Goal: Task Accomplishment & Management: Manage account settings

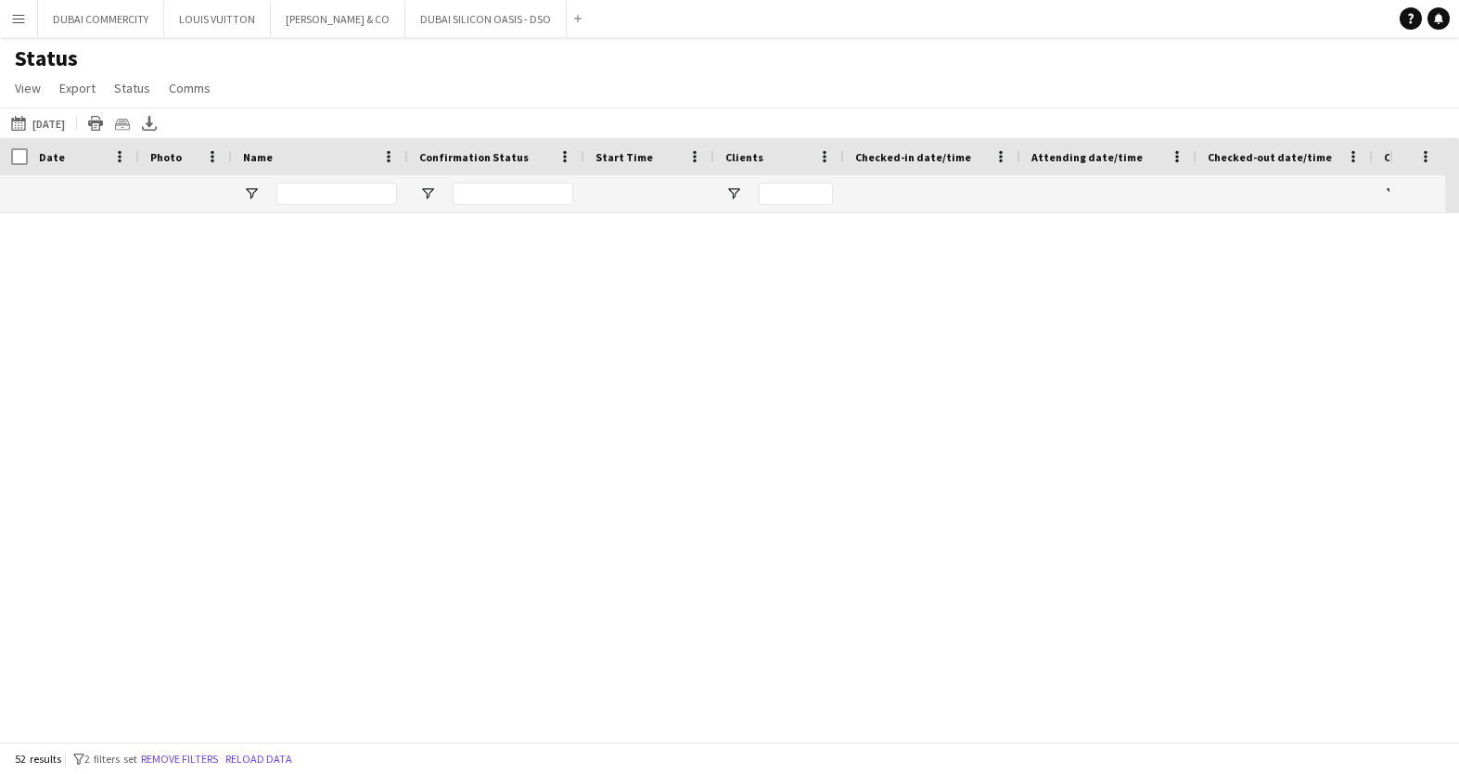
scroll to position [2186, 0]
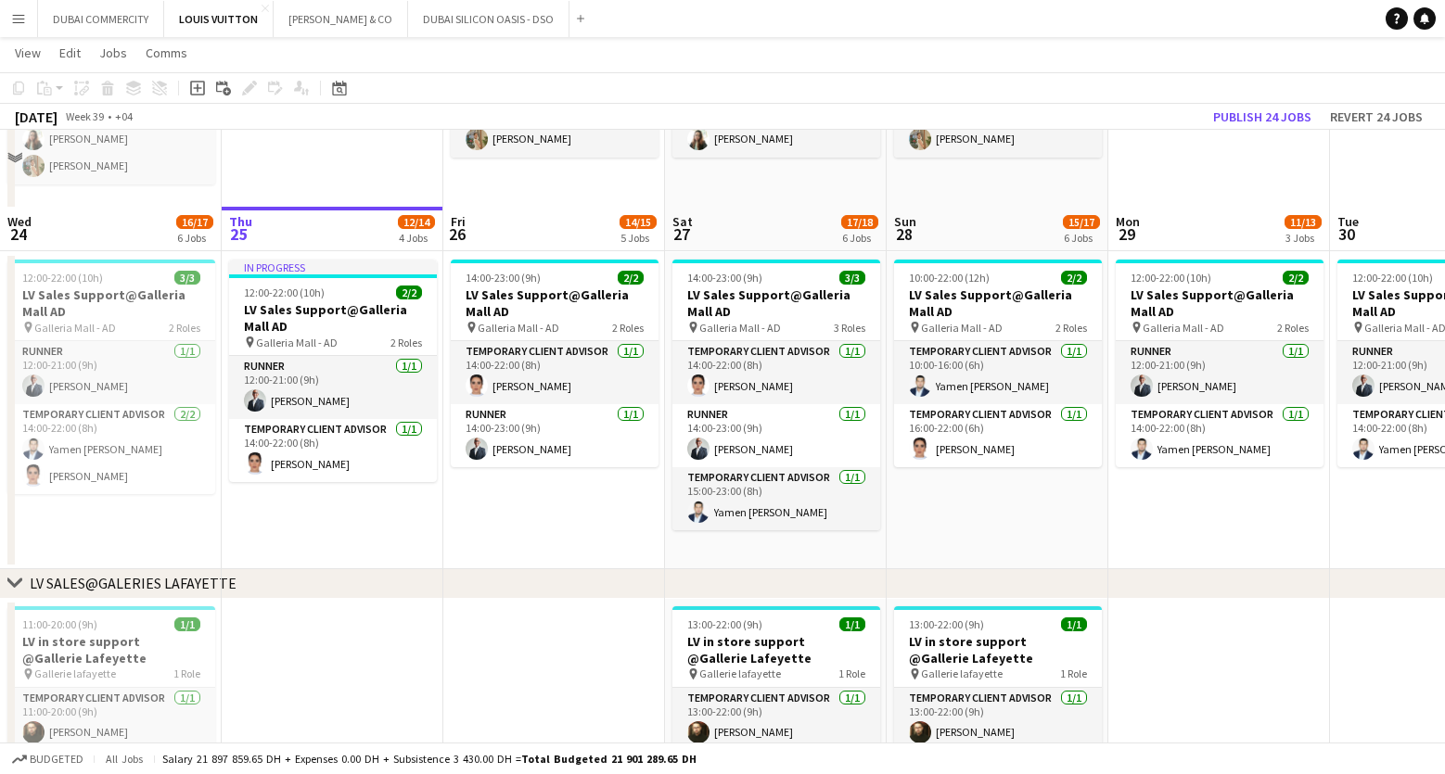
scroll to position [1725, 0]
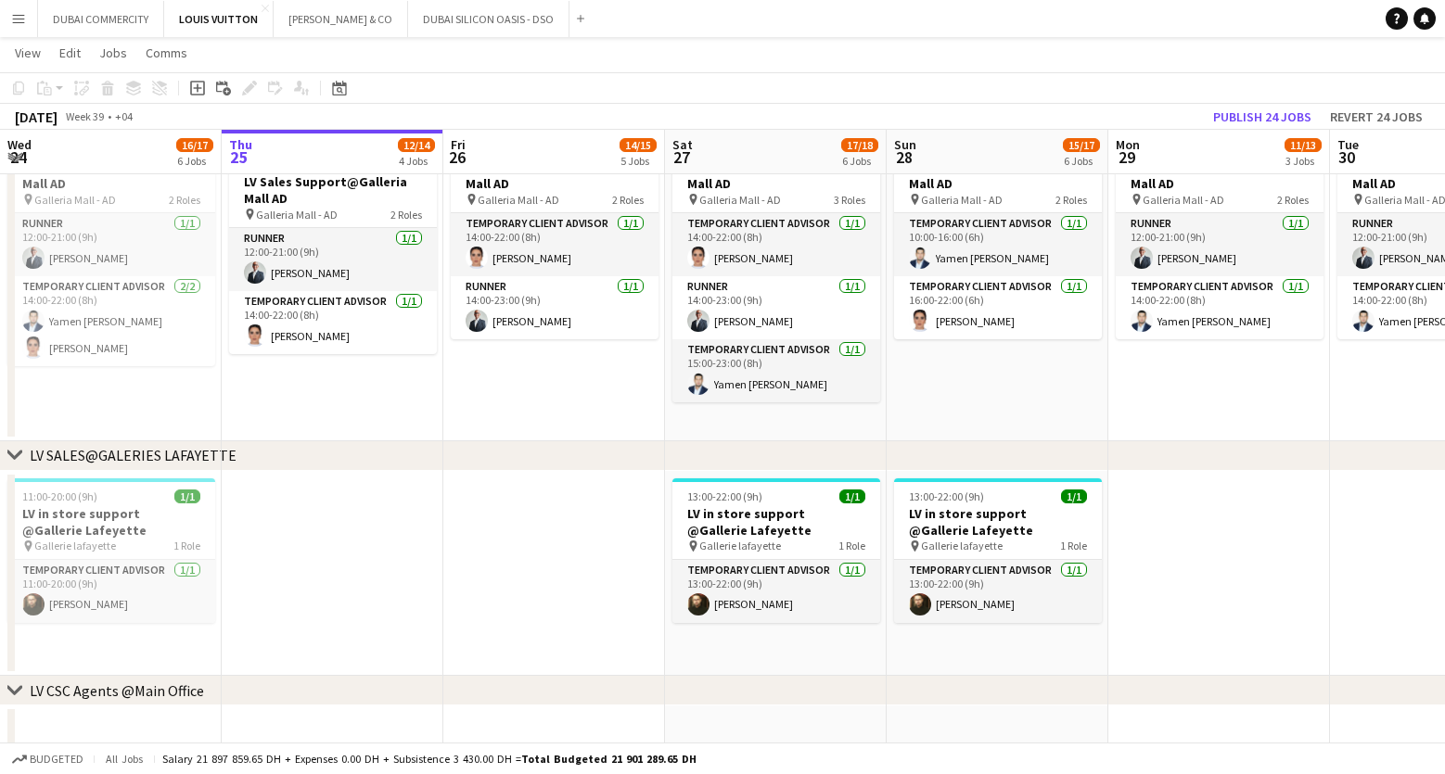
click at [327, 613] on app-date-cell at bounding box center [333, 574] width 222 height 206
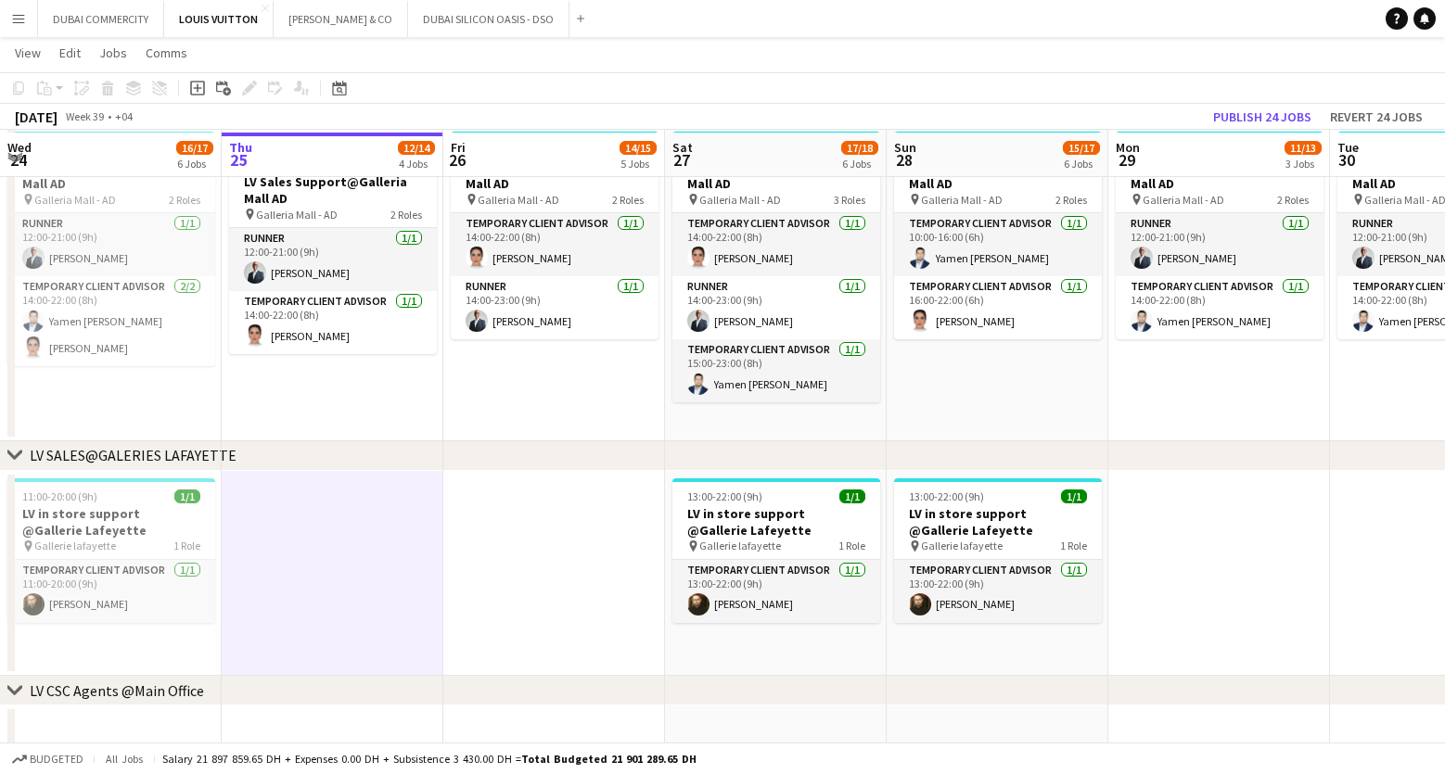
scroll to position [1728, 0]
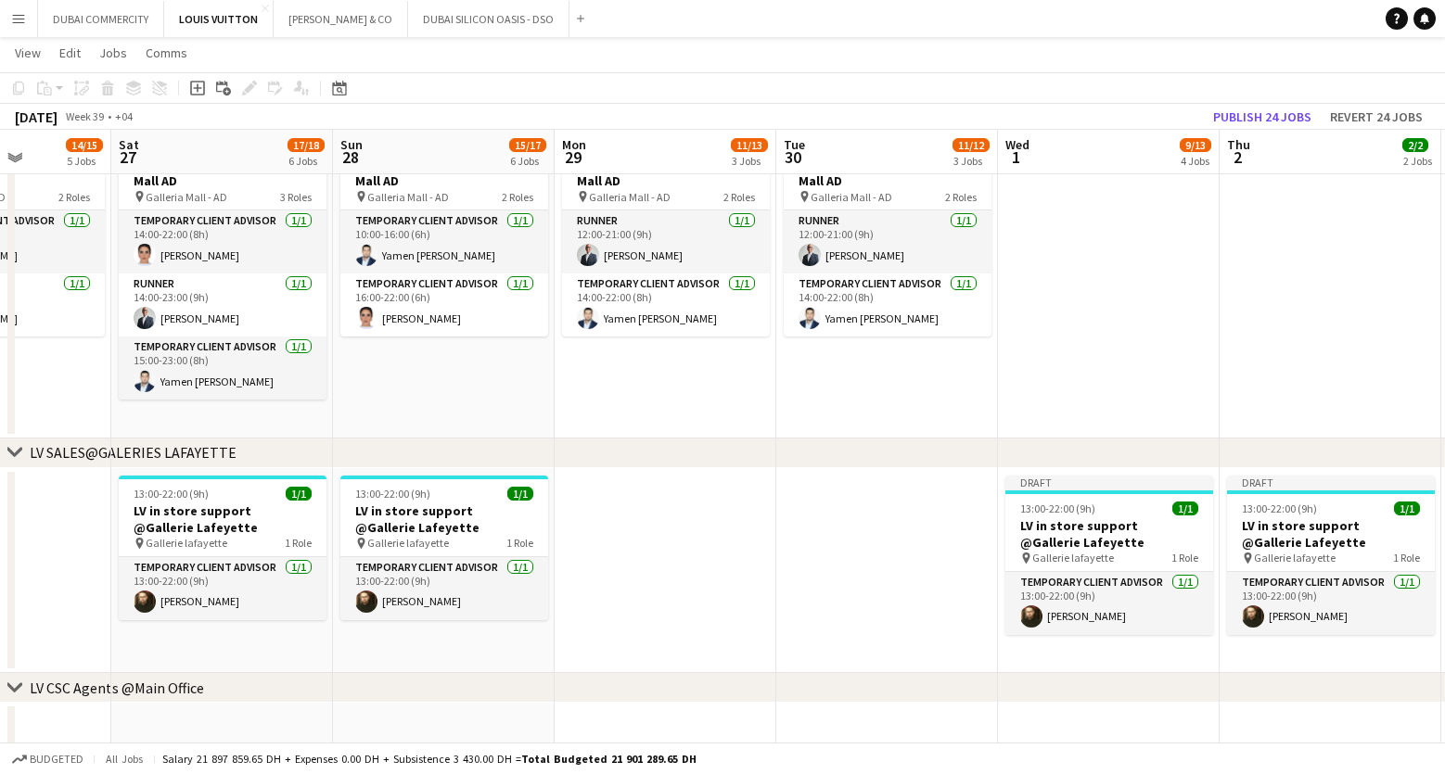
drag, startPoint x: 1344, startPoint y: 530, endPoint x: 667, endPoint y: 549, distance: 677.3
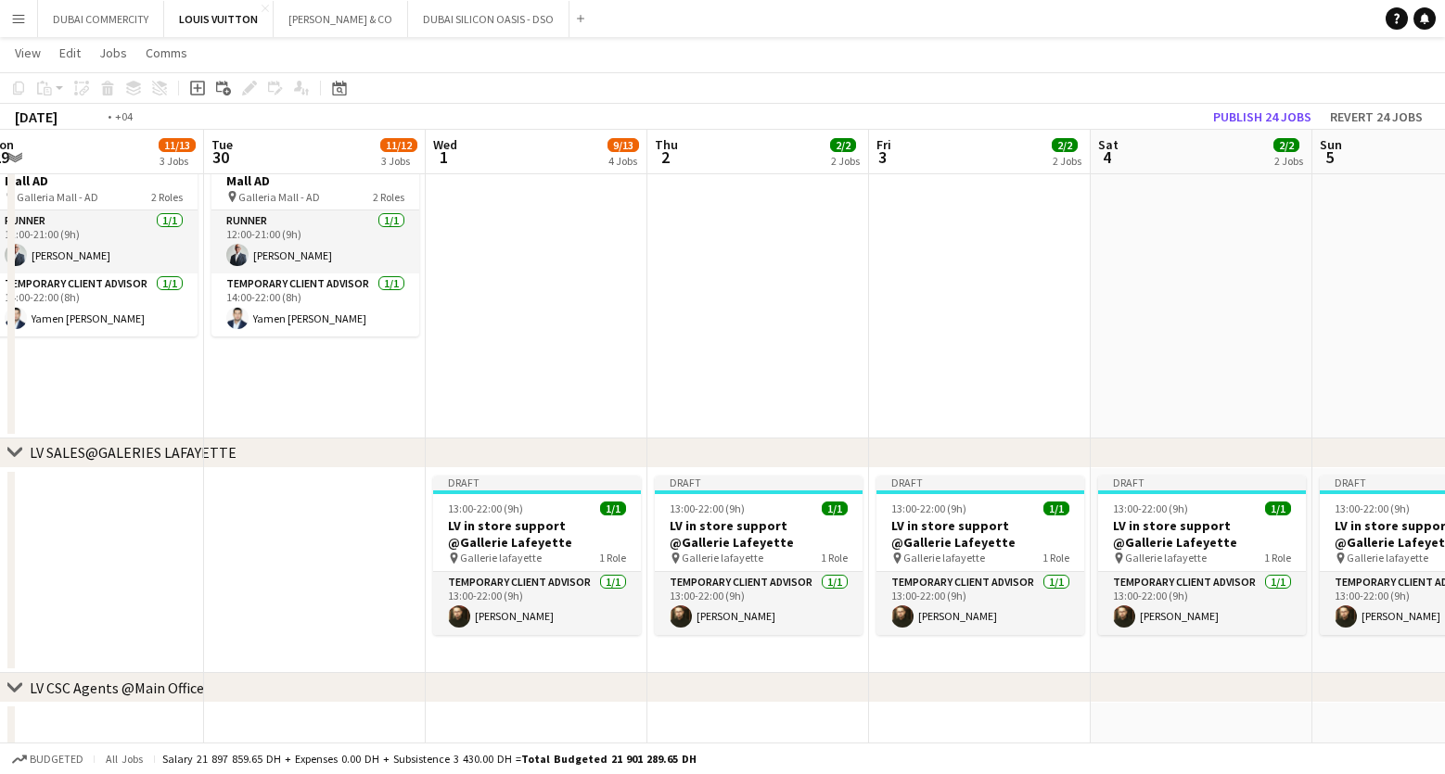
drag, startPoint x: 759, startPoint y: 545, endPoint x: 285, endPoint y: 550, distance: 473.9
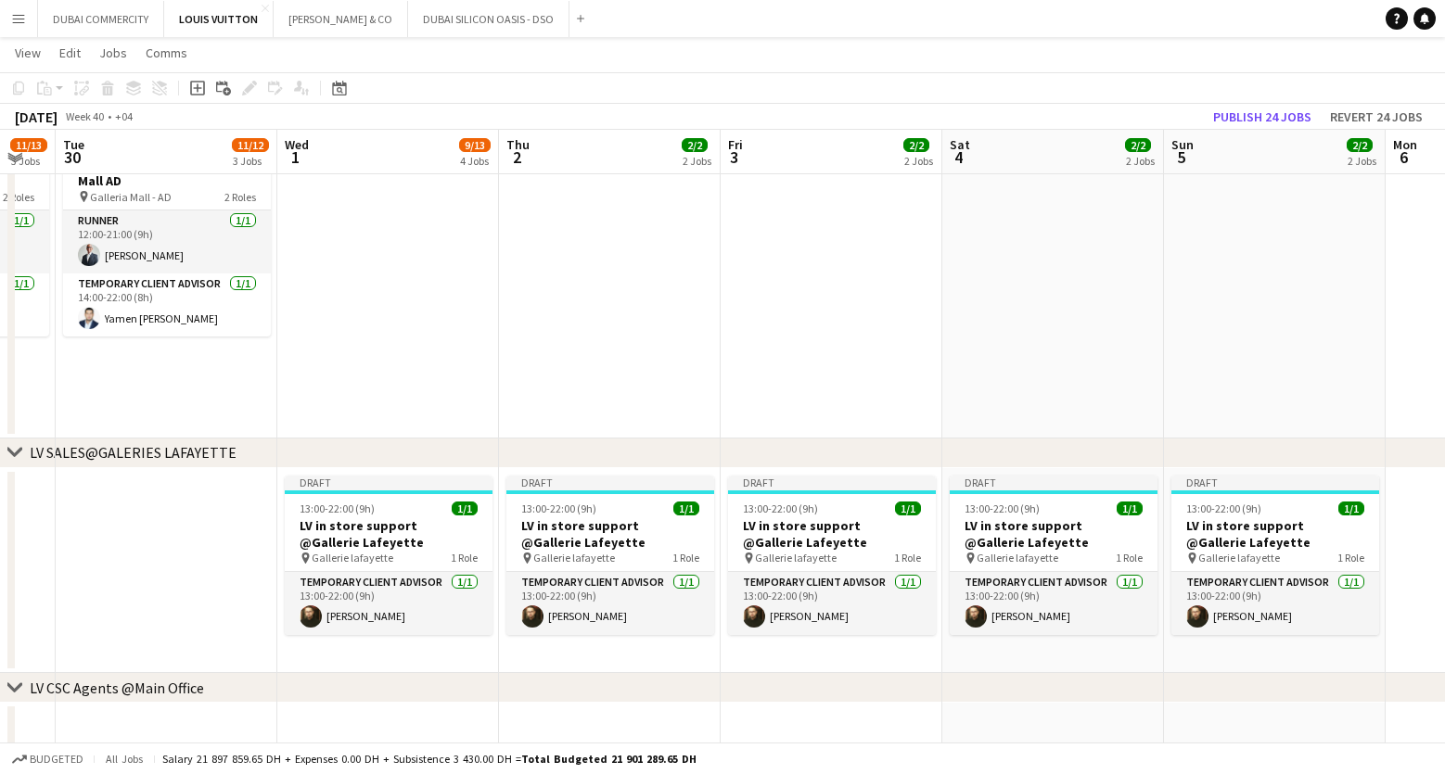
scroll to position [0, 563]
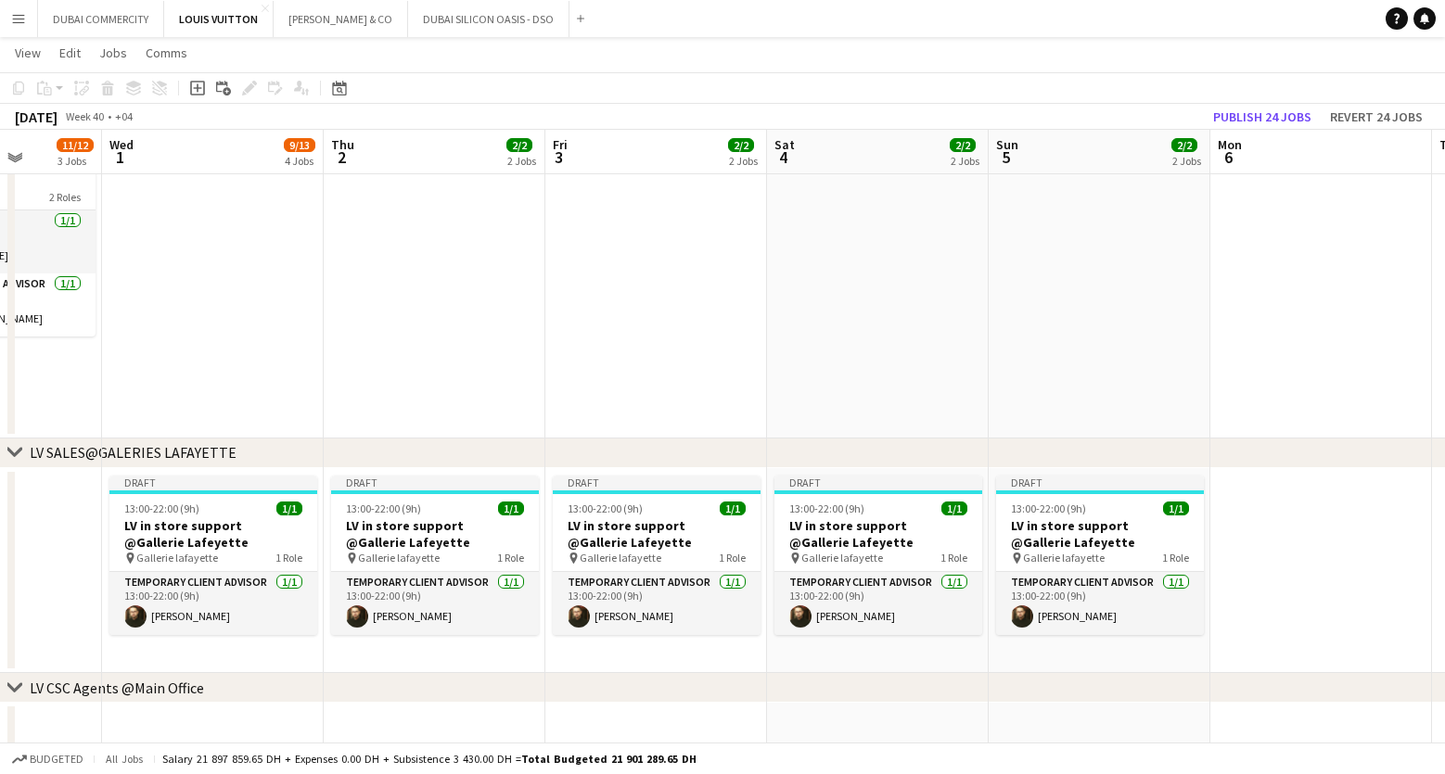
drag, startPoint x: 300, startPoint y: 575, endPoint x: -46, endPoint y: 557, distance: 347.3
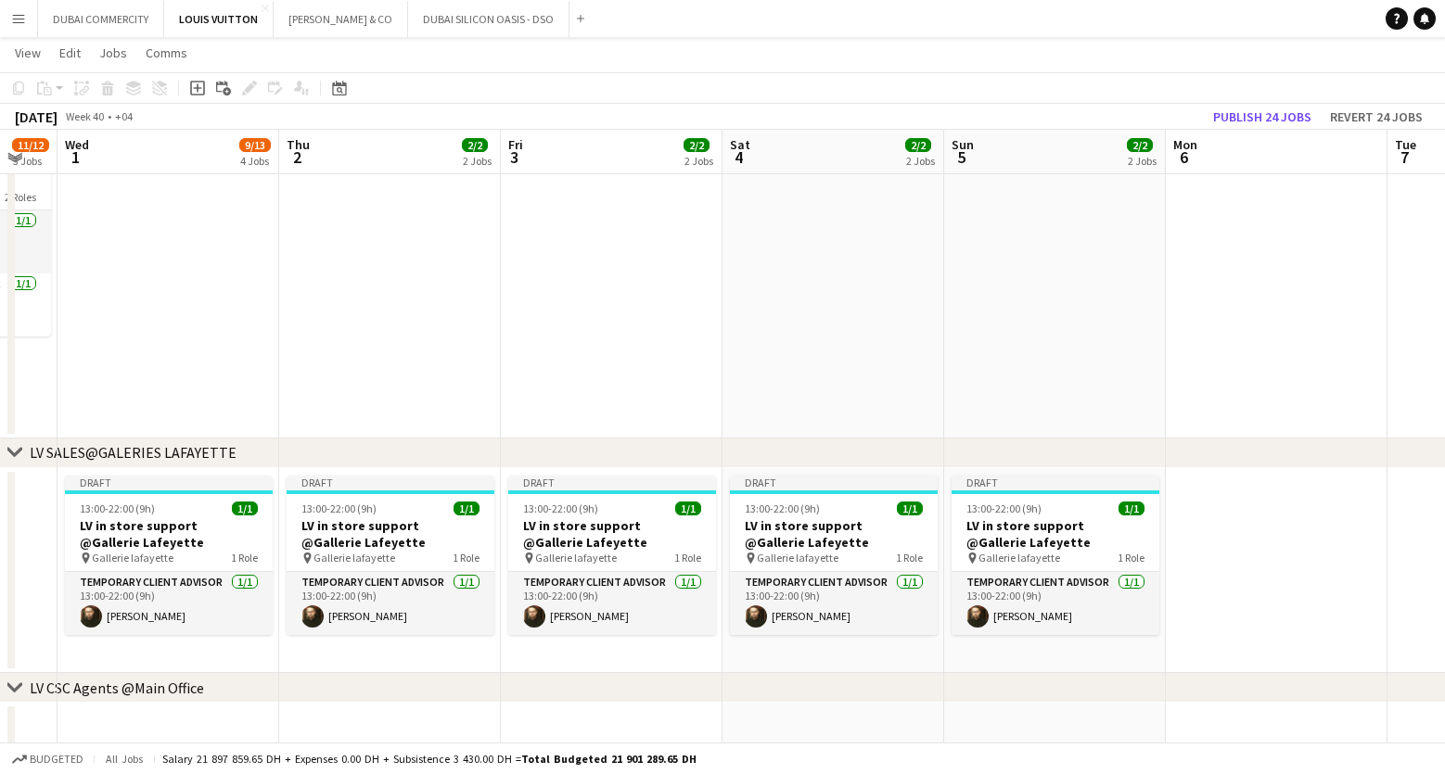
scroll to position [0, 619]
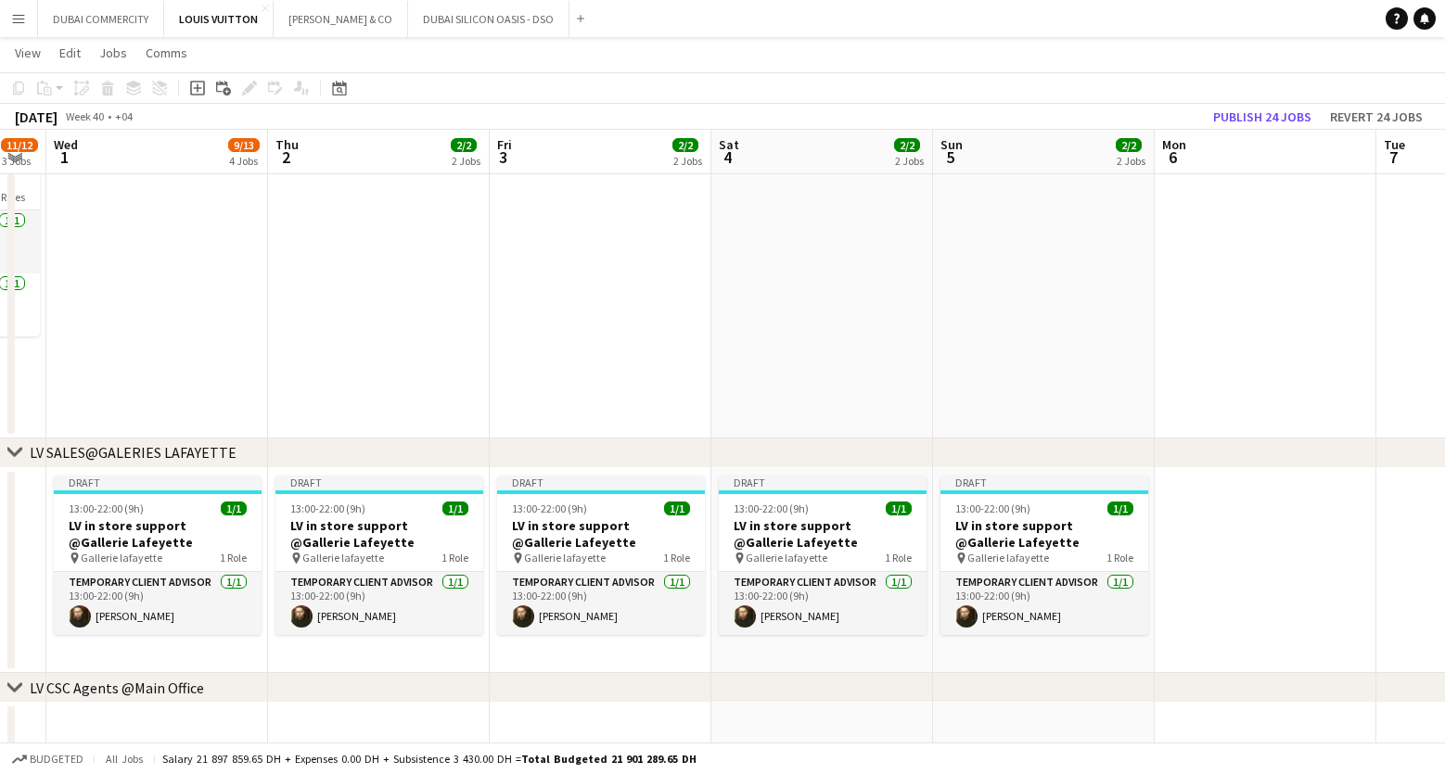
drag, startPoint x: 59, startPoint y: 562, endPoint x: -16, endPoint y: 556, distance: 75.4
click at [148, 609] on app-card-role "Temporary Client Advisor 1/1 13:00-22:00 (9h) Kheder Anjari" at bounding box center [158, 603] width 208 height 63
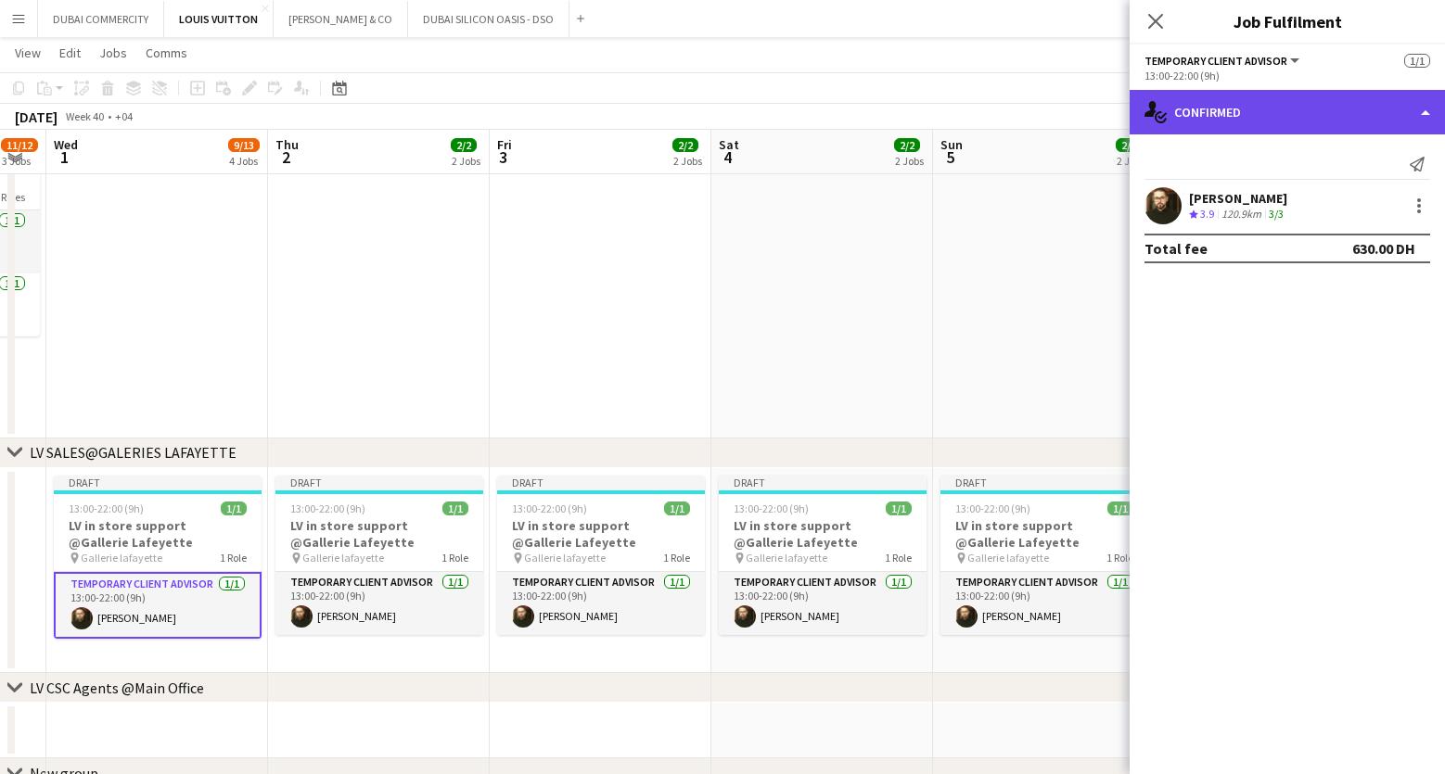
click at [1423, 116] on div "single-neutral-actions-check-2 Confirmed" at bounding box center [1287, 112] width 315 height 45
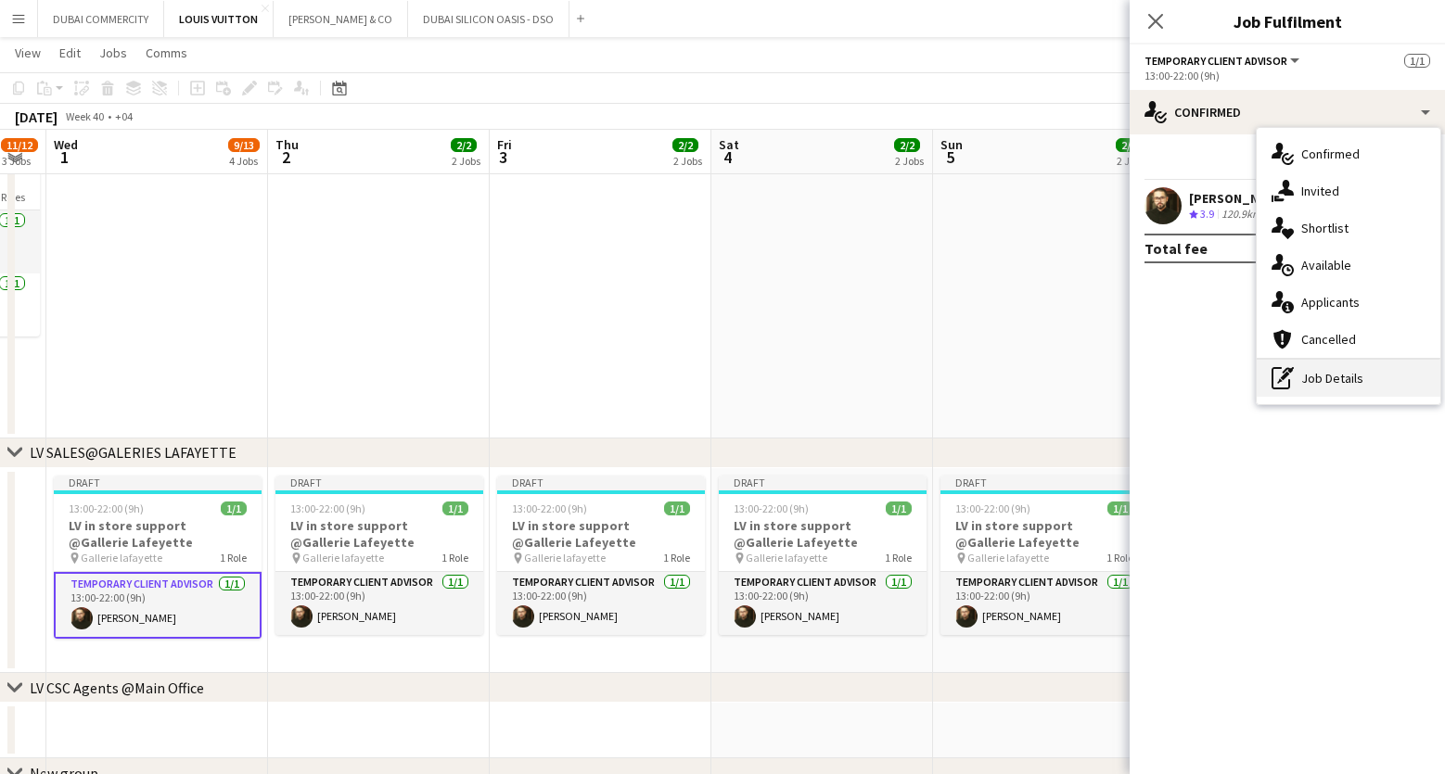
click at [1374, 372] on div "pen-write Job Details" at bounding box center [1349, 378] width 184 height 37
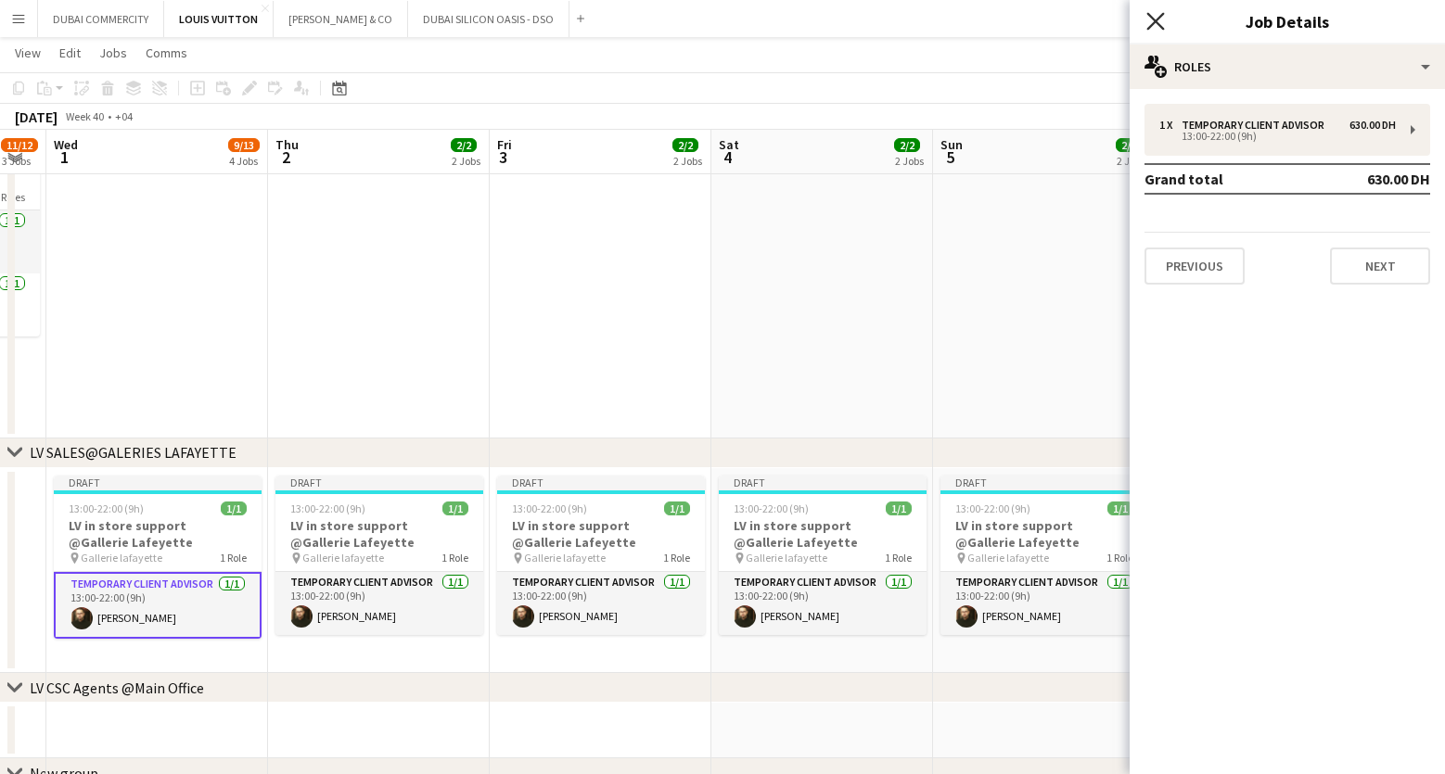
click at [1152, 30] on icon "Close pop-in" at bounding box center [1155, 21] width 18 height 18
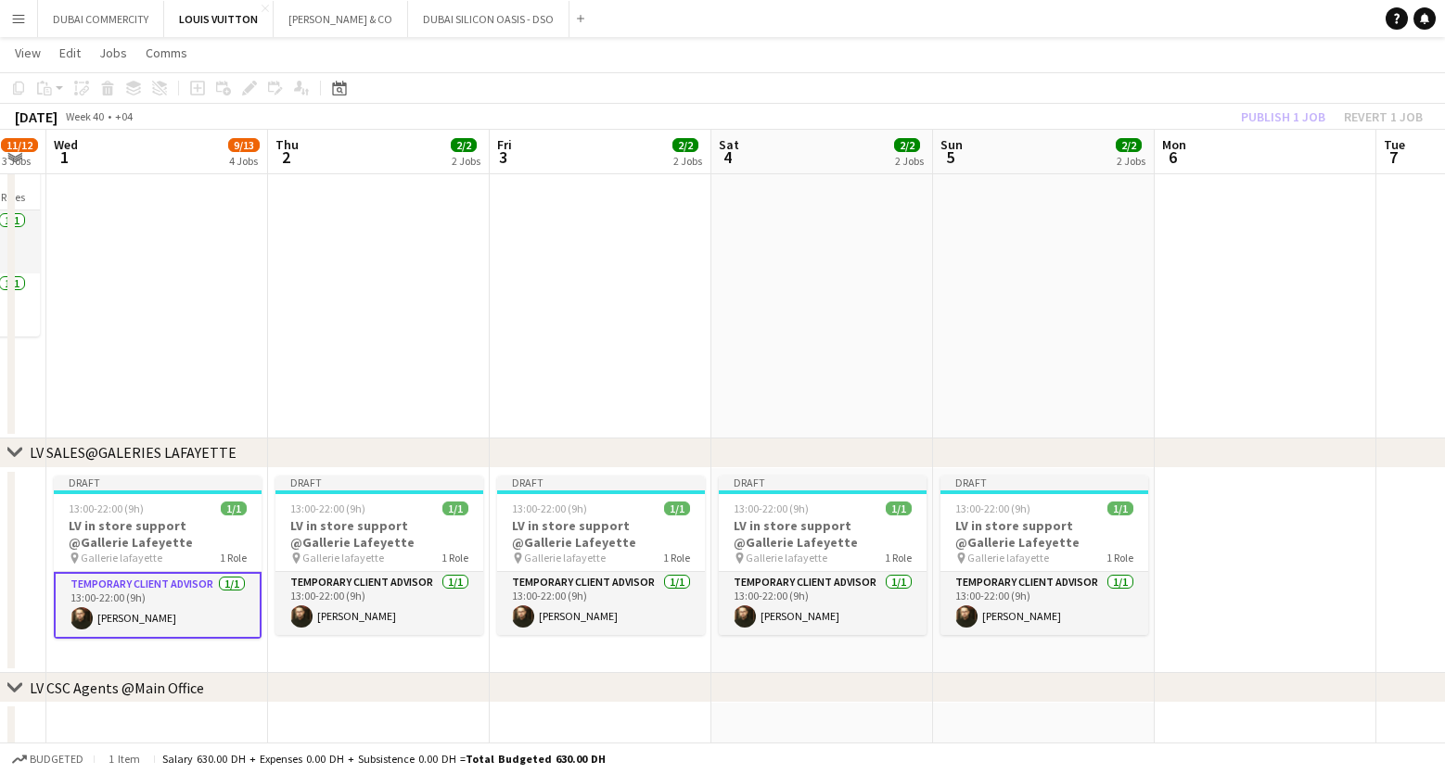
click at [168, 616] on app-card-role "Temporary Client Advisor 1/1 13:00-22:00 (9h) Kheder Anjari" at bounding box center [158, 605] width 208 height 67
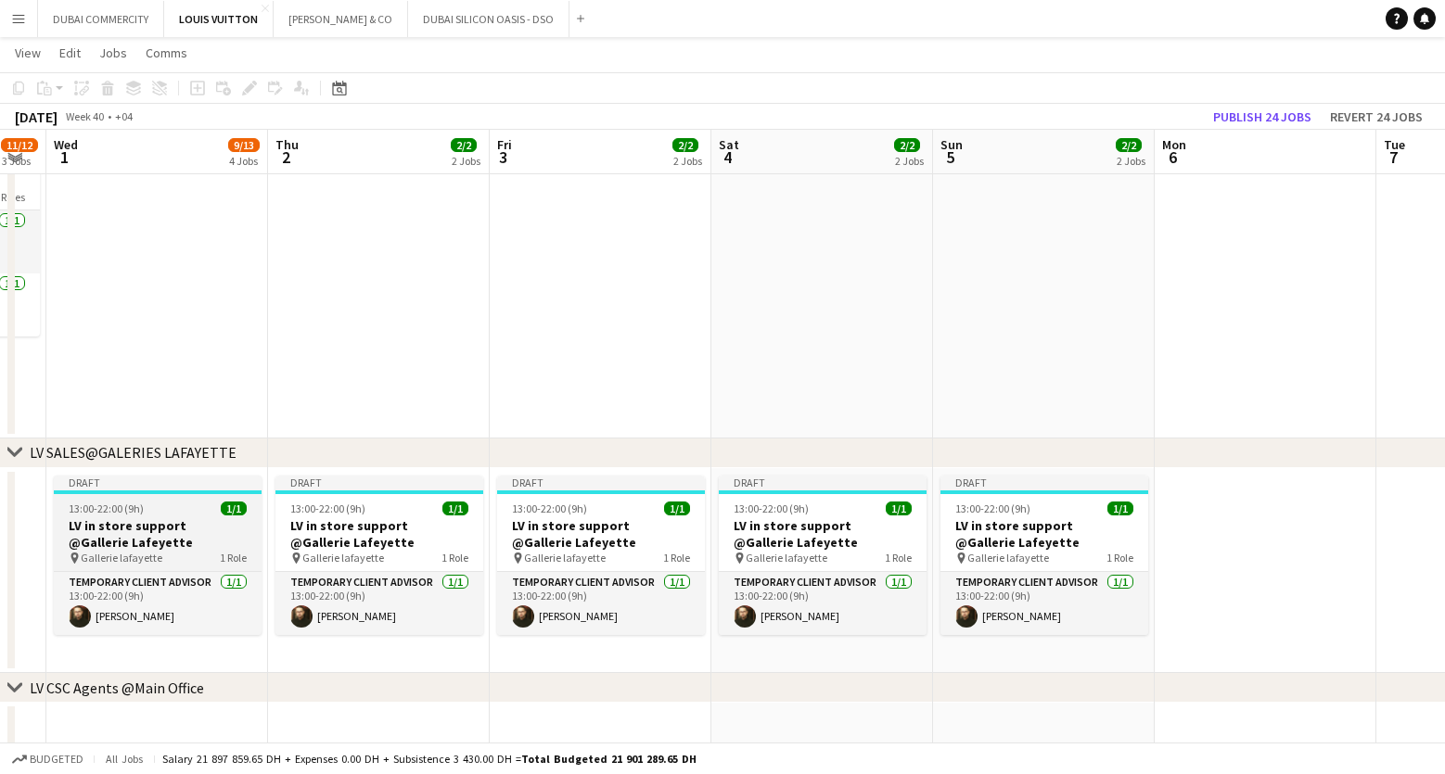
click at [158, 479] on div "Draft" at bounding box center [158, 483] width 208 height 15
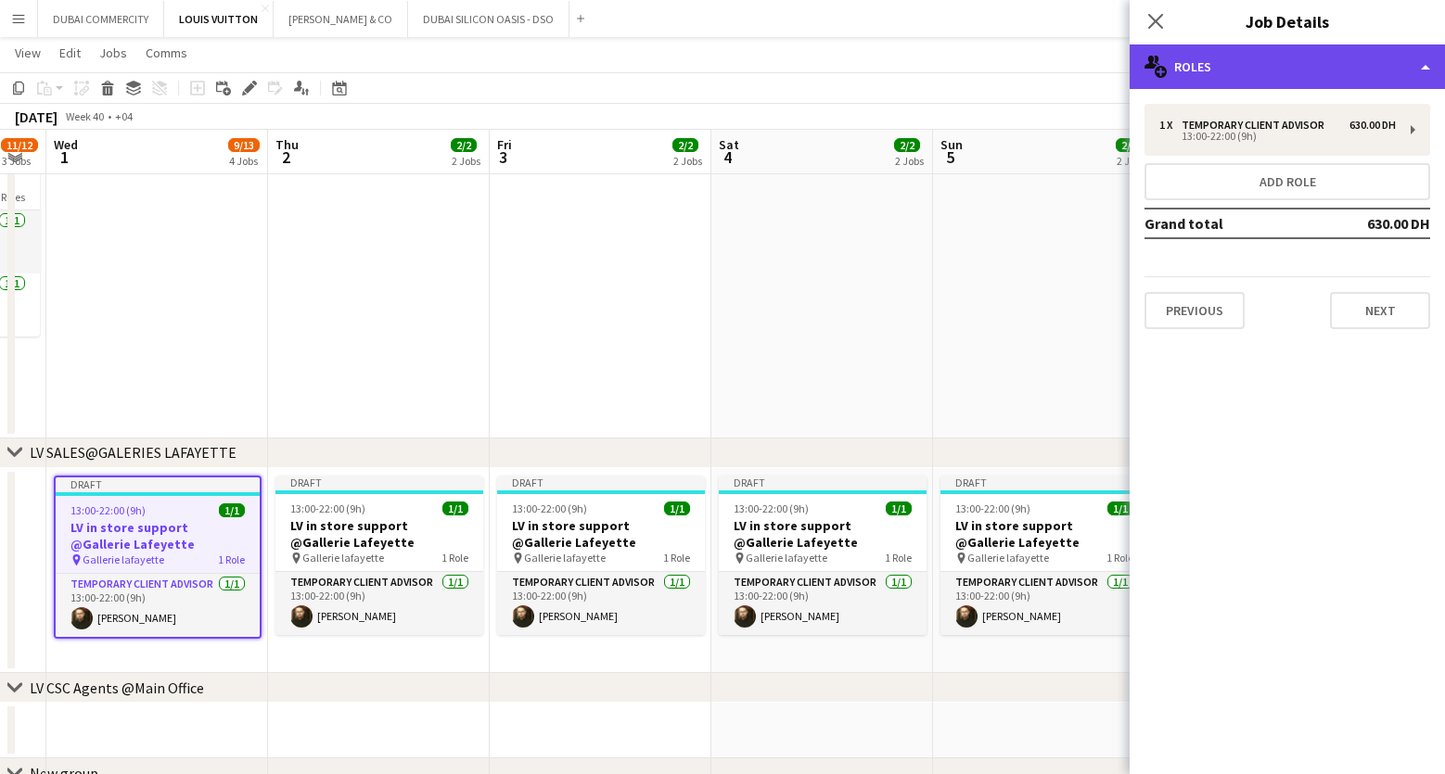
click at [1332, 61] on div "multiple-users-add Roles" at bounding box center [1287, 67] width 315 height 45
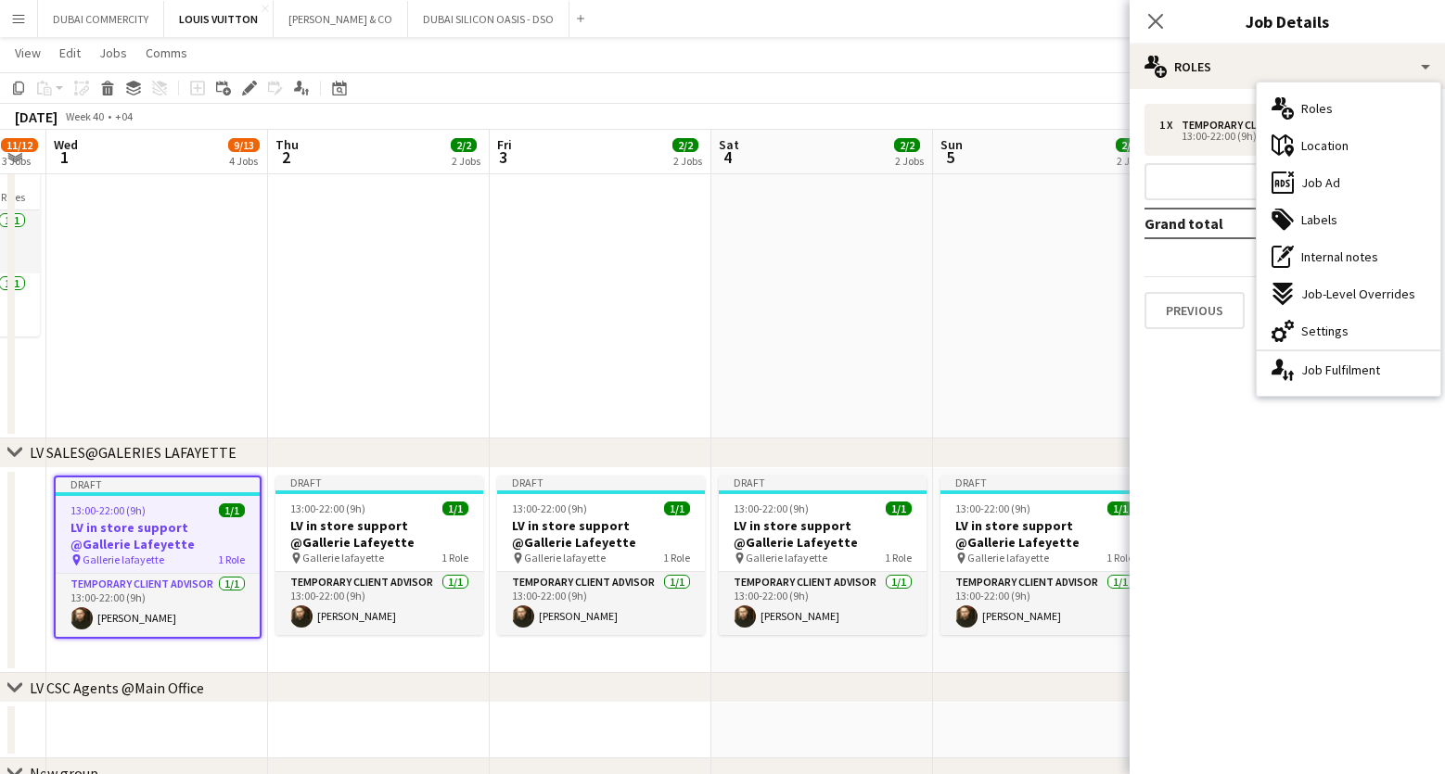
click at [1269, 446] on mat-expansion-panel "pencil3 General details 1 x Temporary Client Advisor 630.00 DH 13:00-22:00 (9h)…" at bounding box center [1287, 431] width 315 height 685
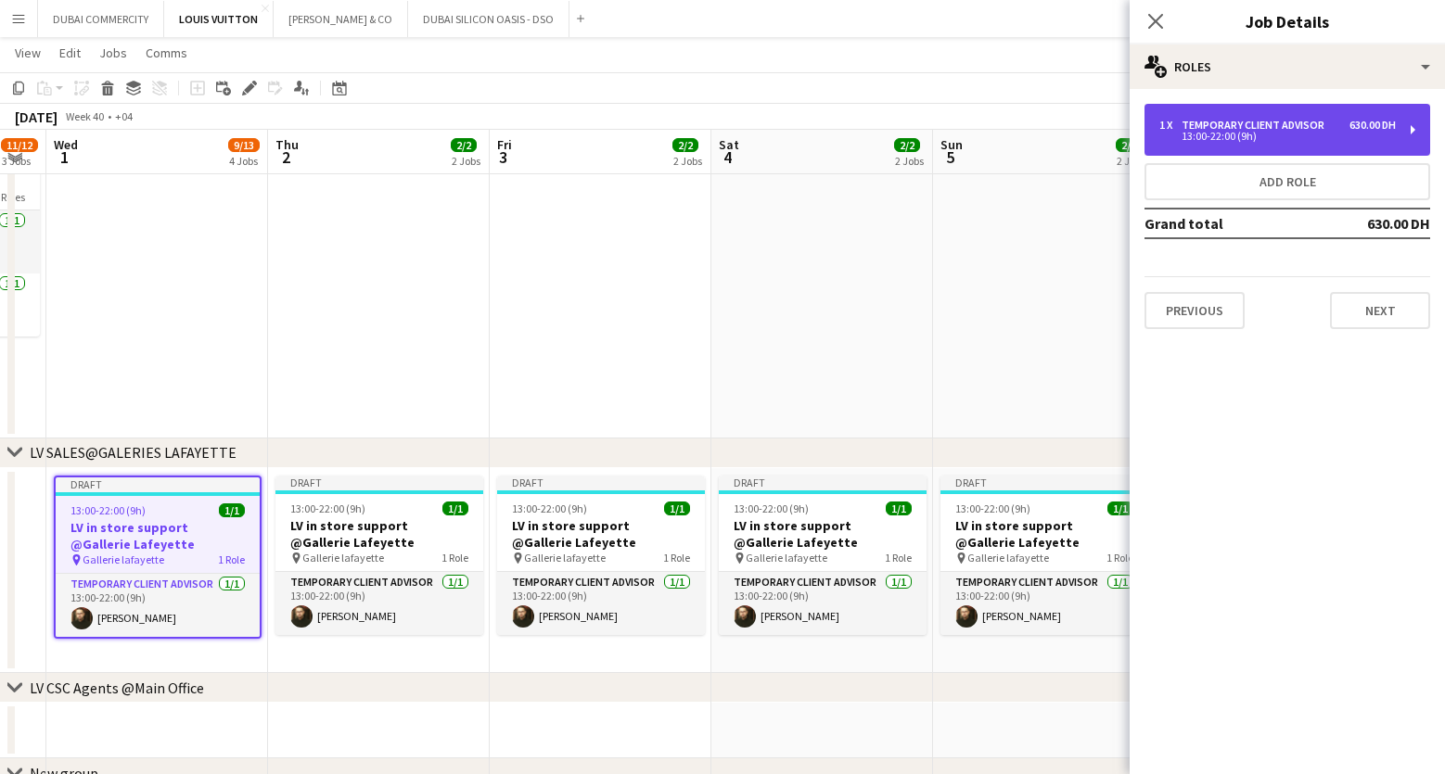
click at [1375, 144] on div "1 x Temporary Client Advisor 630.00 DH 13:00-22:00 (9h)" at bounding box center [1287, 130] width 286 height 52
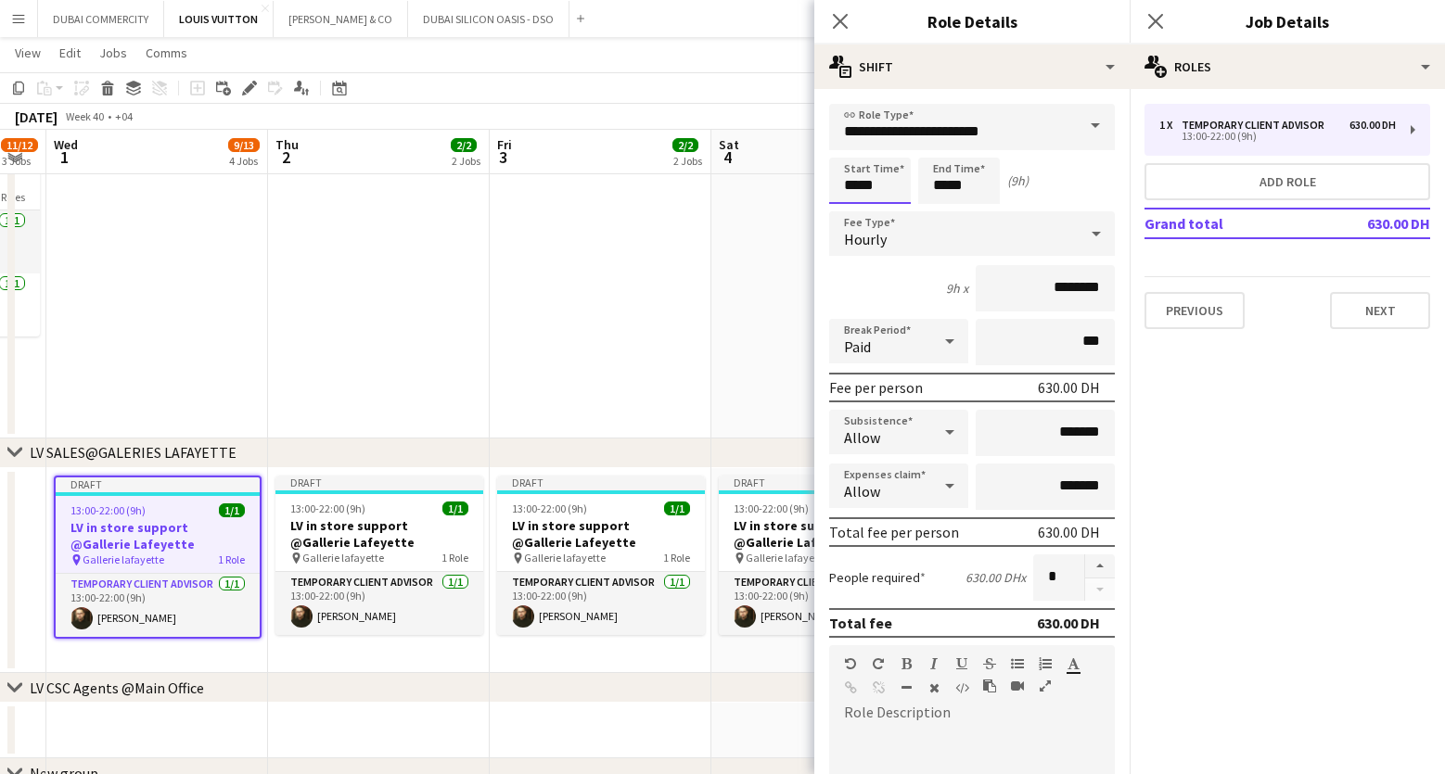
click at [887, 189] on input "*****" at bounding box center [870, 181] width 82 height 46
type input "*****"
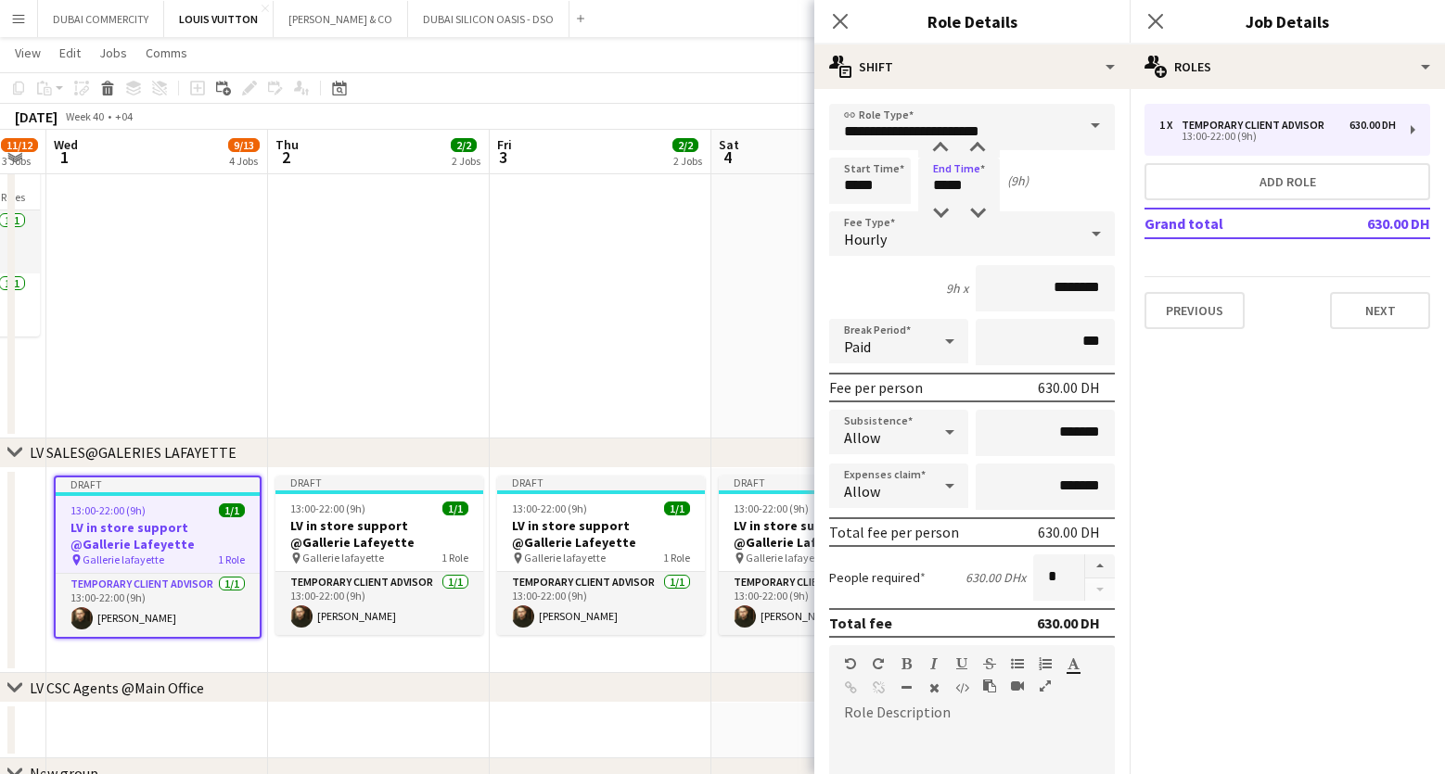
click at [1080, 181] on div "Start Time ***** End Time ***** (9h)" at bounding box center [972, 181] width 286 height 46
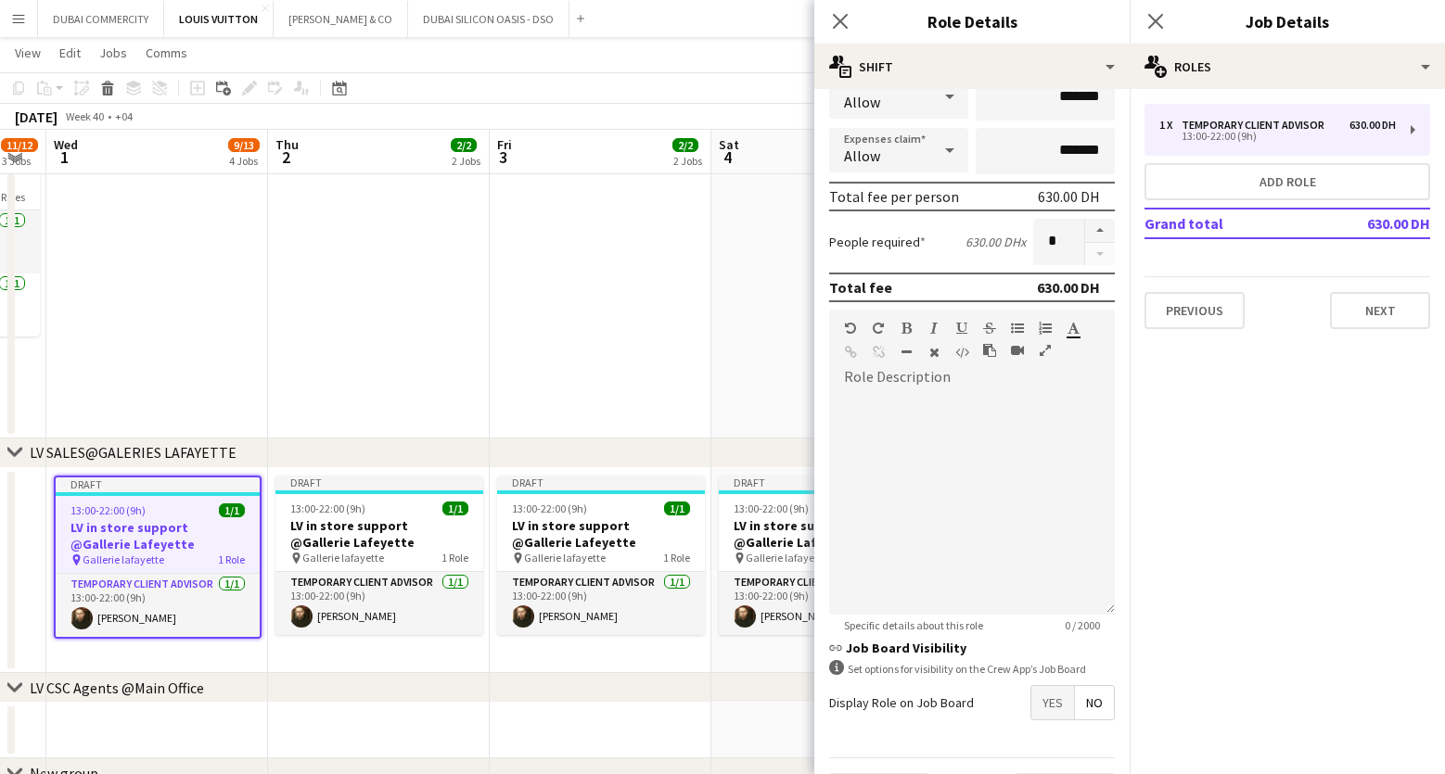
scroll to position [387, 0]
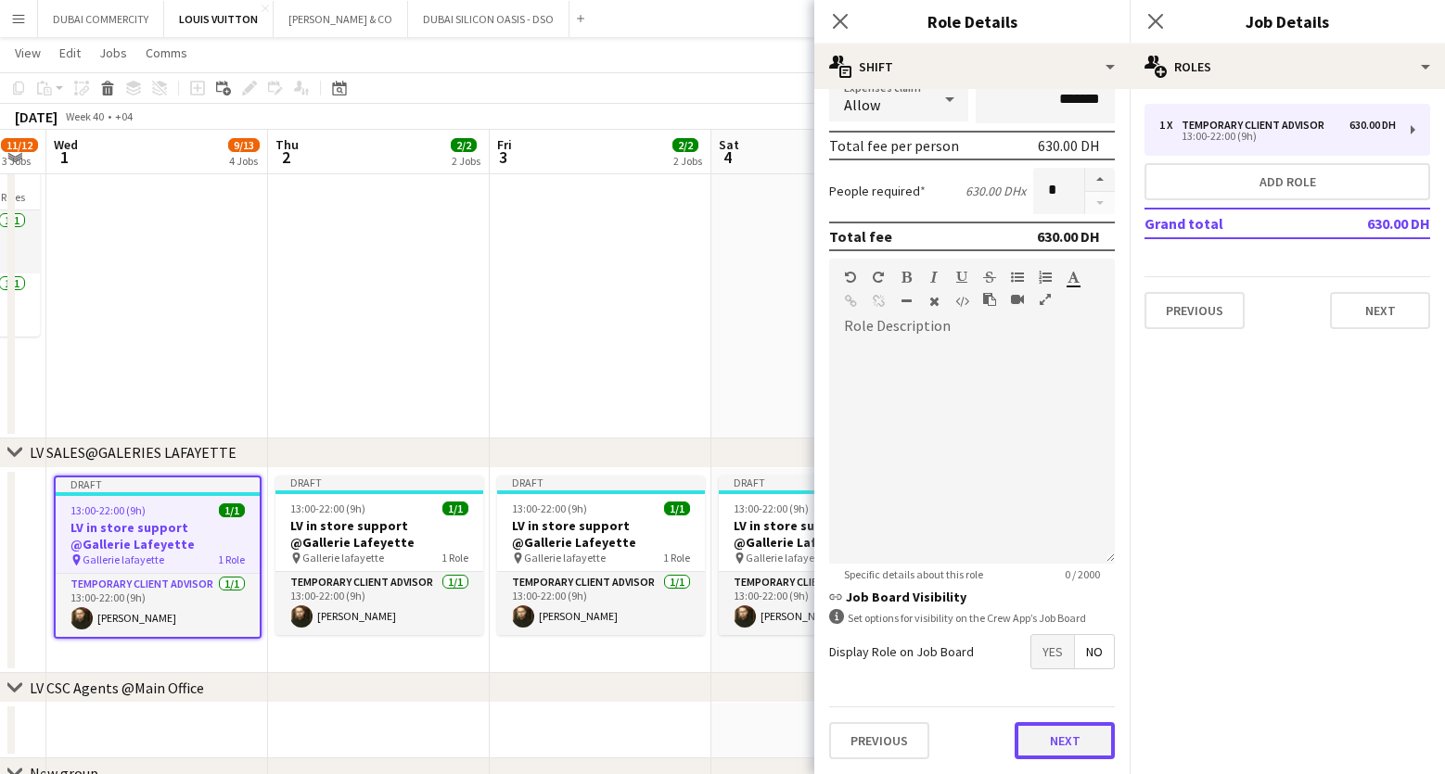
click at [1038, 748] on button "Next" at bounding box center [1065, 740] width 100 height 37
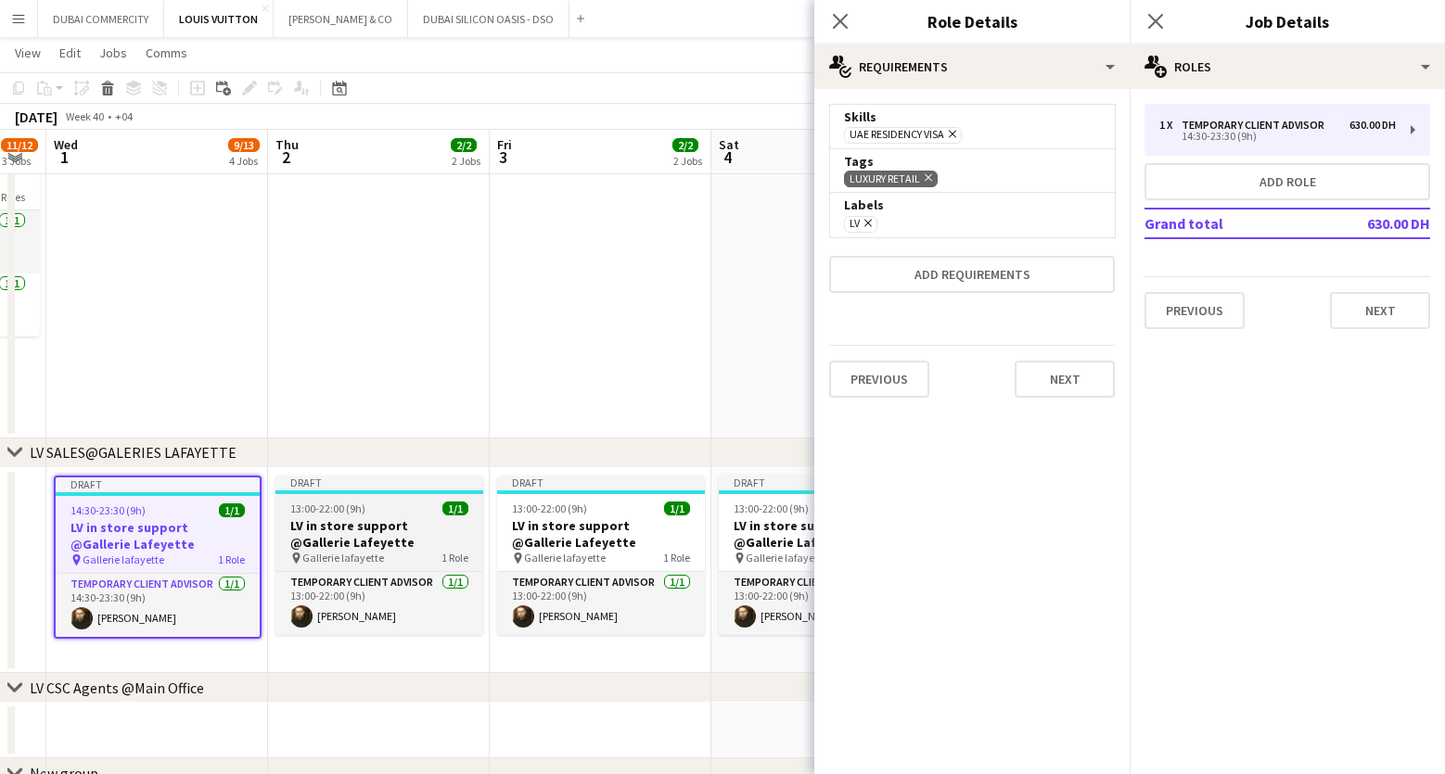
click at [386, 564] on div "pin Gallerie lafayette 1 Role" at bounding box center [379, 558] width 208 height 15
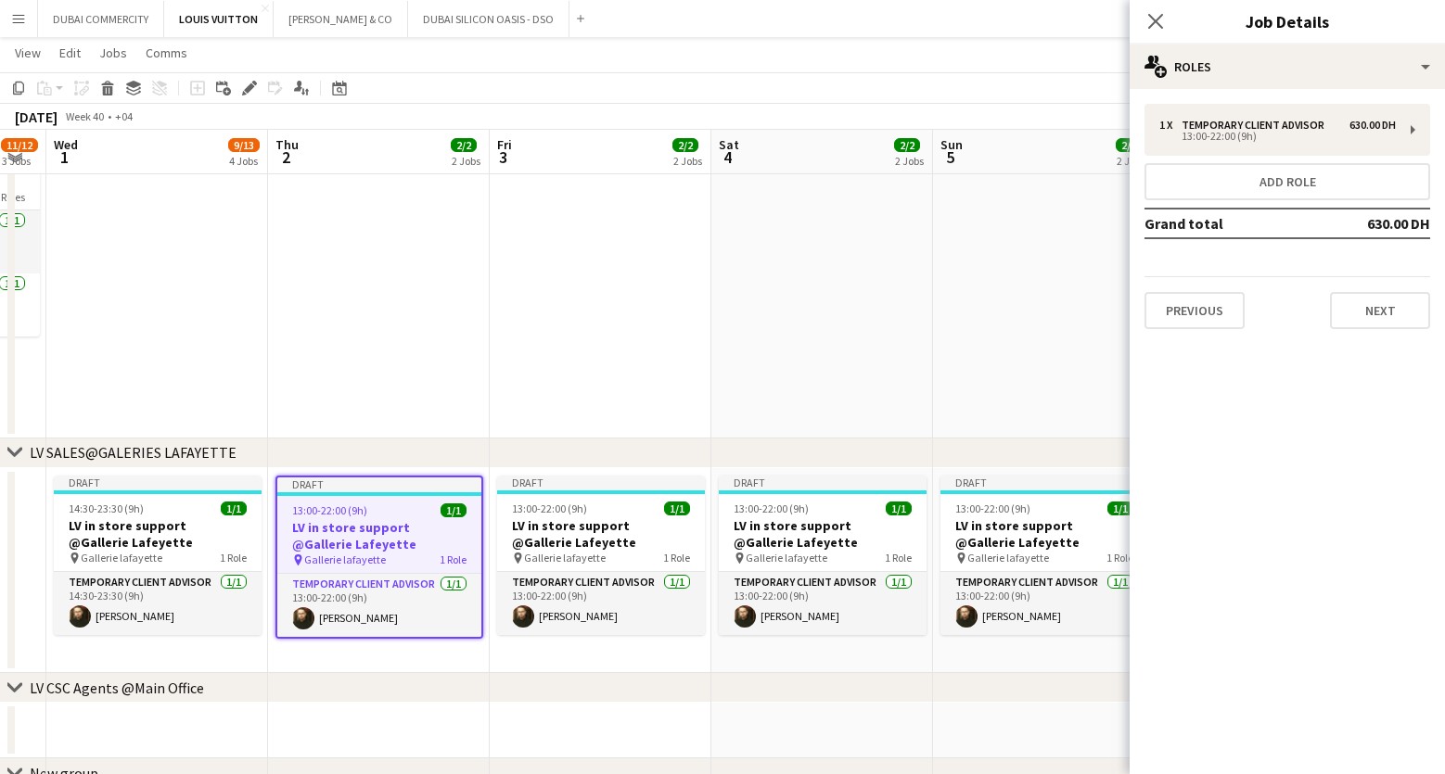
click at [356, 530] on h3 "LV in store support @Gallerie Lafeyette" at bounding box center [379, 535] width 204 height 33
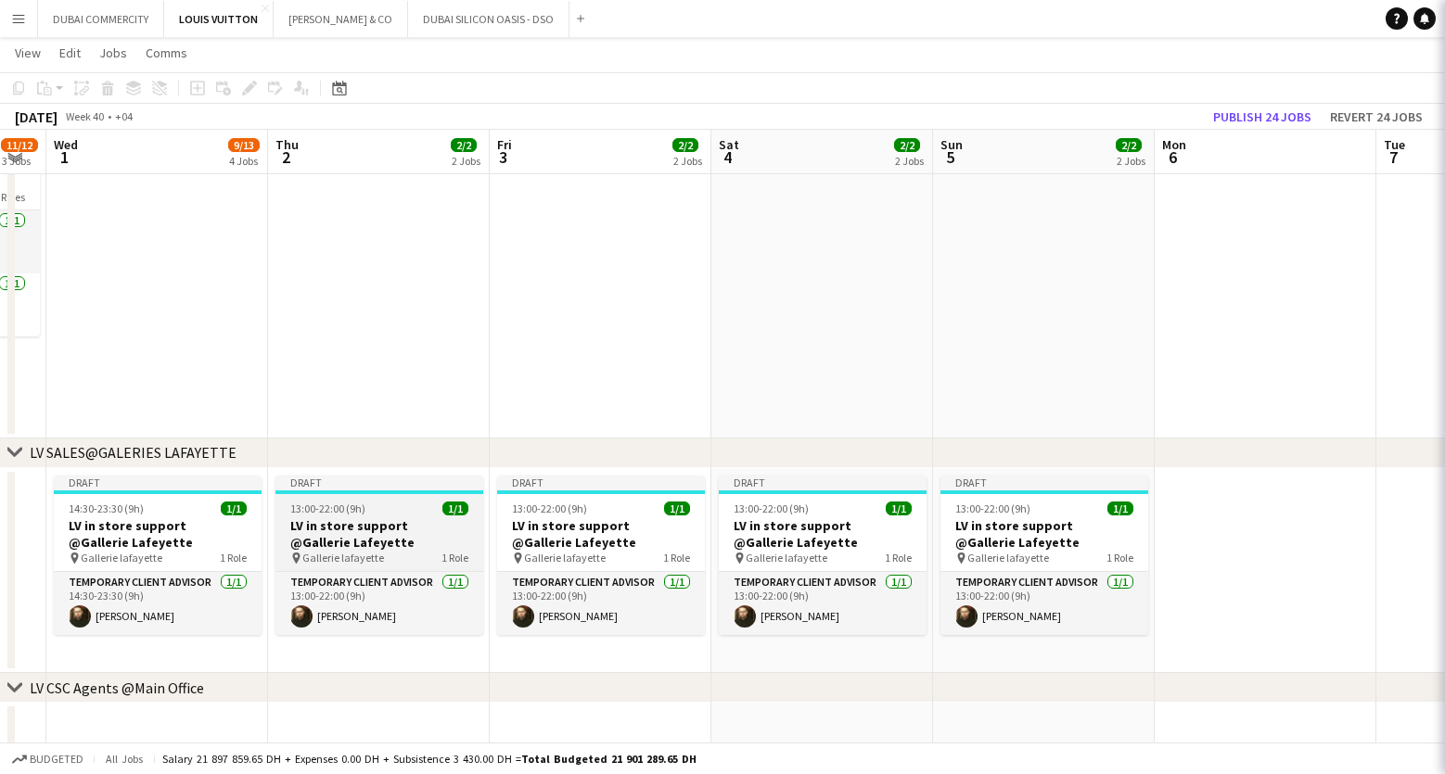
click at [356, 530] on h3 "LV in store support @Gallerie Lafeyette" at bounding box center [379, 534] width 208 height 33
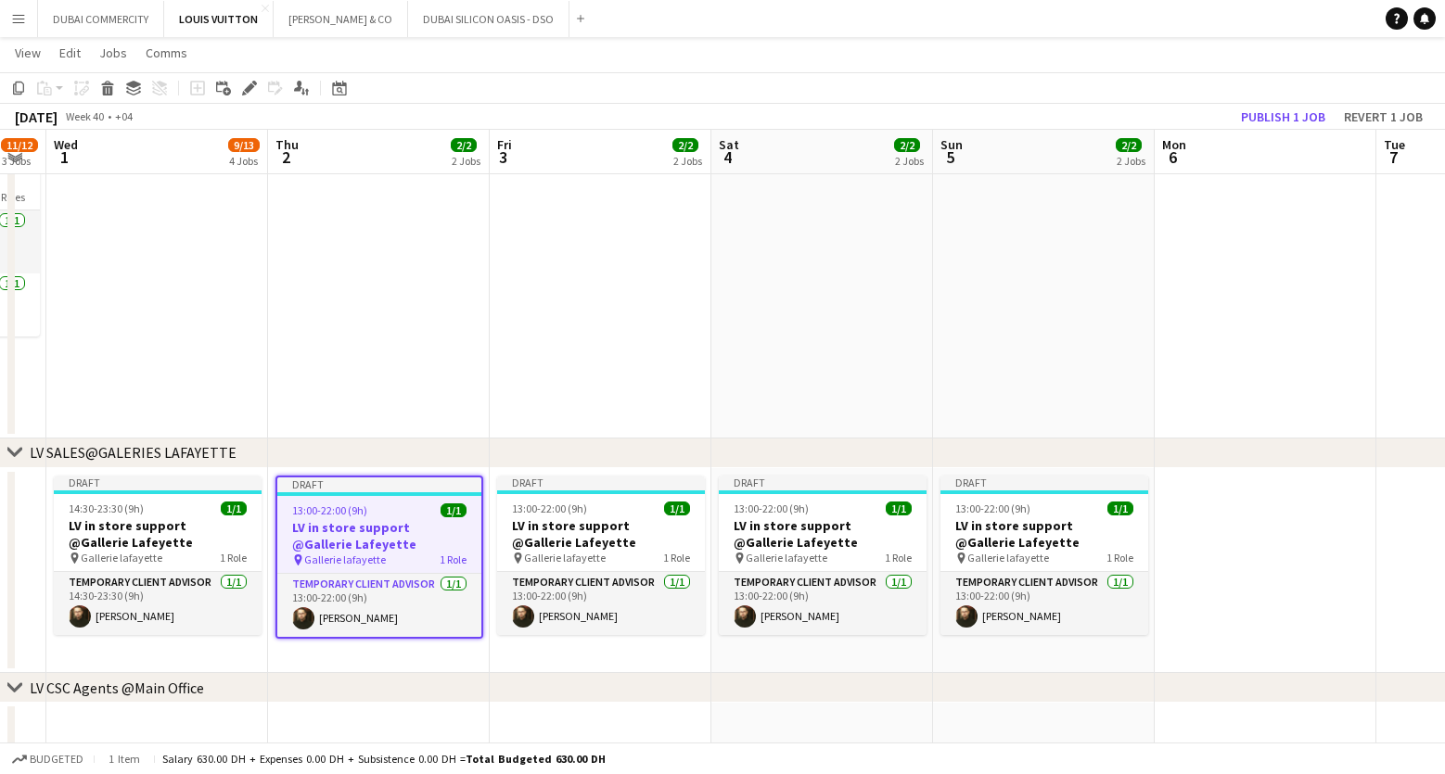
click at [349, 554] on span "Gallerie lafayette" at bounding box center [345, 560] width 82 height 14
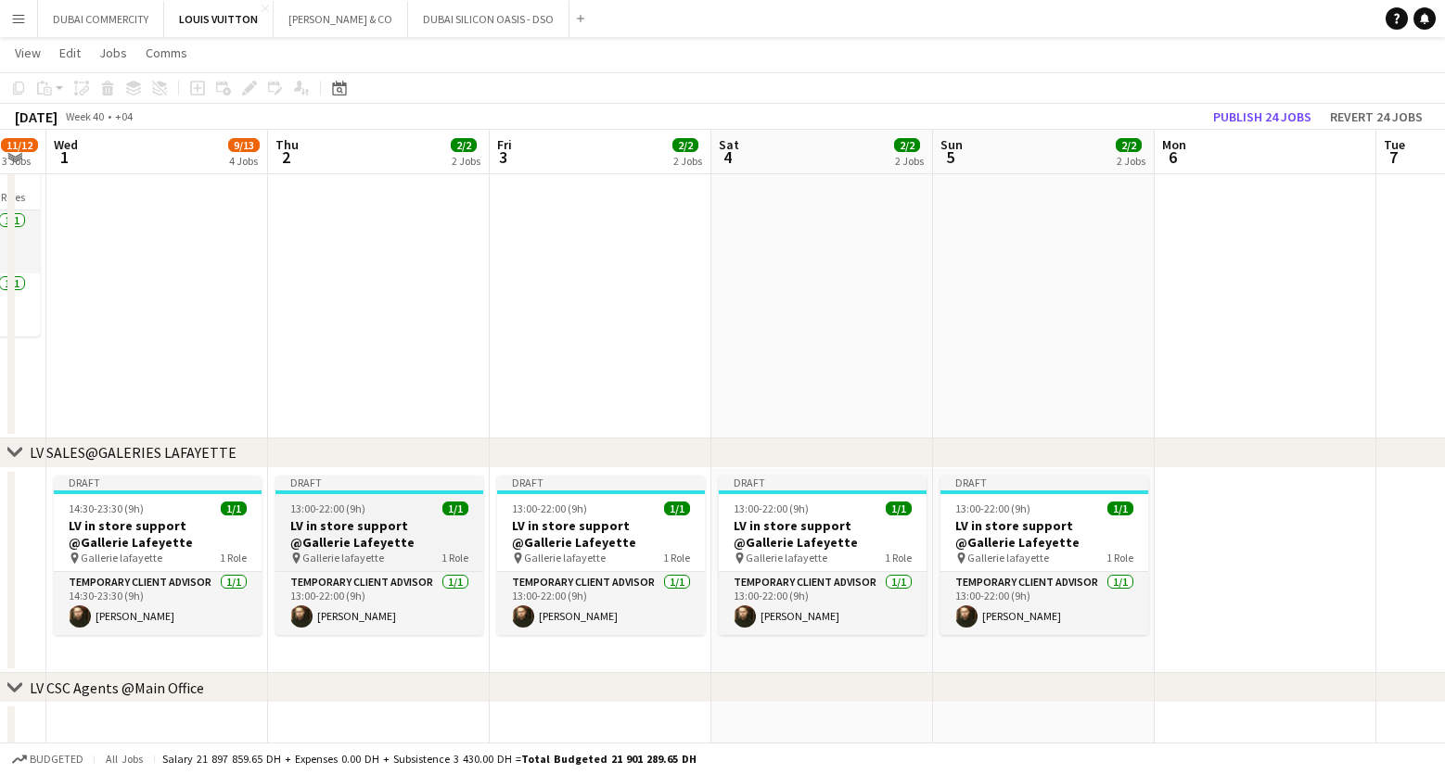
click at [349, 554] on span "Gallerie lafayette" at bounding box center [343, 558] width 82 height 14
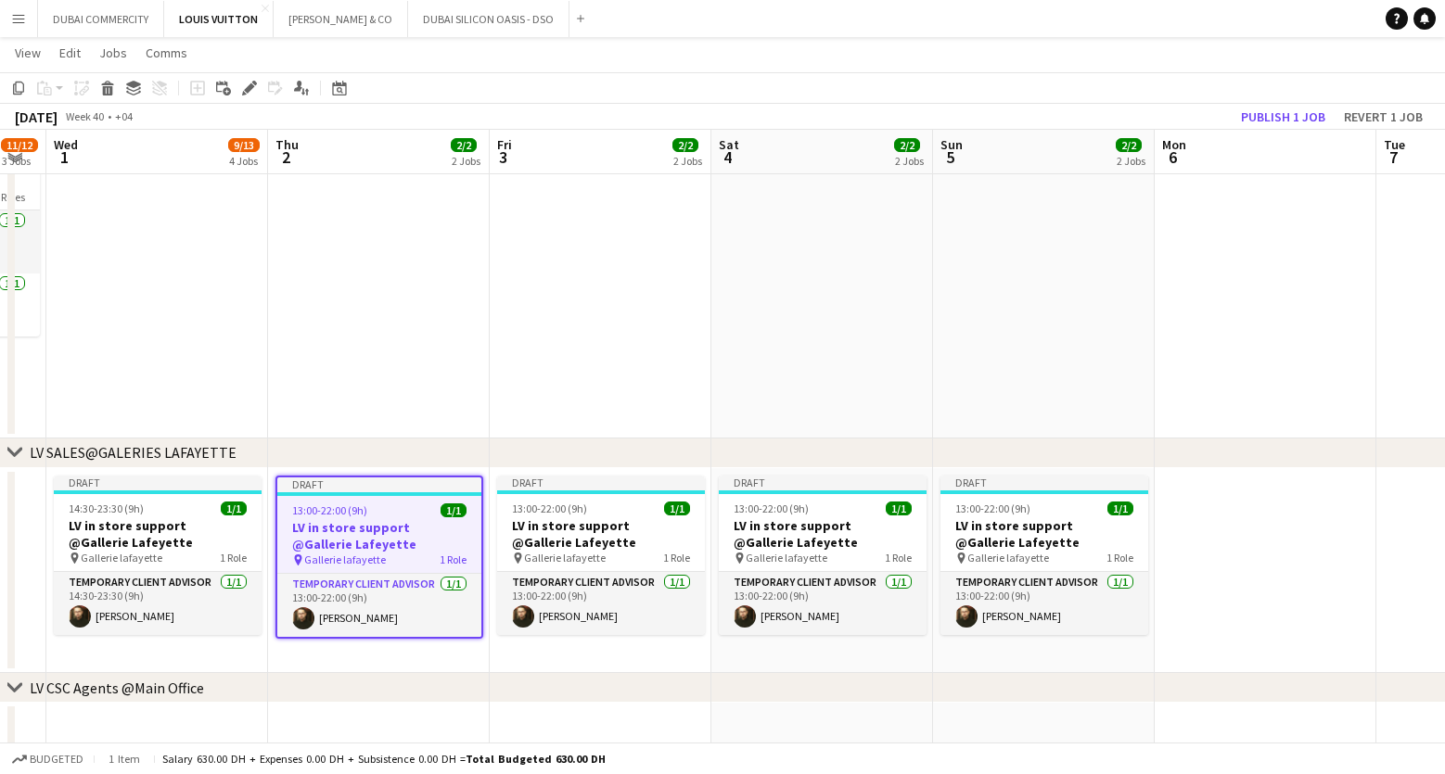
click at [364, 508] on span "13:00-22:00 (9h)" at bounding box center [329, 511] width 75 height 14
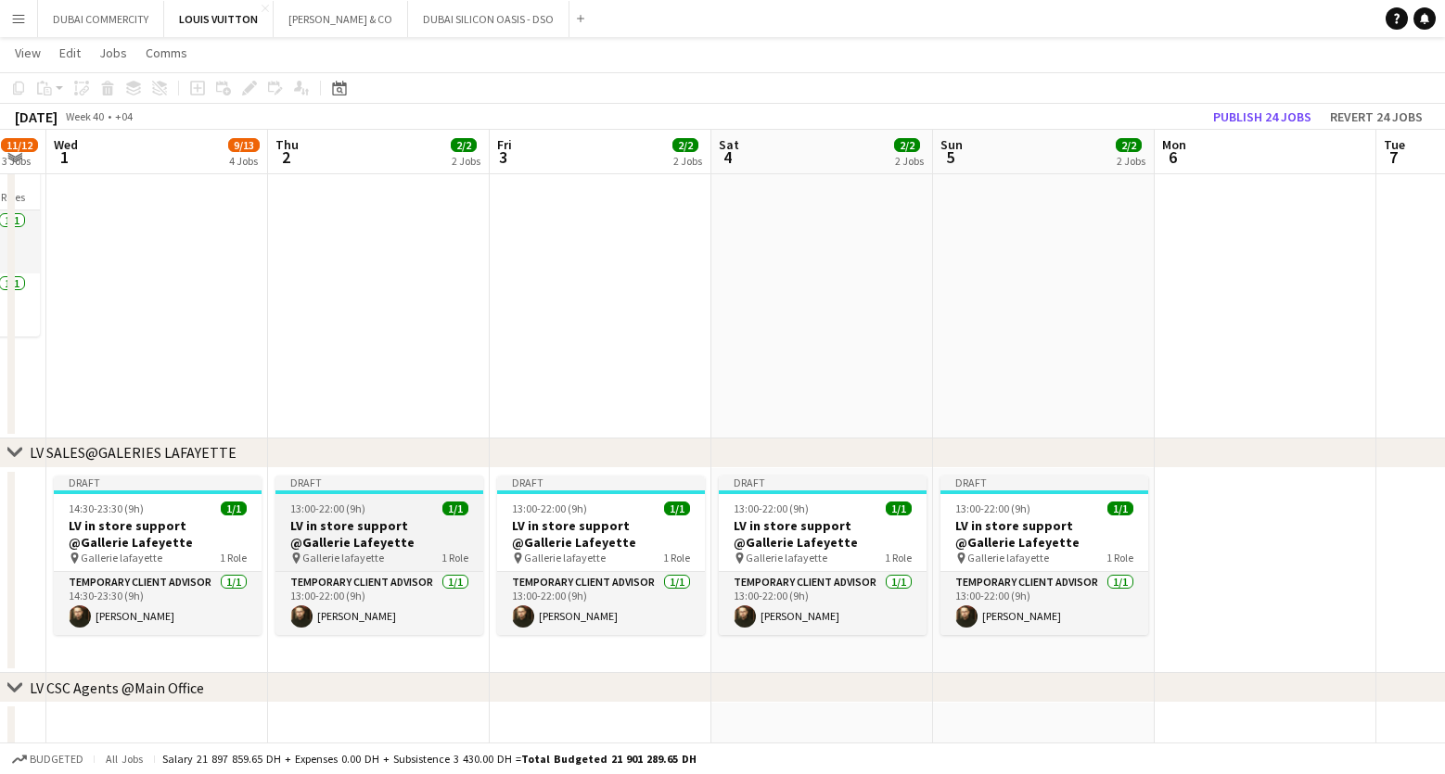
click at [364, 508] on div "13:00-22:00 (9h) 1/1" at bounding box center [379, 509] width 208 height 14
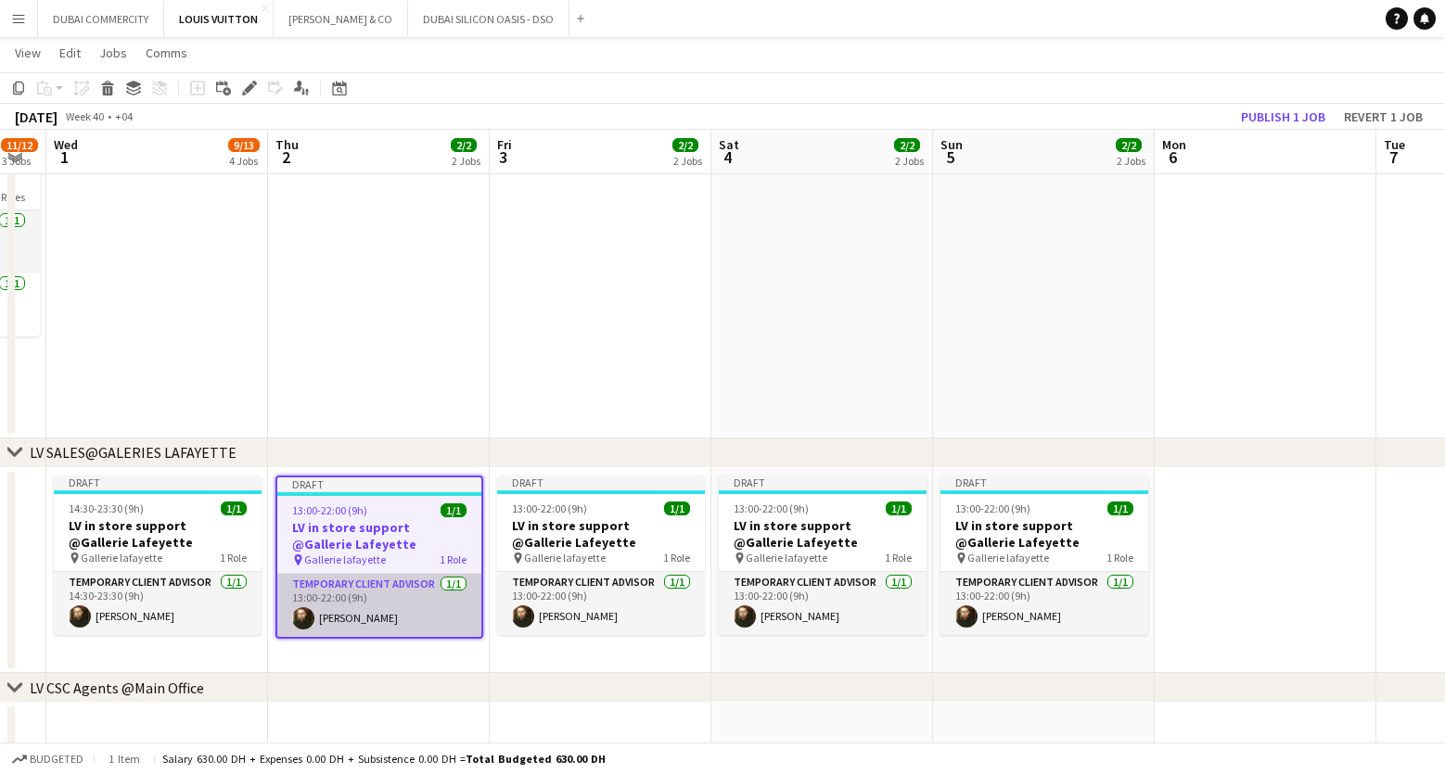
click at [421, 601] on app-card-role "Temporary Client Advisor 1/1 13:00-22:00 (9h) Kheder Anjari" at bounding box center [379, 605] width 204 height 63
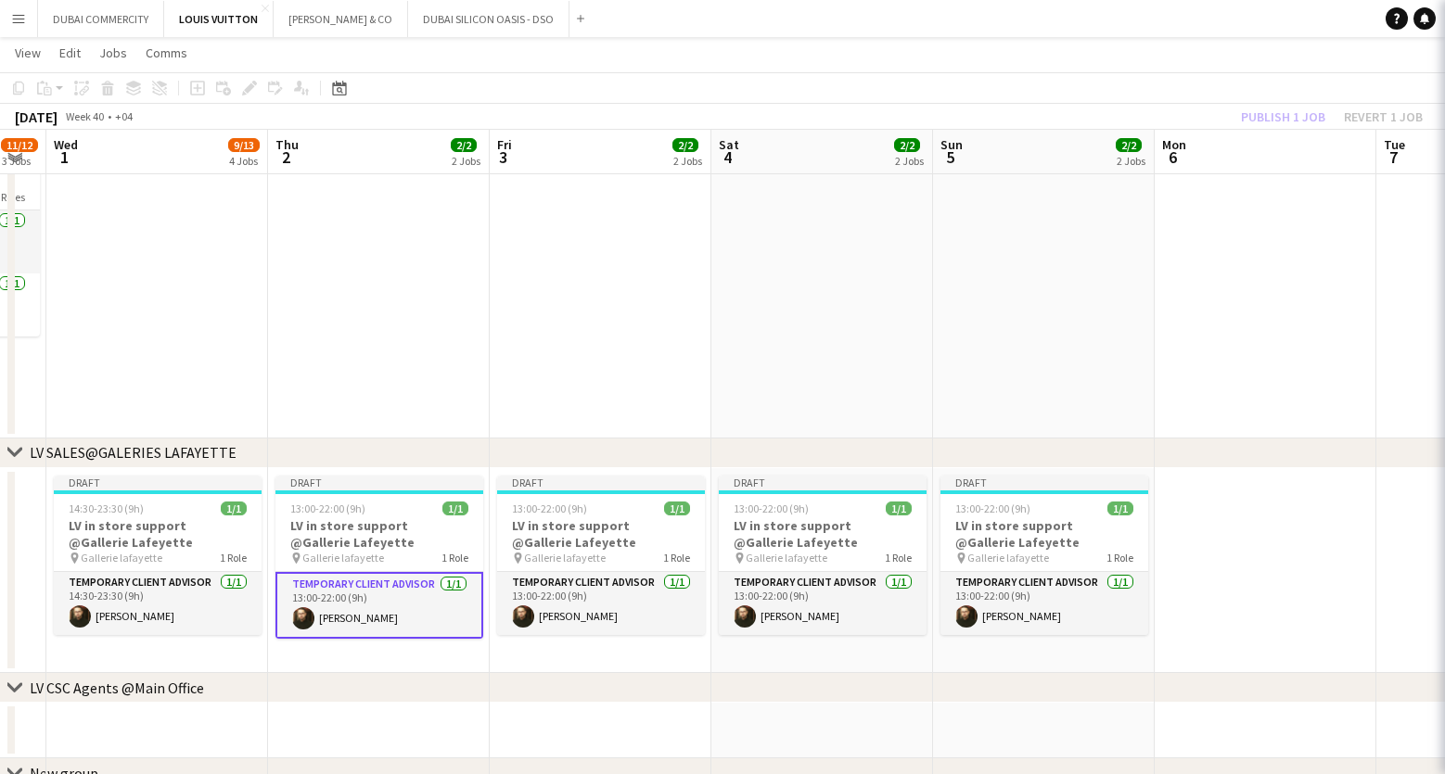
click at [421, 601] on app-card-role "Temporary Client Advisor 1/1 13:00-22:00 (9h) Kheder Anjari" at bounding box center [379, 605] width 208 height 67
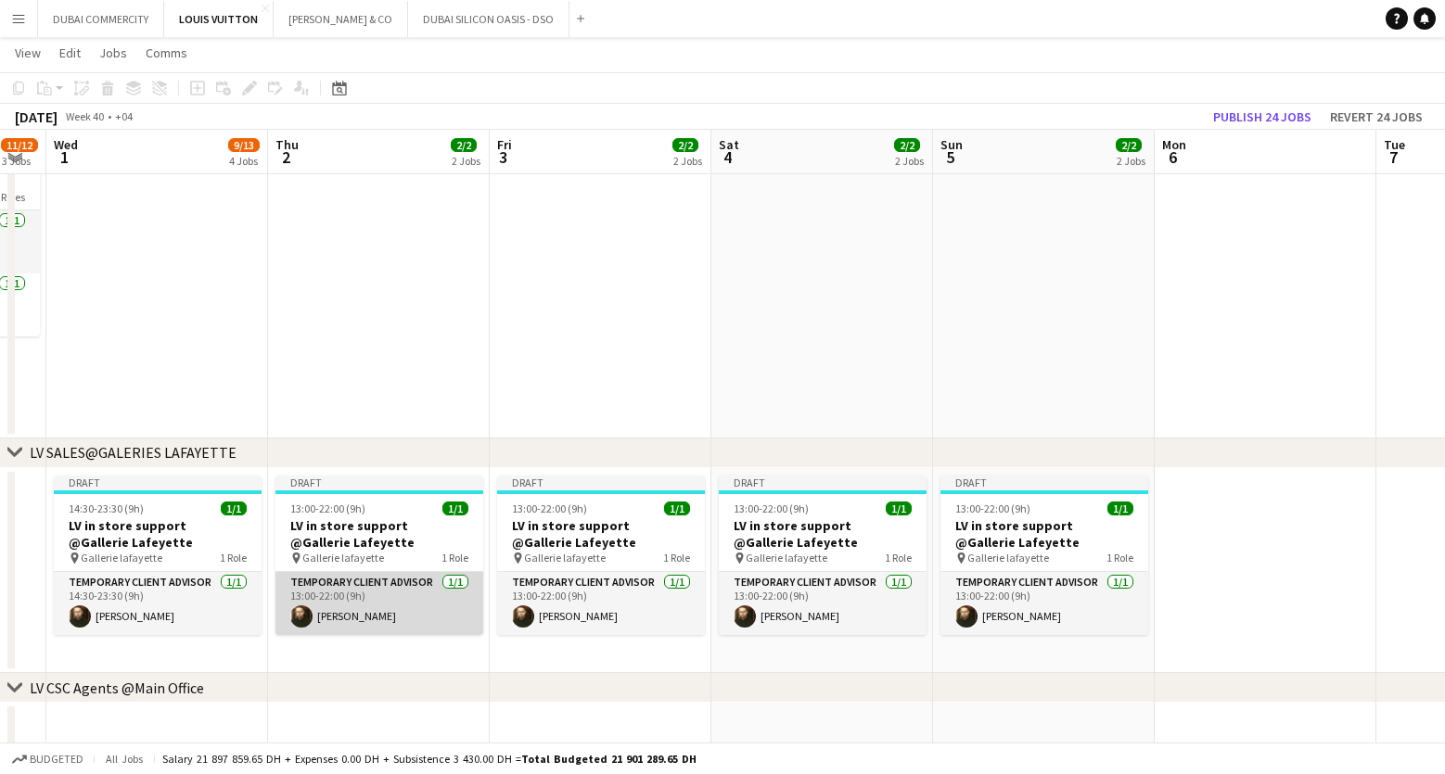
click at [421, 601] on app-card-role "Temporary Client Advisor 1/1 13:00-22:00 (9h) Kheder Anjari" at bounding box center [379, 603] width 208 height 63
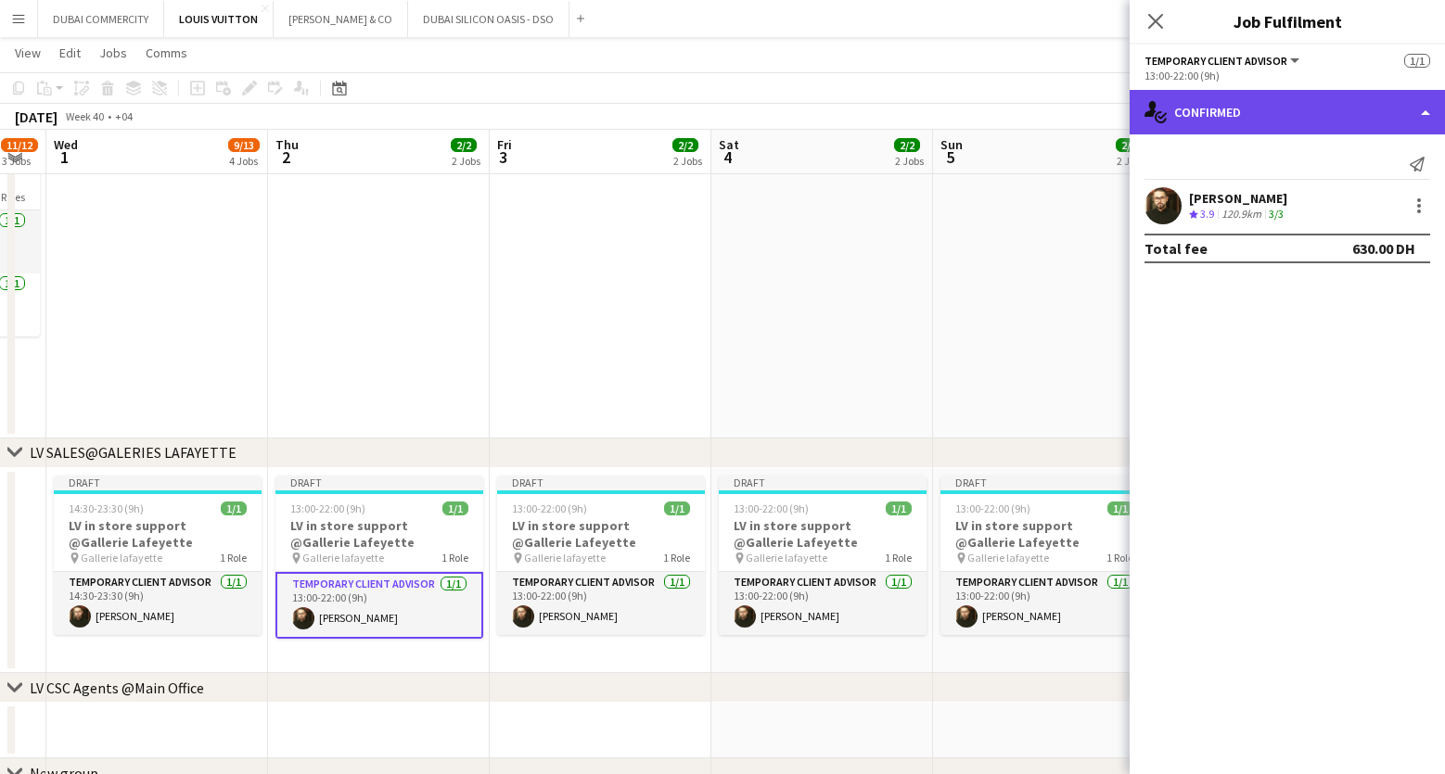
click at [1425, 120] on div "single-neutral-actions-check-2 Confirmed" at bounding box center [1287, 112] width 315 height 45
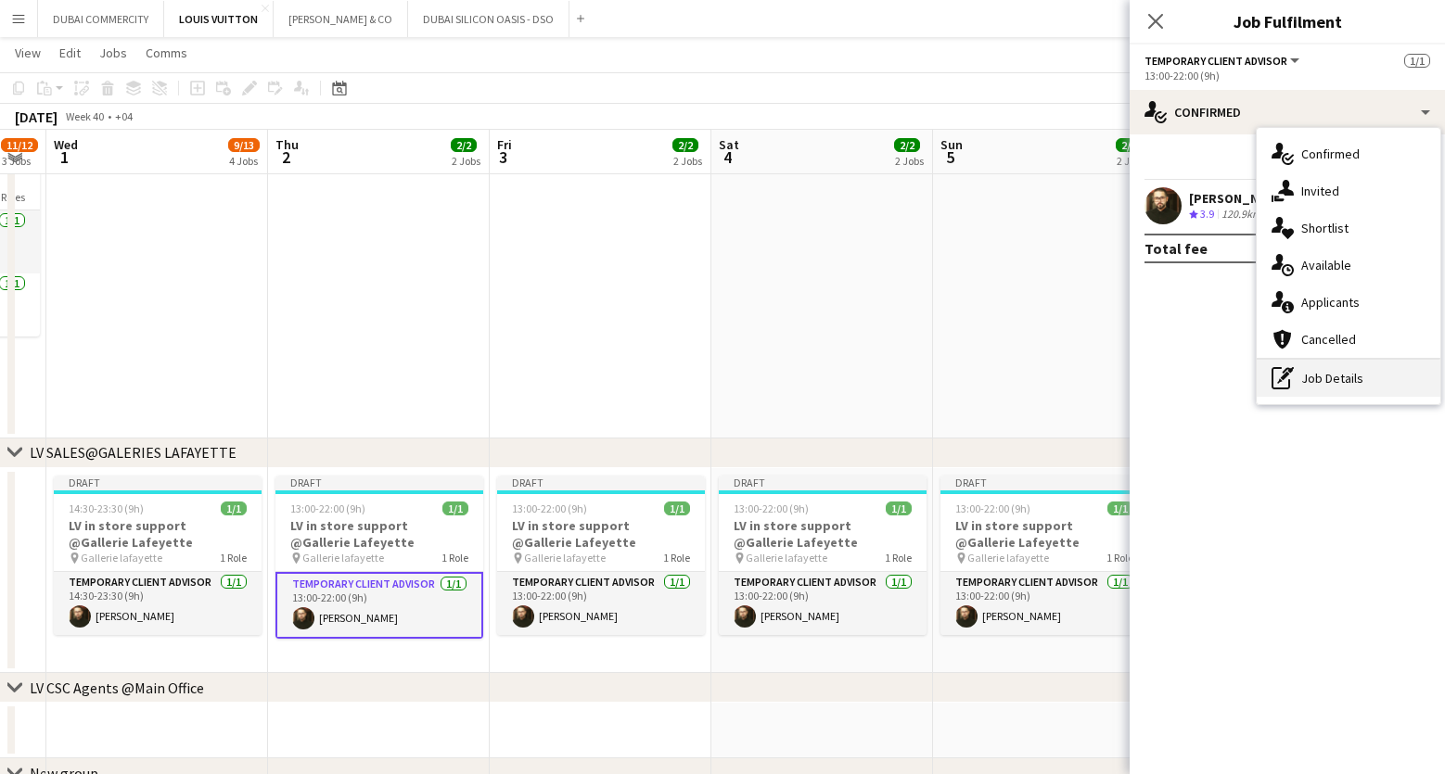
click at [1350, 378] on div "pen-write Job Details" at bounding box center [1349, 378] width 184 height 37
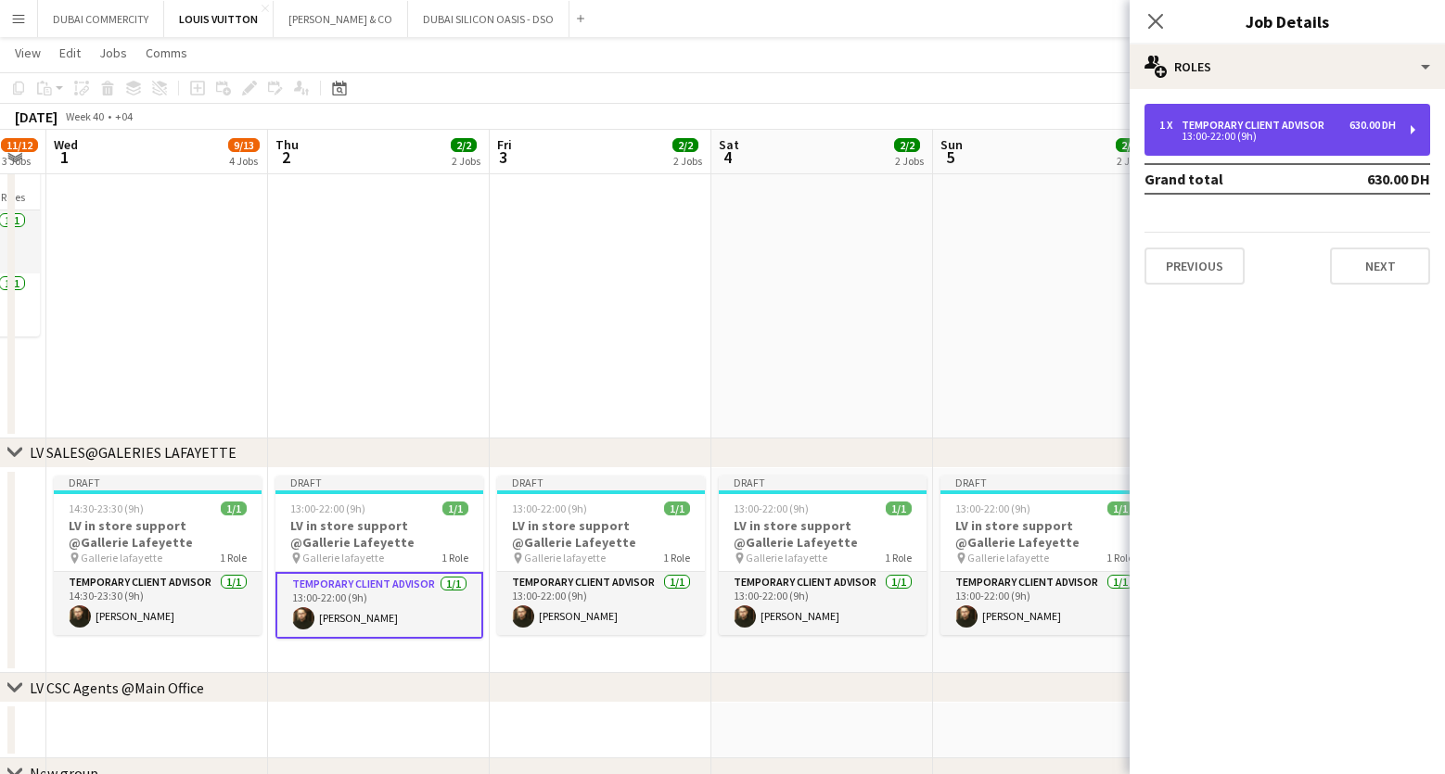
click at [1291, 124] on div "Temporary Client Advisor" at bounding box center [1257, 125] width 150 height 13
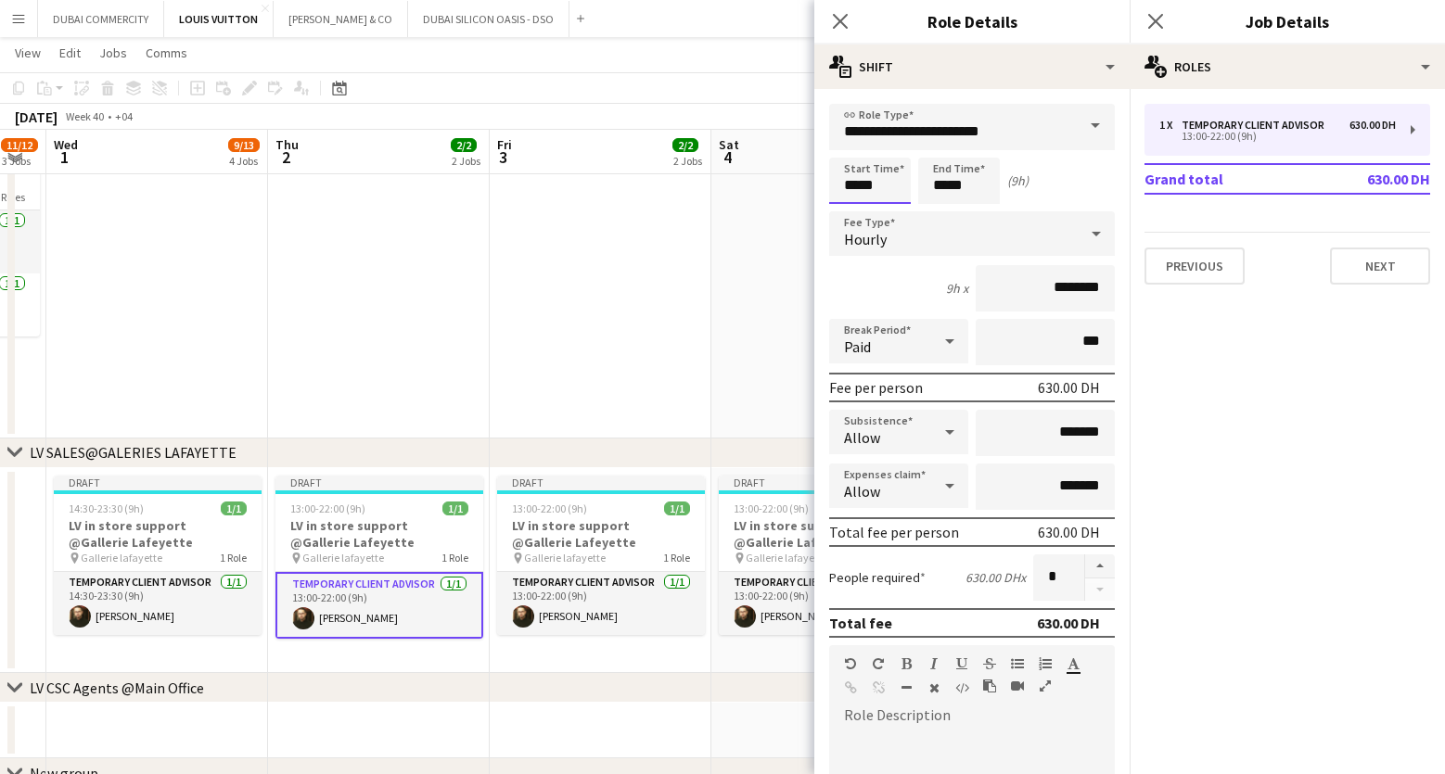
click at [856, 195] on input "*****" at bounding box center [870, 181] width 82 height 46
type input "*****"
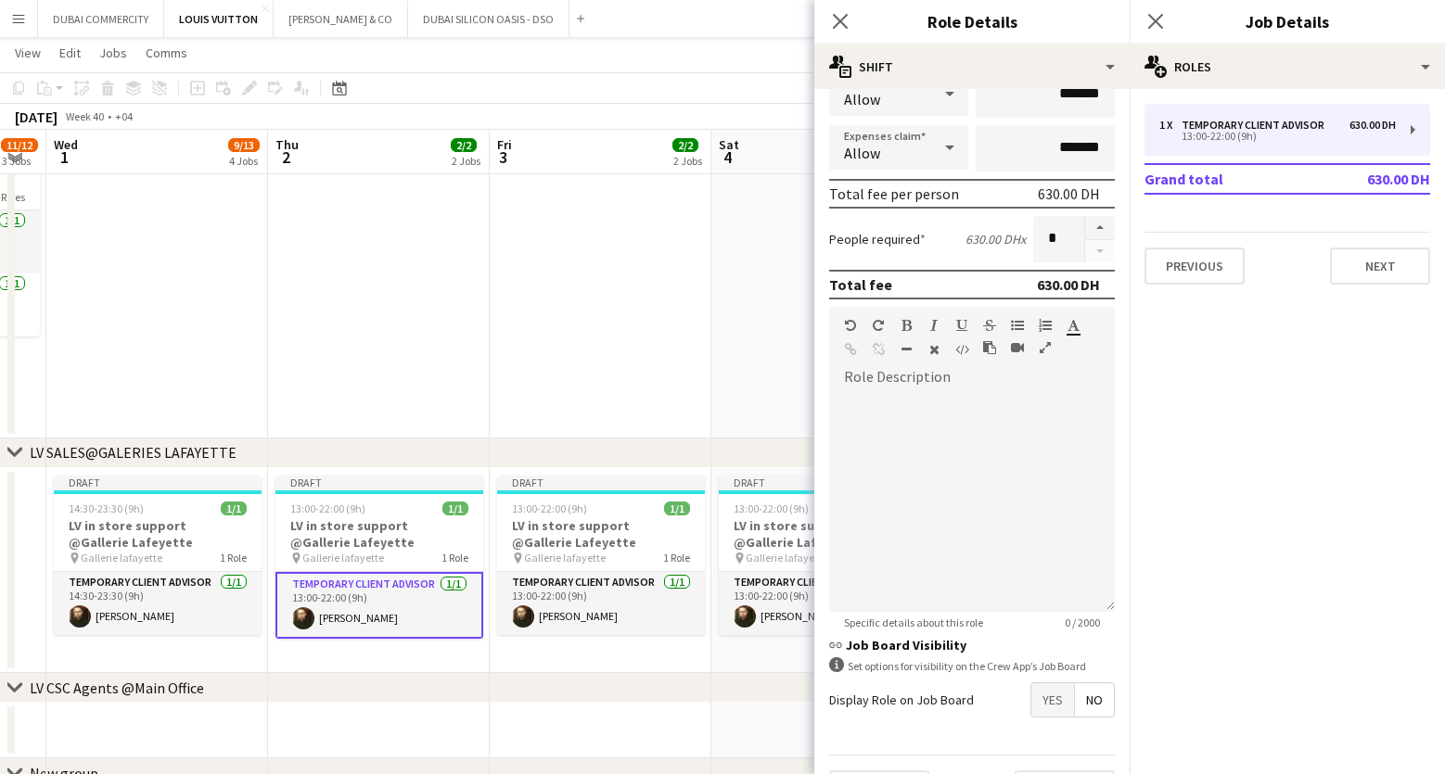
scroll to position [387, 0]
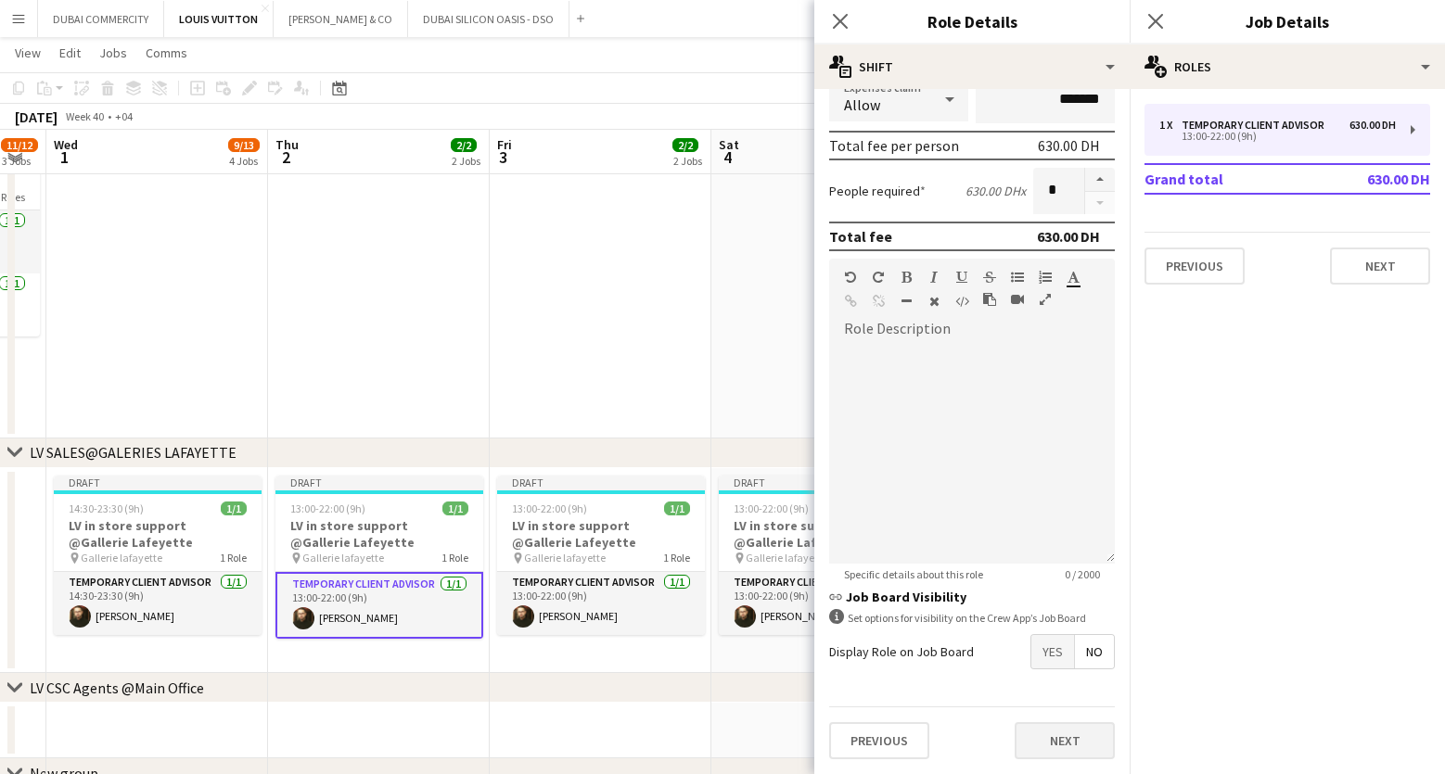
type input "*****"
click at [1057, 740] on button "Next" at bounding box center [1065, 740] width 100 height 37
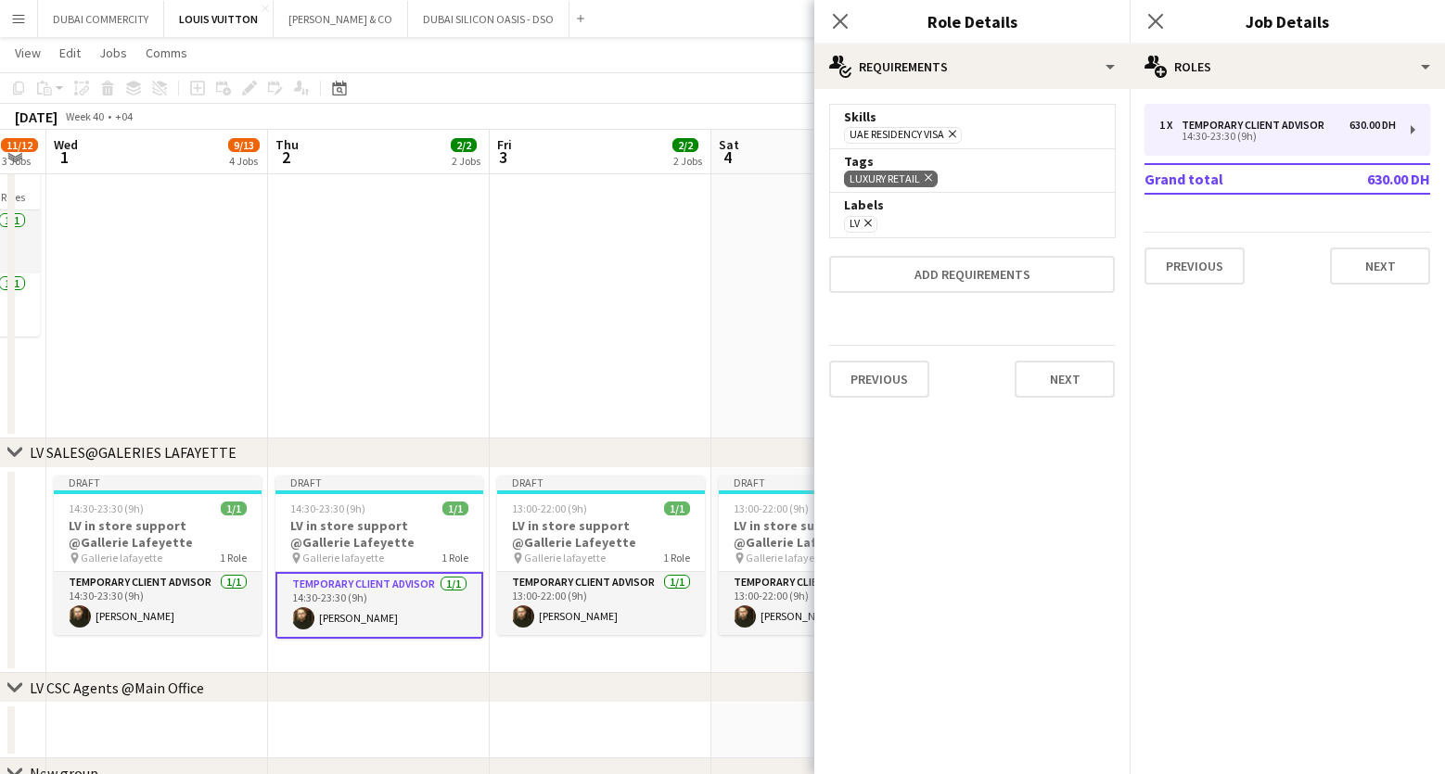
scroll to position [0, 0]
click at [584, 598] on app-card-role "Temporary Client Advisor 1/1 13:00-22:00 (9h) Kheder Anjari" at bounding box center [601, 603] width 208 height 63
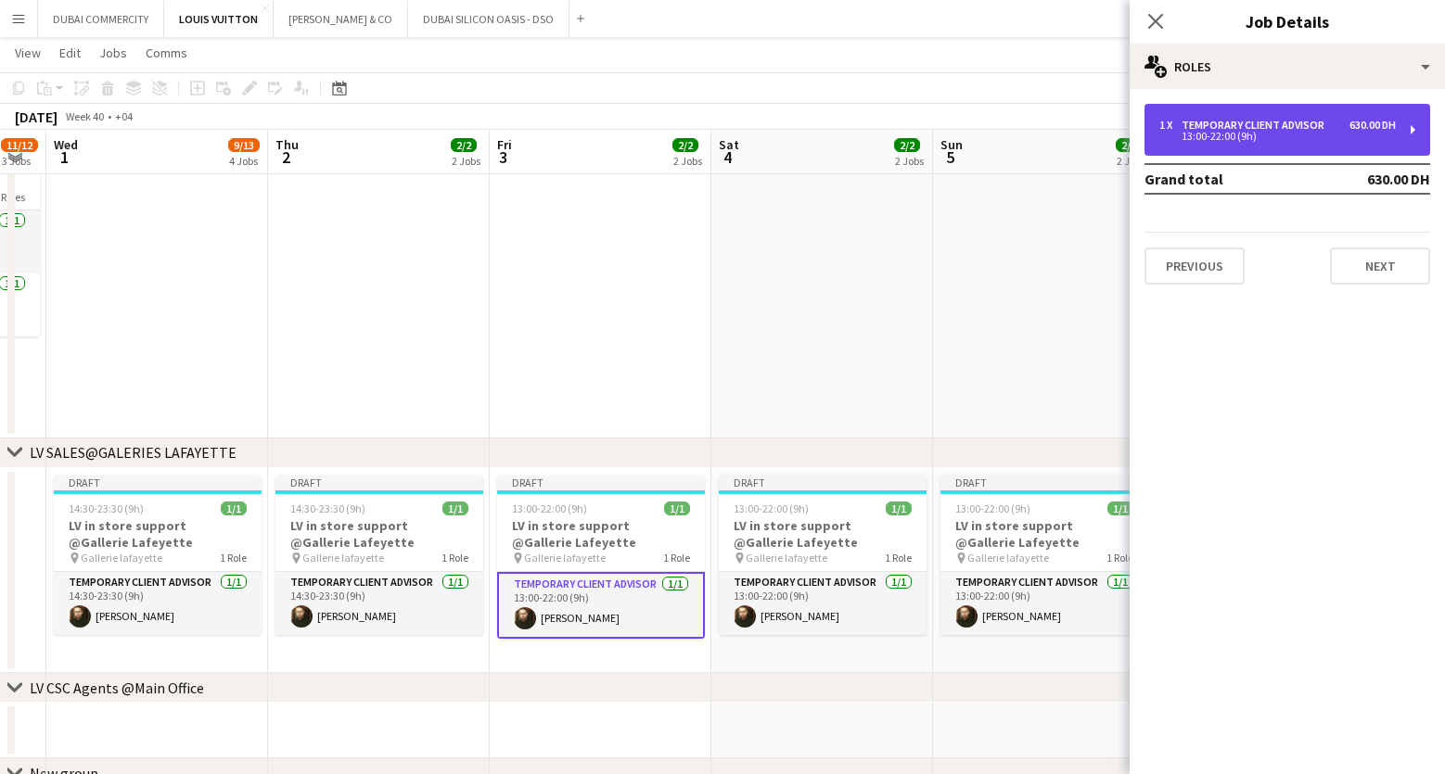
click at [1387, 142] on div "1 x Temporary Client Advisor 630.00 DH 13:00-22:00 (9h)" at bounding box center [1287, 130] width 286 height 52
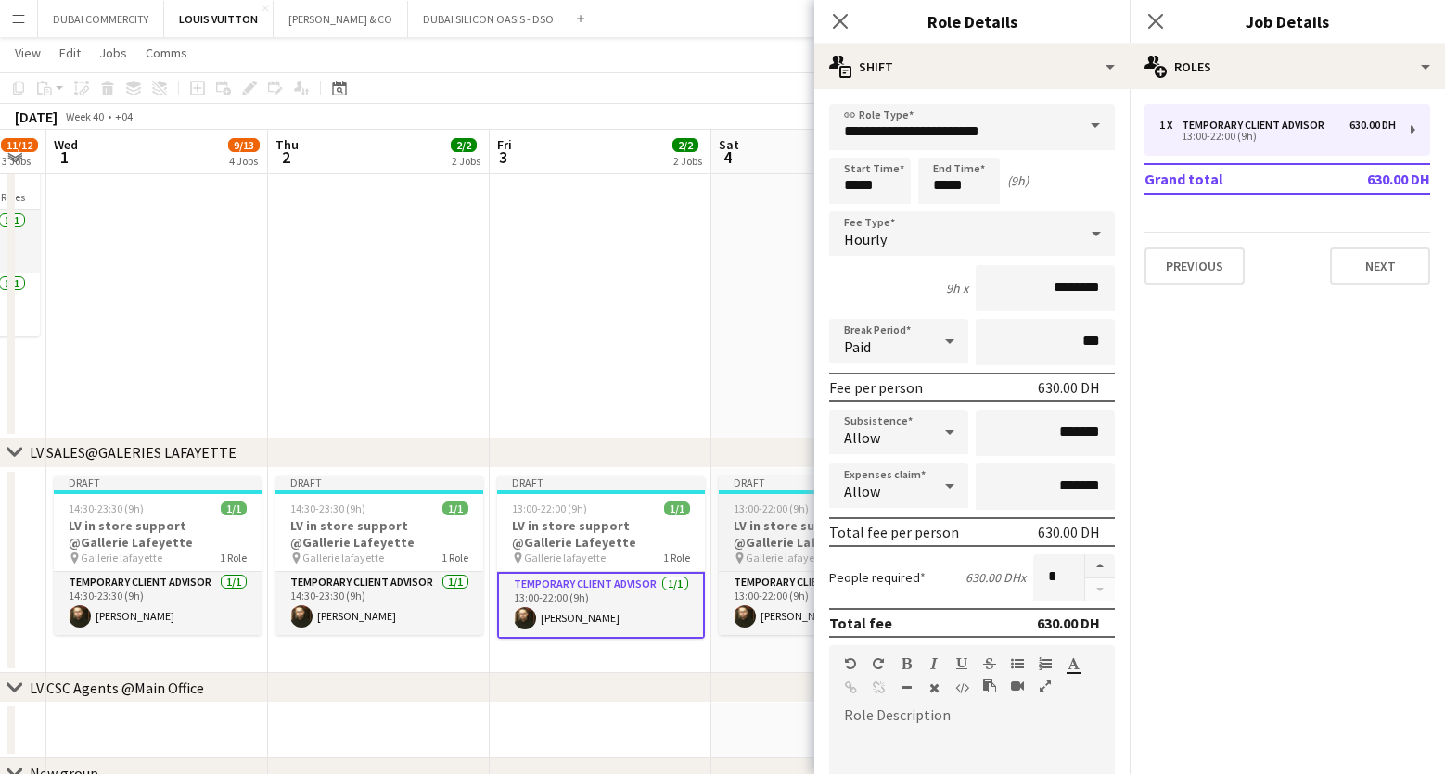
click at [752, 535] on h3 "LV in store support @Gallerie Lafeyette" at bounding box center [823, 534] width 208 height 33
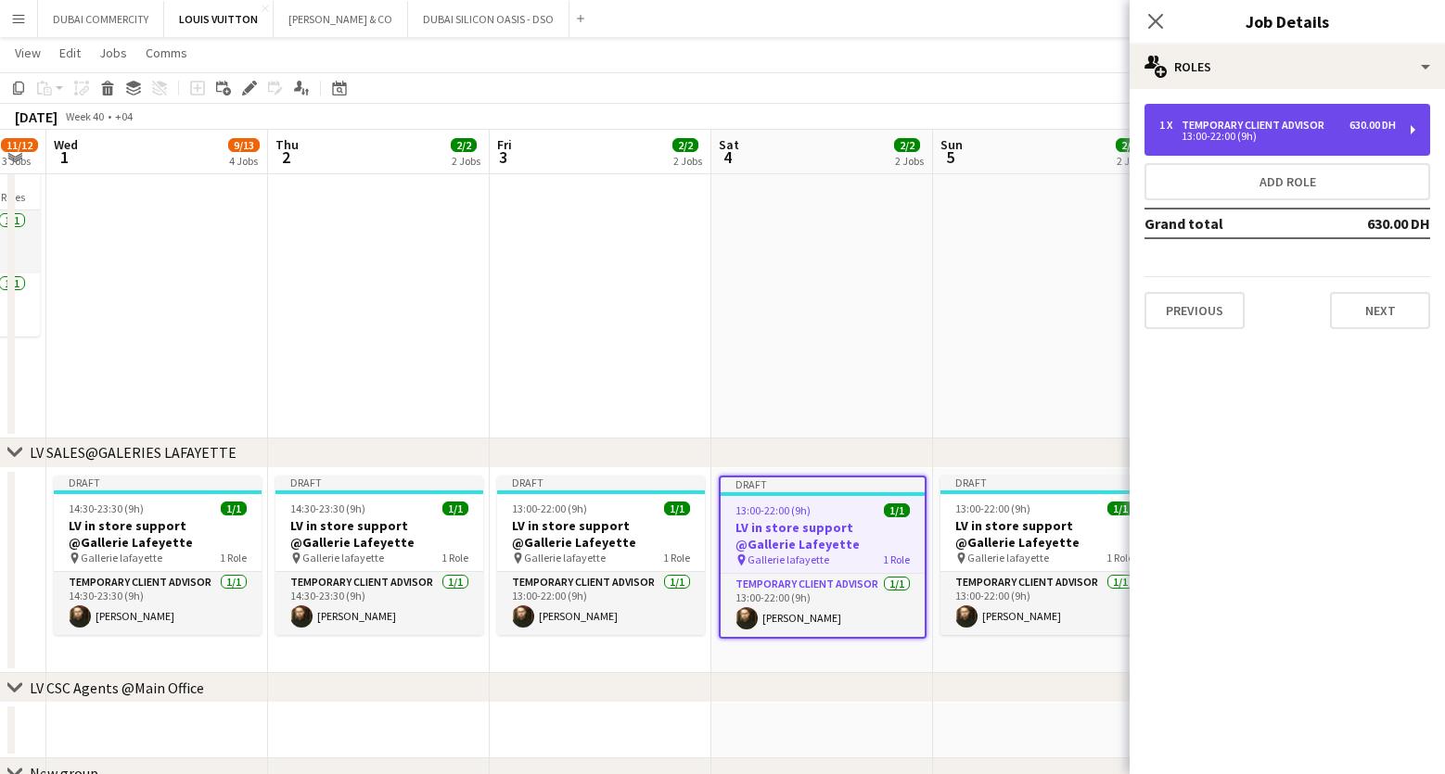
click at [1316, 146] on div "1 x Temporary Client Advisor 630.00 DH 13:00-22:00 (9h)" at bounding box center [1287, 130] width 286 height 52
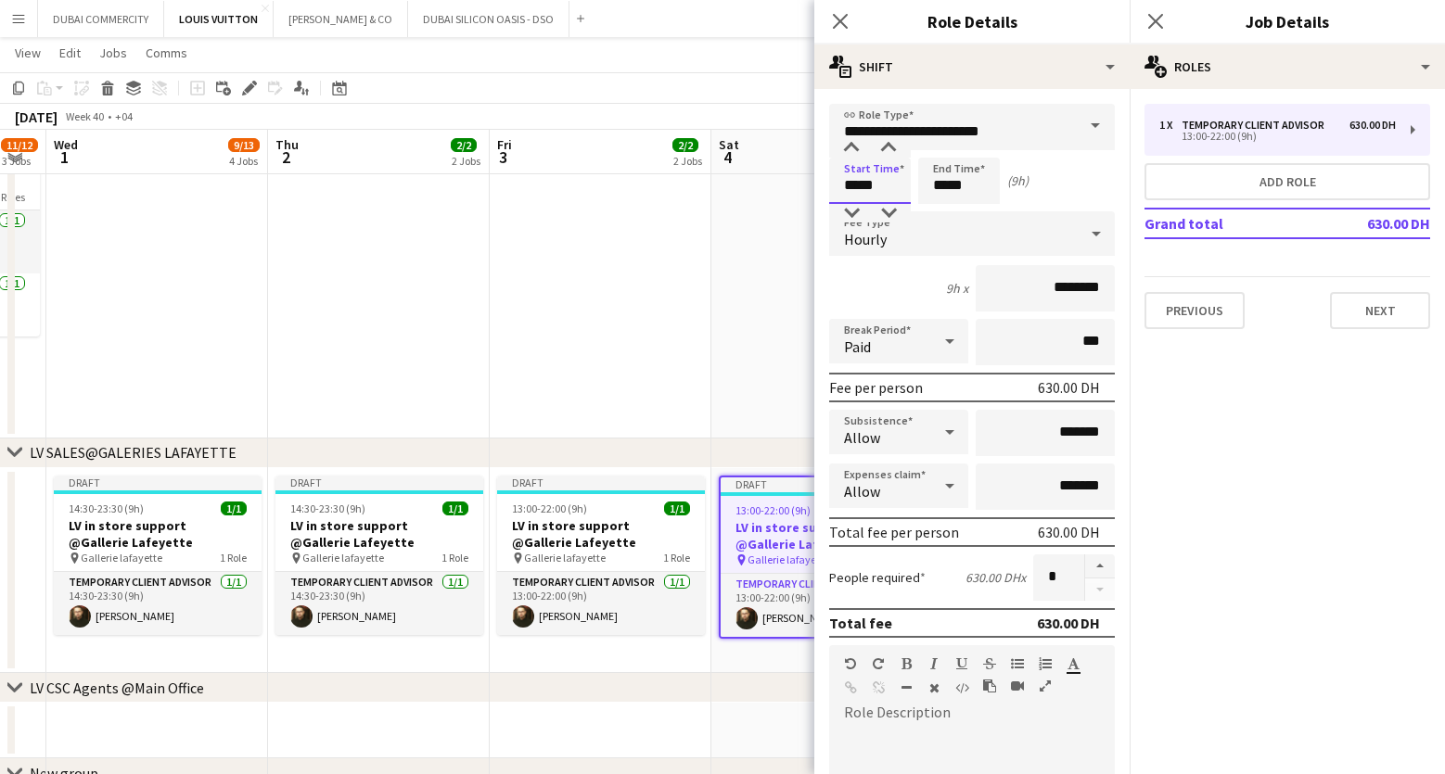
click at [871, 188] on input "*****" at bounding box center [870, 181] width 82 height 46
type input "*****"
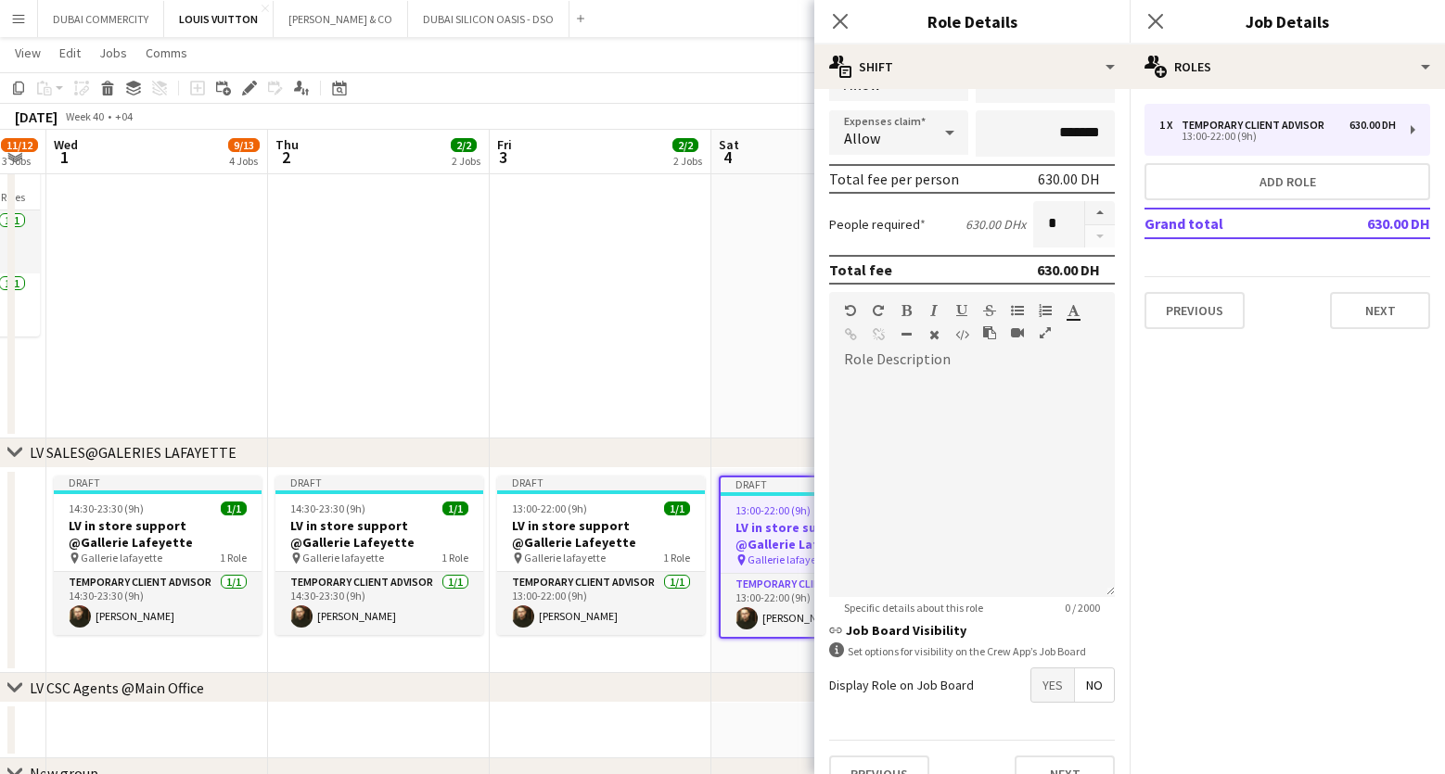
scroll to position [387, 0]
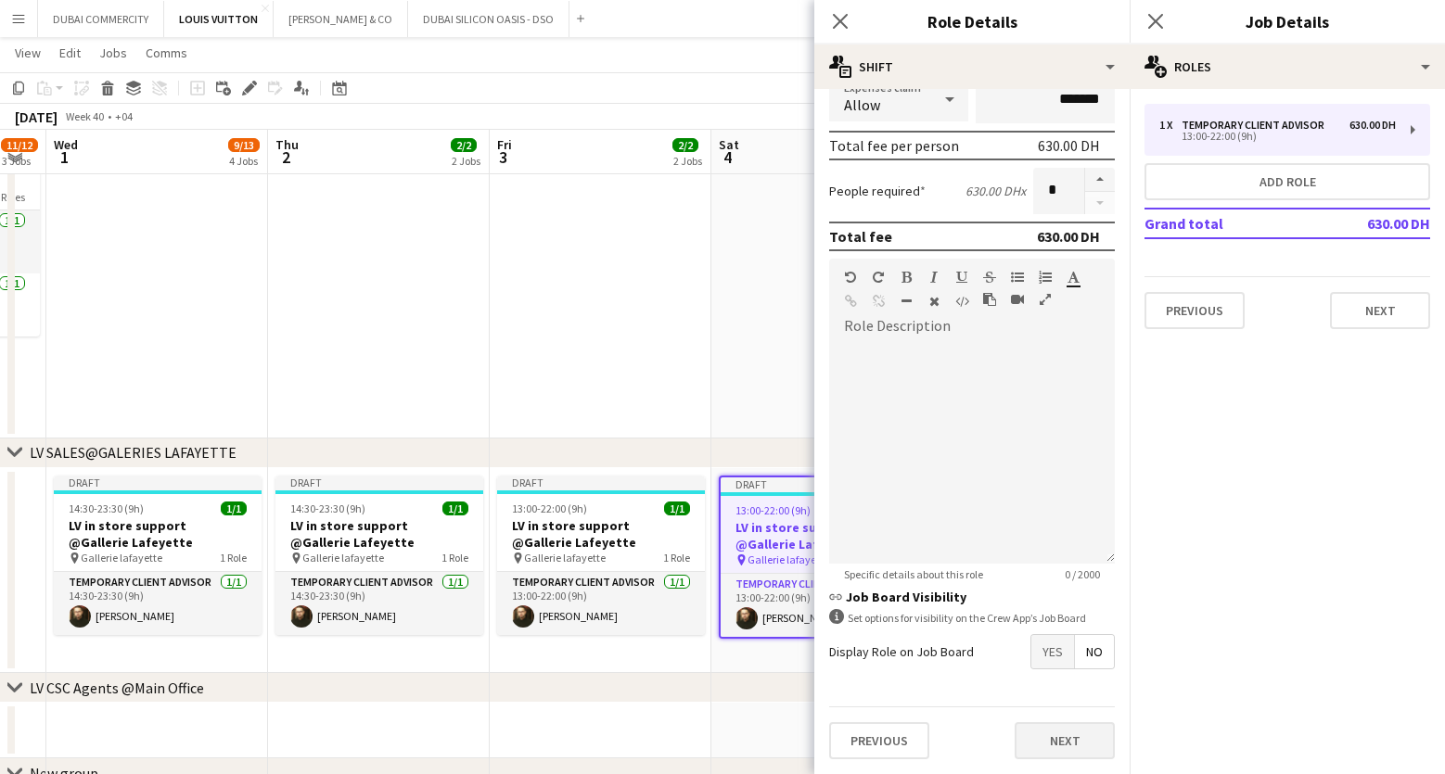
type input "*****"
click at [1045, 746] on button "Next" at bounding box center [1065, 740] width 100 height 37
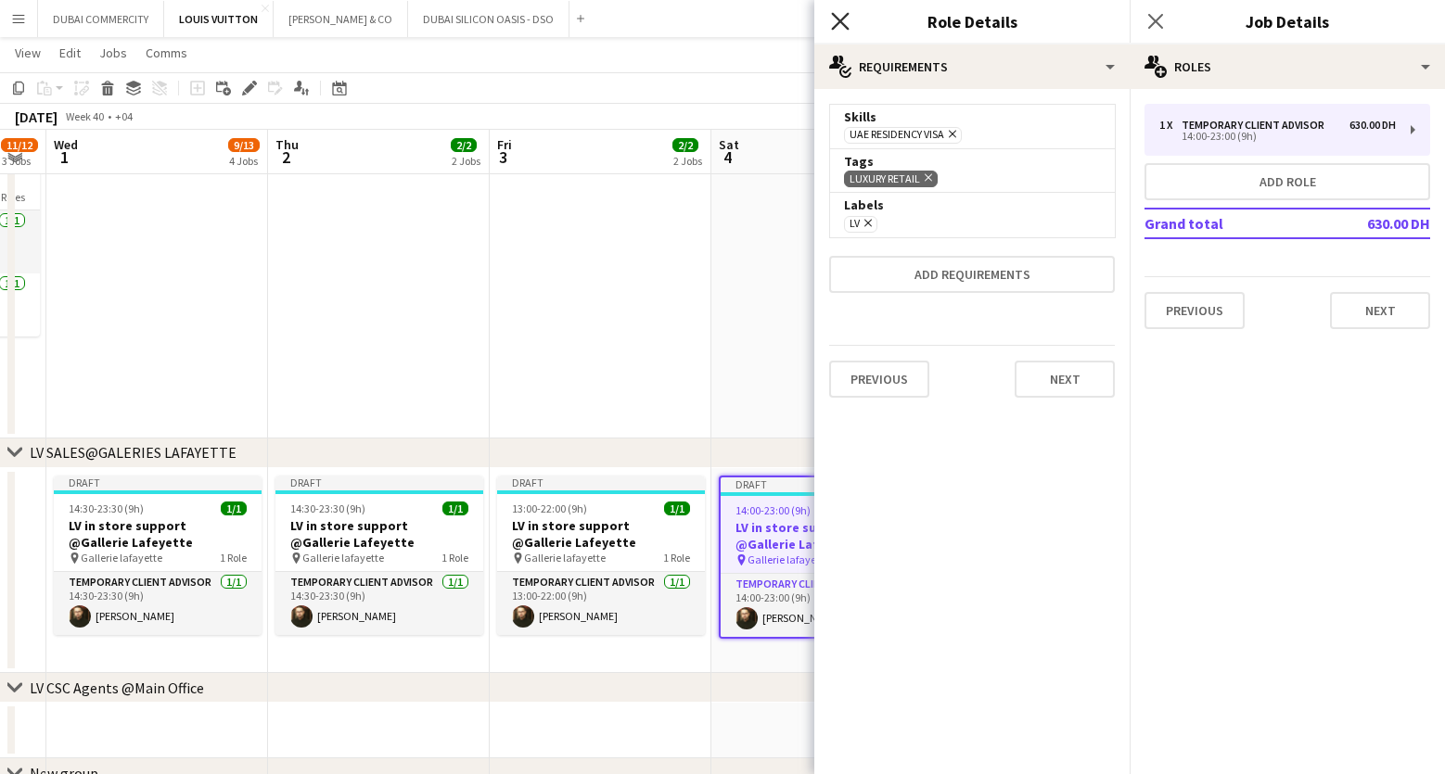
click at [837, 27] on icon "Close pop-in" at bounding box center [840, 21] width 18 height 18
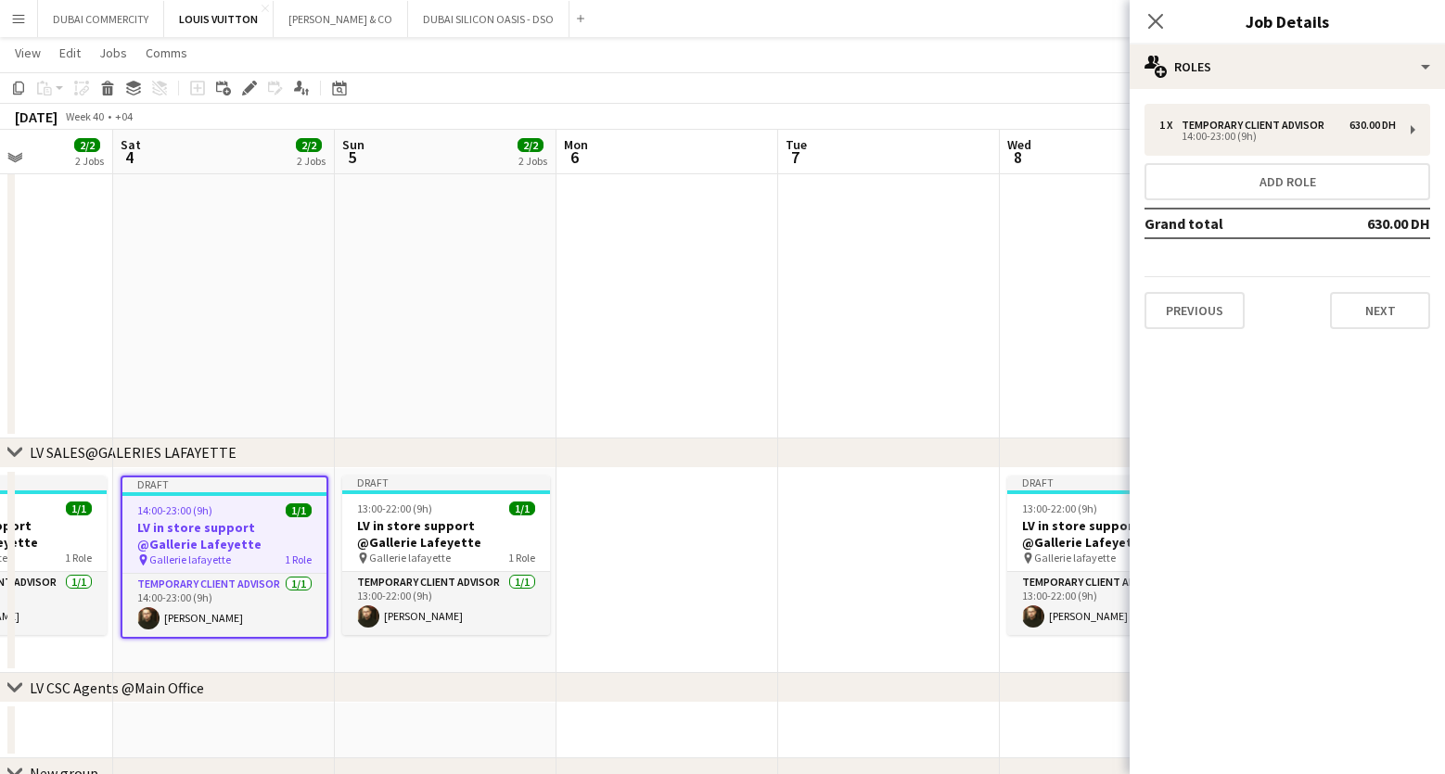
scroll to position [0, 776]
drag, startPoint x: 861, startPoint y: 554, endPoint x: 260, endPoint y: 544, distance: 601.1
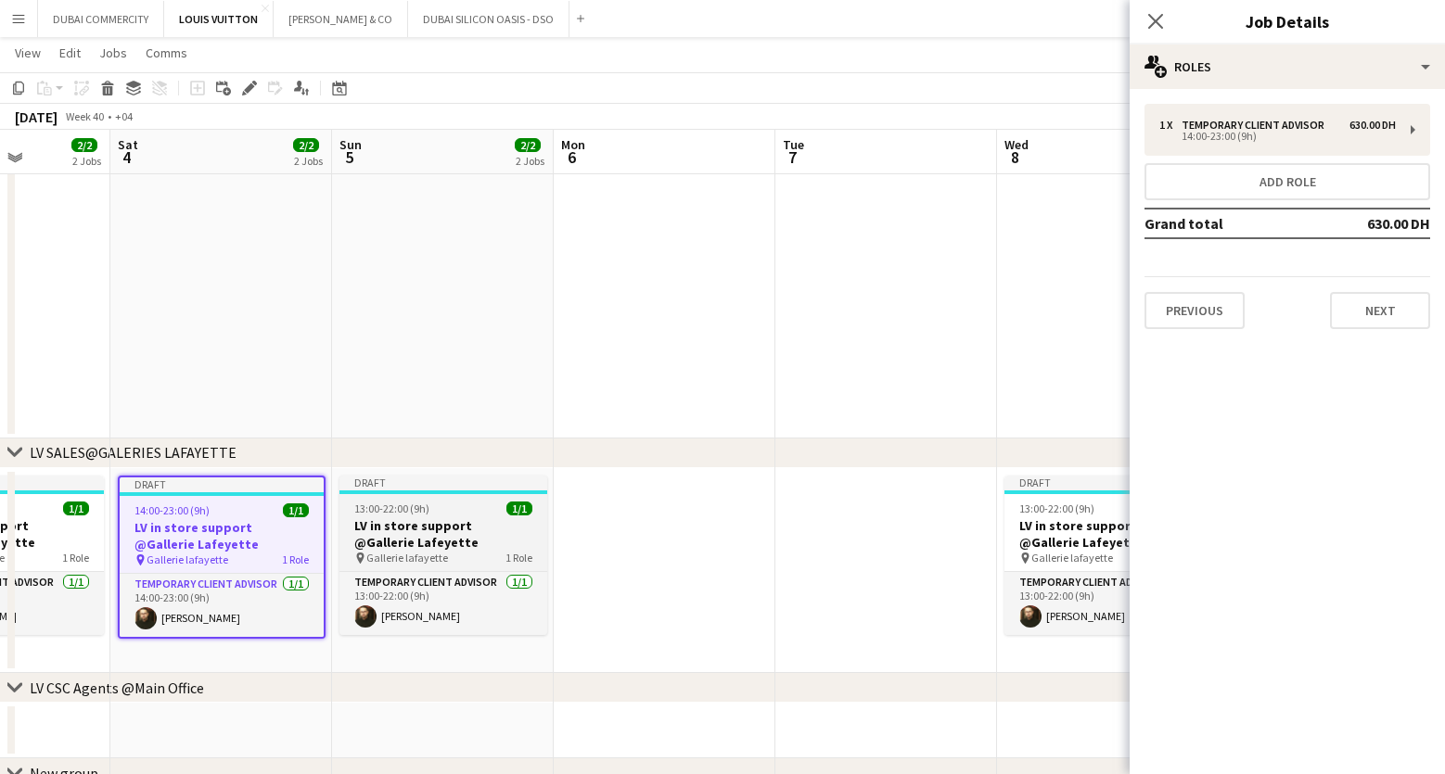
click at [436, 545] on h3 "LV in store support @Gallerie Lafeyette" at bounding box center [443, 534] width 208 height 33
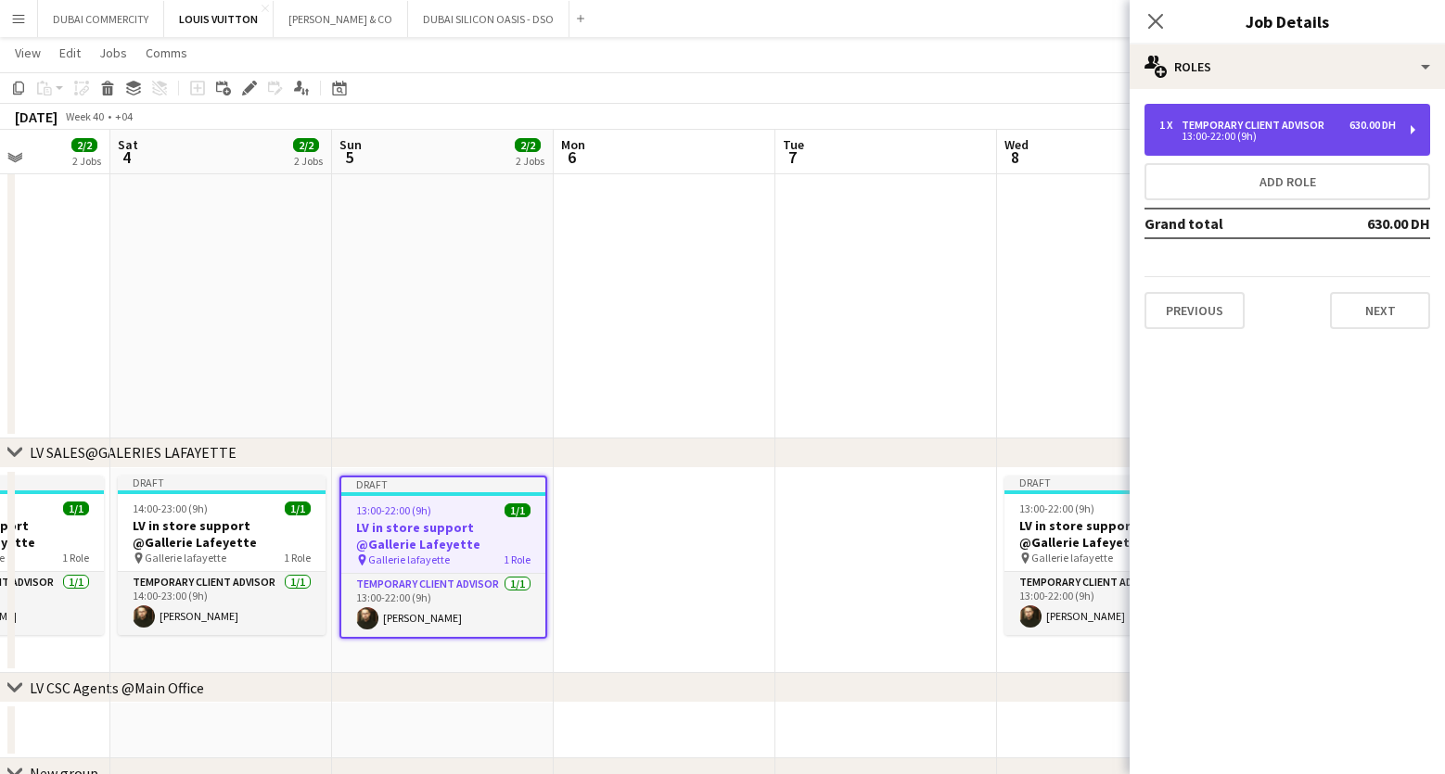
click at [1297, 123] on div "Temporary Client Advisor" at bounding box center [1257, 125] width 150 height 13
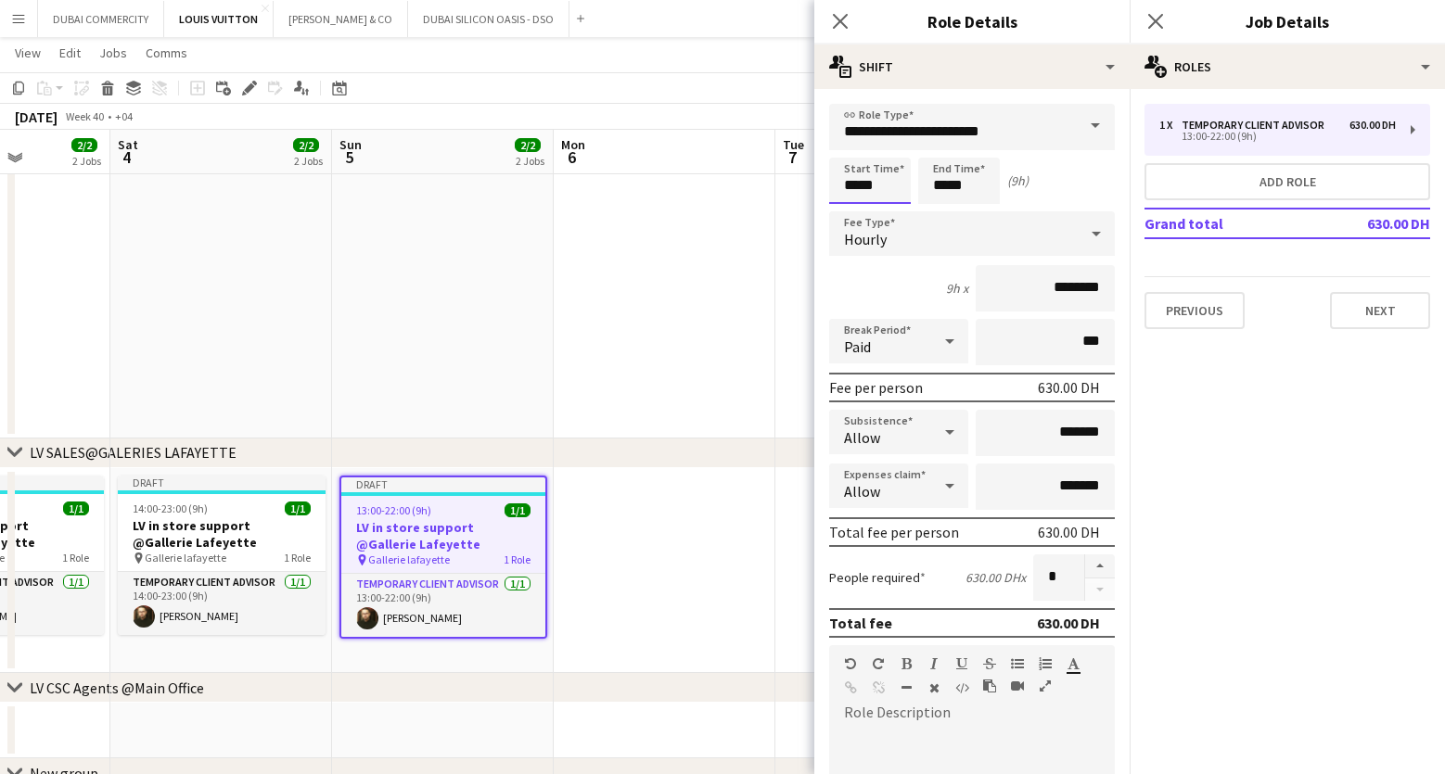
click at [883, 187] on input "*****" at bounding box center [870, 181] width 82 height 46
type input "*****"
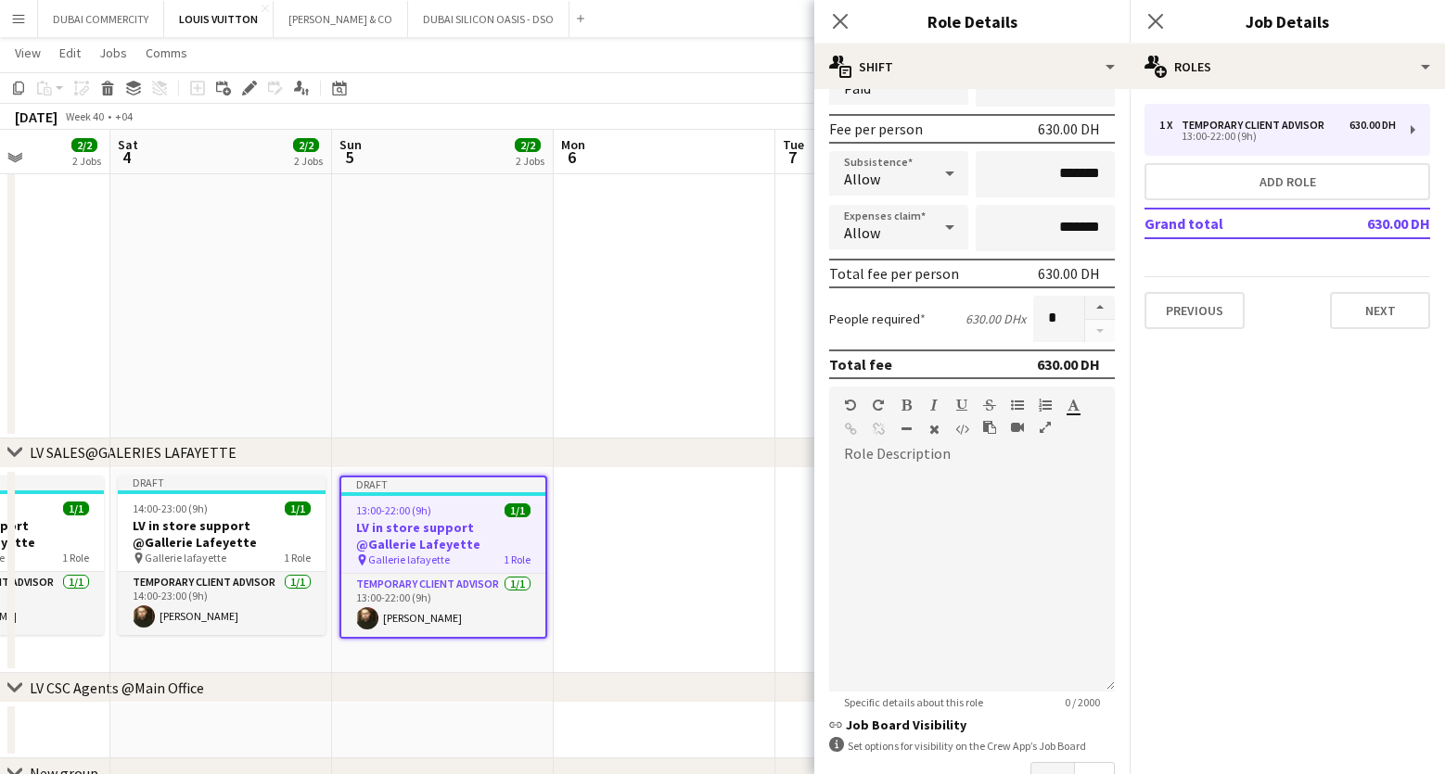
scroll to position [387, 0]
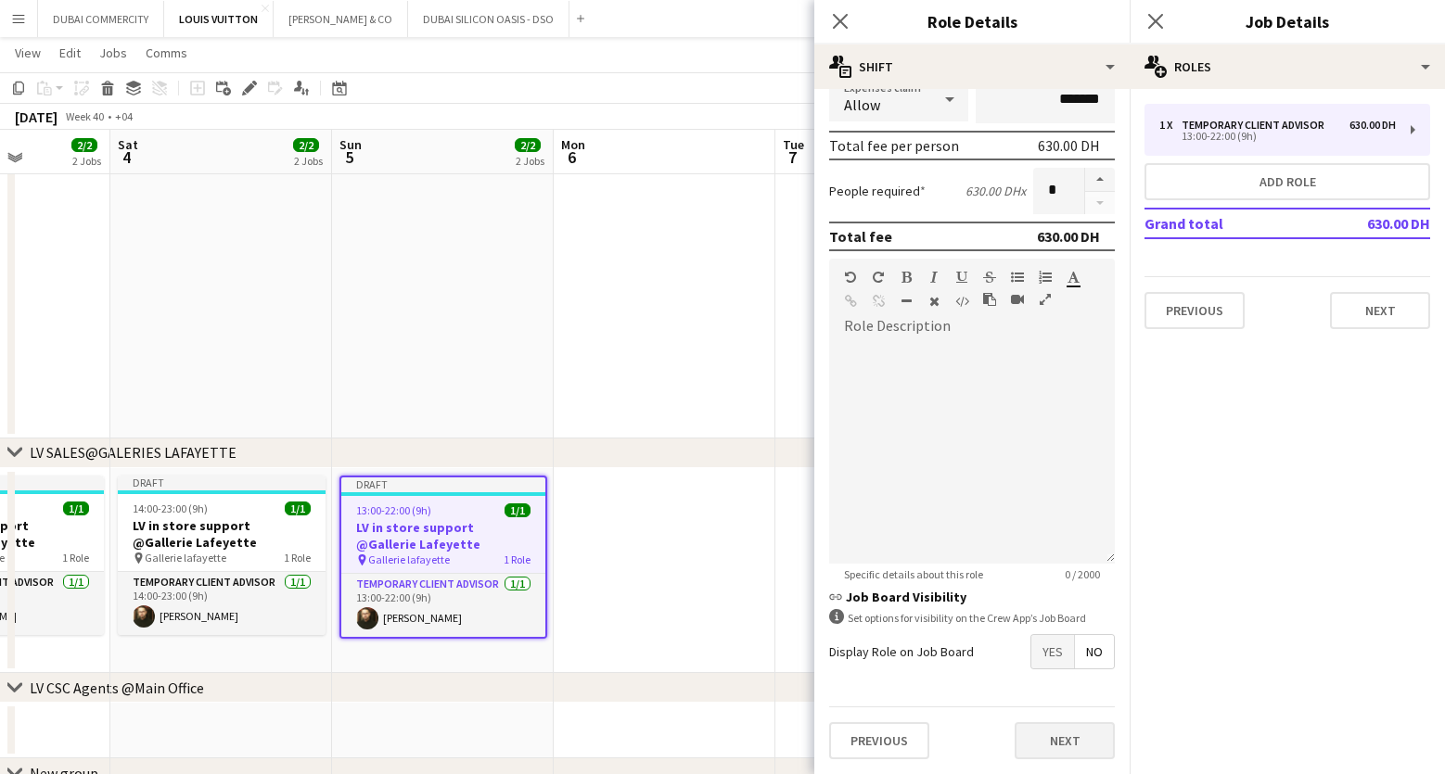
type input "*****"
click at [1030, 744] on button "Next" at bounding box center [1065, 740] width 100 height 37
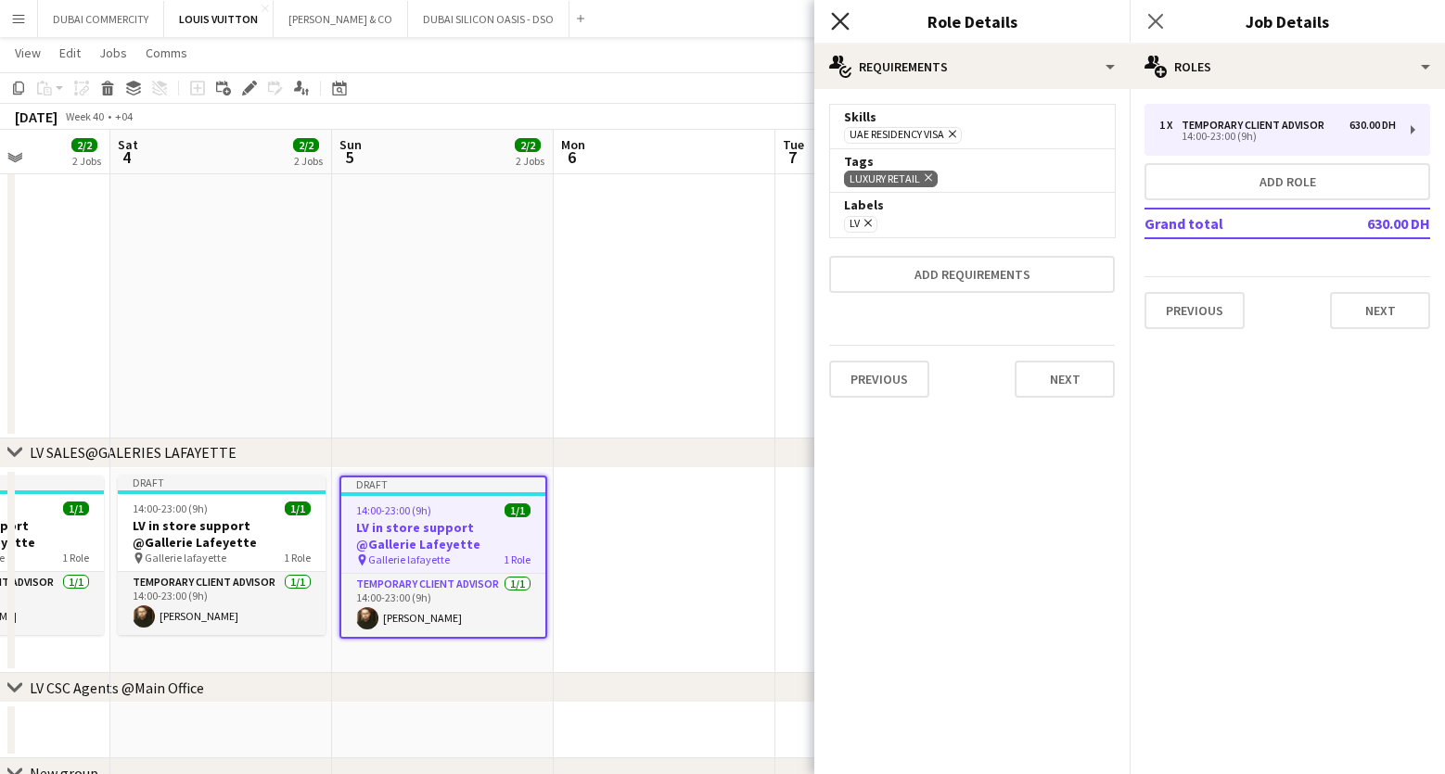
click at [834, 12] on icon "Close pop-in" at bounding box center [840, 21] width 18 height 18
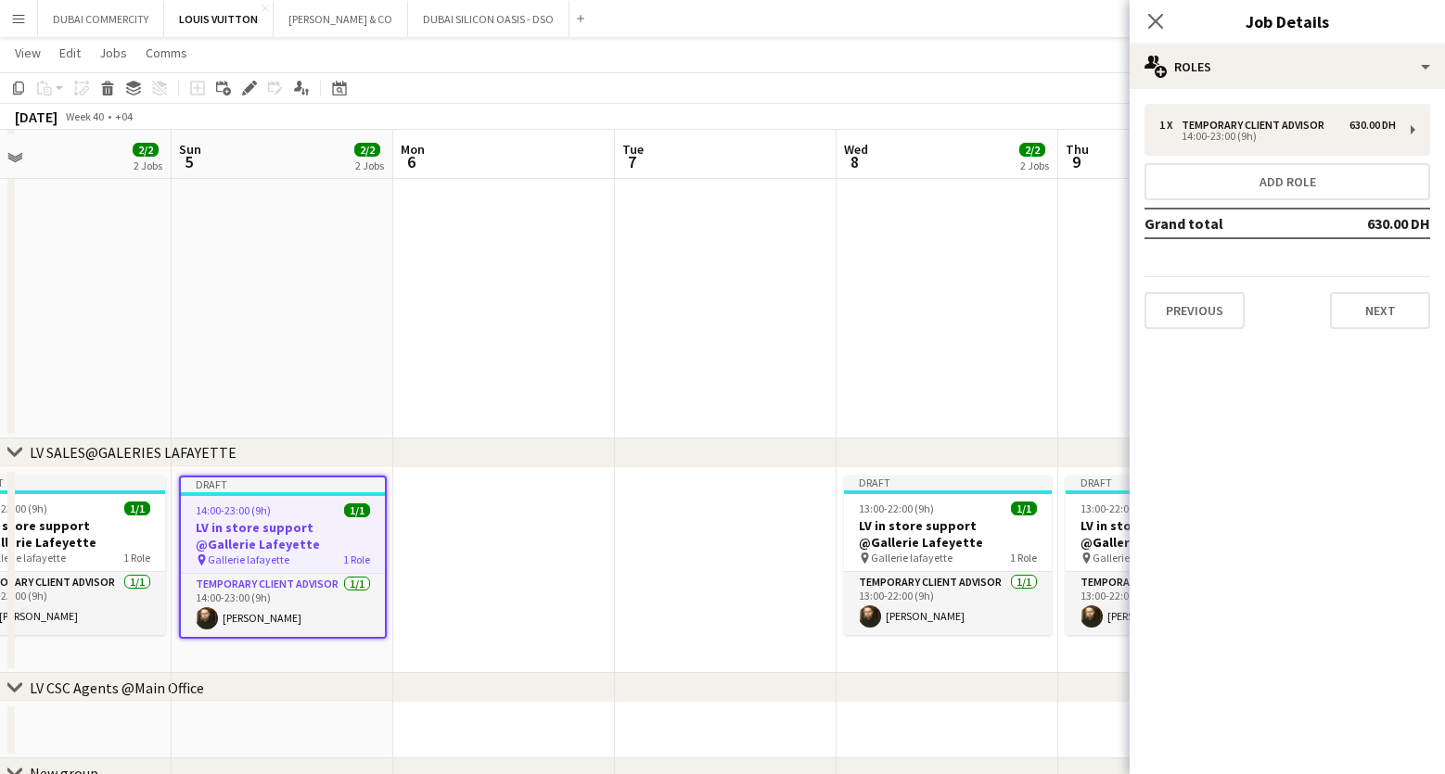
scroll to position [1732, 0]
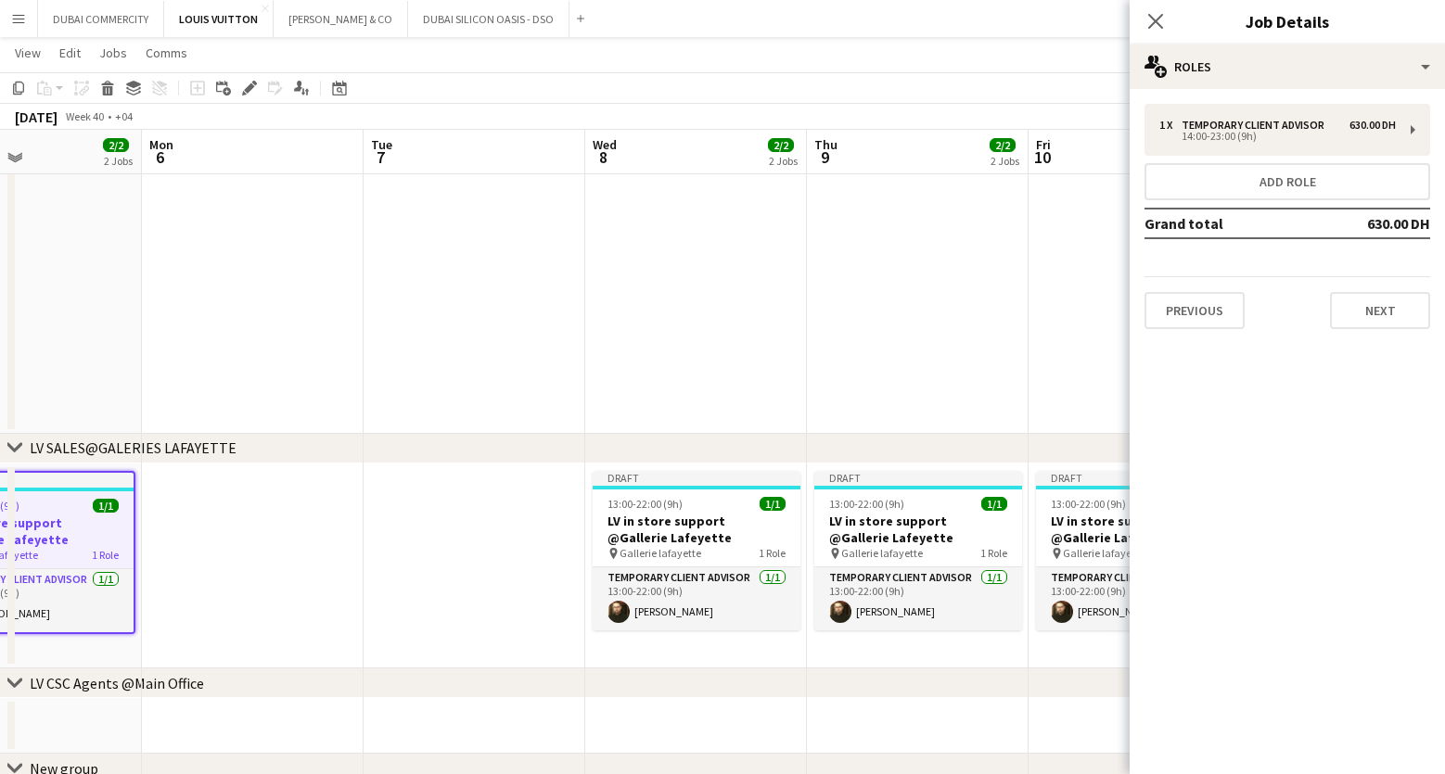
drag, startPoint x: 712, startPoint y: 591, endPoint x: 440, endPoint y: 580, distance: 272.9
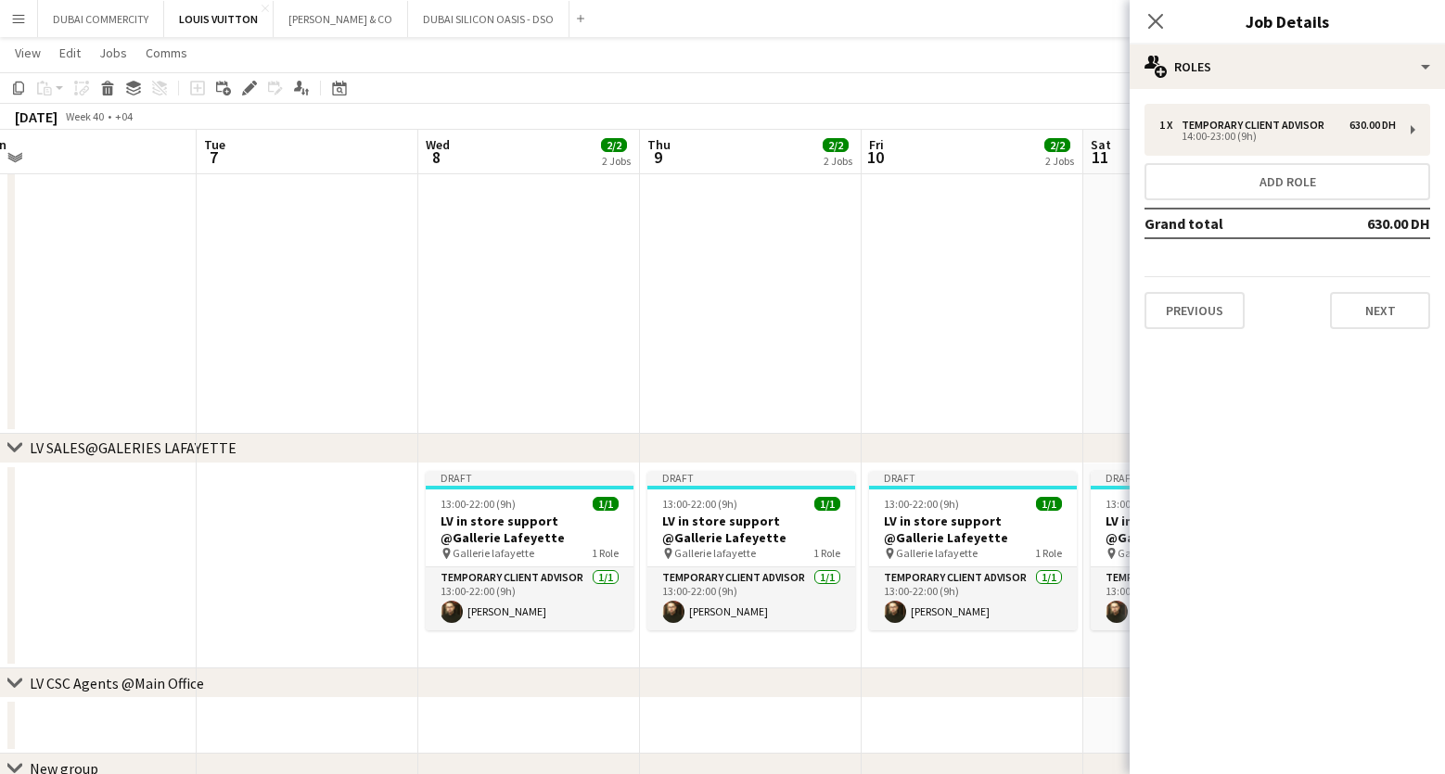
scroll to position [0, 704]
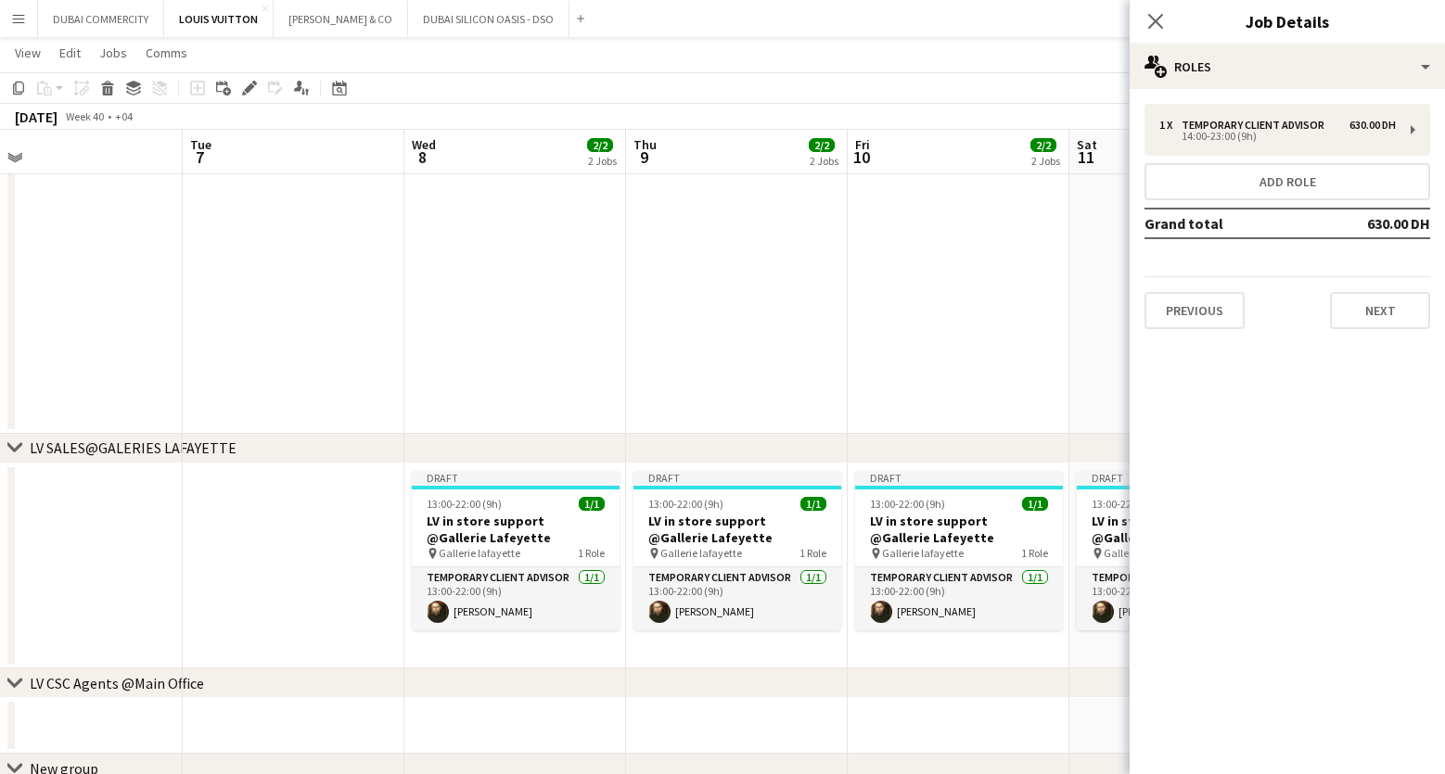
drag, startPoint x: 474, startPoint y: 570, endPoint x: 314, endPoint y: 564, distance: 159.7
click at [499, 556] on span "Gallerie lafayette" at bounding box center [480, 553] width 82 height 14
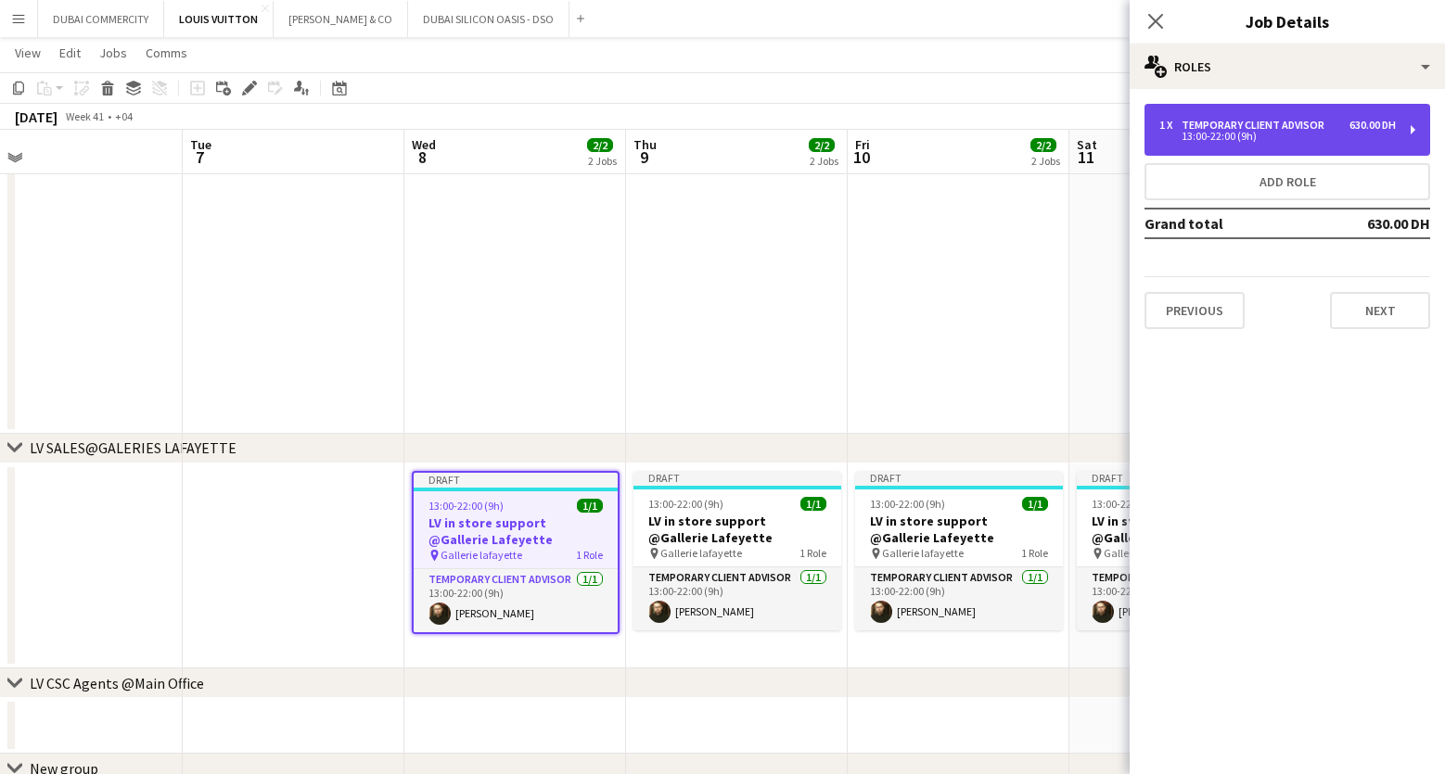
click at [1332, 124] on div "1 x Temporary Client Advisor 630.00 DH" at bounding box center [1277, 125] width 236 height 13
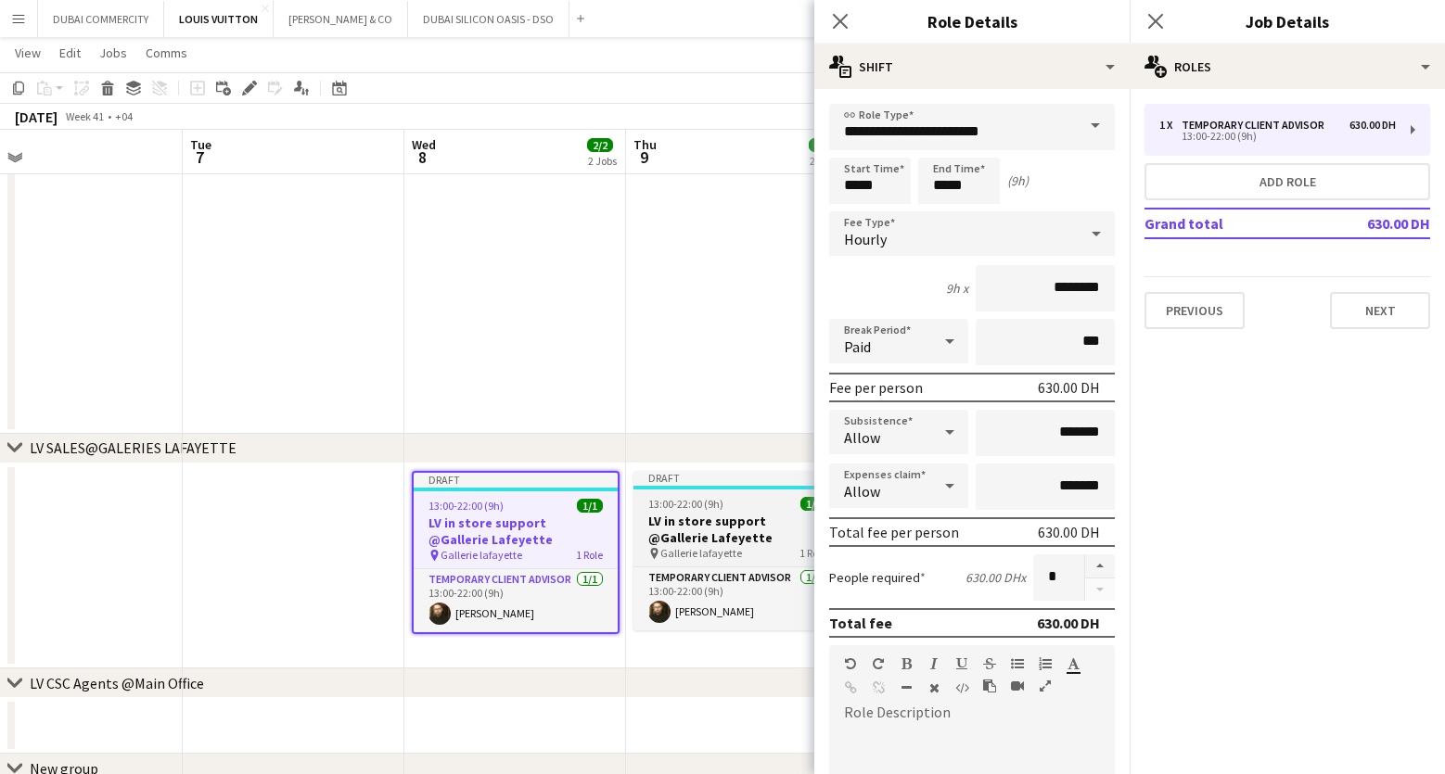
click at [724, 502] on div "13:00-22:00 (9h) 1/1" at bounding box center [737, 504] width 208 height 14
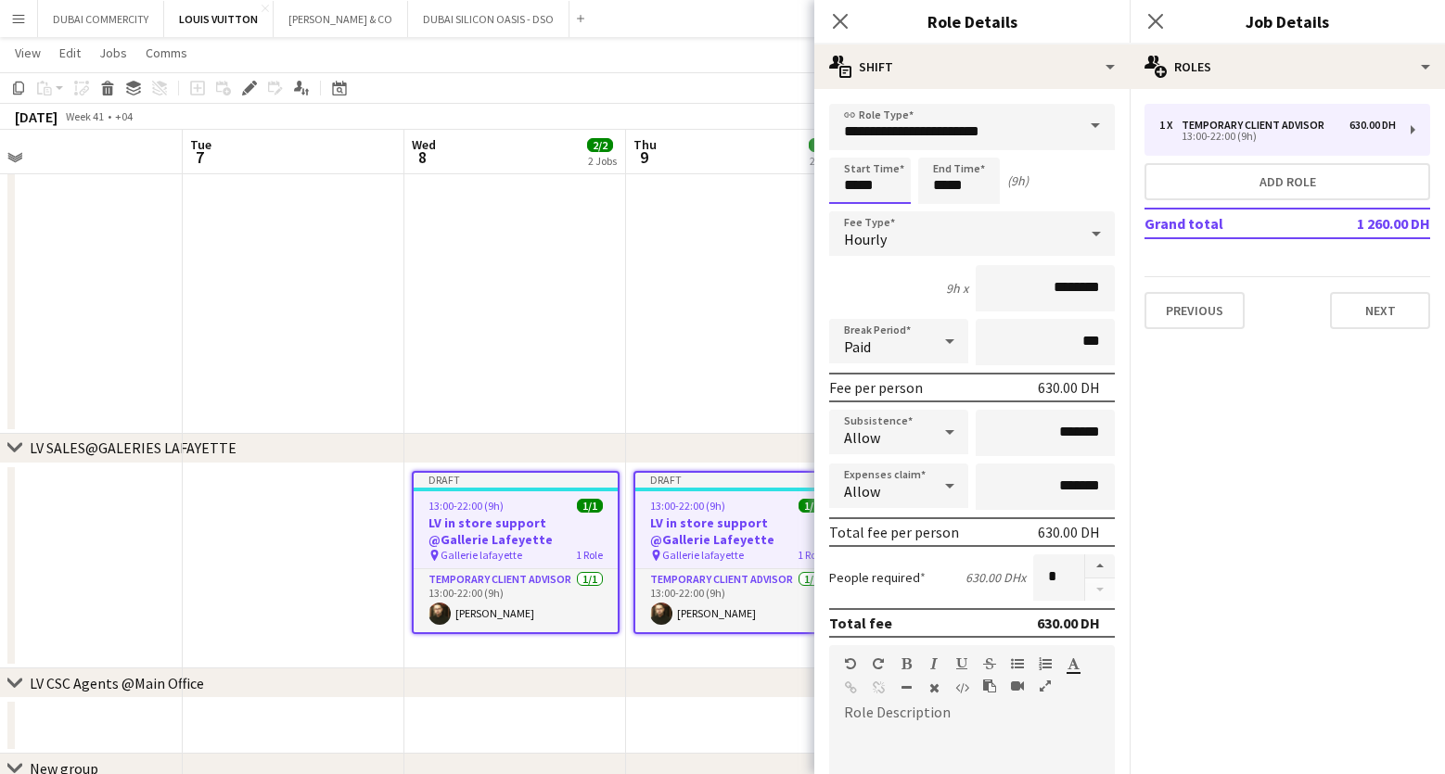
click at [859, 196] on input "*****" at bounding box center [870, 181] width 82 height 46
type input "*****"
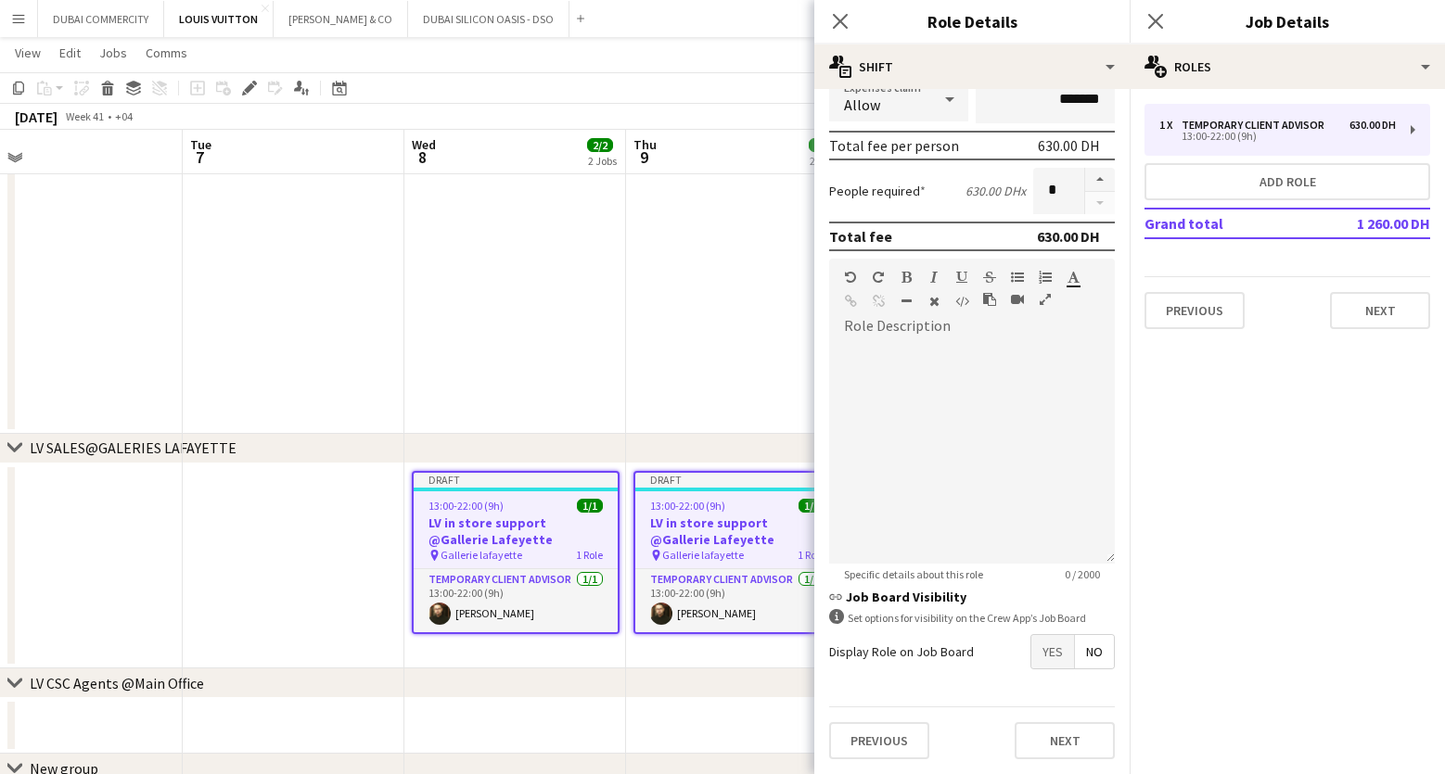
scroll to position [1829, 0]
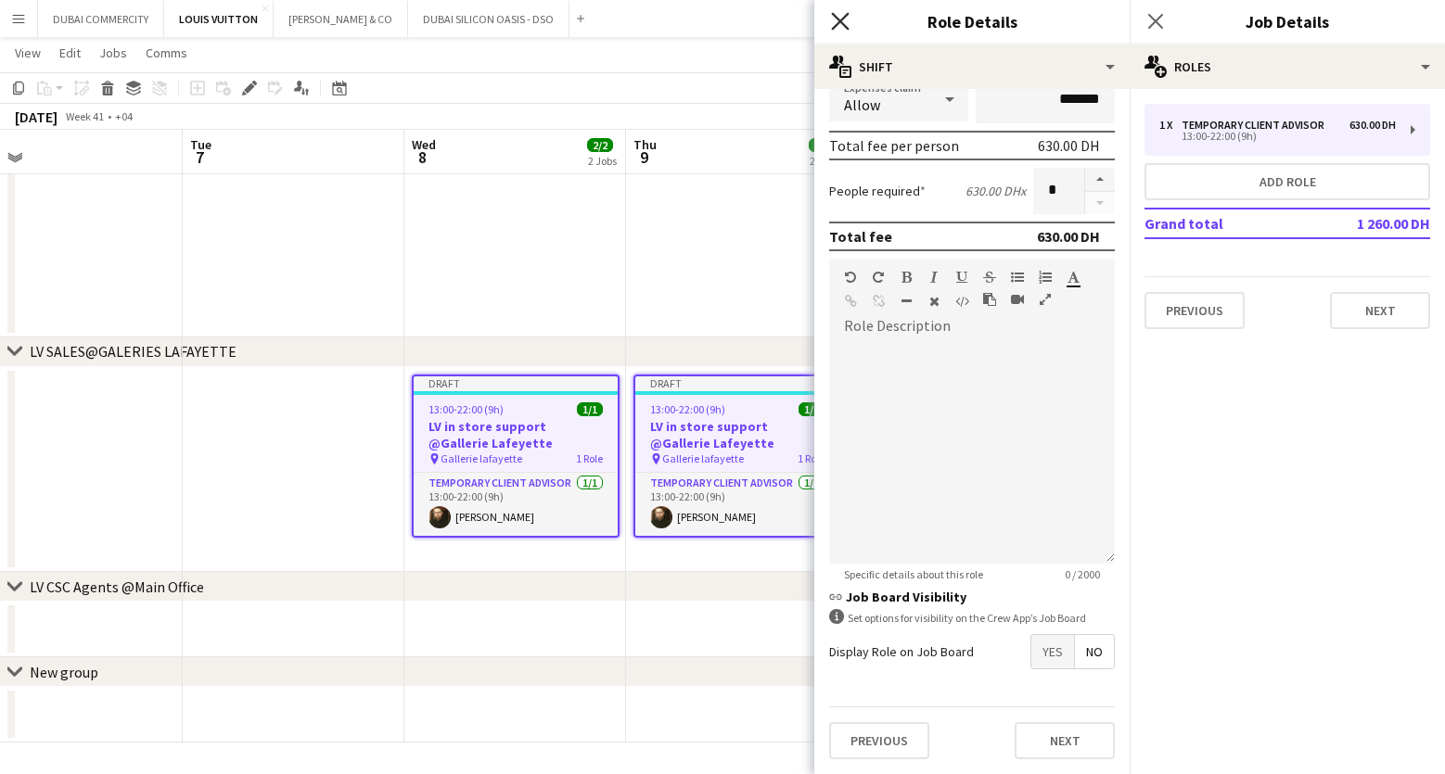
type input "*****"
click at [844, 23] on icon "Close pop-in" at bounding box center [840, 21] width 18 height 18
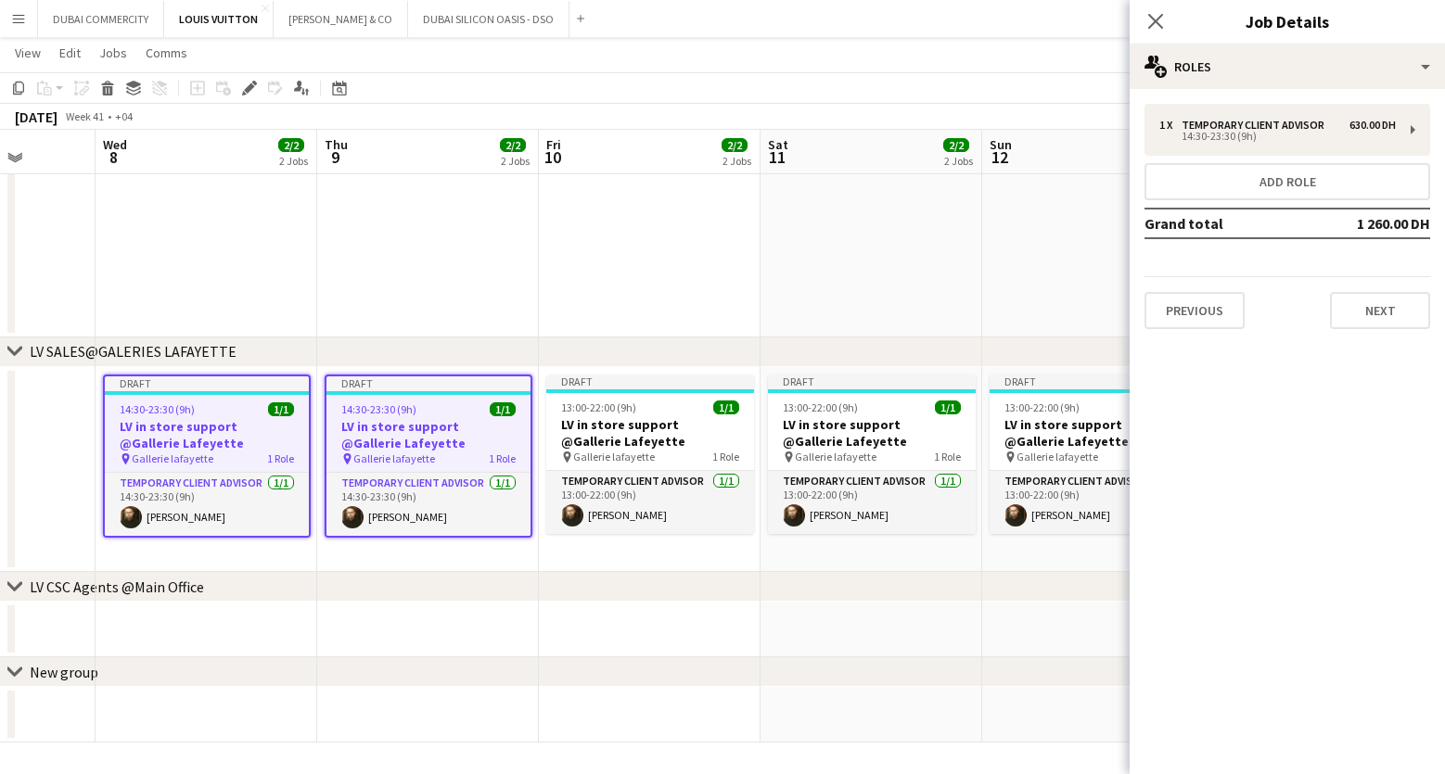
scroll to position [0, 578]
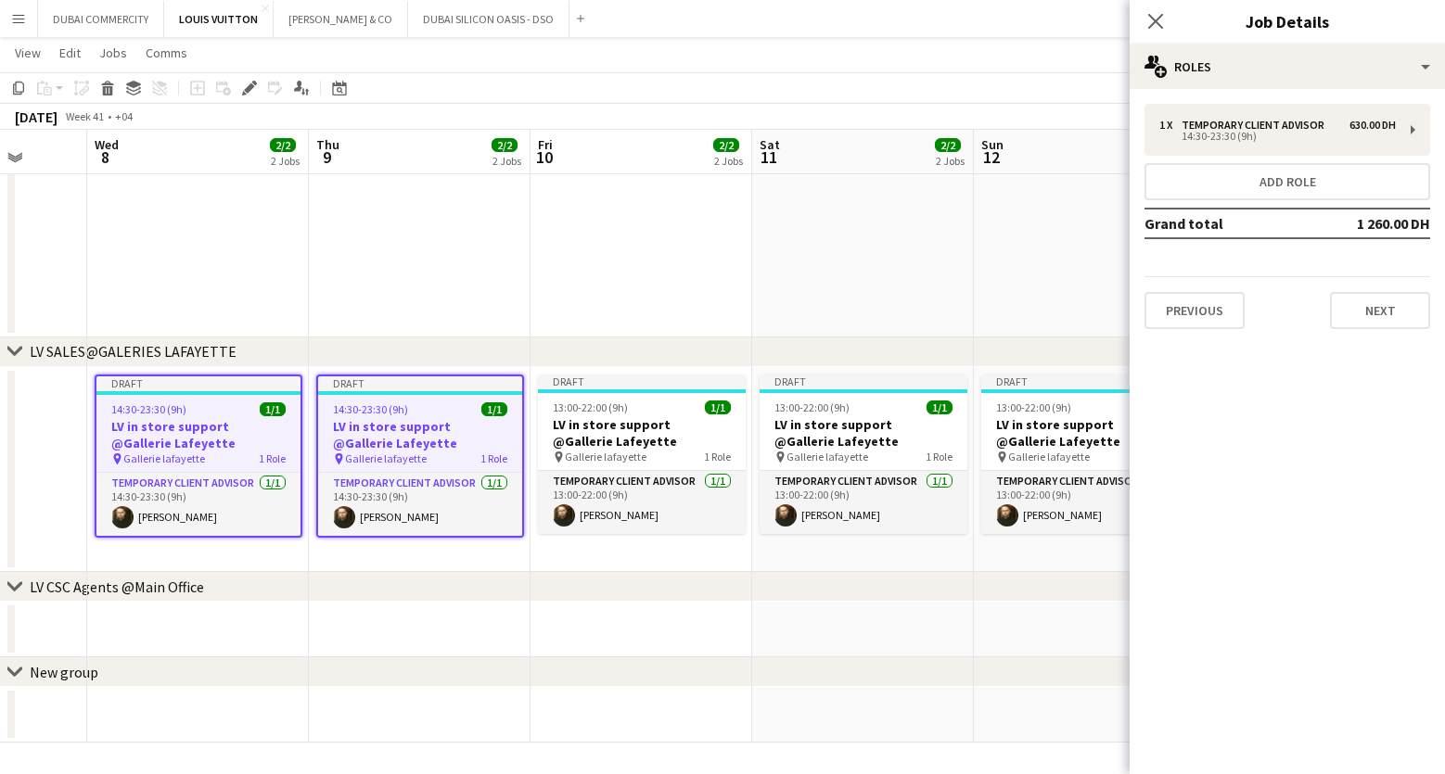
drag, startPoint x: 913, startPoint y: 615, endPoint x: 558, endPoint y: 595, distance: 354.8
click at [637, 453] on span "Gallerie lafayette" at bounding box center [606, 457] width 82 height 14
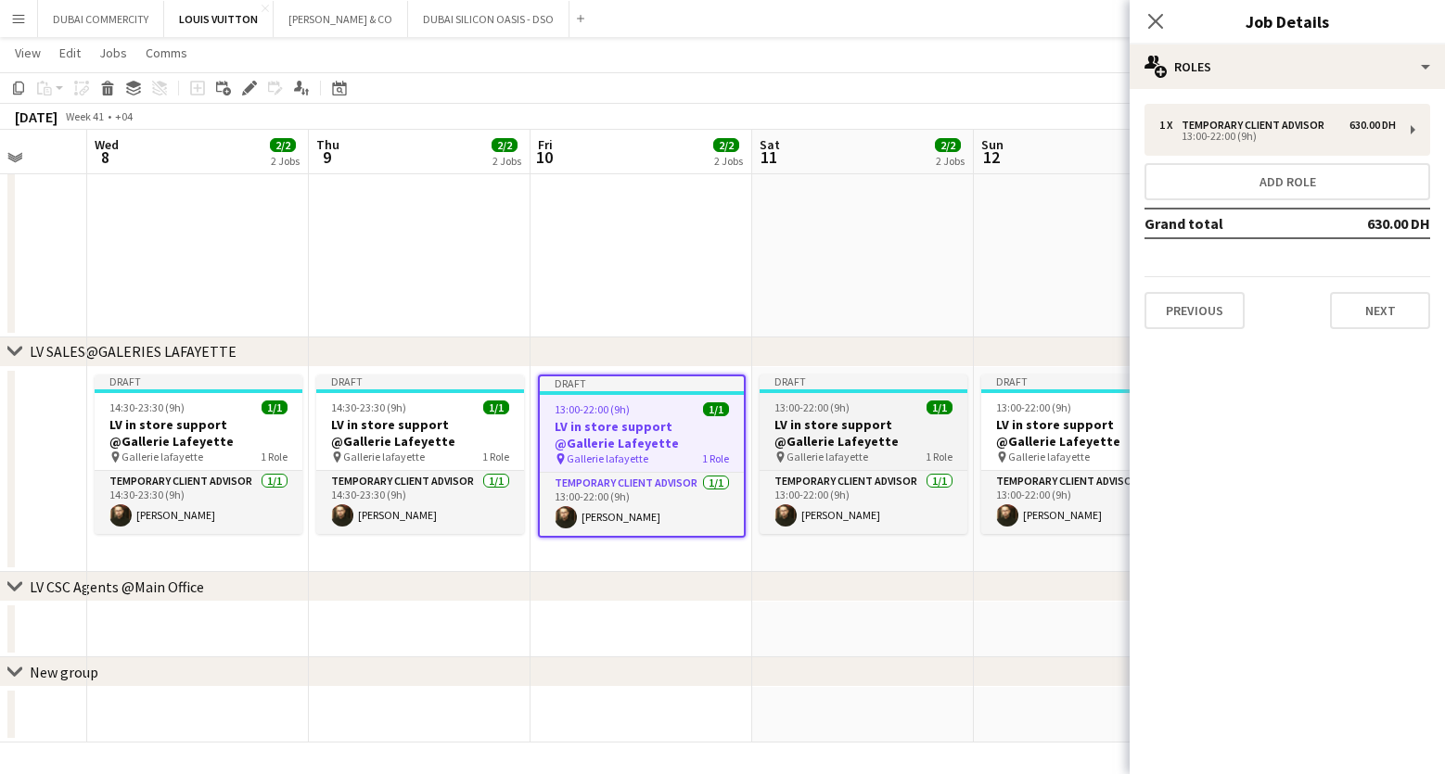
click at [884, 444] on h3 "LV in store support @Gallerie Lafeyette" at bounding box center [864, 432] width 208 height 33
click at [884, 444] on h3 "LV in store support @Gallerie Lafeyette" at bounding box center [863, 432] width 208 height 33
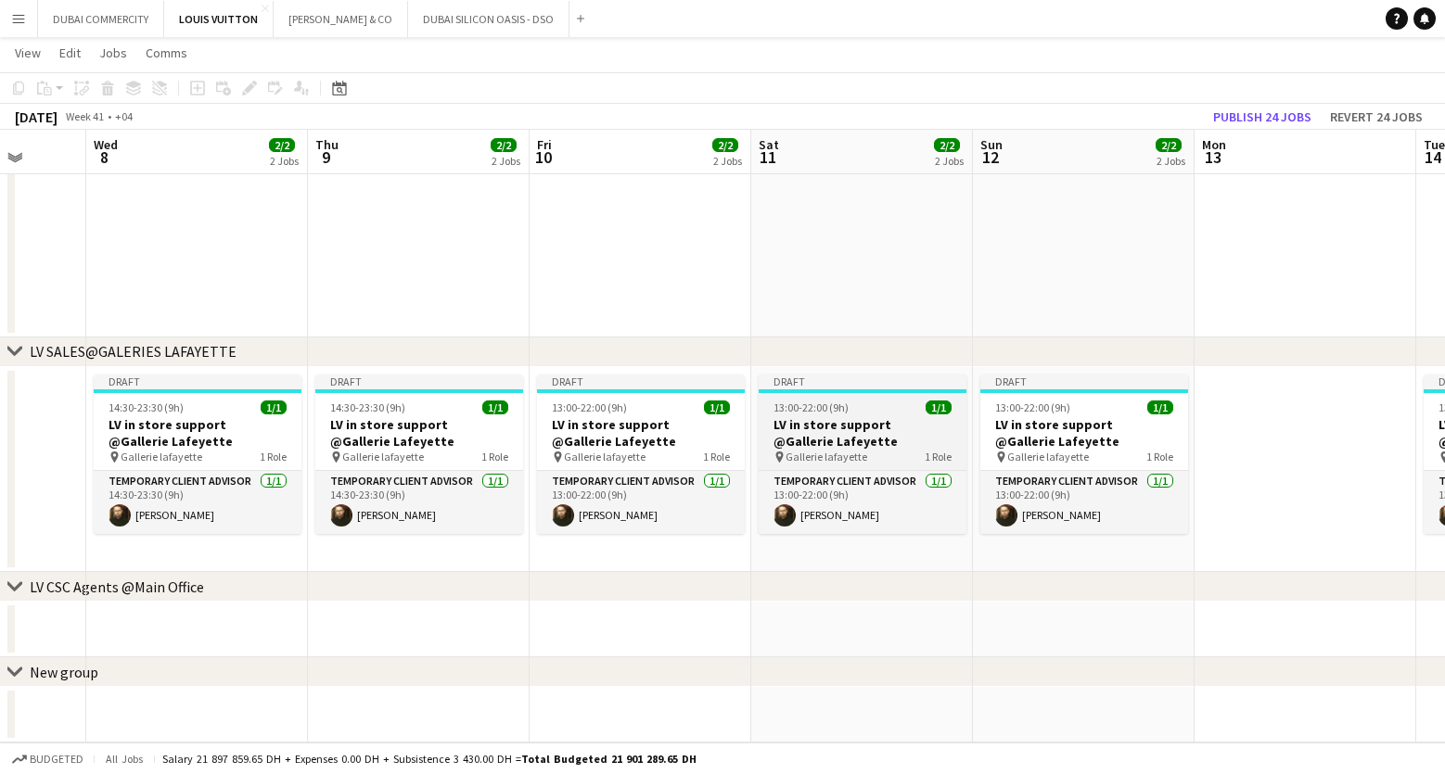
click at [855, 441] on h3 "LV in store support @Gallerie Lafeyette" at bounding box center [863, 432] width 208 height 33
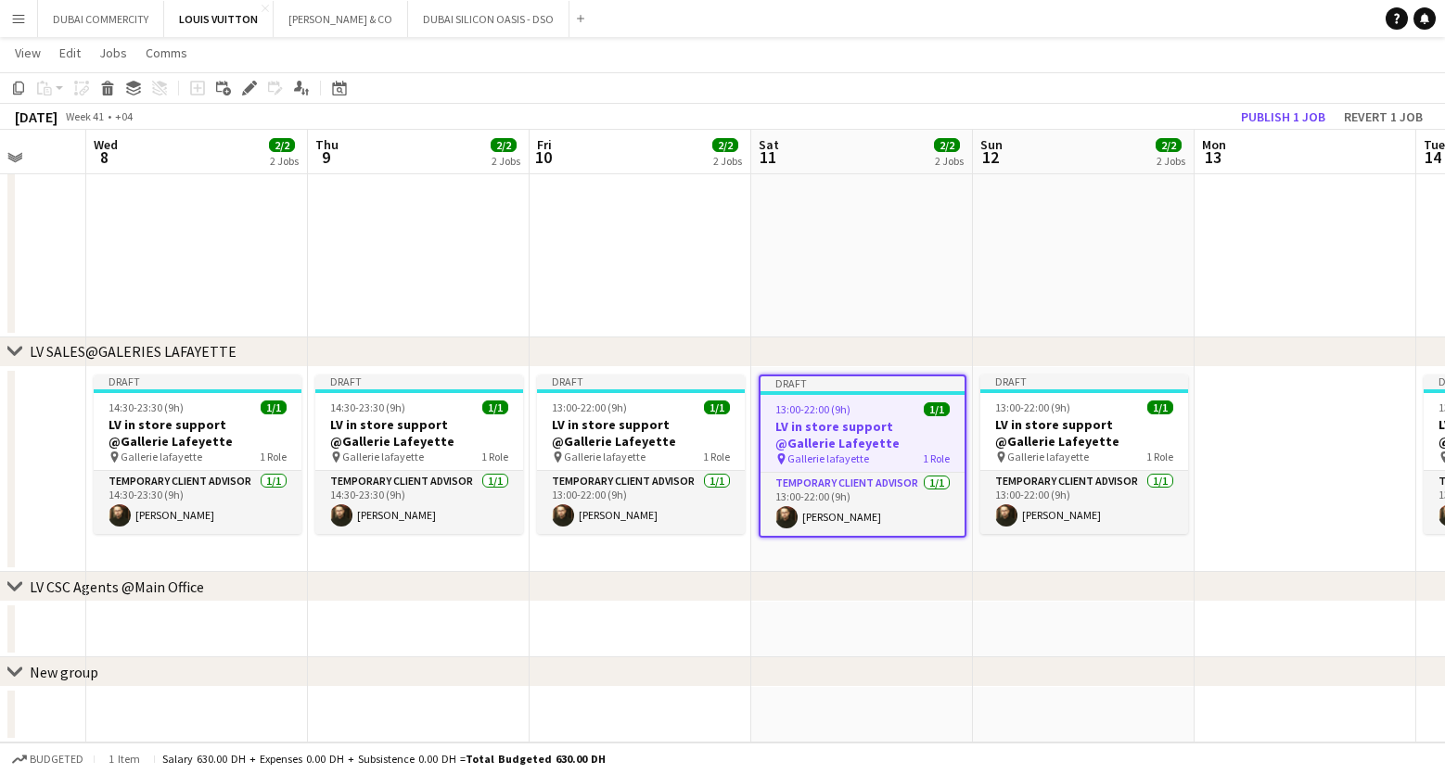
click at [855, 441] on h3 "LV in store support @Gallerie Lafeyette" at bounding box center [862, 434] width 204 height 33
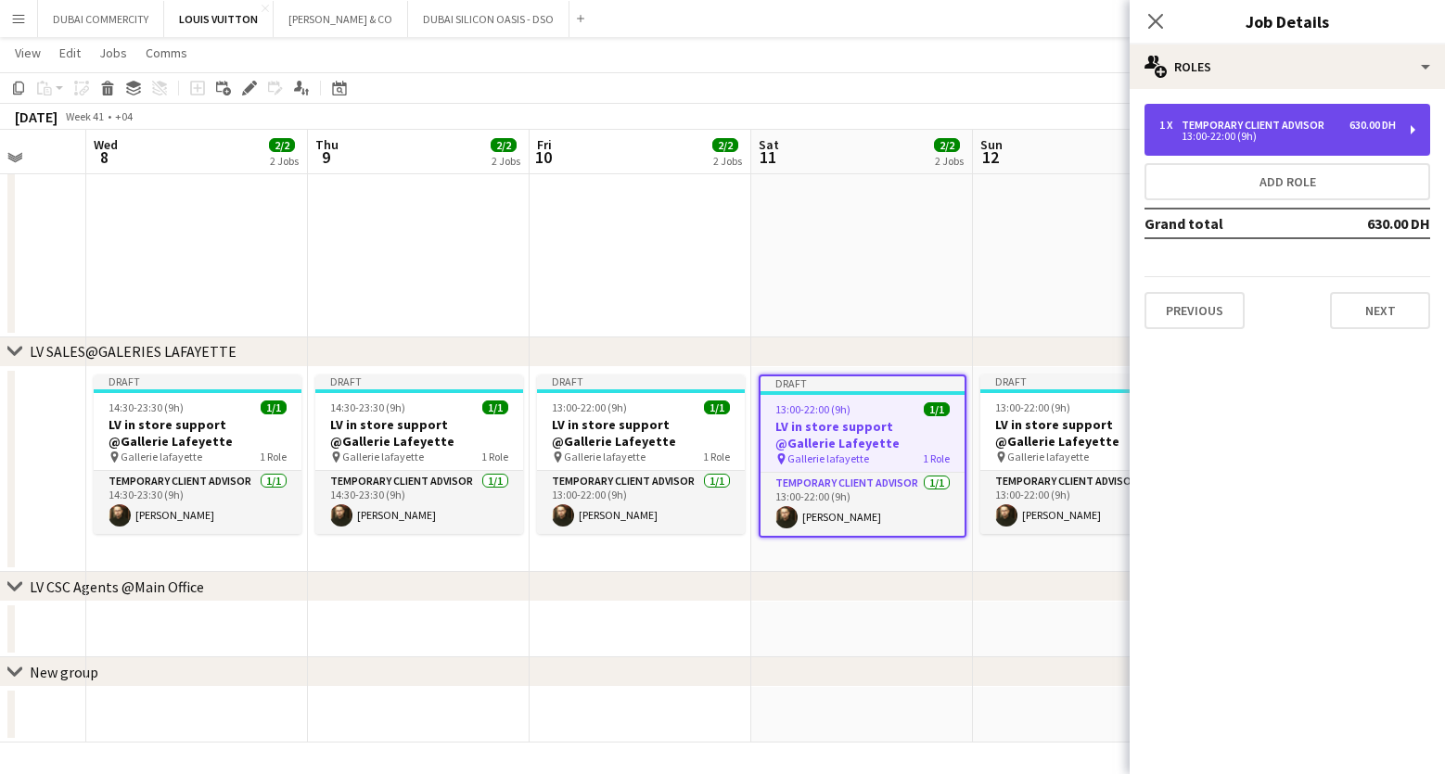
click at [1218, 135] on div "13:00-22:00 (9h)" at bounding box center [1277, 136] width 236 height 9
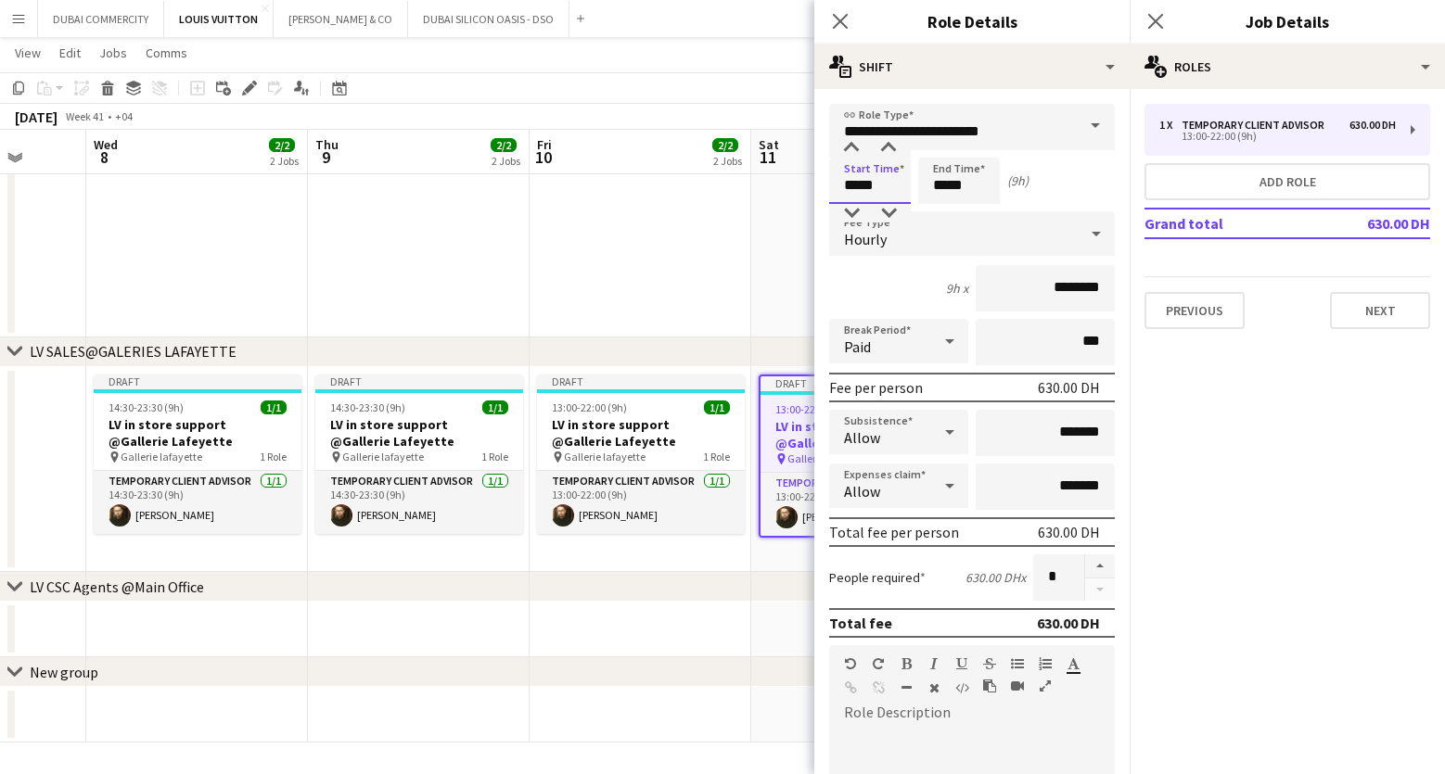
click at [858, 171] on input "*****" at bounding box center [870, 181] width 82 height 46
type input "*****"
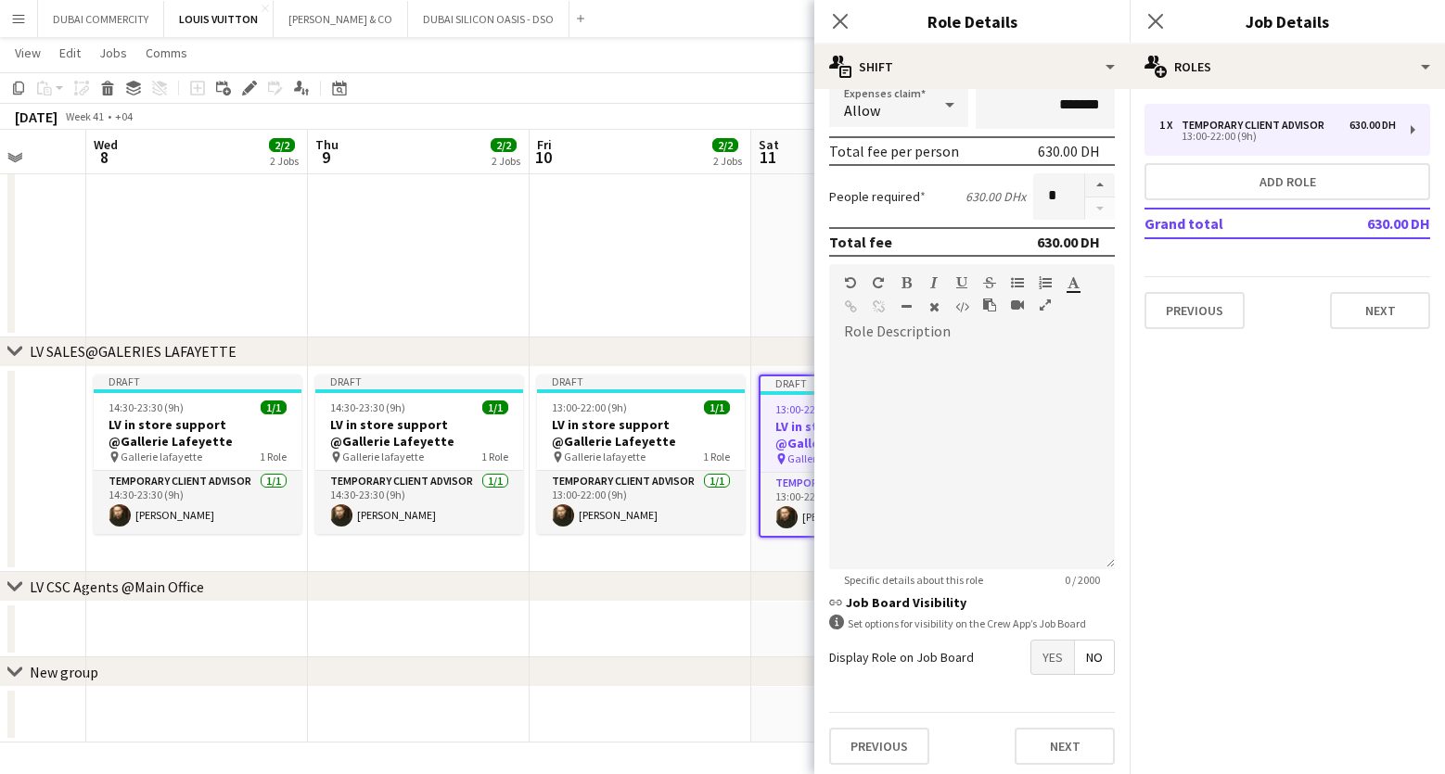
scroll to position [387, 0]
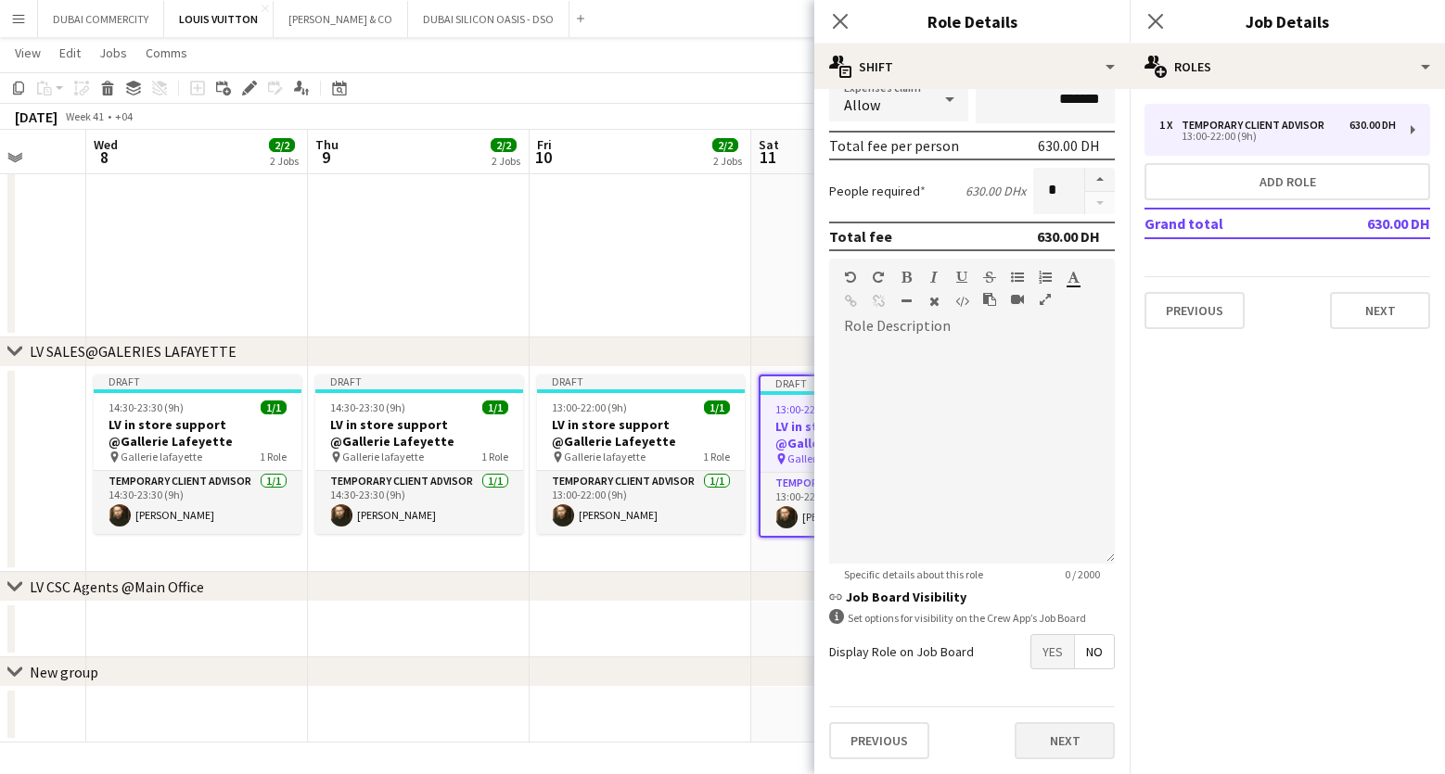
type input "*****"
click at [1021, 735] on button "Next" at bounding box center [1065, 740] width 100 height 37
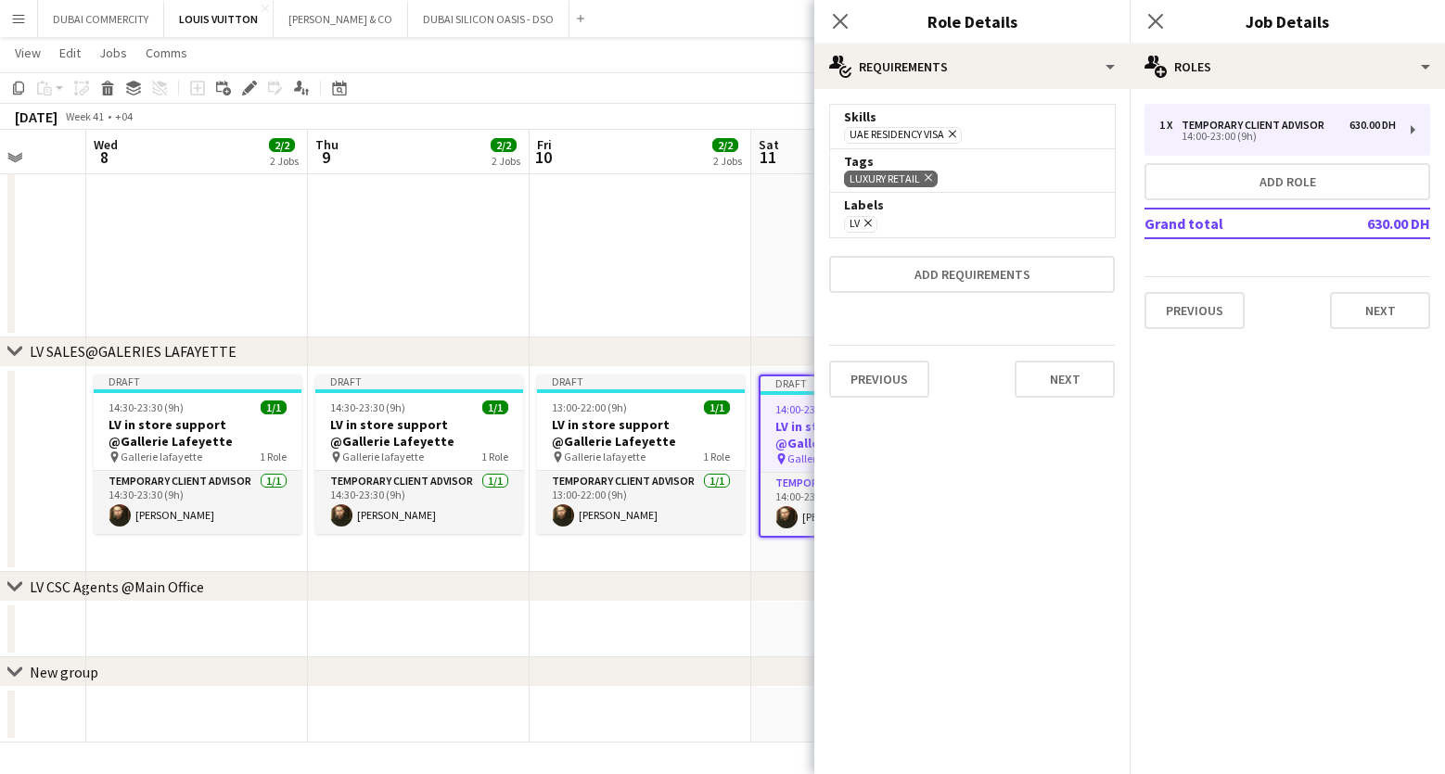
scroll to position [0, 0]
click at [738, 669] on div "chevron-right New group" at bounding box center [722, 673] width 1445 height 30
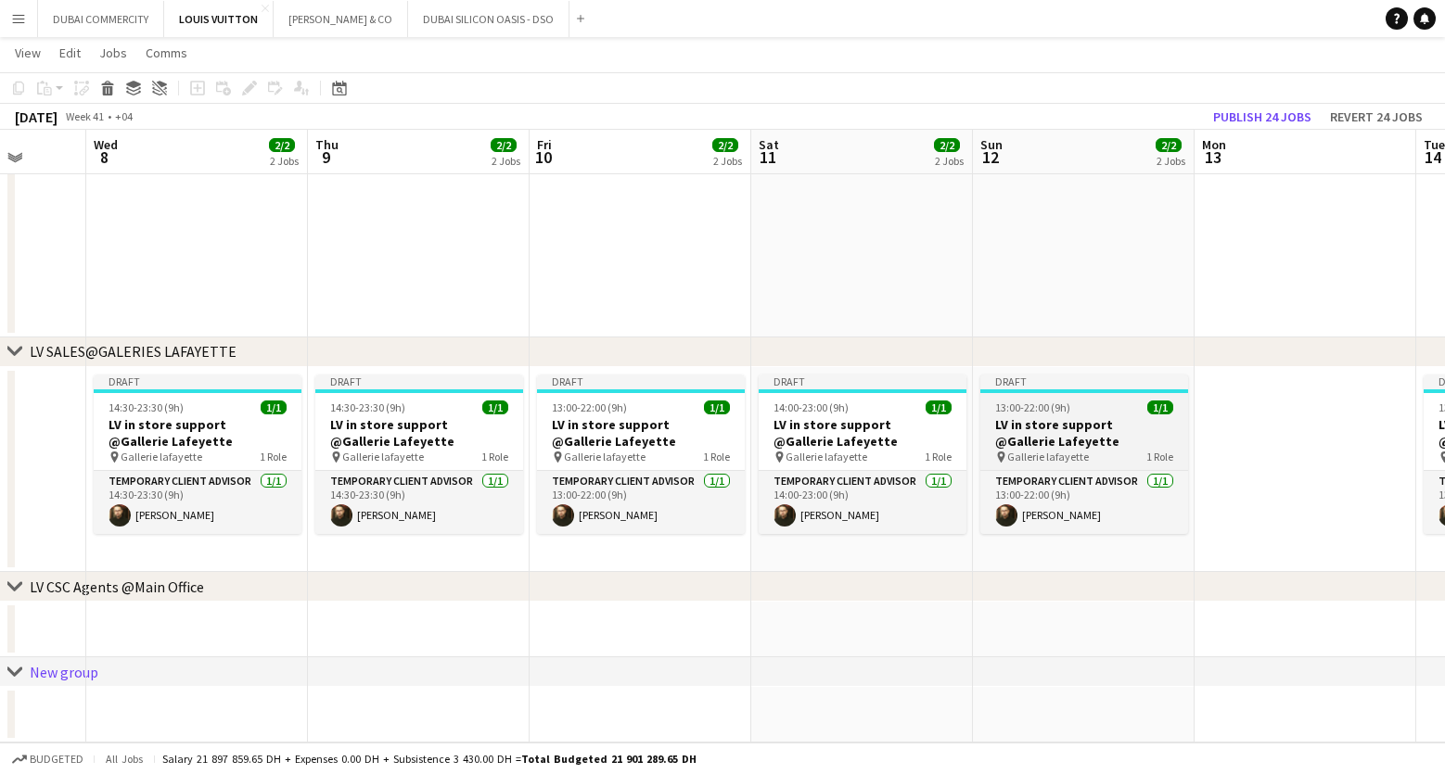
click at [1106, 447] on h3 "LV in store support @Gallerie Lafeyette" at bounding box center [1084, 432] width 208 height 33
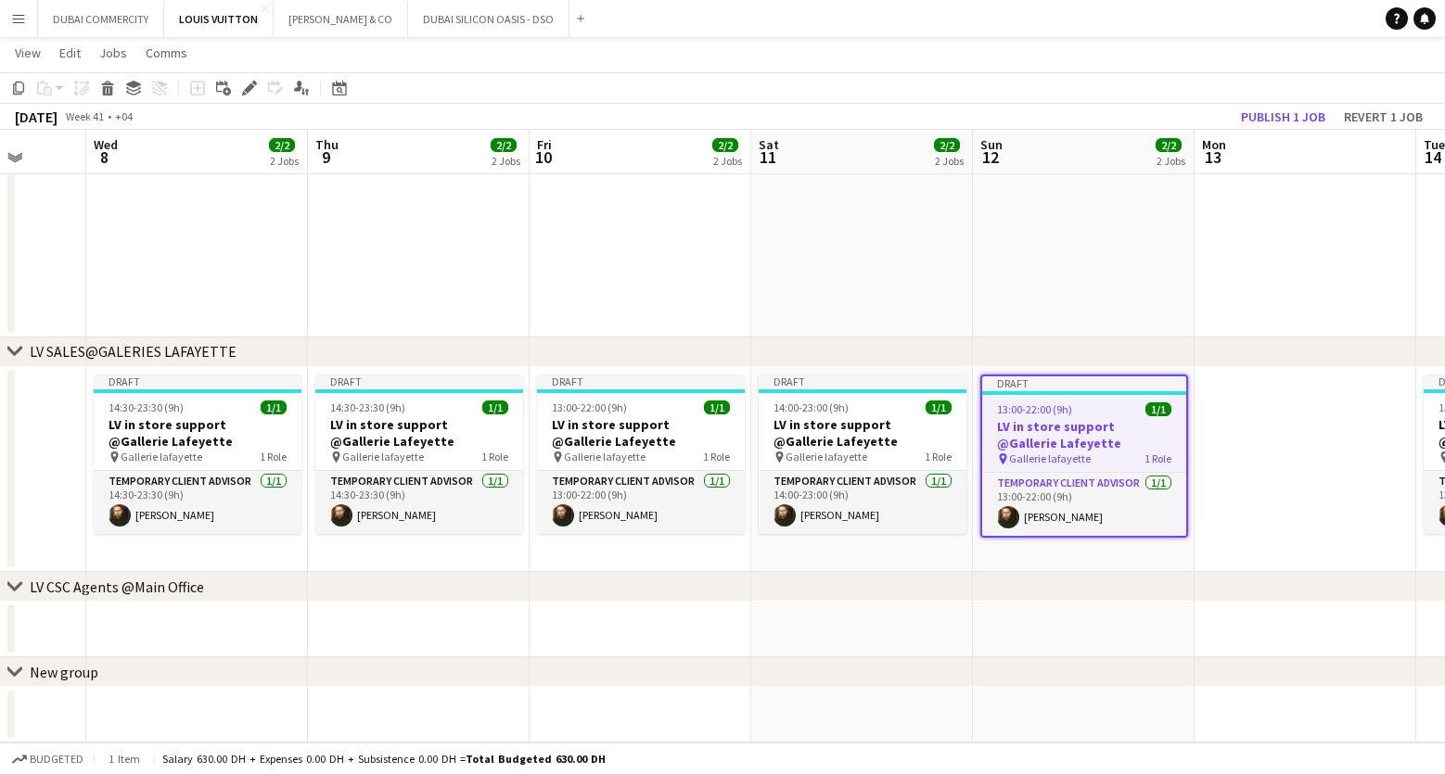
click at [1049, 466] on app-job-card "Draft 13:00-22:00 (9h) 1/1 LV in store support @Gallerie Lafeyette pin Gallerie…" at bounding box center [1084, 456] width 208 height 163
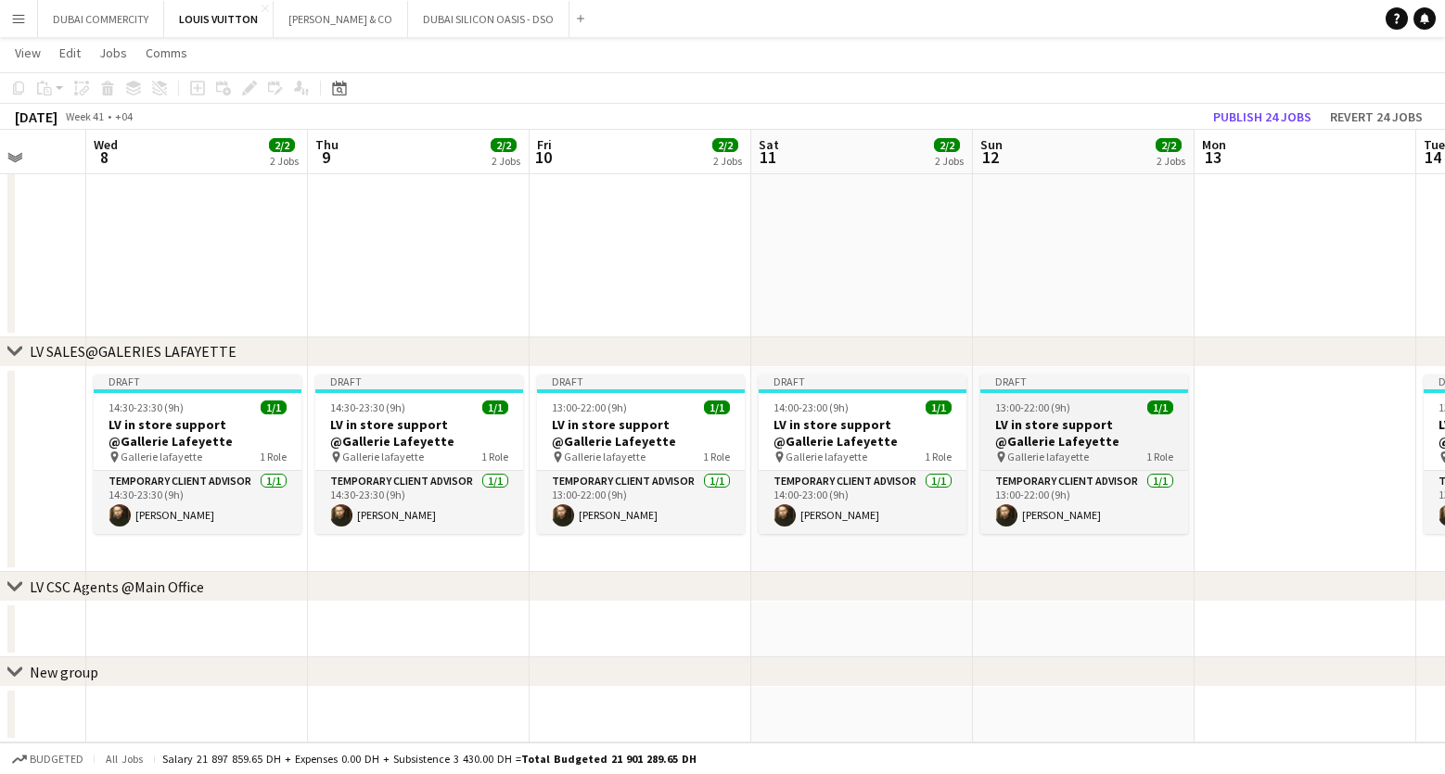
click at [1049, 466] on app-job-card "Draft 13:00-22:00 (9h) 1/1 LV in store support @Gallerie Lafeyette pin Gallerie…" at bounding box center [1084, 455] width 208 height 160
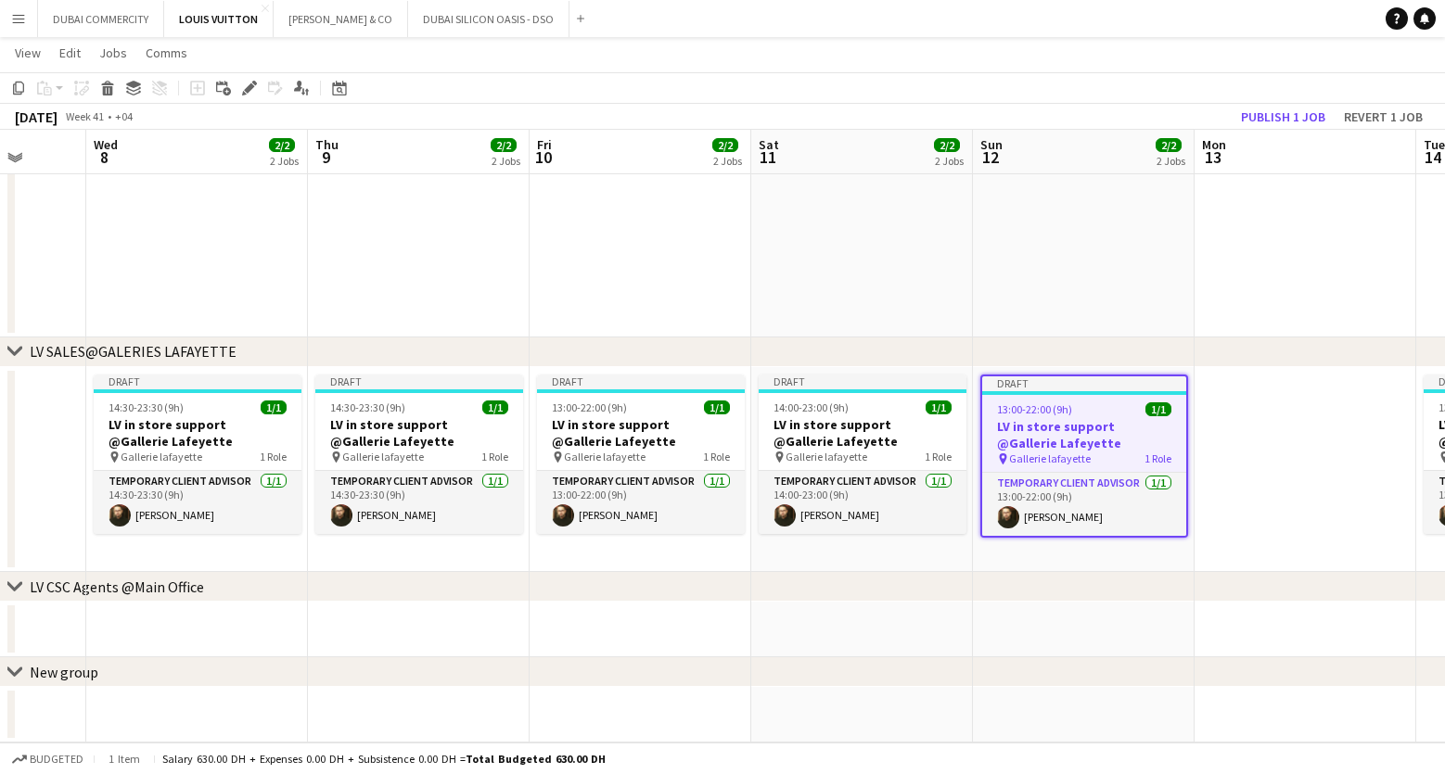
click at [1056, 442] on h3 "LV in store support @Gallerie Lafeyette" at bounding box center [1084, 434] width 204 height 33
click at [1058, 505] on app-card-role "Temporary Client Advisor 1/1 13:00-22:00 (9h) Kheder Anjari" at bounding box center [1084, 504] width 204 height 63
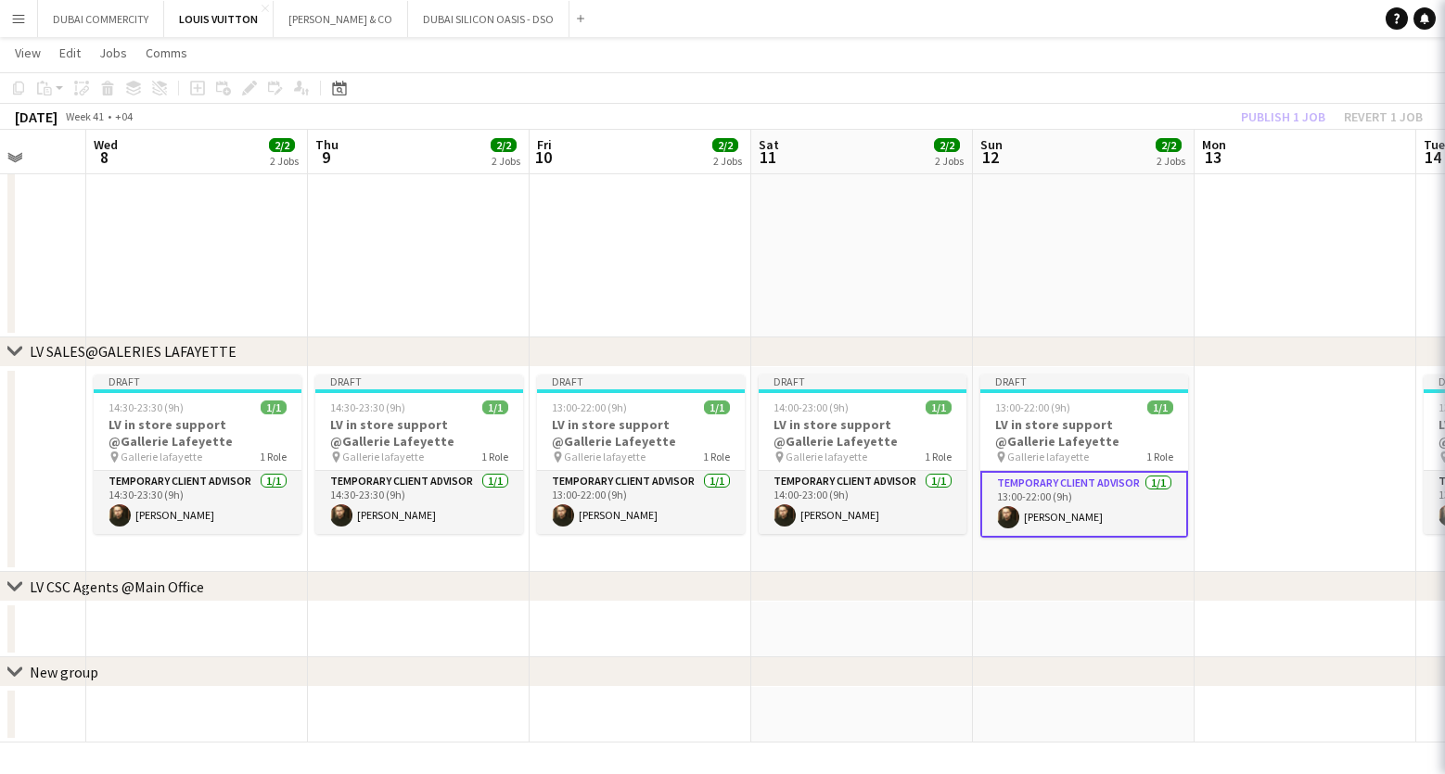
click at [1058, 505] on app-card-role "Temporary Client Advisor 1/1 13:00-22:00 (9h) Kheder Anjari" at bounding box center [1084, 504] width 208 height 67
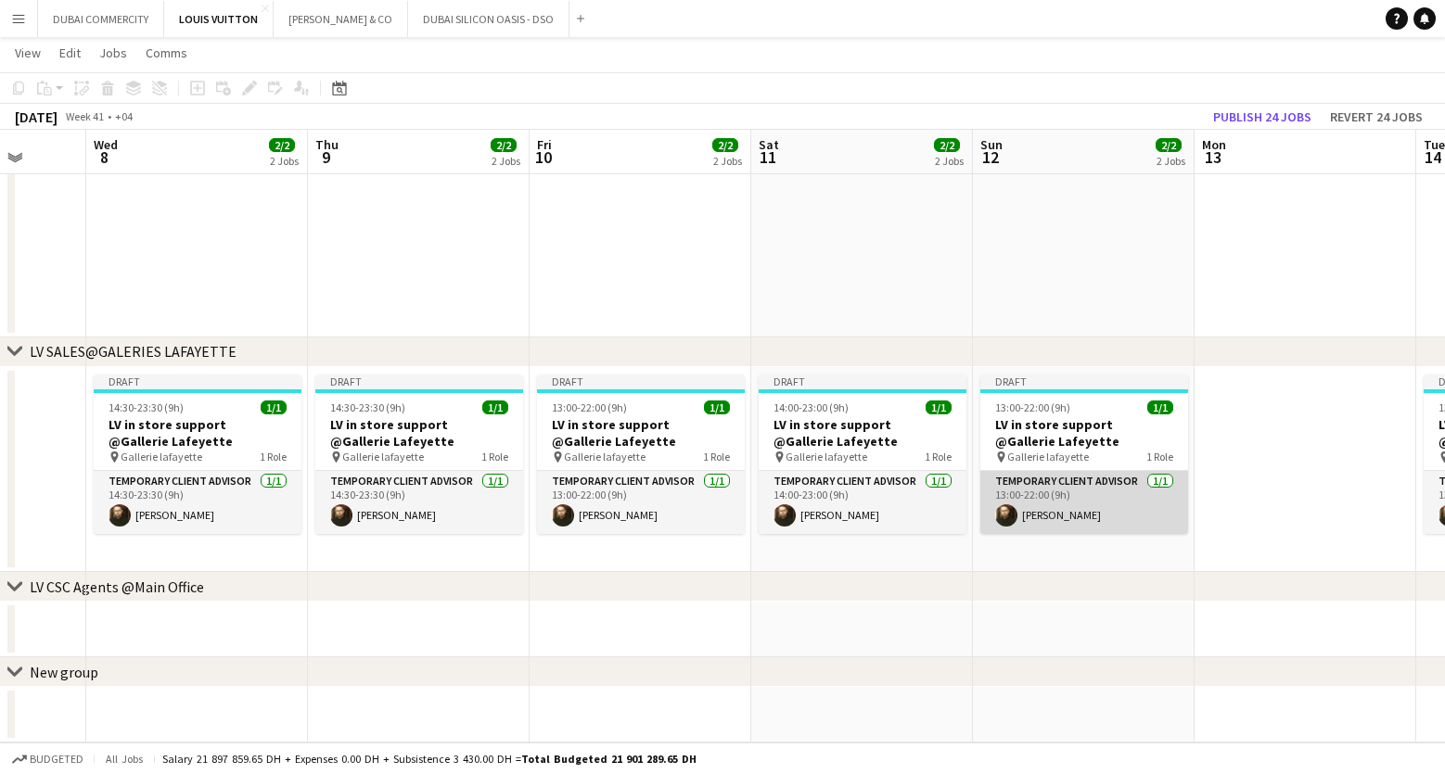
click at [1058, 505] on app-card-role "Temporary Client Advisor 1/1 13:00-22:00 (9h) Kheder Anjari" at bounding box center [1084, 502] width 208 height 63
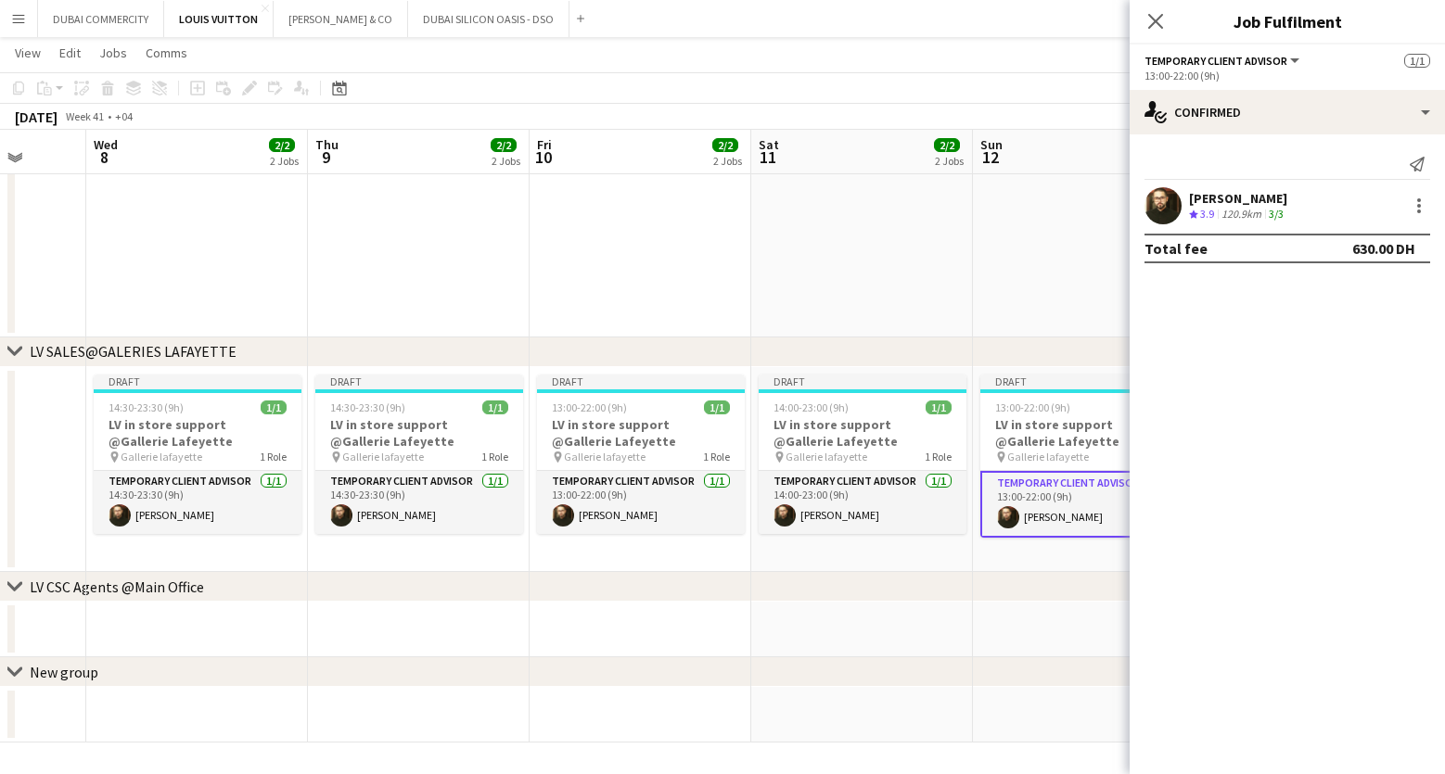
click at [1291, 213] on div "Kheder Anjari Crew rating 3.9 120.9km 3/3" at bounding box center [1287, 205] width 315 height 37
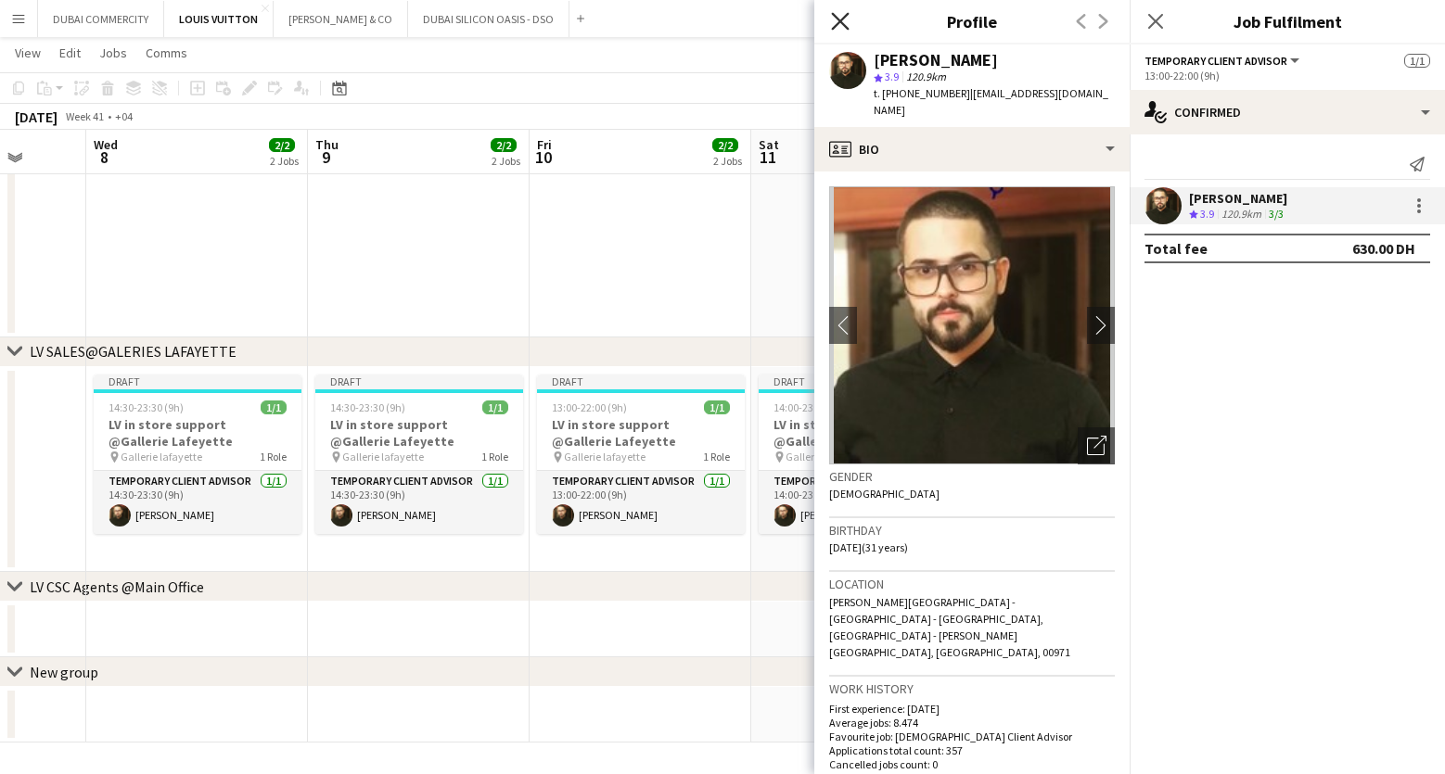
click at [839, 18] on icon "Close pop-in" at bounding box center [840, 21] width 18 height 18
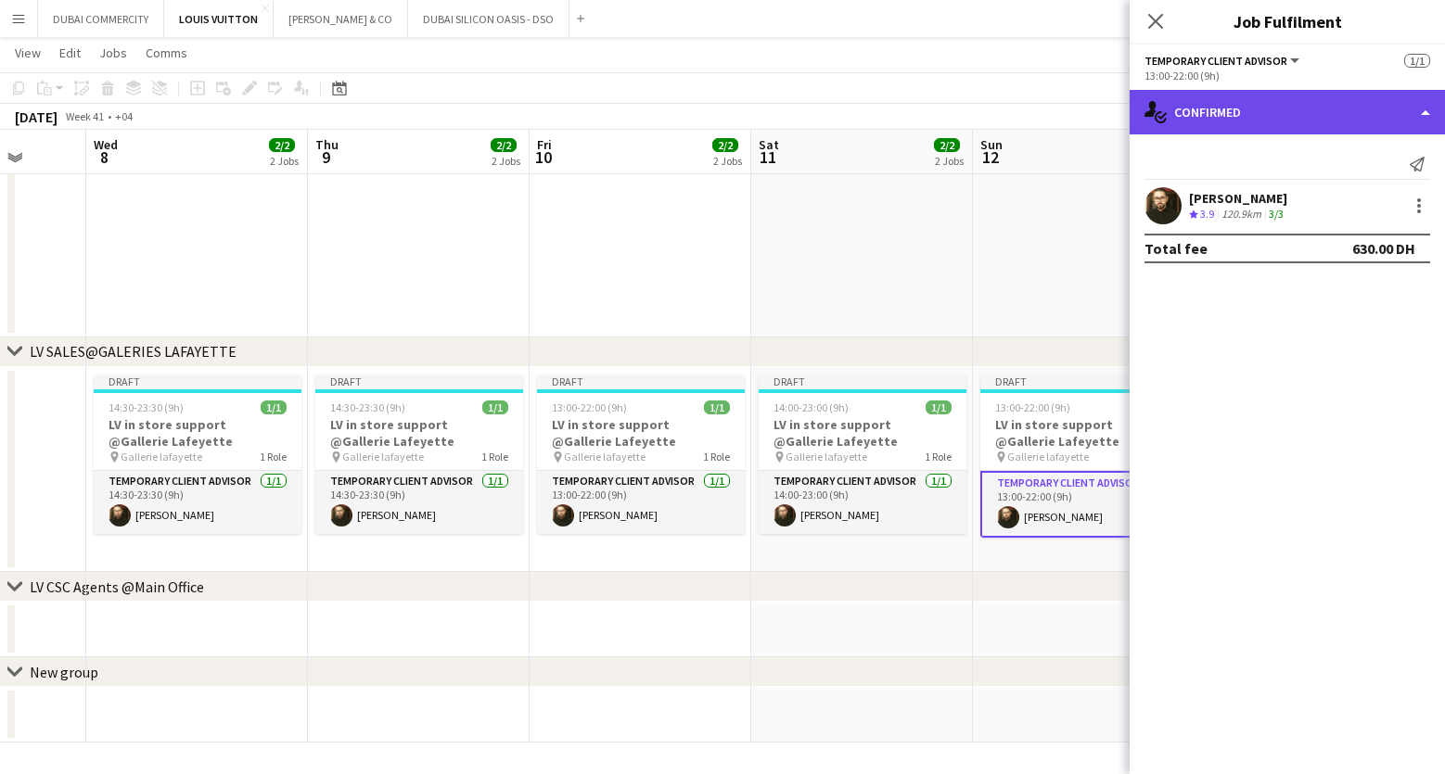
click at [1395, 121] on div "single-neutral-actions-check-2 Confirmed" at bounding box center [1287, 112] width 315 height 45
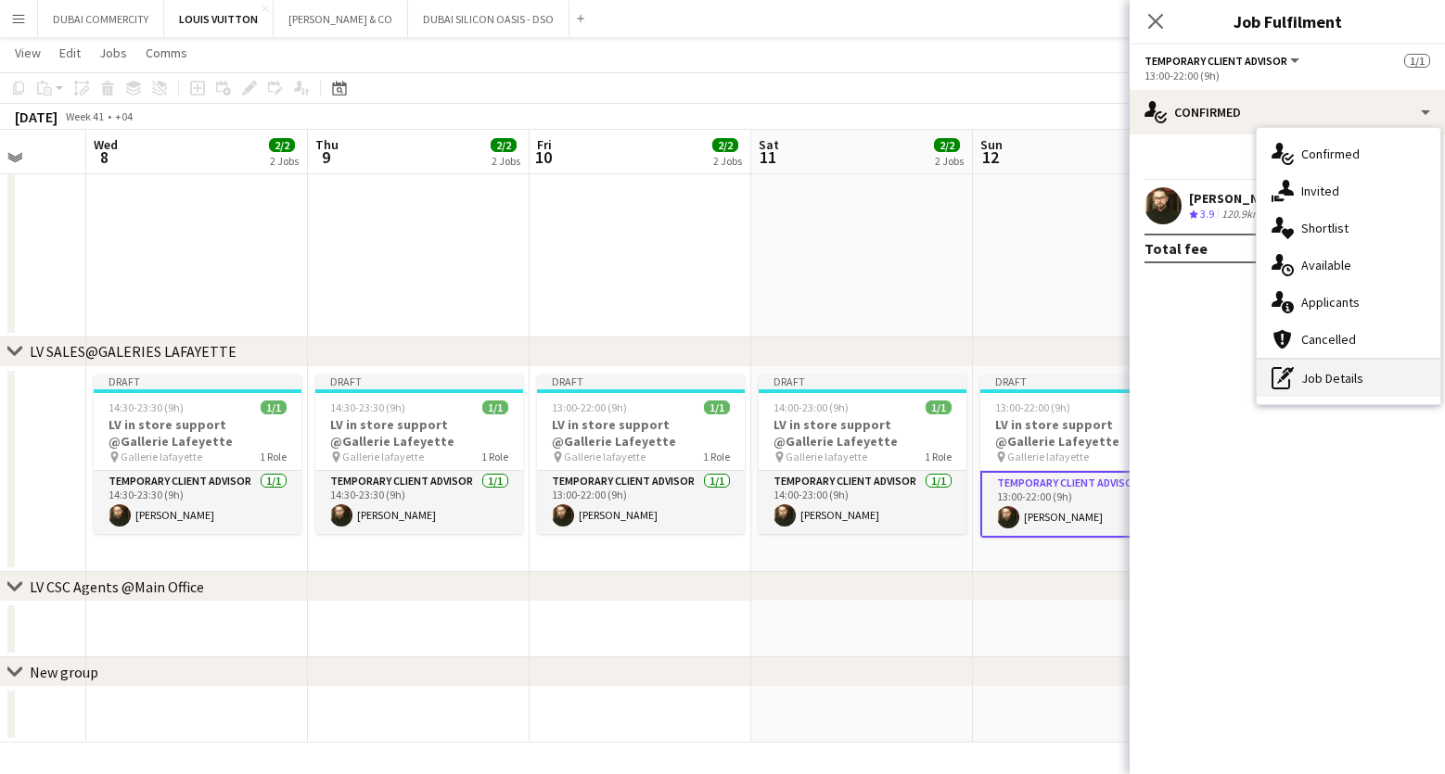
click at [1317, 389] on div "pen-write Job Details" at bounding box center [1349, 378] width 184 height 37
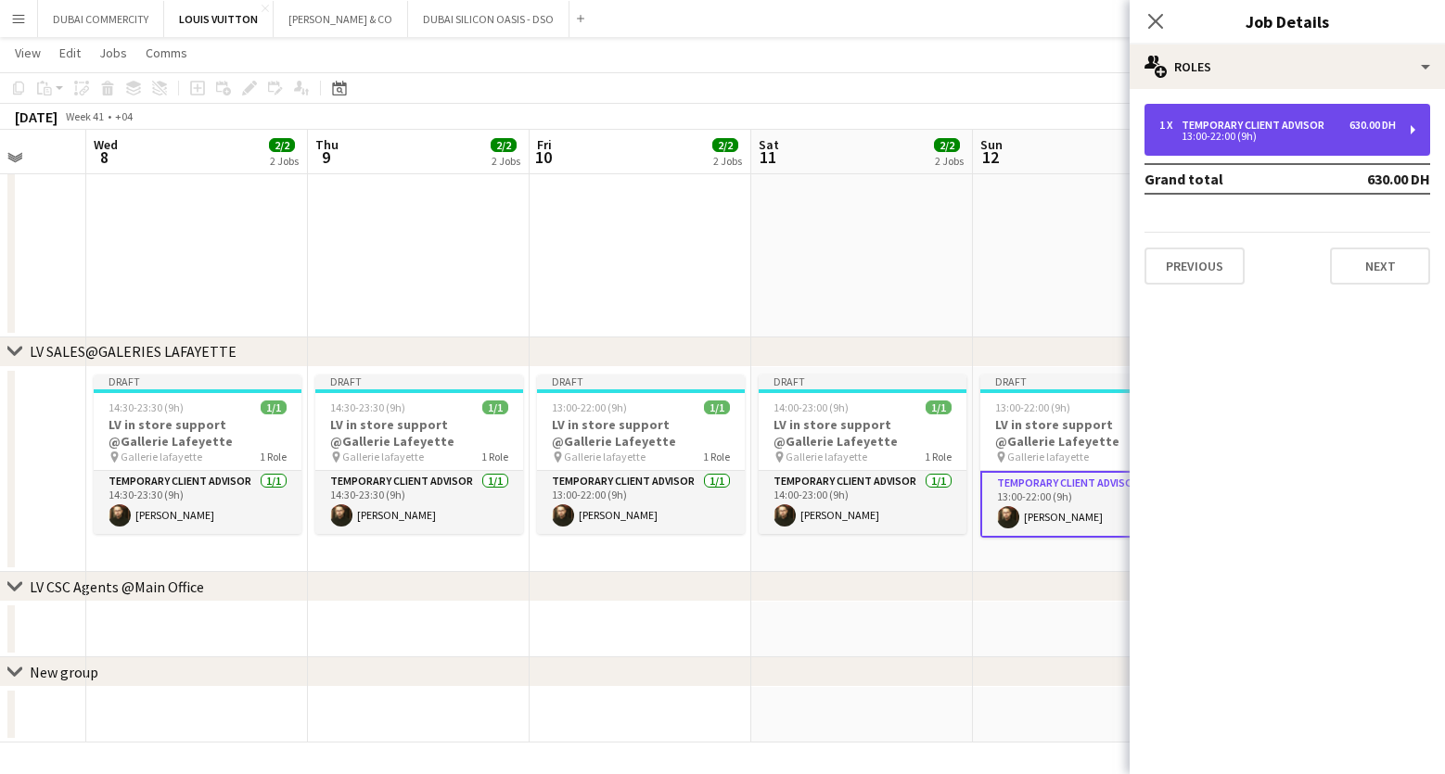
click at [1289, 126] on div "Temporary Client Advisor" at bounding box center [1257, 125] width 150 height 13
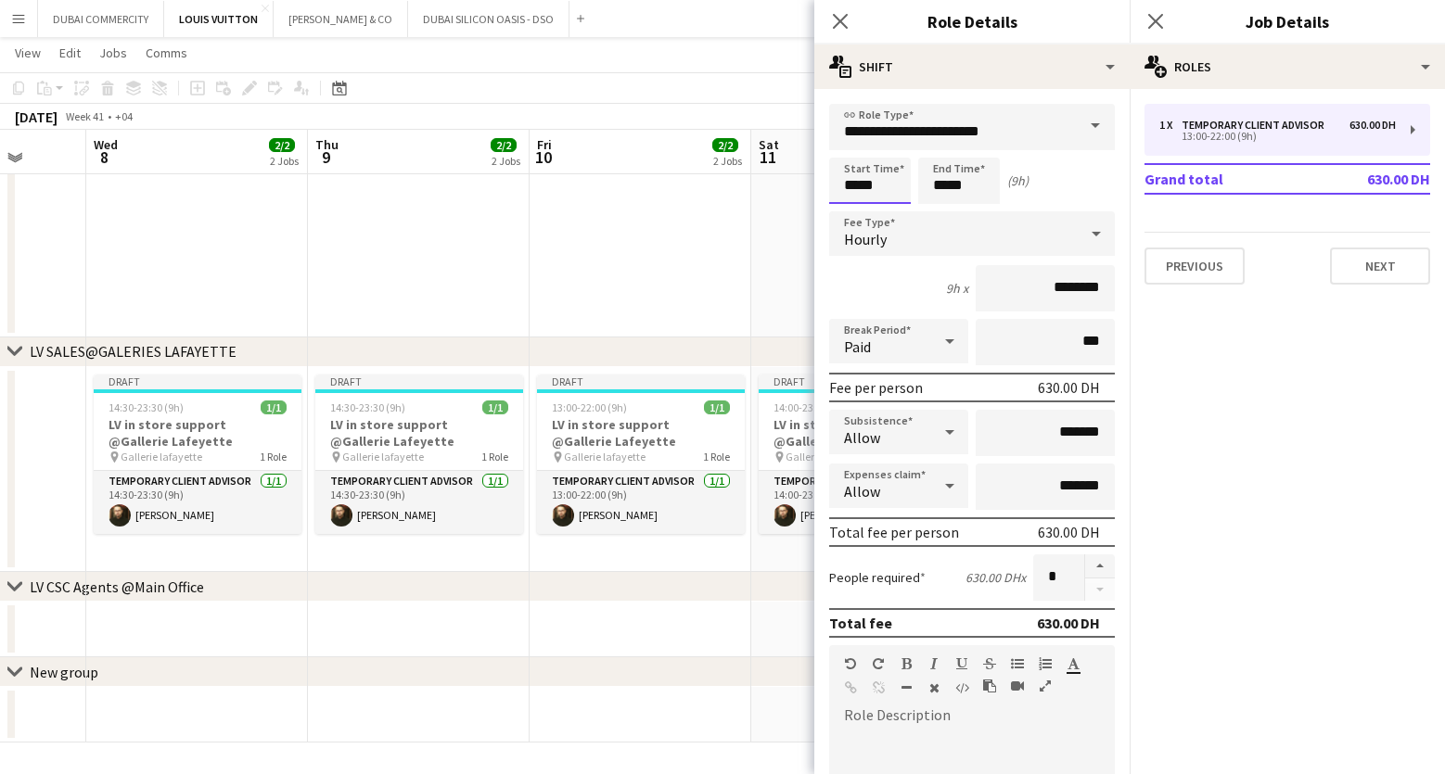
click at [882, 189] on input "*****" at bounding box center [870, 181] width 82 height 46
type input "*****"
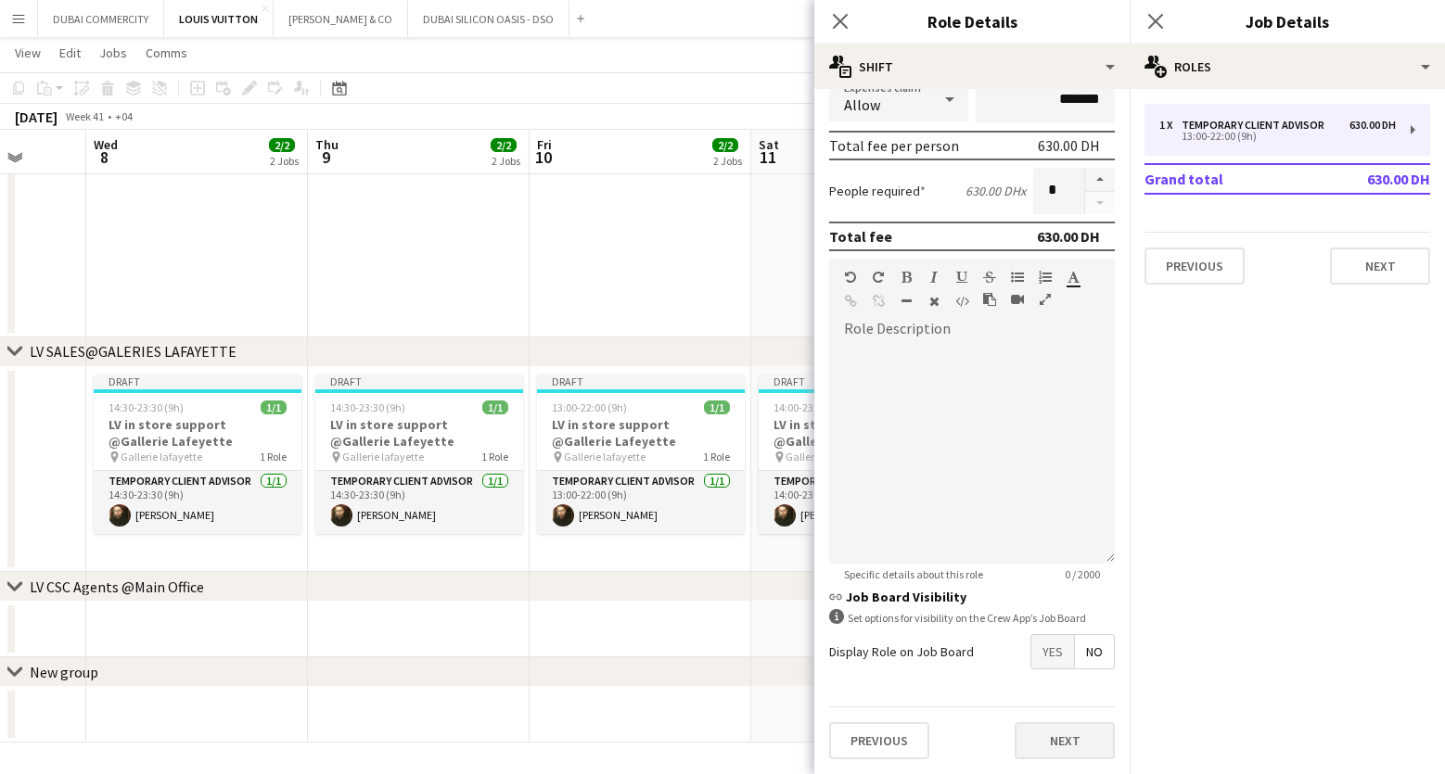
type input "*****"
click at [1026, 741] on button "Next" at bounding box center [1065, 740] width 100 height 37
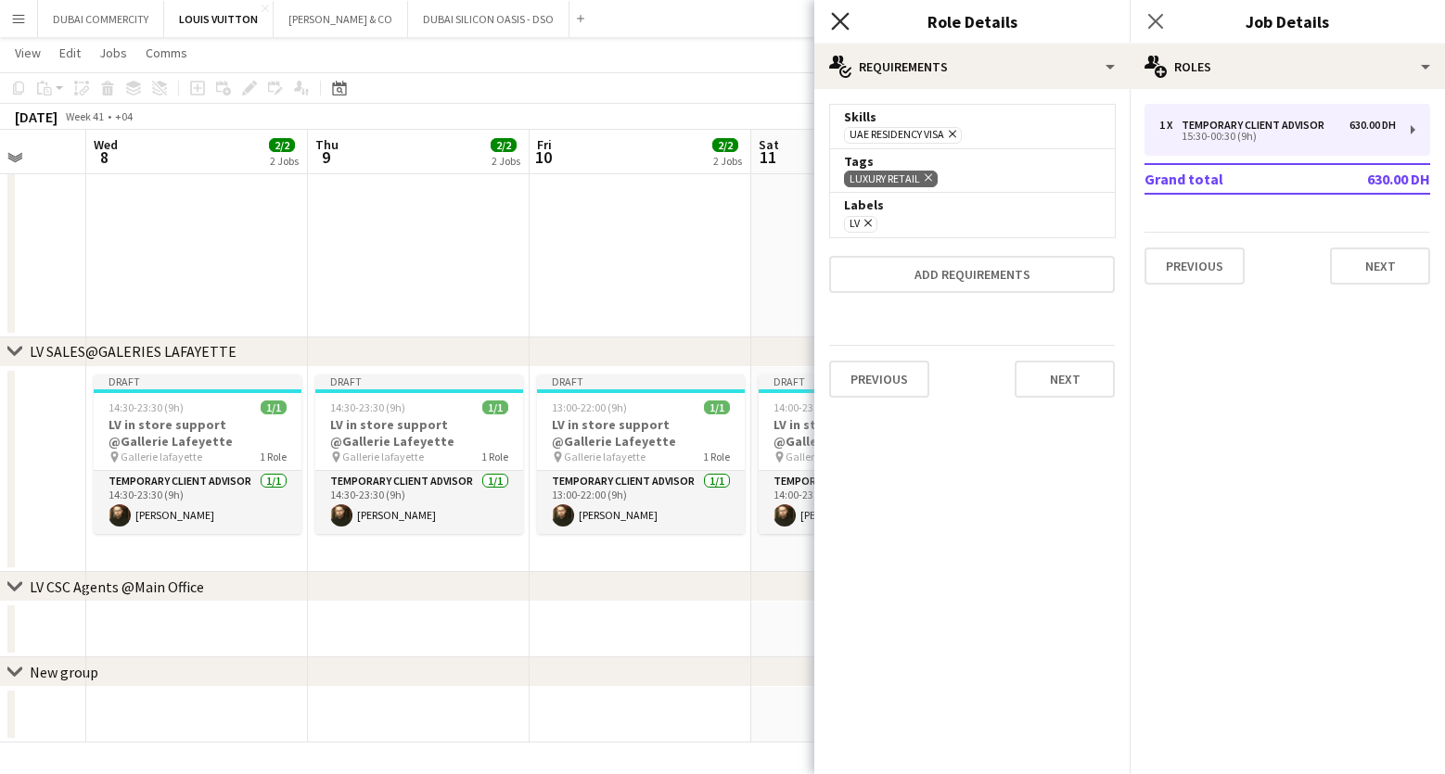
click at [840, 17] on icon "Close pop-in" at bounding box center [840, 21] width 18 height 18
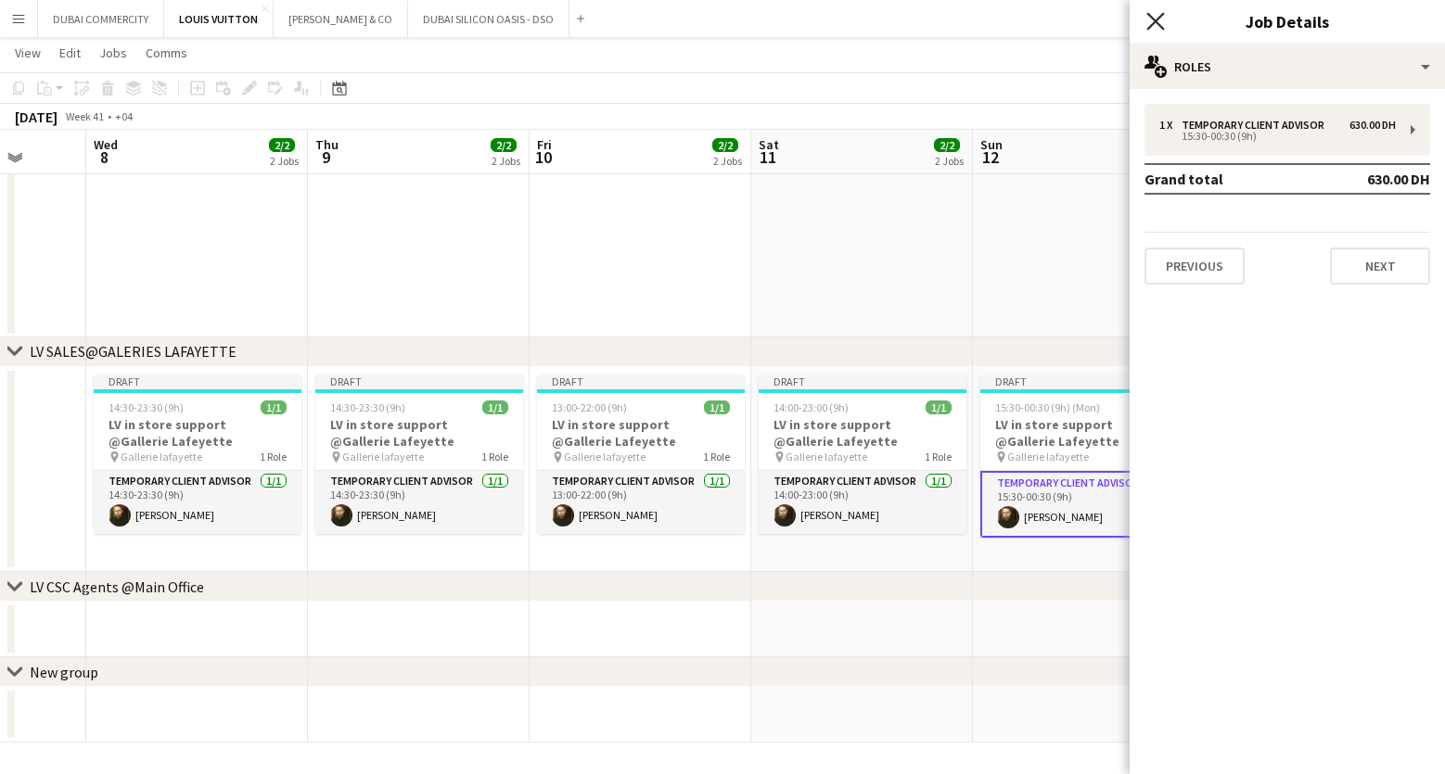
click at [1160, 23] on icon "Close pop-in" at bounding box center [1155, 21] width 18 height 18
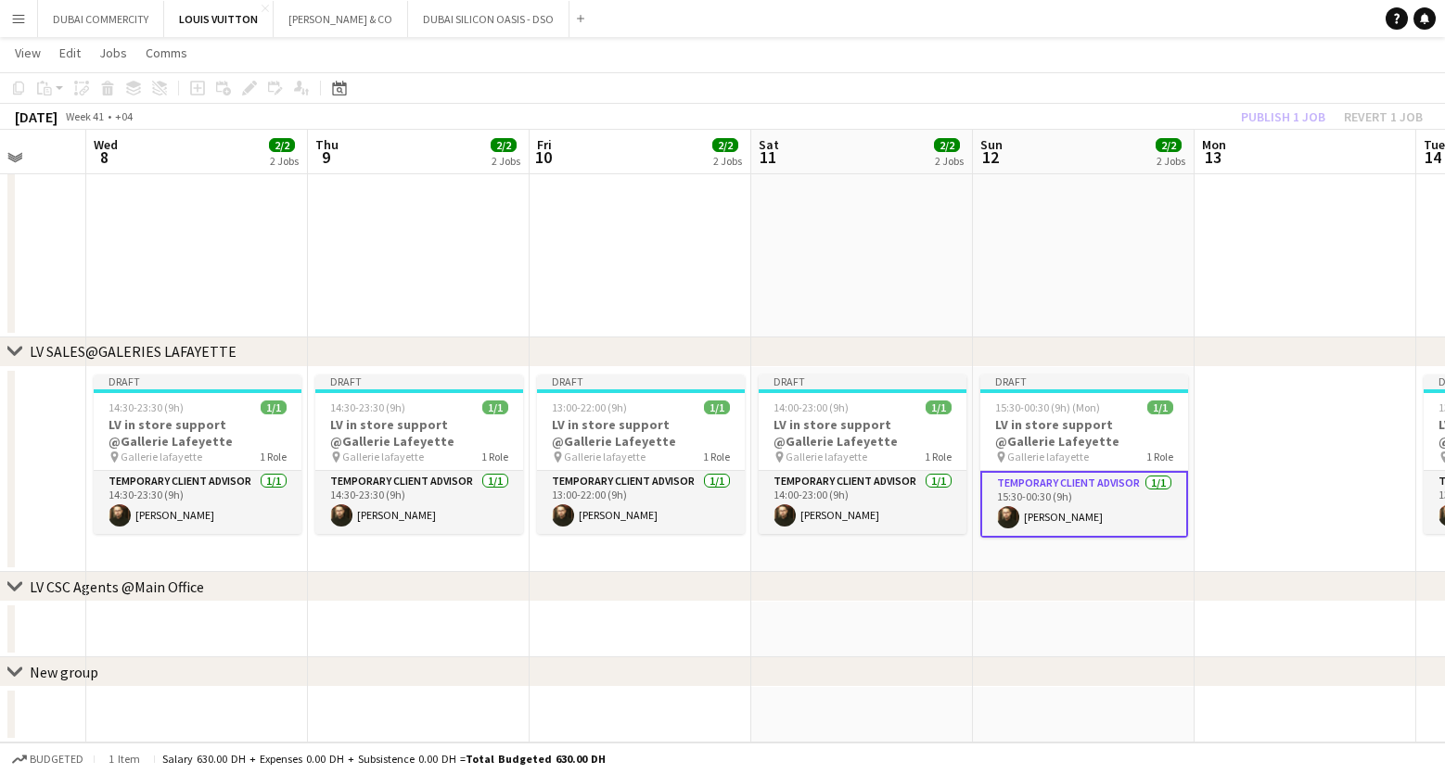
drag, startPoint x: 1029, startPoint y: 597, endPoint x: 551, endPoint y: 594, distance: 477.6
click at [551, 594] on div "chevron-right LV CSC Agents @Main Office" at bounding box center [722, 587] width 1445 height 30
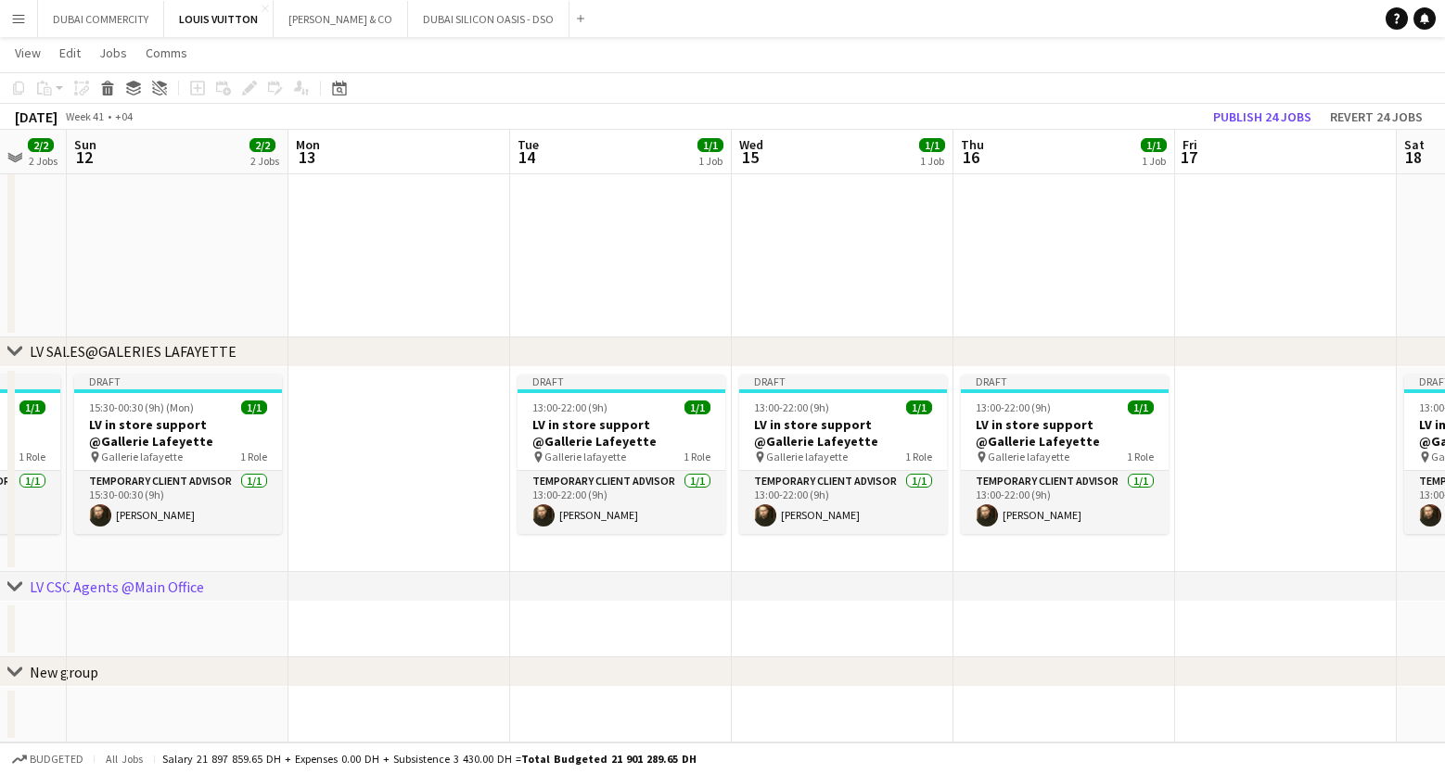
scroll to position [0, 824]
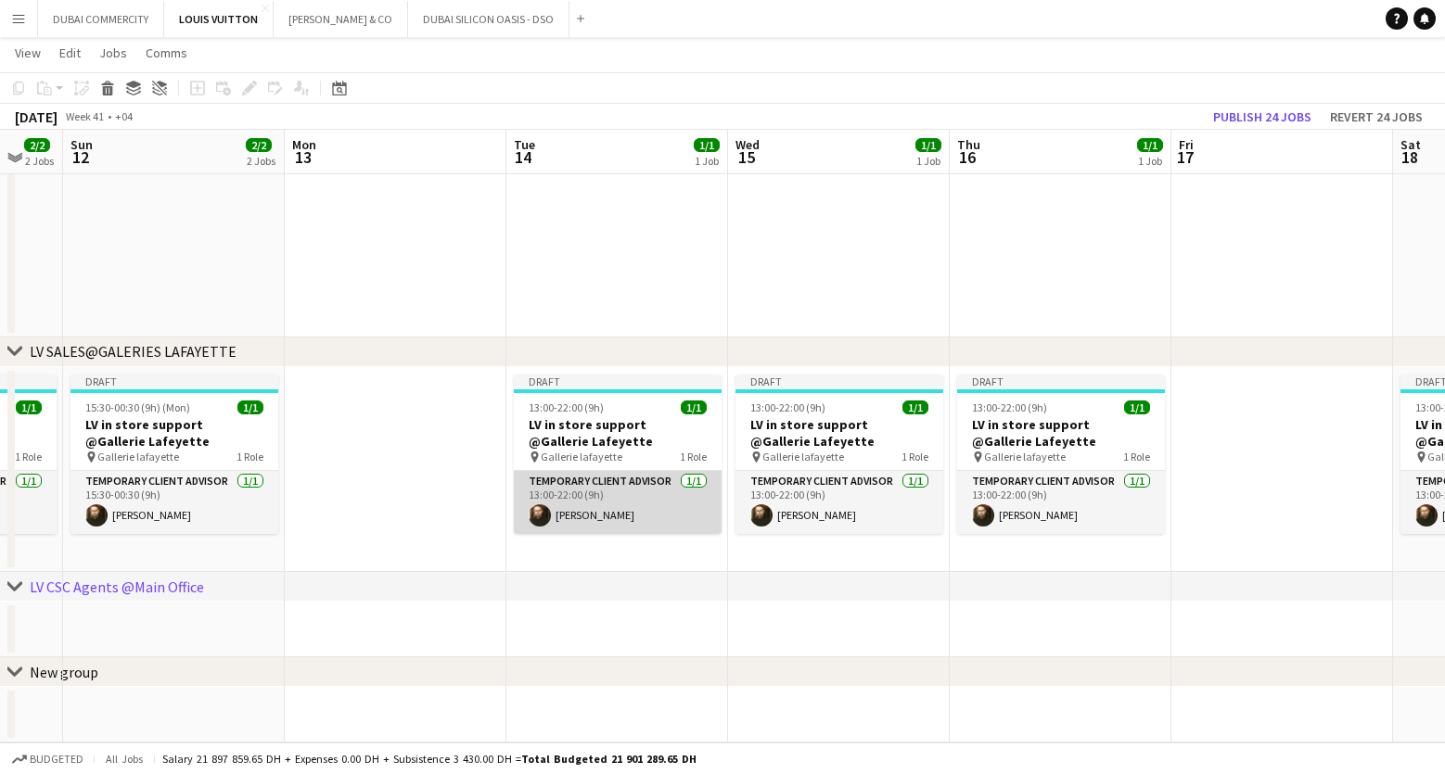
click at [649, 519] on app-card-role "Temporary Client Advisor 1/1 13:00-22:00 (9h) Kheder Anjari" at bounding box center [618, 502] width 208 height 63
click at [644, 510] on app-card-role "Temporary Client Advisor 1/1 13:00-22:00 (9h) Kheder Anjari" at bounding box center [618, 502] width 208 height 63
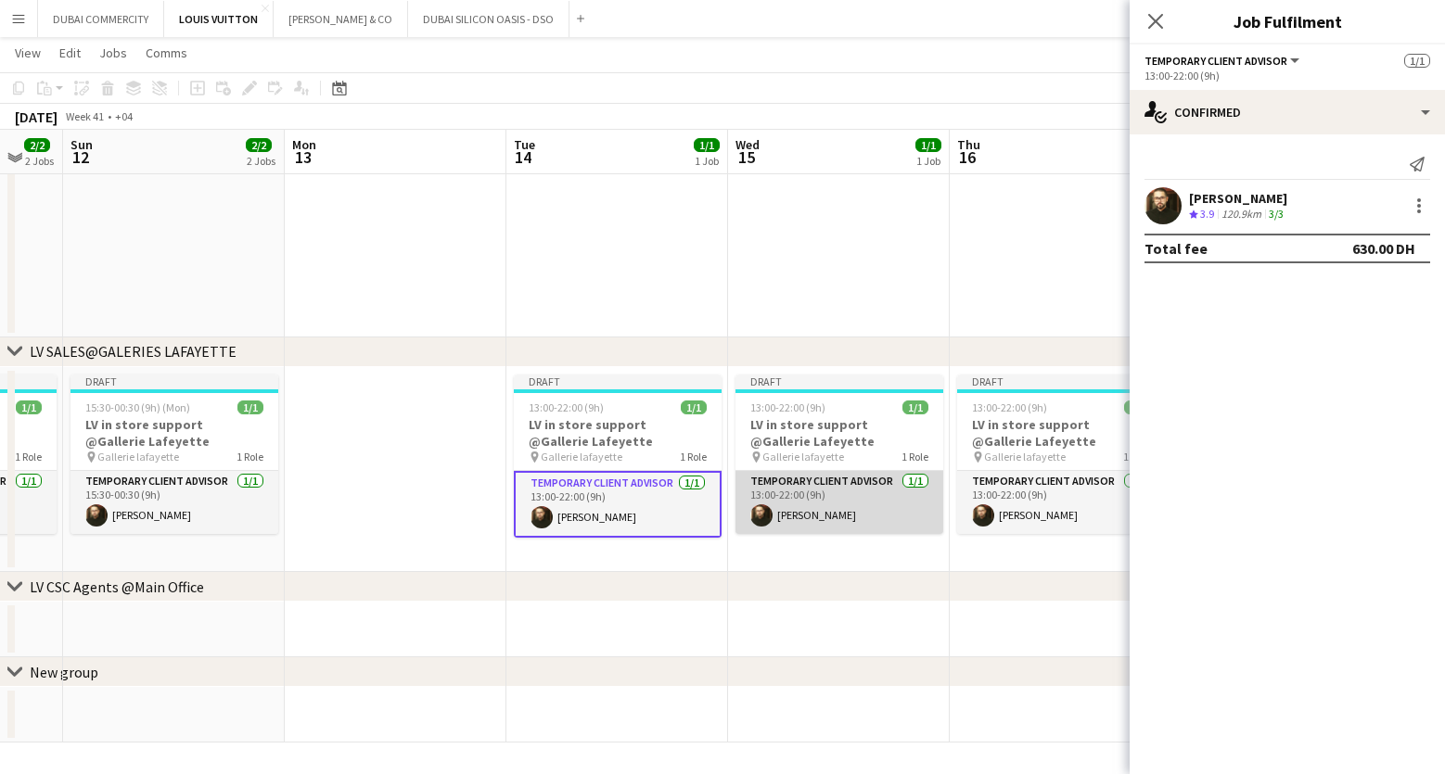
click at [803, 511] on app-card-role "Temporary Client Advisor 1/1 13:00-22:00 (9h) Kheder Anjari" at bounding box center [839, 502] width 208 height 63
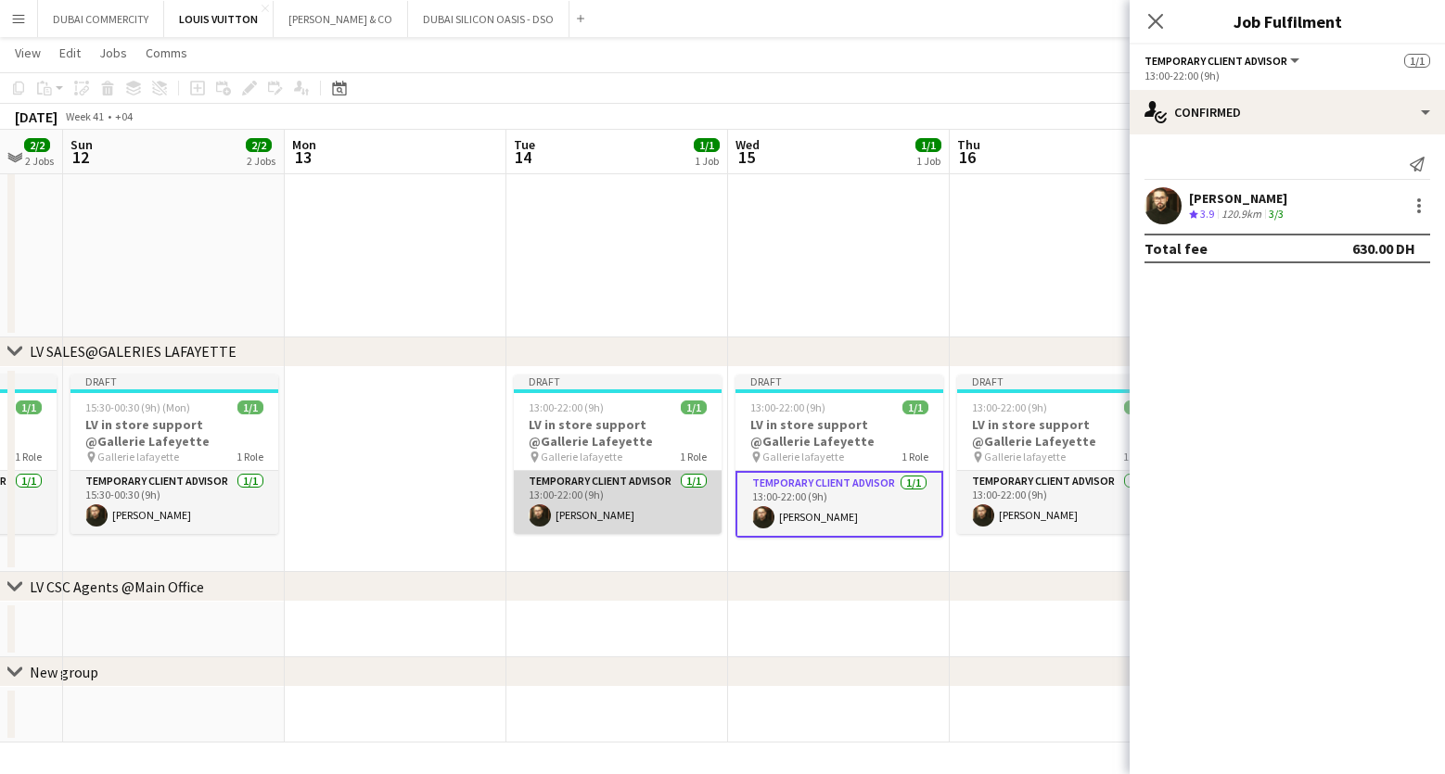
click at [620, 481] on app-card-role "Temporary Client Advisor 1/1 13:00-22:00 (9h) Kheder Anjari" at bounding box center [618, 502] width 208 height 63
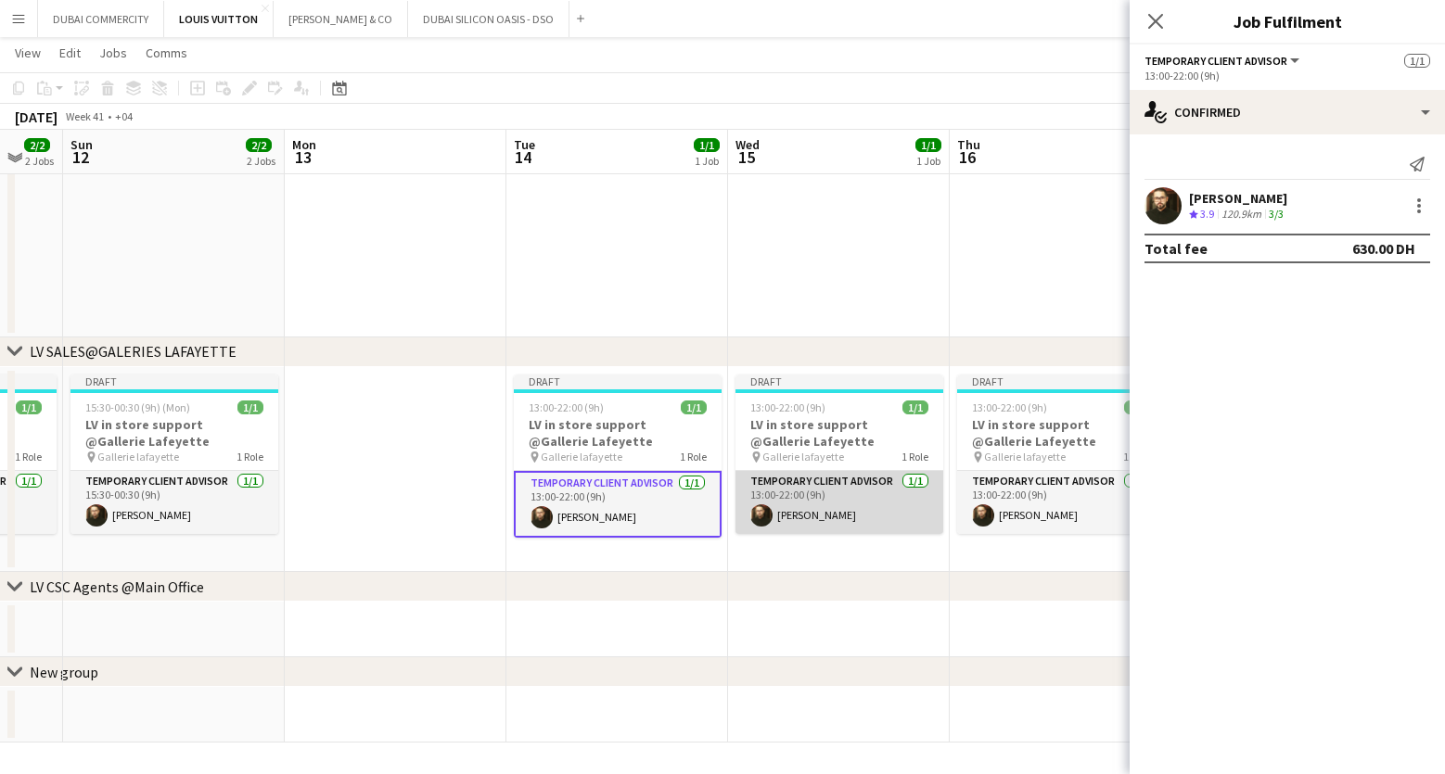
click at [829, 514] on app-card-role "Temporary Client Advisor 1/1 13:00-22:00 (9h) Kheder Anjari" at bounding box center [839, 502] width 208 height 63
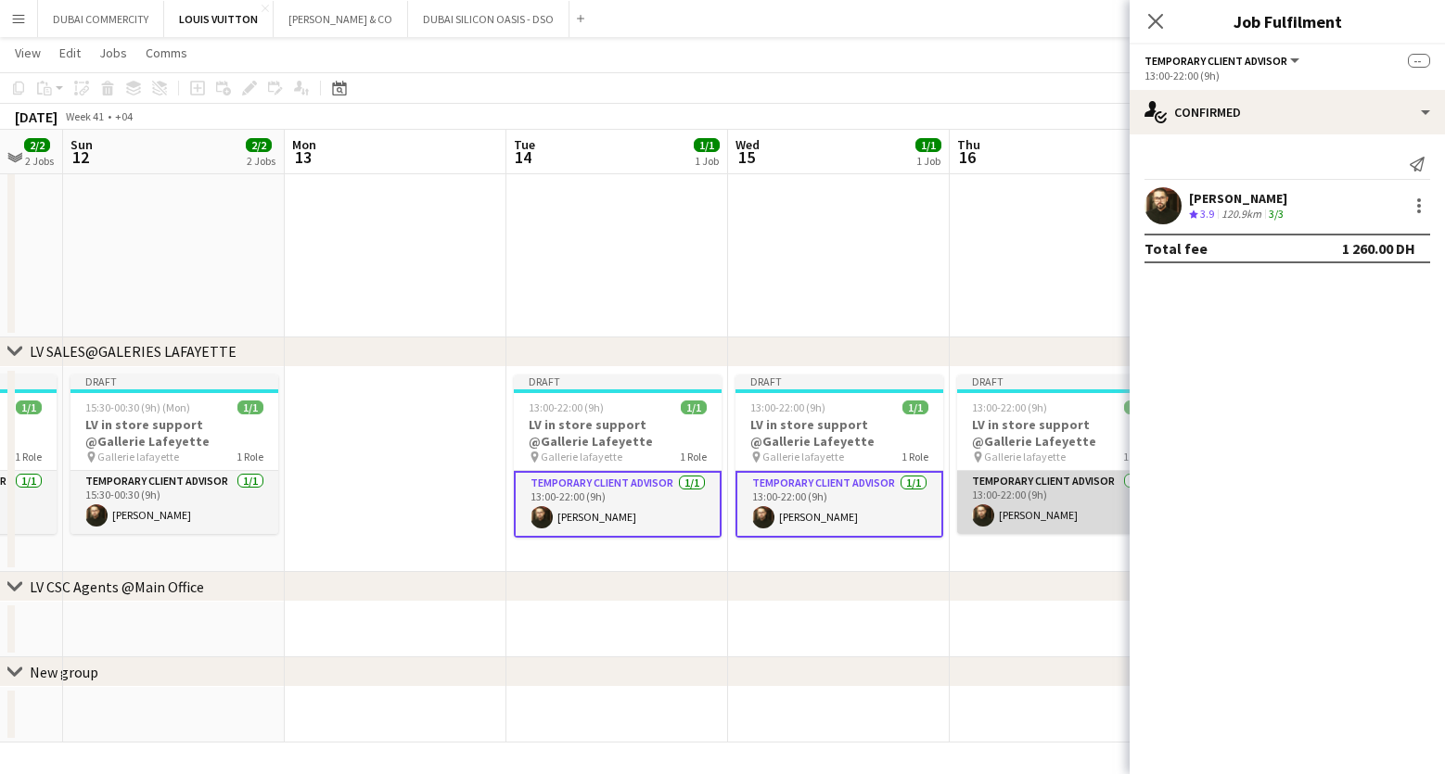
click at [1048, 497] on app-card-role "Temporary Client Advisor 1/1 13:00-22:00 (9h) Kheder Anjari" at bounding box center [1061, 502] width 208 height 63
click at [1246, 203] on div "Kheder Anjari" at bounding box center [1238, 198] width 98 height 17
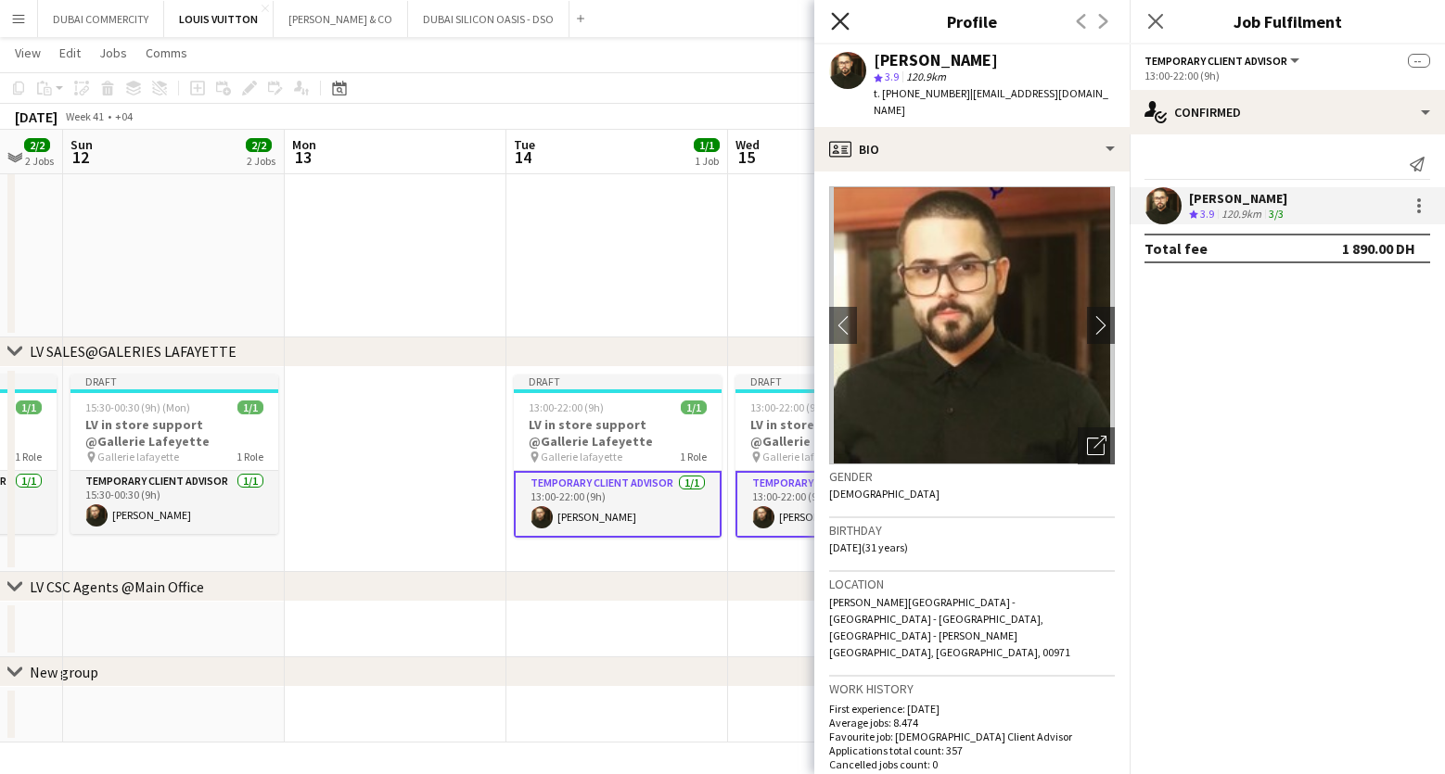
click at [845, 20] on icon "Close pop-in" at bounding box center [840, 21] width 18 height 18
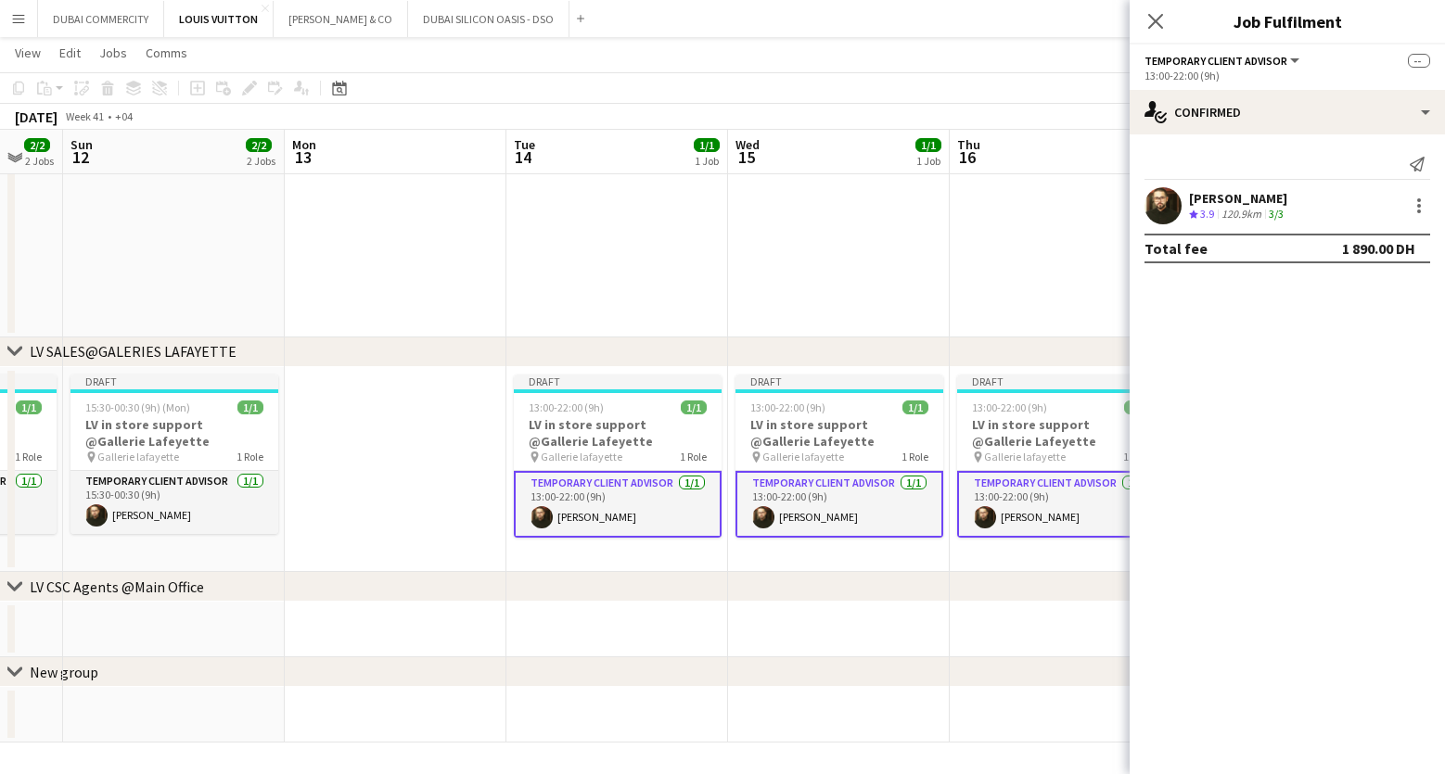
click at [1284, 204] on div "Kheder Anjari" at bounding box center [1238, 198] width 98 height 17
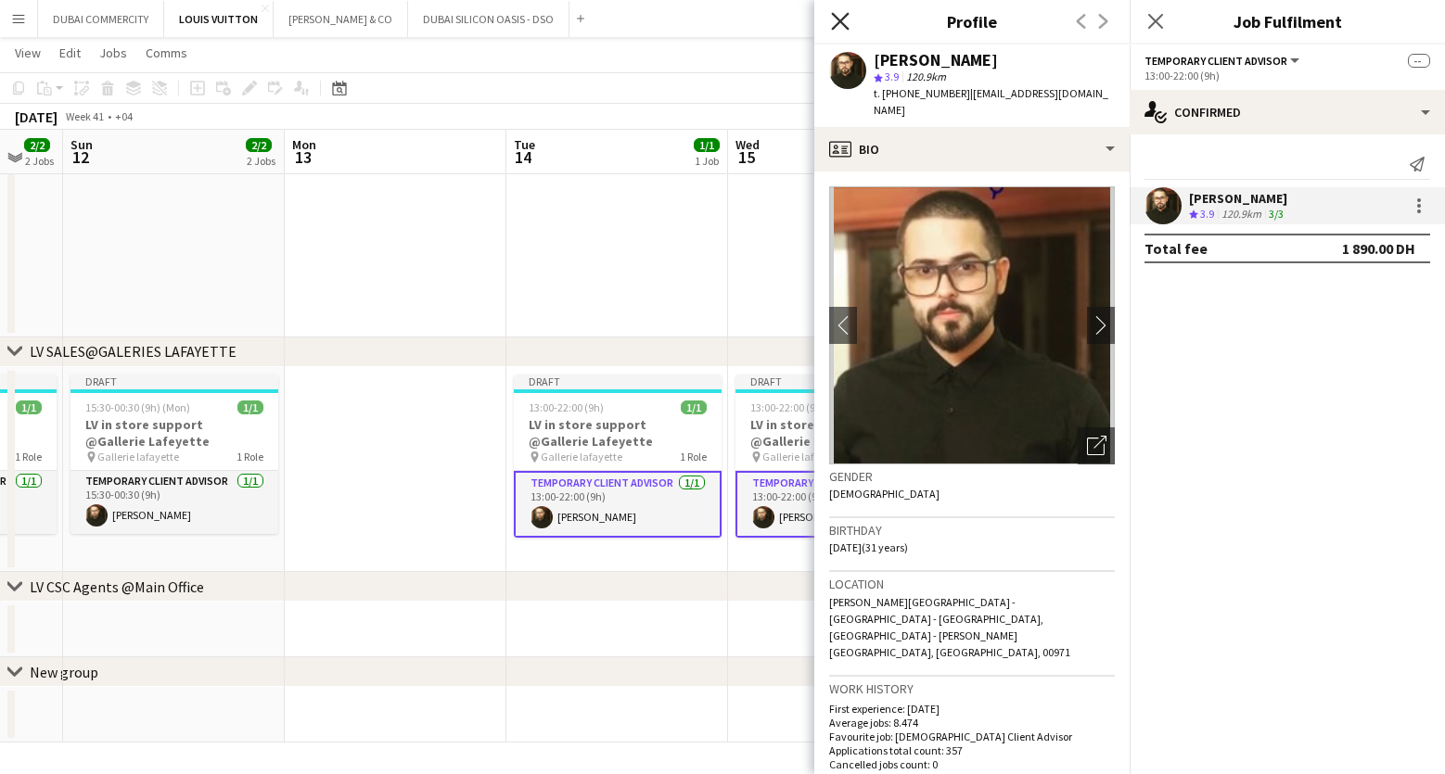
click at [834, 17] on icon "Close pop-in" at bounding box center [840, 21] width 18 height 18
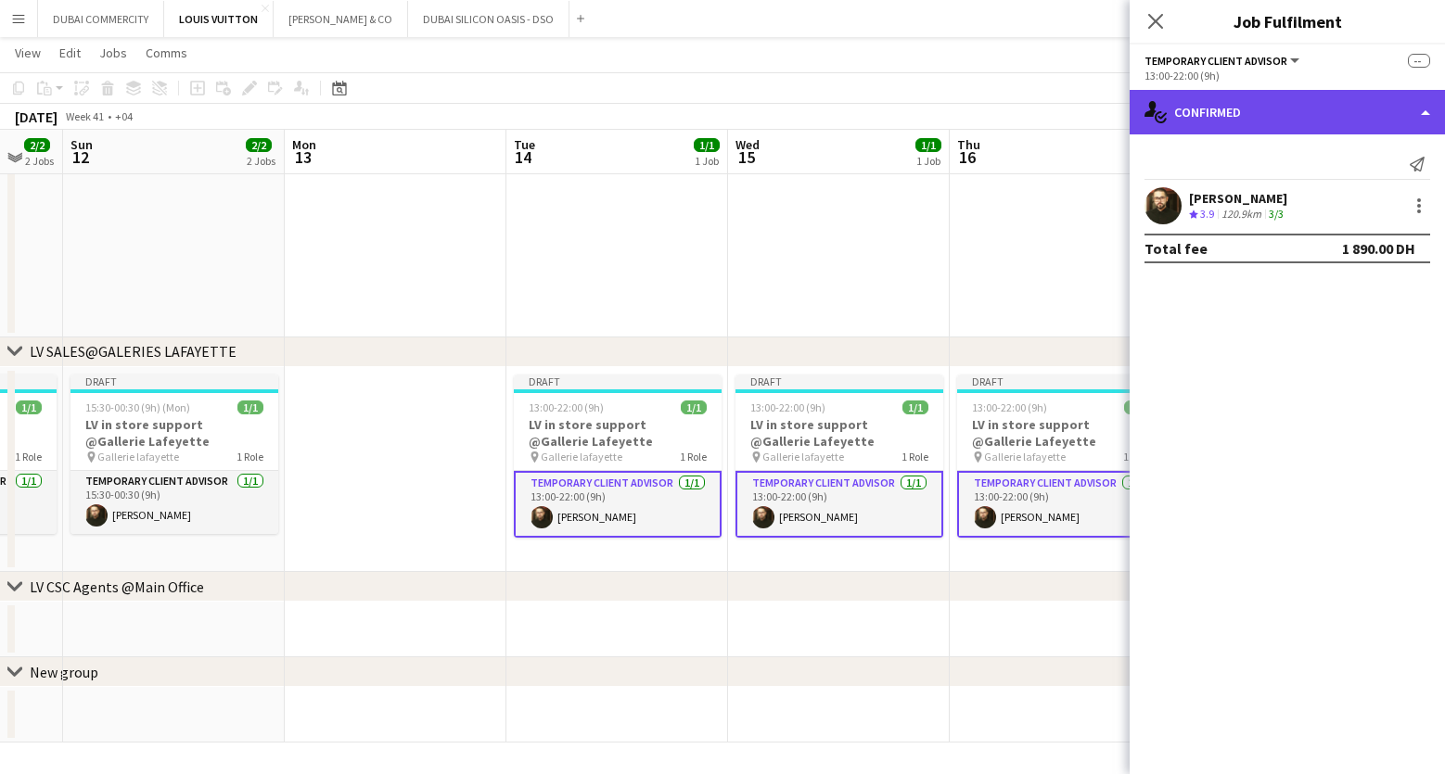
click at [1387, 121] on div "single-neutral-actions-check-2 Confirmed" at bounding box center [1287, 112] width 315 height 45
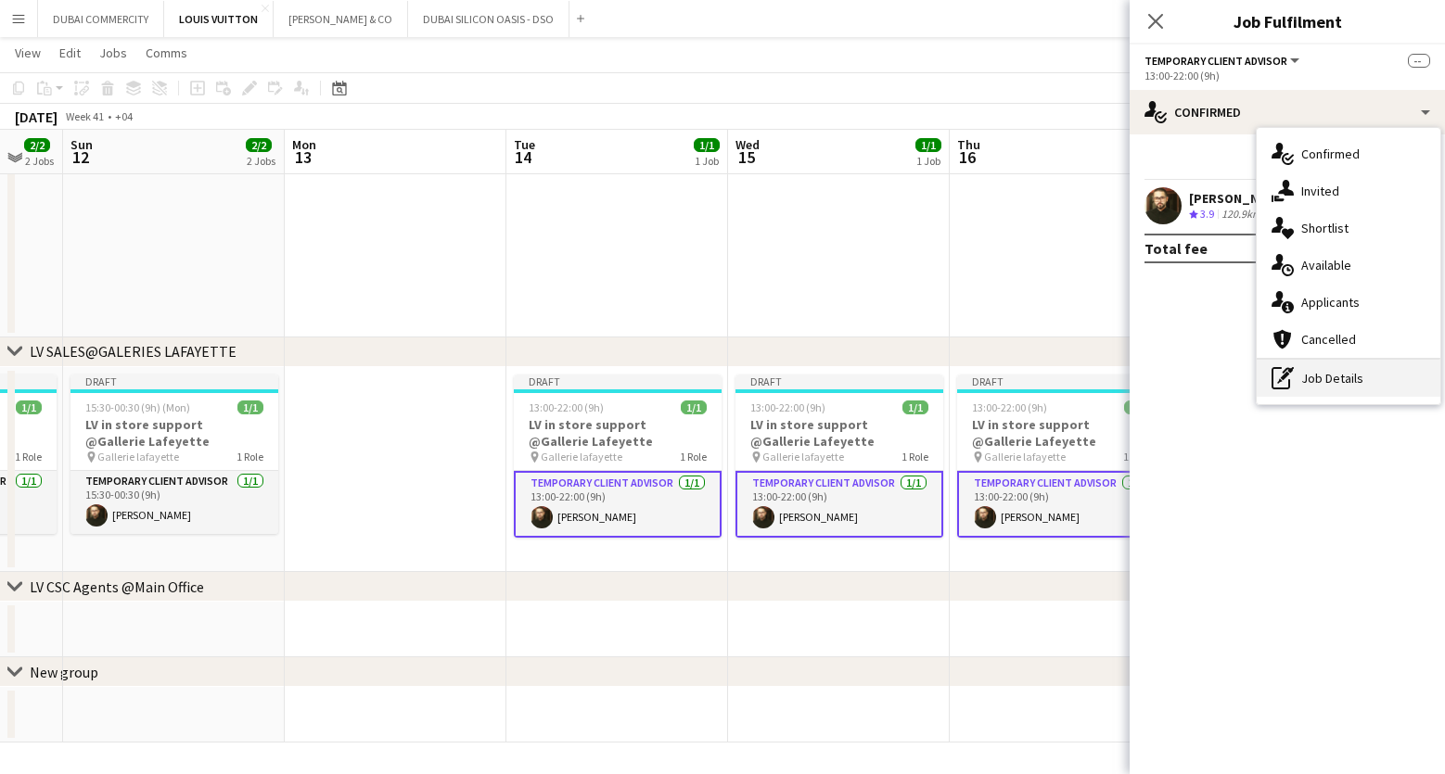
click at [1362, 381] on div "pen-write Job Details" at bounding box center [1349, 378] width 184 height 37
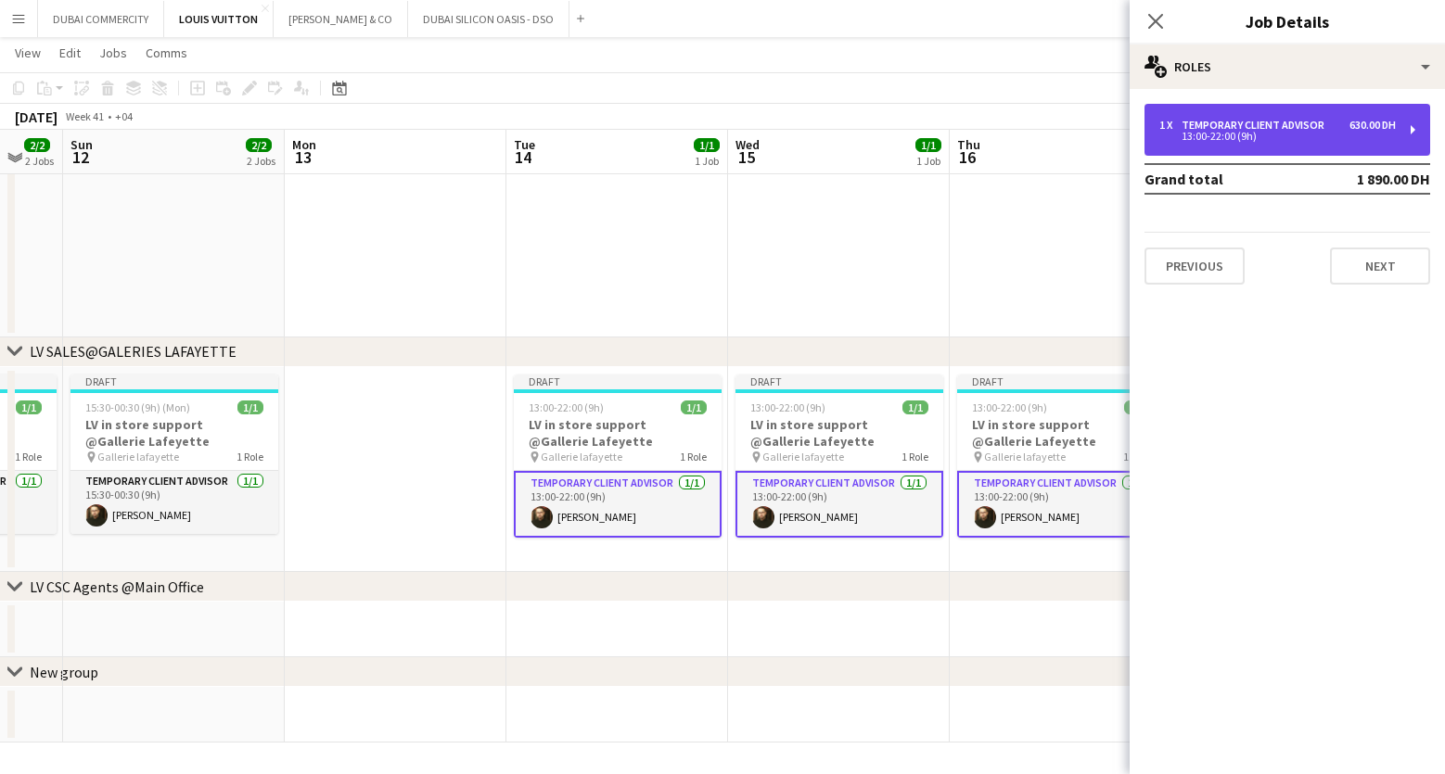
click at [1255, 150] on div "1 x Temporary Client Advisor 630.00 DH 13:00-22:00 (9h)" at bounding box center [1287, 130] width 286 height 52
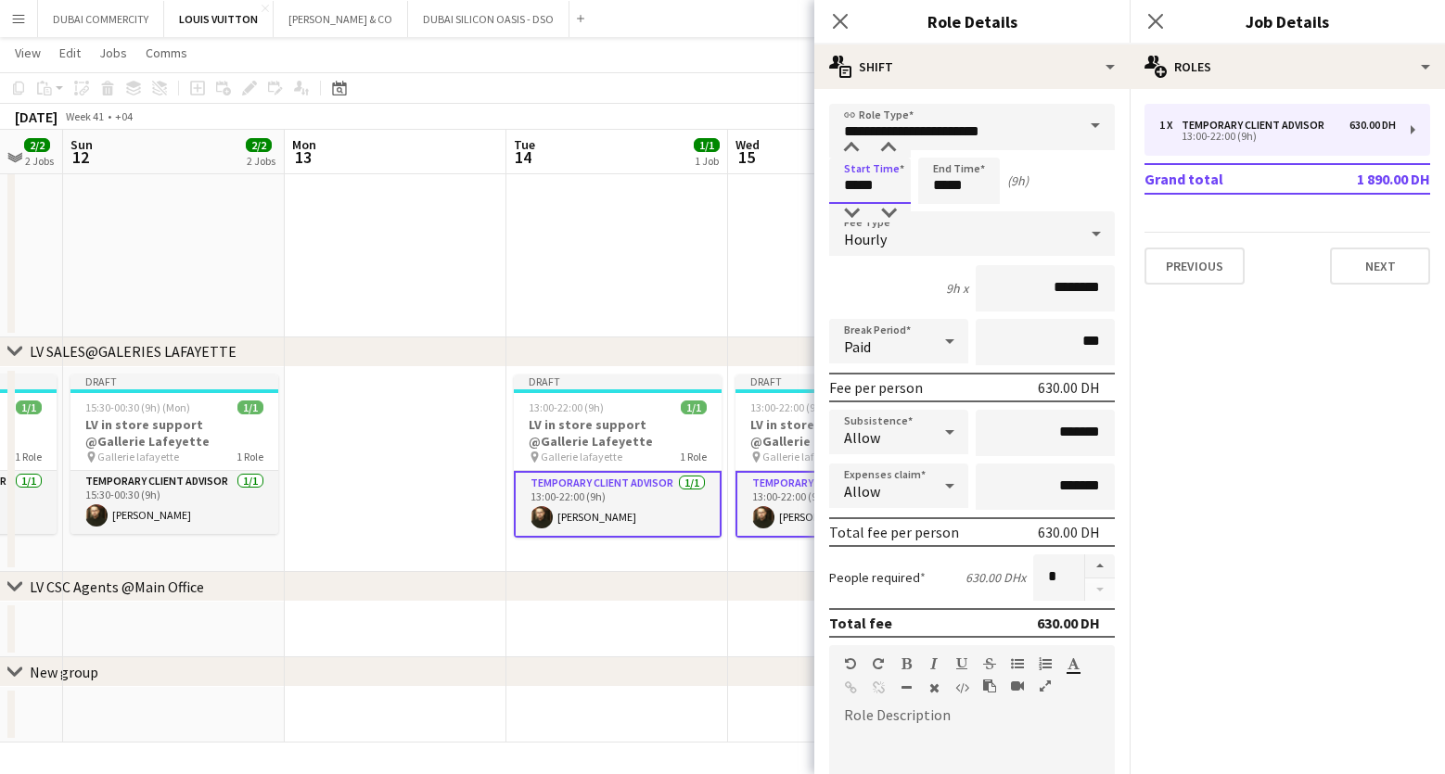
click at [881, 191] on input "*****" at bounding box center [870, 181] width 82 height 46
type input "*****"
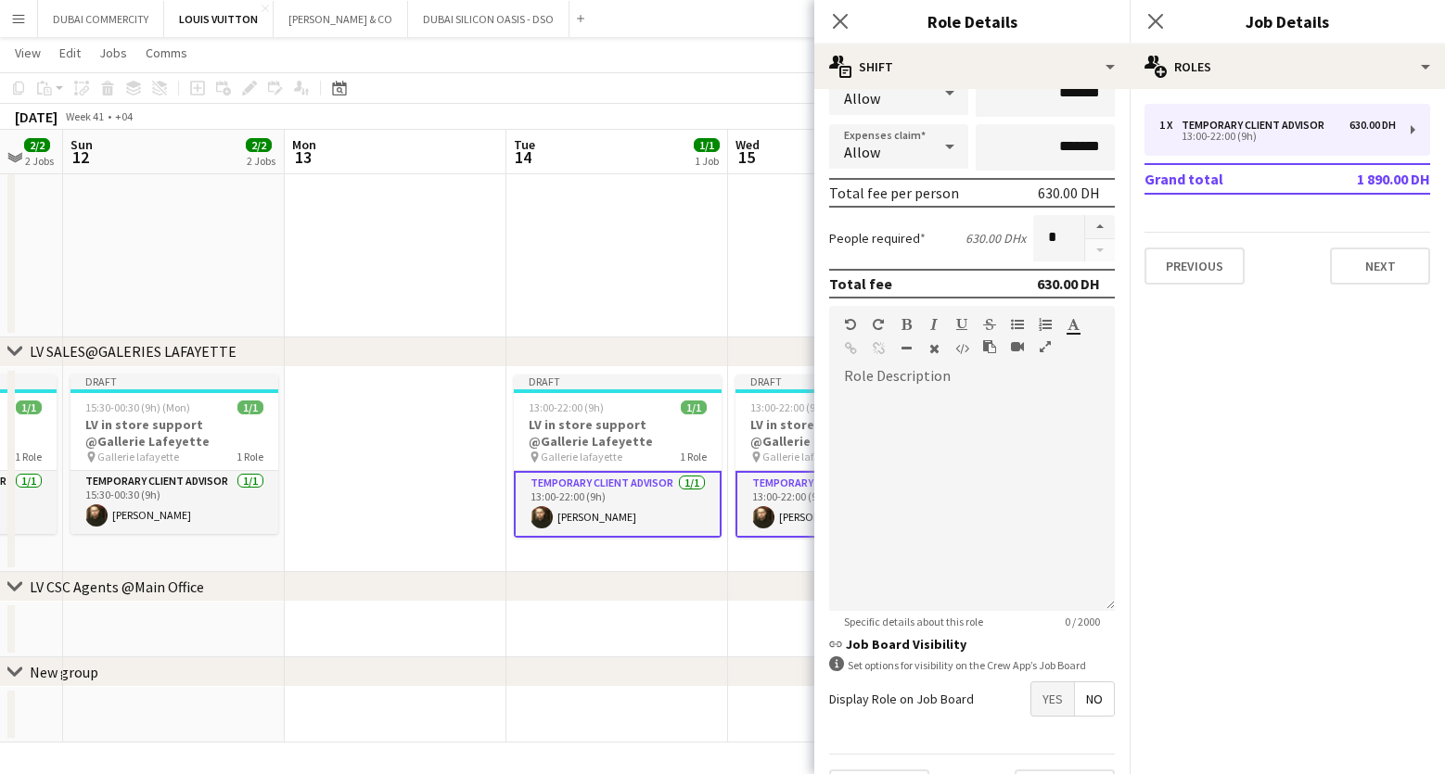
scroll to position [387, 0]
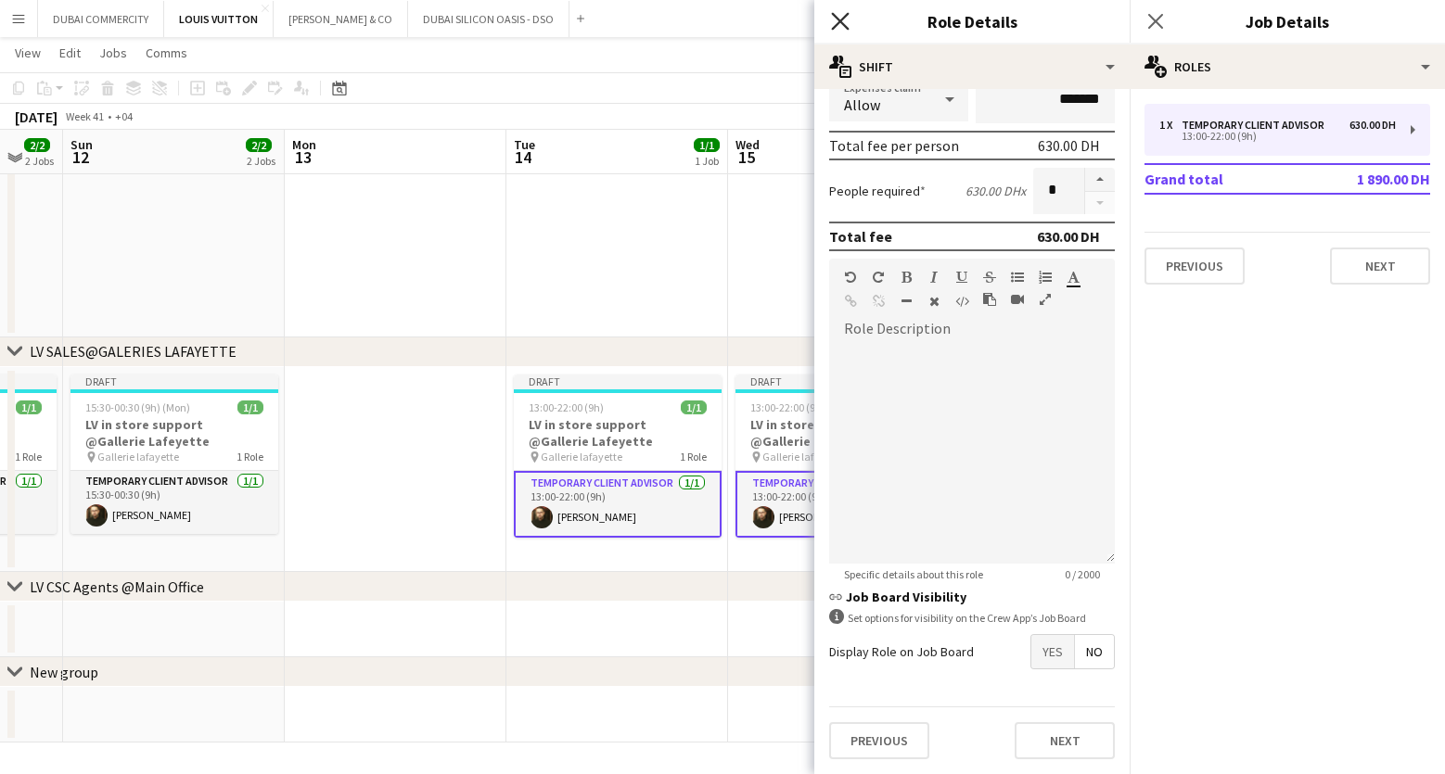
type input "*****"
click at [833, 19] on icon "Close pop-in" at bounding box center [840, 21] width 18 height 18
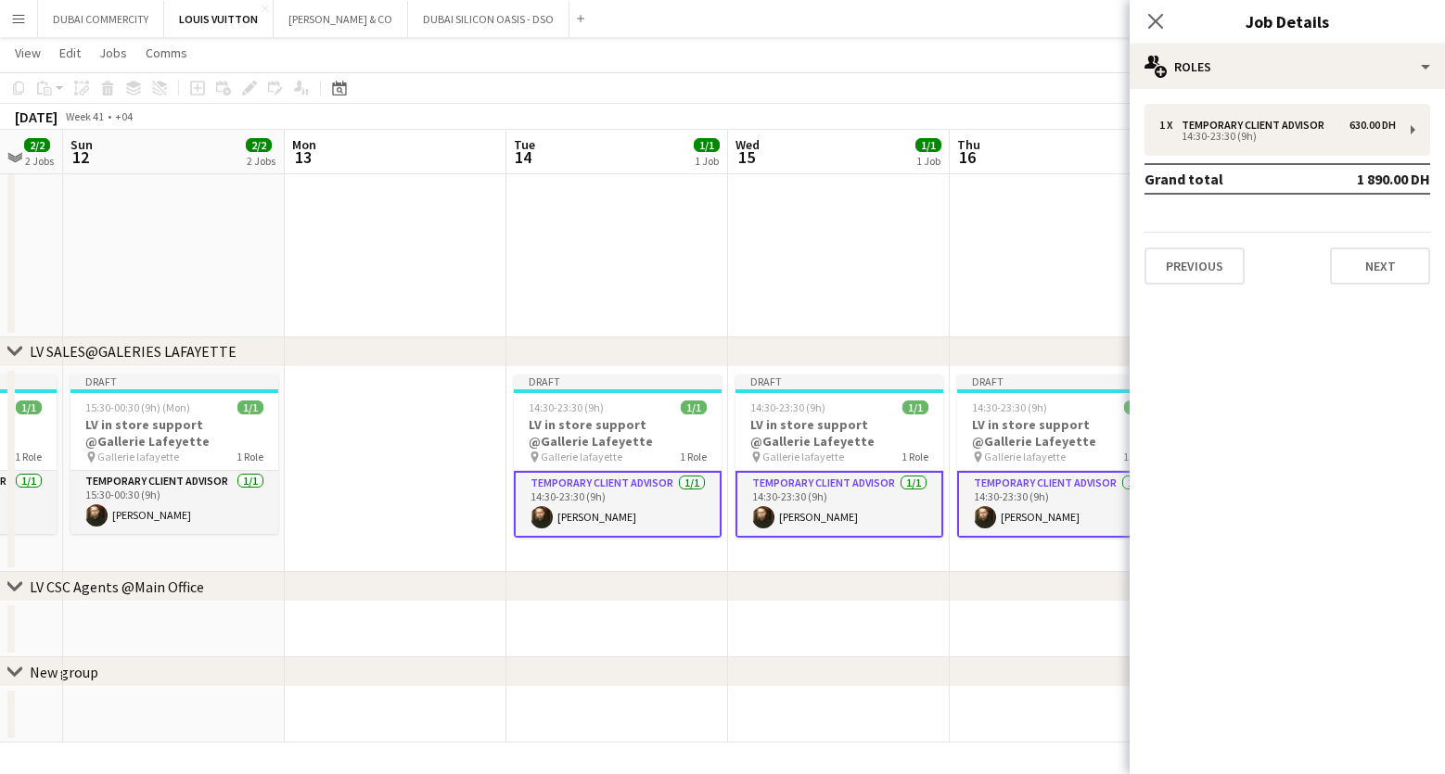
drag, startPoint x: 957, startPoint y: 594, endPoint x: 684, endPoint y: 586, distance: 273.7
click at [684, 586] on div "chevron-right LV CSC Agents @Main Office" at bounding box center [722, 587] width 1445 height 30
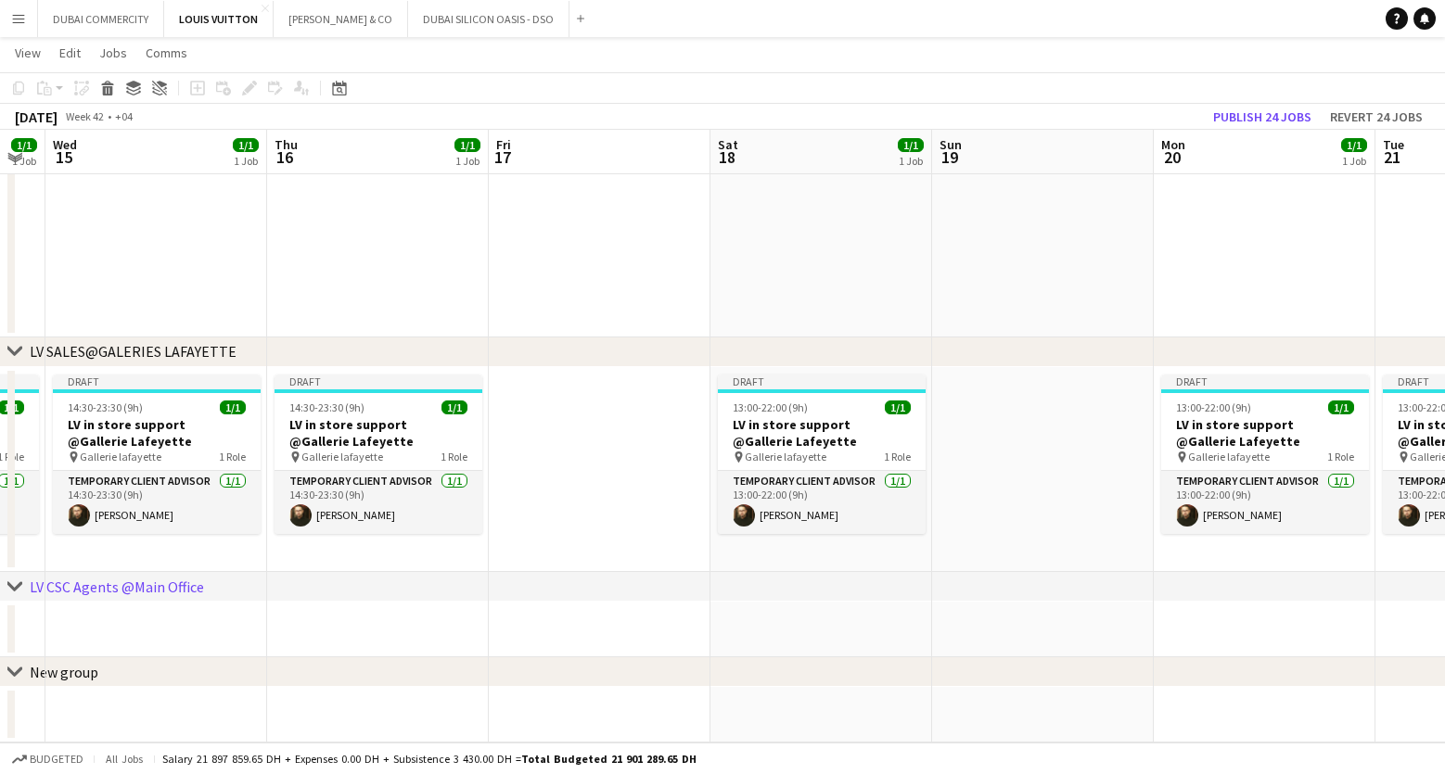
drag, startPoint x: 1243, startPoint y: 619, endPoint x: 559, endPoint y: 617, distance: 683.5
click at [824, 507] on app-card-role "Temporary Client Advisor 1/1 13:00-22:00 (9h) Kheder Anjari" at bounding box center [821, 502] width 208 height 63
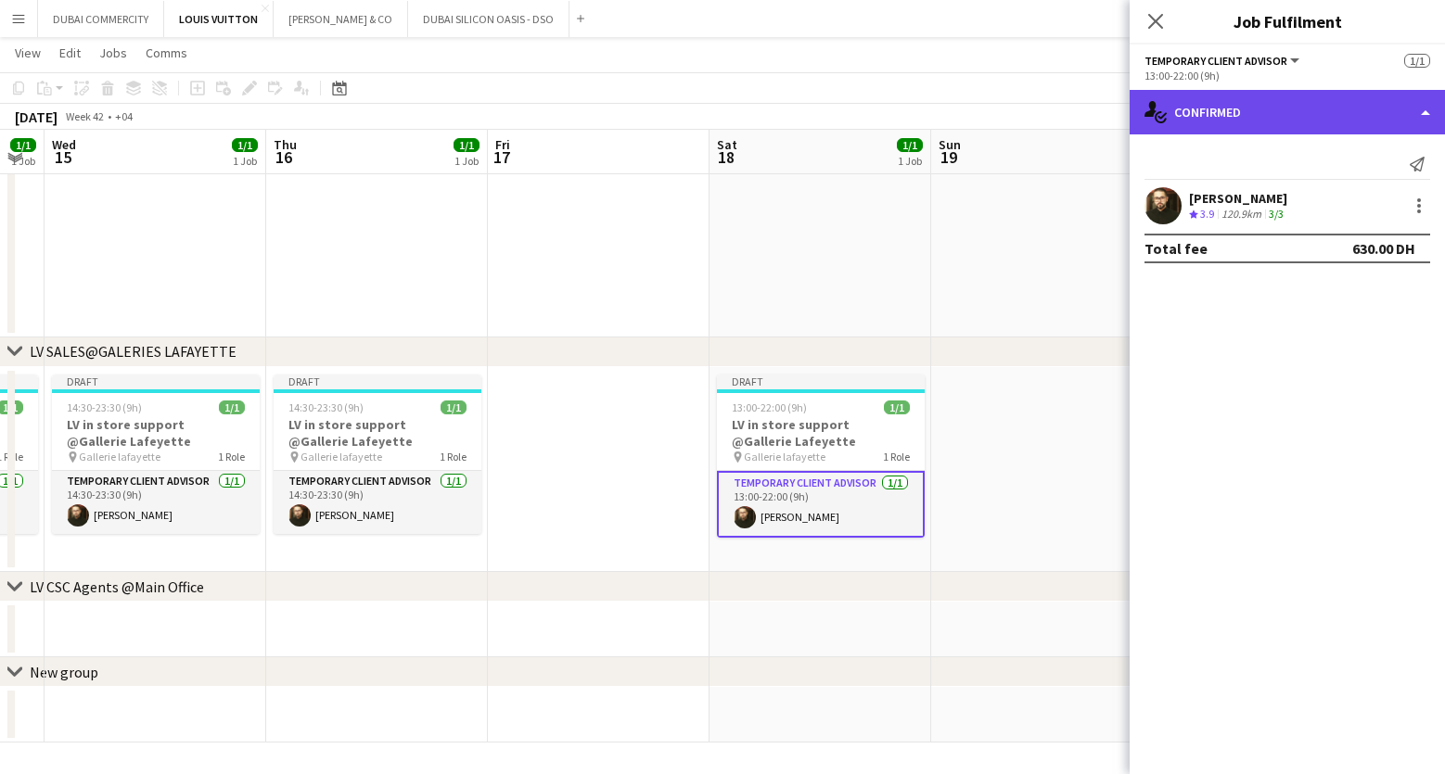
click at [1250, 117] on div "single-neutral-actions-check-2 Confirmed" at bounding box center [1287, 112] width 315 height 45
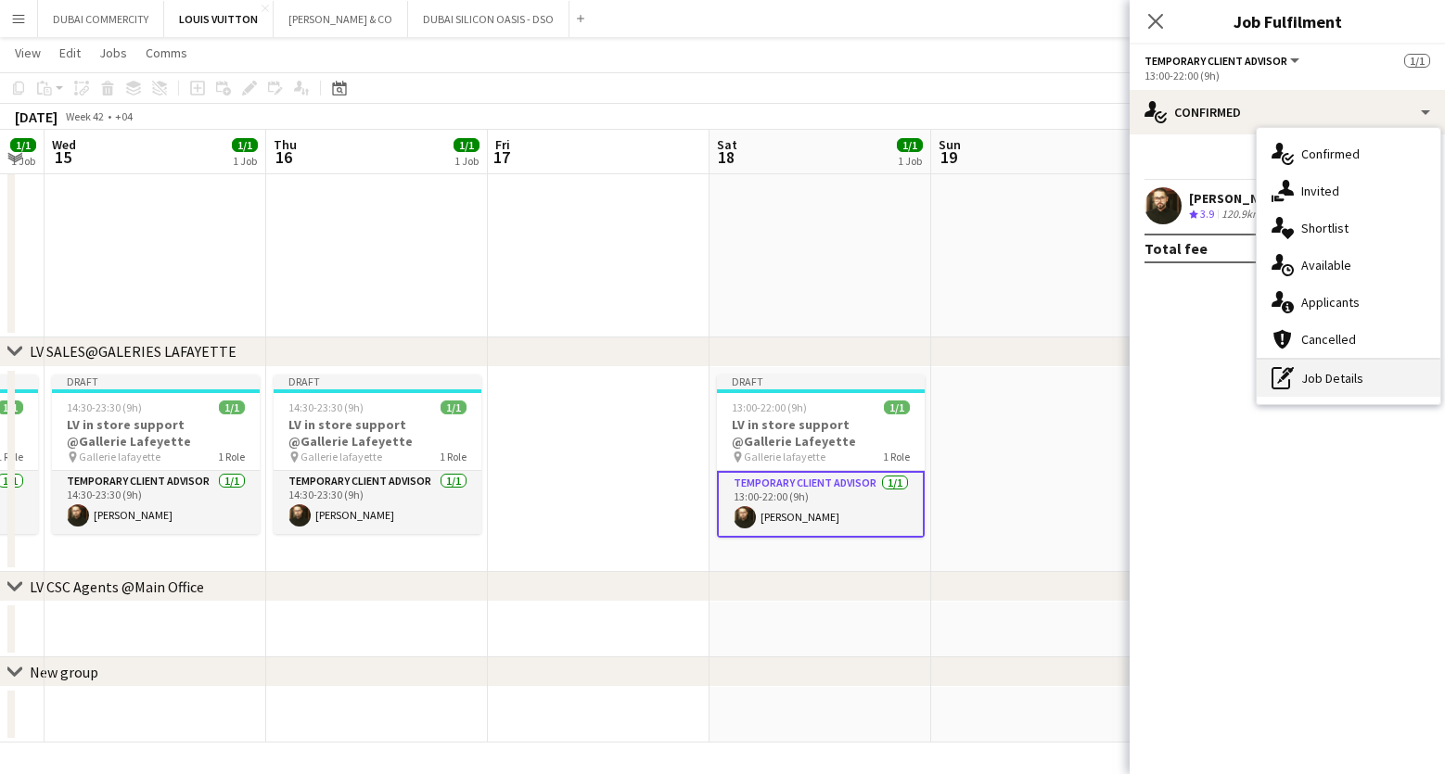
click at [1316, 390] on div "pen-write Job Details" at bounding box center [1349, 378] width 184 height 37
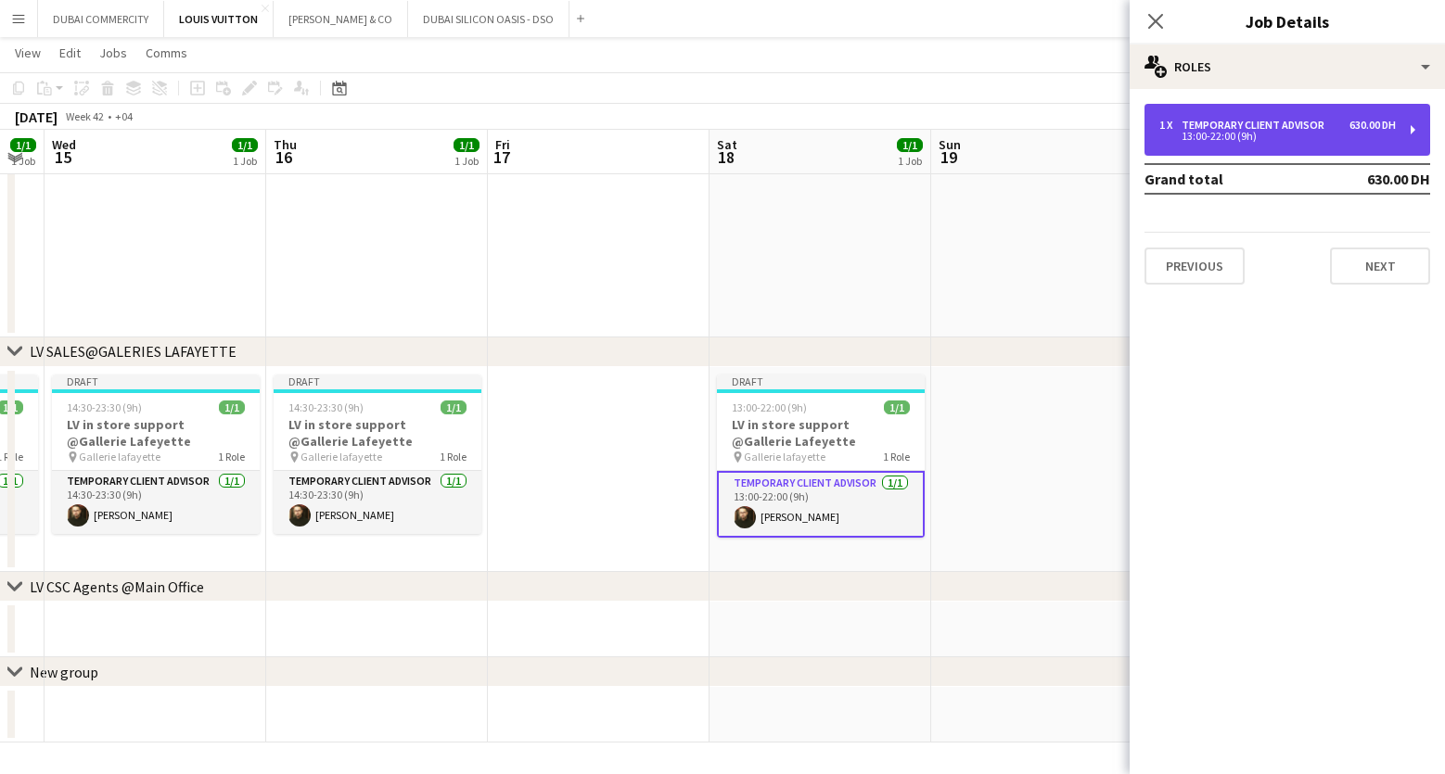
click at [1276, 122] on div "Temporary Client Advisor" at bounding box center [1257, 125] width 150 height 13
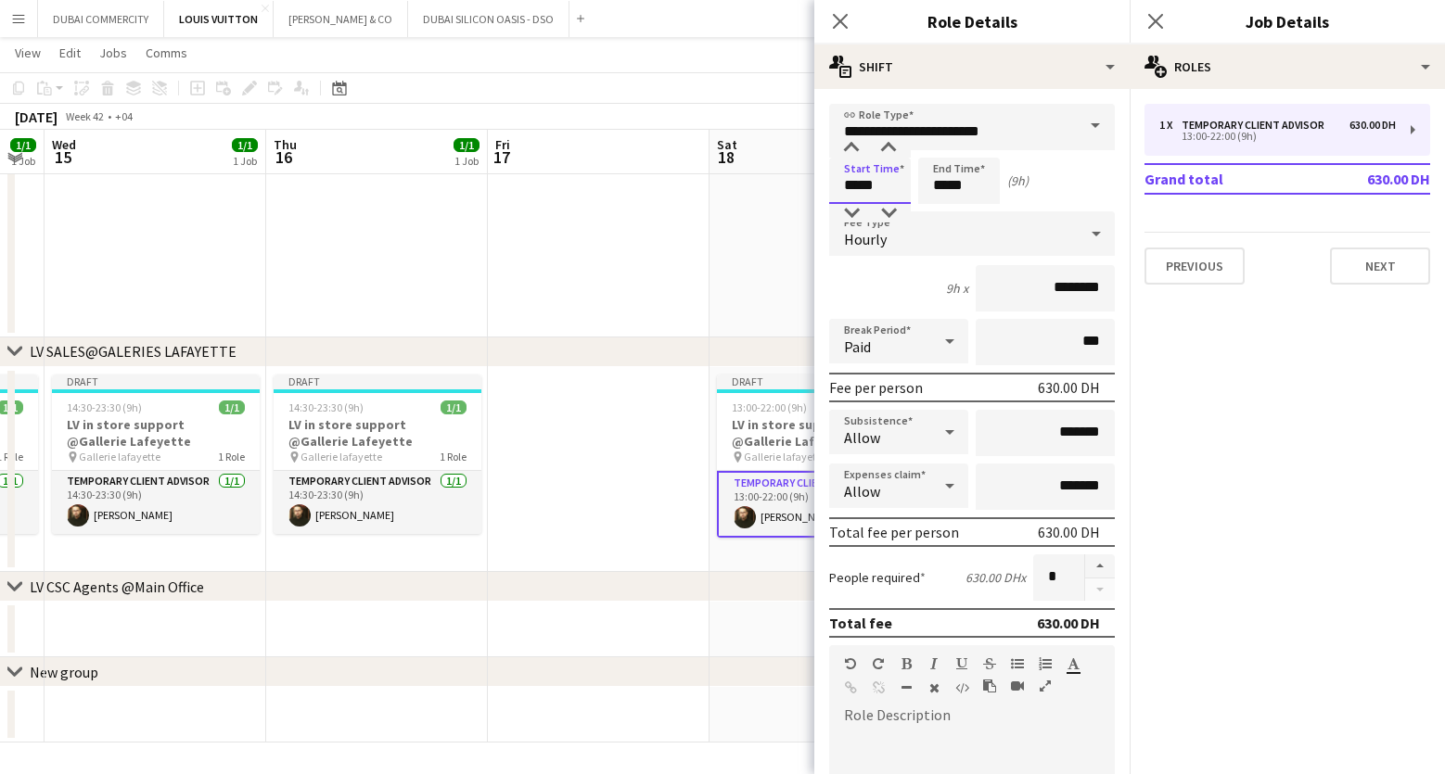
click at [875, 183] on input "*****" at bounding box center [870, 181] width 82 height 46
type input "*****"
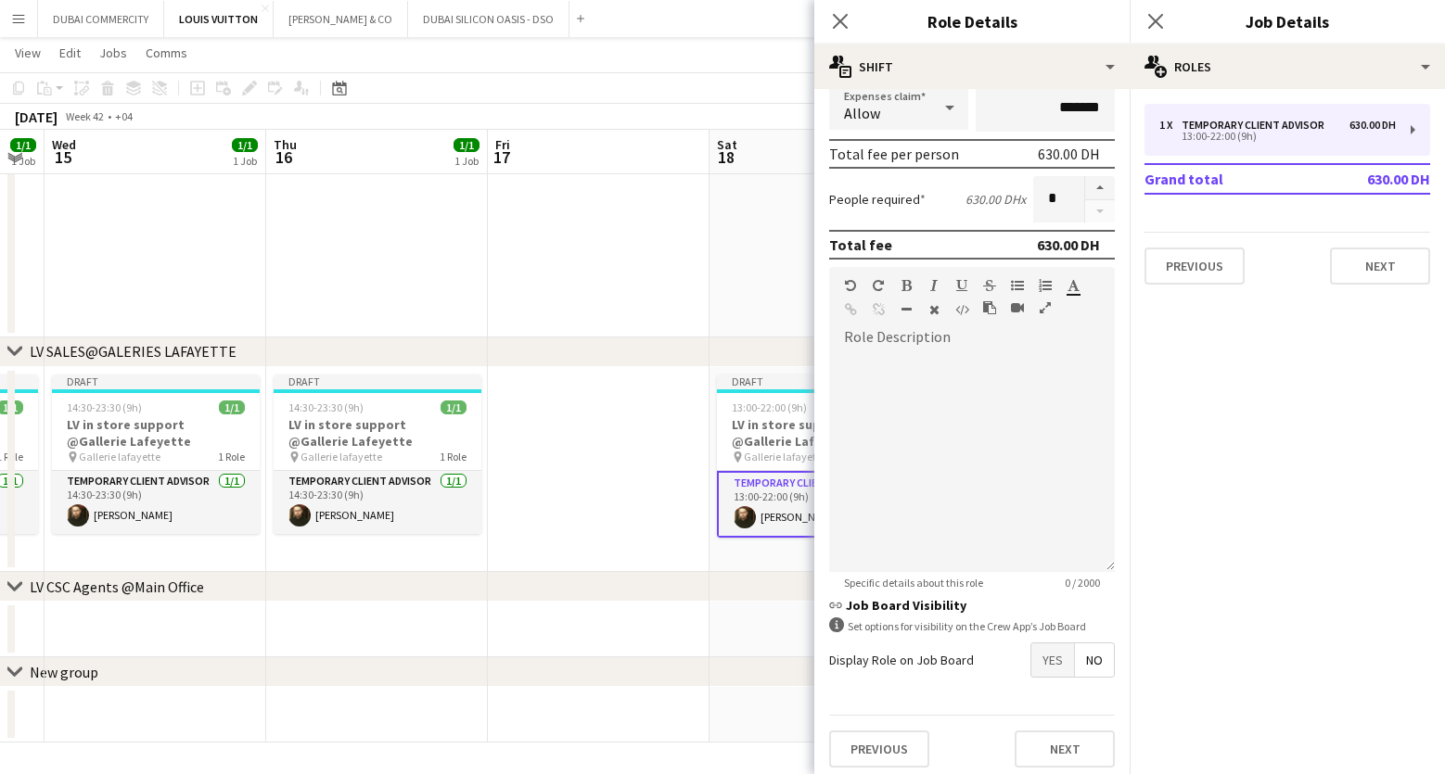
scroll to position [387, 0]
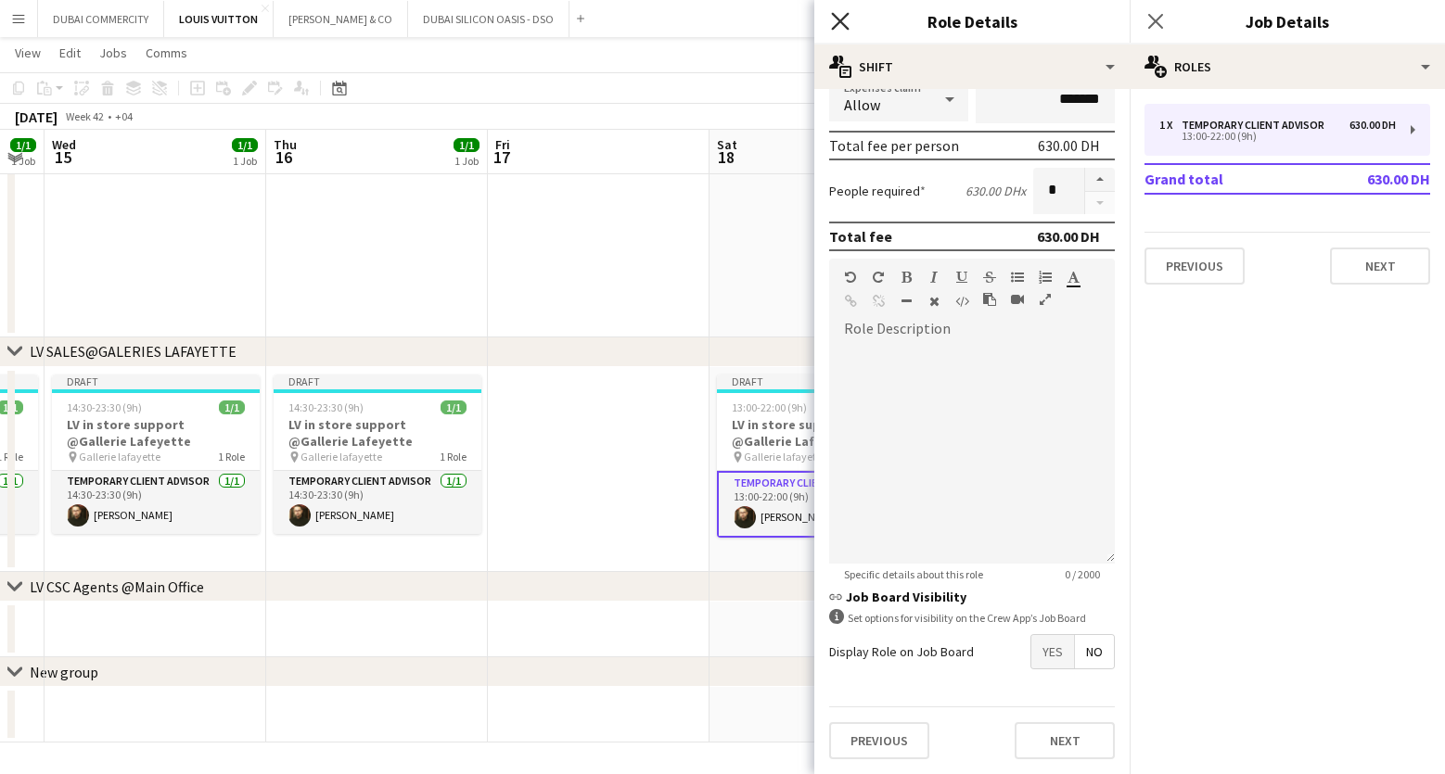
type input "*****"
click at [831, 23] on icon "Close pop-in" at bounding box center [840, 21] width 18 height 18
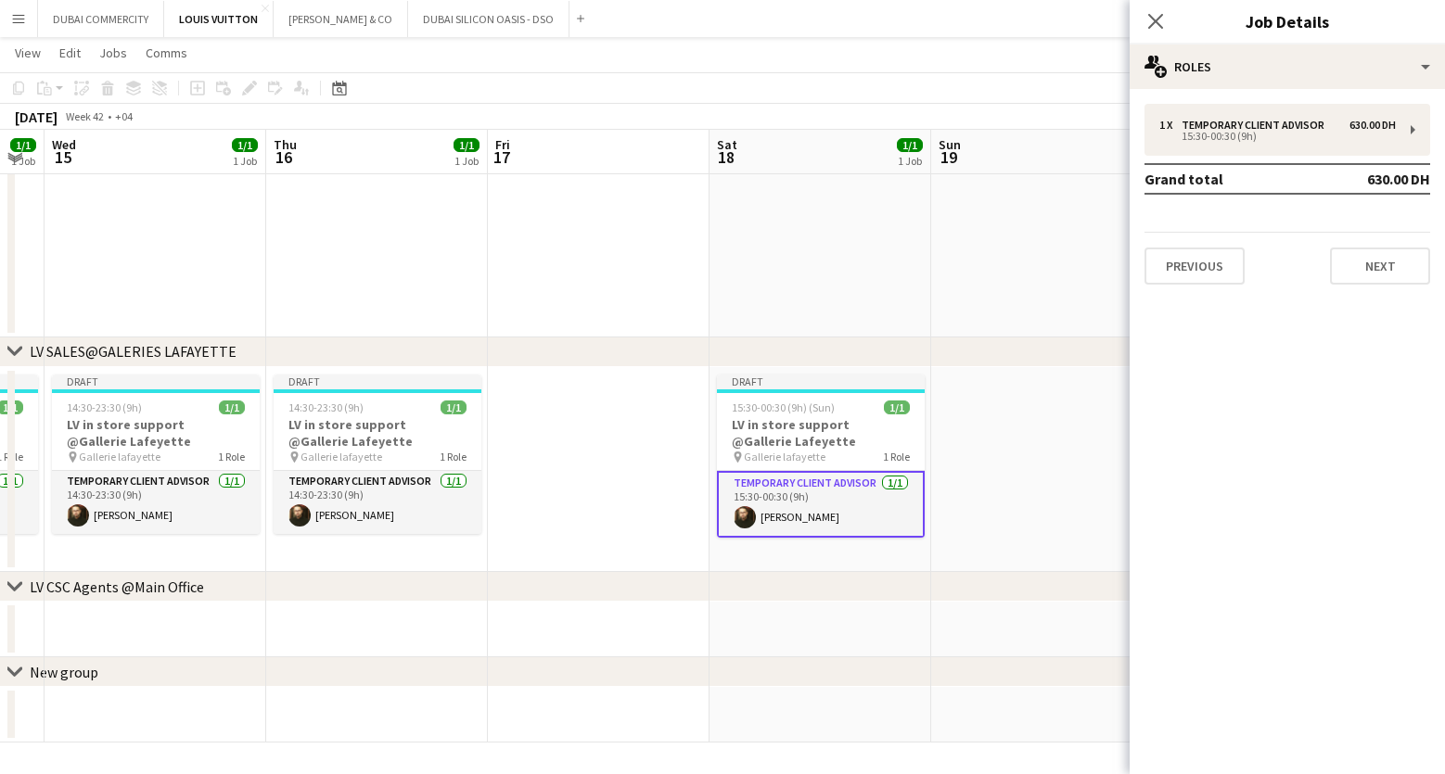
click at [1030, 507] on app-date-cell at bounding box center [1042, 470] width 222 height 206
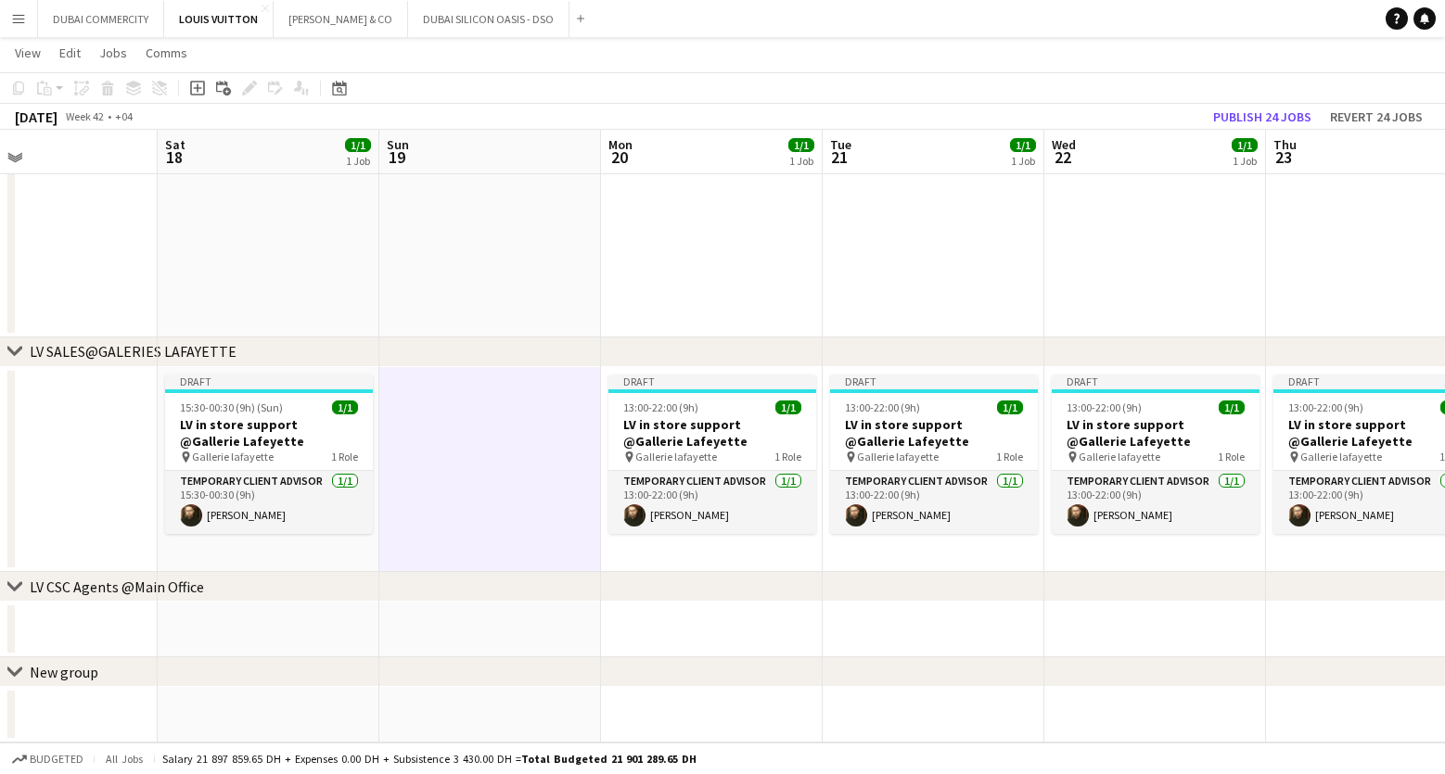
scroll to position [0, 735]
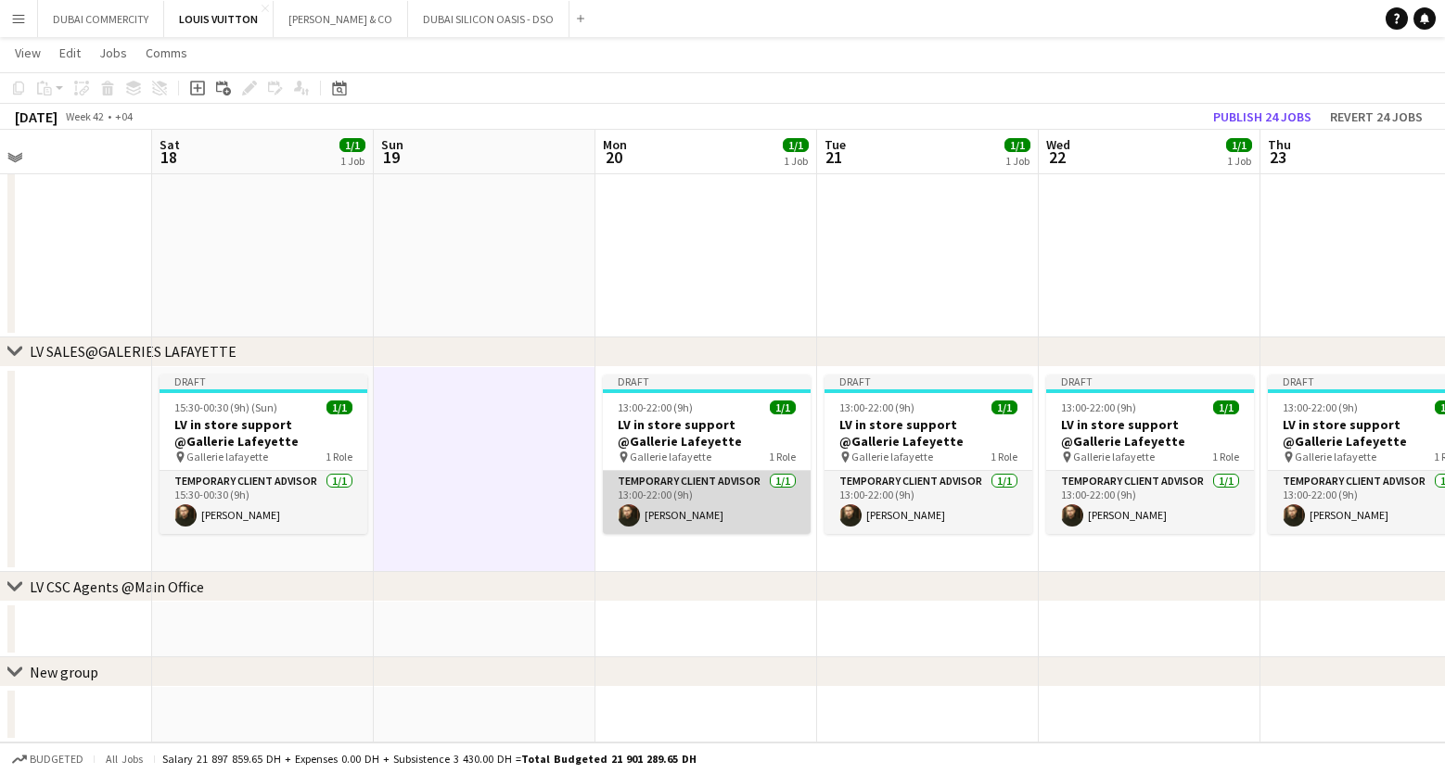
click at [717, 521] on app-card-role "Temporary Client Advisor 1/1 13:00-22:00 (9h) Kheder Anjari" at bounding box center [707, 502] width 208 height 63
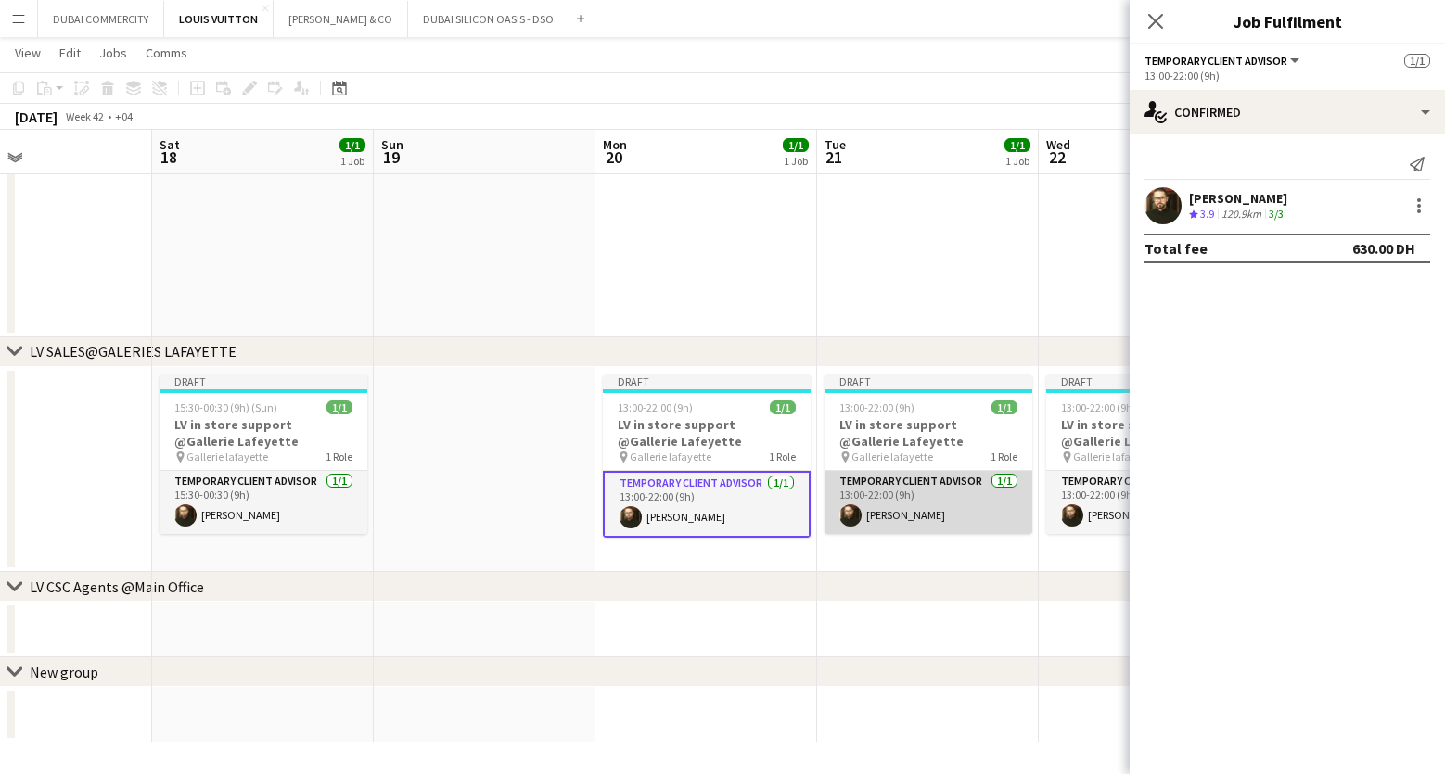
click at [890, 515] on app-card-role "Temporary Client Advisor 1/1 13:00-22:00 (9h) Kheder Anjari" at bounding box center [928, 502] width 208 height 63
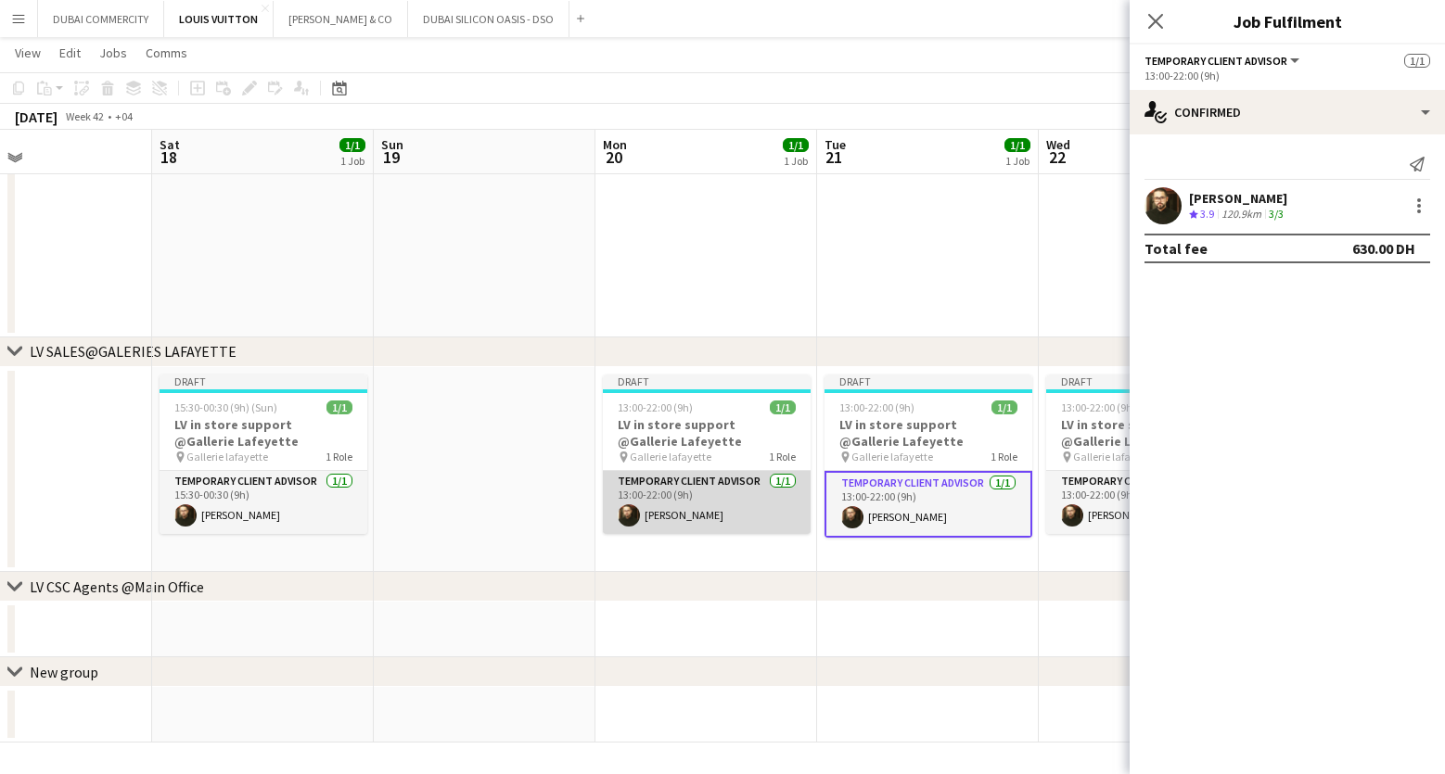
click at [729, 514] on app-card-role "Temporary Client Advisor 1/1 13:00-22:00 (9h) Kheder Anjari" at bounding box center [707, 502] width 208 height 63
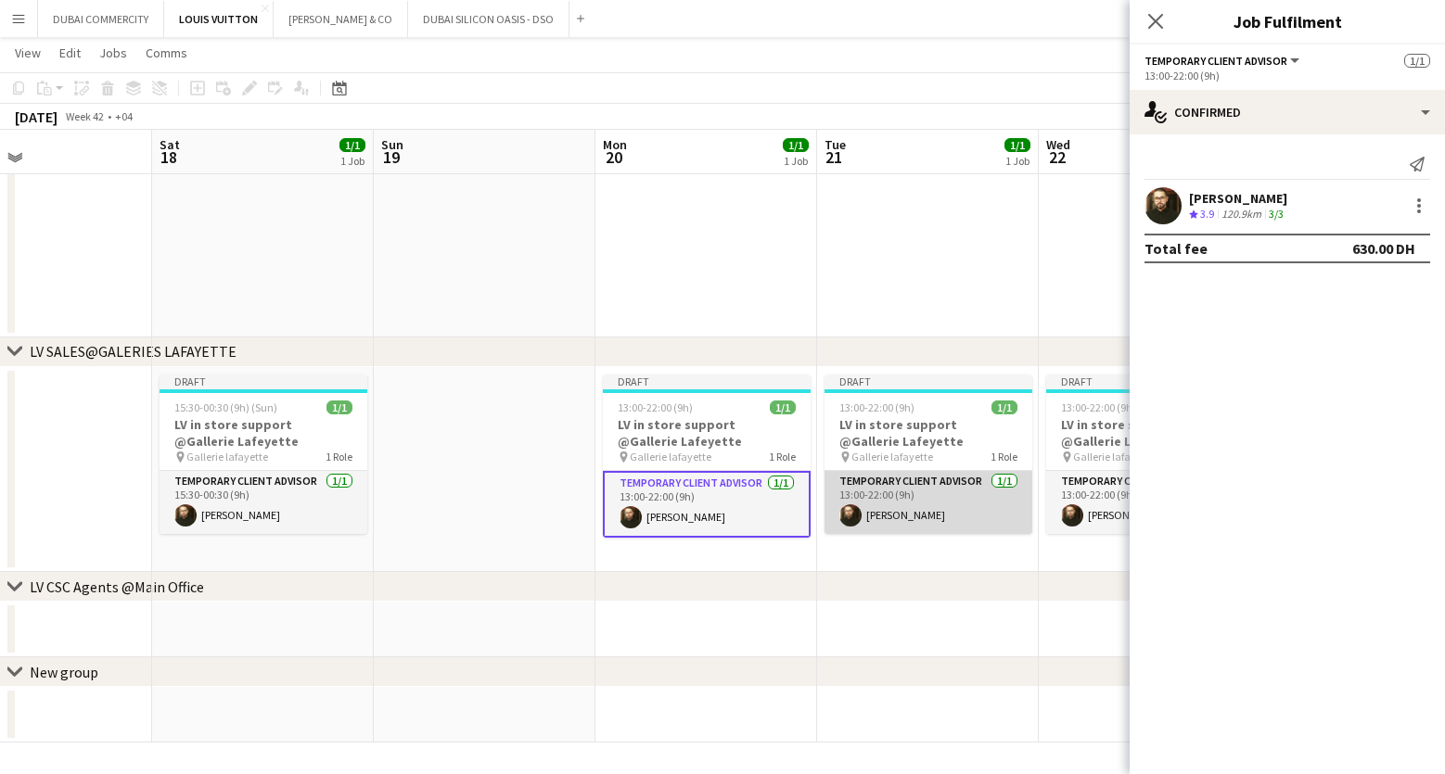
click at [870, 515] on app-card-role "Temporary Client Advisor 1/1 13:00-22:00 (9h) Kheder Anjari" at bounding box center [928, 502] width 208 height 63
drag, startPoint x: 1054, startPoint y: 661, endPoint x: 742, endPoint y: 631, distance: 313.1
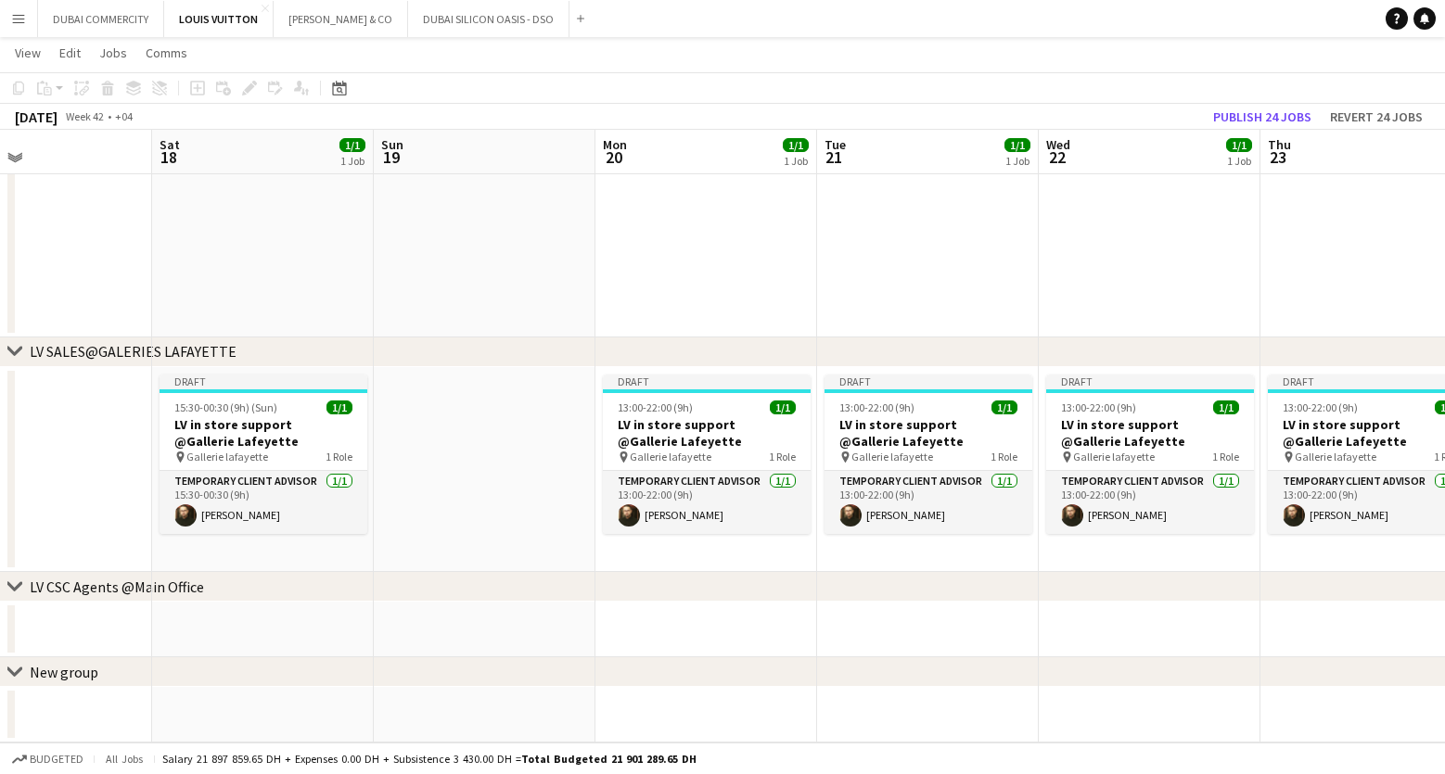
scroll to position [0, 812]
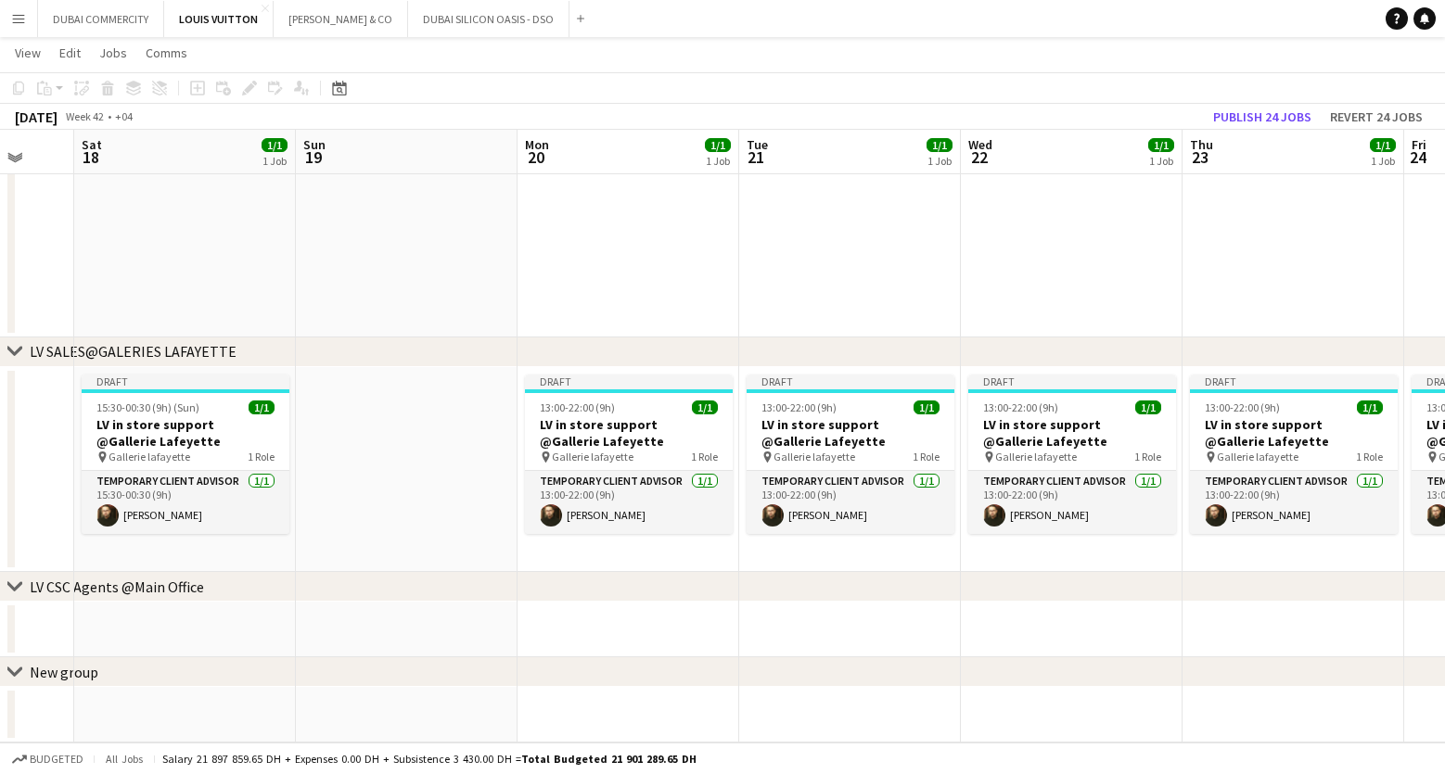
drag, startPoint x: 1122, startPoint y: 687, endPoint x: 641, endPoint y: 663, distance: 481.9
click at [658, 525] on app-card-role "Temporary Client Advisor 1/1 13:00-22:00 (9h) Kheder Anjari" at bounding box center [629, 502] width 208 height 63
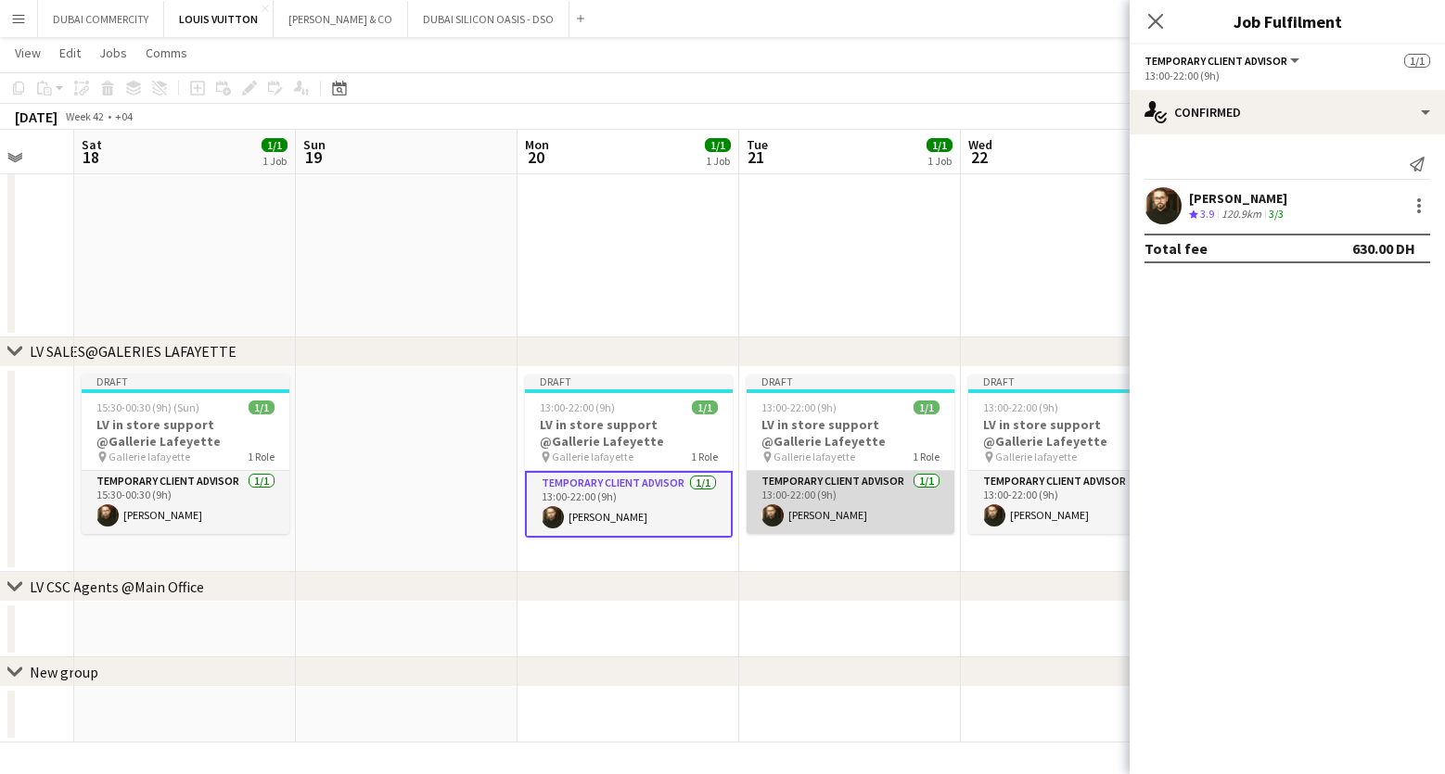
click at [864, 525] on app-card-role "Temporary Client Advisor 1/1 13:00-22:00 (9h) Kheder Anjari" at bounding box center [851, 502] width 208 height 63
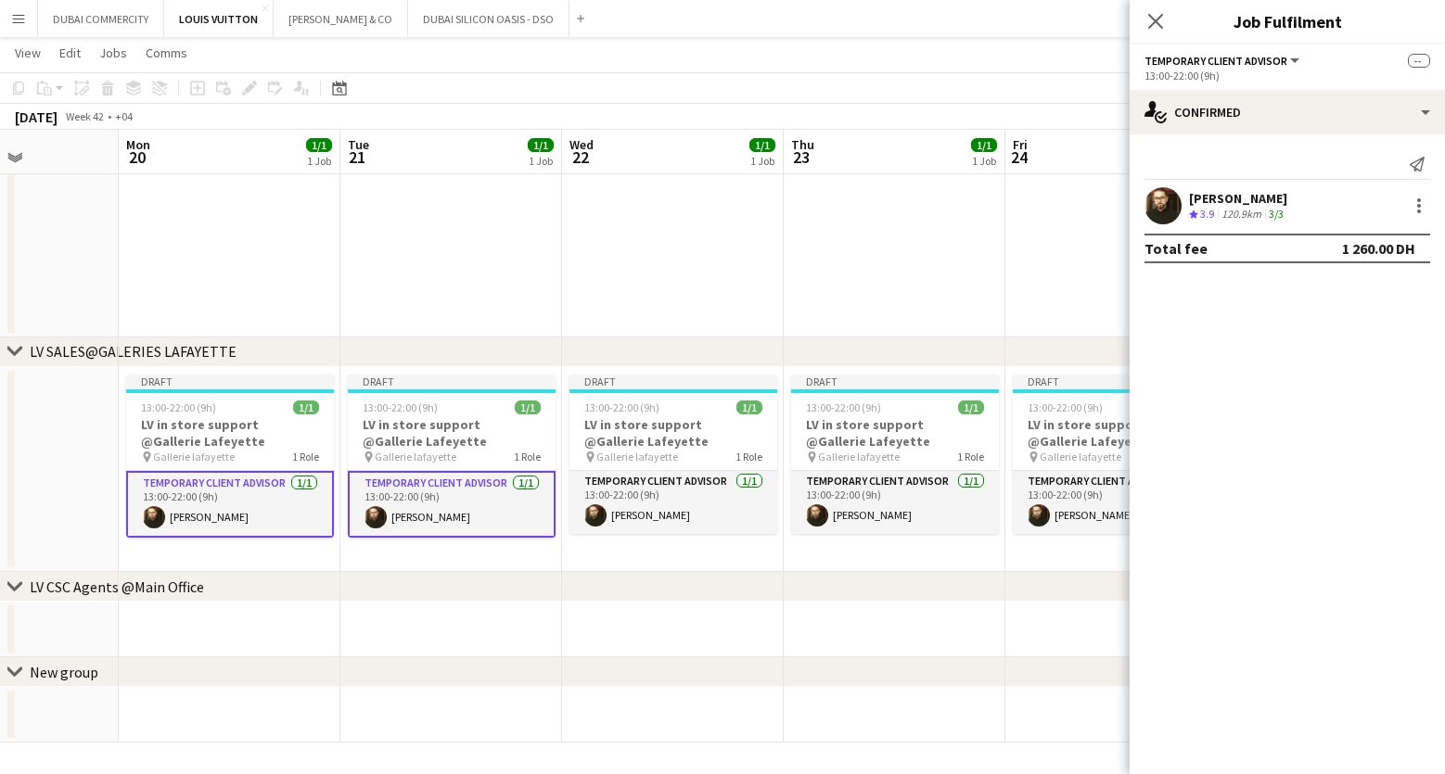
drag, startPoint x: 1020, startPoint y: 639, endPoint x: 625, endPoint y: 623, distance: 395.4
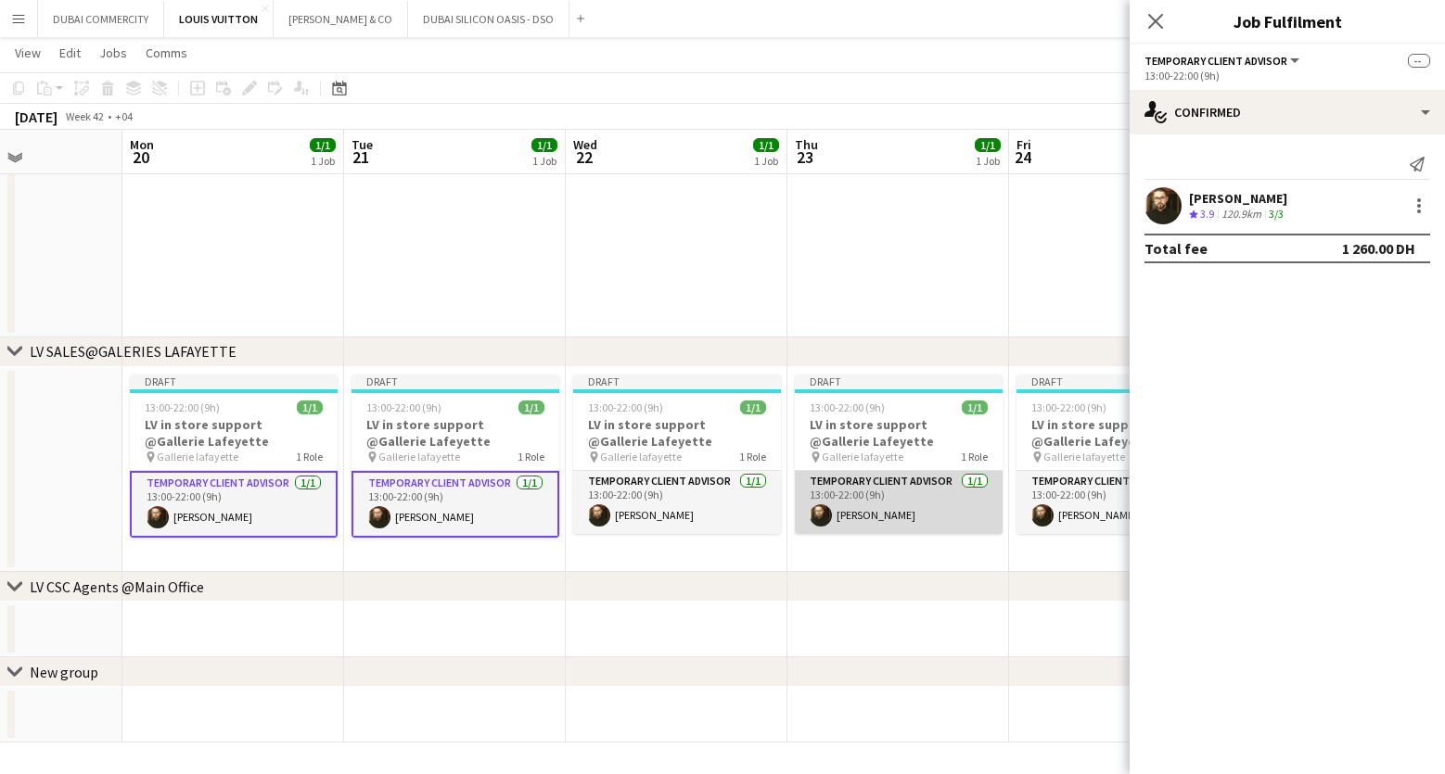
click at [869, 502] on app-card-role "Temporary Client Advisor 1/1 13:00-22:00 (9h) Kheder Anjari" at bounding box center [899, 502] width 208 height 63
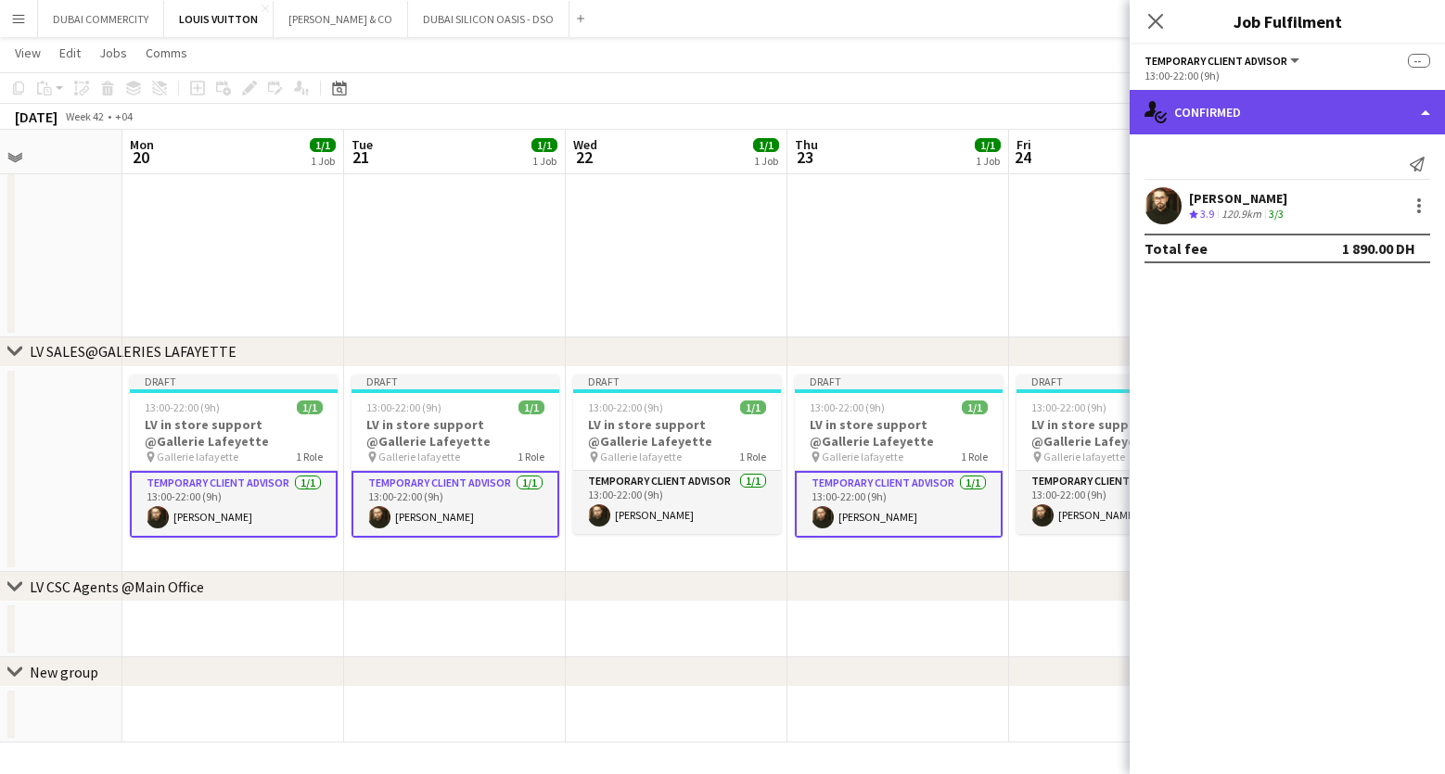
click at [1323, 109] on div "single-neutral-actions-check-2 Confirmed" at bounding box center [1287, 112] width 315 height 45
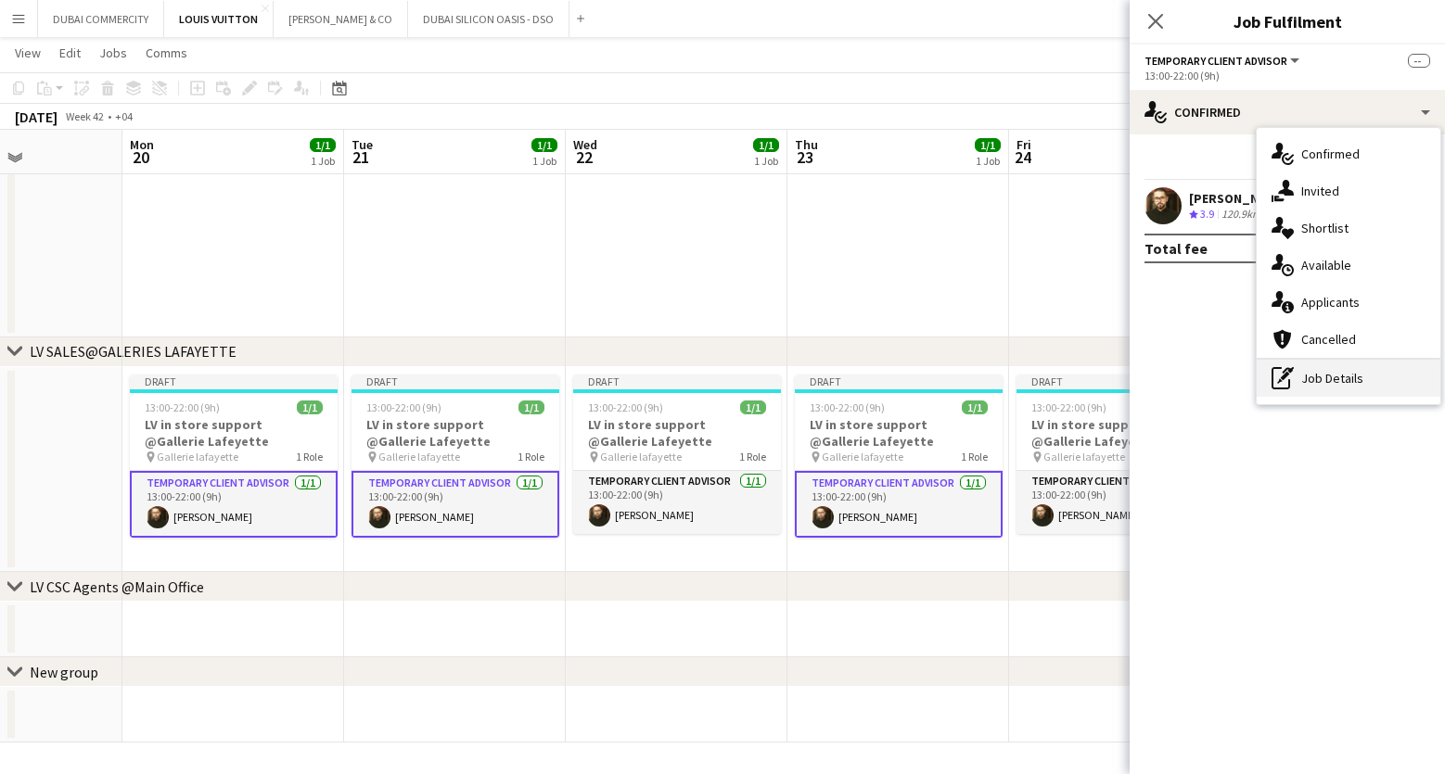
click at [1356, 388] on div "pen-write Job Details" at bounding box center [1349, 378] width 184 height 37
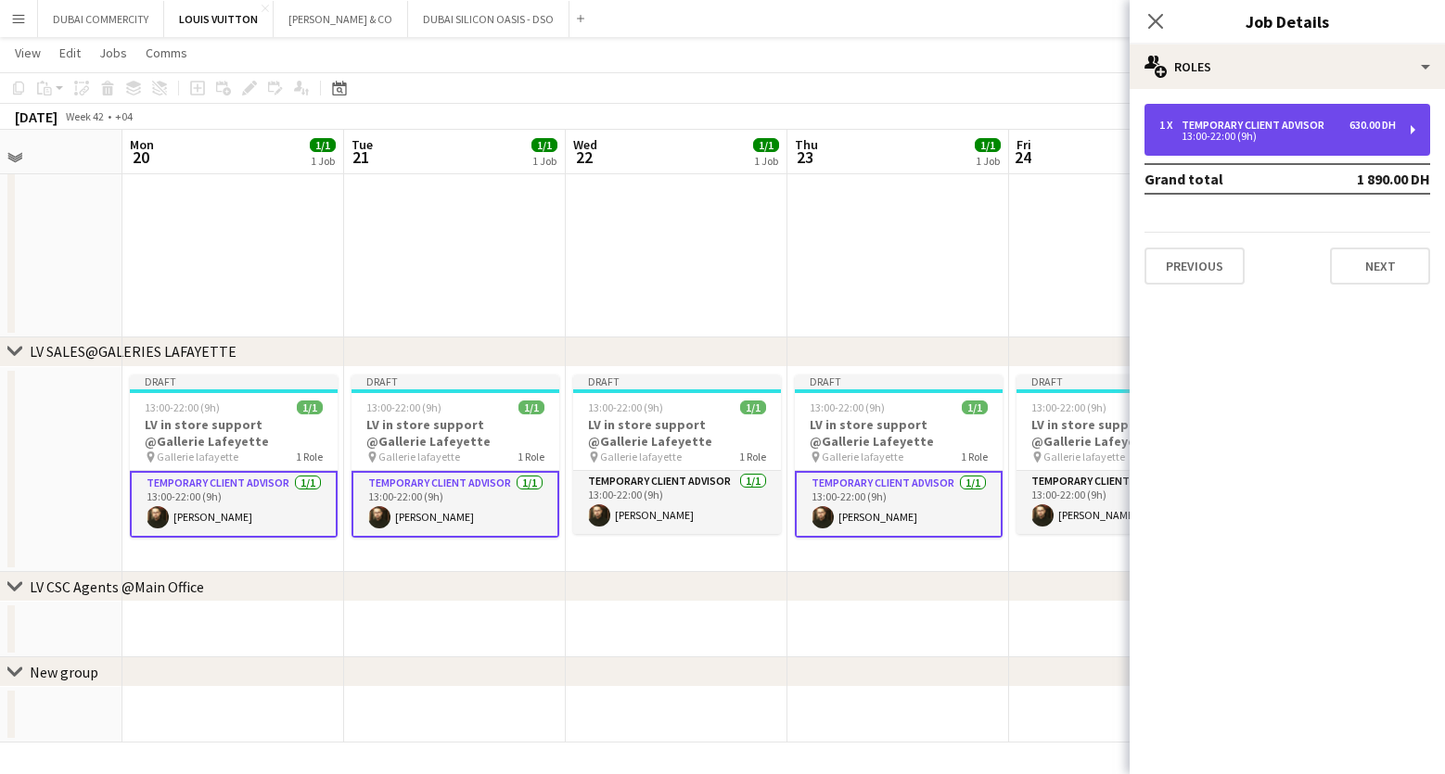
click at [1246, 140] on div "13:00-22:00 (9h)" at bounding box center [1277, 136] width 236 height 9
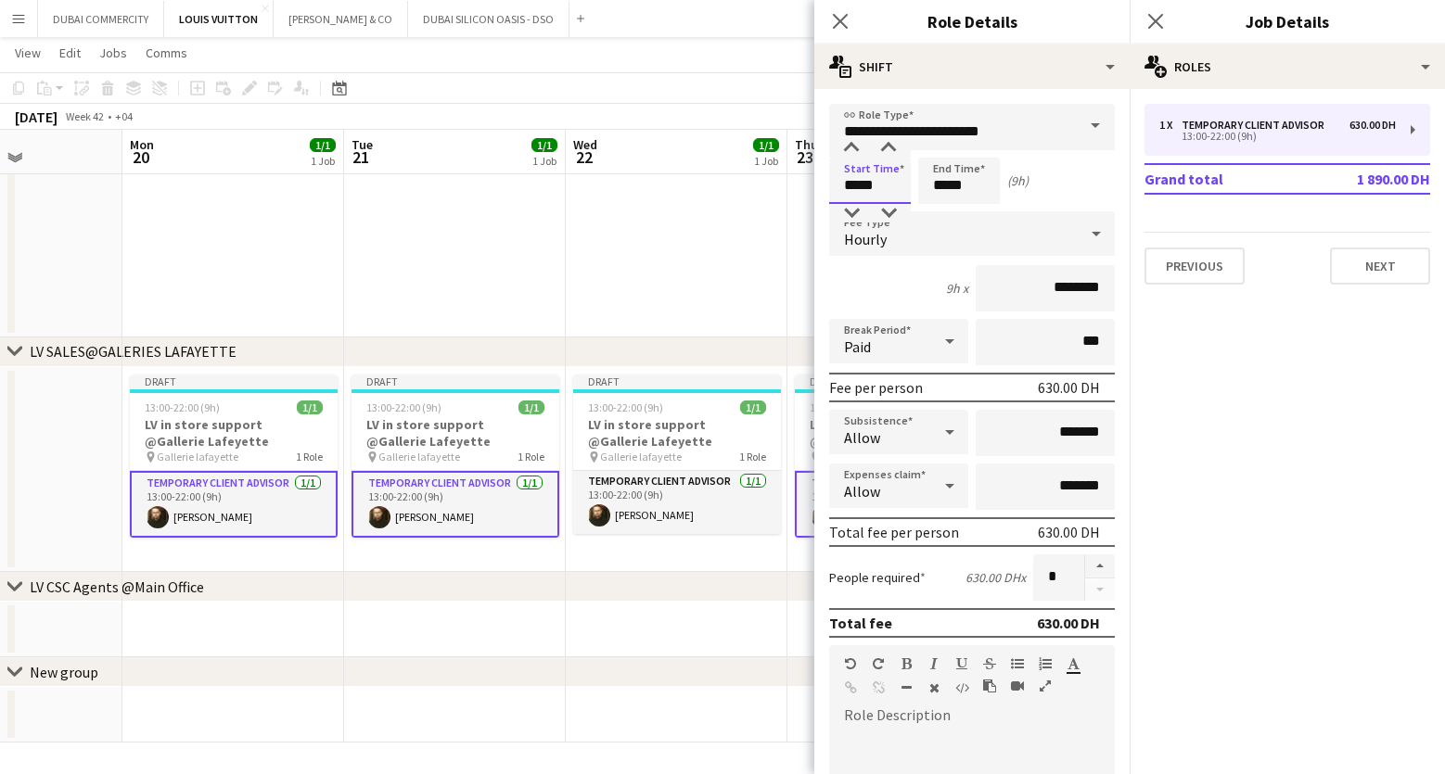
click at [884, 182] on input "*****" at bounding box center [870, 181] width 82 height 46
type input "*****"
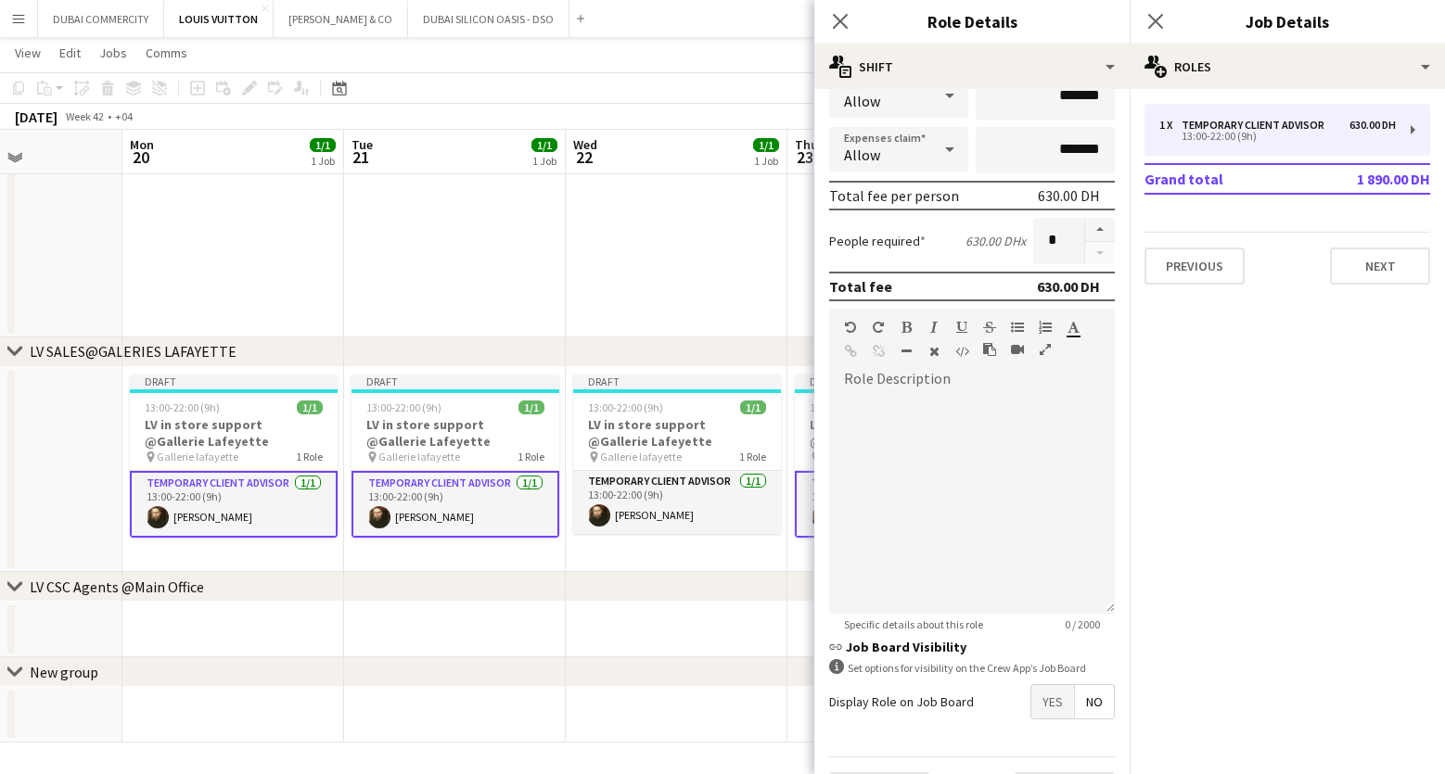
scroll to position [387, 0]
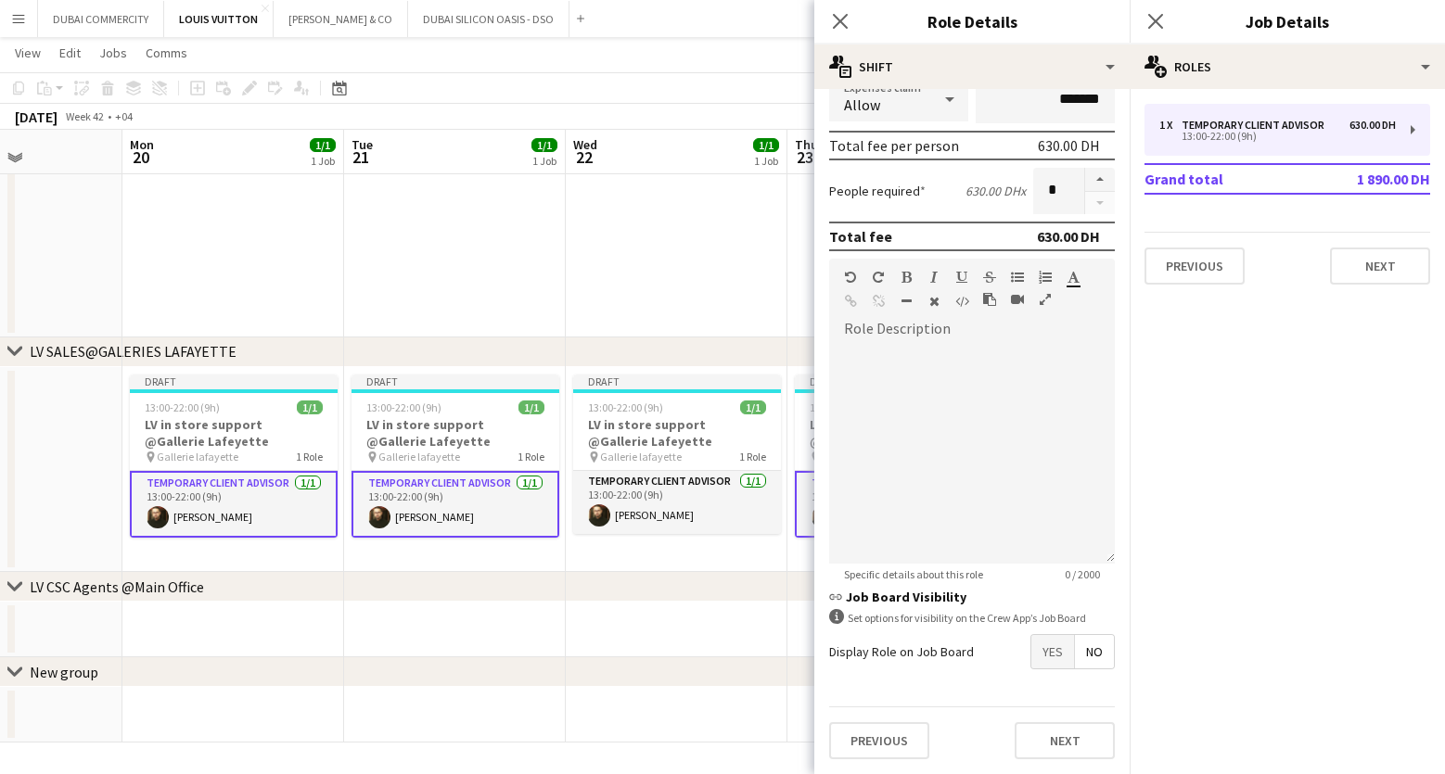
type input "*****"
click at [695, 596] on div "chevron-right LV CSC Agents @Main Office" at bounding box center [722, 587] width 1445 height 30
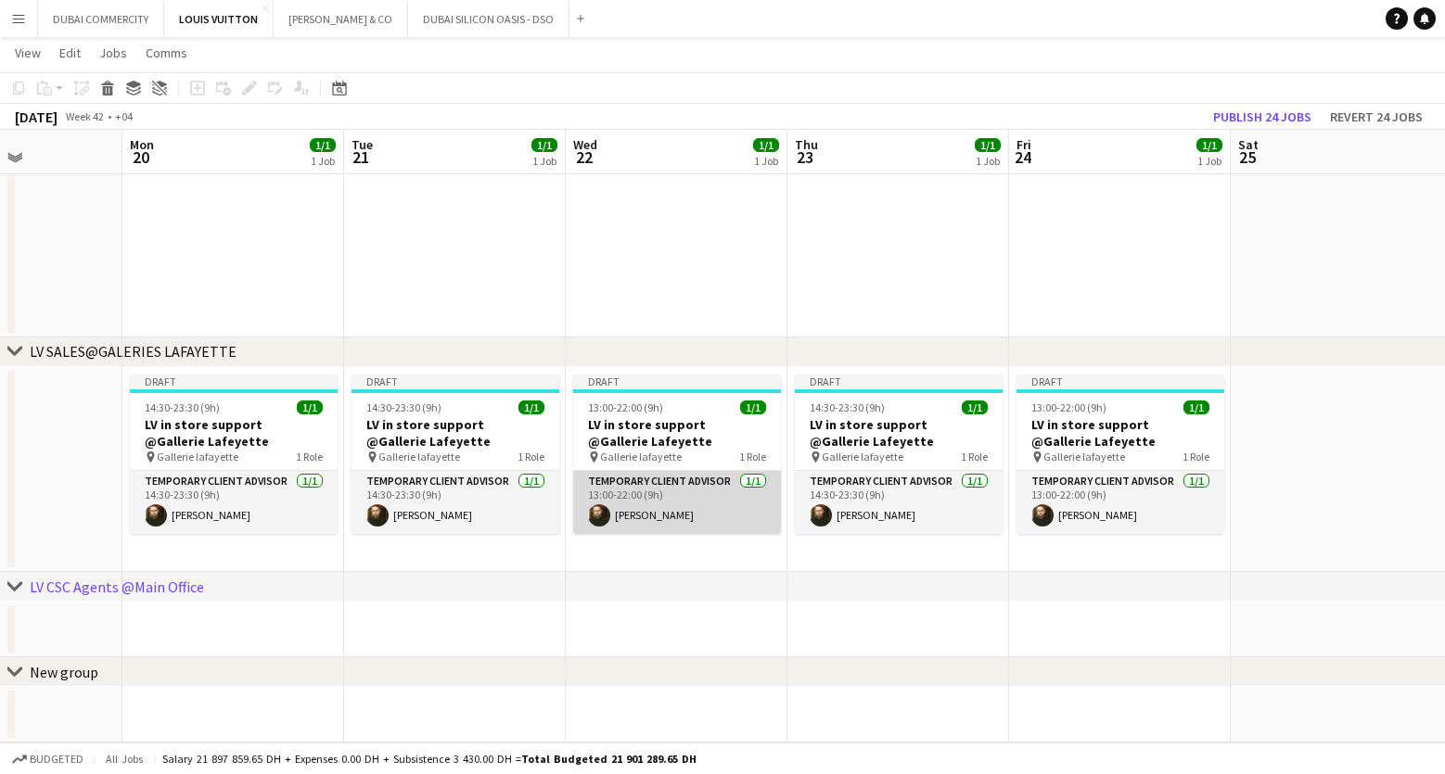
click at [660, 483] on app-card-role "Temporary Client Advisor 1/1 13:00-22:00 (9h) Kheder Anjari" at bounding box center [677, 502] width 208 height 63
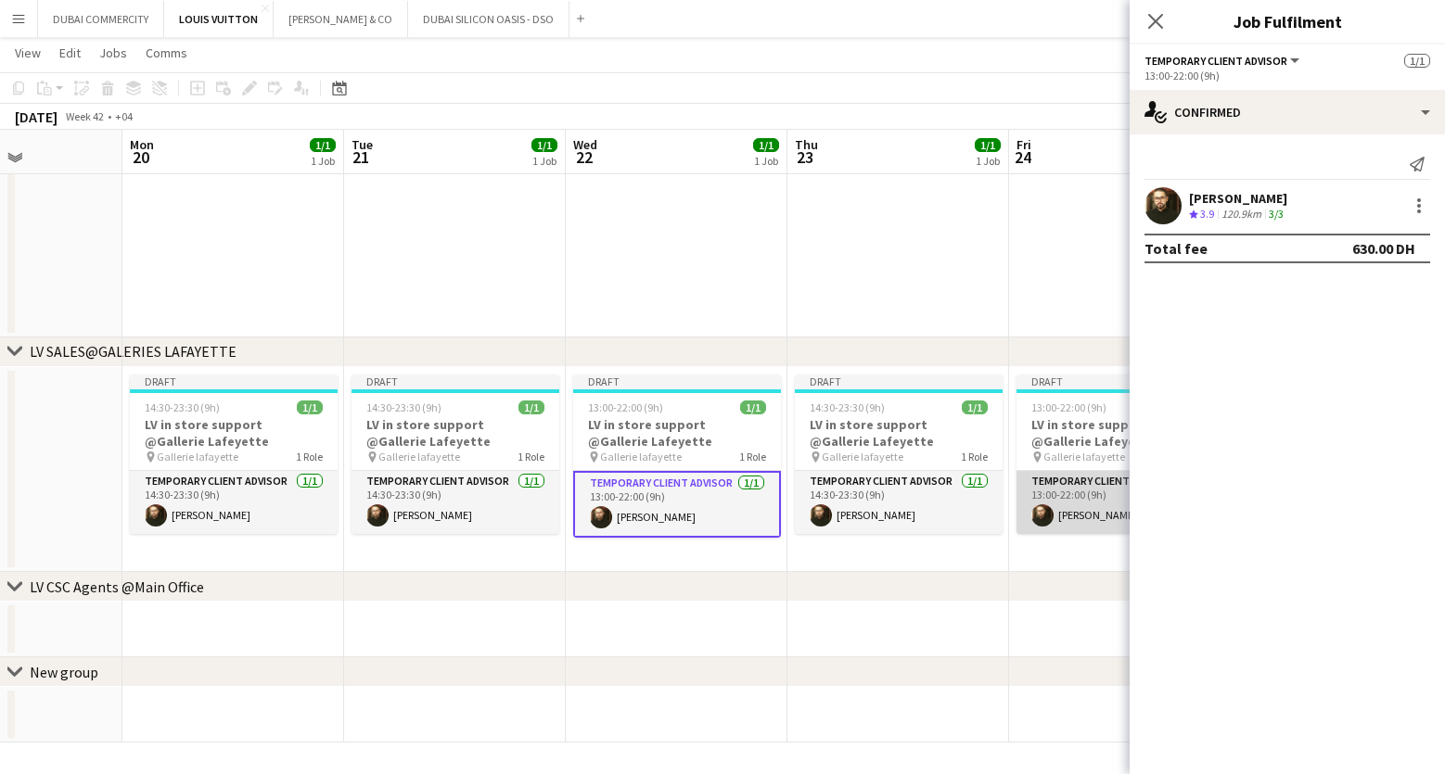
click at [1086, 495] on app-card-role "Temporary Client Advisor 1/1 13:00-22:00 (9h) Kheder Anjari" at bounding box center [1120, 502] width 208 height 63
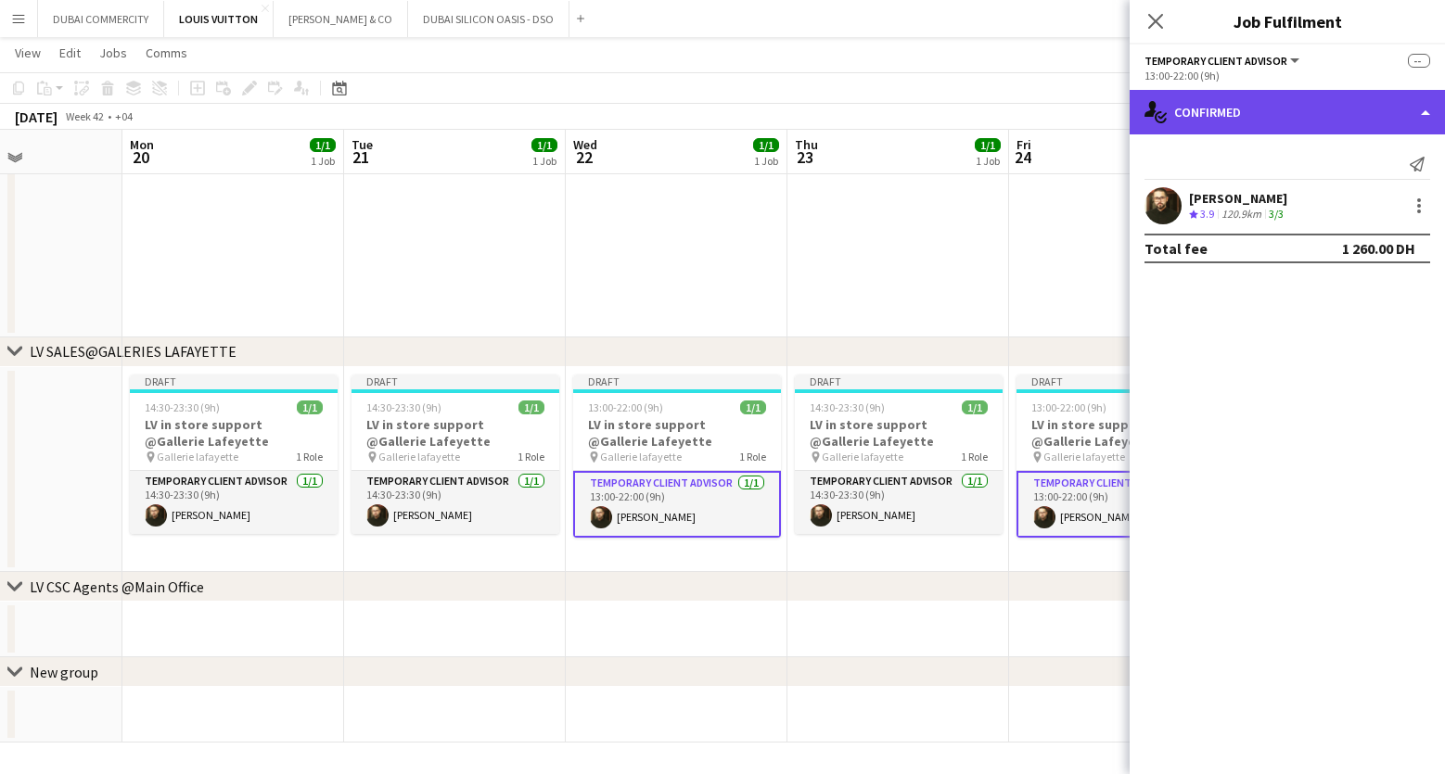
click at [1195, 106] on div "single-neutral-actions-check-2 Confirmed" at bounding box center [1287, 112] width 315 height 45
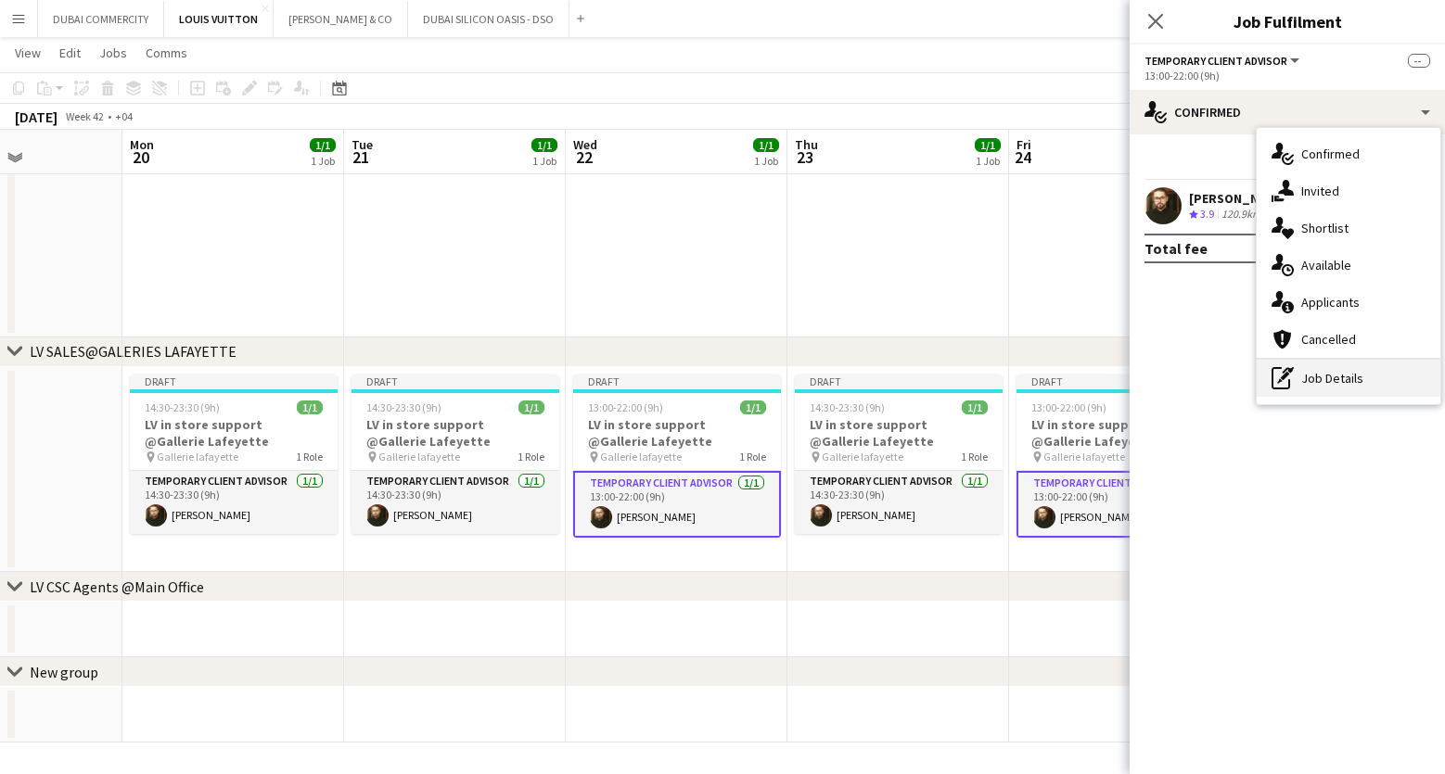
click at [1329, 391] on div "pen-write Job Details" at bounding box center [1349, 378] width 184 height 37
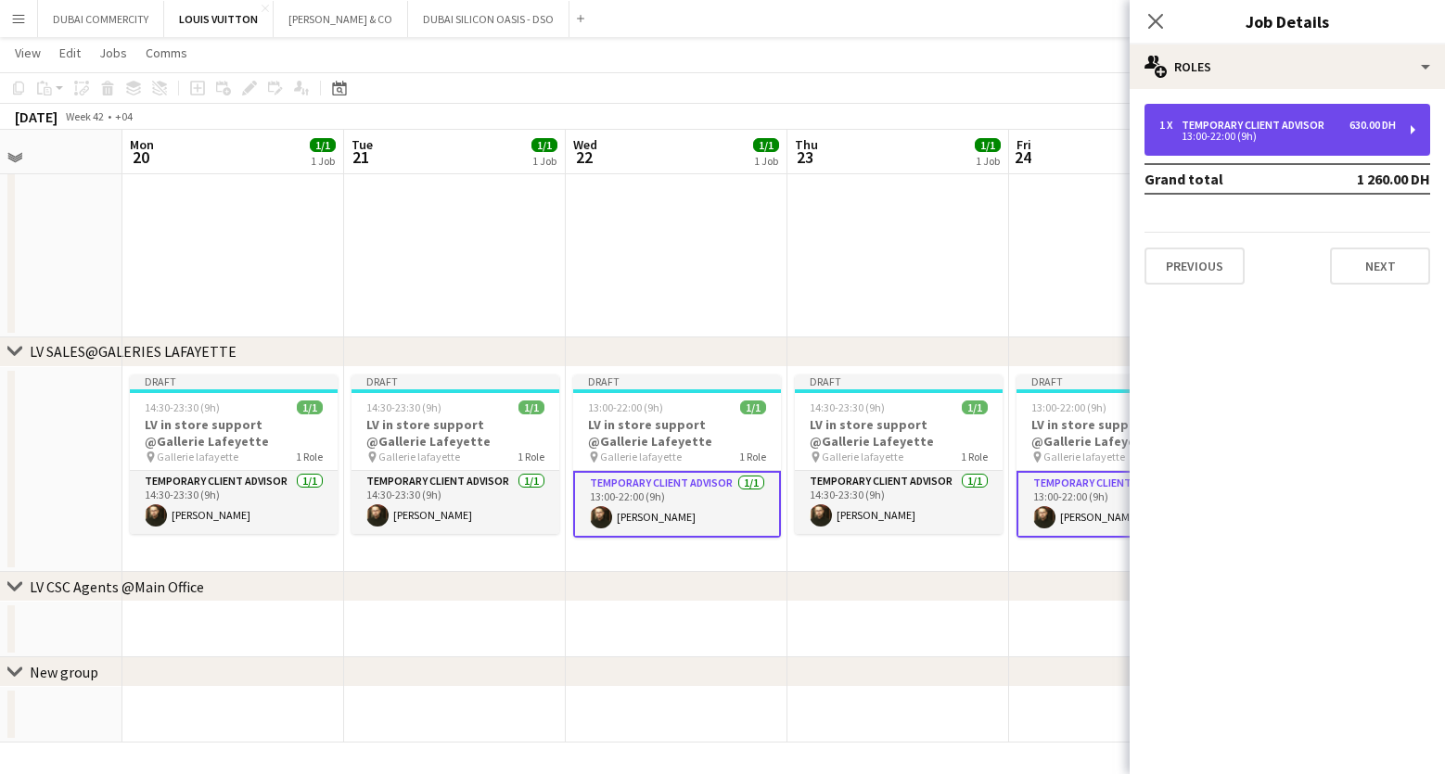
click at [1255, 131] on div "Temporary Client Advisor" at bounding box center [1257, 125] width 150 height 13
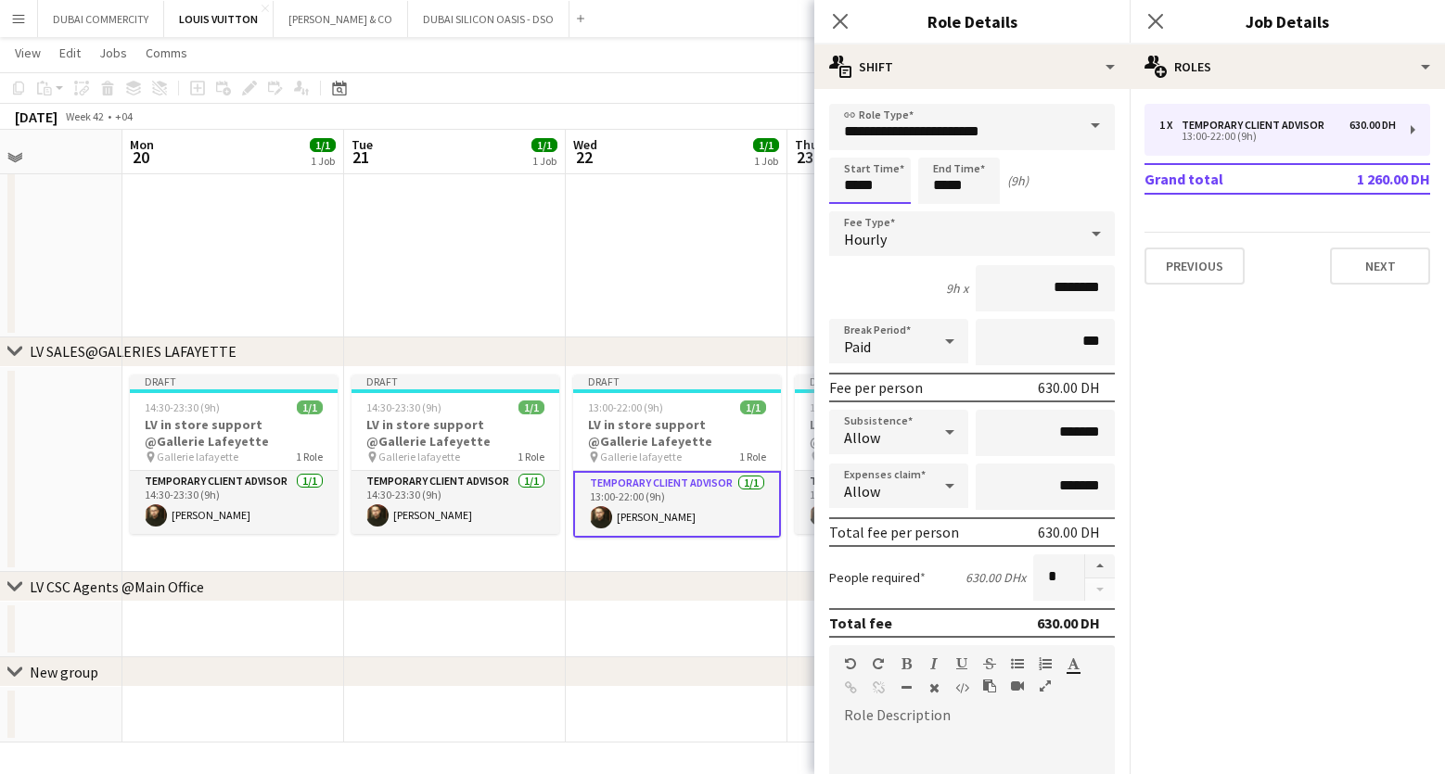
click at [880, 183] on input "*****" at bounding box center [870, 181] width 82 height 46
type input "*****"
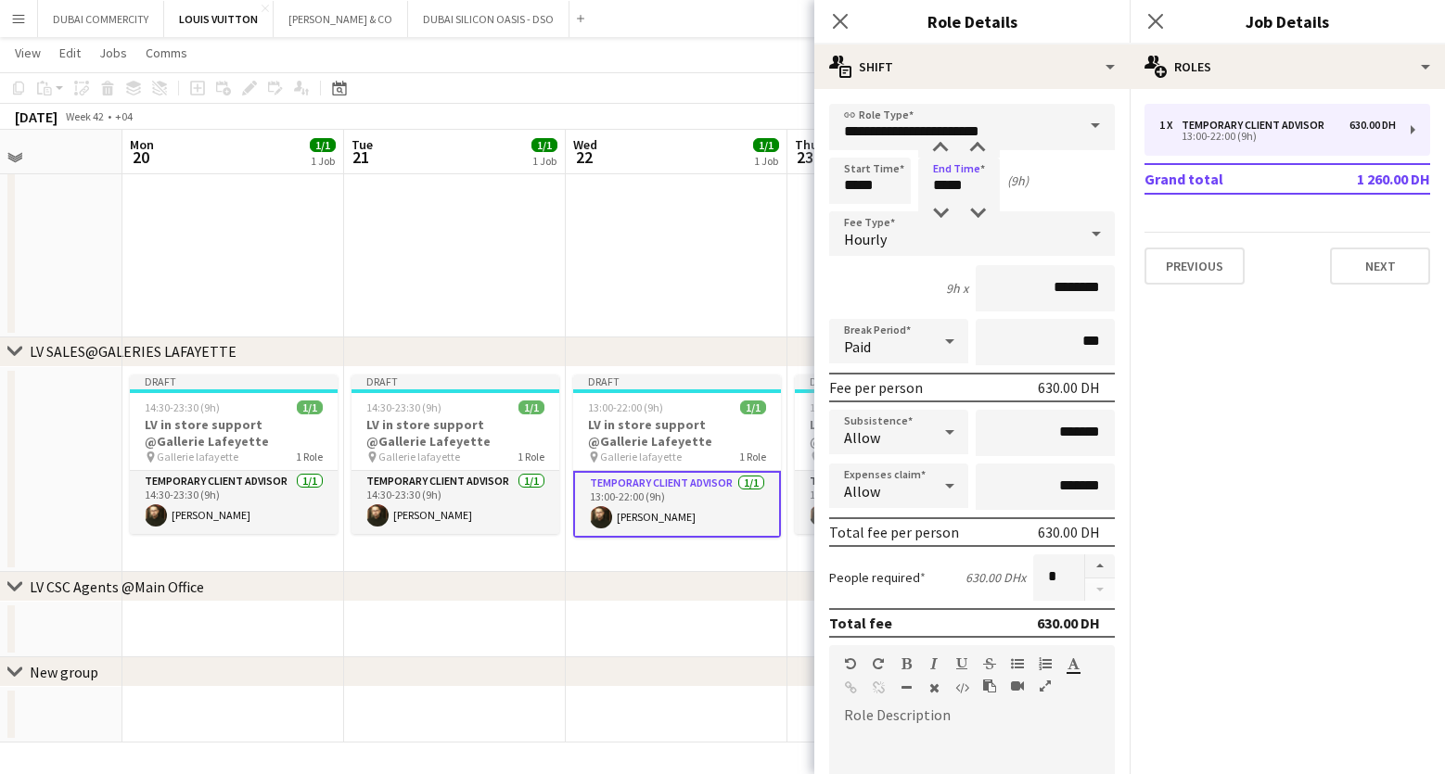
click at [676, 620] on app-date-cell at bounding box center [677, 630] width 222 height 56
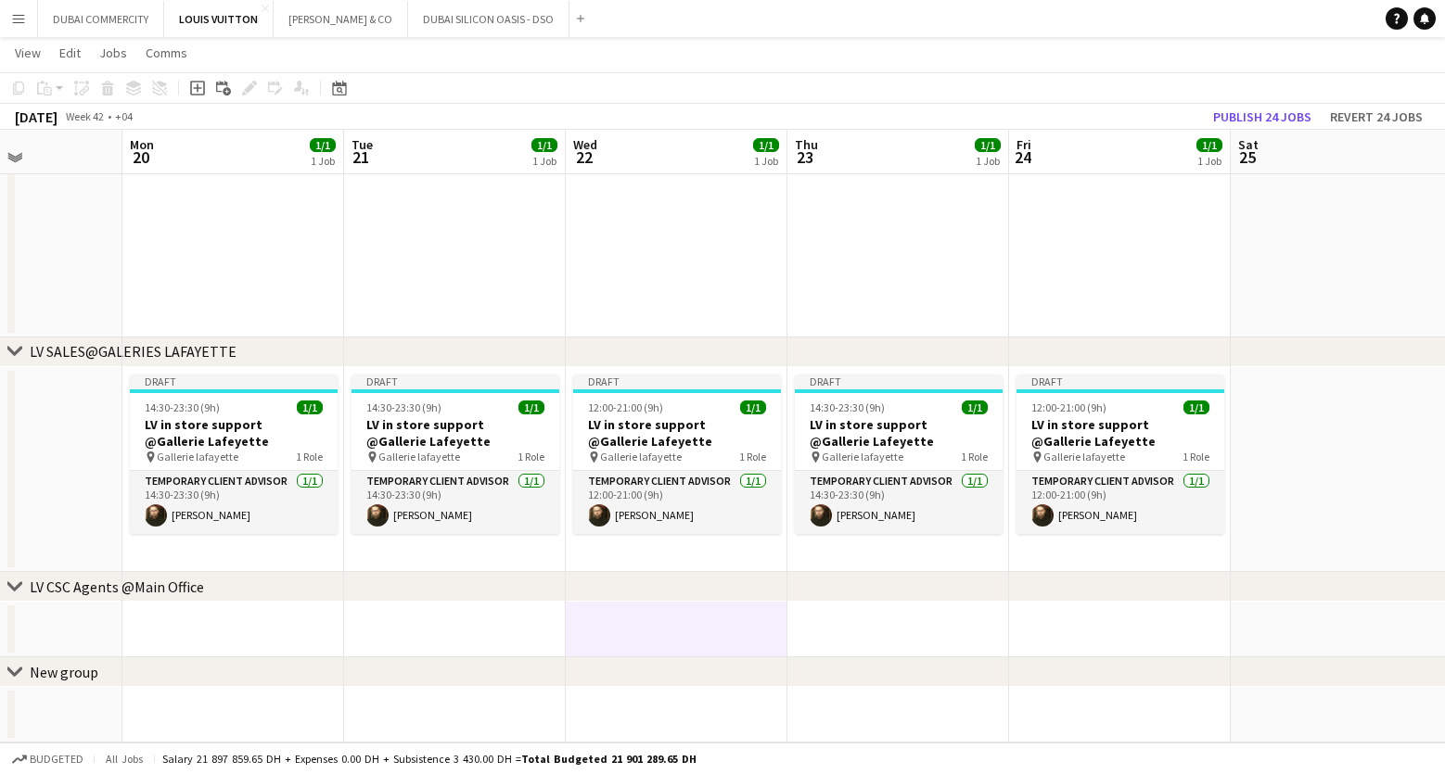
drag, startPoint x: 1140, startPoint y: 590, endPoint x: 611, endPoint y: 602, distance: 528.8
drag, startPoint x: 859, startPoint y: 678, endPoint x: 601, endPoint y: 671, distance: 257.9
click at [511, 668] on div "chevron-right New group" at bounding box center [722, 673] width 1445 height 30
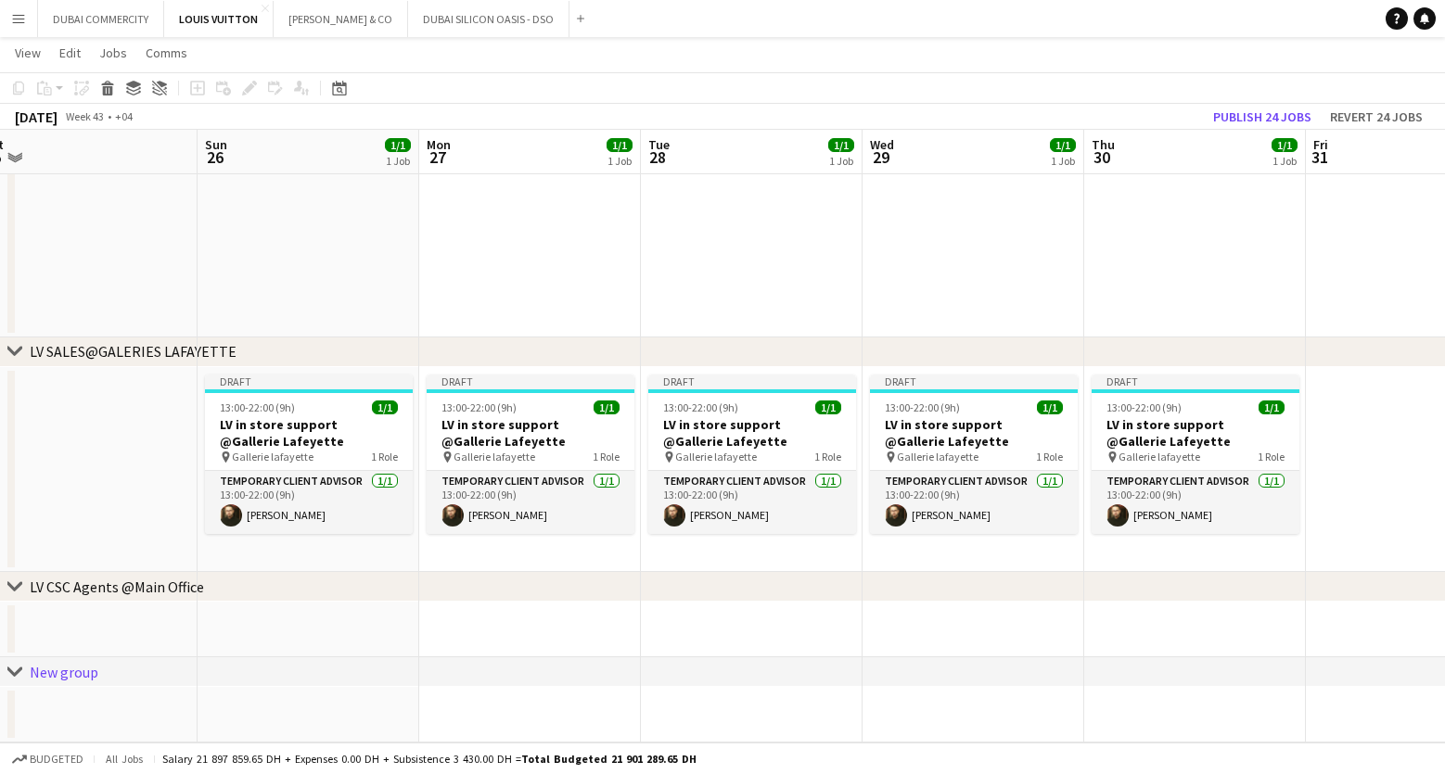
scroll to position [0, 702]
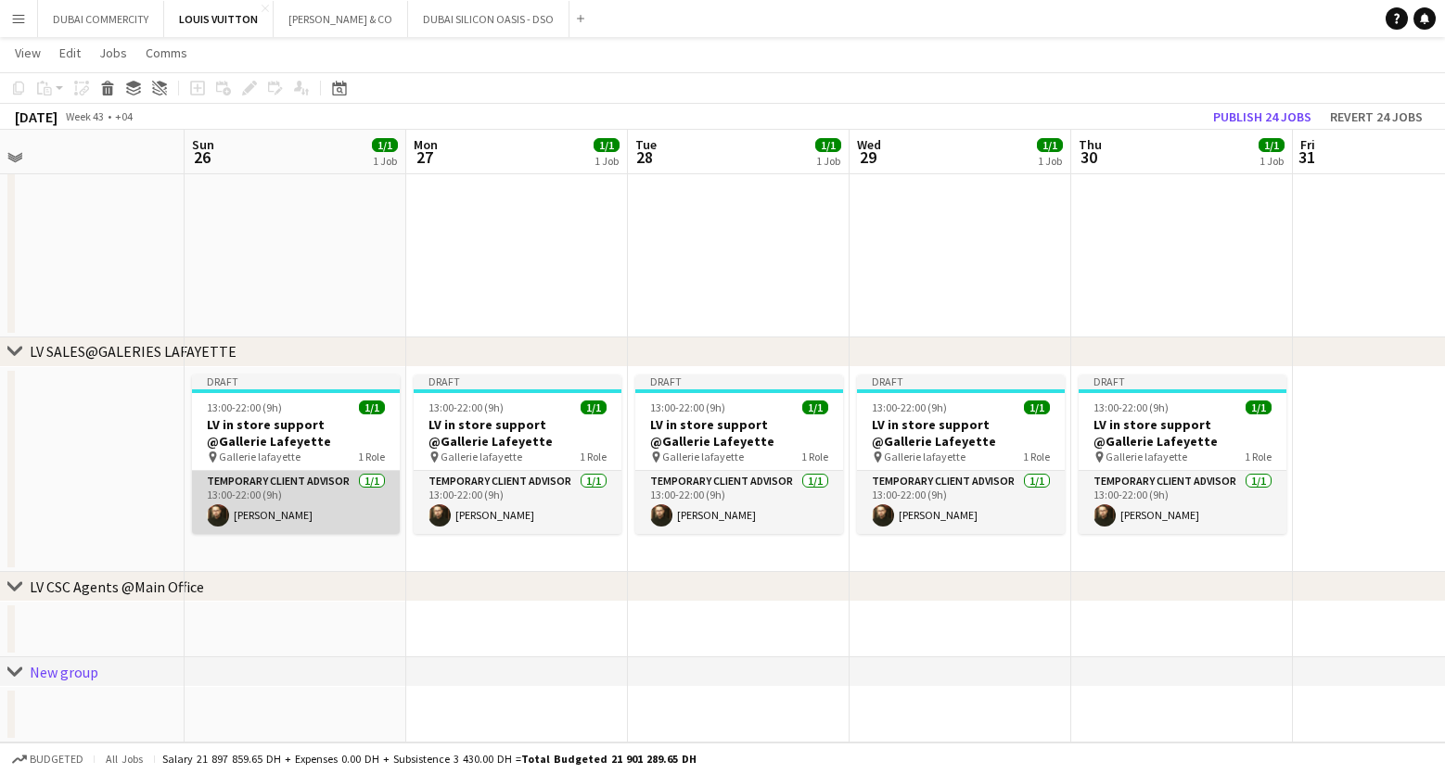
click at [328, 506] on app-card-role "Temporary Client Advisor 1/1 13:00-22:00 (9h) Kheder Anjari" at bounding box center [296, 502] width 208 height 63
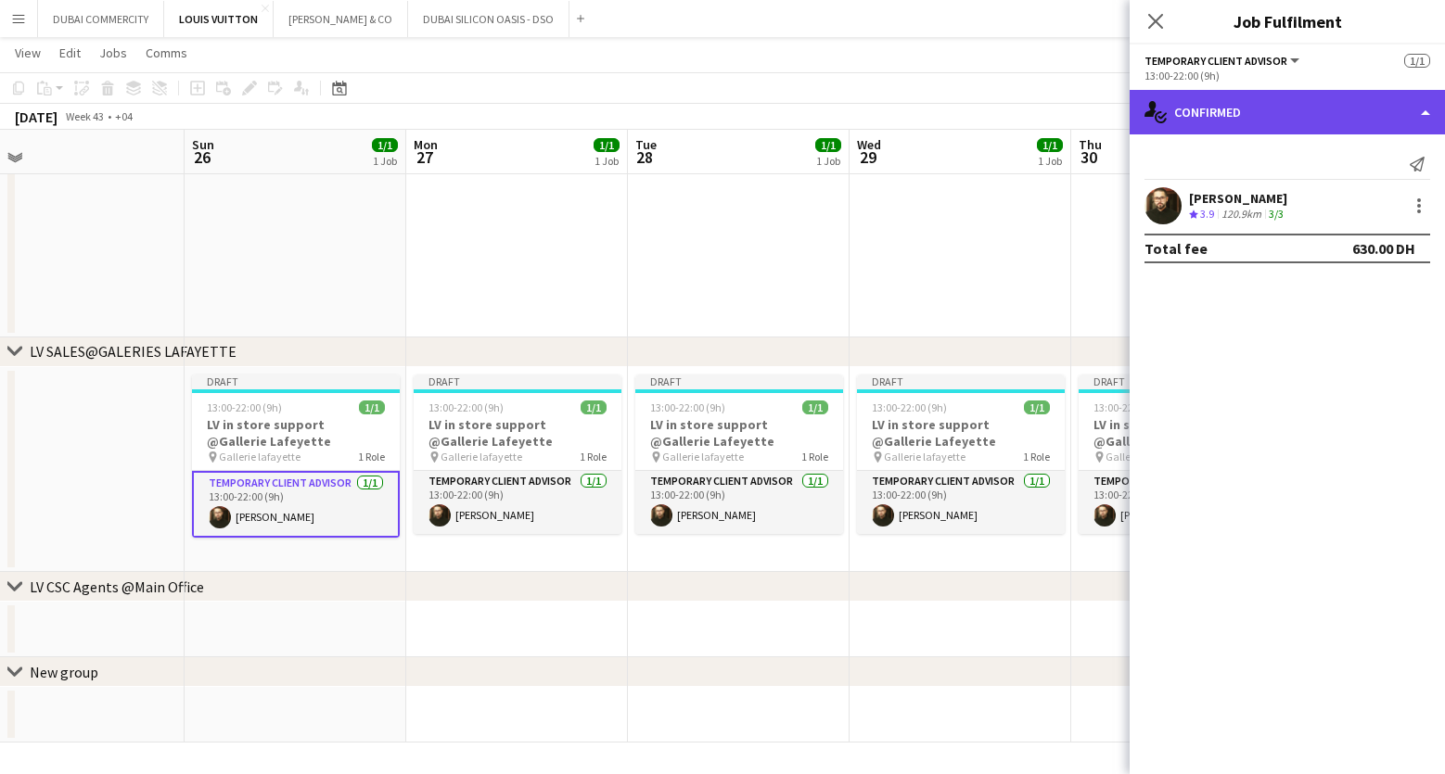
click at [1321, 119] on div "single-neutral-actions-check-2 Confirmed" at bounding box center [1287, 112] width 315 height 45
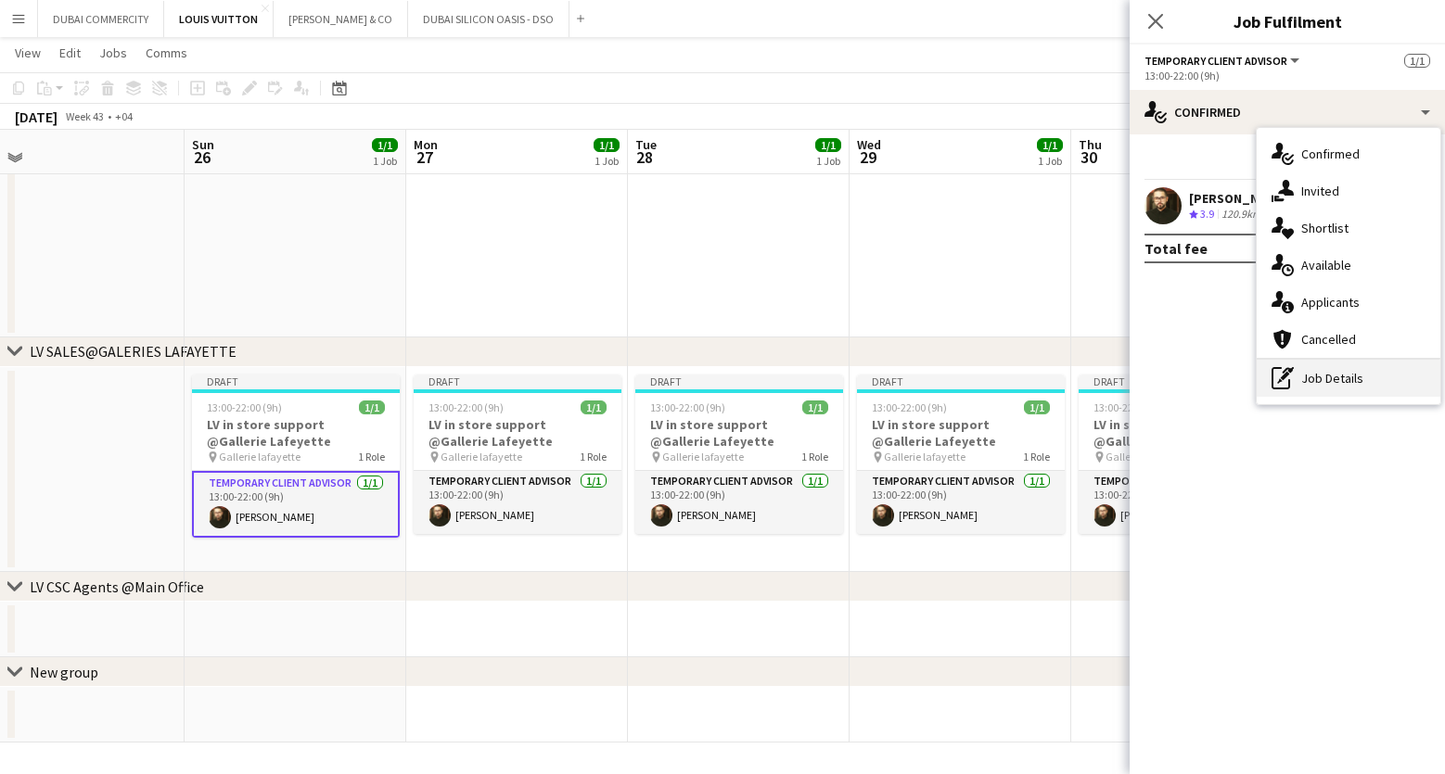
click at [1338, 374] on div "pen-write Job Details" at bounding box center [1349, 378] width 184 height 37
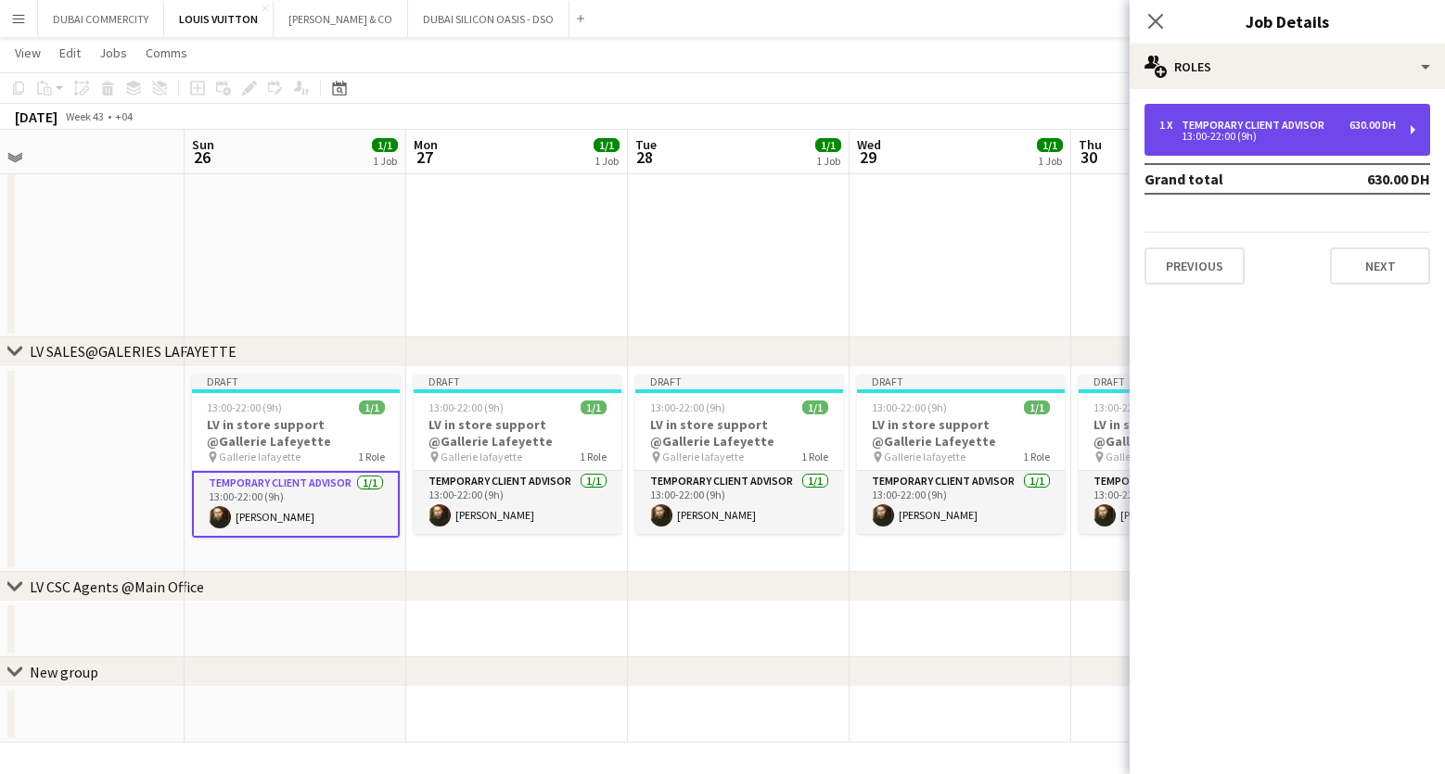
click at [1251, 135] on div "13:00-22:00 (9h)" at bounding box center [1277, 136] width 236 height 9
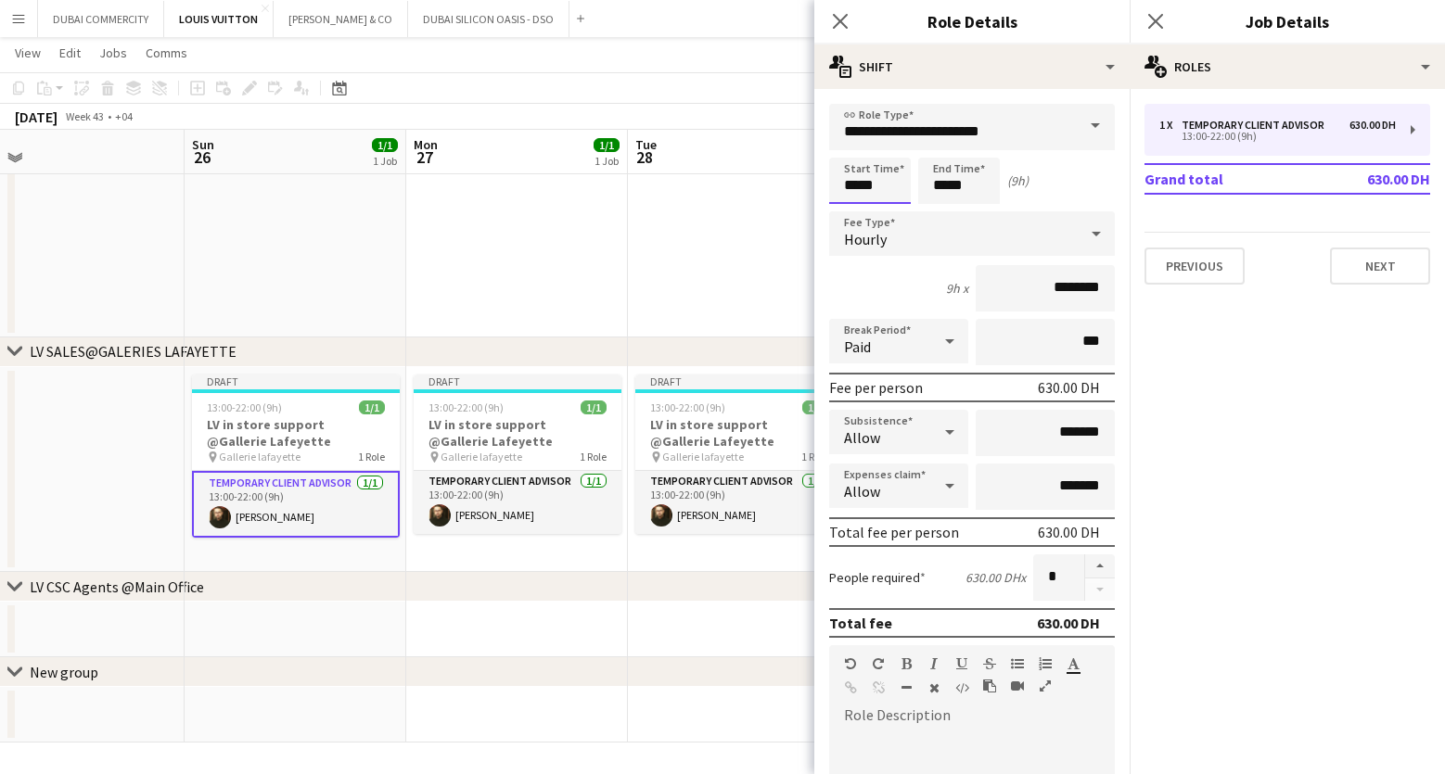
click at [883, 176] on input "*****" at bounding box center [870, 181] width 82 height 46
type input "*****"
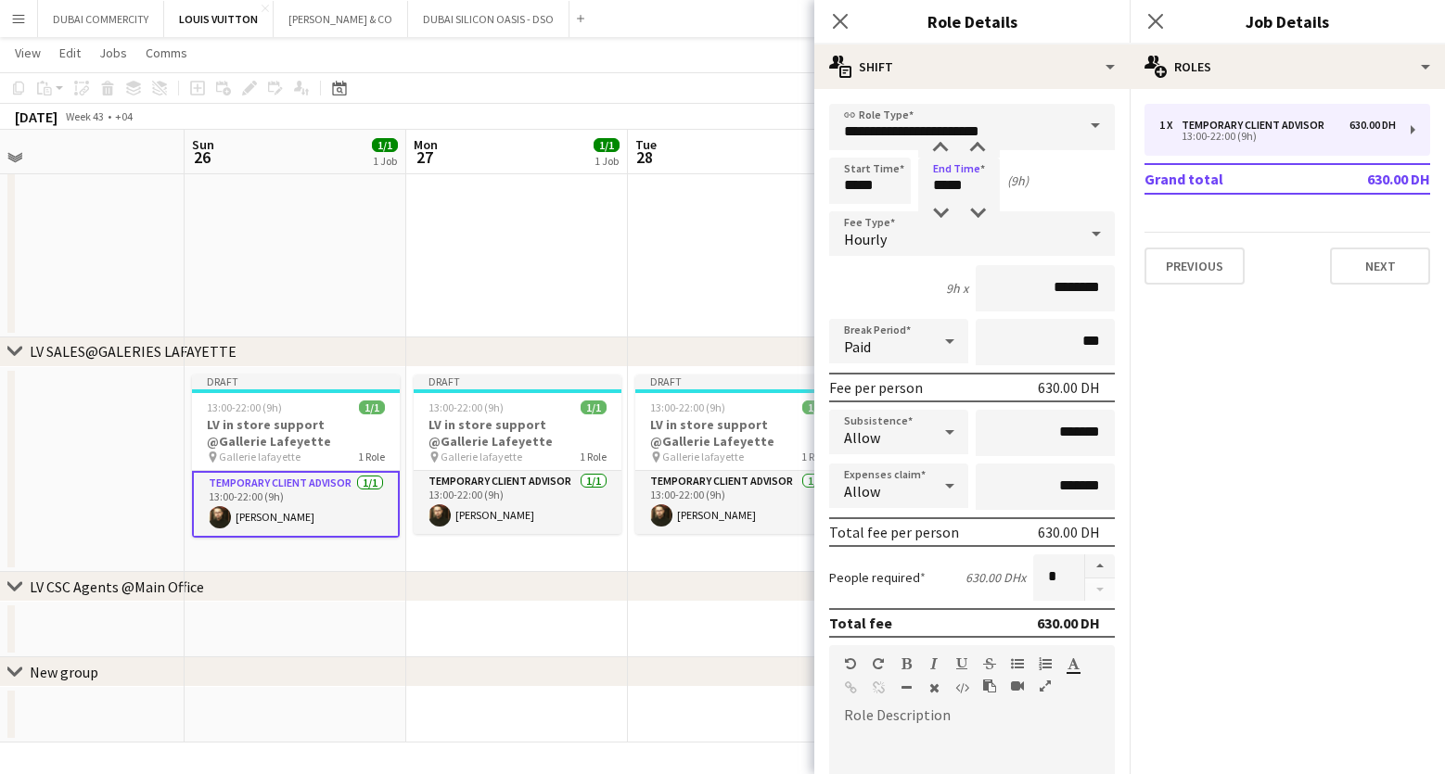
click at [666, 608] on app-date-cell at bounding box center [739, 630] width 222 height 56
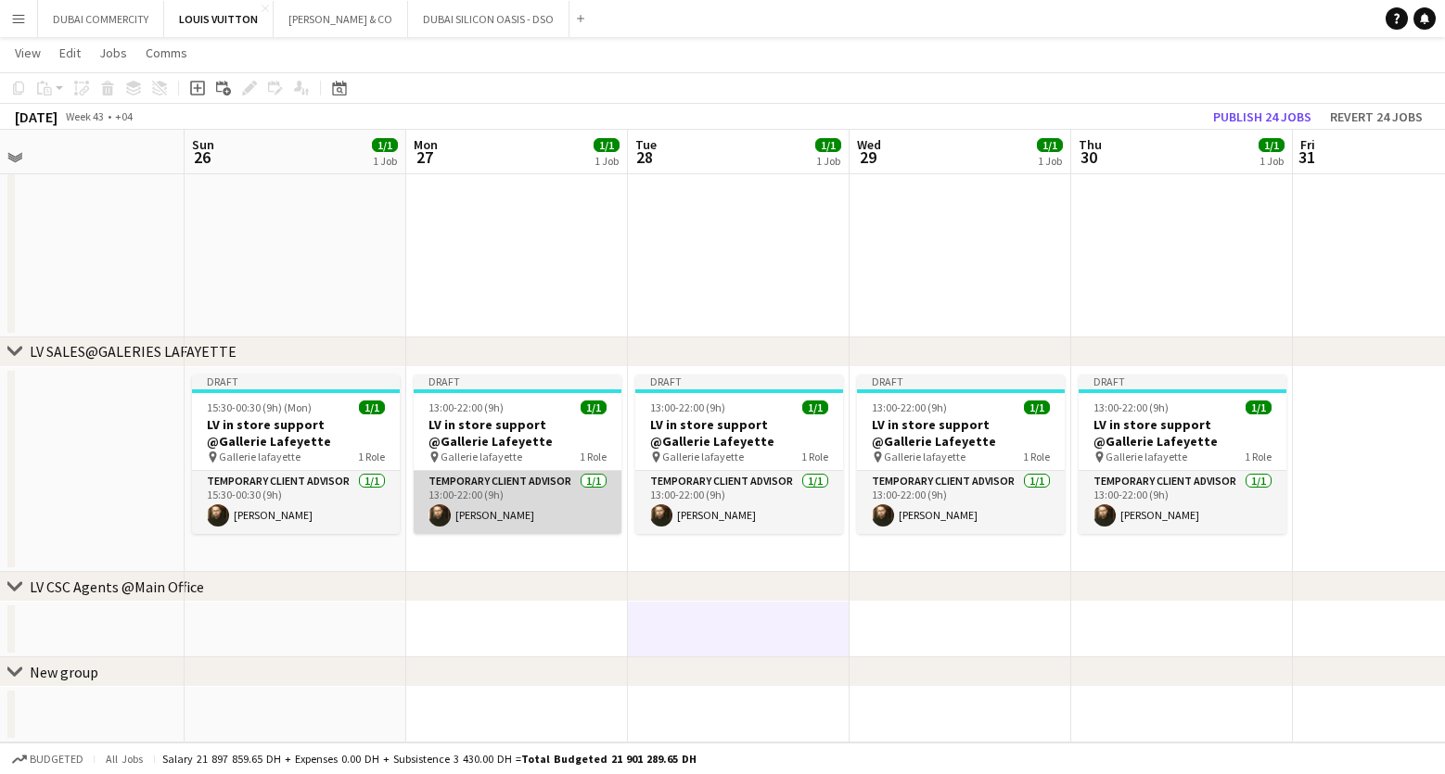
click at [556, 519] on app-card-role "Temporary Client Advisor 1/1 13:00-22:00 (9h) Kheder Anjari" at bounding box center [518, 502] width 208 height 63
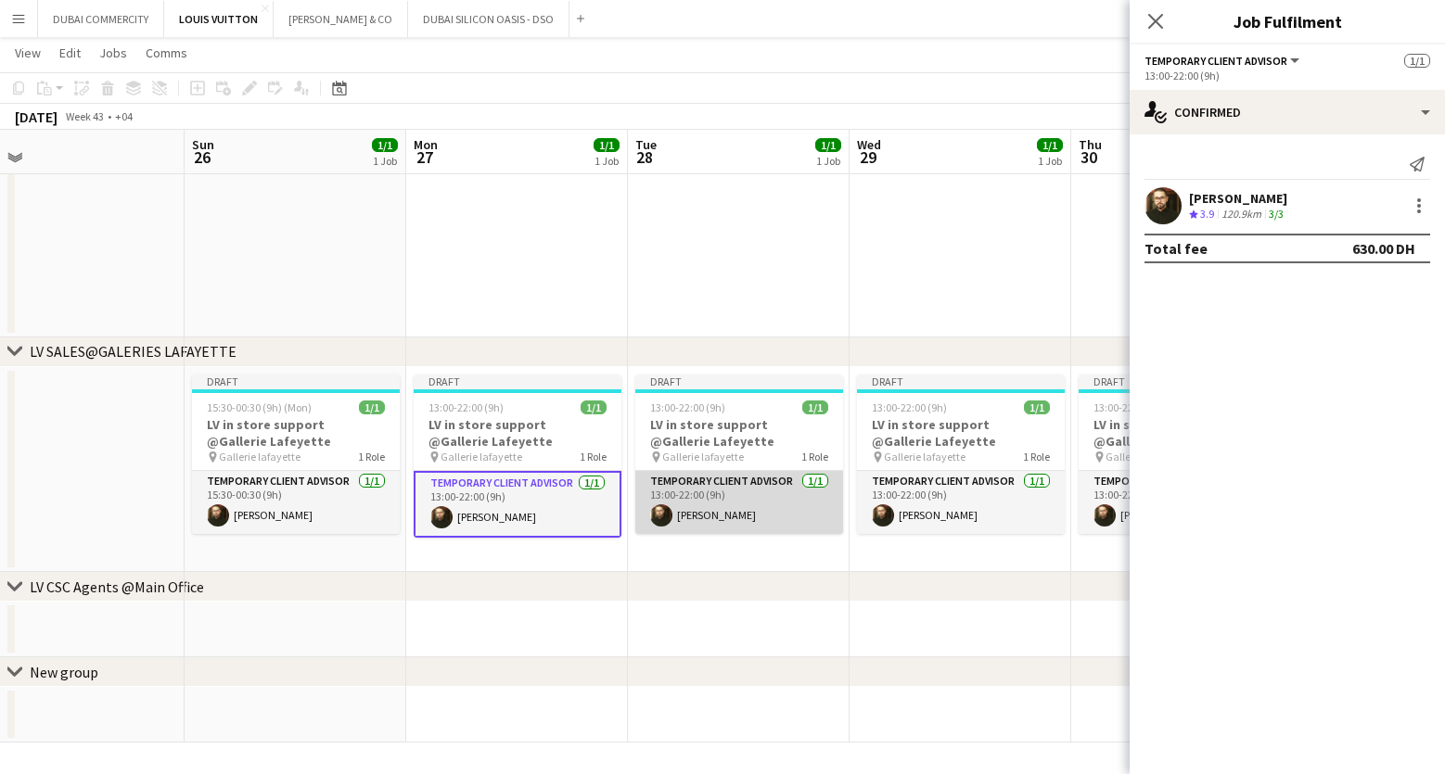
click at [771, 515] on app-card-role "Temporary Client Advisor 1/1 13:00-22:00 (9h) Kheder Anjari" at bounding box center [739, 502] width 208 height 63
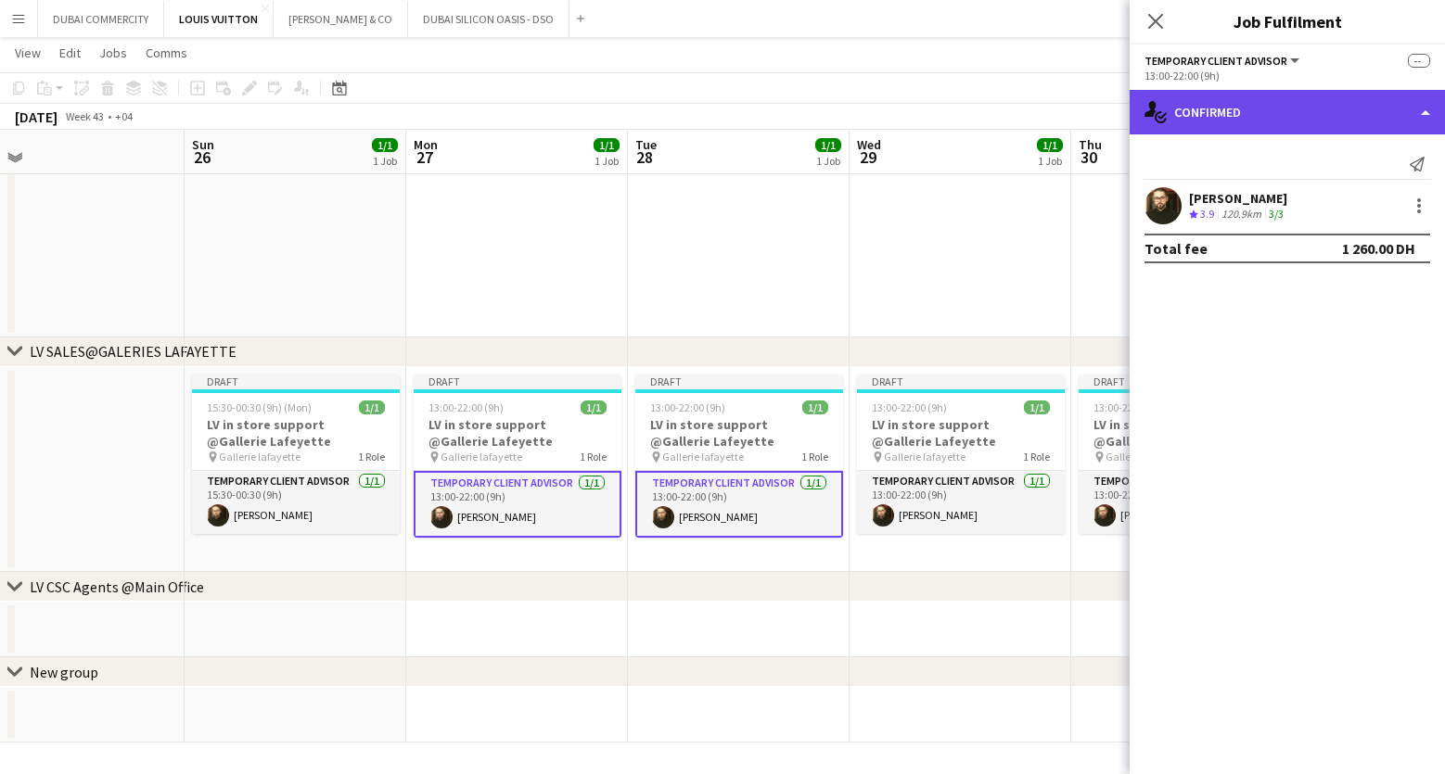
click at [1312, 117] on div "single-neutral-actions-check-2 Confirmed" at bounding box center [1287, 112] width 315 height 45
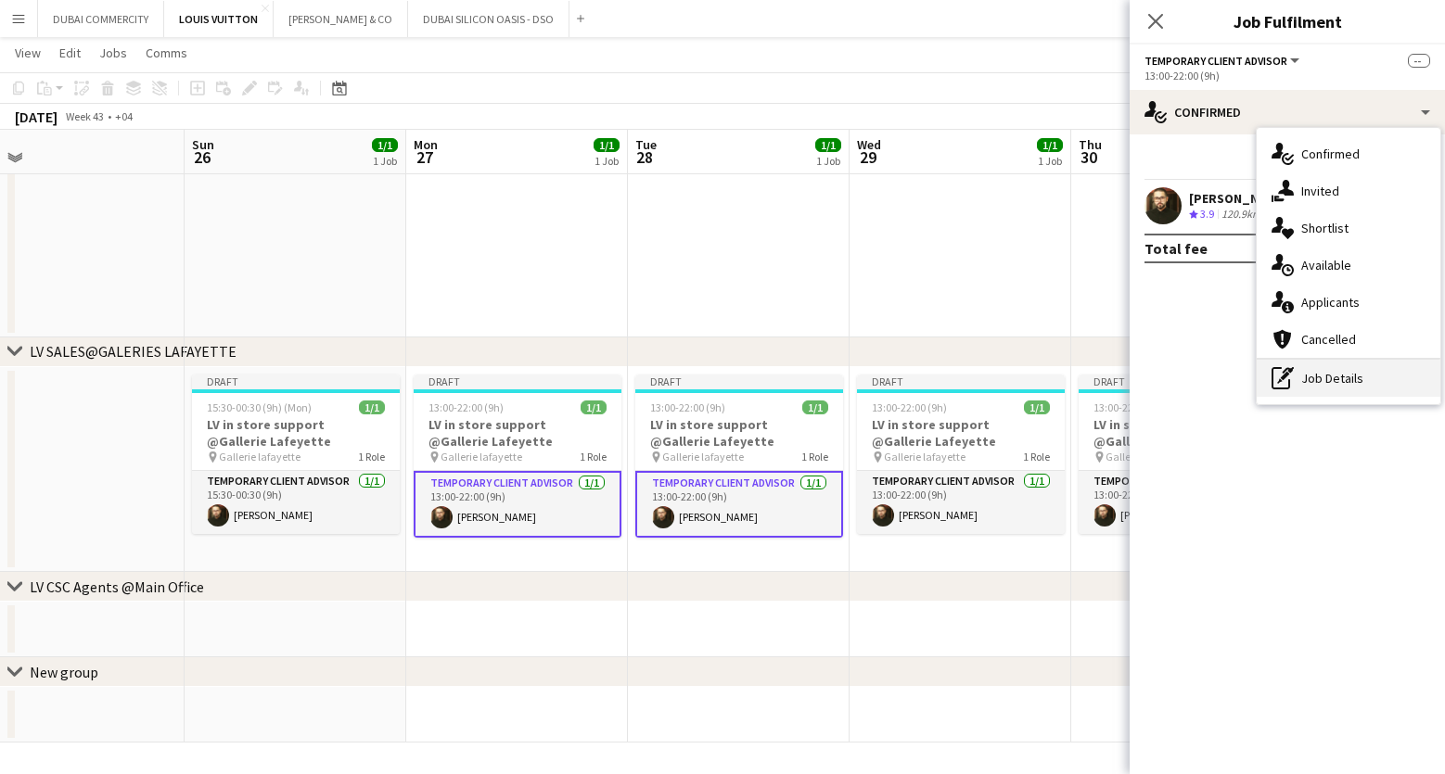
click at [1333, 382] on div "pen-write Job Details" at bounding box center [1349, 378] width 184 height 37
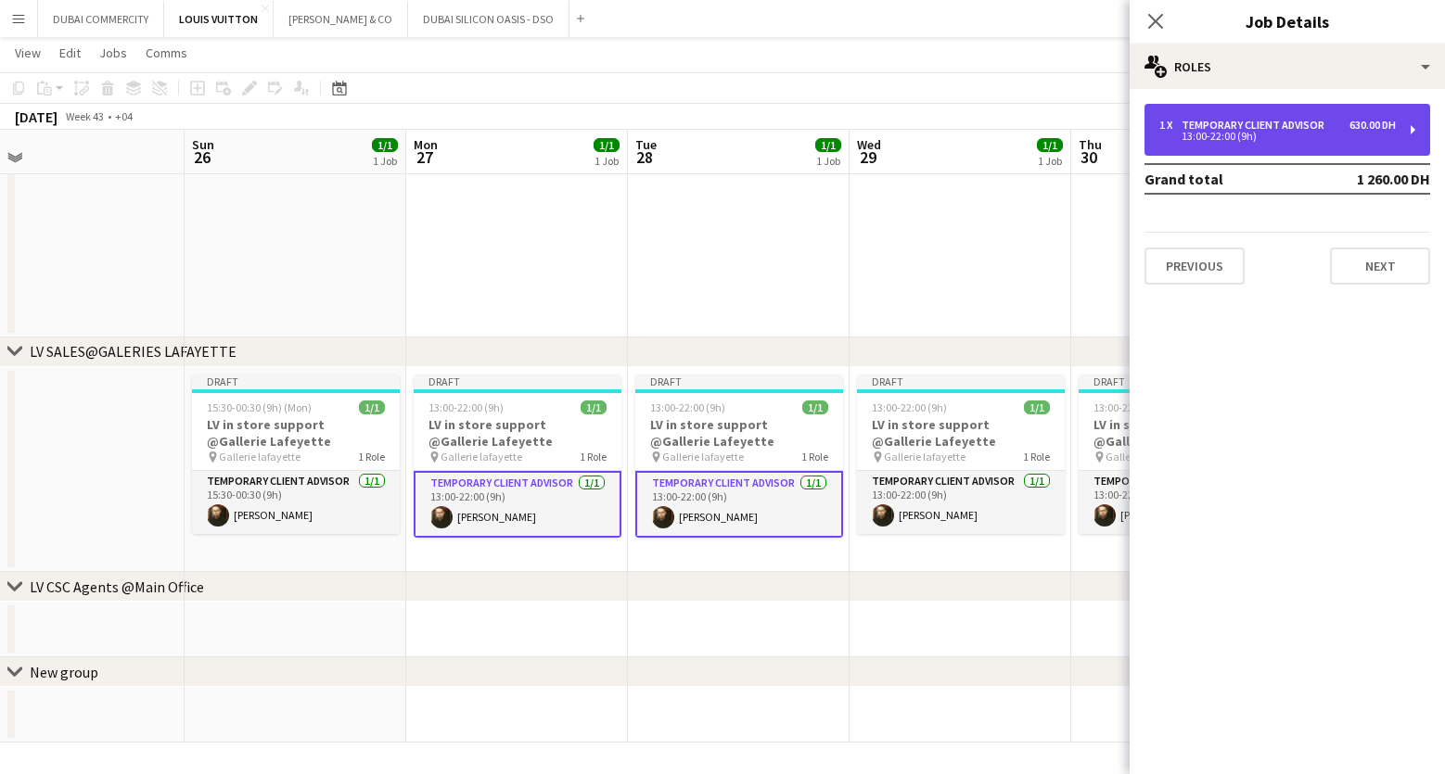
click at [1244, 134] on div "13:00-22:00 (9h)" at bounding box center [1277, 136] width 236 height 9
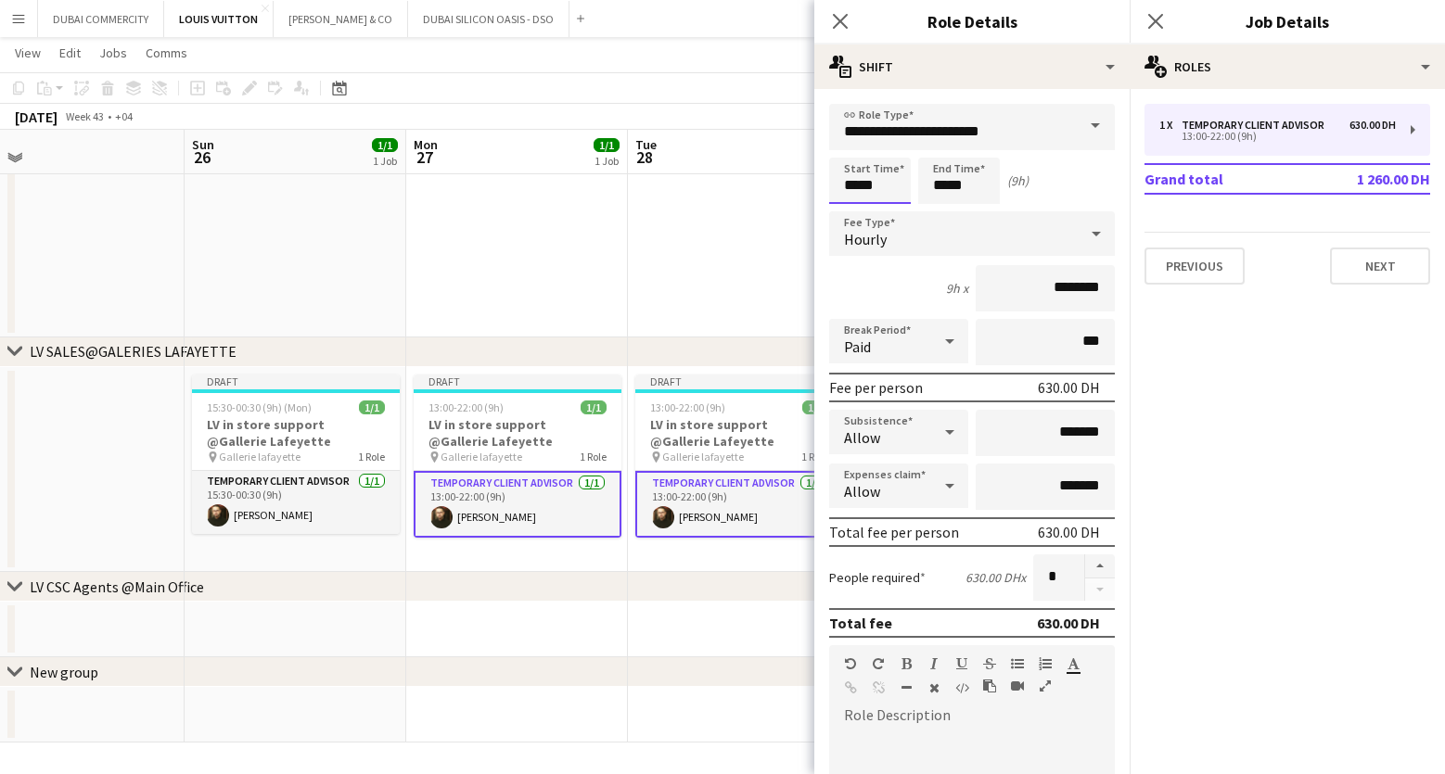
click at [874, 191] on input "*****" at bounding box center [870, 181] width 82 height 46
type input "*****"
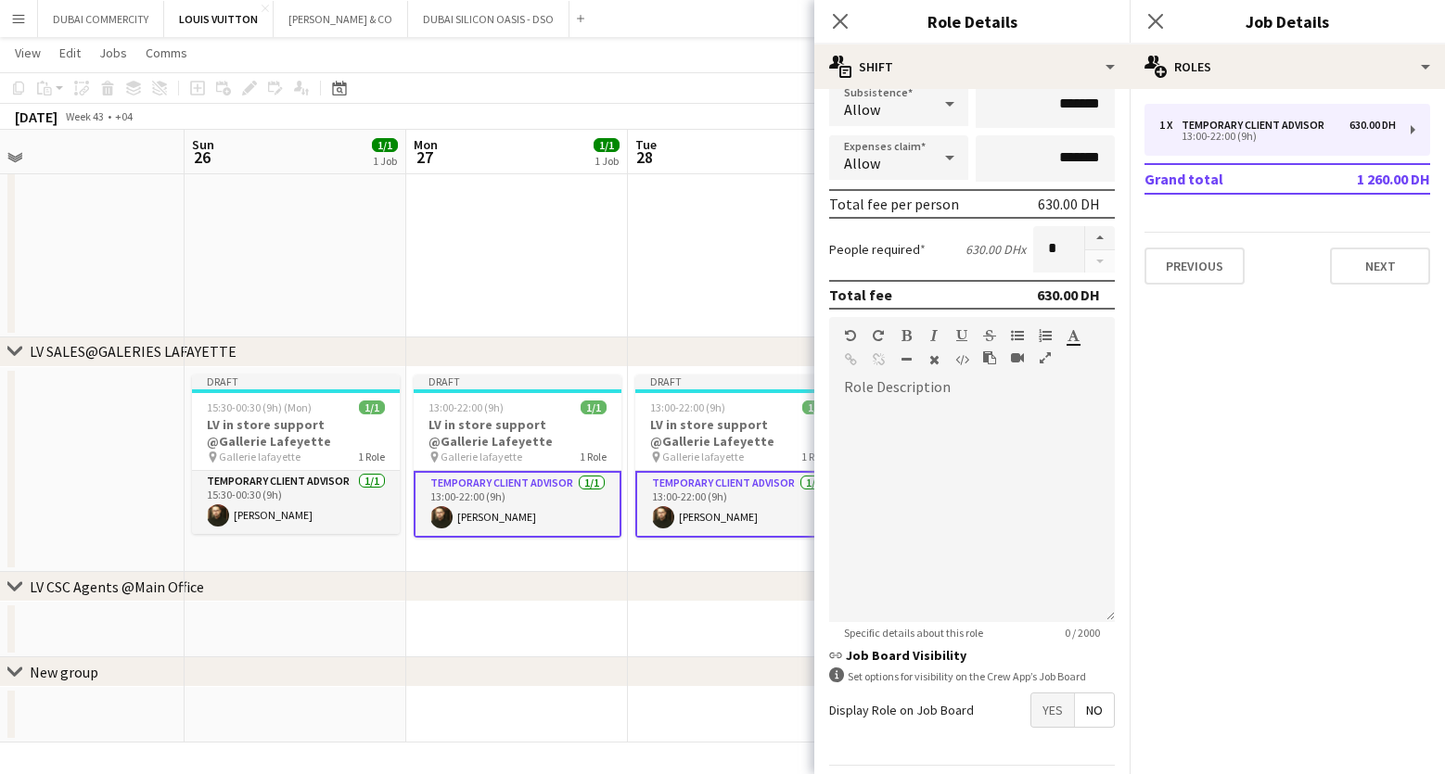
scroll to position [387, 0]
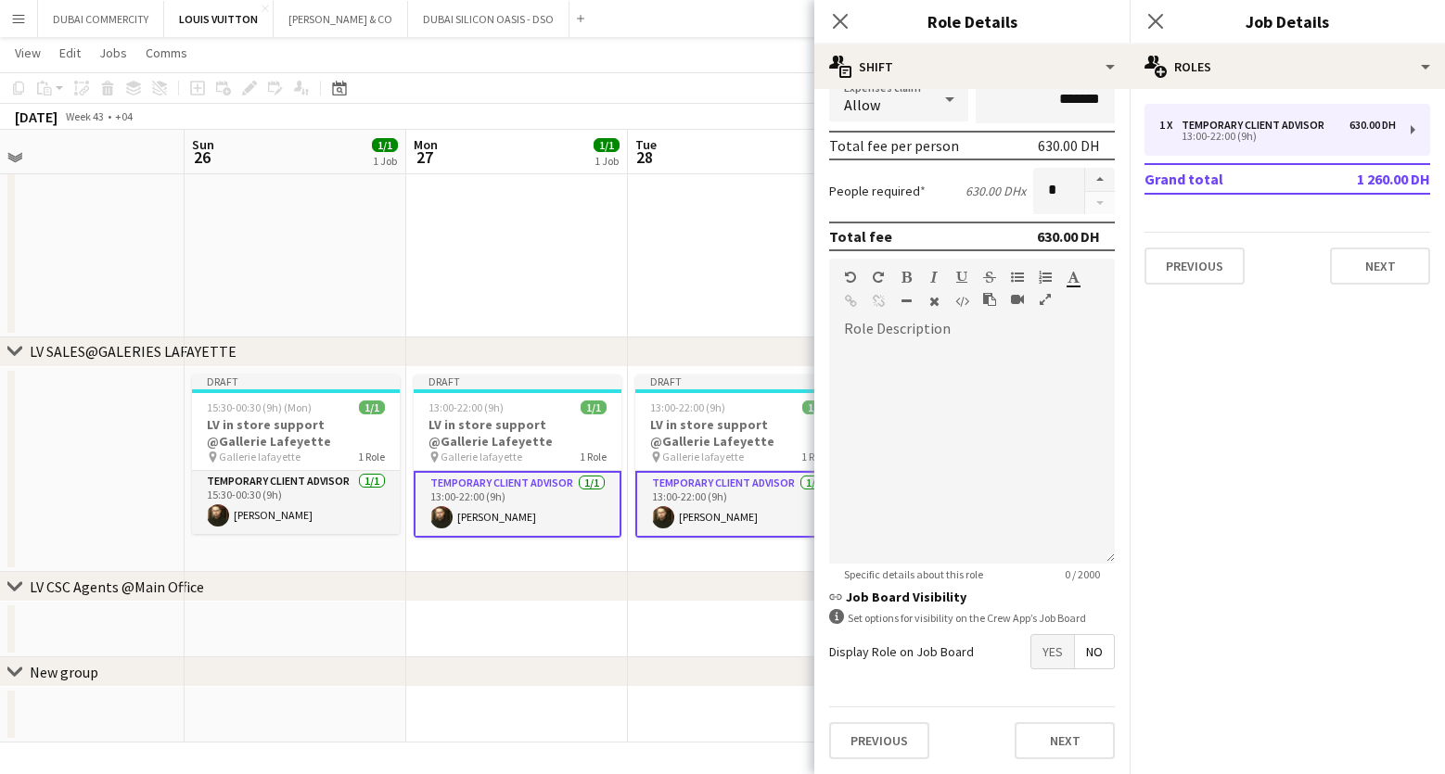
type input "*****"
click at [620, 649] on app-date-cell at bounding box center [517, 630] width 222 height 56
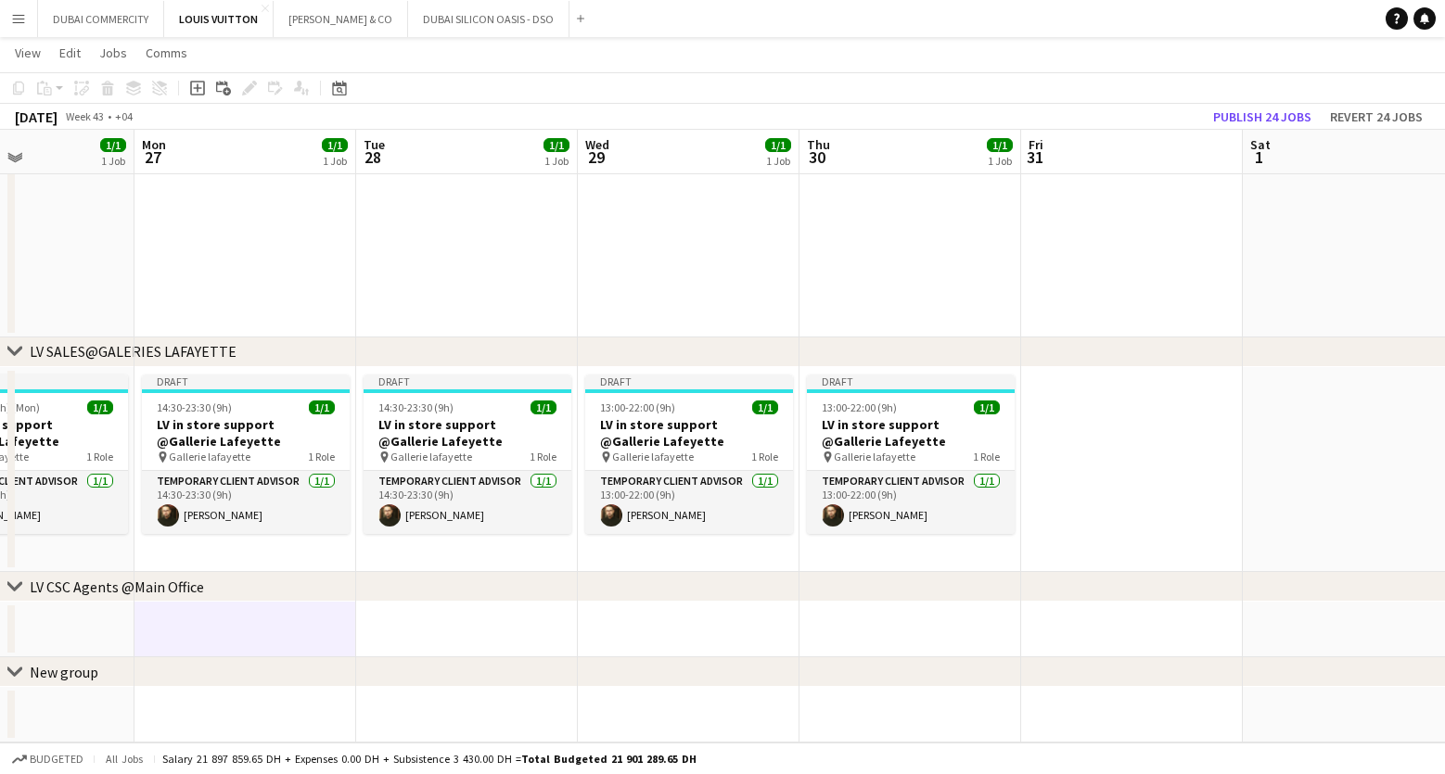
scroll to position [0, 761]
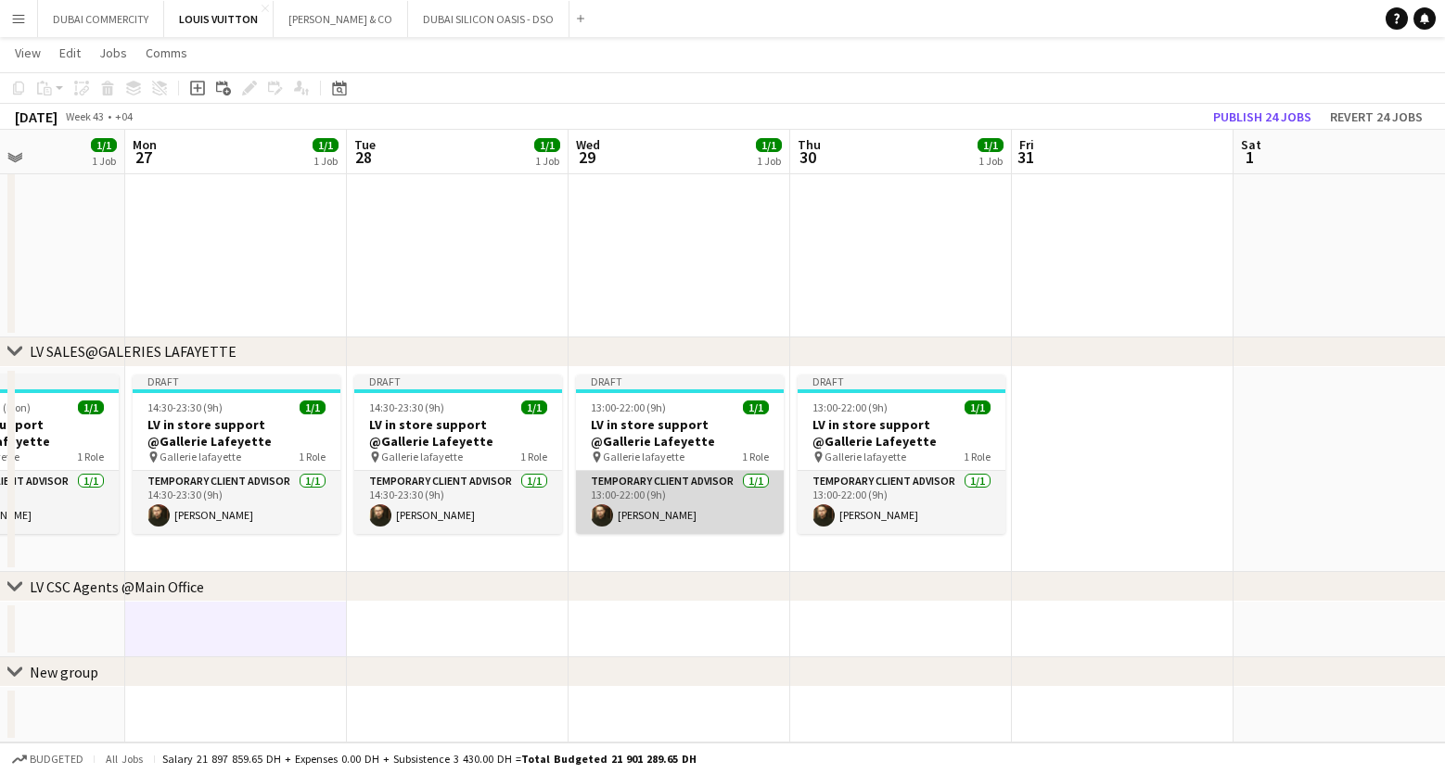
click at [714, 519] on app-card-role "Temporary Client Advisor 1/1 13:00-22:00 (9h) Kheder Anjari" at bounding box center [680, 502] width 208 height 63
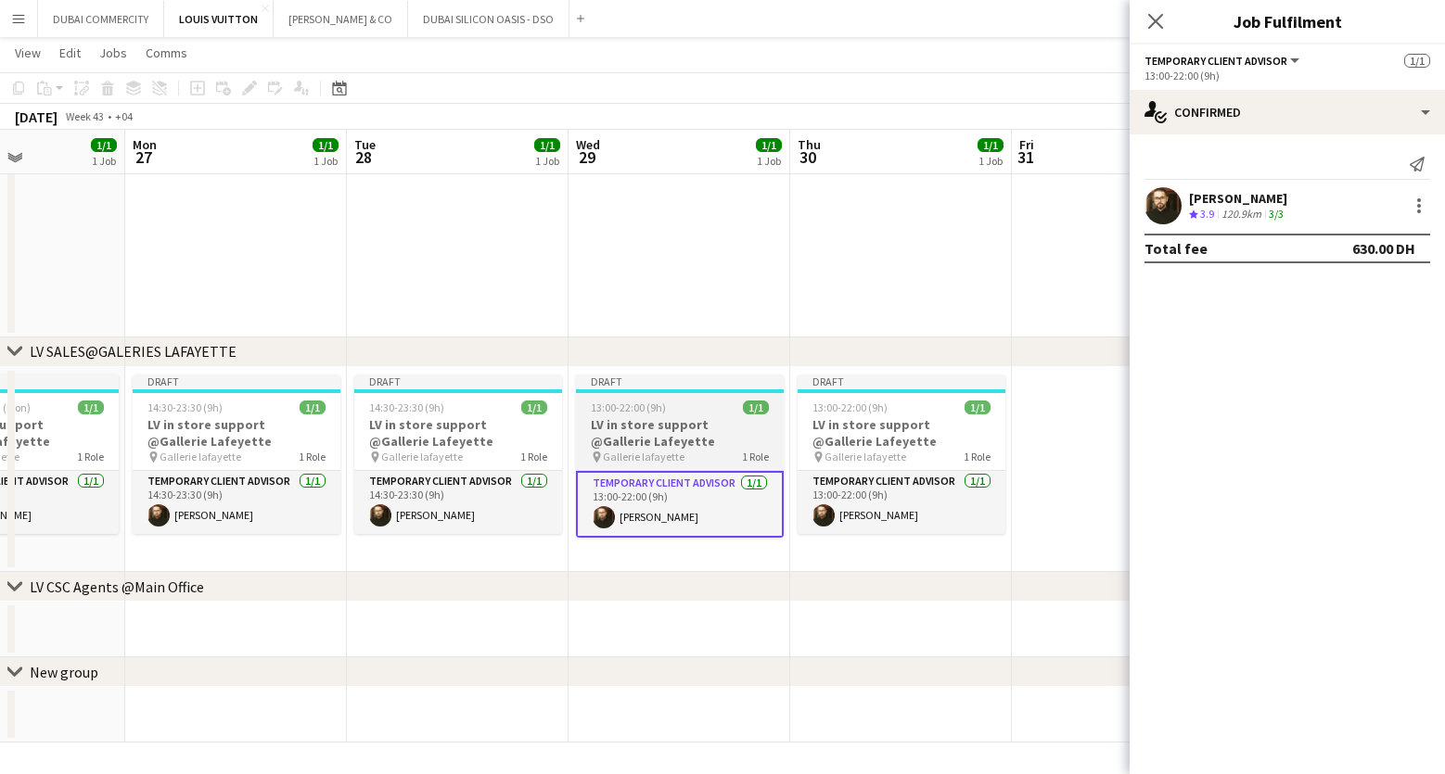
click at [677, 435] on h3 "LV in store support @Gallerie Lafeyette" at bounding box center [680, 432] width 208 height 33
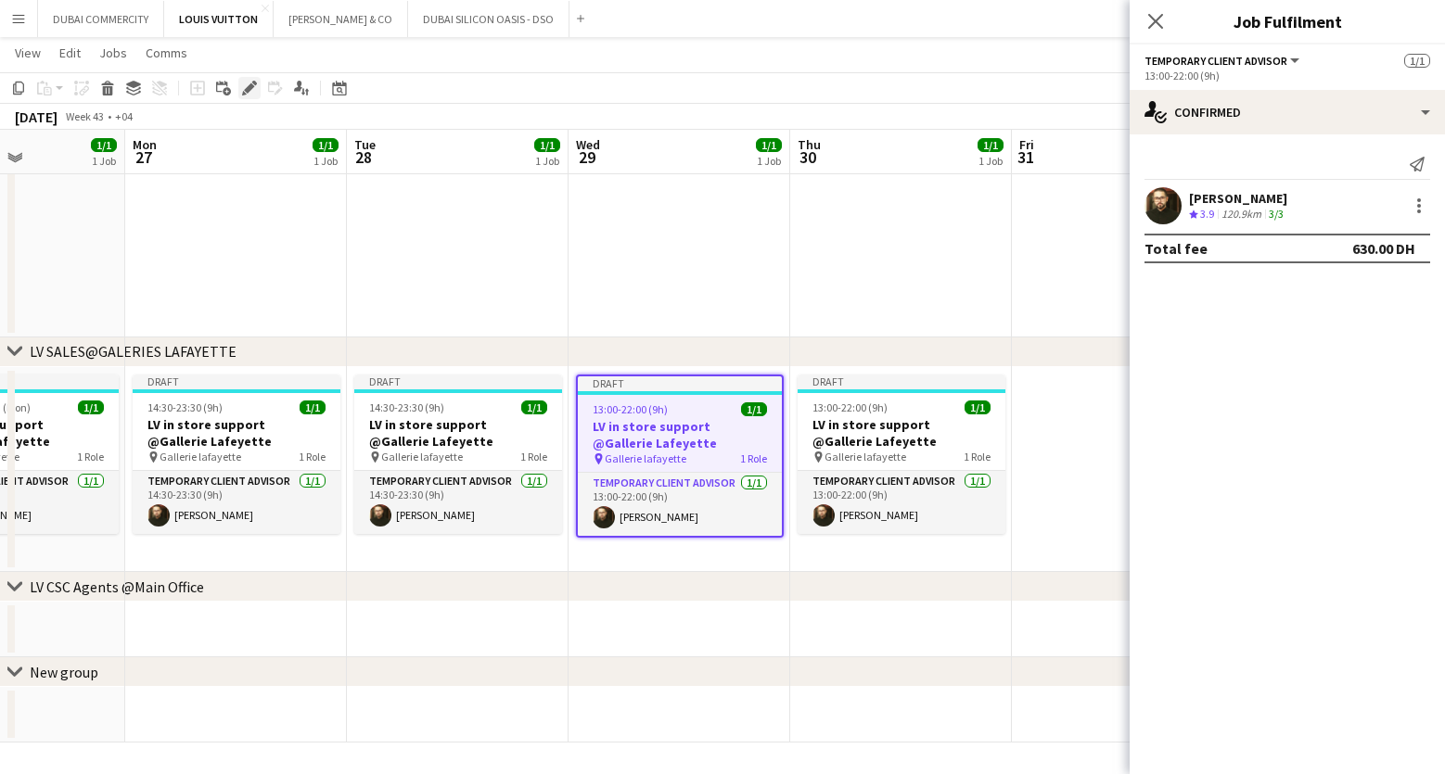
click at [252, 88] on icon "Edit" at bounding box center [249, 88] width 15 height 15
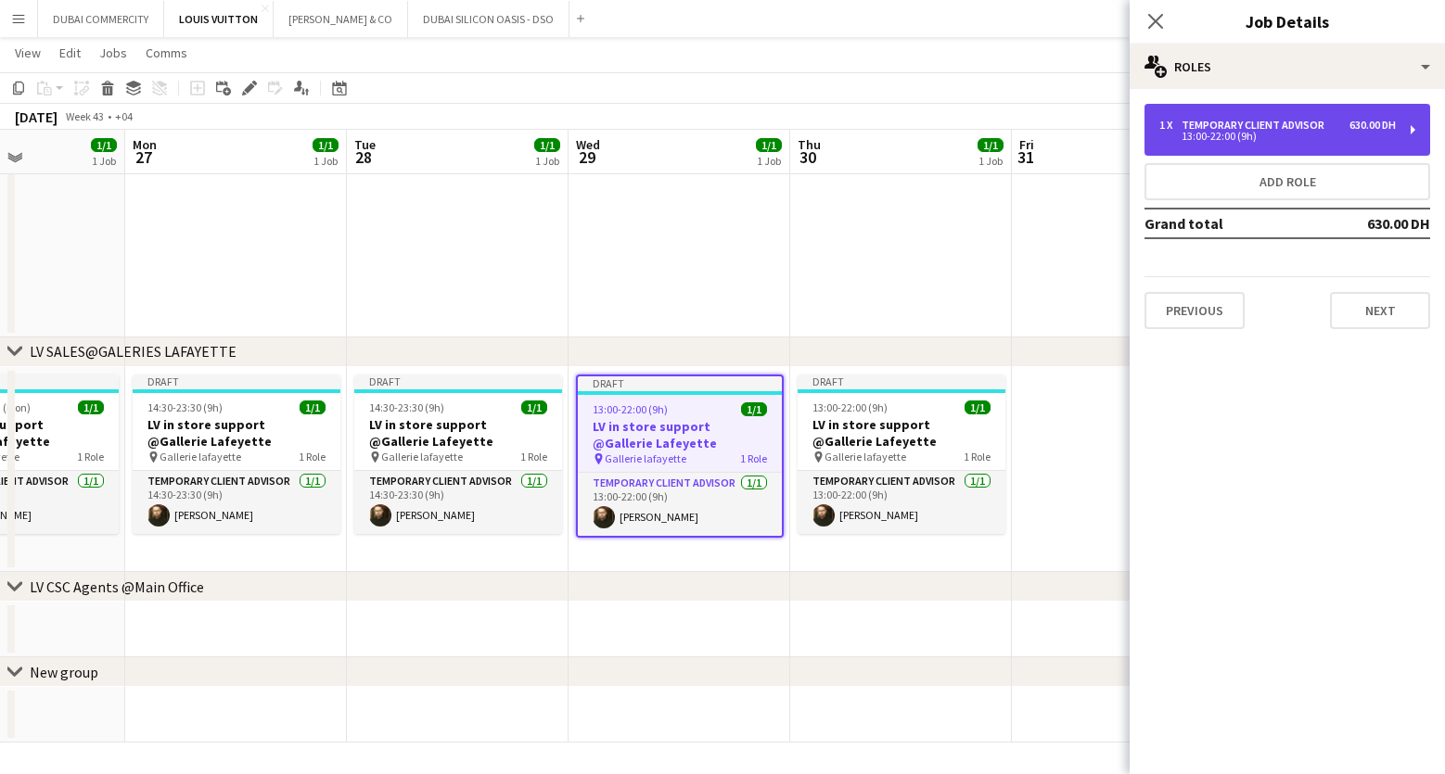
click at [1222, 140] on div "13:00-22:00 (9h)" at bounding box center [1277, 136] width 236 height 9
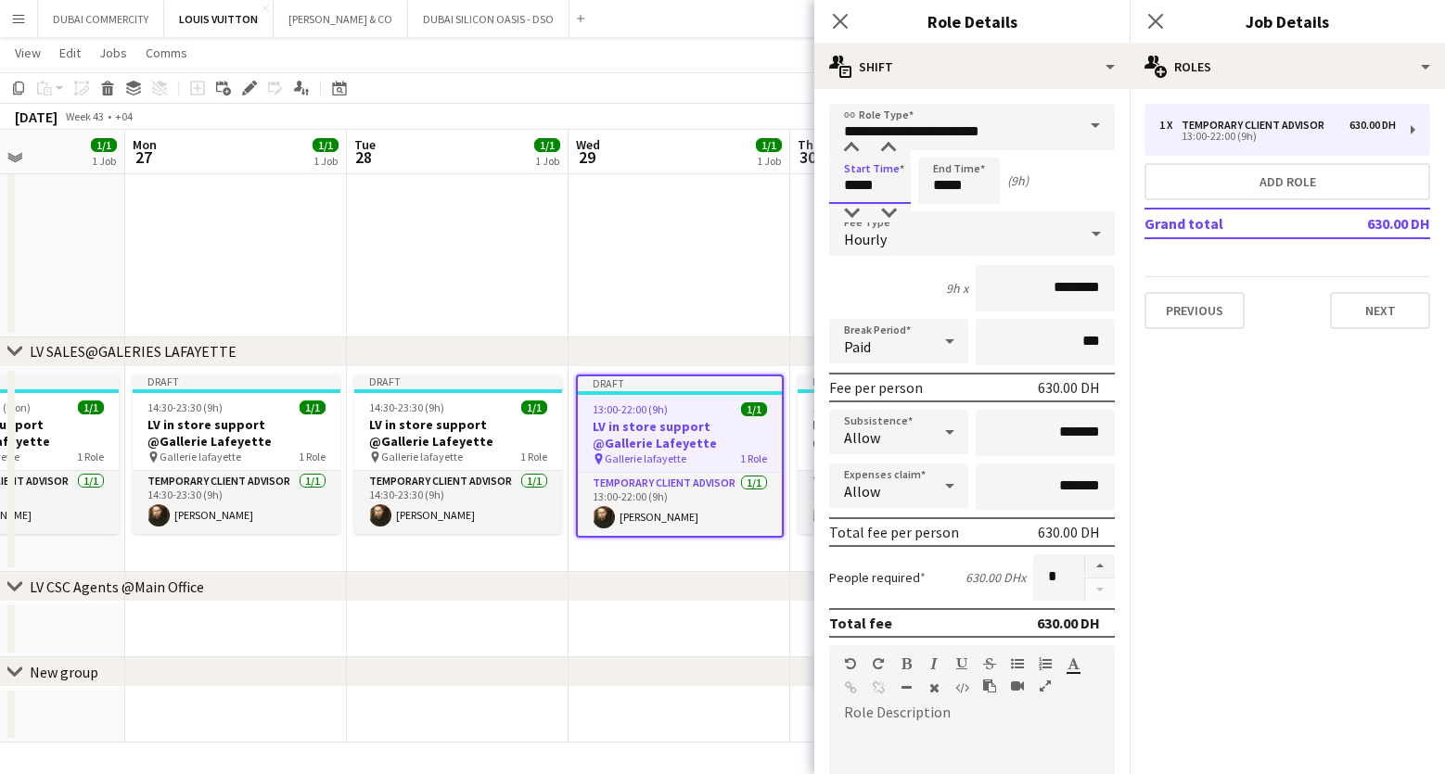
click at [883, 193] on input "*****" at bounding box center [870, 181] width 82 height 46
type input "*****"
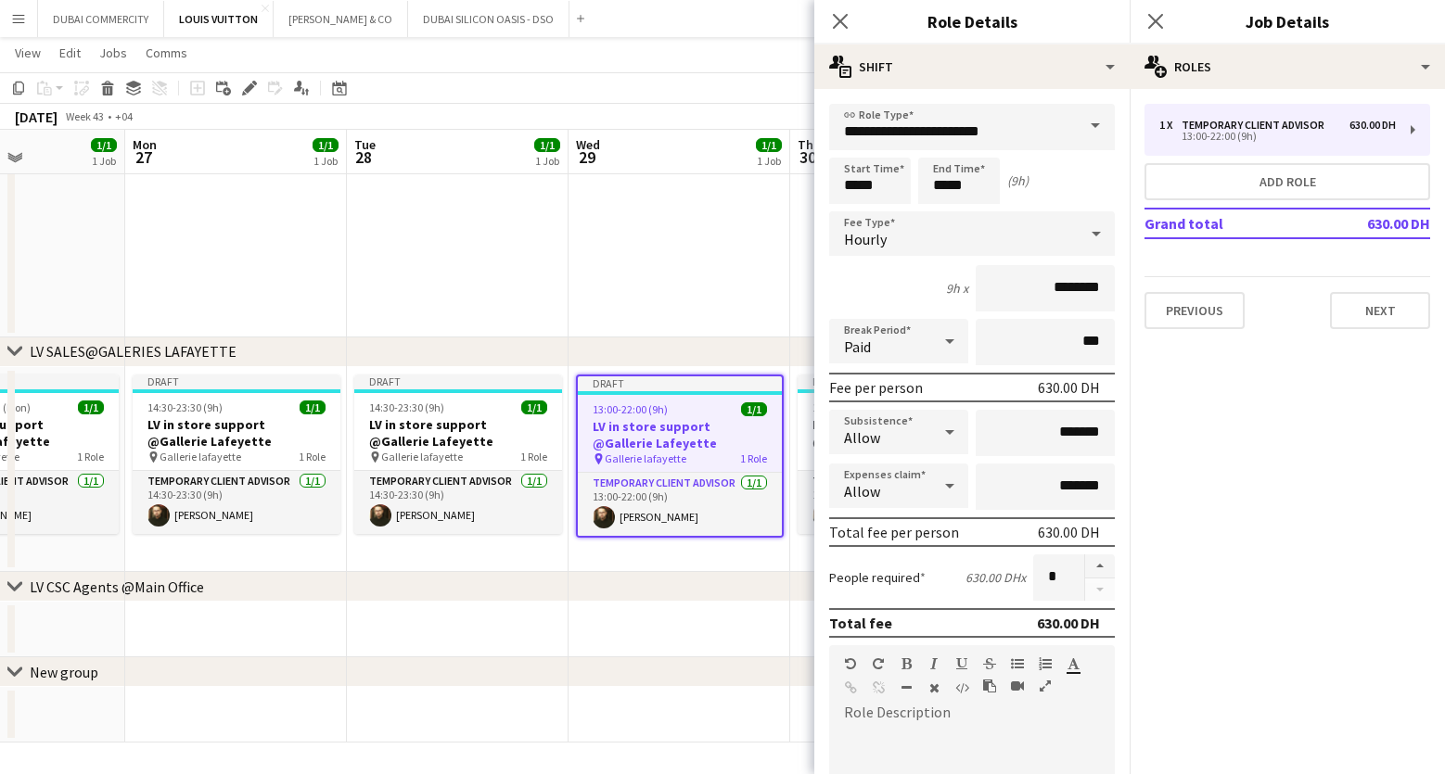
click at [613, 275] on app-date-cell at bounding box center [680, 178] width 222 height 317
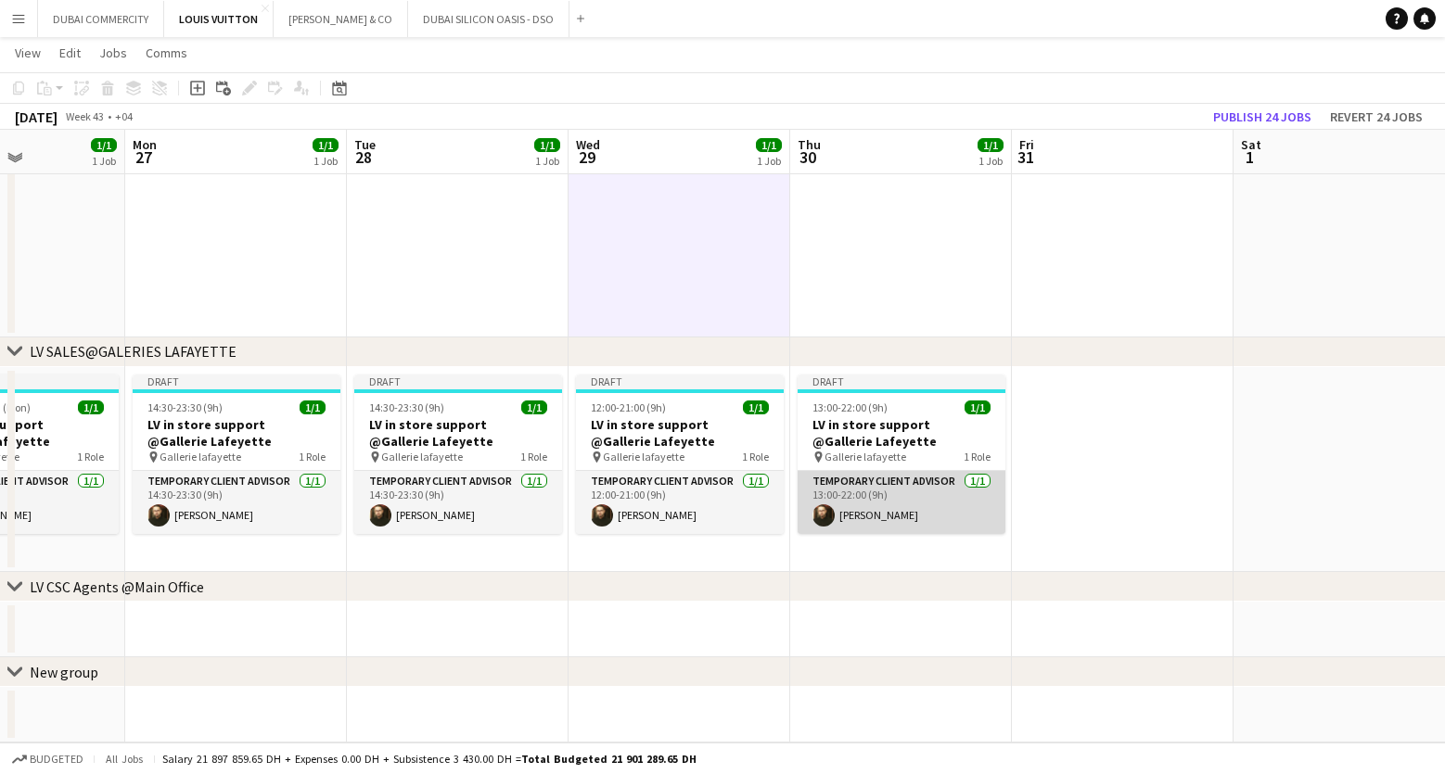
click at [921, 513] on app-card-role "Temporary Client Advisor 1/1 13:00-22:00 (9h) Kheder Anjari" at bounding box center [902, 502] width 208 height 63
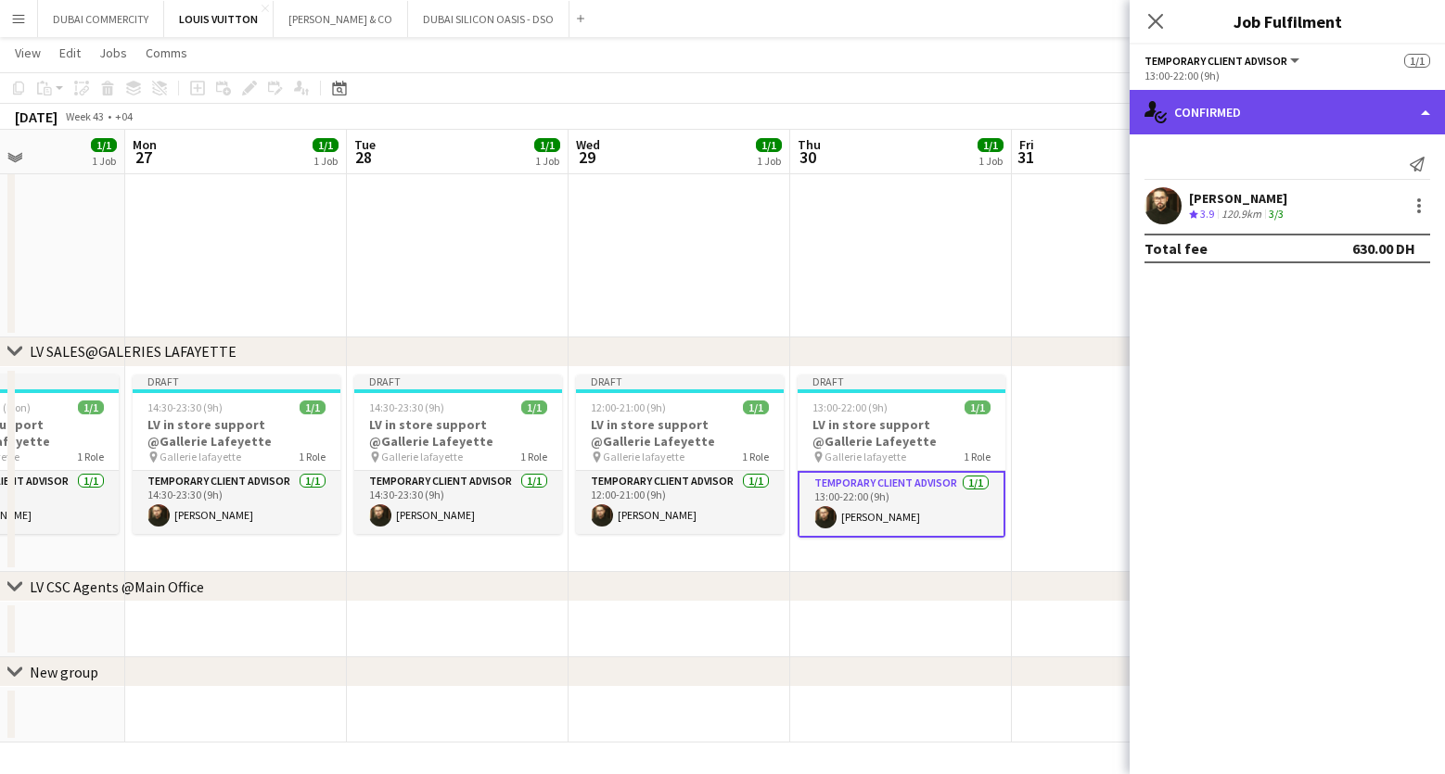
click at [1342, 115] on div "single-neutral-actions-check-2 Confirmed" at bounding box center [1287, 112] width 315 height 45
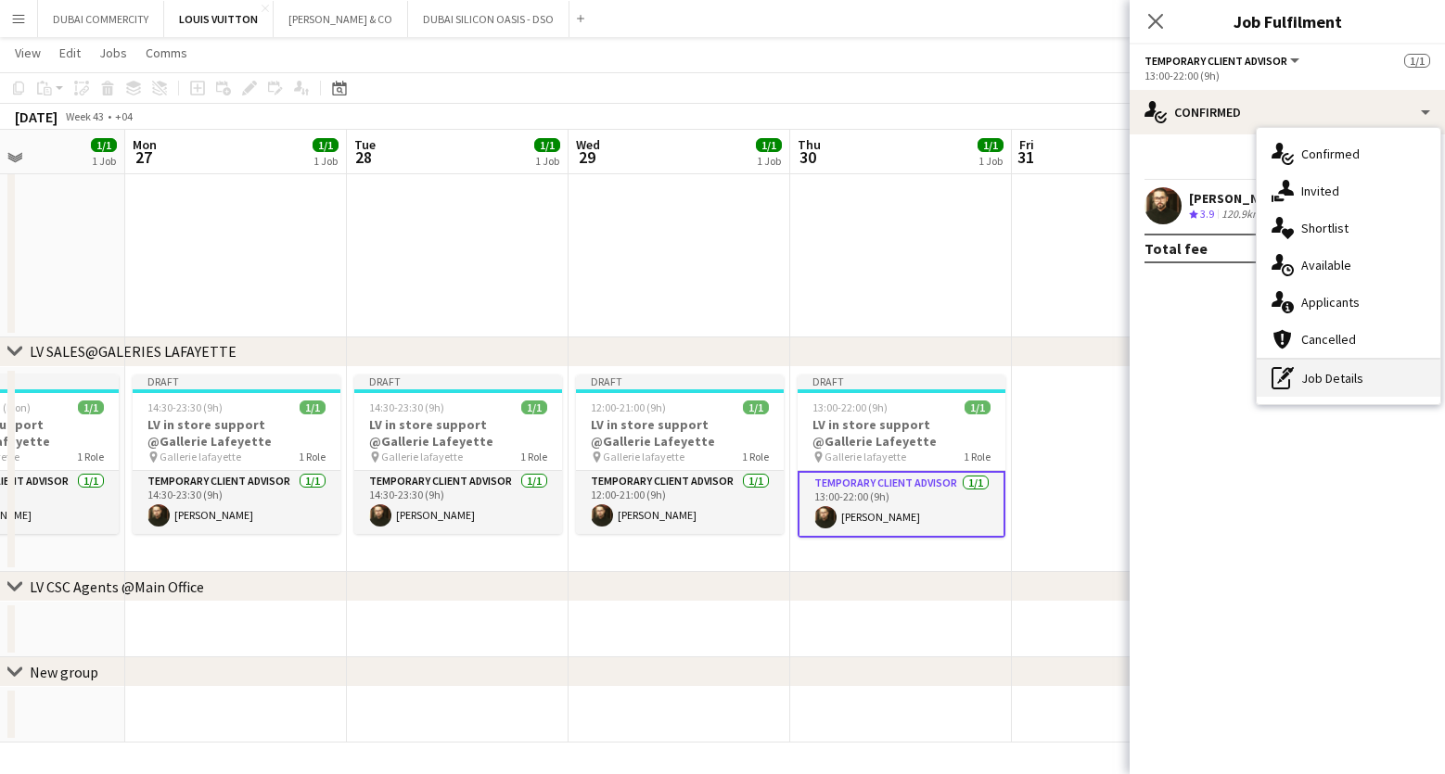
click at [1336, 377] on div "pen-write Job Details" at bounding box center [1349, 378] width 184 height 37
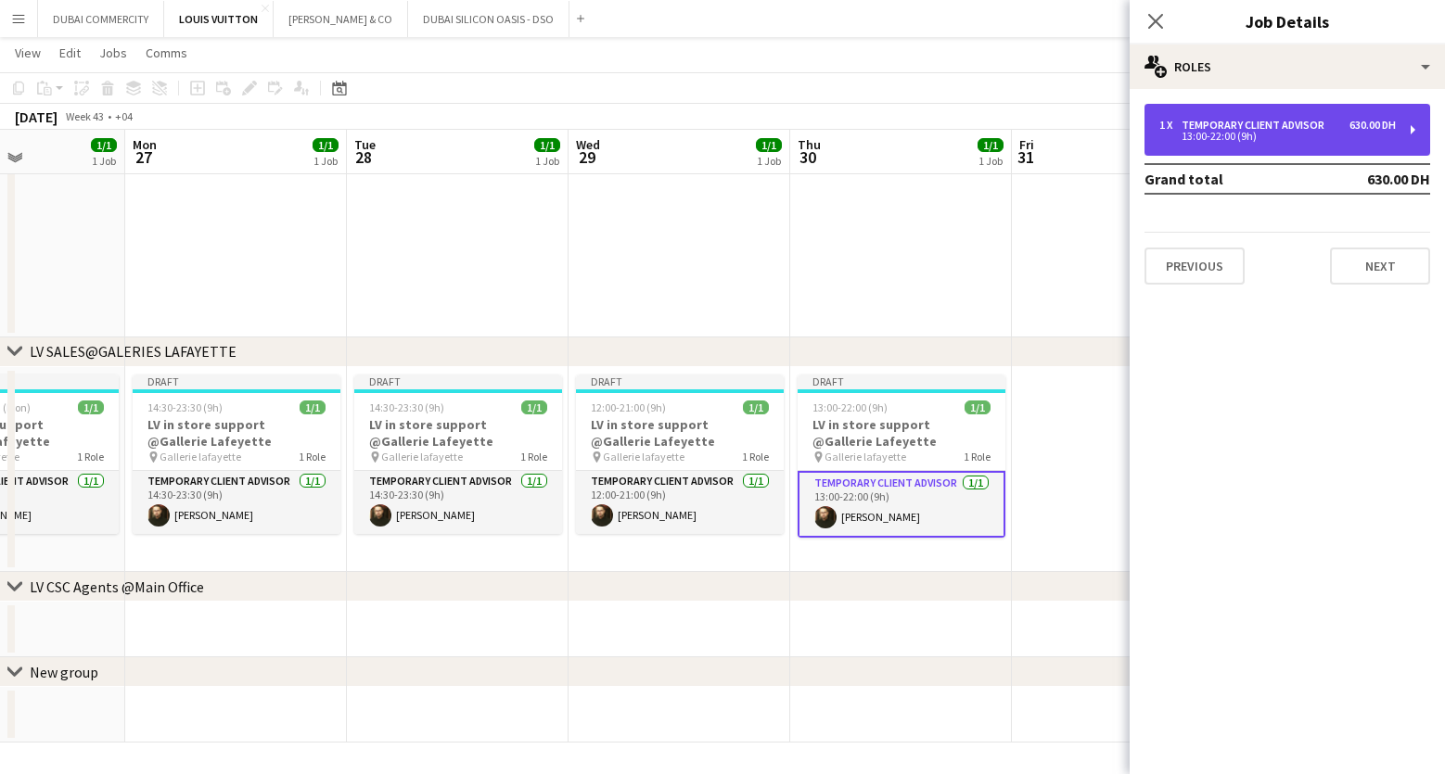
click at [1265, 116] on div "1 x Temporary Client Advisor 630.00 DH 13:00-22:00 (9h)" at bounding box center [1287, 130] width 286 height 52
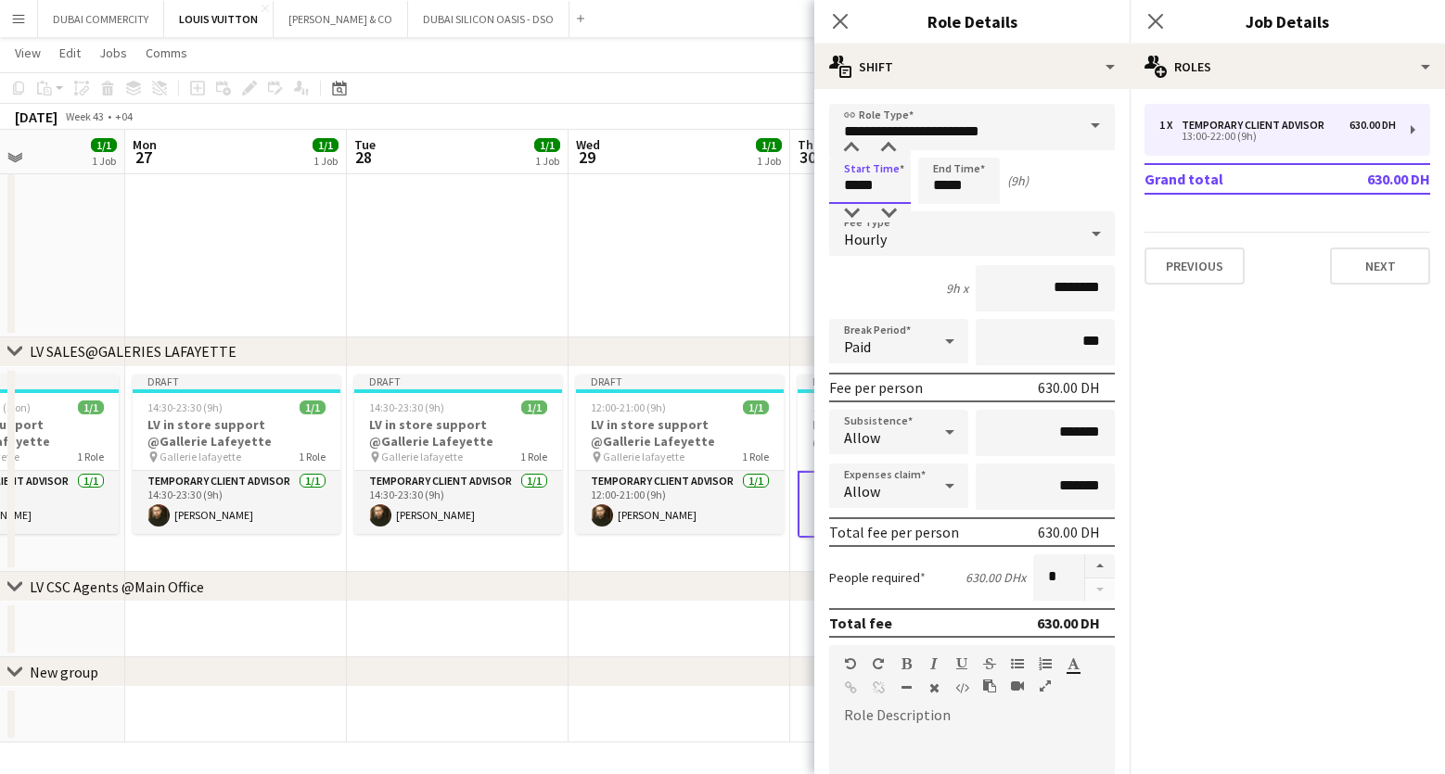
click at [885, 186] on input "*****" at bounding box center [870, 181] width 82 height 46
type input "*****"
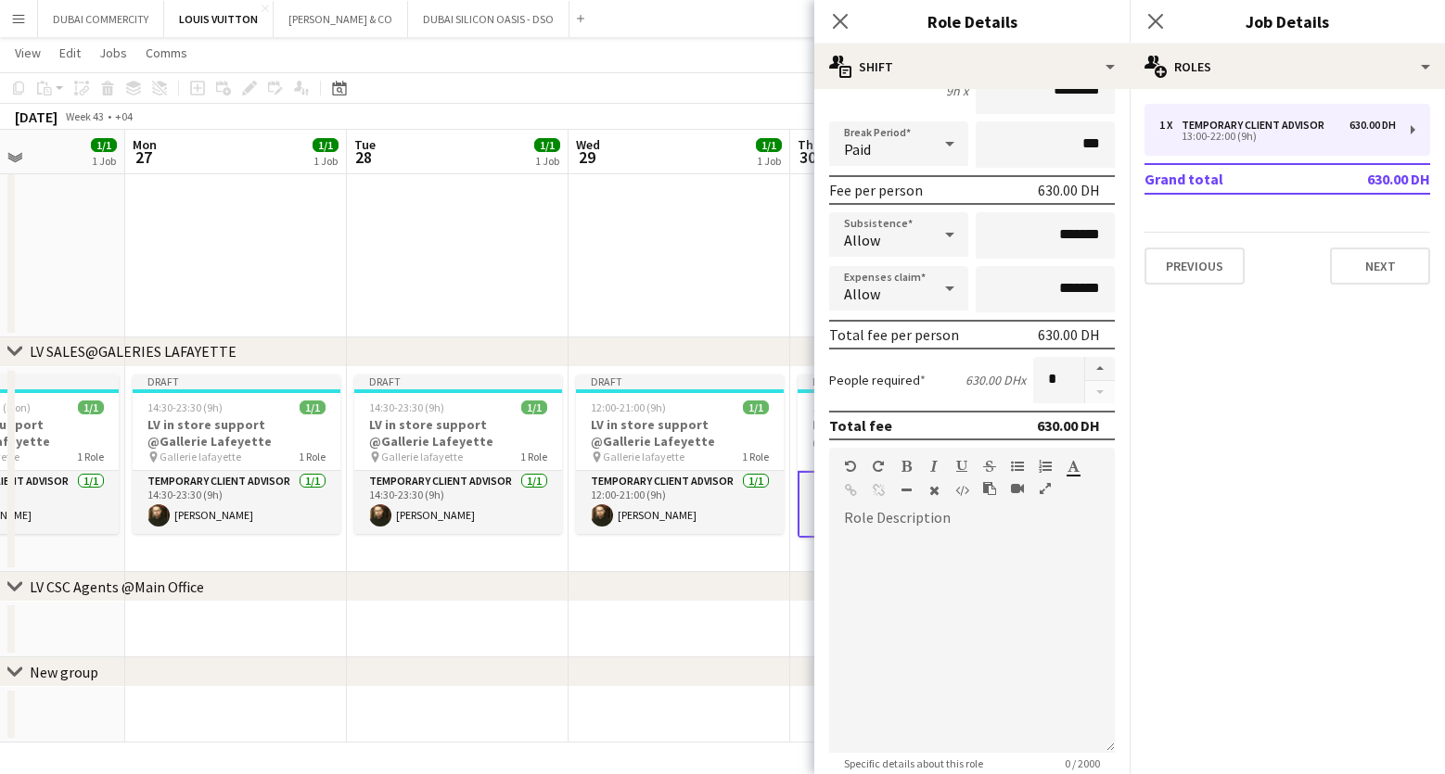
scroll to position [387, 0]
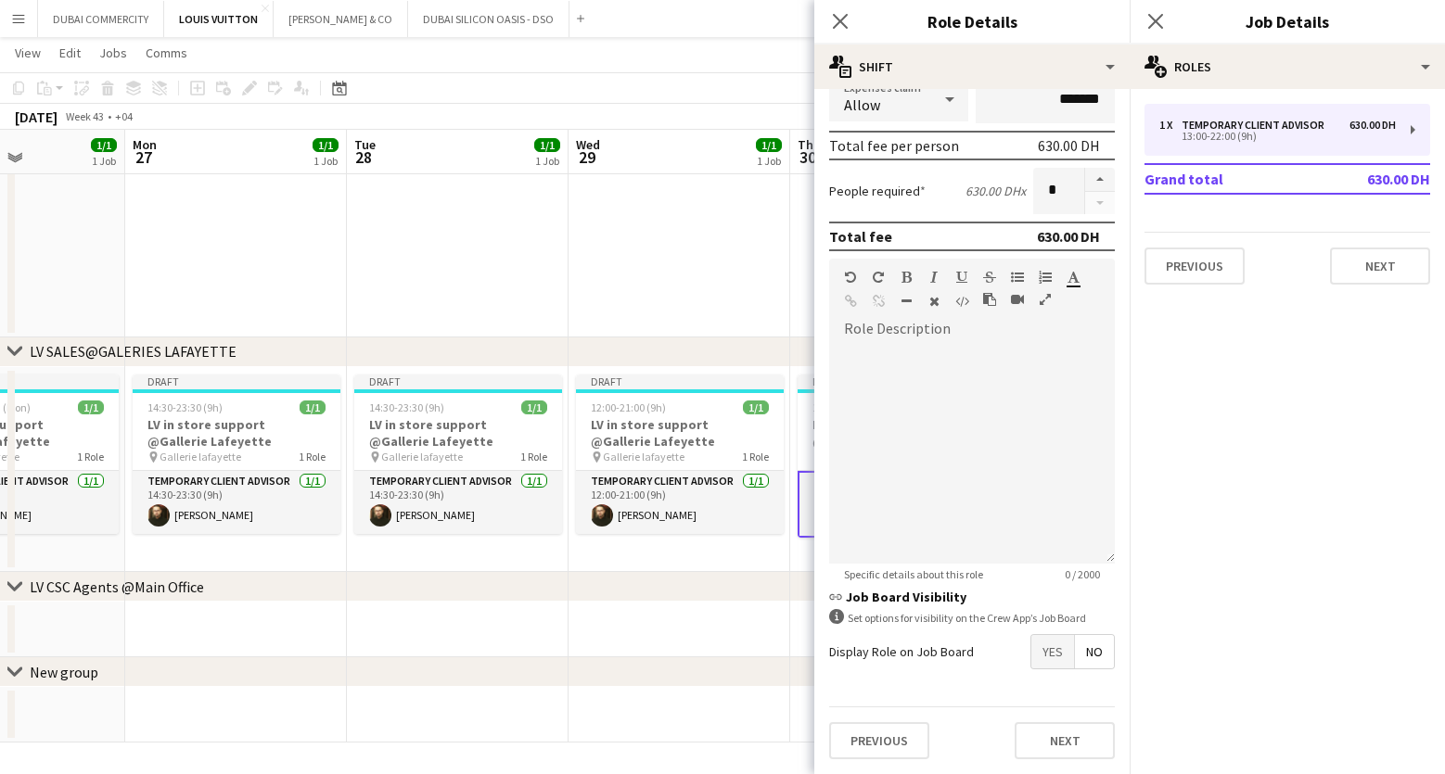
type input "*****"
click at [629, 670] on div "chevron-right New group" at bounding box center [722, 673] width 1445 height 30
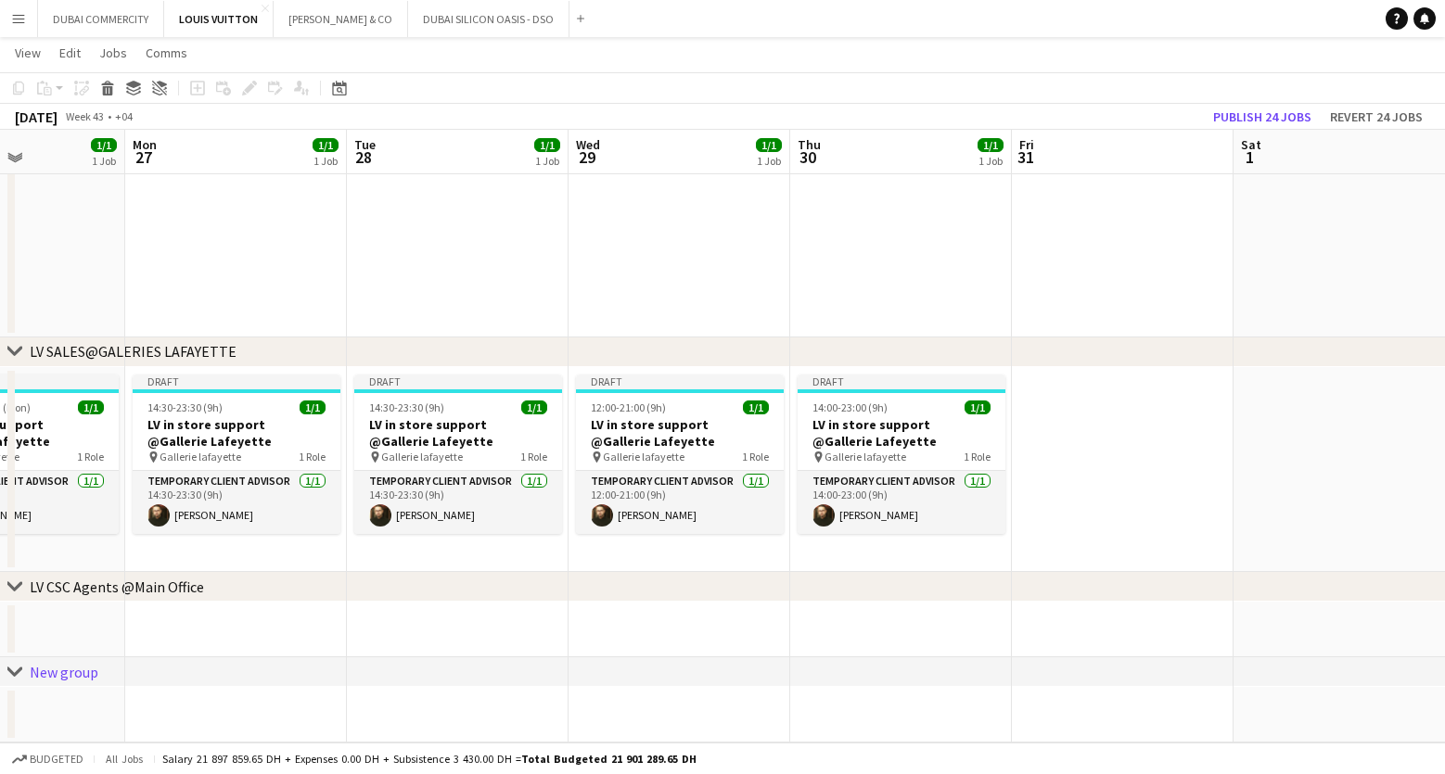
click at [1116, 479] on app-date-cell at bounding box center [1123, 470] width 222 height 206
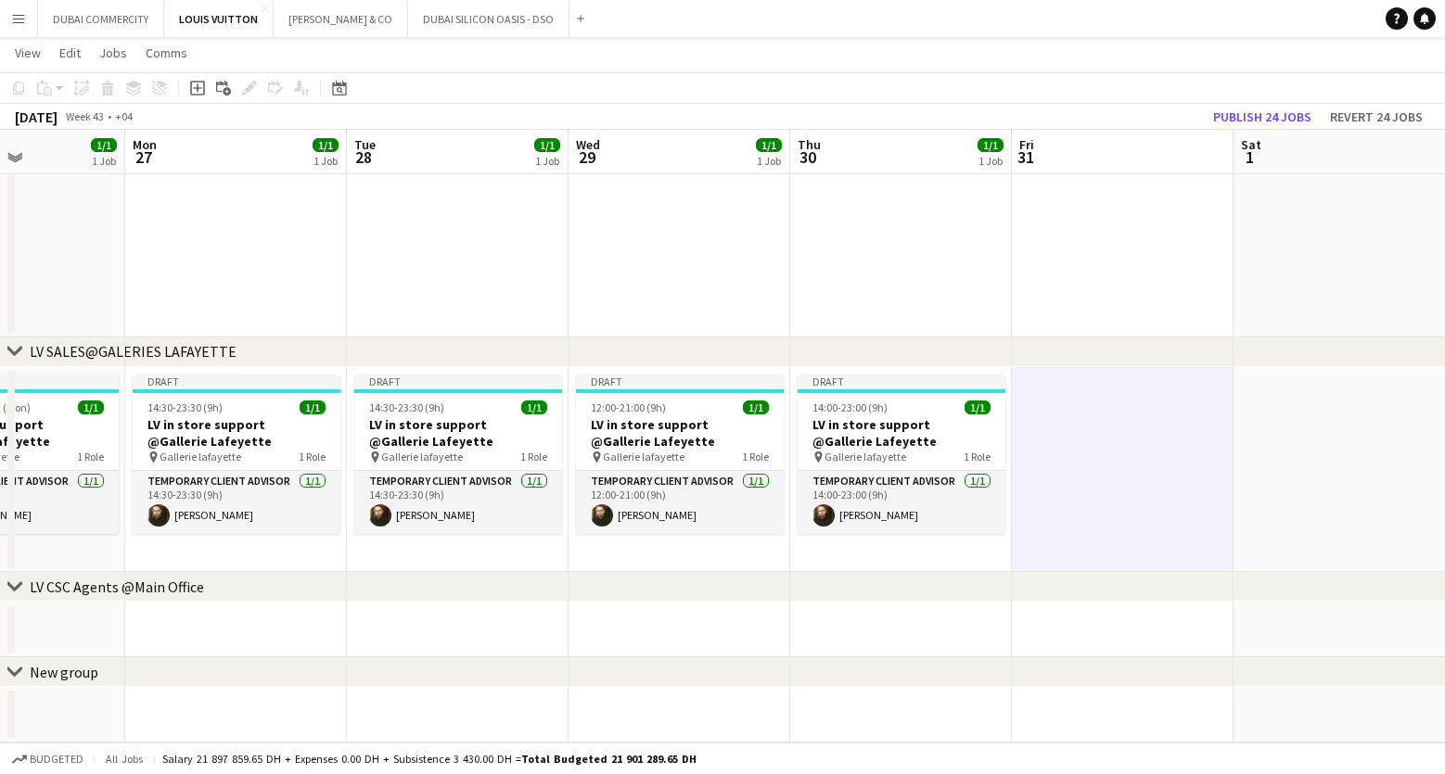
drag, startPoint x: 473, startPoint y: 593, endPoint x: 1200, endPoint y: 611, distance: 727.3
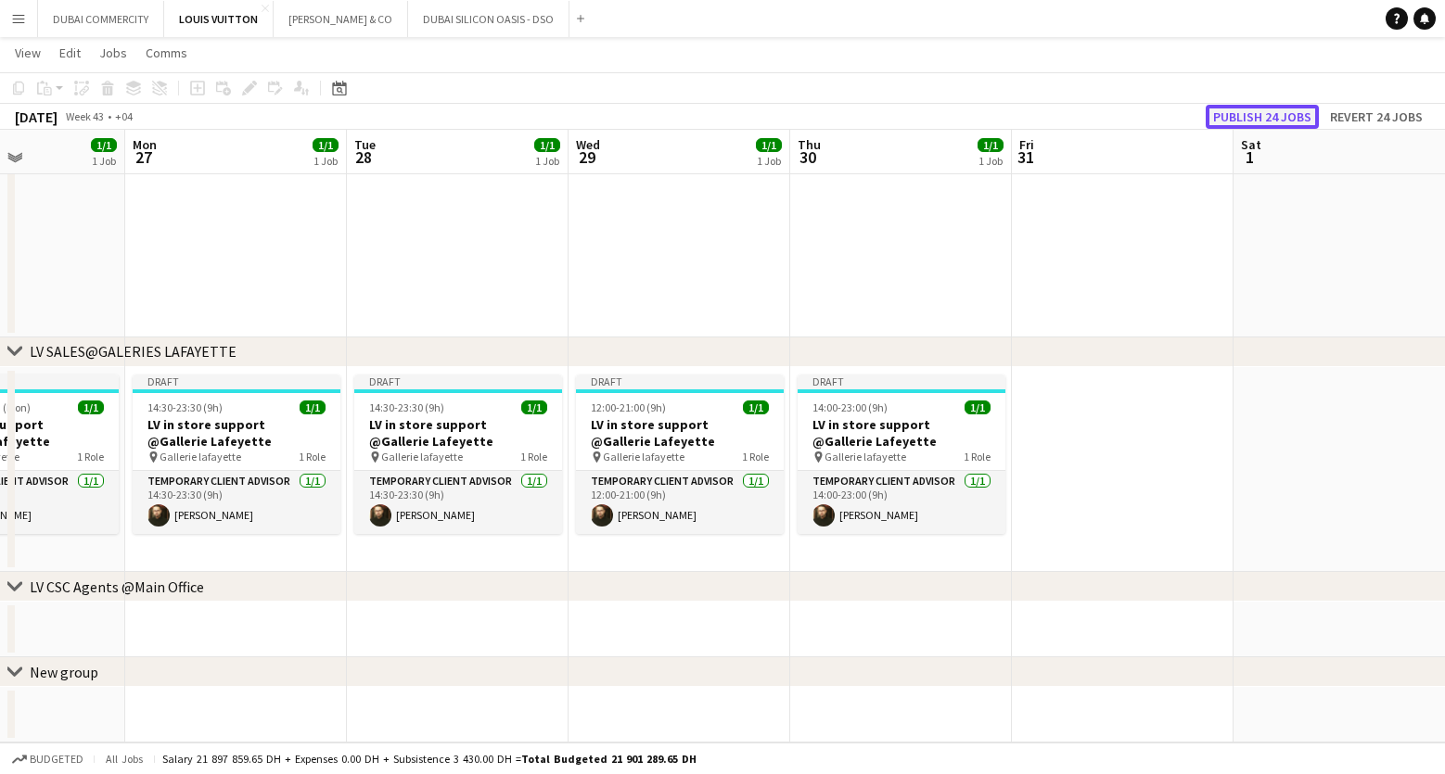
click at [1237, 114] on button "Publish 24 jobs" at bounding box center [1262, 117] width 113 height 24
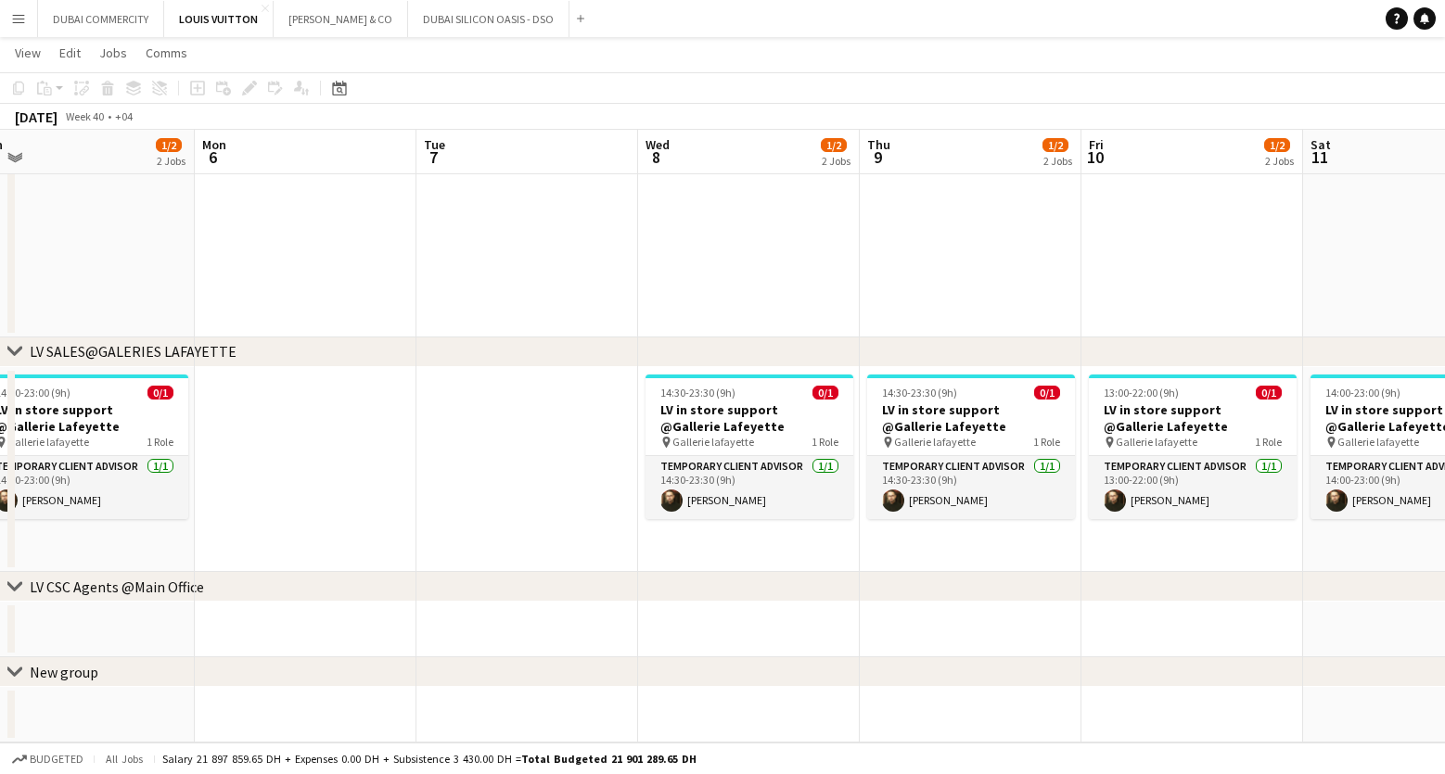
scroll to position [0, 705]
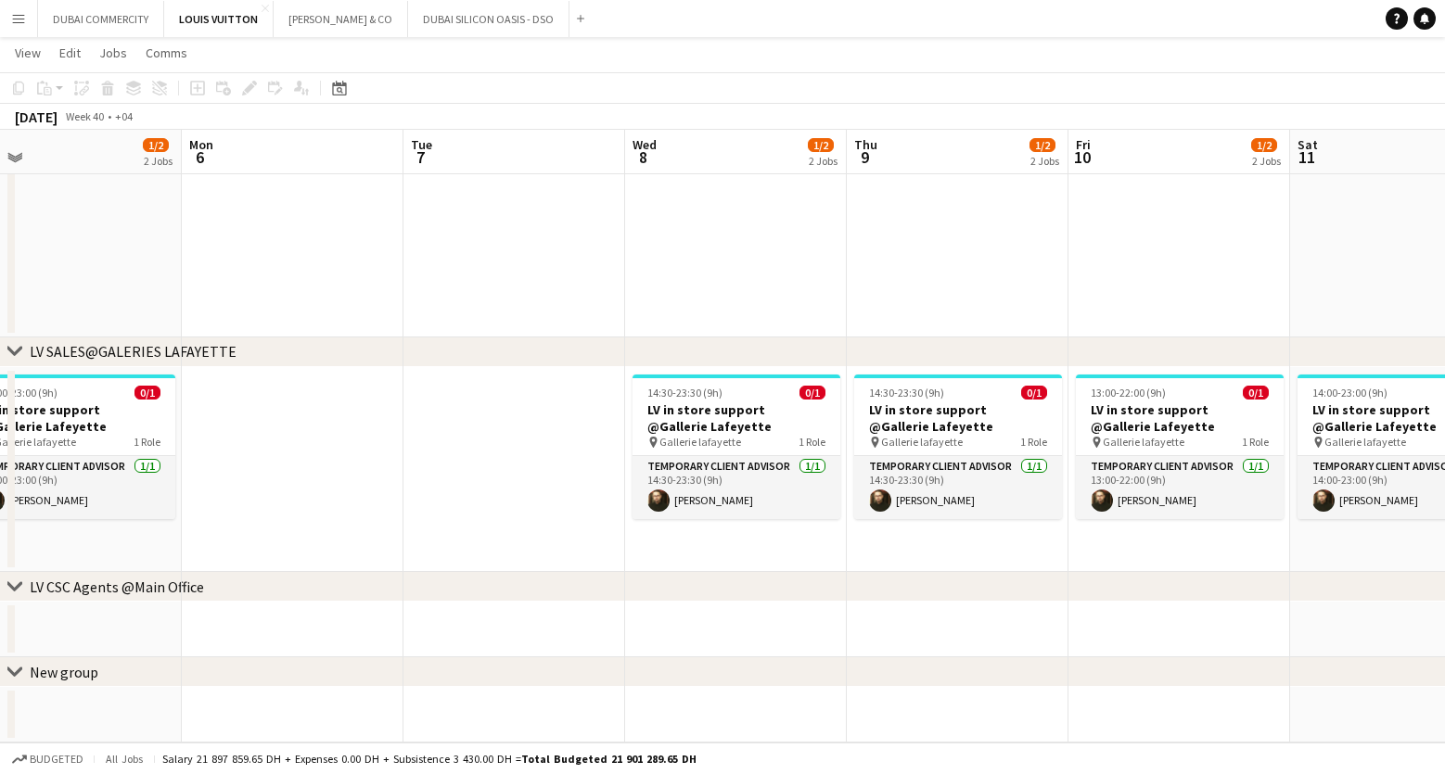
drag, startPoint x: 1180, startPoint y: 521, endPoint x: 251, endPoint y: 555, distance: 929.0
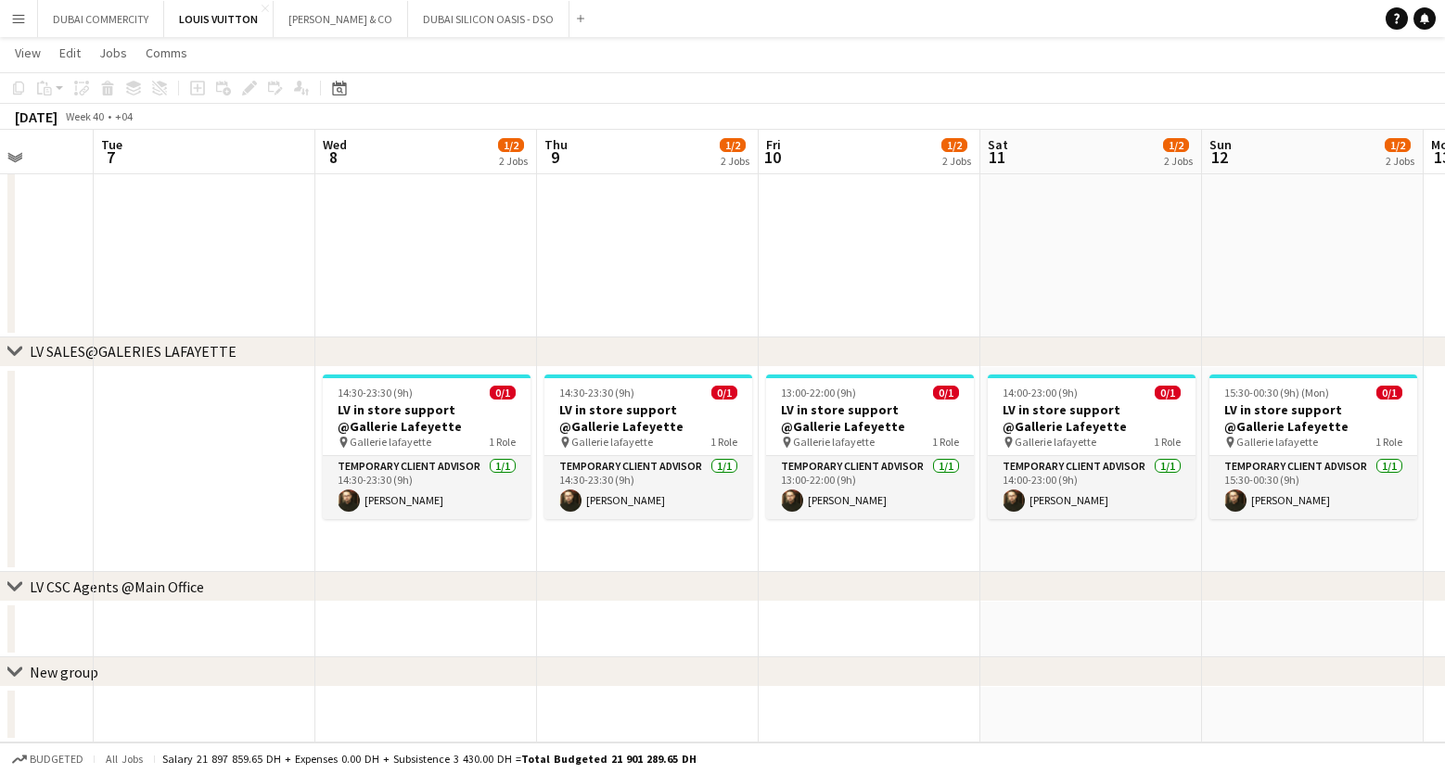
drag, startPoint x: 920, startPoint y: 543, endPoint x: 611, endPoint y: 543, distance: 308.8
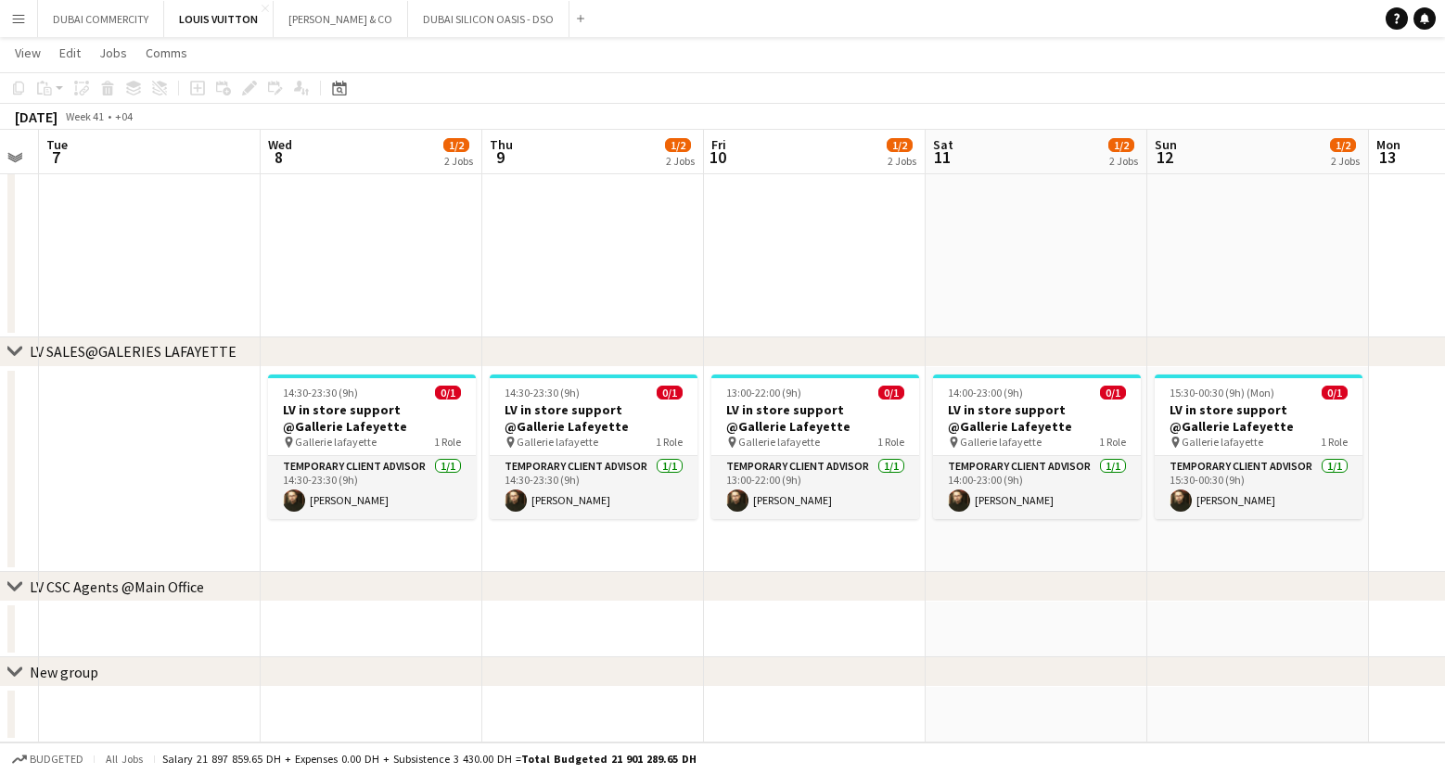
drag, startPoint x: 1074, startPoint y: 542, endPoint x: 798, endPoint y: 550, distance: 276.5
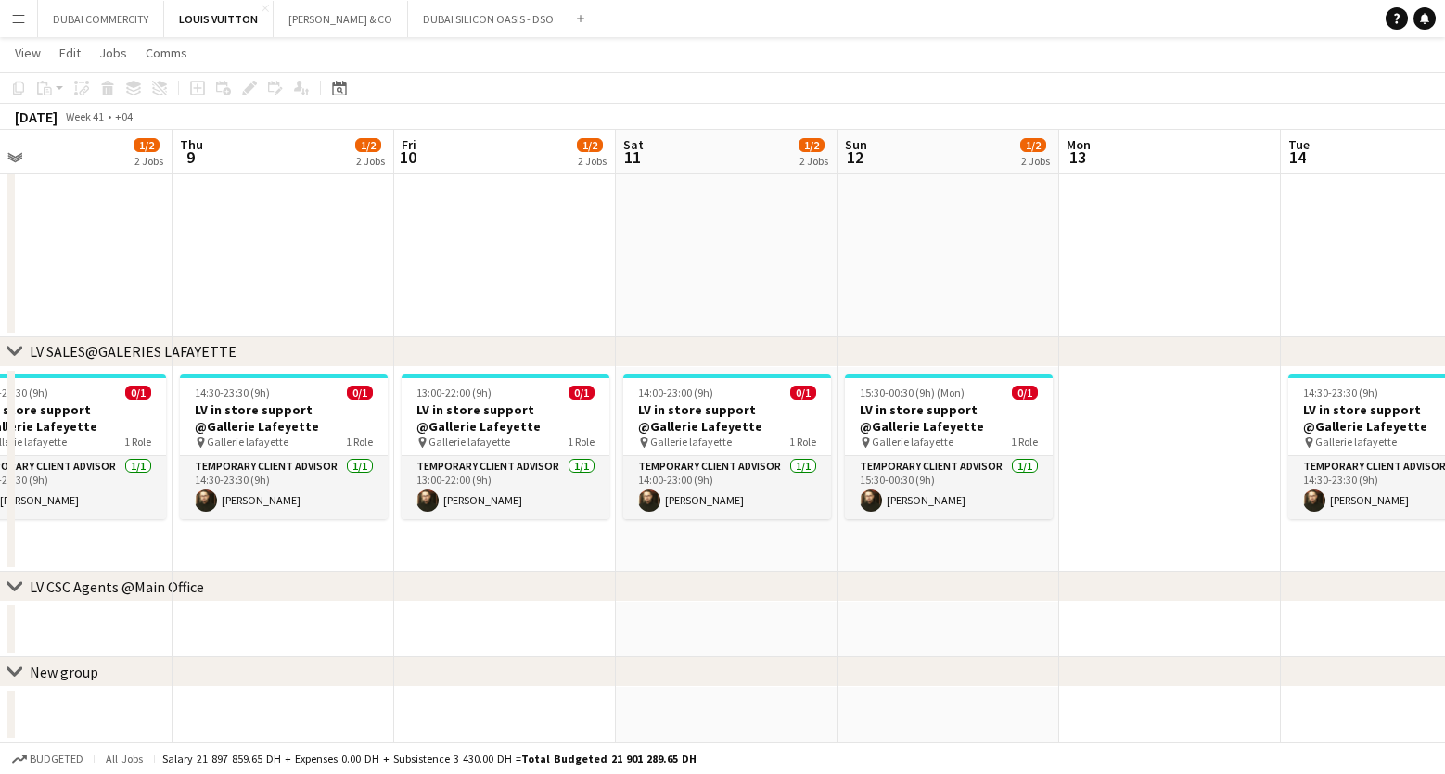
scroll to position [0, 546]
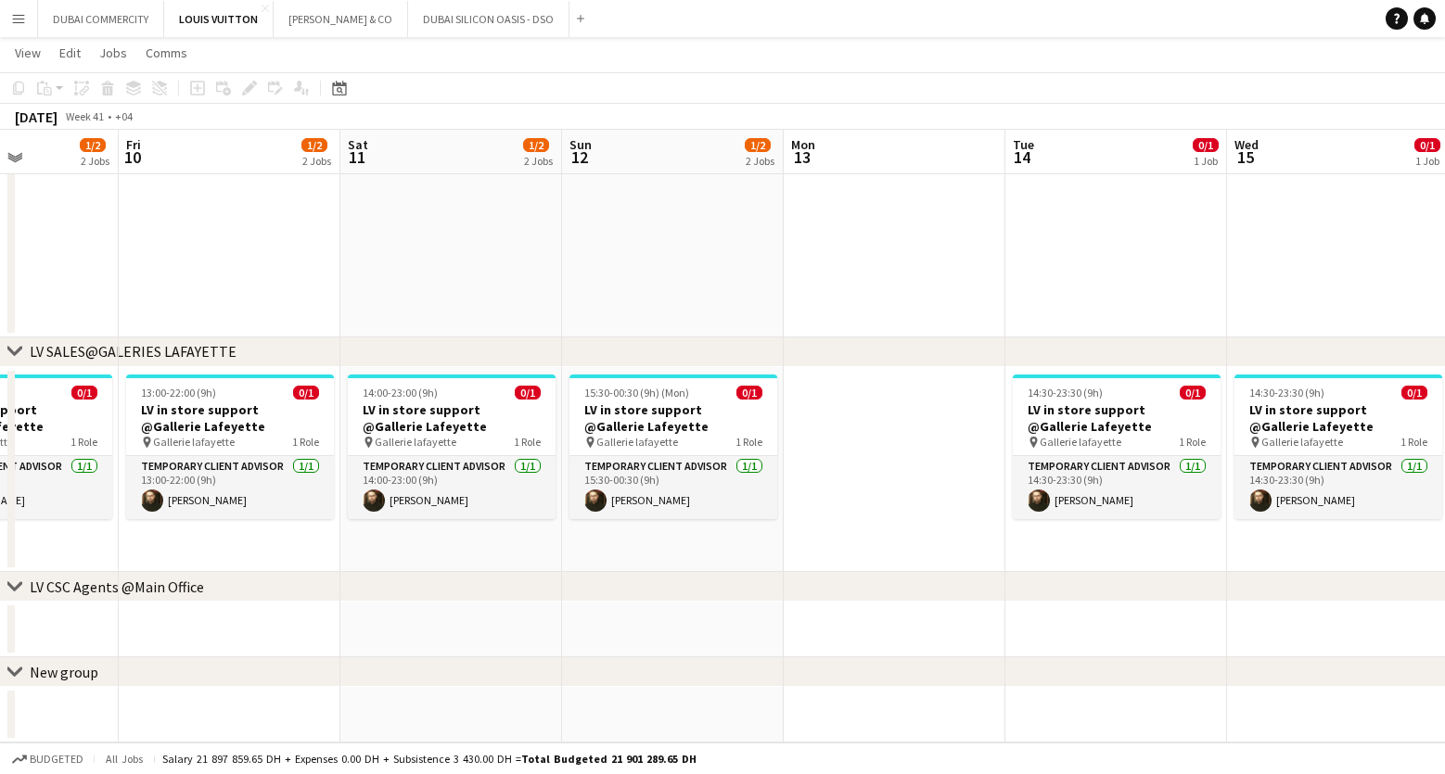
drag, startPoint x: 1125, startPoint y: 516, endPoint x: 629, endPoint y: 584, distance: 500.9
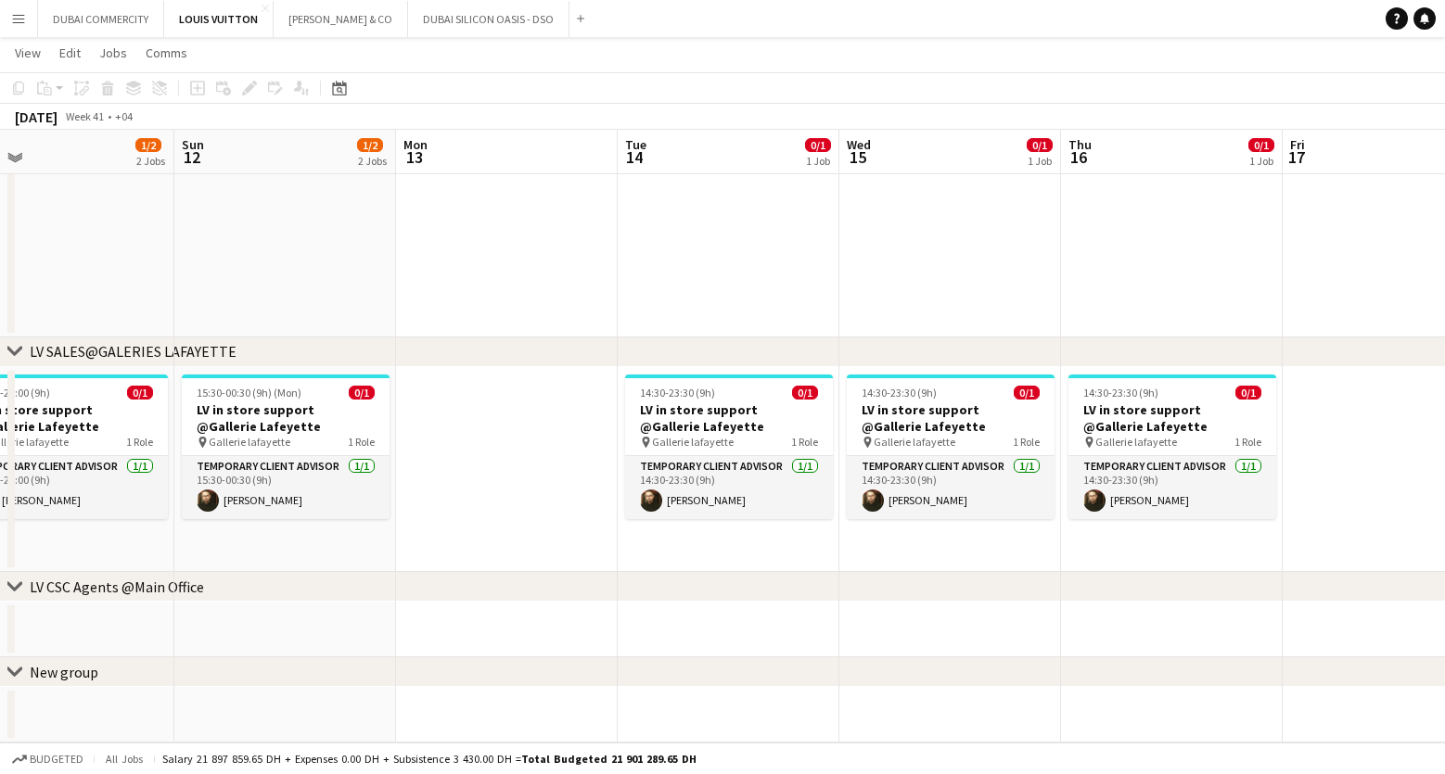
drag, startPoint x: 1076, startPoint y: 530, endPoint x: 678, endPoint y: 535, distance: 397.9
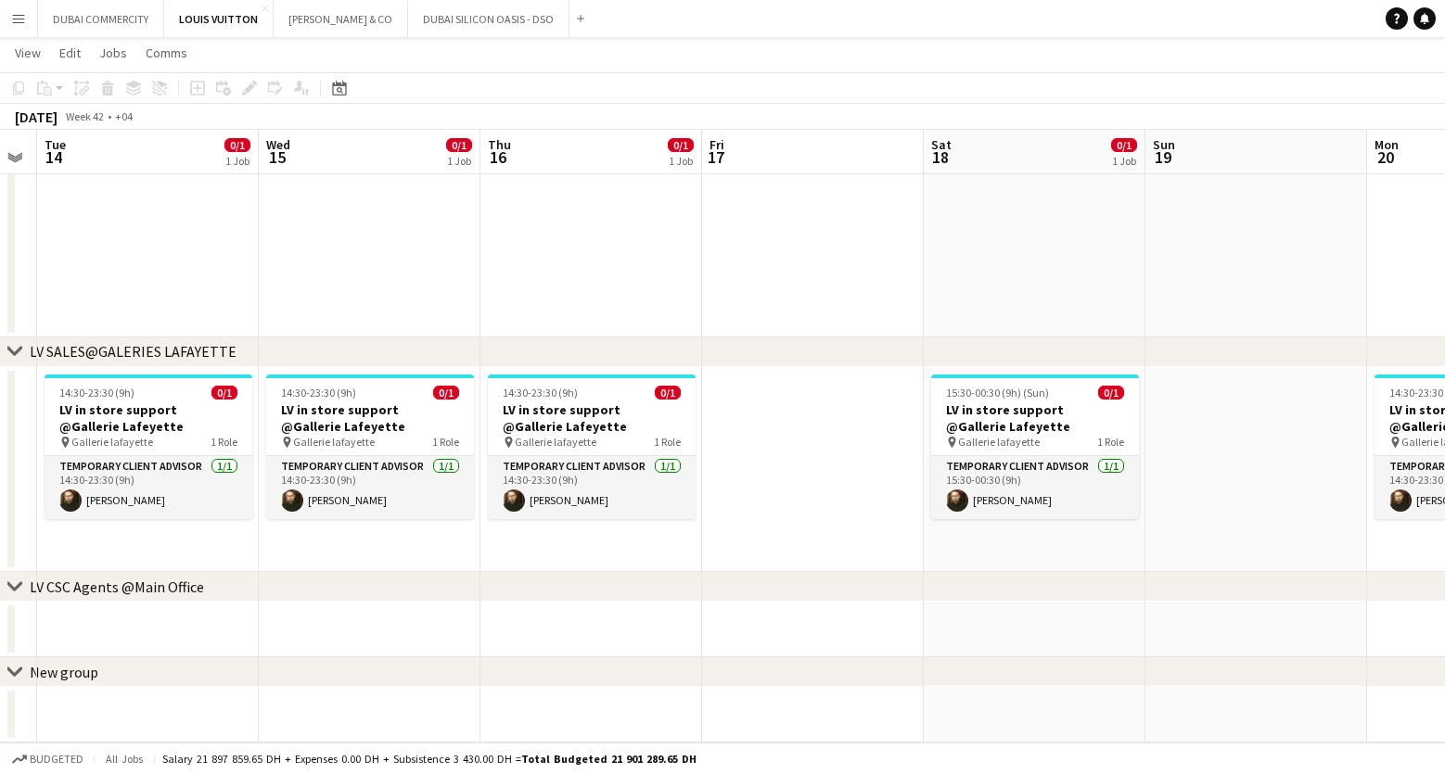
drag, startPoint x: 1109, startPoint y: 535, endPoint x: 523, endPoint y: 516, distance: 586.5
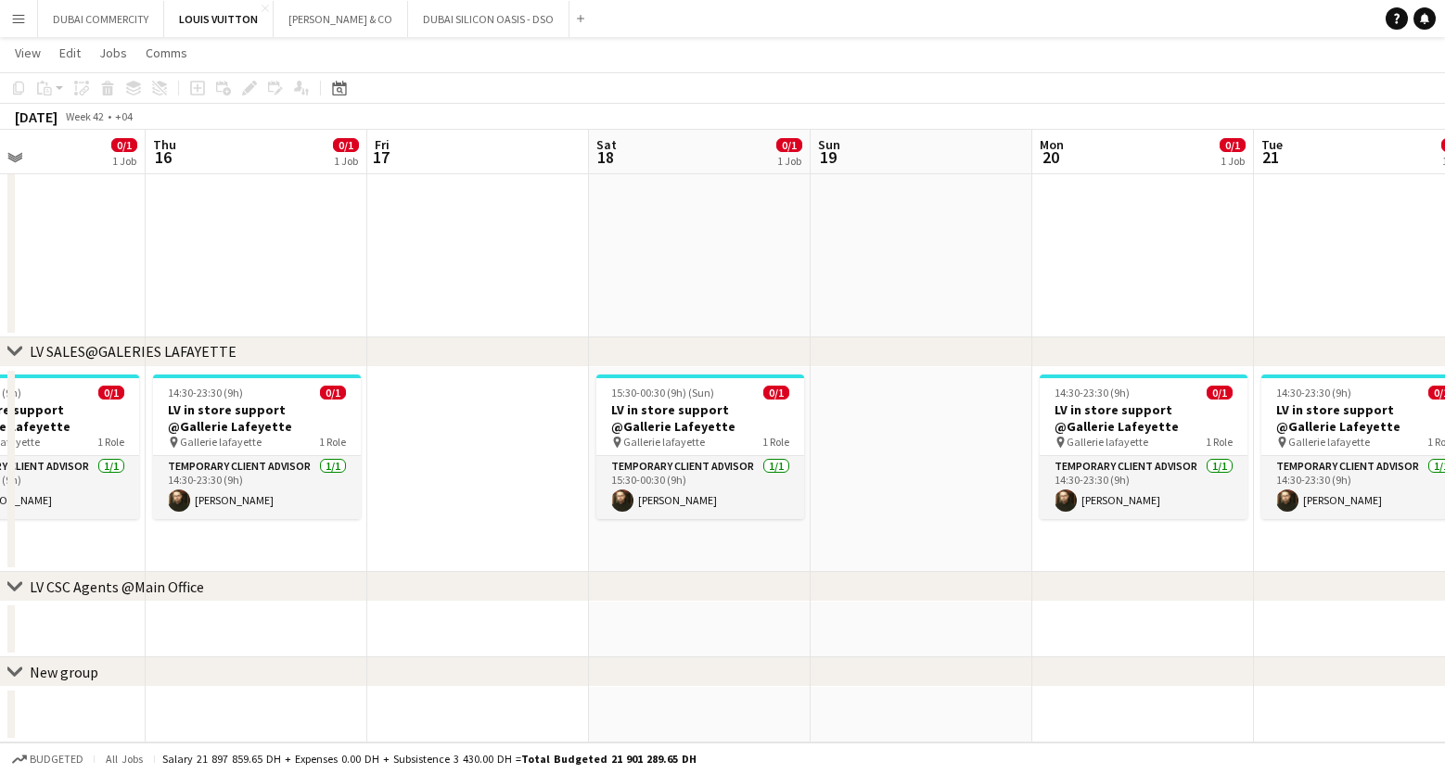
scroll to position [0, 743]
drag, startPoint x: 975, startPoint y: 543, endPoint x: 655, endPoint y: 550, distance: 320.1
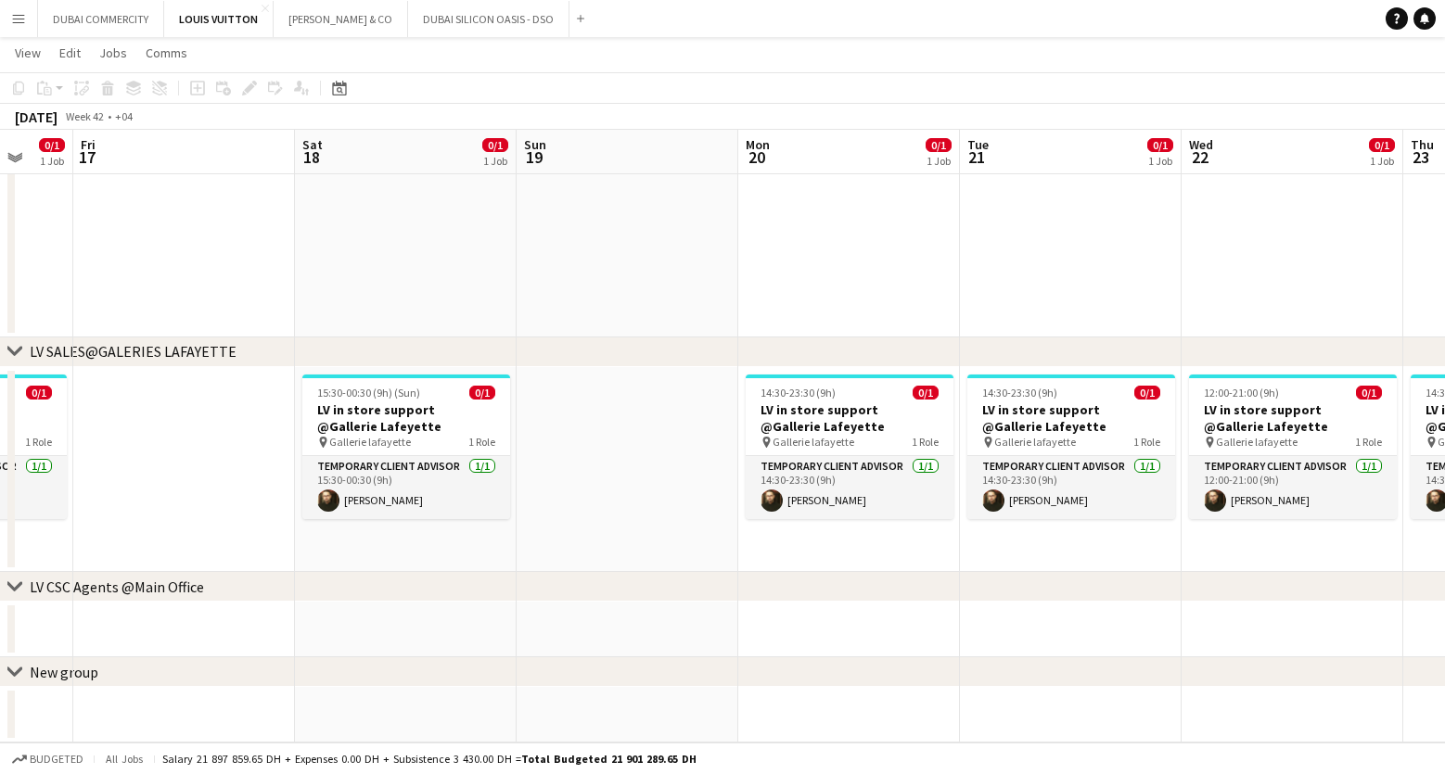
drag, startPoint x: 1122, startPoint y: 543, endPoint x: 831, endPoint y: 537, distance: 291.3
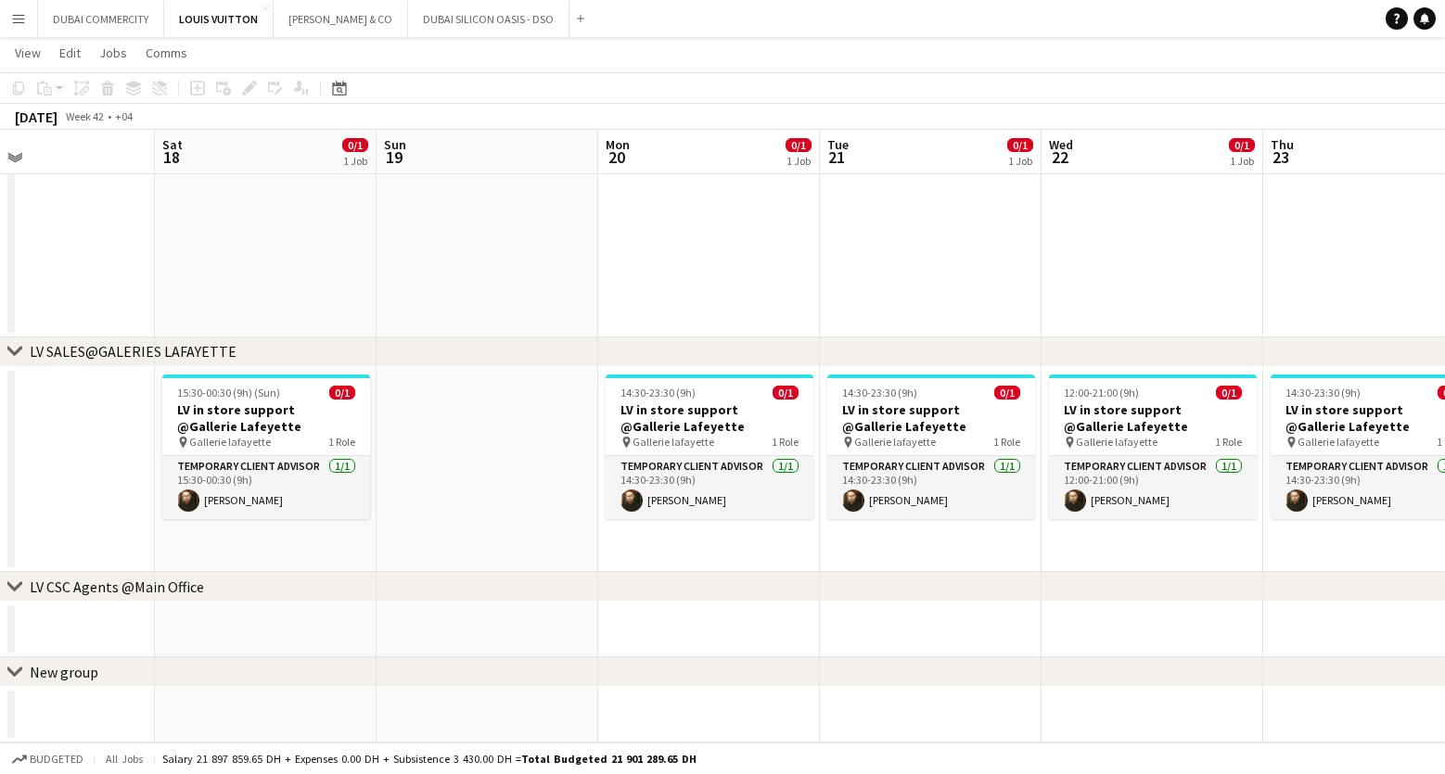
drag, startPoint x: 1093, startPoint y: 531, endPoint x: 955, endPoint y: 530, distance: 138.2
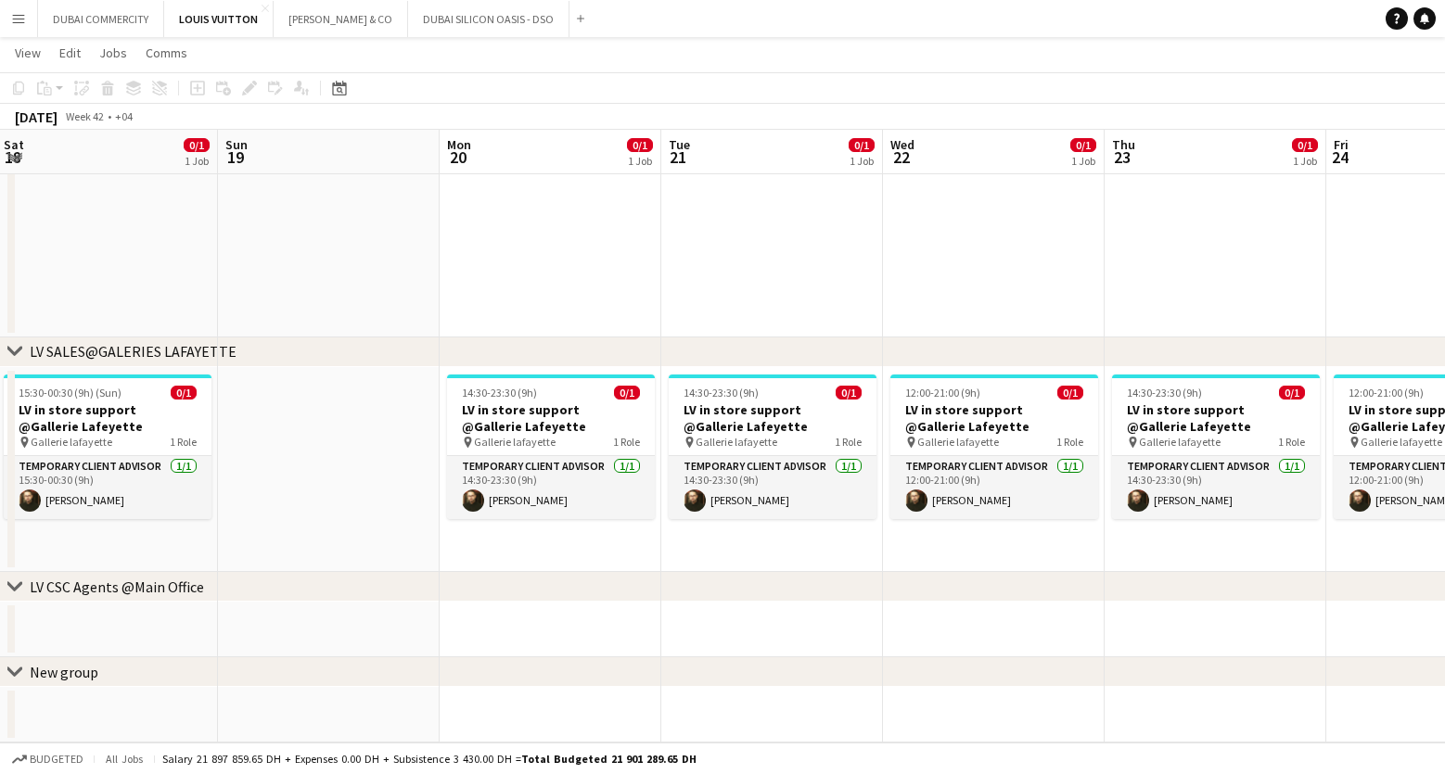
drag, startPoint x: 1150, startPoint y: 533, endPoint x: 991, endPoint y: 539, distance: 159.6
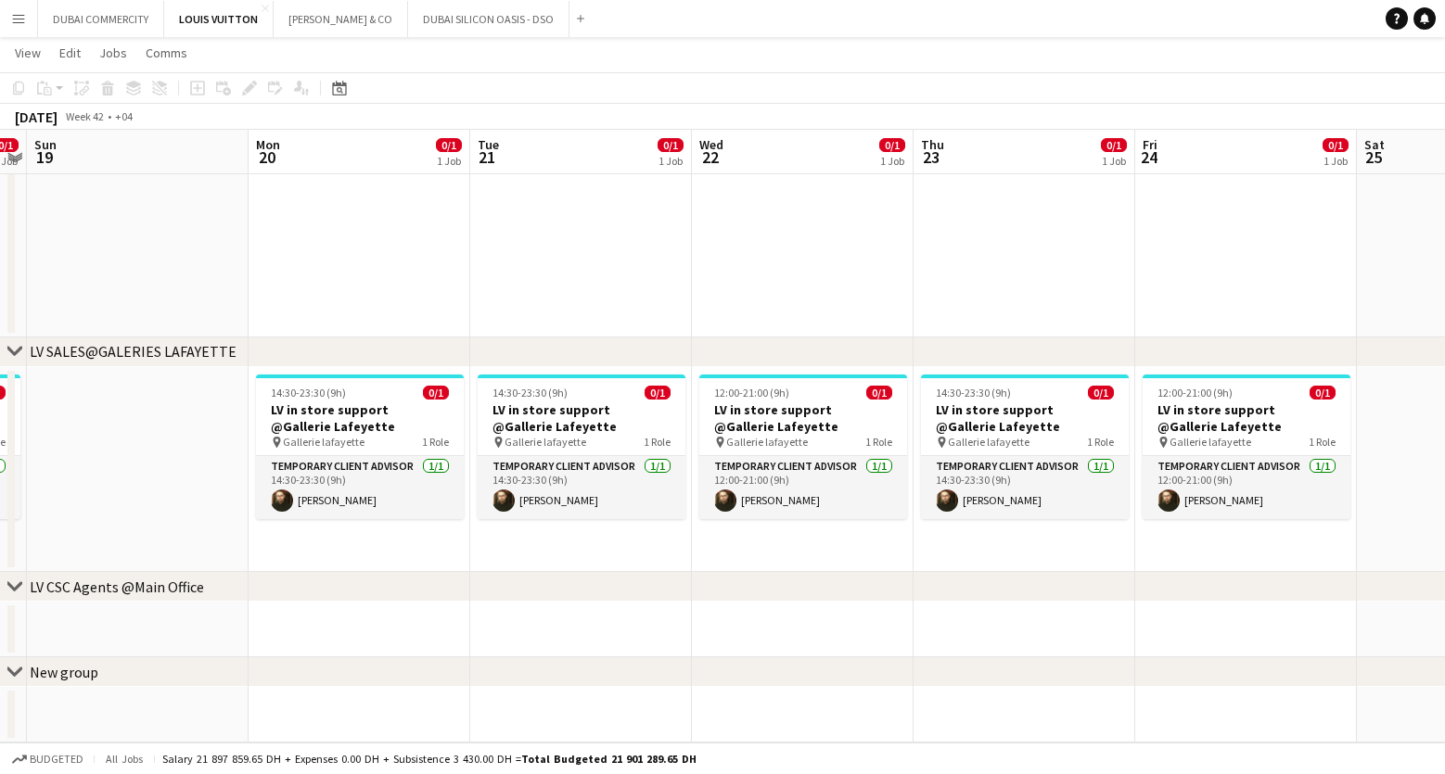
scroll to position [0, 661]
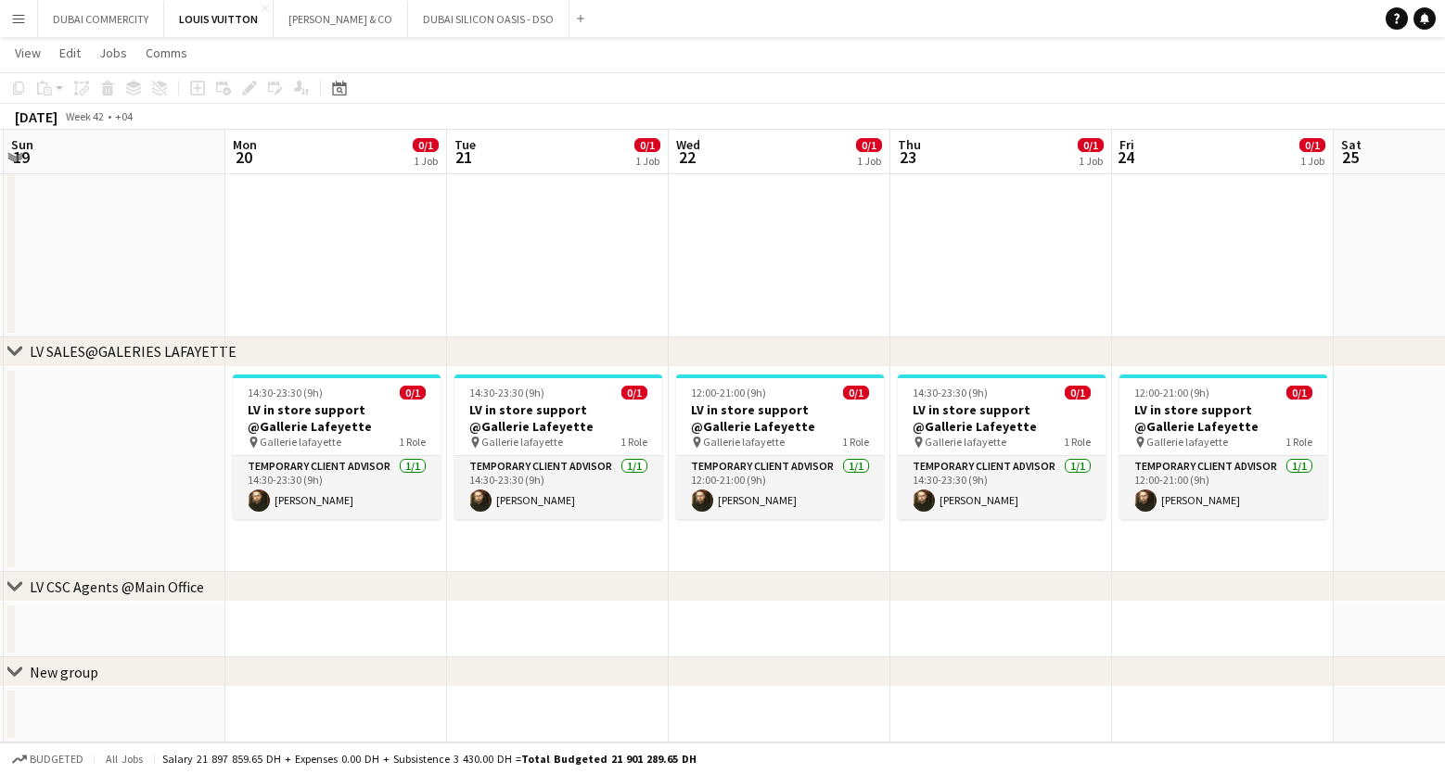
drag, startPoint x: 1207, startPoint y: 532, endPoint x: 993, endPoint y: 529, distance: 213.3
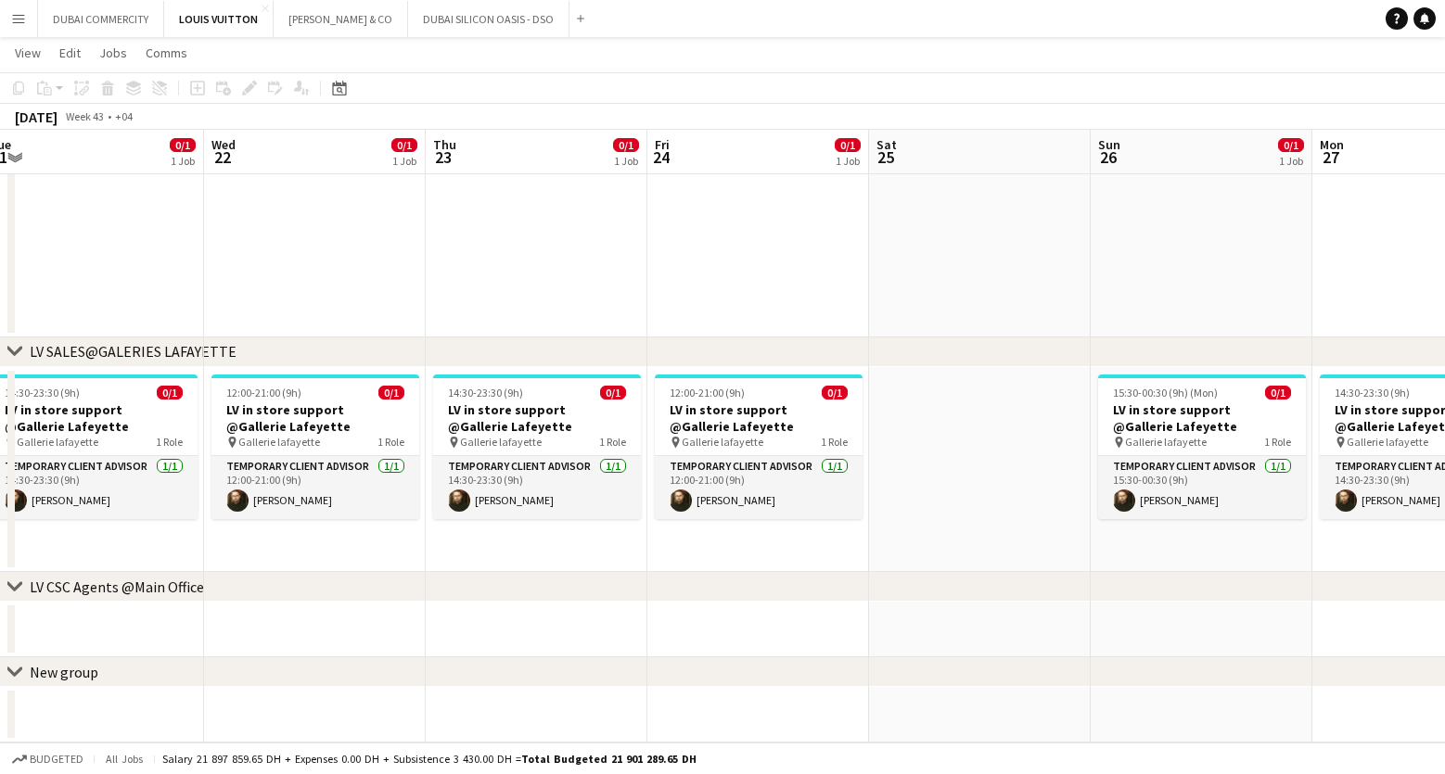
drag, startPoint x: 1232, startPoint y: 539, endPoint x: 545, endPoint y: 570, distance: 687.0
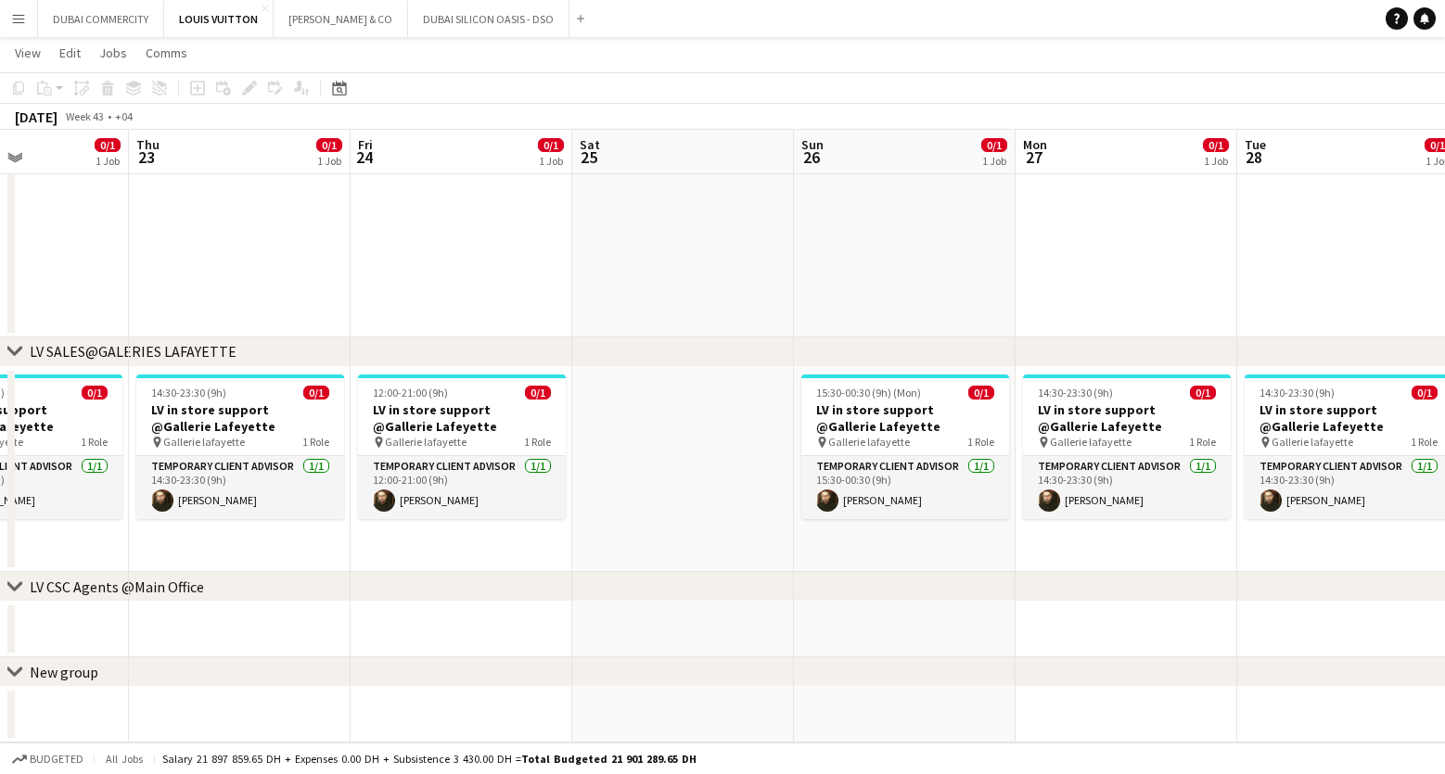
scroll to position [0, 692]
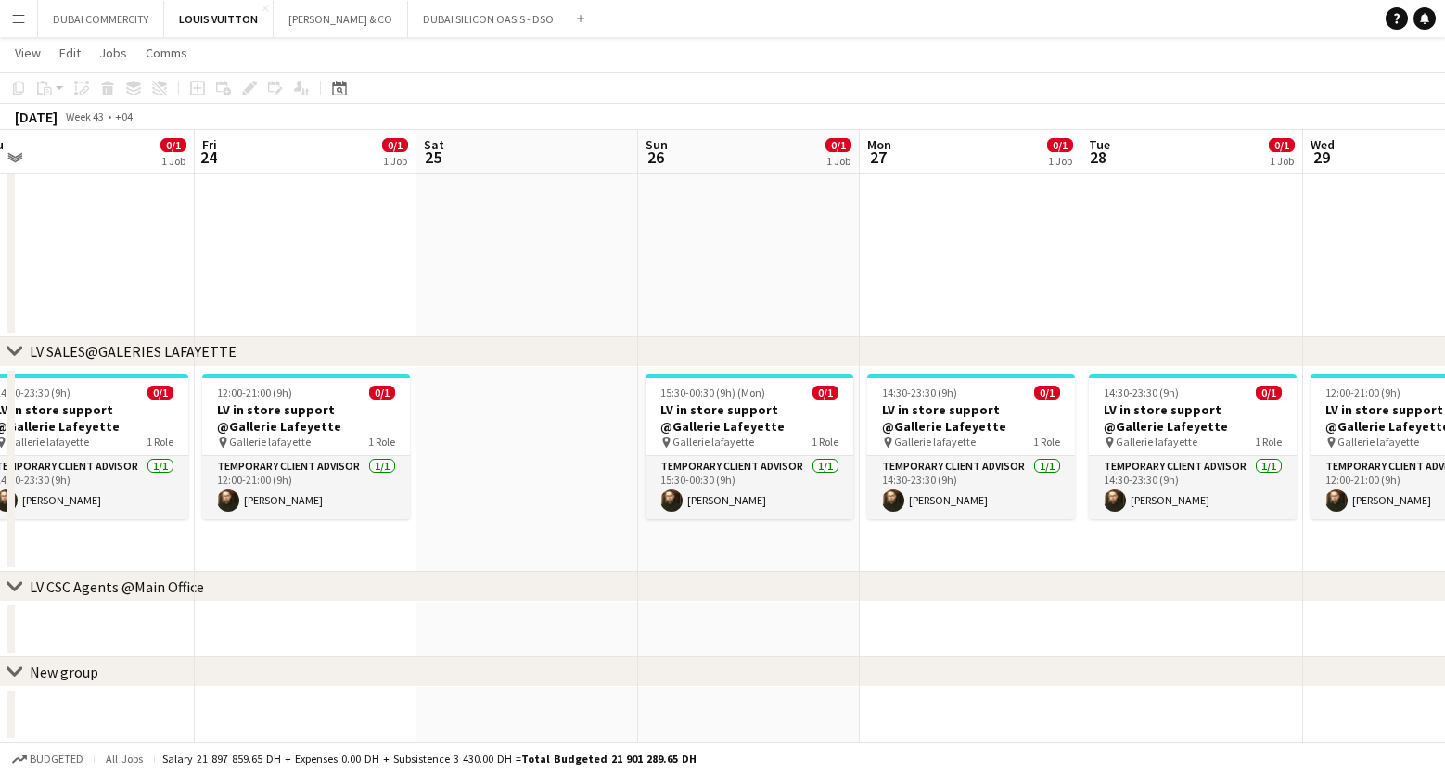
drag, startPoint x: 952, startPoint y: 559, endPoint x: 601, endPoint y: 577, distance: 351.0
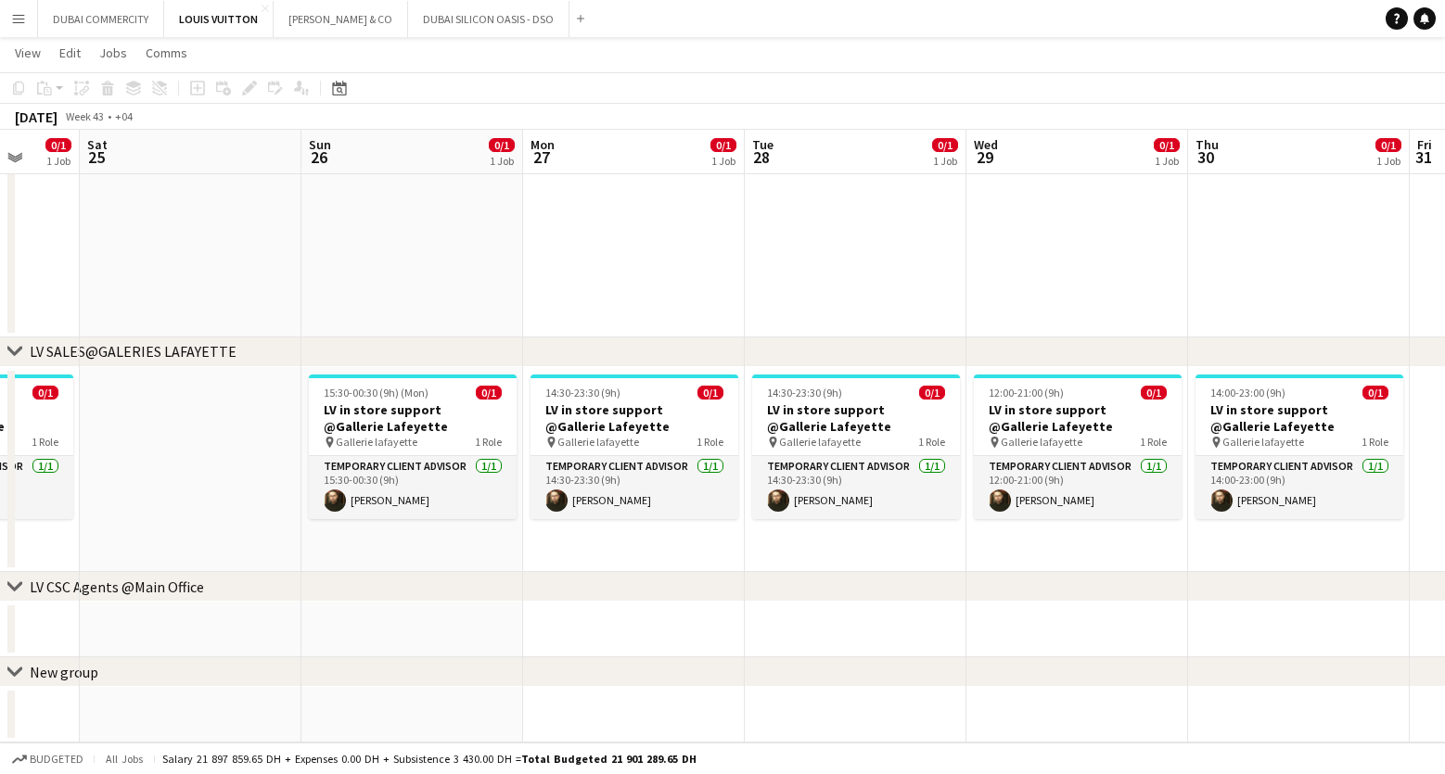
scroll to position [0, 586]
drag, startPoint x: 1193, startPoint y: 540, endPoint x: 855, endPoint y: 551, distance: 337.8
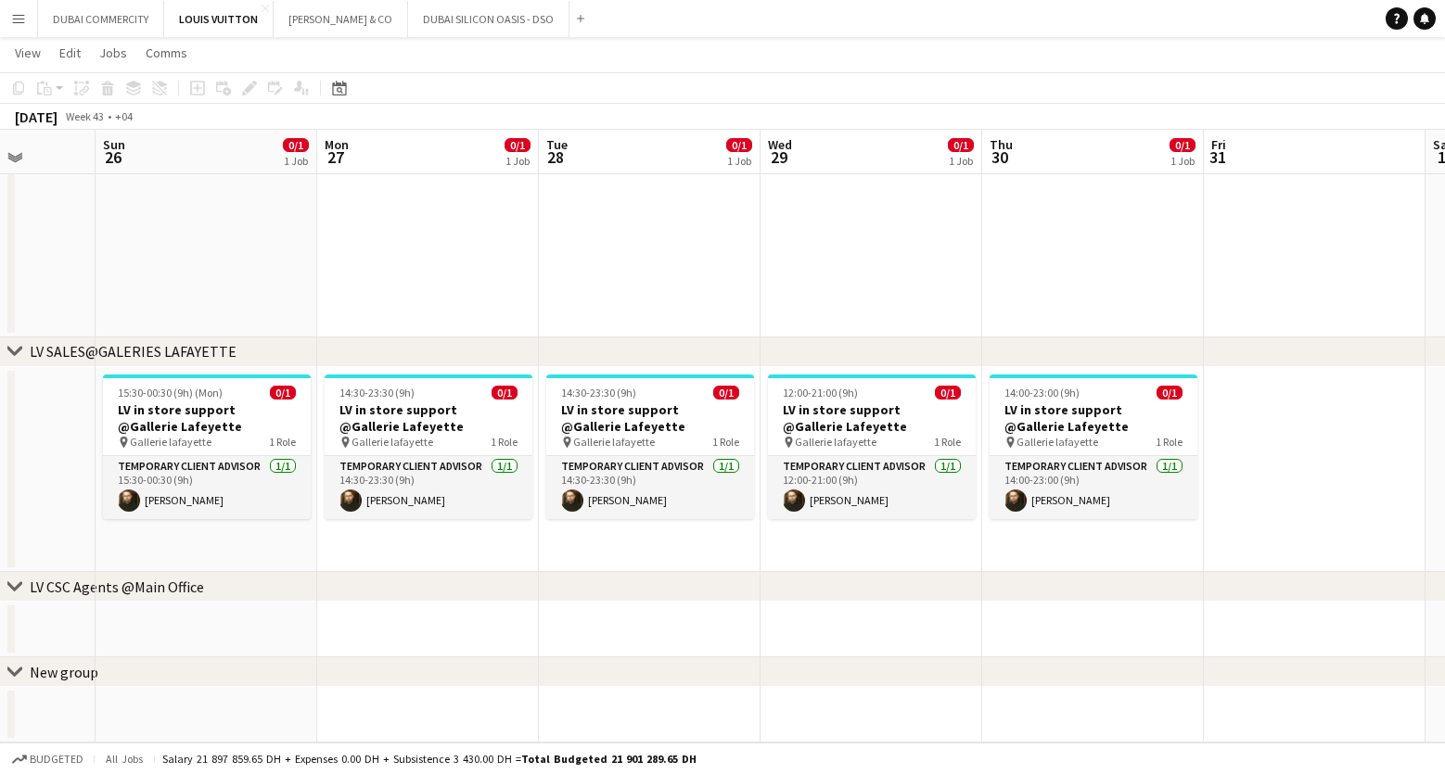
drag, startPoint x: 1238, startPoint y: 538, endPoint x: 1033, endPoint y: 546, distance: 205.1
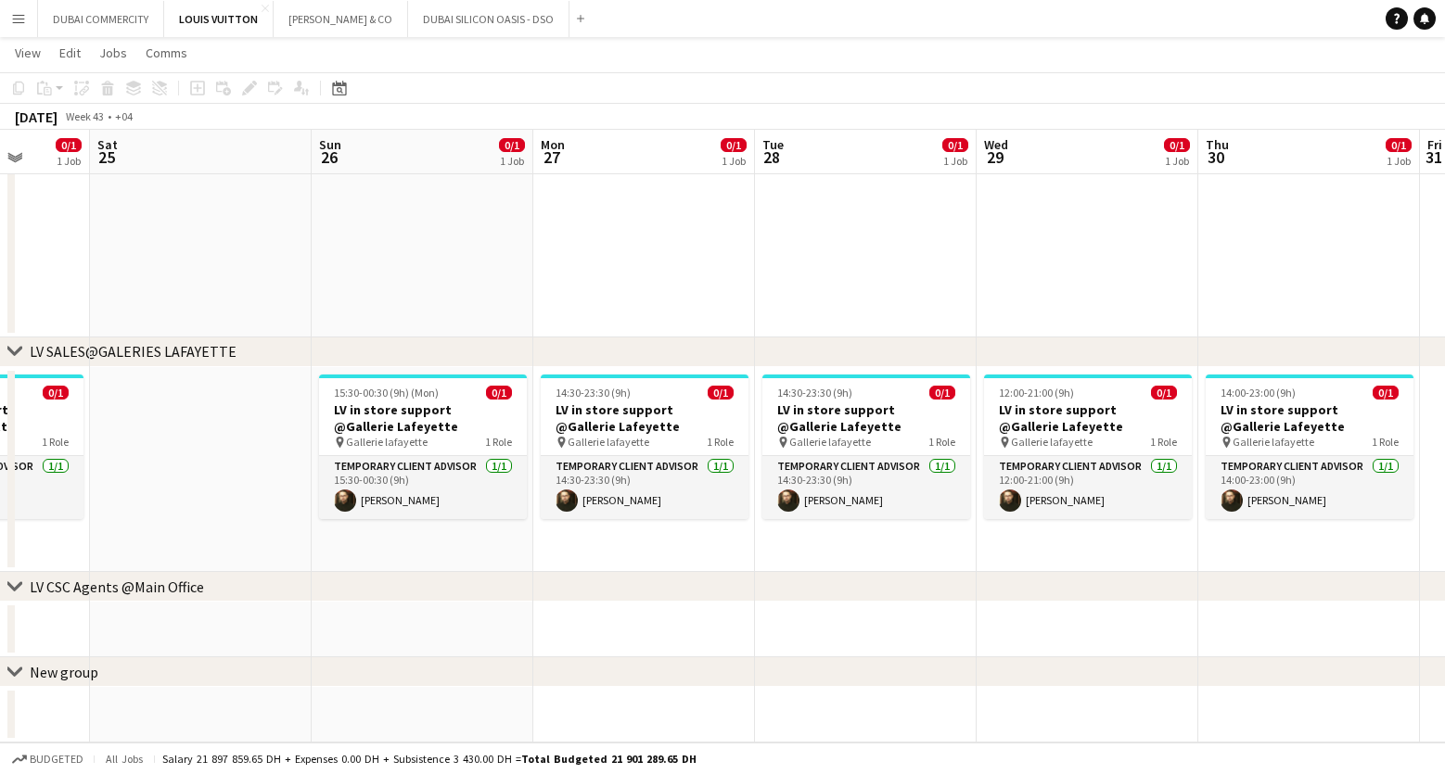
drag, startPoint x: 1106, startPoint y: 547, endPoint x: 879, endPoint y: 565, distance: 227.0
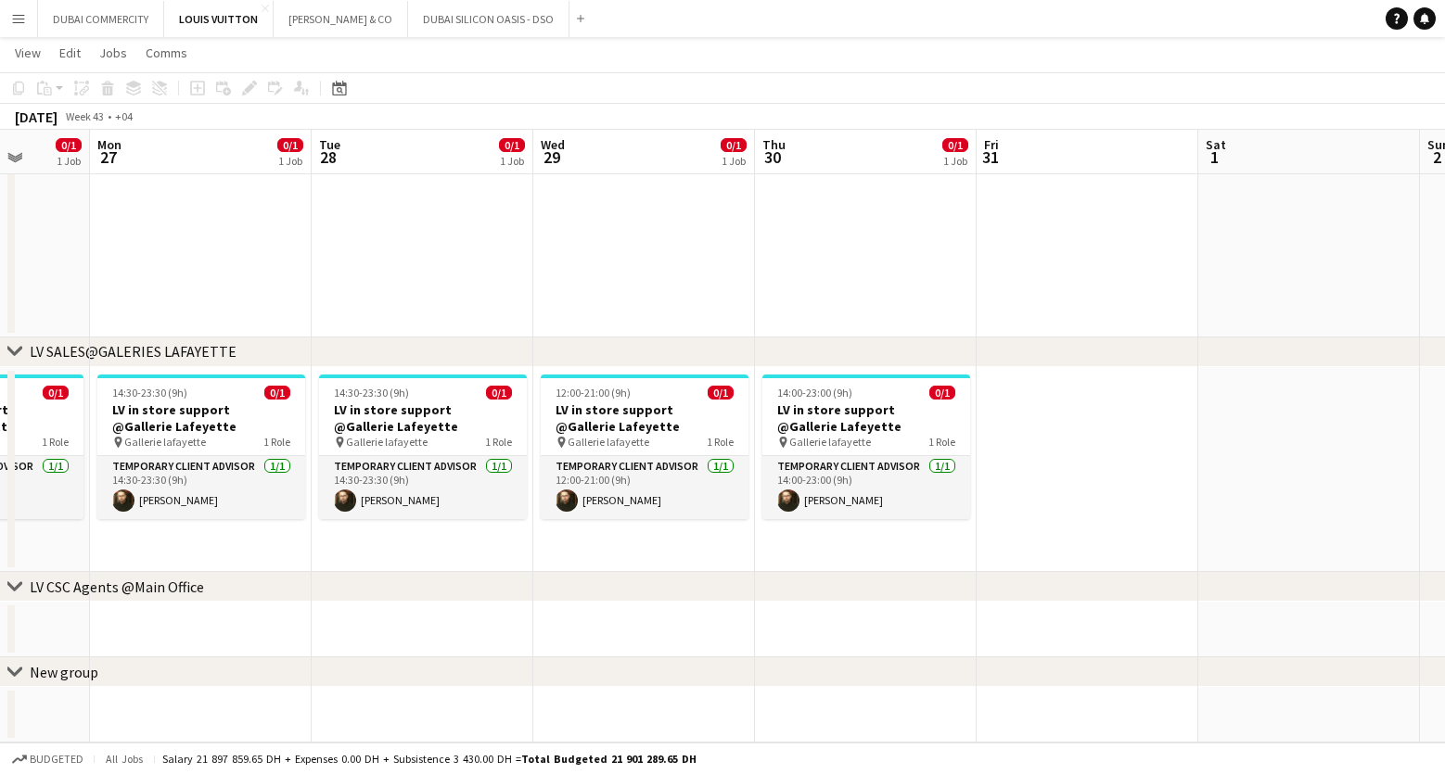
scroll to position [0, 576]
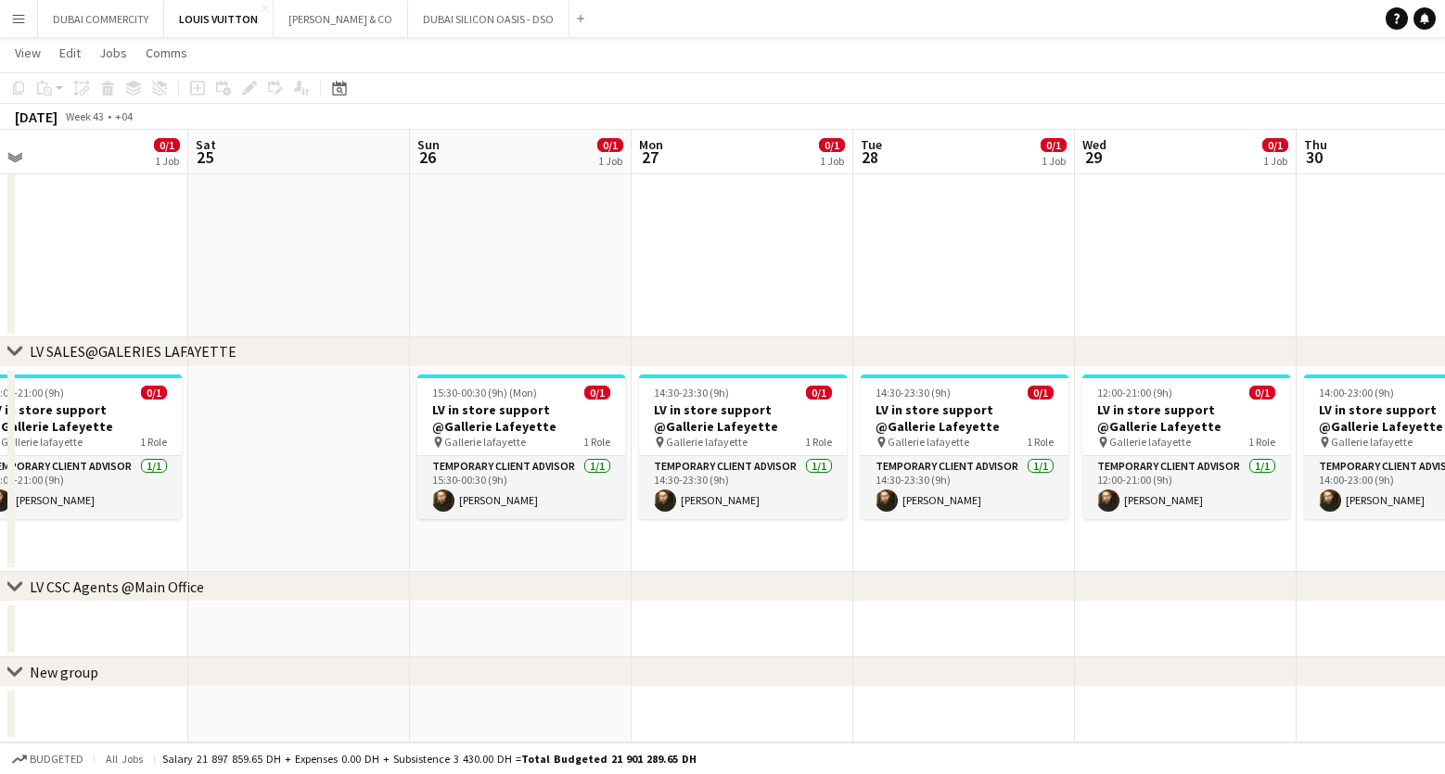
drag, startPoint x: 458, startPoint y: 555, endPoint x: 977, endPoint y: 555, distance: 518.4
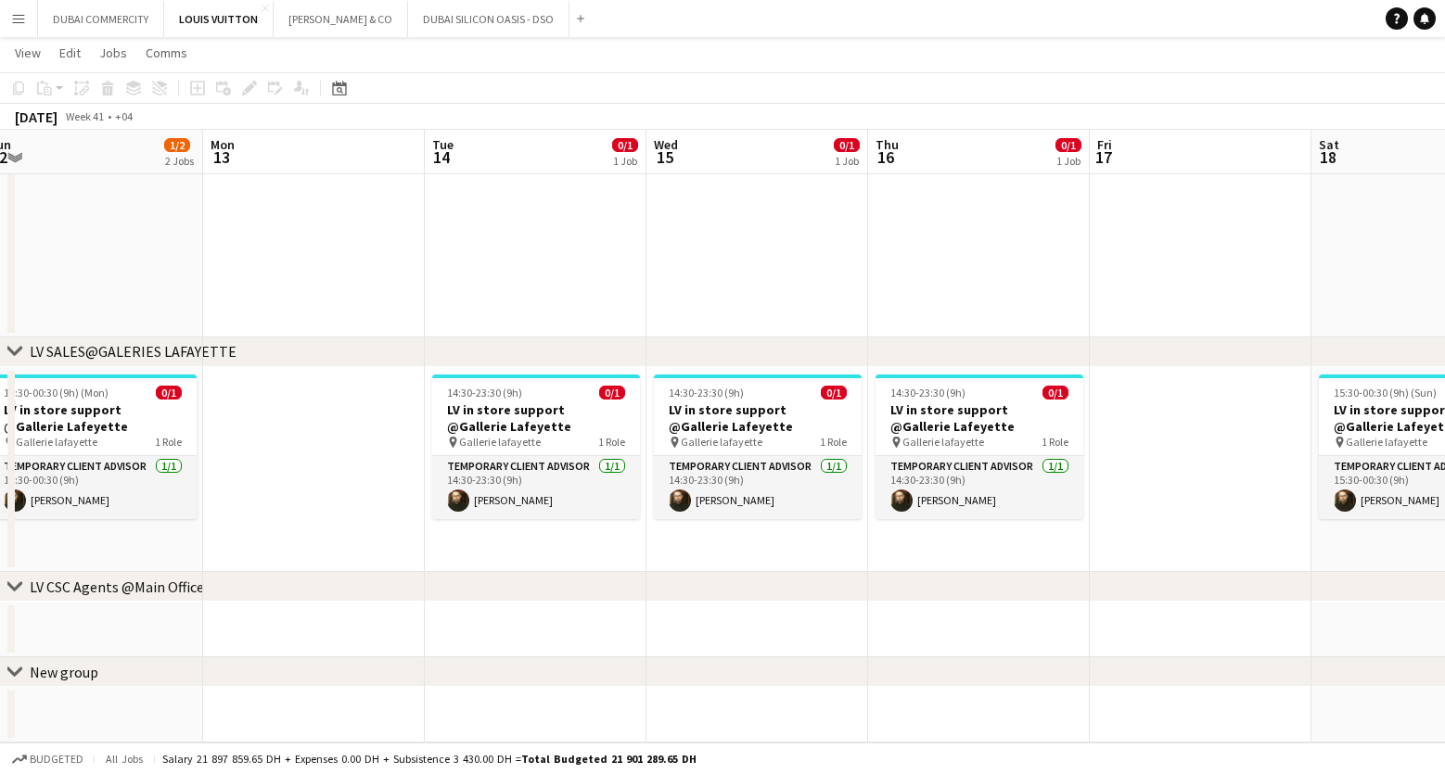
scroll to position [0, 460]
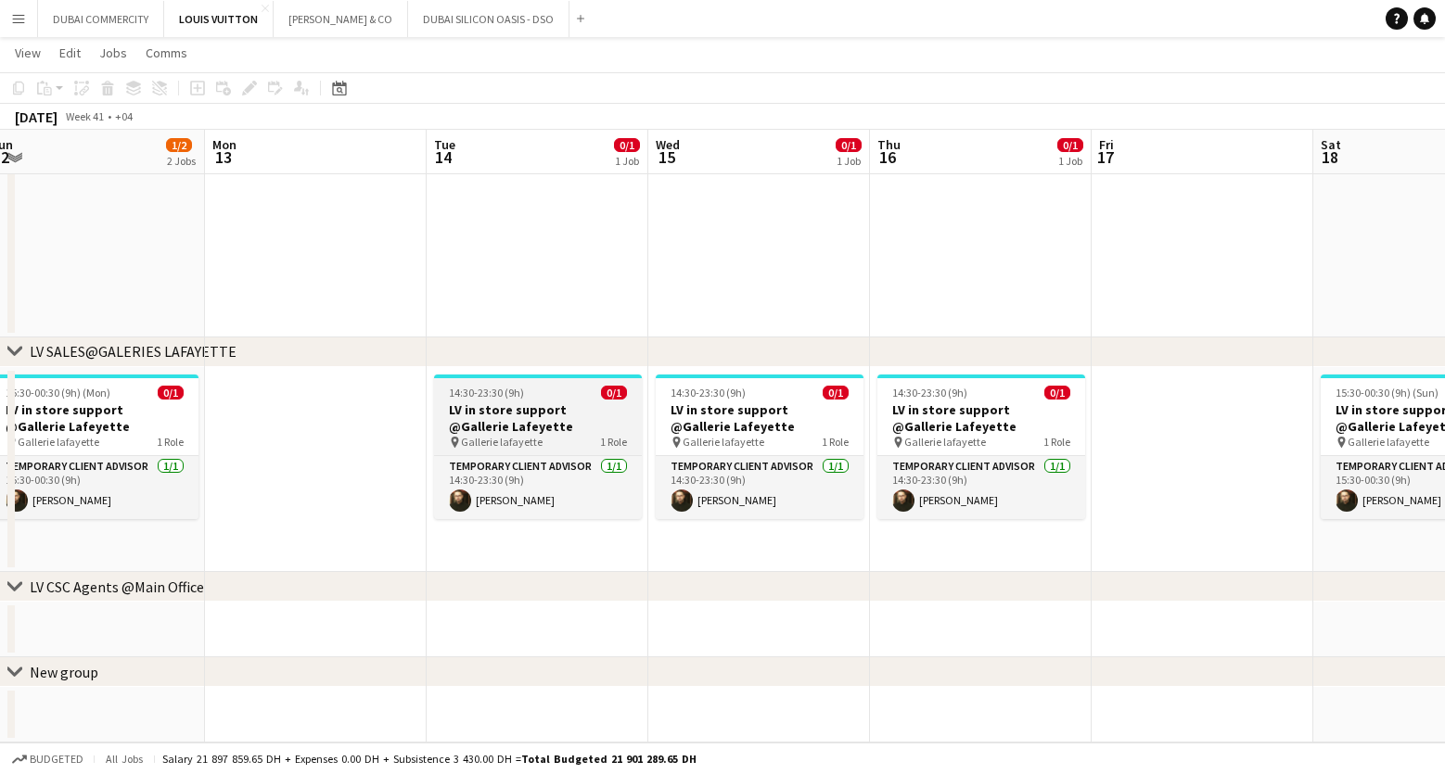
click at [611, 398] on span "0/1" at bounding box center [614, 393] width 26 height 14
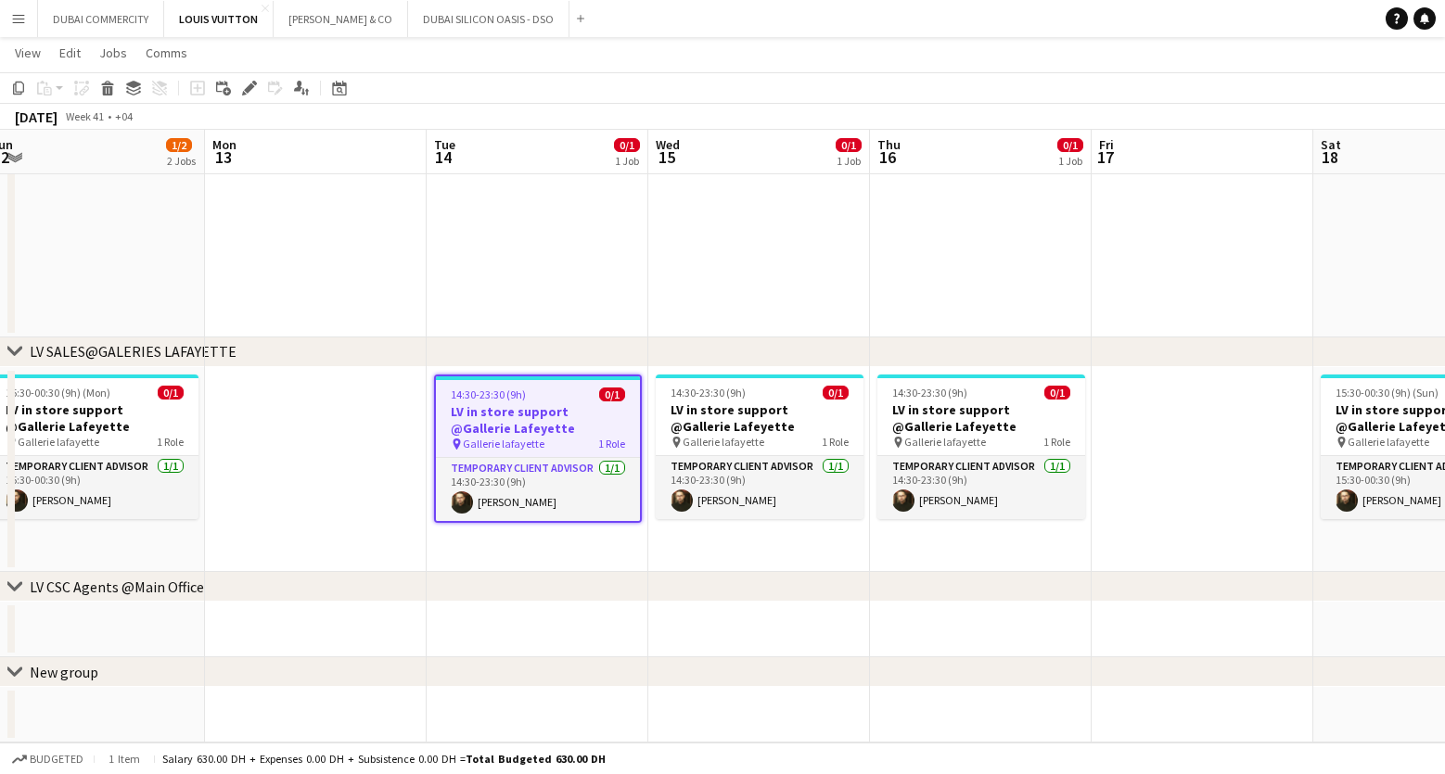
click at [478, 572] on div "chevron-right LV CSC Agents @Main Office" at bounding box center [722, 587] width 1445 height 30
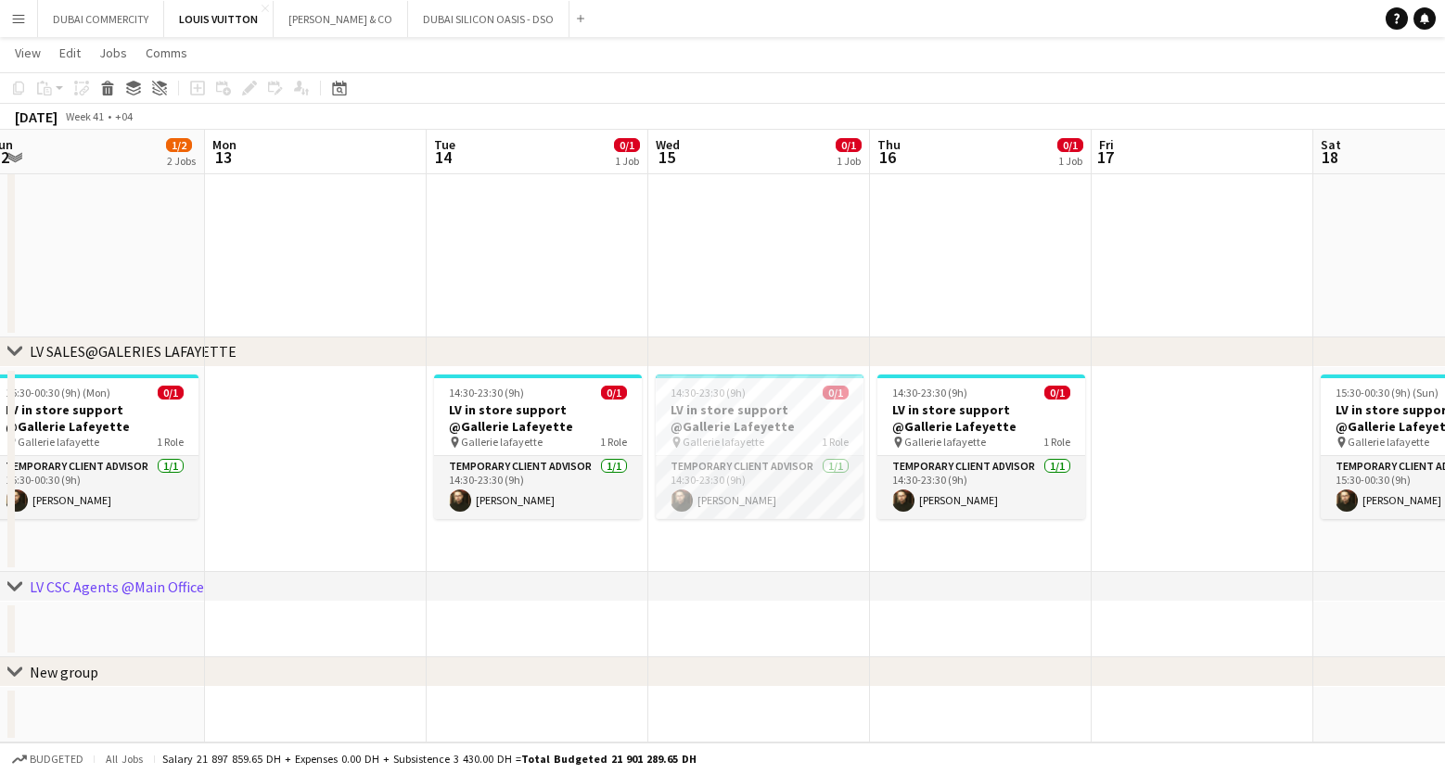
click at [1023, 668] on div "chevron-right New group" at bounding box center [722, 673] width 1445 height 30
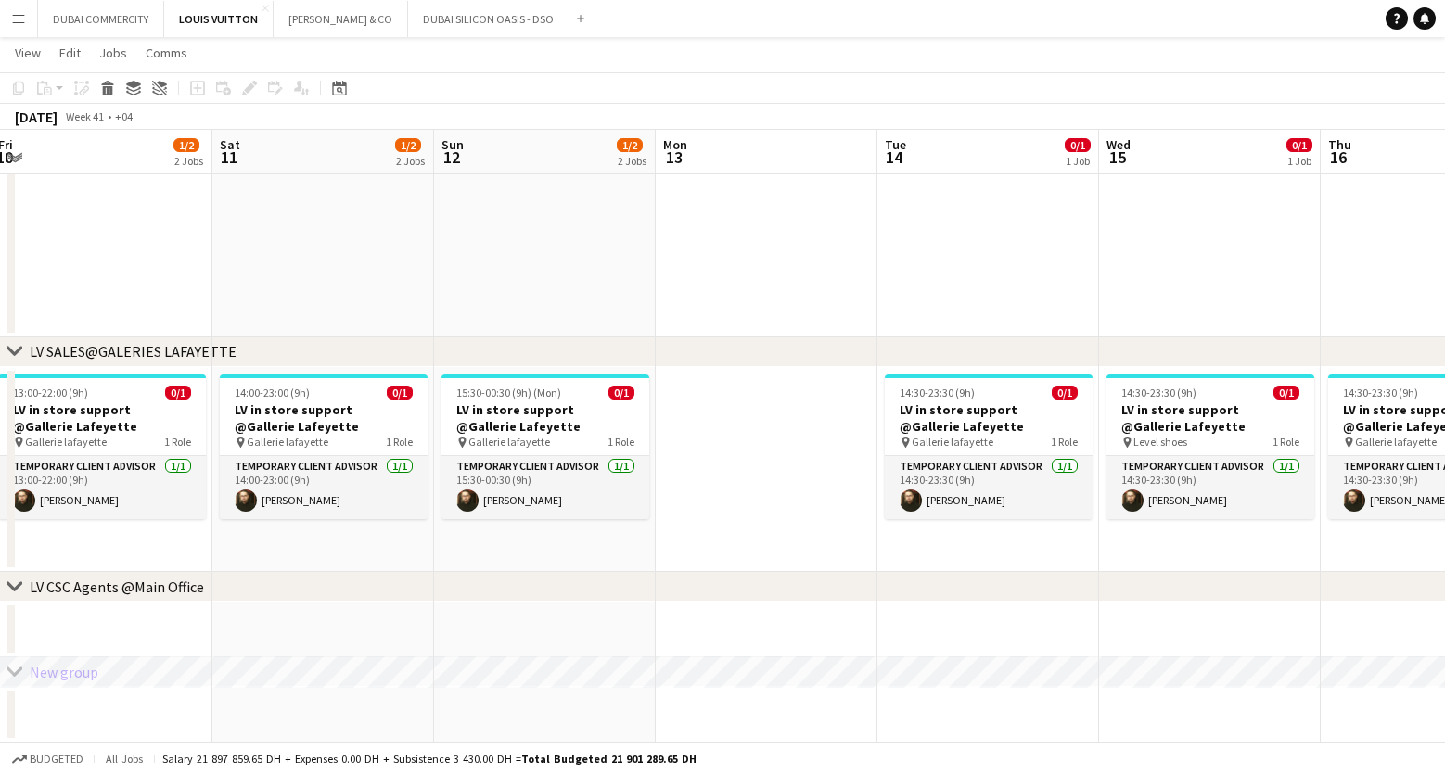
drag, startPoint x: 310, startPoint y: 467, endPoint x: 760, endPoint y: 446, distance: 451.2
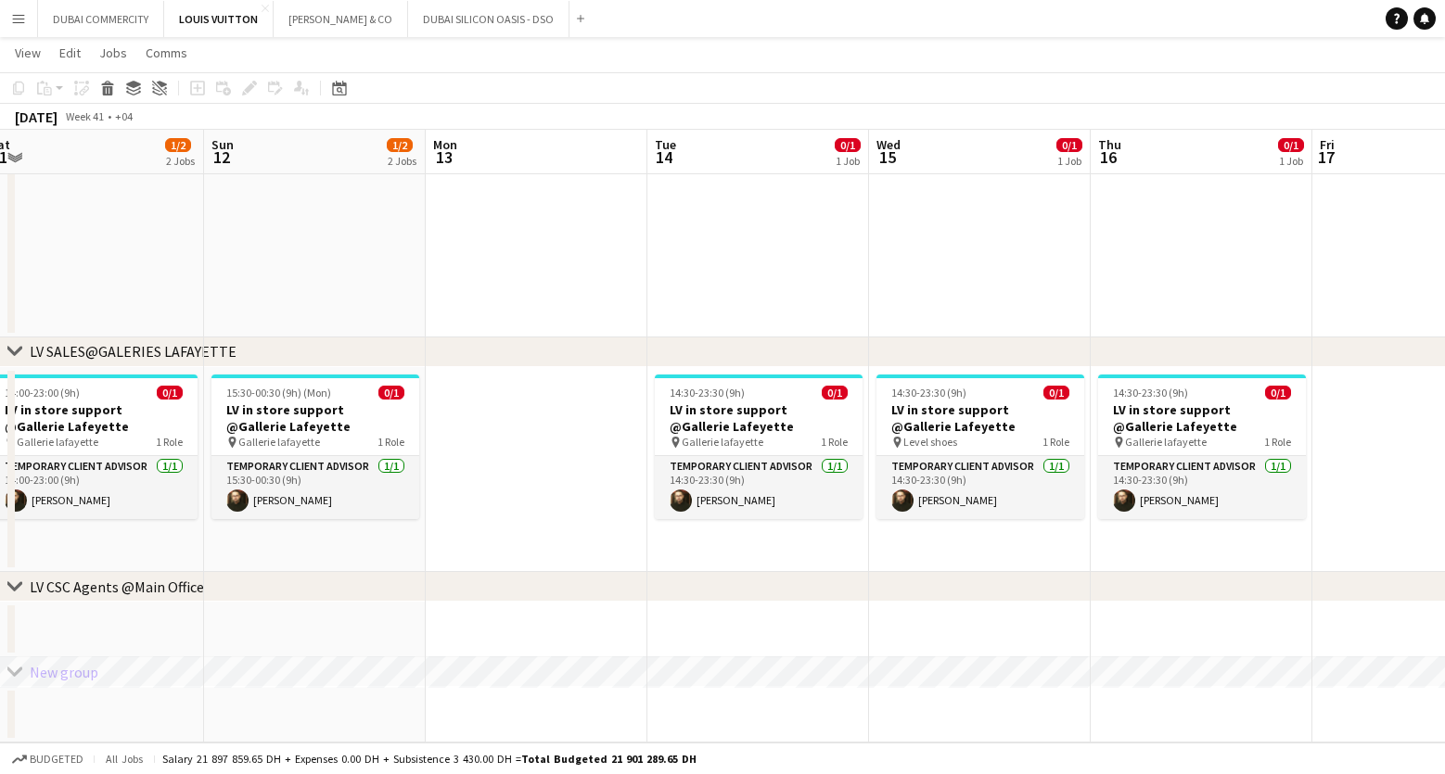
drag, startPoint x: 806, startPoint y: 469, endPoint x: 374, endPoint y: 530, distance: 436.4
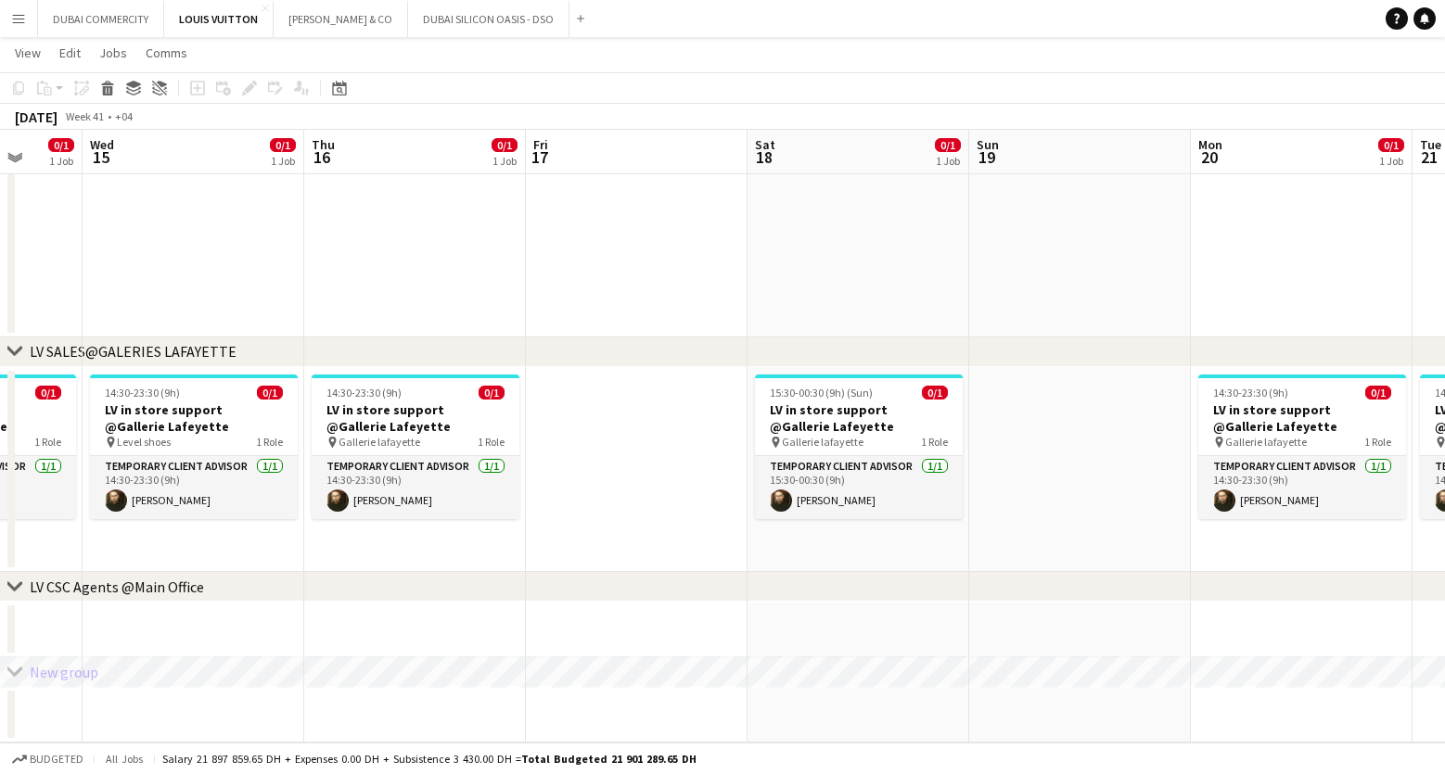
scroll to position [0, 683]
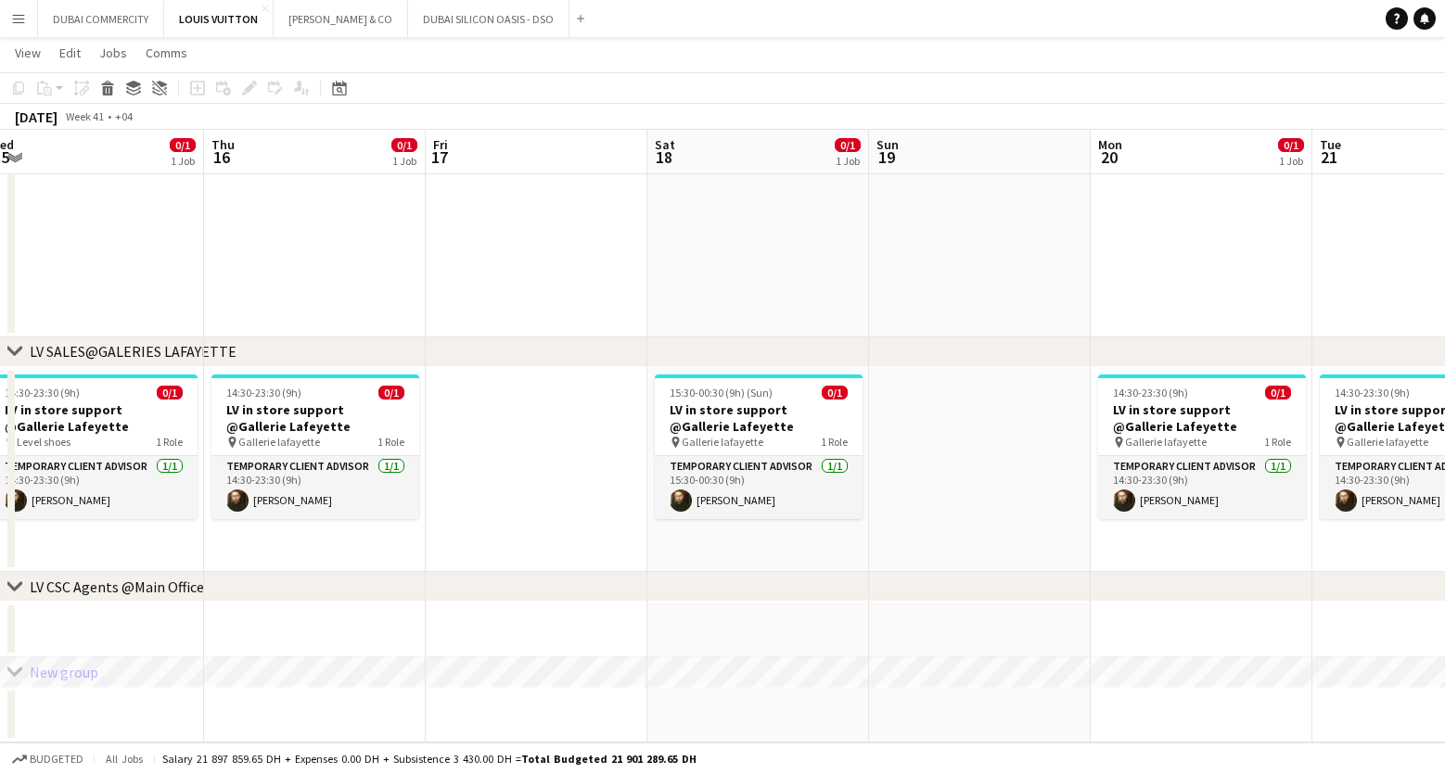
drag, startPoint x: 1193, startPoint y: 444, endPoint x: 508, endPoint y: 500, distance: 686.7
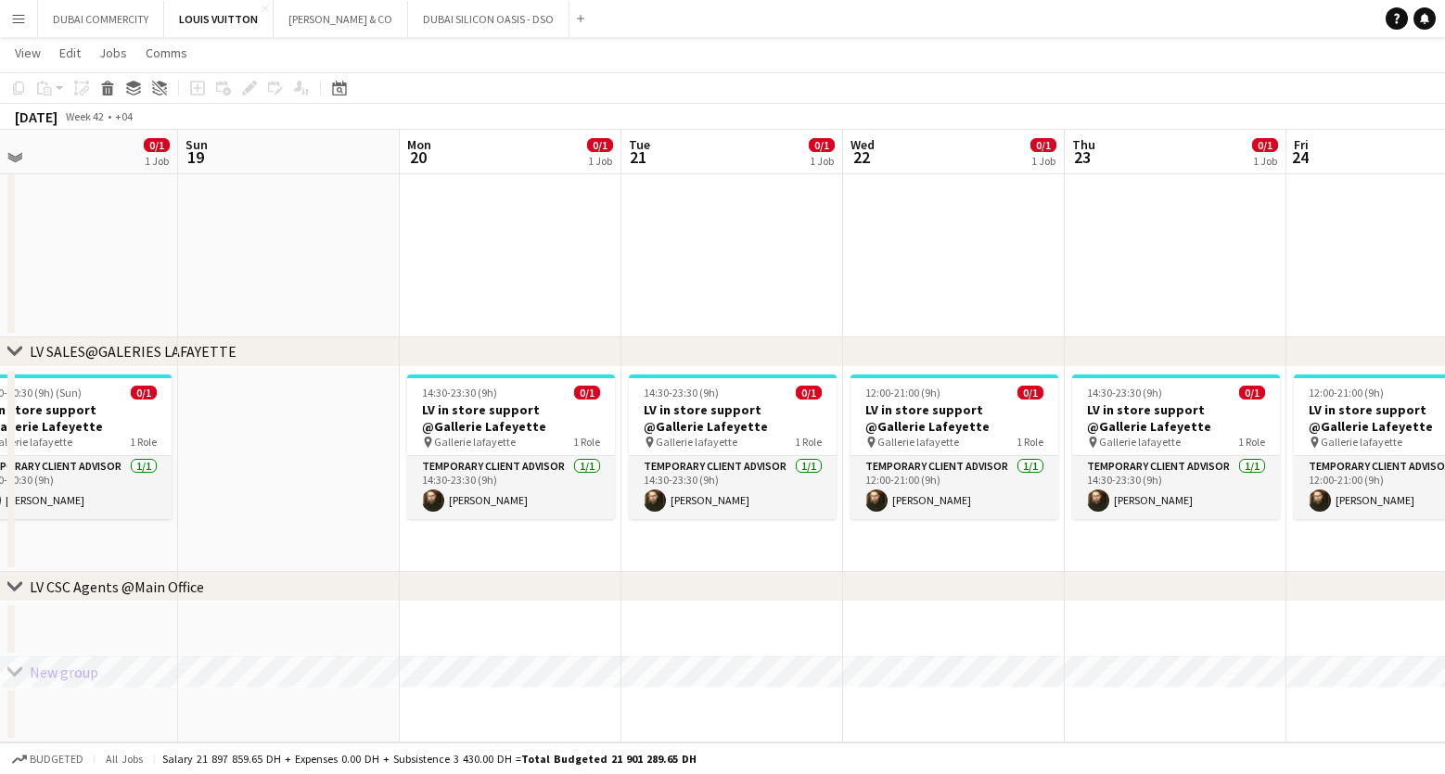
drag, startPoint x: 973, startPoint y: 479, endPoint x: 258, endPoint y: 492, distance: 715.2
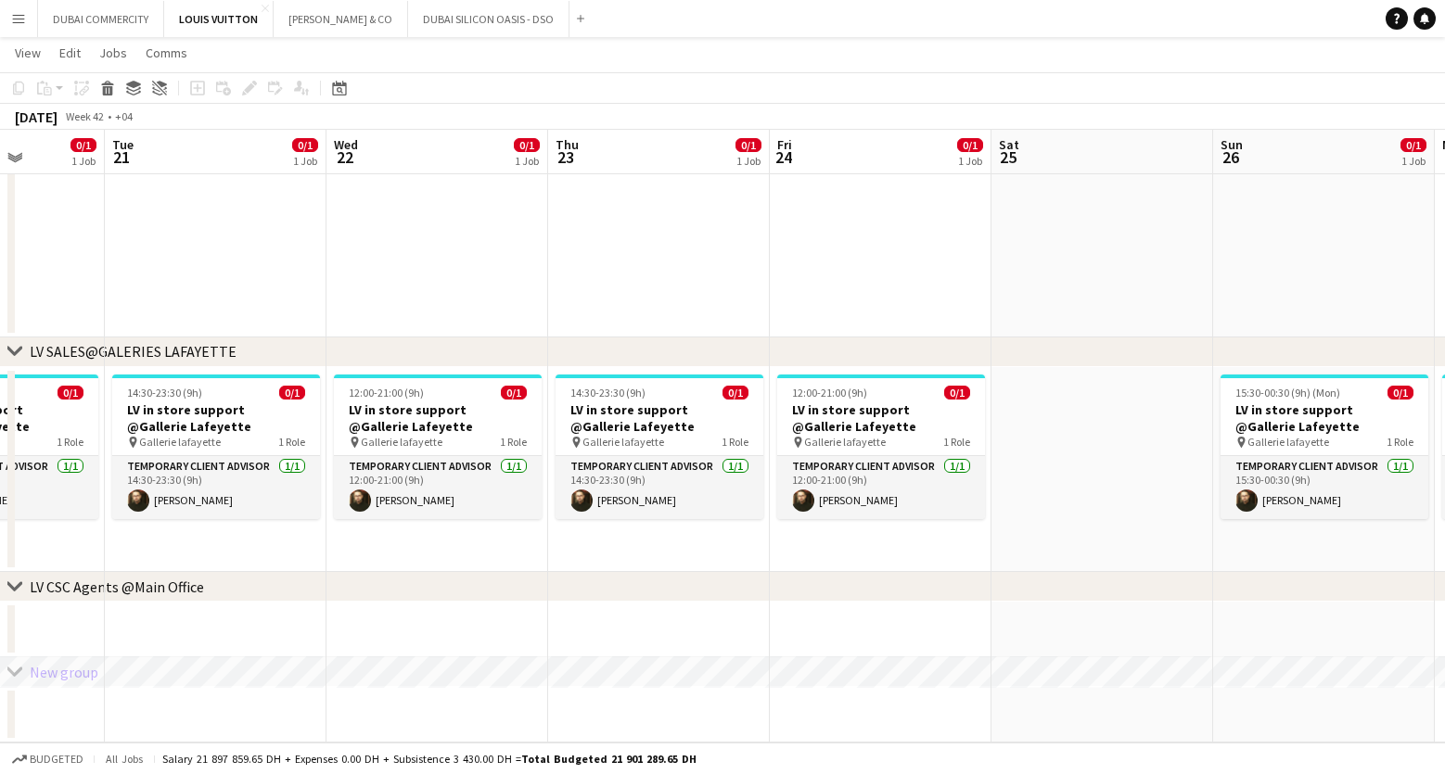
scroll to position [0, 816]
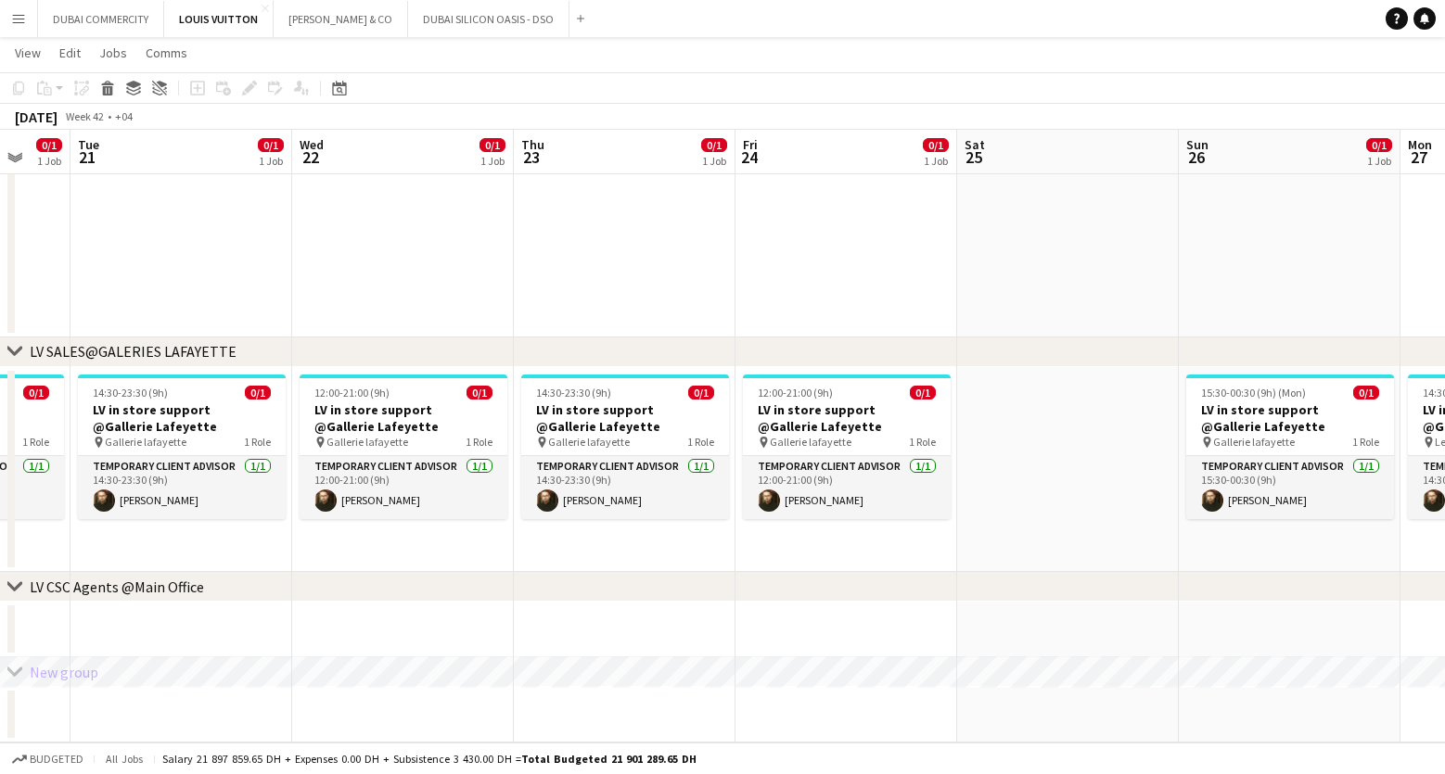
drag, startPoint x: 930, startPoint y: 533, endPoint x: 403, endPoint y: 549, distance: 527.0
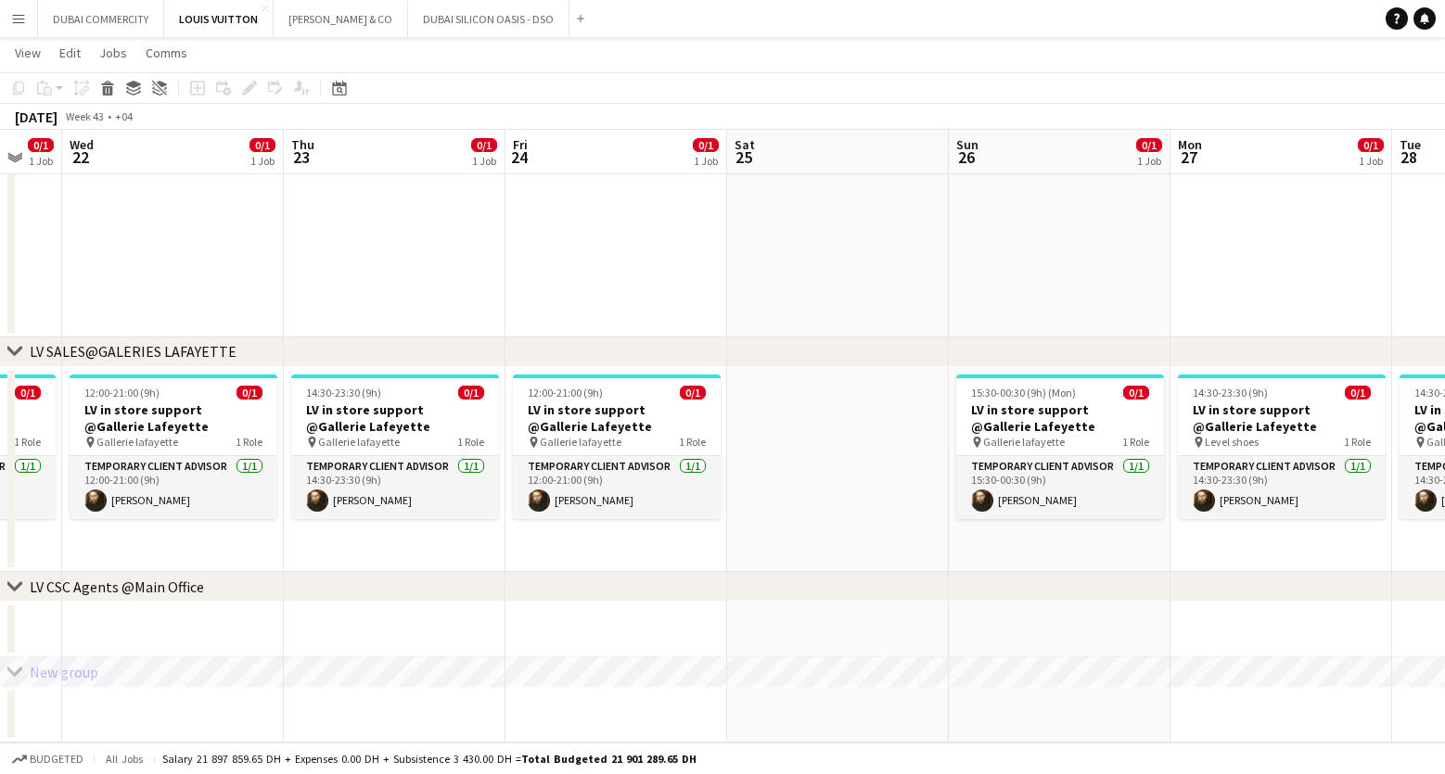
drag, startPoint x: 1110, startPoint y: 542, endPoint x: 625, endPoint y: 555, distance: 485.2
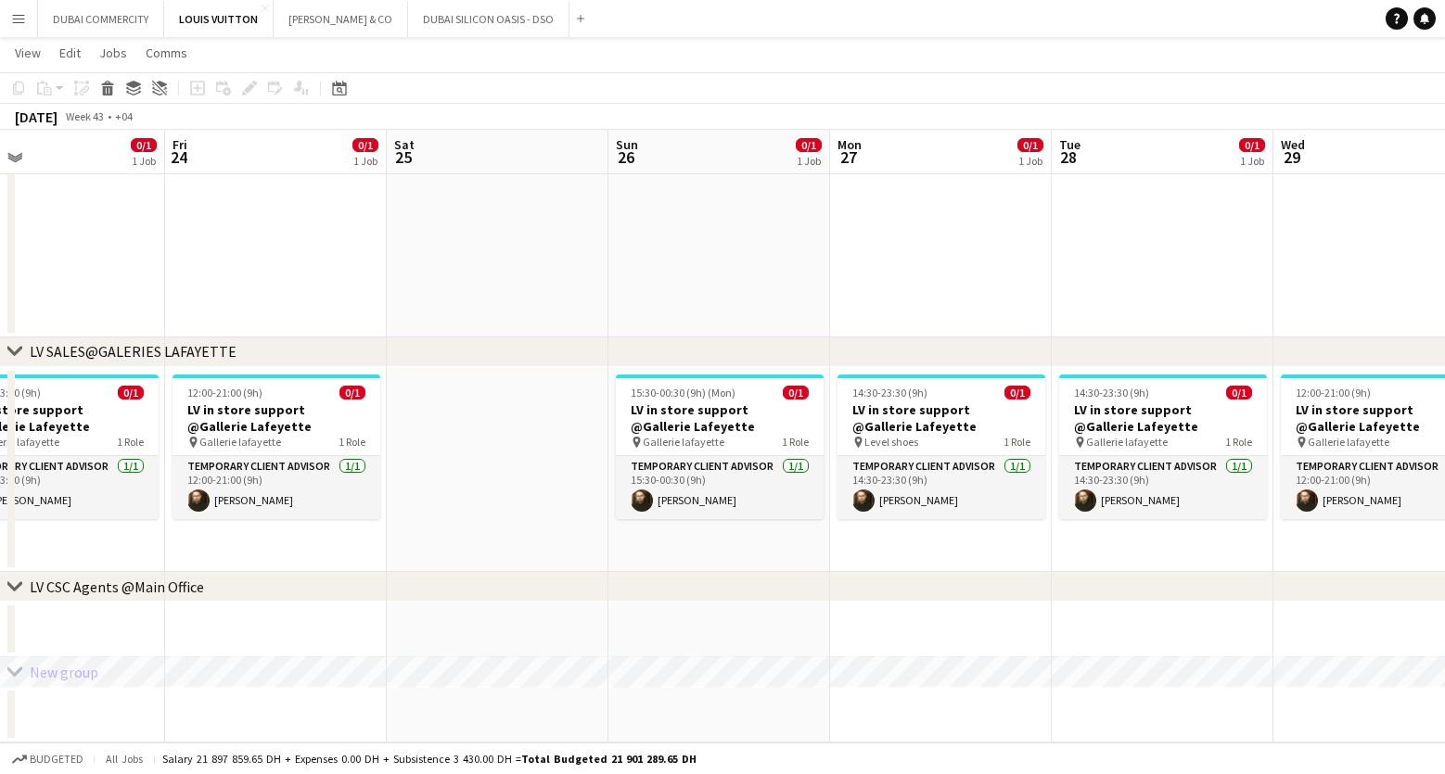
drag, startPoint x: 1066, startPoint y: 550, endPoint x: 313, endPoint y: 569, distance: 753.3
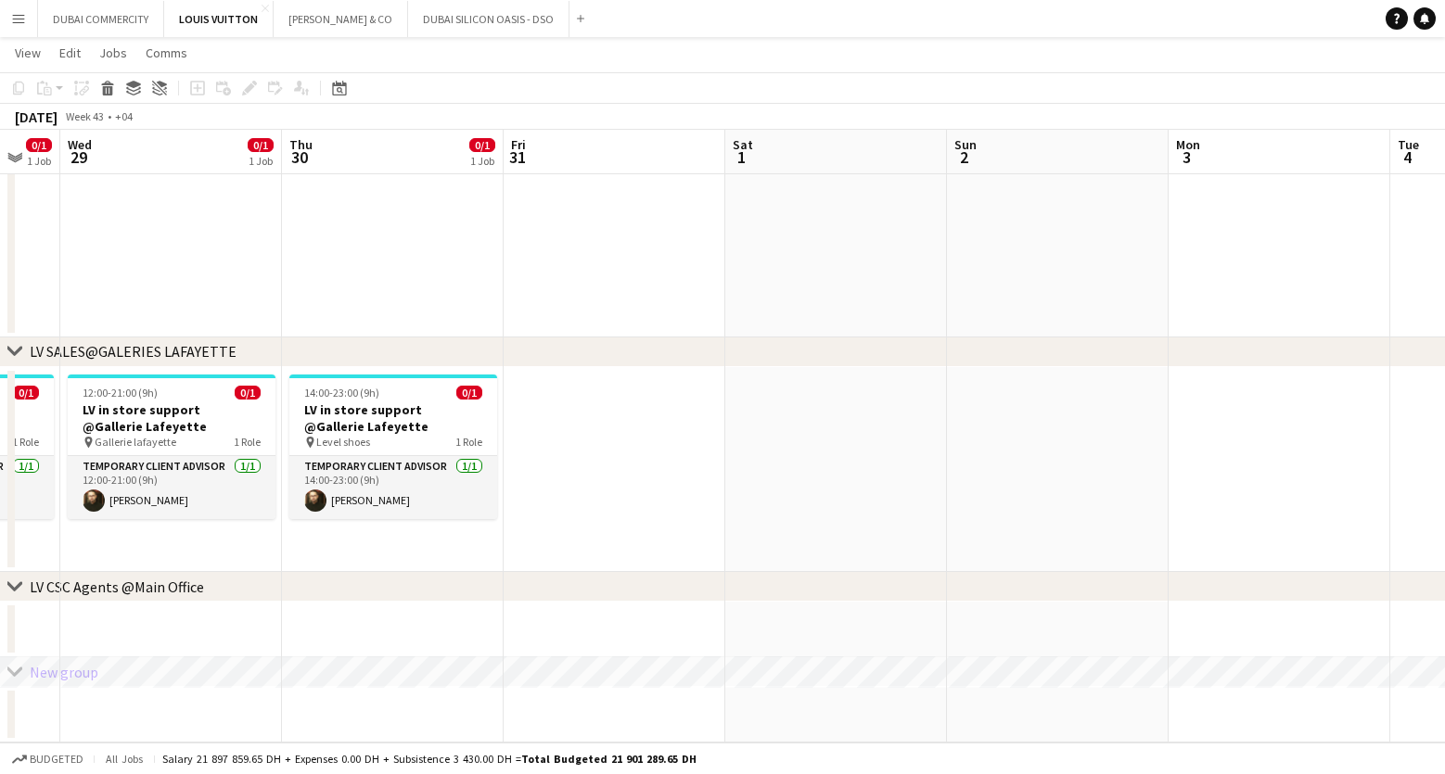
drag, startPoint x: 1240, startPoint y: 521, endPoint x: 695, endPoint y: 558, distance: 546.6
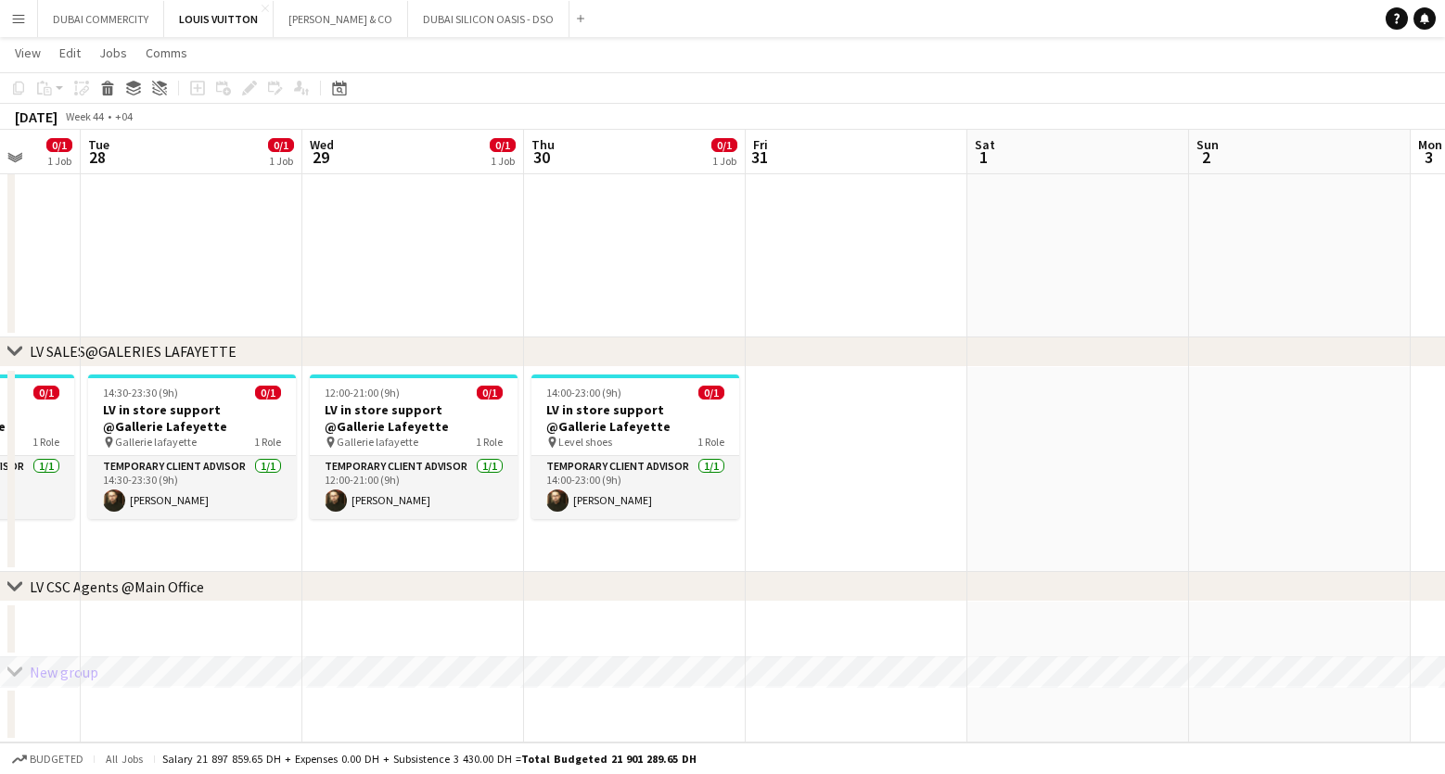
drag, startPoint x: 718, startPoint y: 477, endPoint x: 1410, endPoint y: 427, distance: 693.7
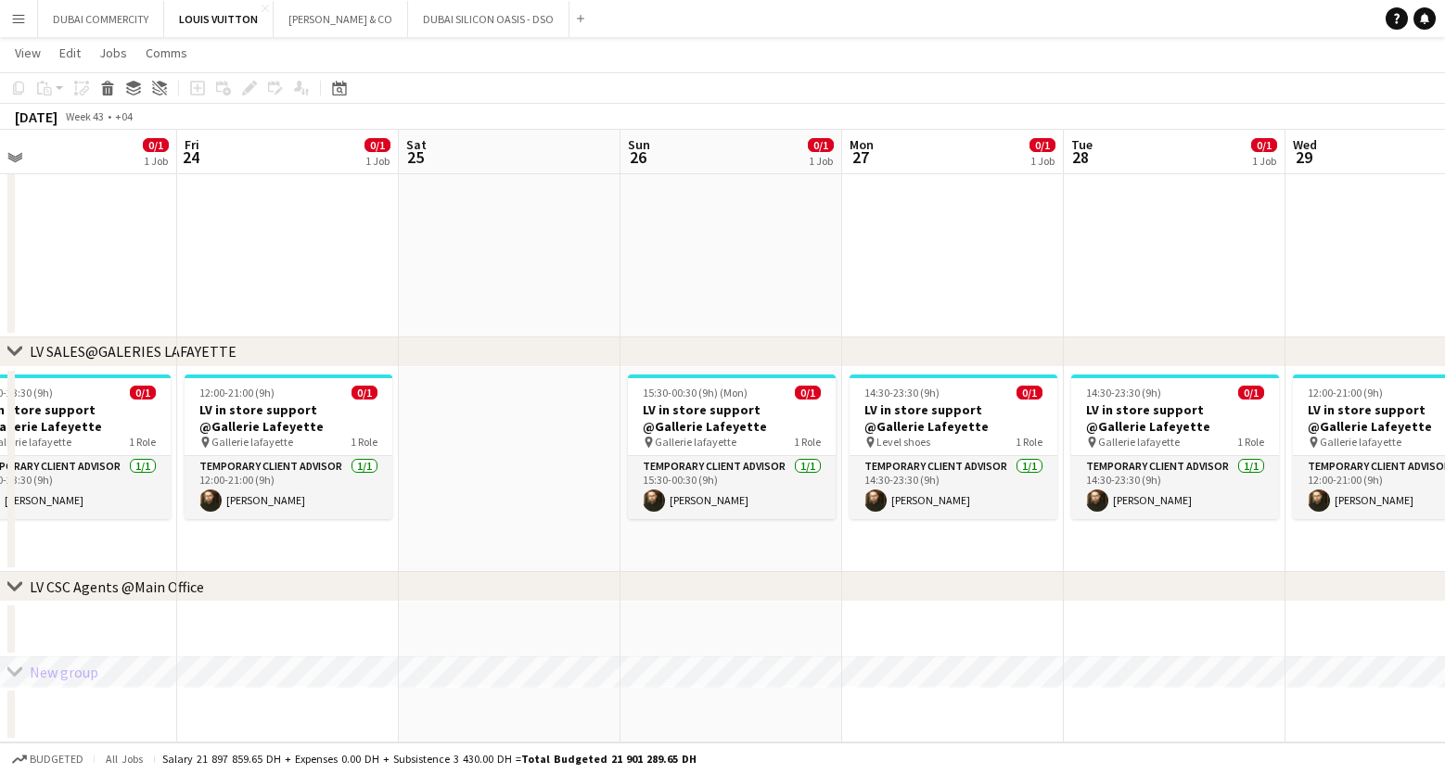
drag, startPoint x: 407, startPoint y: 545, endPoint x: 940, endPoint y: 517, distance: 534.1
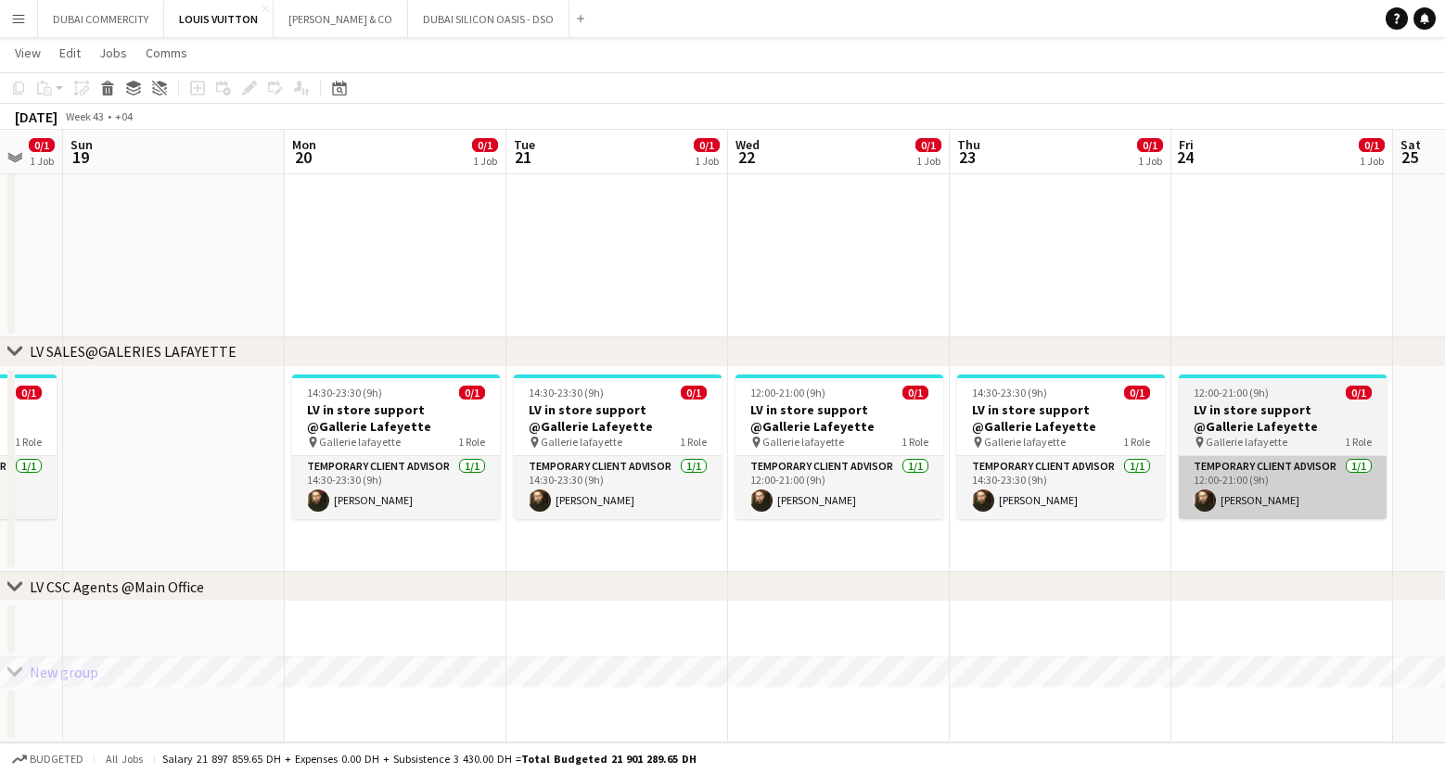
drag, startPoint x: 317, startPoint y: 556, endPoint x: 1324, endPoint y: 504, distance: 1008.5
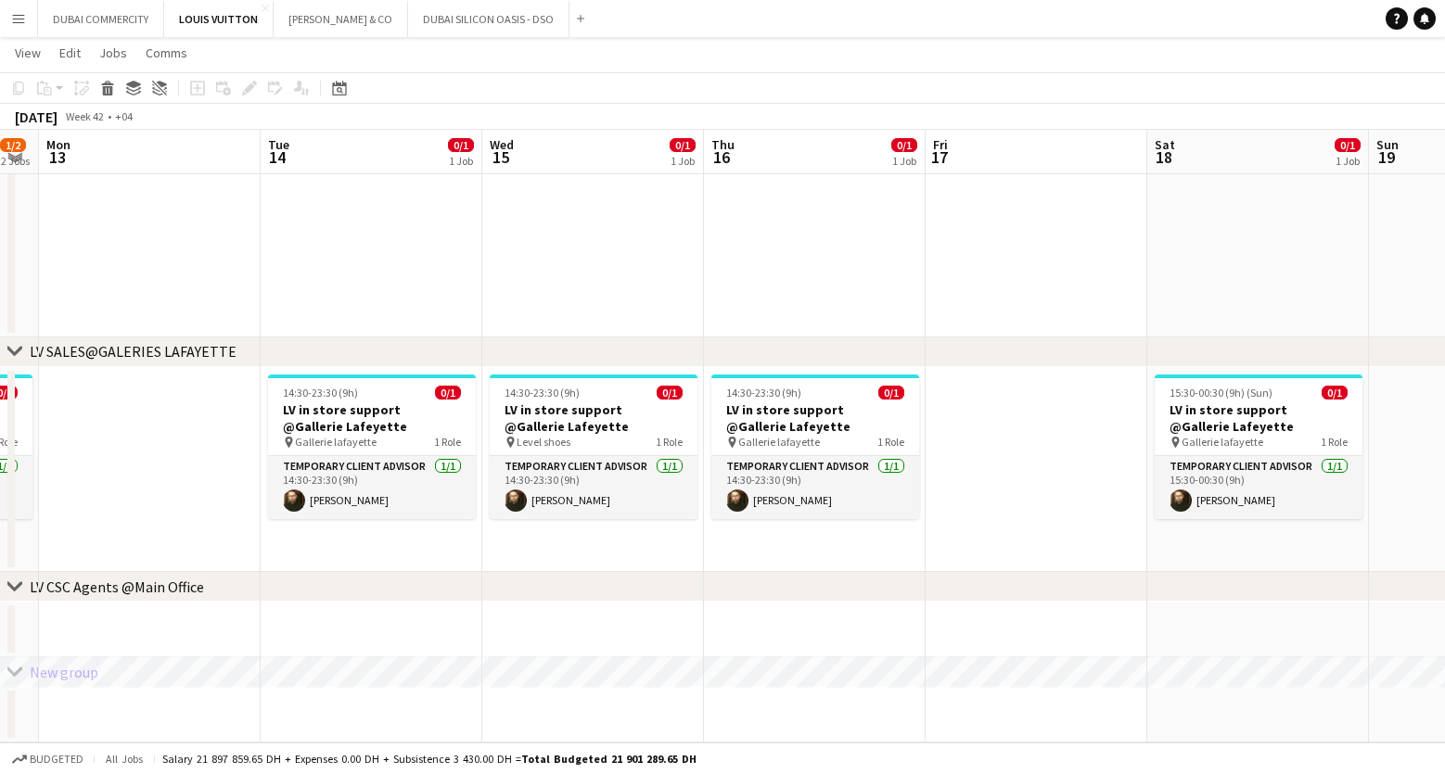
drag, startPoint x: 152, startPoint y: 535, endPoint x: 1502, endPoint y: 479, distance: 1350.6
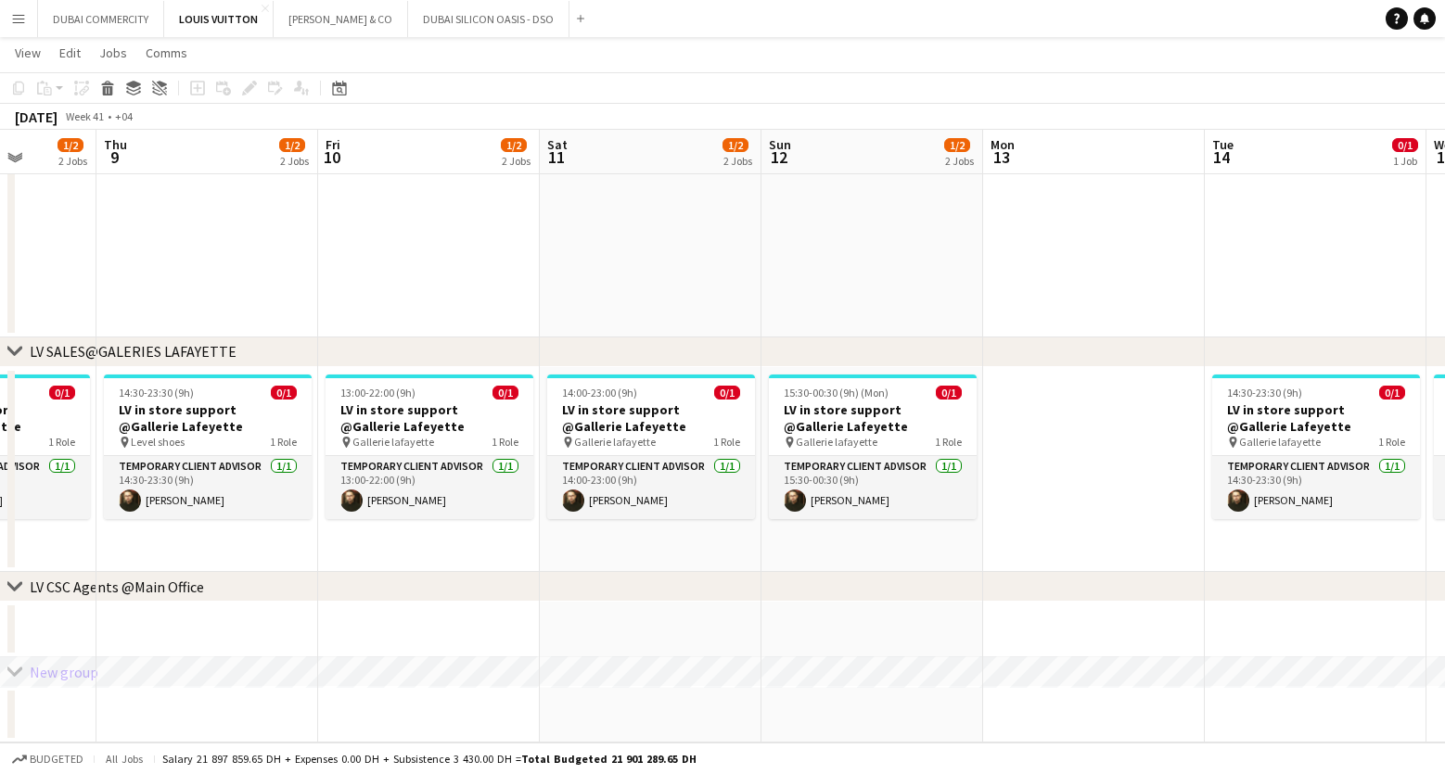
drag, startPoint x: 275, startPoint y: 553, endPoint x: 1314, endPoint y: 514, distance: 1039.5
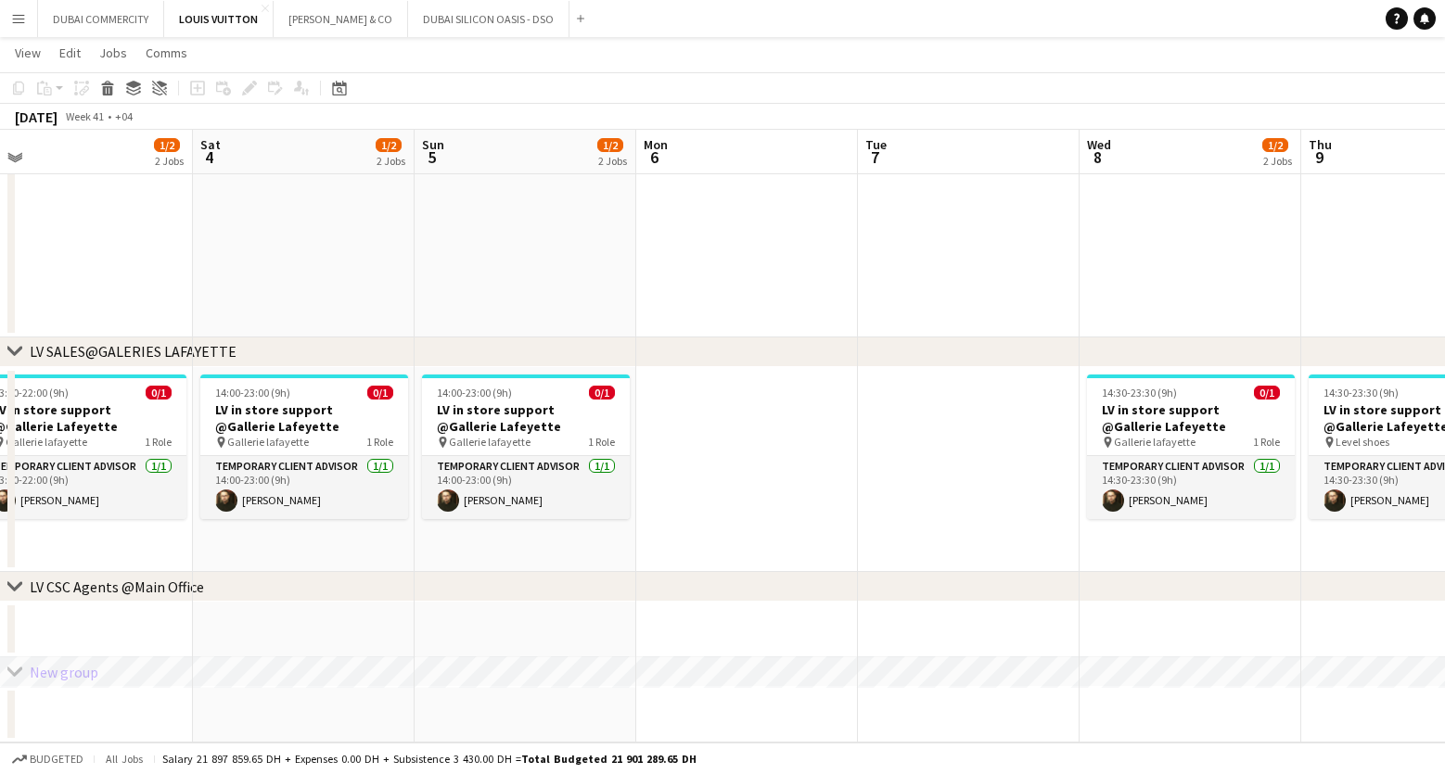
drag, startPoint x: 363, startPoint y: 553, endPoint x: 1346, endPoint y: 536, distance: 983.2
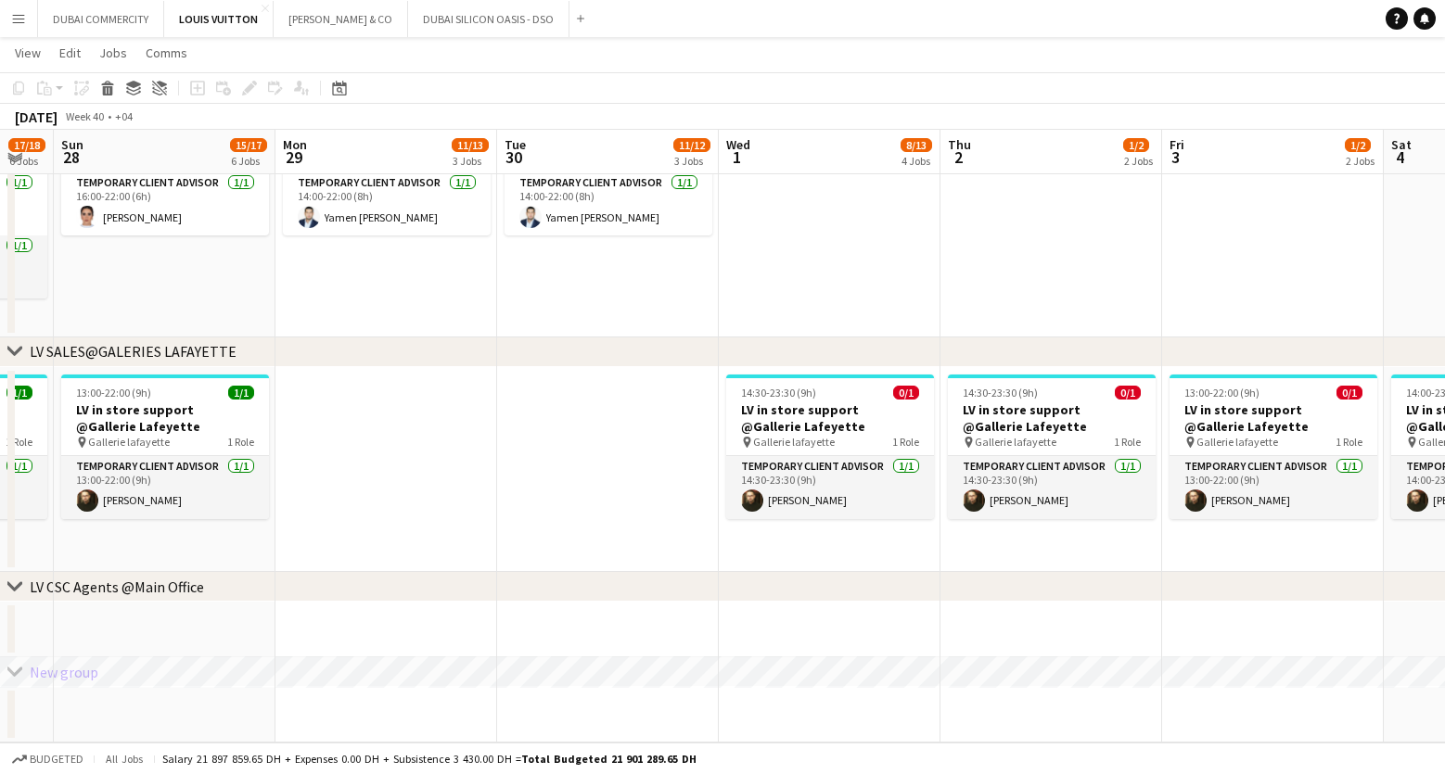
scroll to position [0, 544]
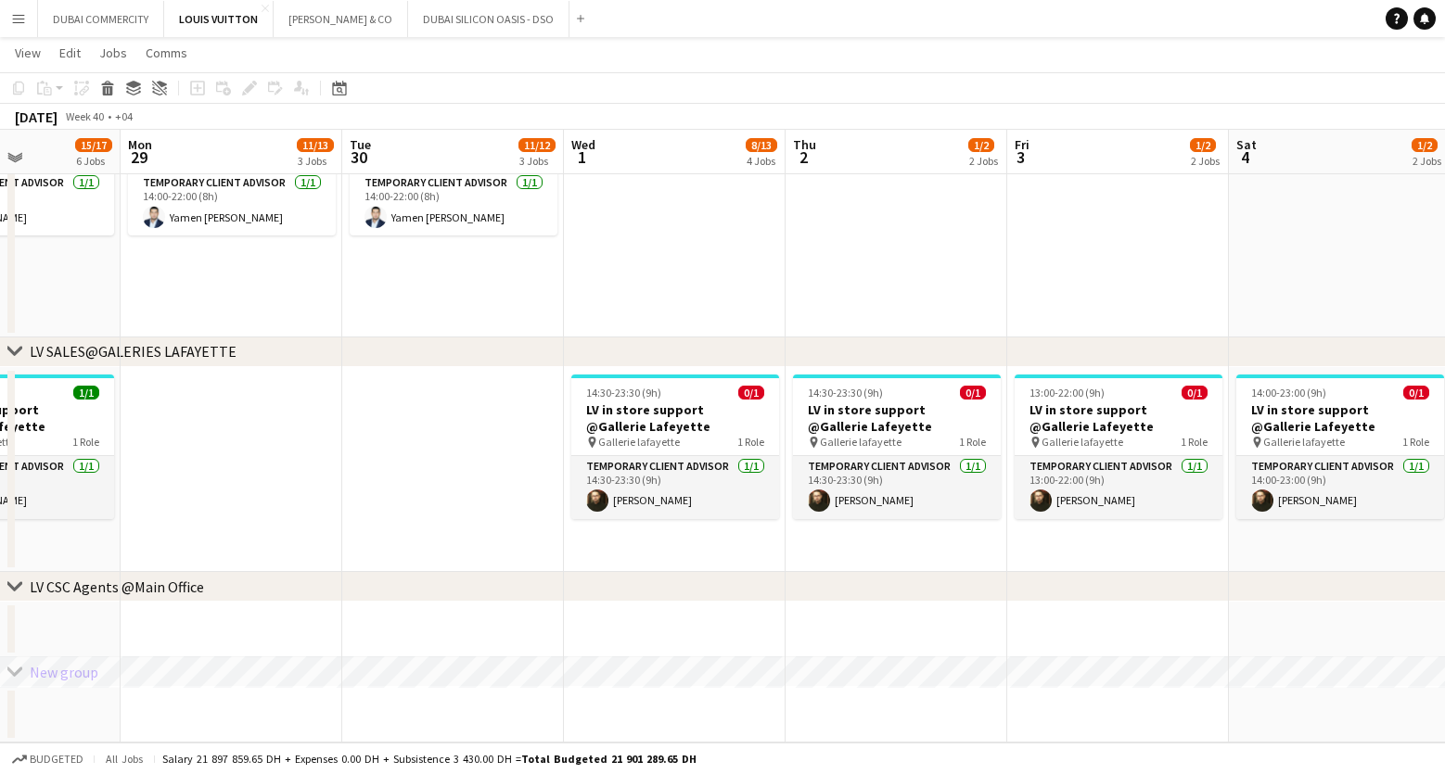
drag, startPoint x: 390, startPoint y: 553, endPoint x: 1425, endPoint y: 529, distance: 1036.2
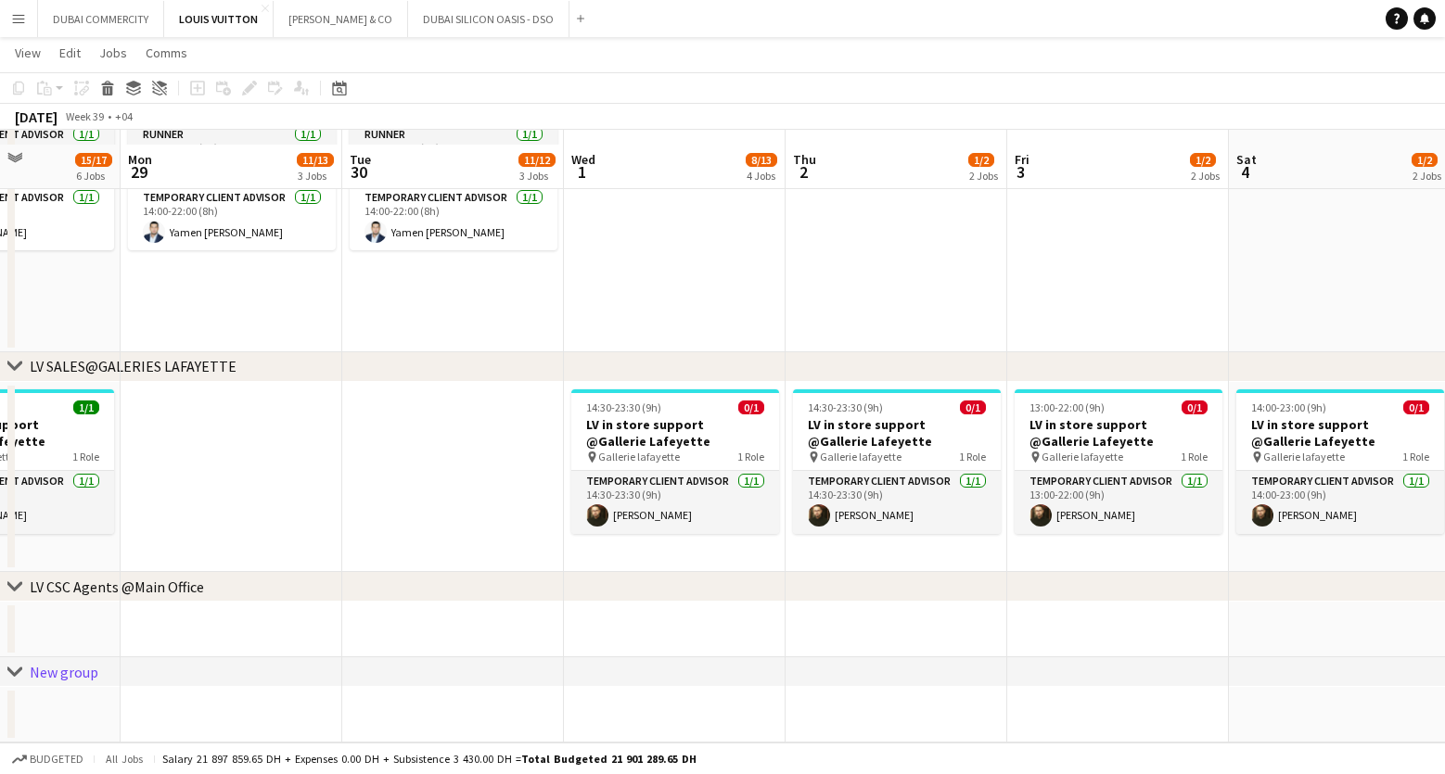
scroll to position [1814, 0]
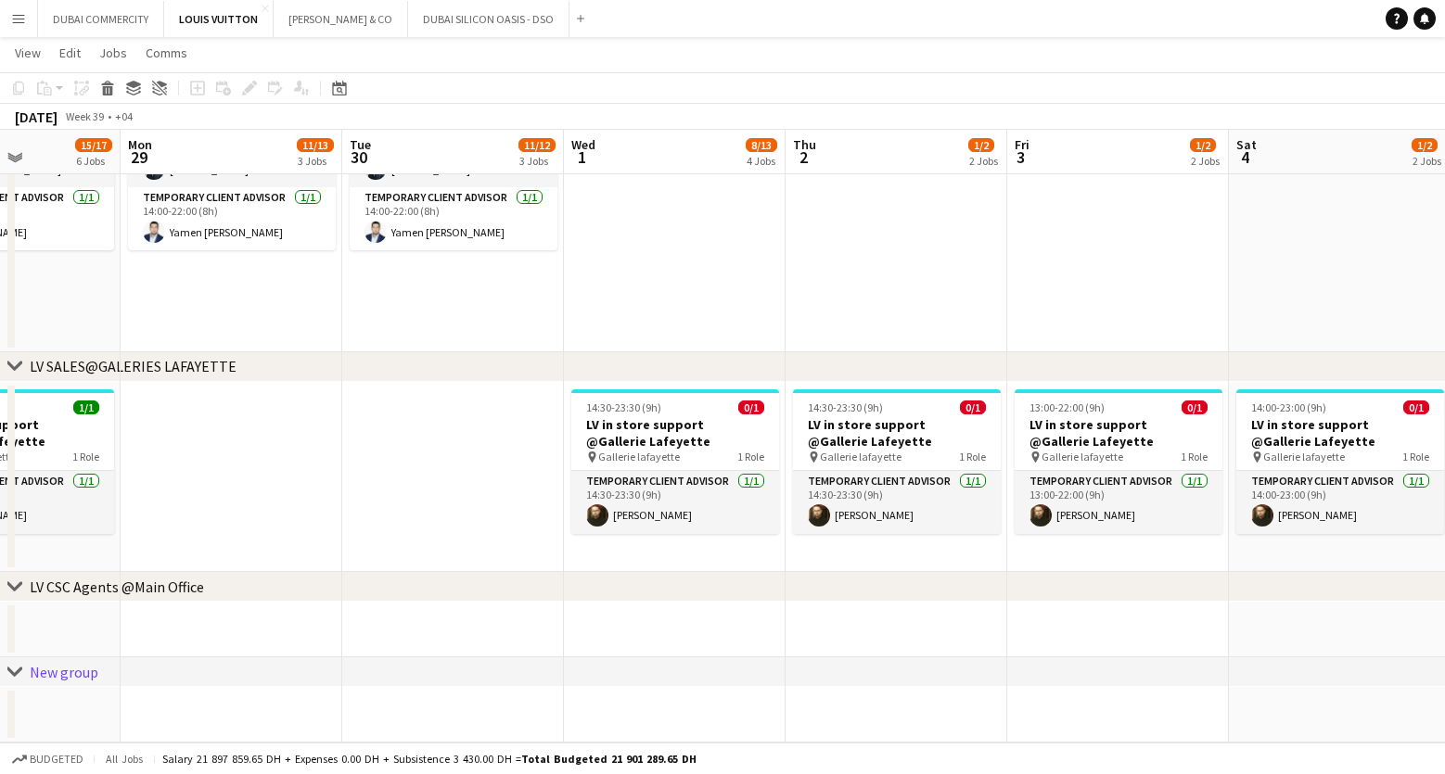
click at [452, 472] on app-date-cell at bounding box center [453, 477] width 222 height 191
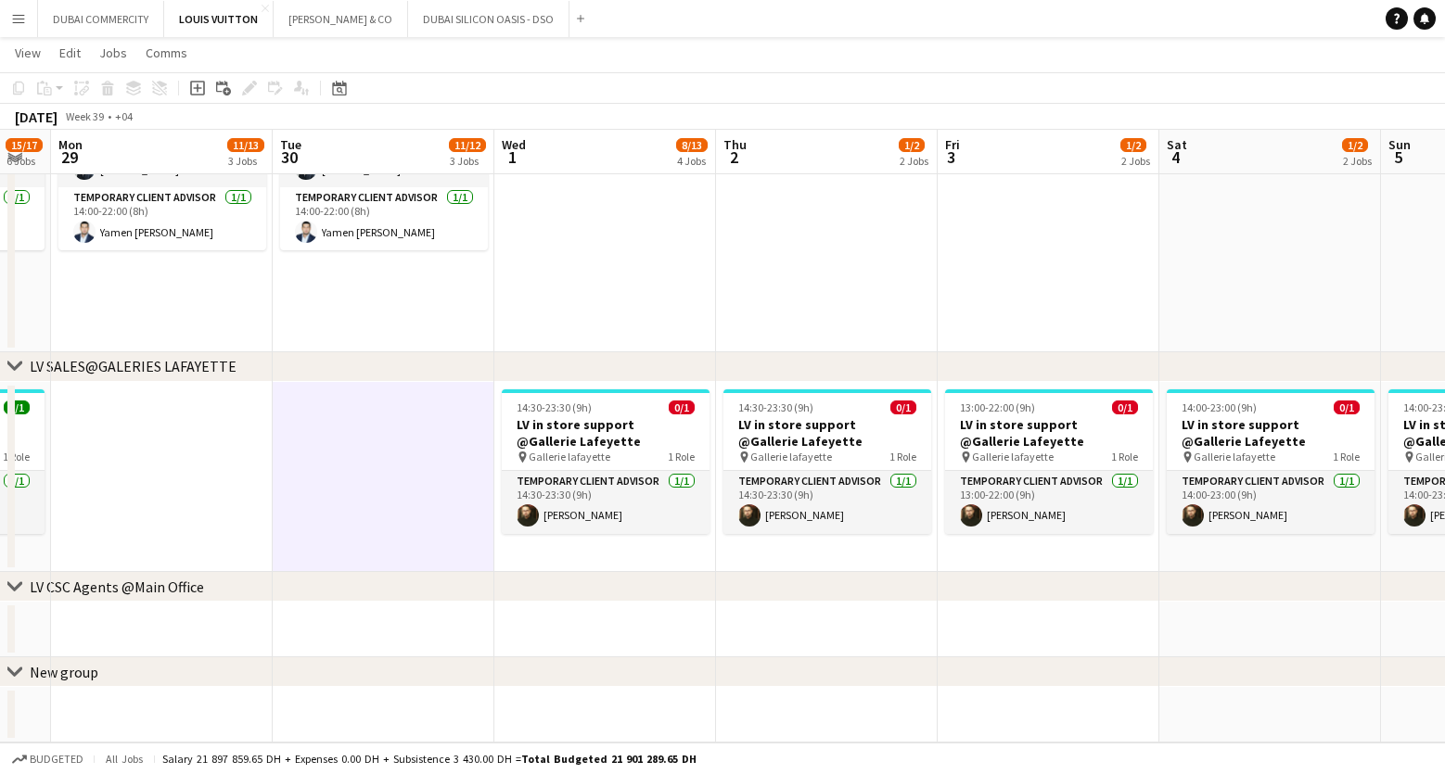
scroll to position [0, 691]
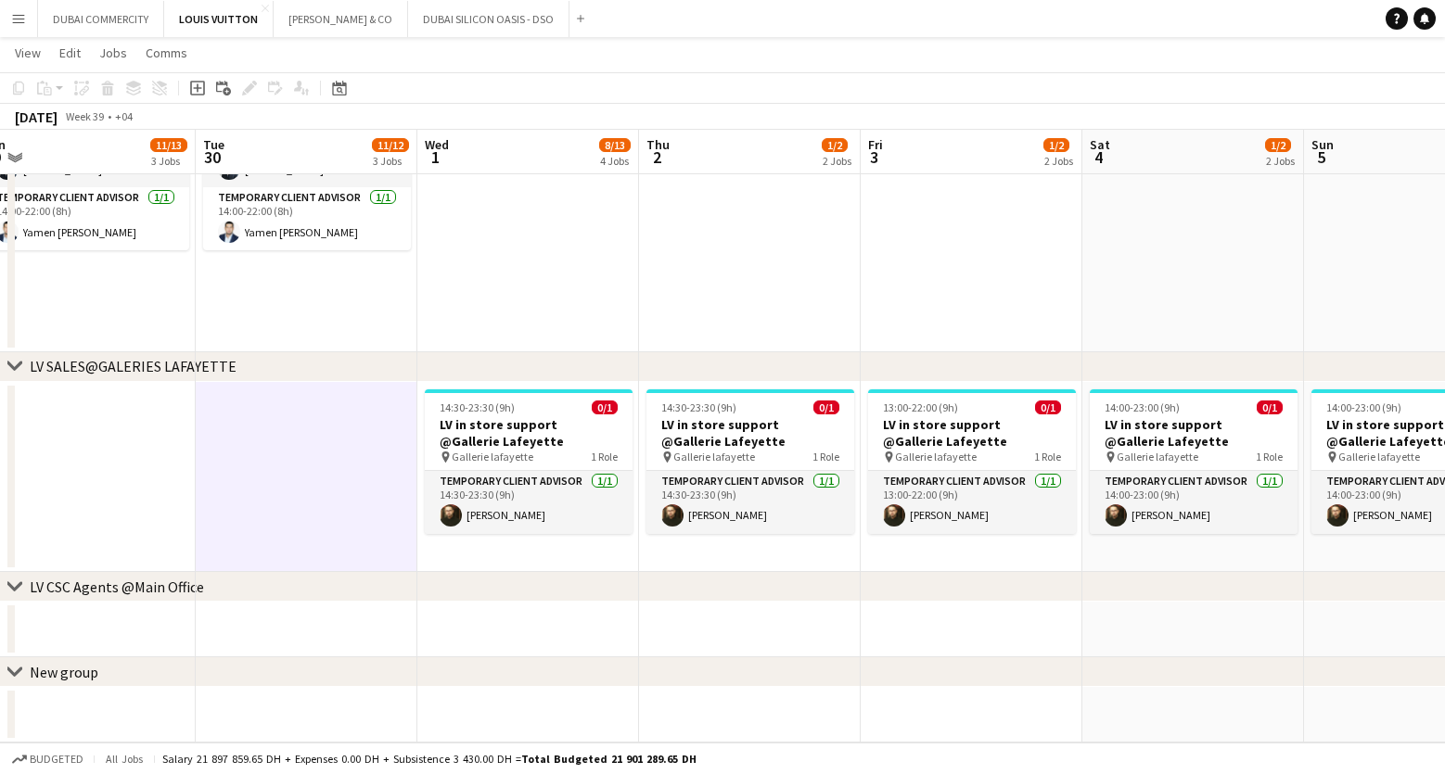
drag, startPoint x: 775, startPoint y: 632, endPoint x: 197, endPoint y: 664, distance: 579.6
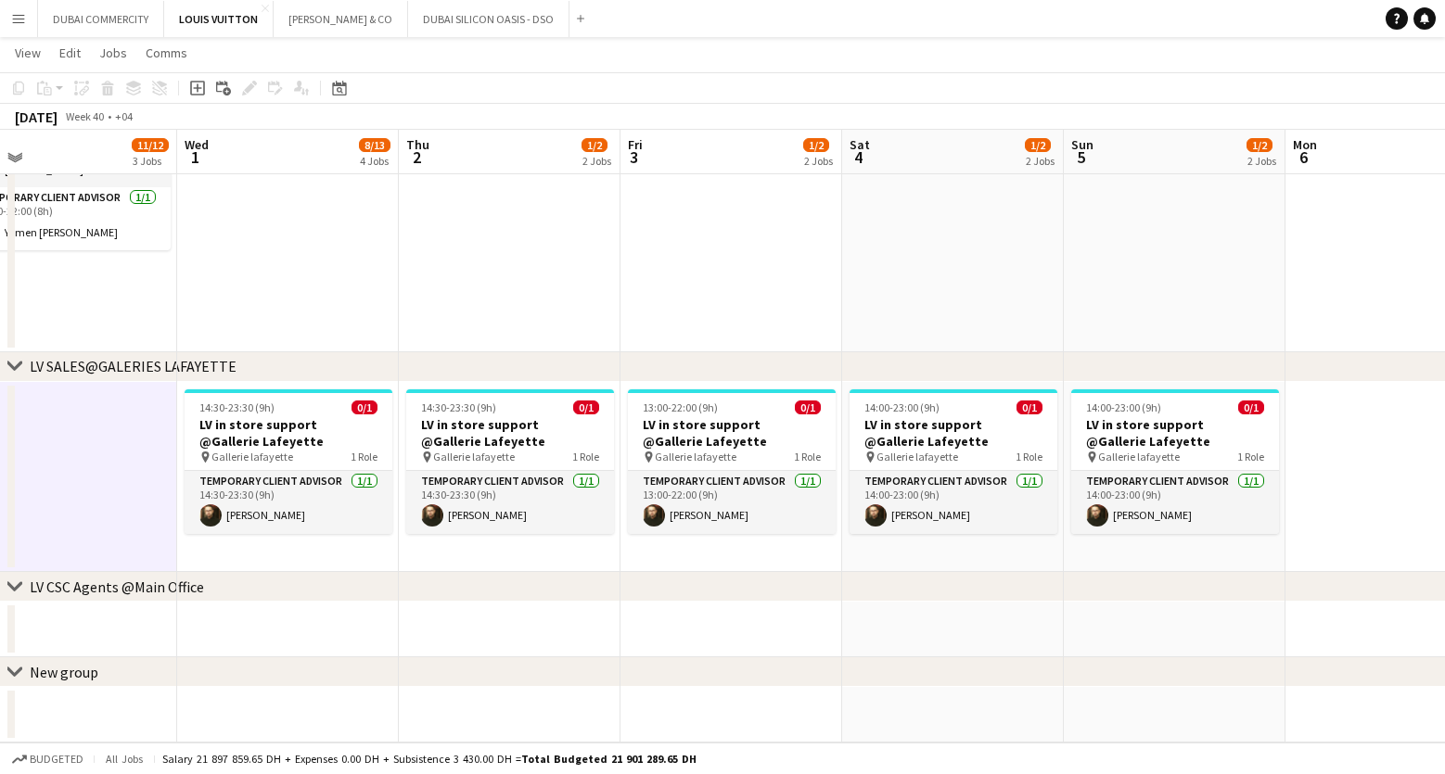
scroll to position [0, 485]
drag, startPoint x: 841, startPoint y: 296, endPoint x: 630, endPoint y: 287, distance: 211.7
drag, startPoint x: 1221, startPoint y: 609, endPoint x: 873, endPoint y: 639, distance: 350.0
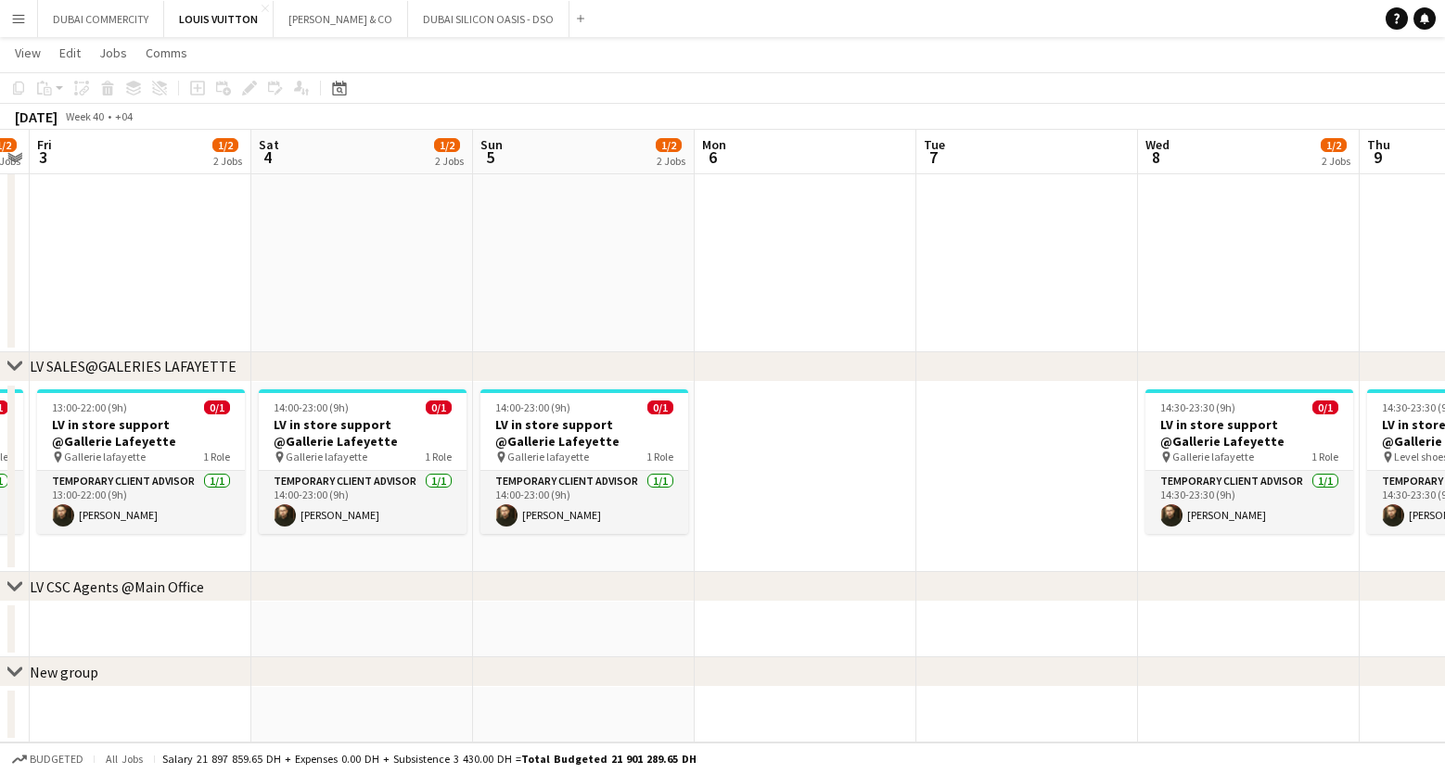
drag, startPoint x: 1124, startPoint y: 463, endPoint x: 575, endPoint y: 493, distance: 549.9
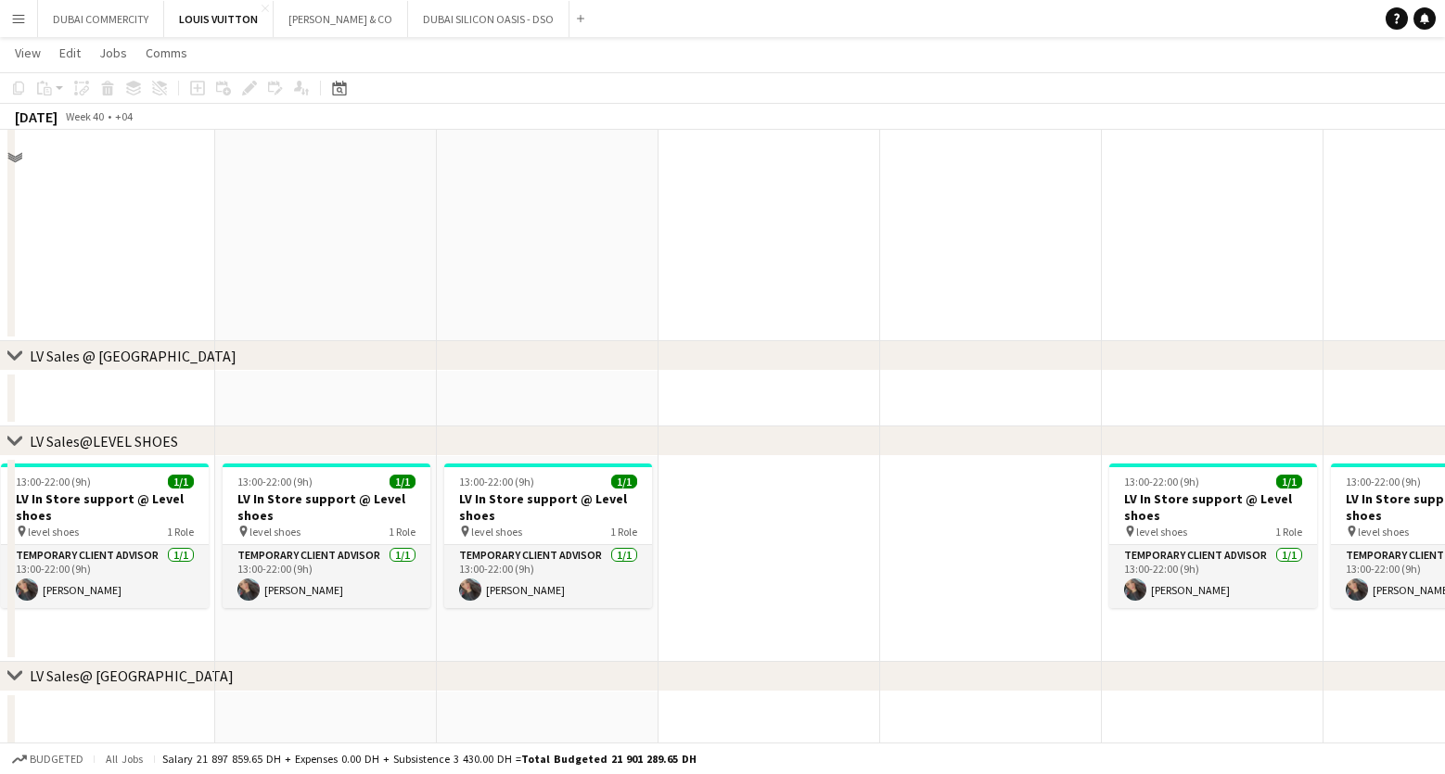
scroll to position [936, 0]
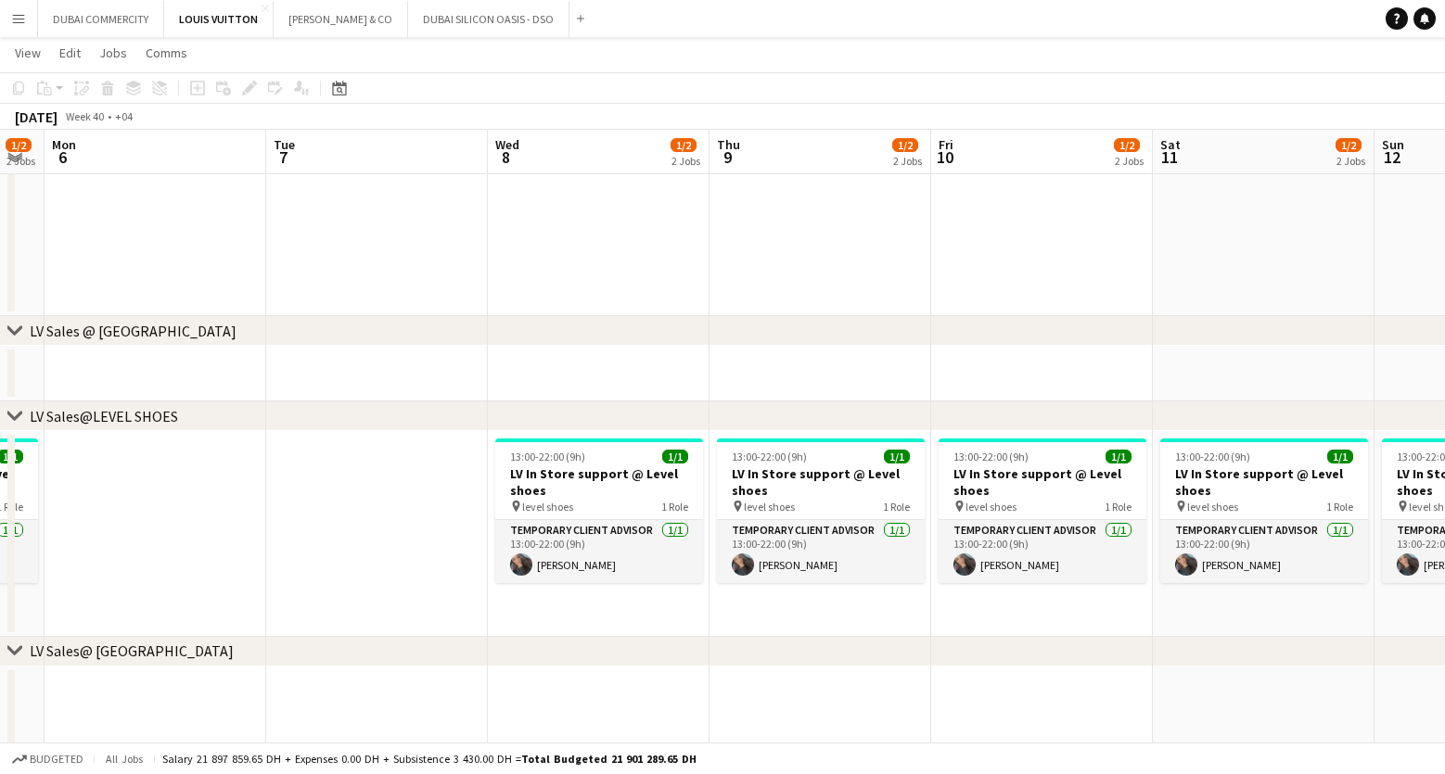
drag, startPoint x: 903, startPoint y: 537, endPoint x: 203, endPoint y: 559, distance: 700.6
click at [207, 559] on app-calendar-viewport "Thu 2 1/2 2 Jobs Fri 3 1/2 2 Jobs Sat 4 1/2 2 Jobs Sun 5 1/2 2 Jobs Mon 6 Tue 7…" at bounding box center [722, 379] width 1445 height 2485
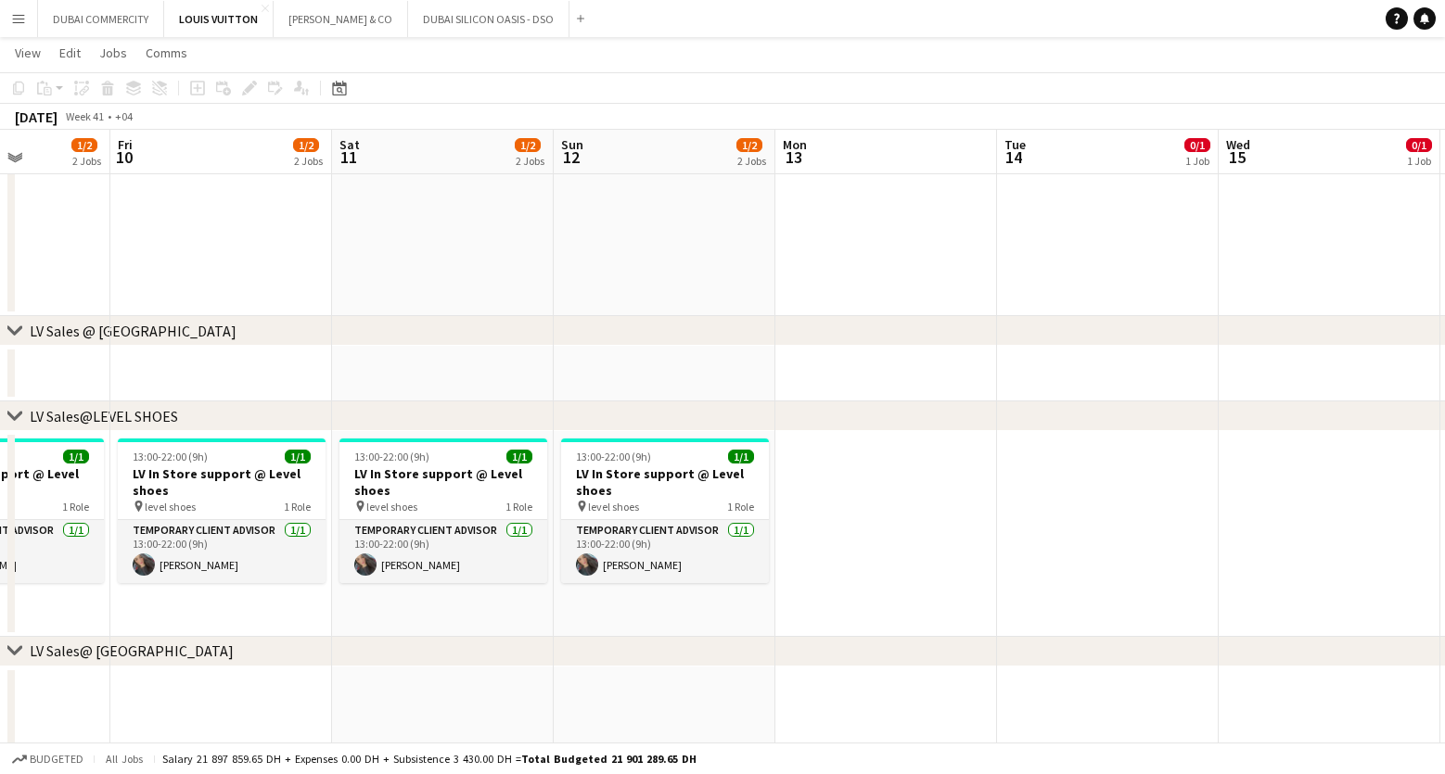
scroll to position [0, 654]
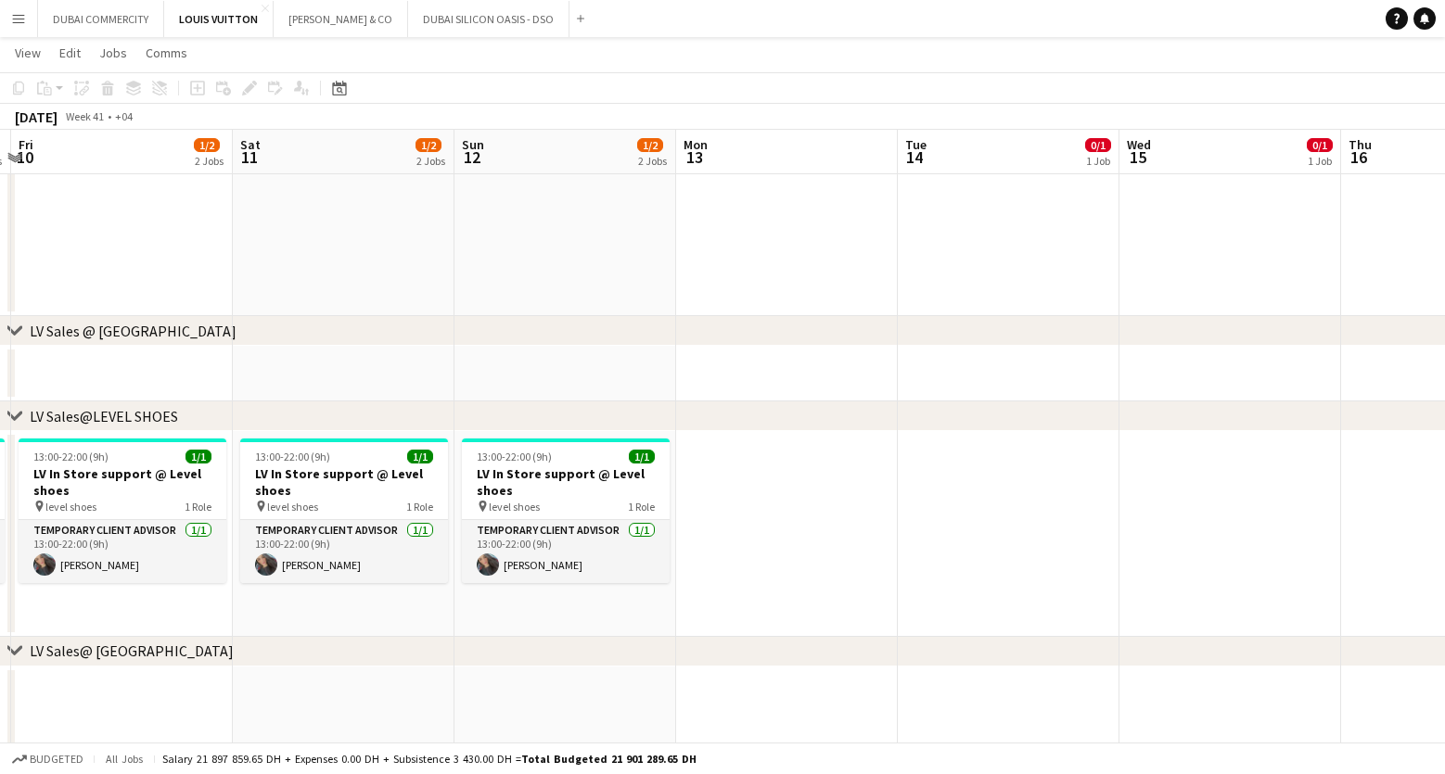
drag, startPoint x: 1044, startPoint y: 247, endPoint x: 210, endPoint y: 283, distance: 835.5
click at [210, 283] on app-calendar-viewport "Tue 7 Wed 8 1/2 2 Jobs Thu 9 1/2 2 Jobs Fri 10 1/2 2 Jobs Sat 11 1/2 2 Jobs Sun…" at bounding box center [722, 379] width 1445 height 2485
drag, startPoint x: 329, startPoint y: 339, endPoint x: 958, endPoint y: 321, distance: 629.0
click at [958, 321] on div "chevron-right LV Sales @ Atlantis" at bounding box center [722, 331] width 1445 height 30
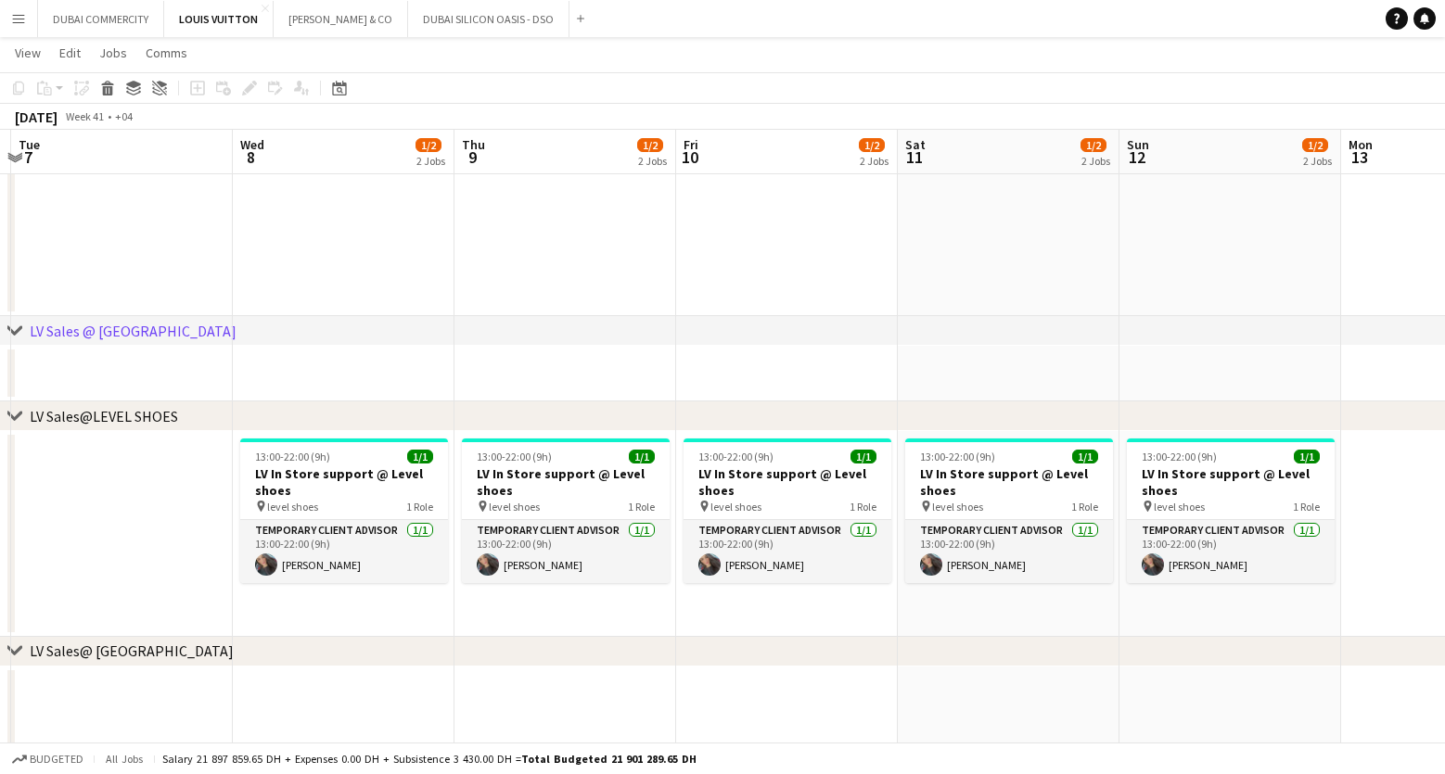
drag, startPoint x: 219, startPoint y: 265, endPoint x: 938, endPoint y: 245, distance: 719.1
click at [968, 249] on app-calendar-viewport "Sun 5 1/2 2 Jobs Mon 6 Tue 7 Wed 8 1/2 2 Jobs Thu 9 1/2 2 Jobs Fri 10 1/2 2 Job…" at bounding box center [722, 379] width 1445 height 2485
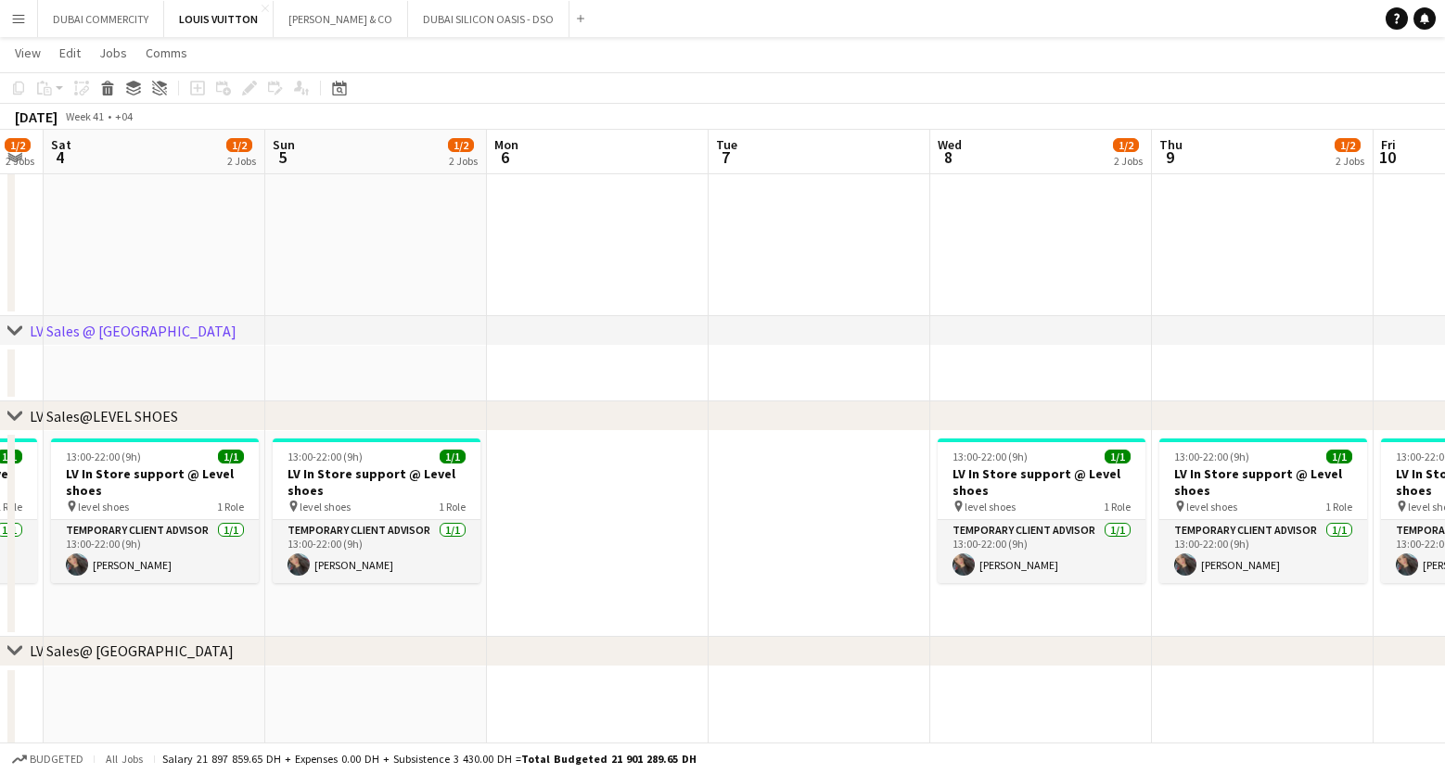
drag, startPoint x: 140, startPoint y: 254, endPoint x: 1144, endPoint y: 249, distance: 1003.5
click at [1142, 249] on app-calendar-viewport "Thu 2 1/2 2 Jobs Fri 3 1/2 2 Jobs Sat 4 1/2 2 Jobs Sun 5 1/2 2 Jobs Mon 6 Tue 7…" at bounding box center [722, 379] width 1445 height 2485
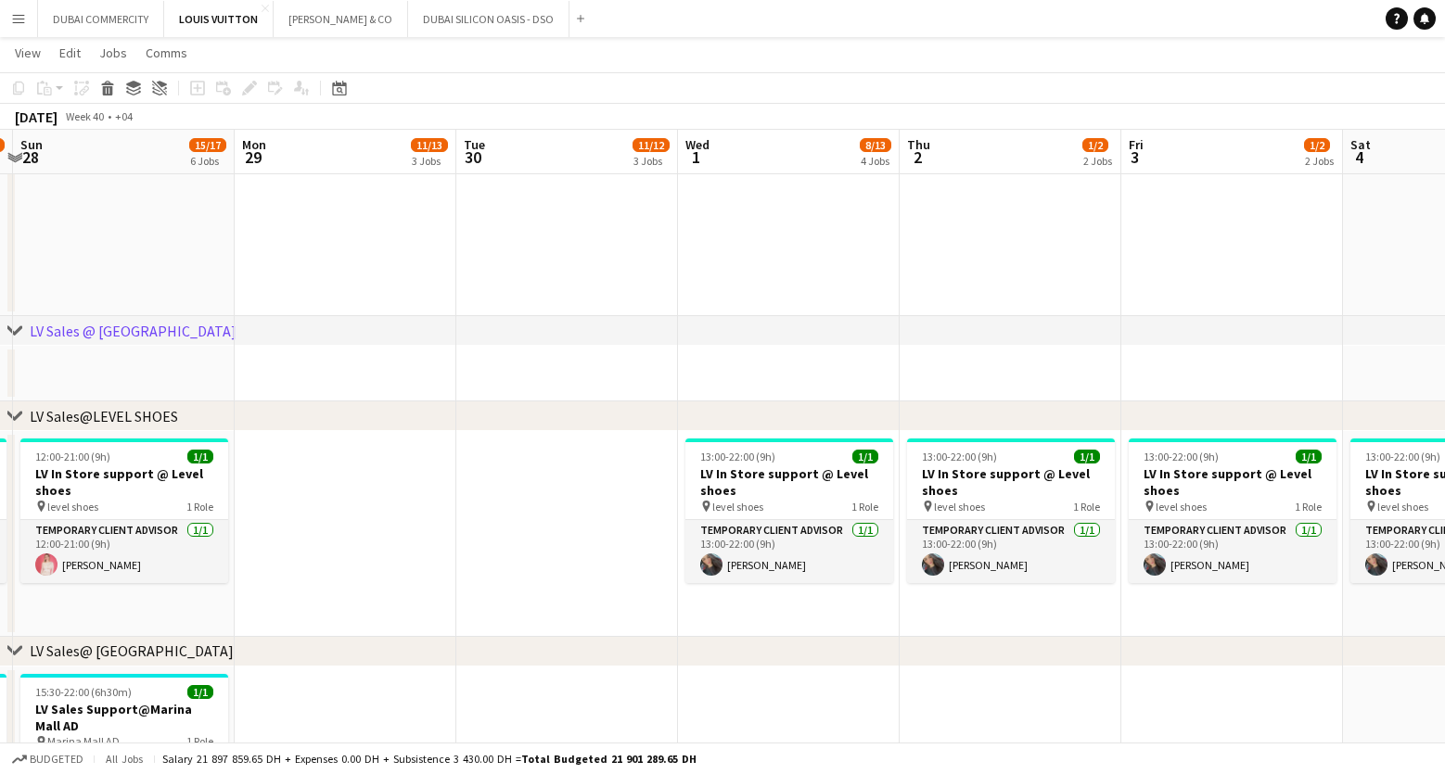
drag, startPoint x: 209, startPoint y: 258, endPoint x: 1159, endPoint y: 256, distance: 950.6
click at [1159, 256] on app-calendar-viewport "Fri 26 14/15 5 Jobs Sat 27 17/18 6 Jobs Sun 28 15/17 6 Jobs Mon 29 11/13 3 Jobs…" at bounding box center [722, 379] width 1445 height 2485
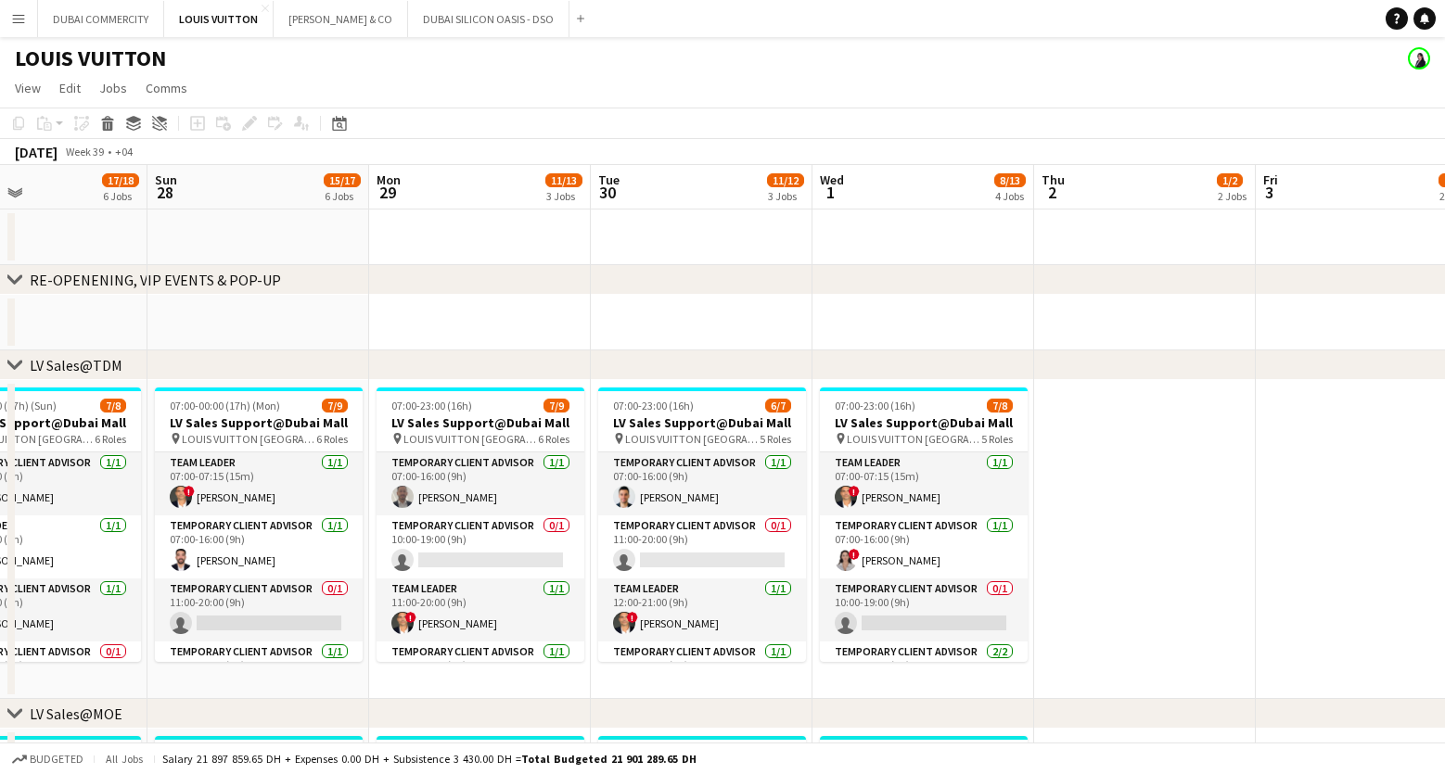
scroll to position [0, 422]
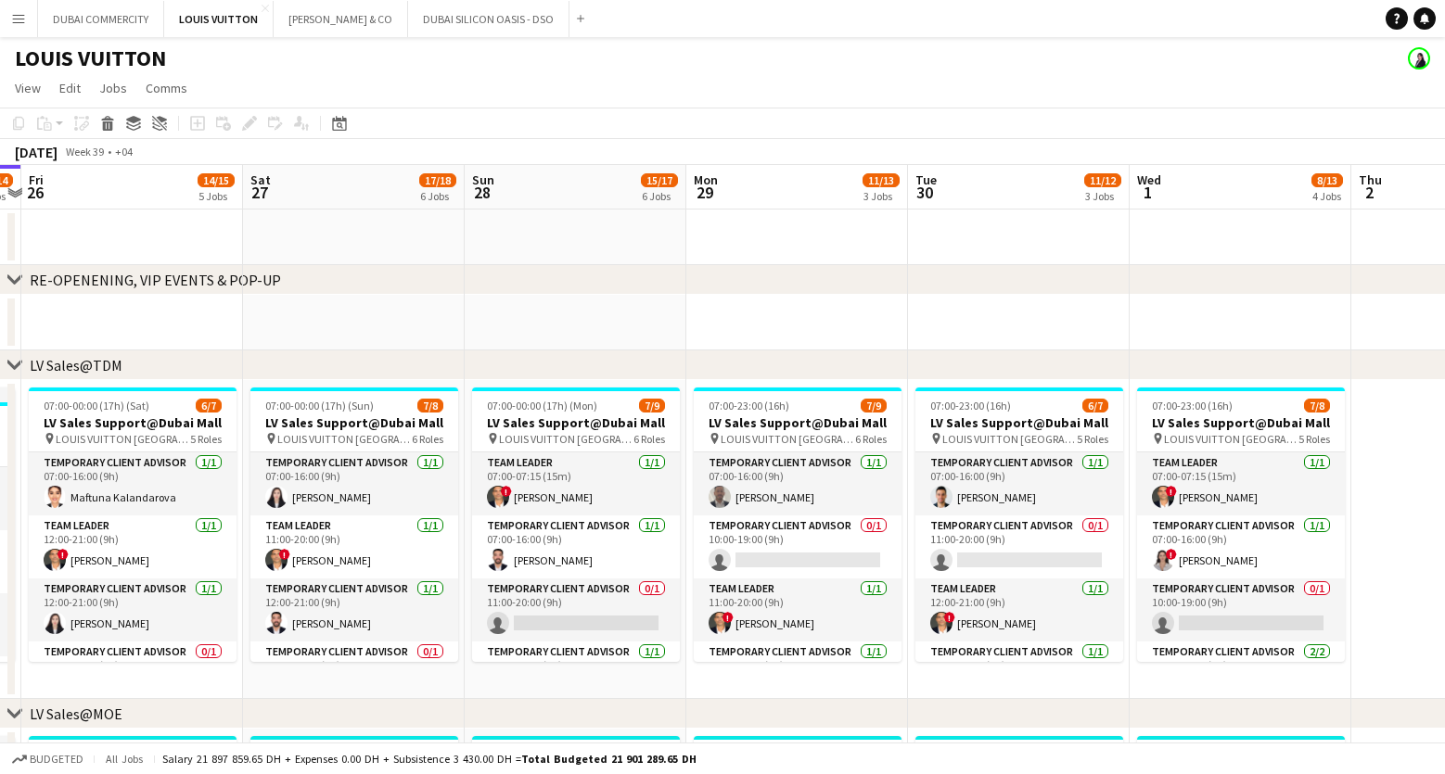
drag, startPoint x: 1083, startPoint y: 545, endPoint x: 1448, endPoint y: 523, distance: 365.2
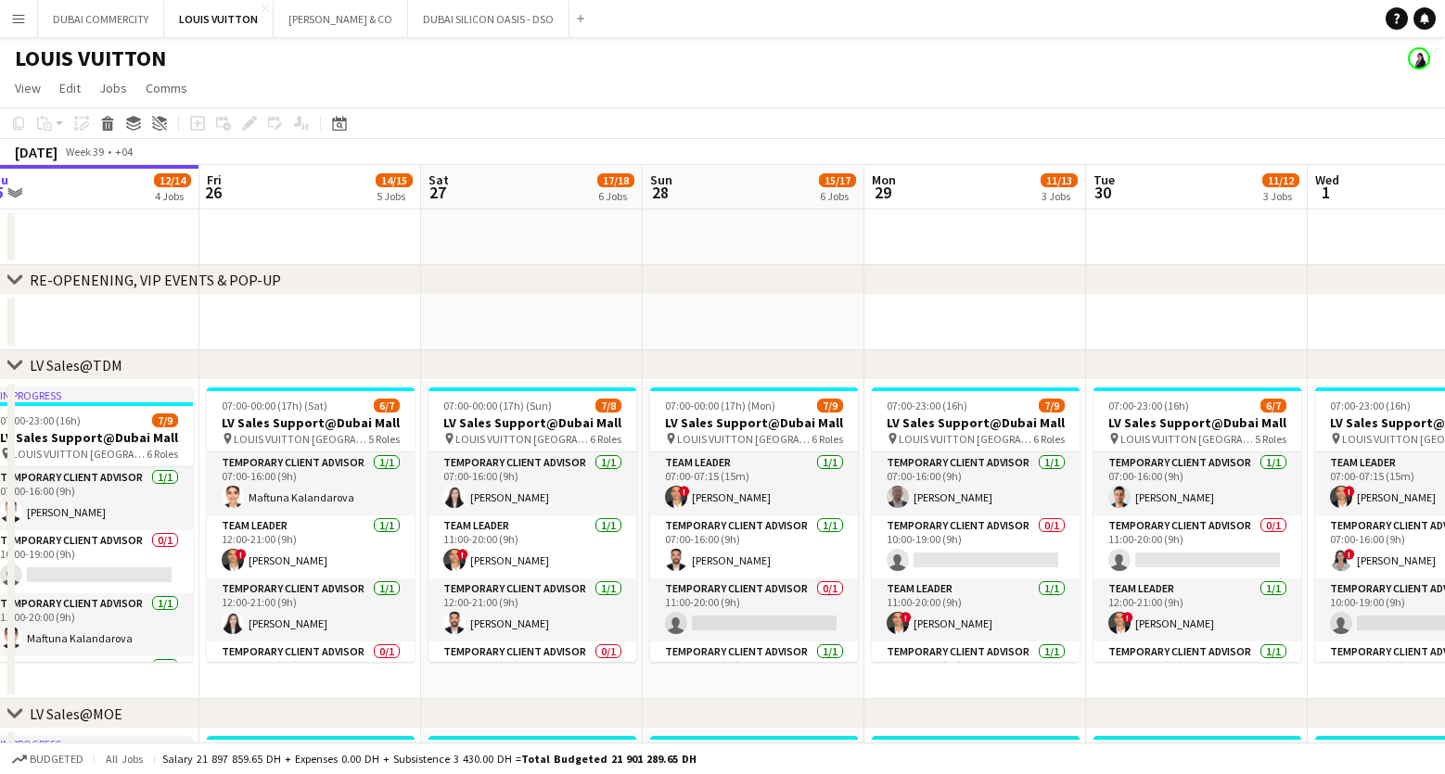
scroll to position [0, 464]
drag, startPoint x: 512, startPoint y: 686, endPoint x: 692, endPoint y: 684, distance: 179.9
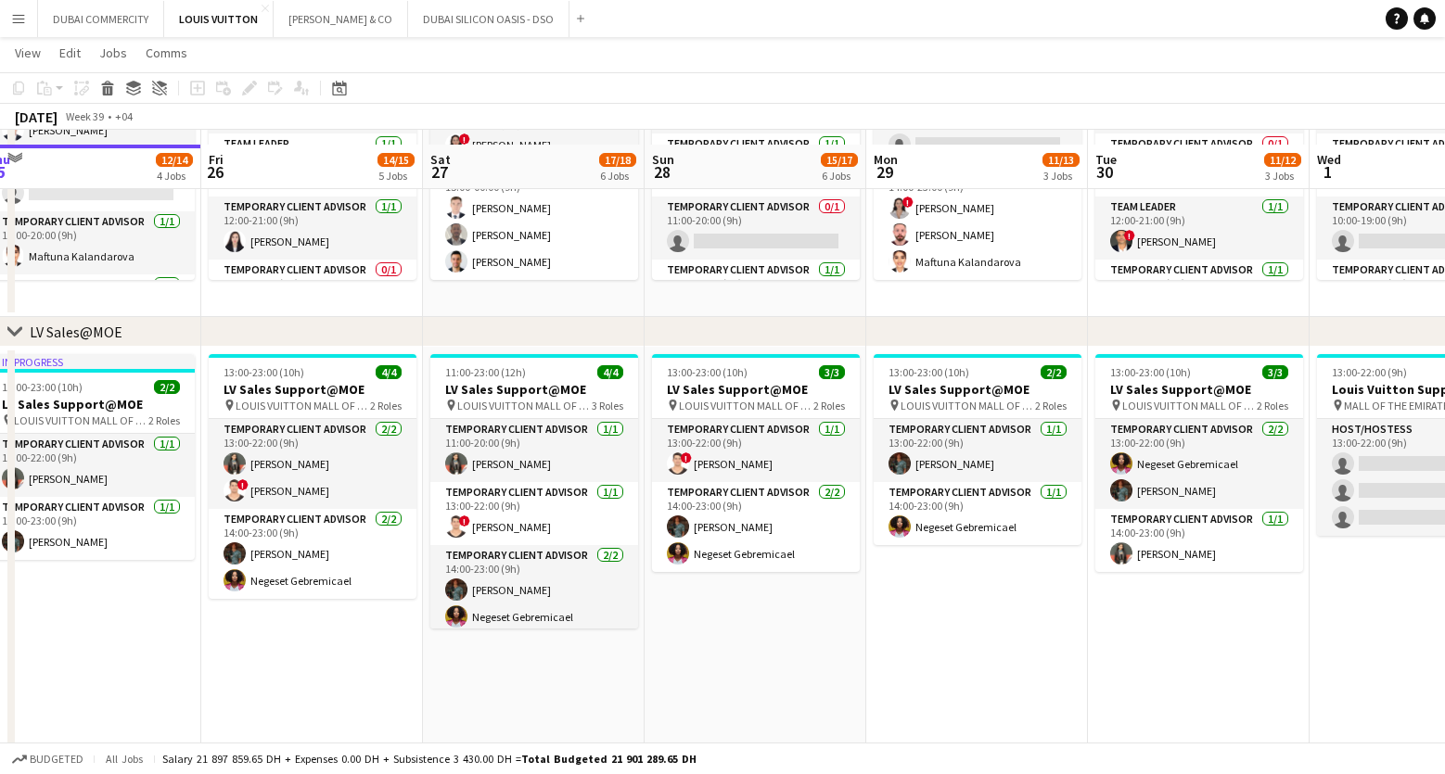
scroll to position [395, 0]
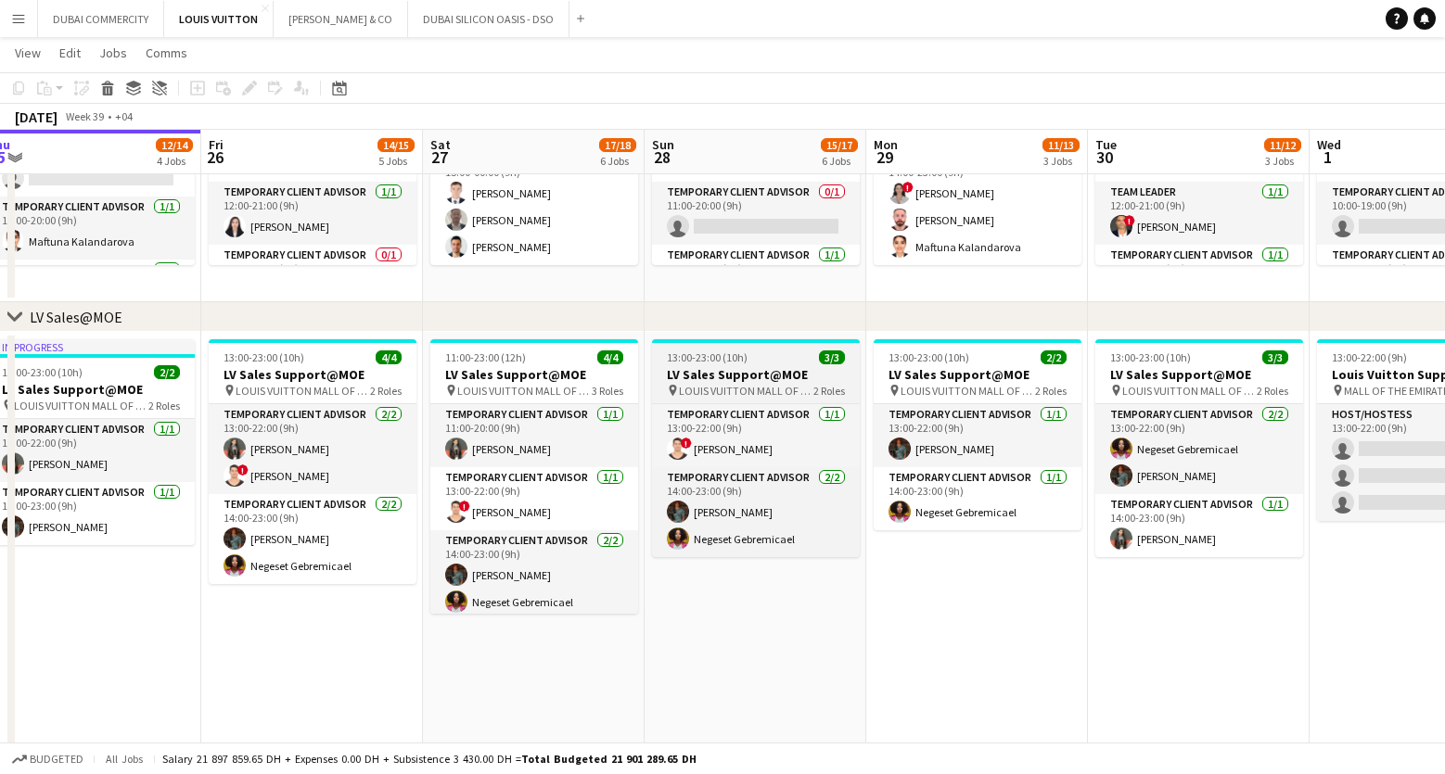
click at [744, 363] on span "13:00-23:00 (10h)" at bounding box center [707, 358] width 81 height 14
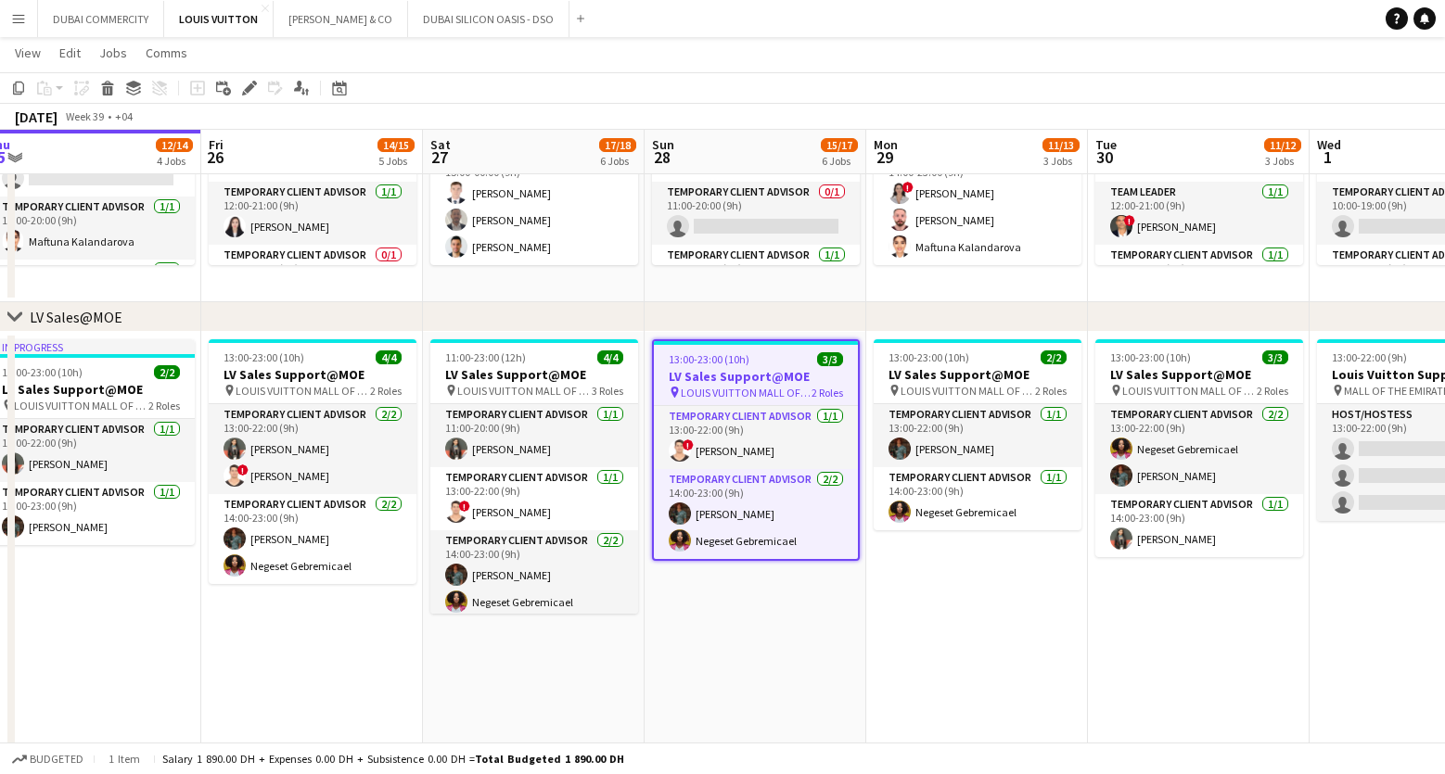
click at [878, 658] on app-date-cell "13:00-23:00 (10h) 2/2 LV Sales Support@MOE pin LOUIS VUITTON MALL OF THE EMIRAT…" at bounding box center [977, 594] width 222 height 525
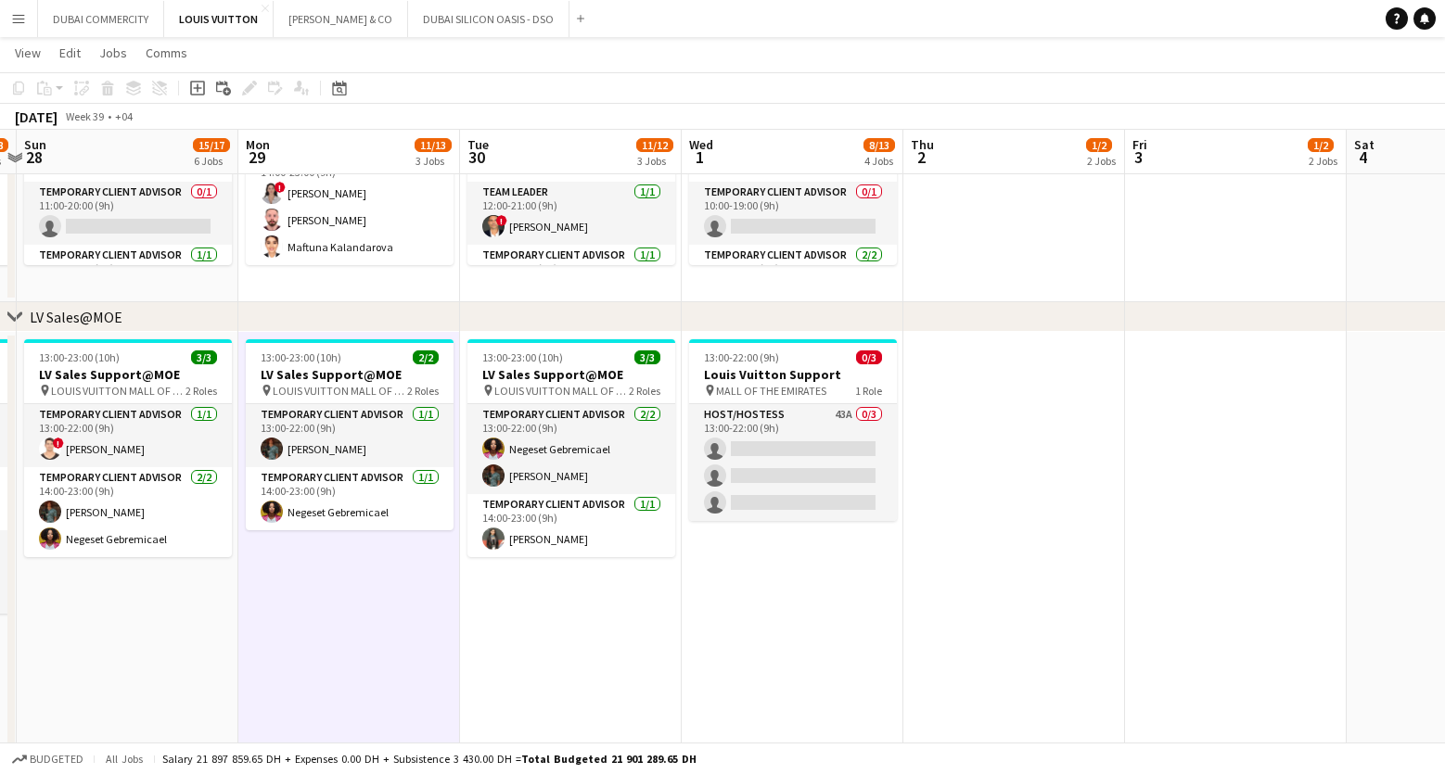
scroll to position [0, 651]
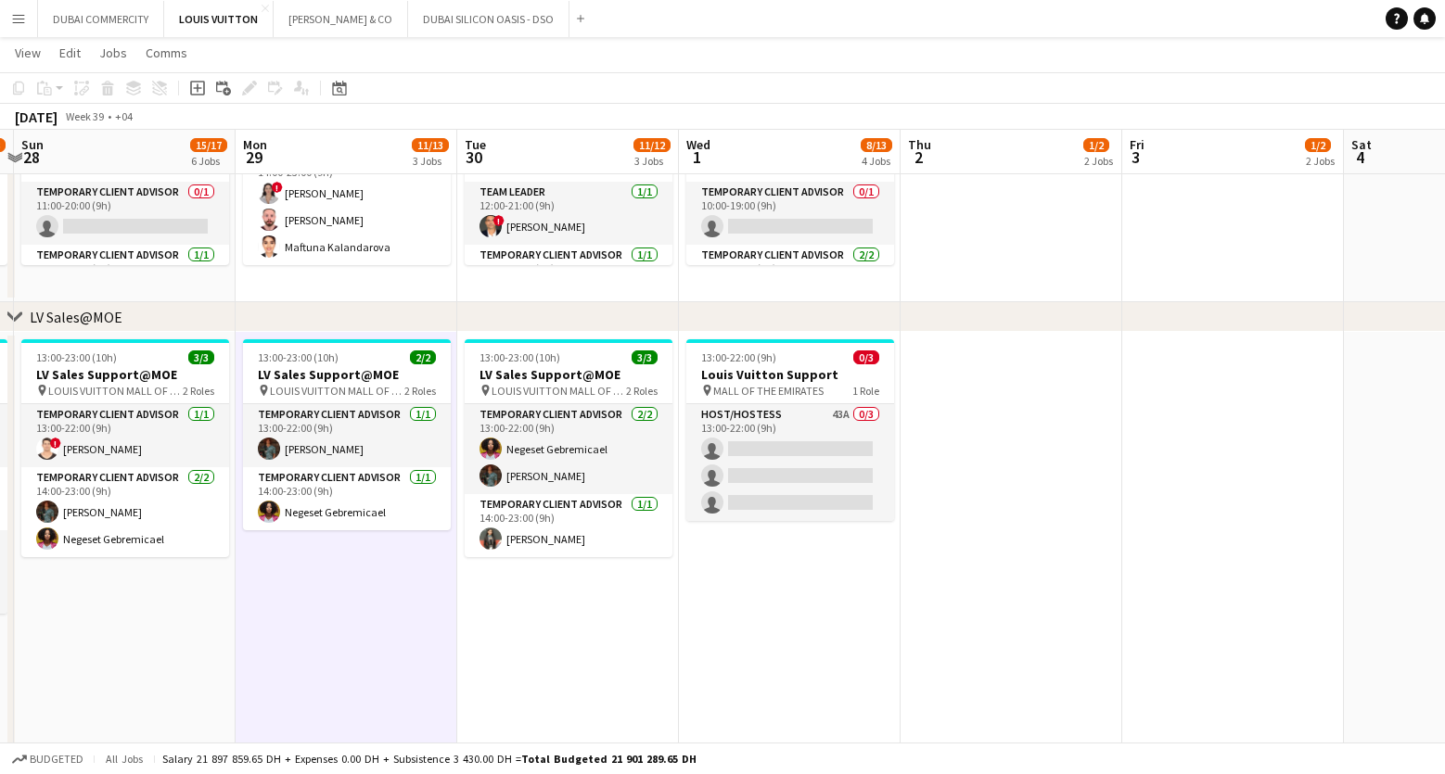
drag, startPoint x: 1003, startPoint y: 678, endPoint x: 570, endPoint y: 679, distance: 432.2
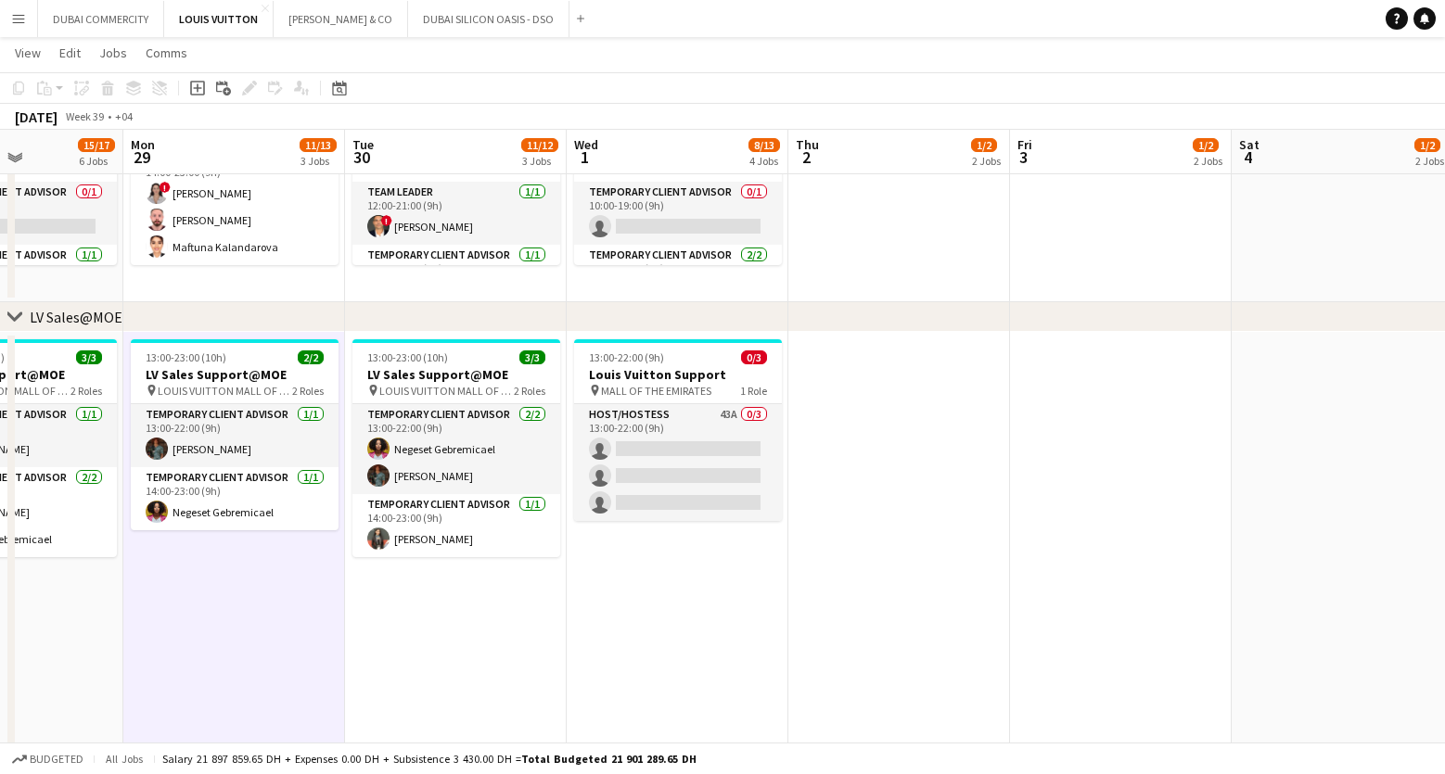
scroll to position [0, 627]
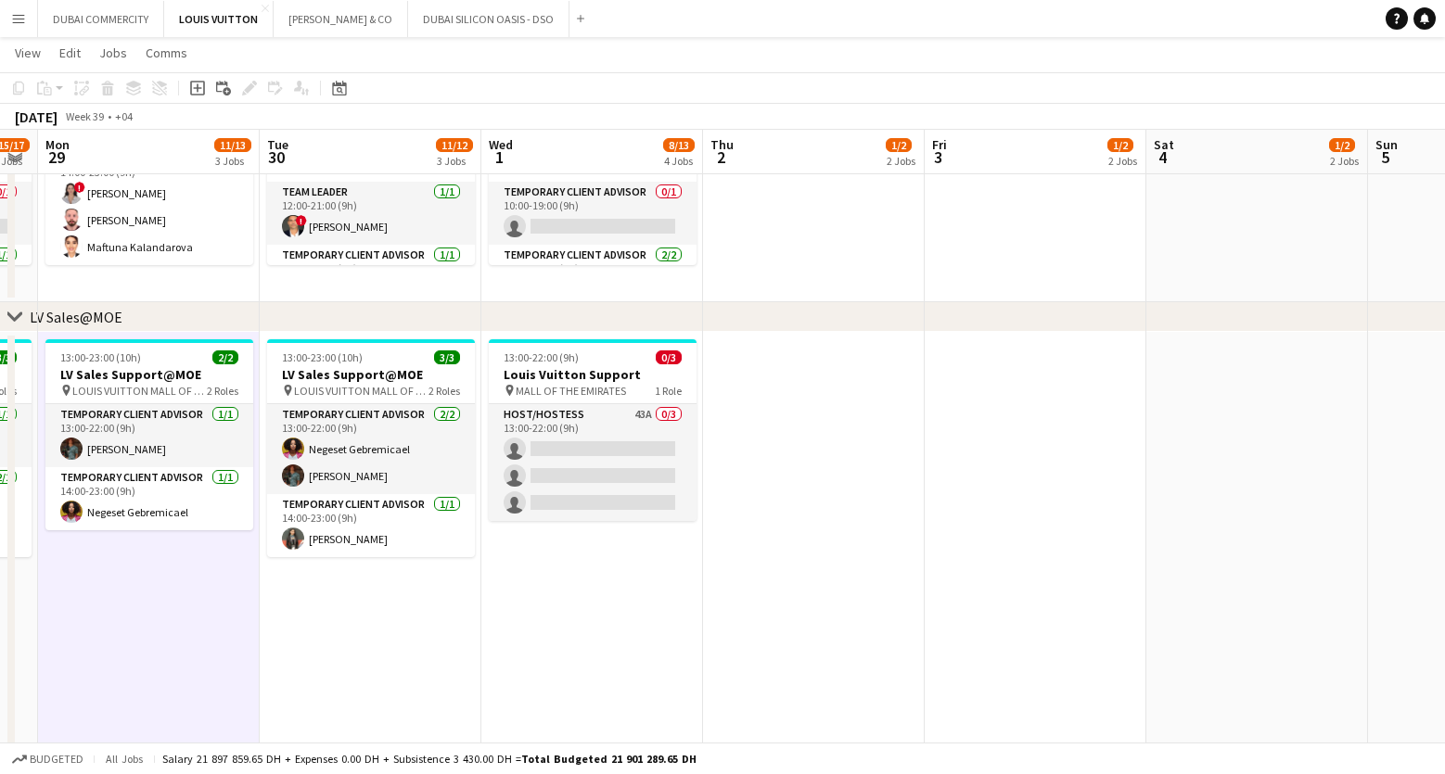
drag, startPoint x: 910, startPoint y: 644, endPoint x: 712, endPoint y: 643, distance: 197.5
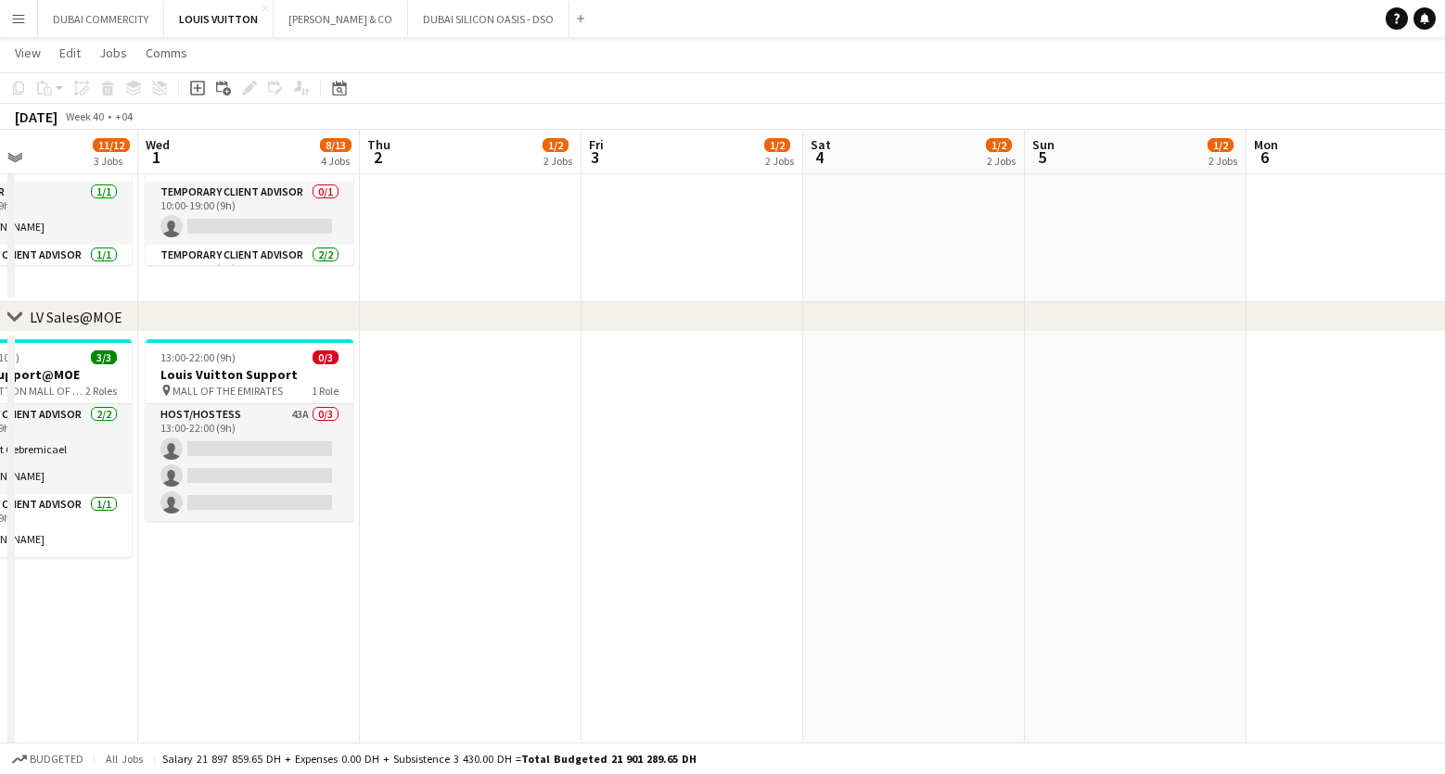
scroll to position [0, 750]
drag, startPoint x: 843, startPoint y: 597, endPoint x: 499, endPoint y: 602, distance: 344.1
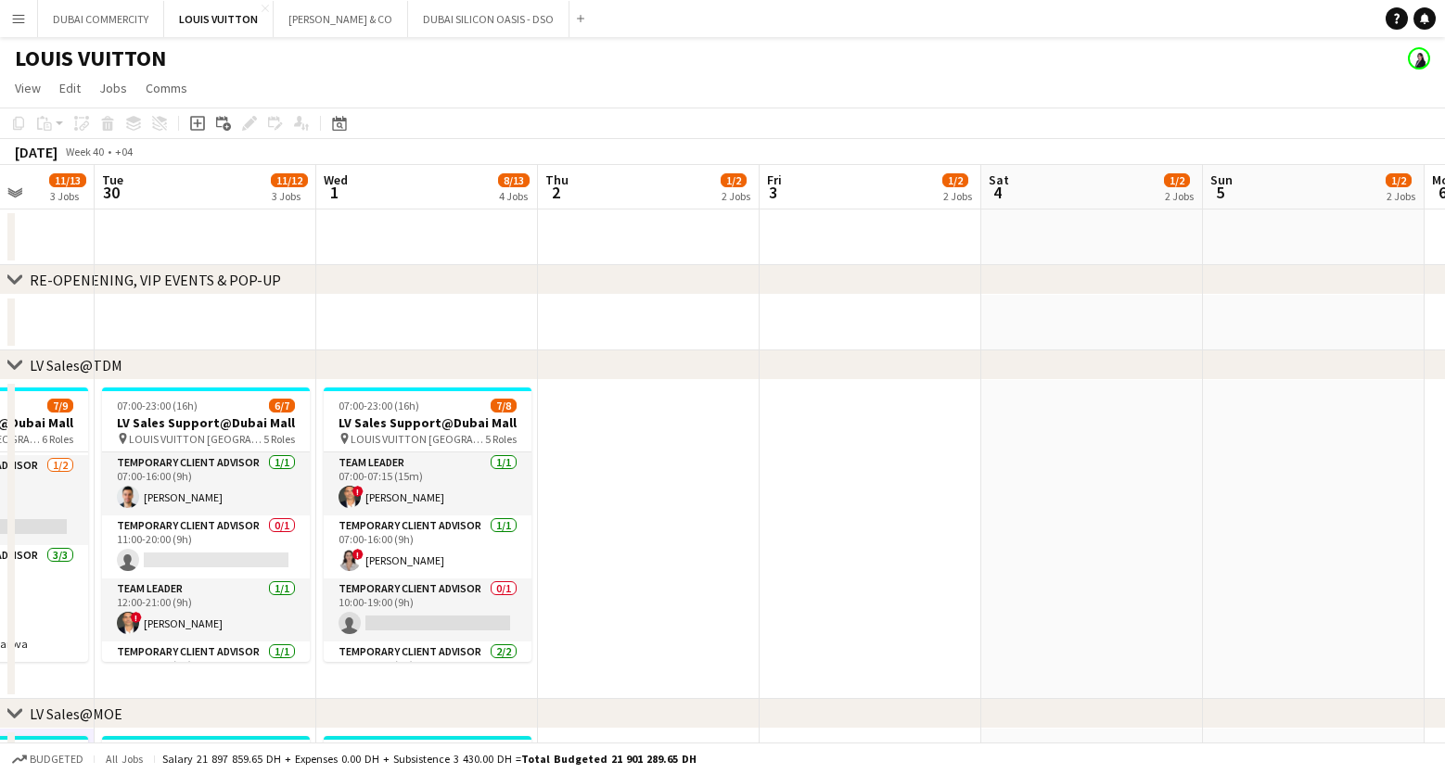
scroll to position [0, 610]
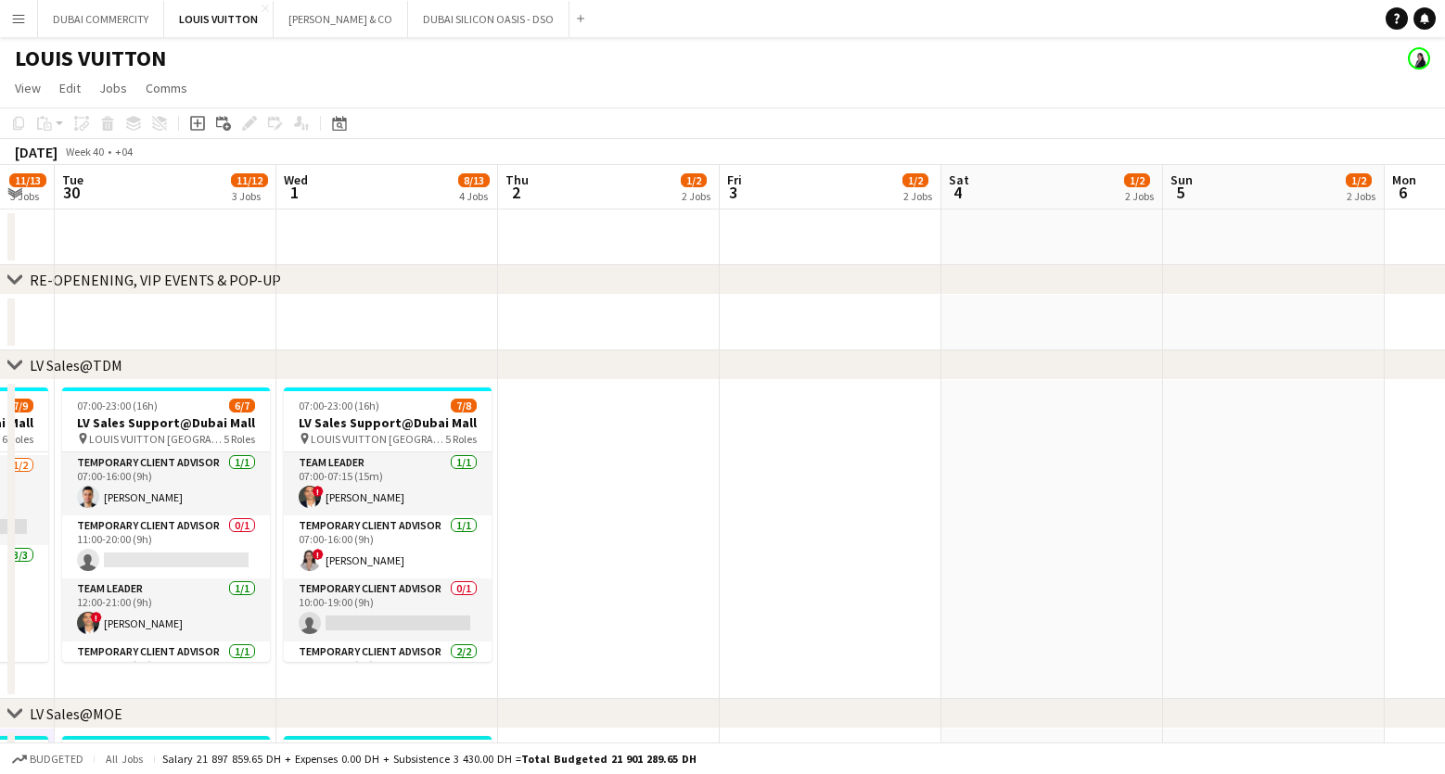
drag, startPoint x: 624, startPoint y: 515, endPoint x: 764, endPoint y: 518, distance: 140.1
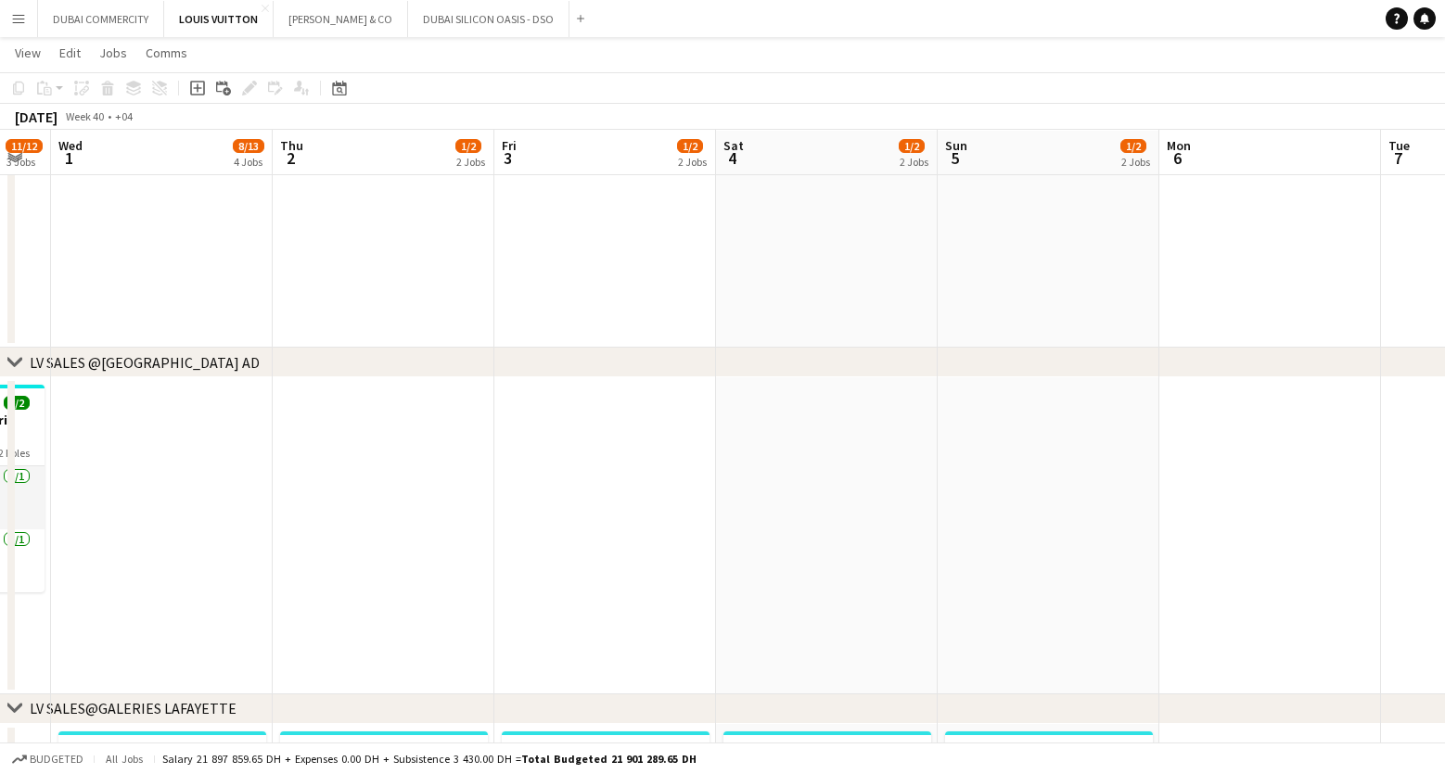
scroll to position [0, 649]
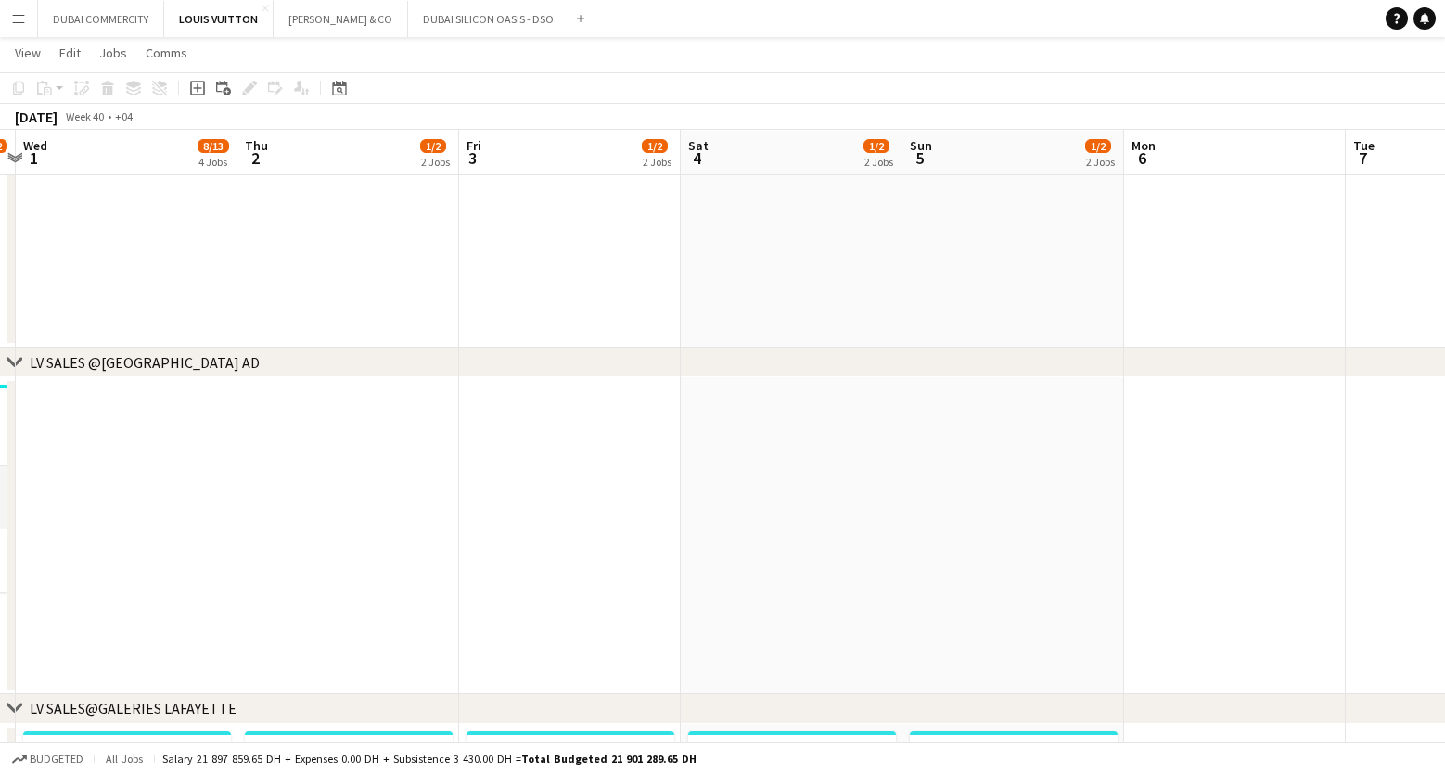
drag, startPoint x: 875, startPoint y: 502, endPoint x: 615, endPoint y: 512, distance: 260.8
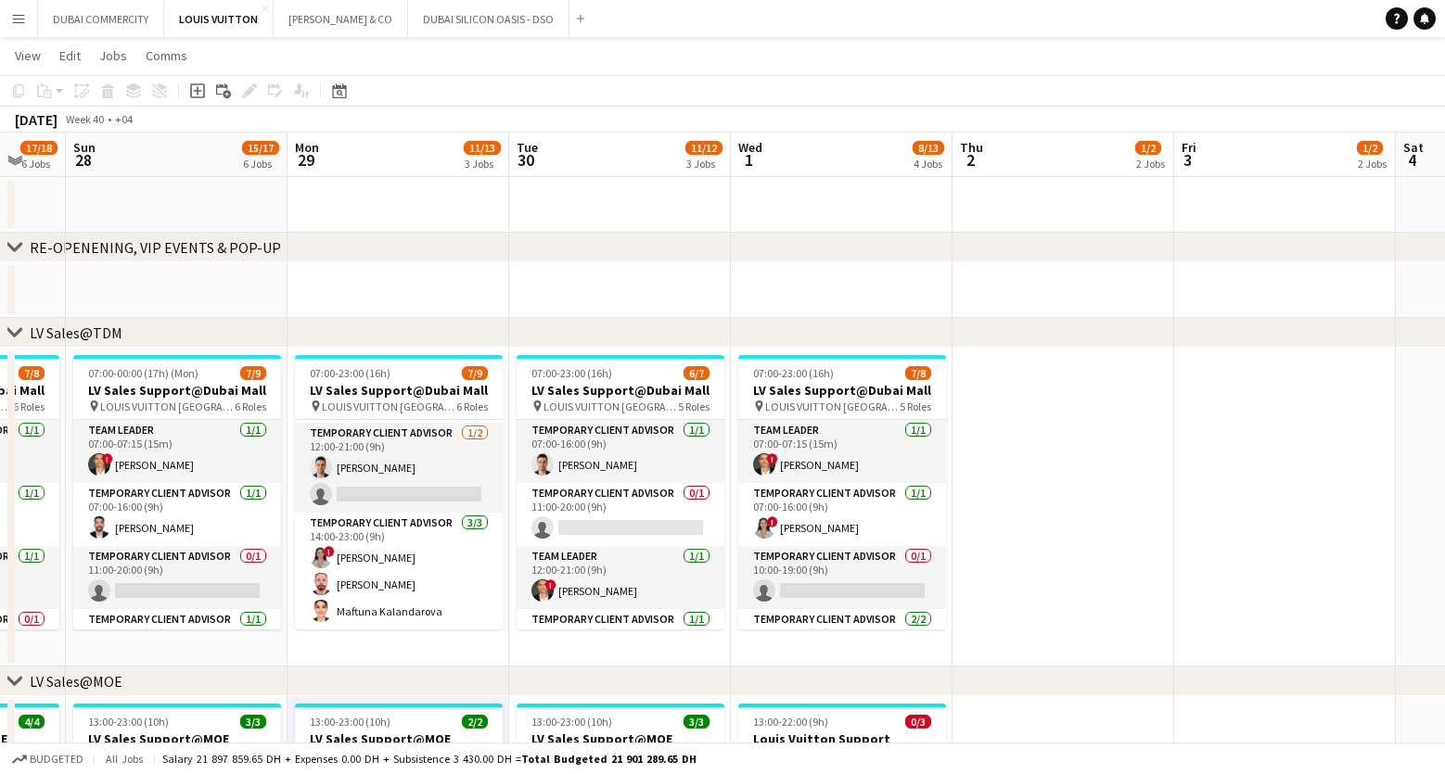
scroll to position [0, 572]
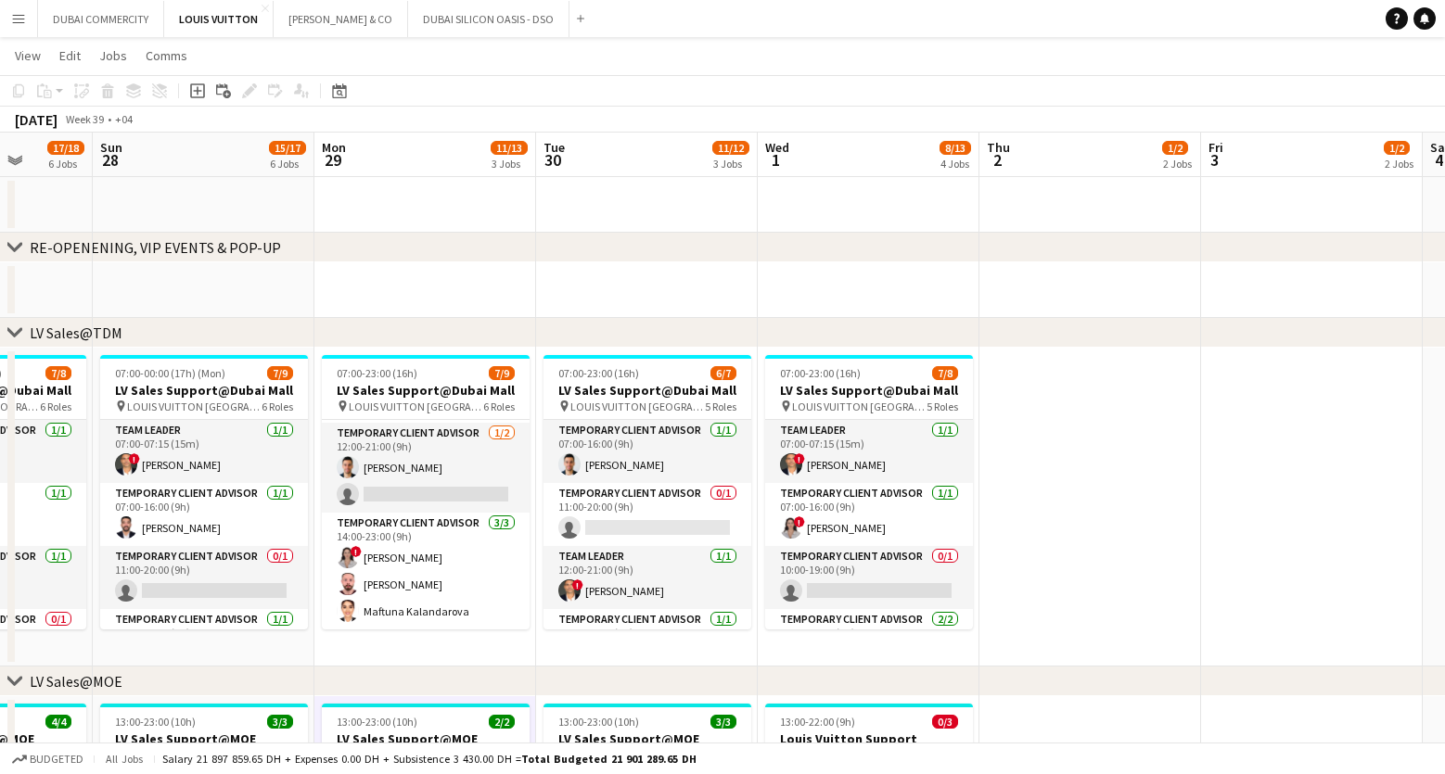
drag, startPoint x: 464, startPoint y: 574, endPoint x: 1206, endPoint y: 532, distance: 743.1
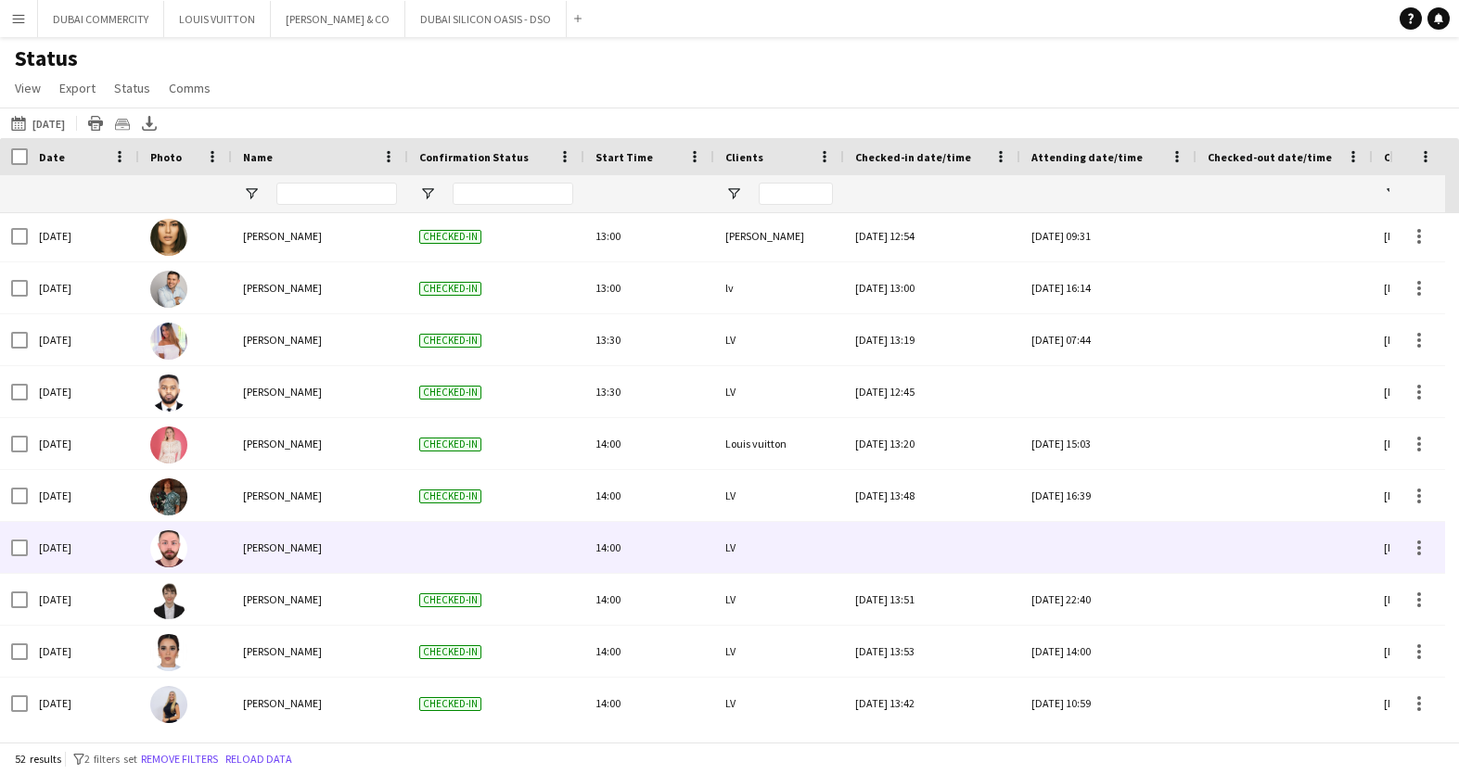
click at [415, 554] on div at bounding box center [496, 547] width 176 height 51
click at [1423, 548] on div at bounding box center [1419, 548] width 22 height 22
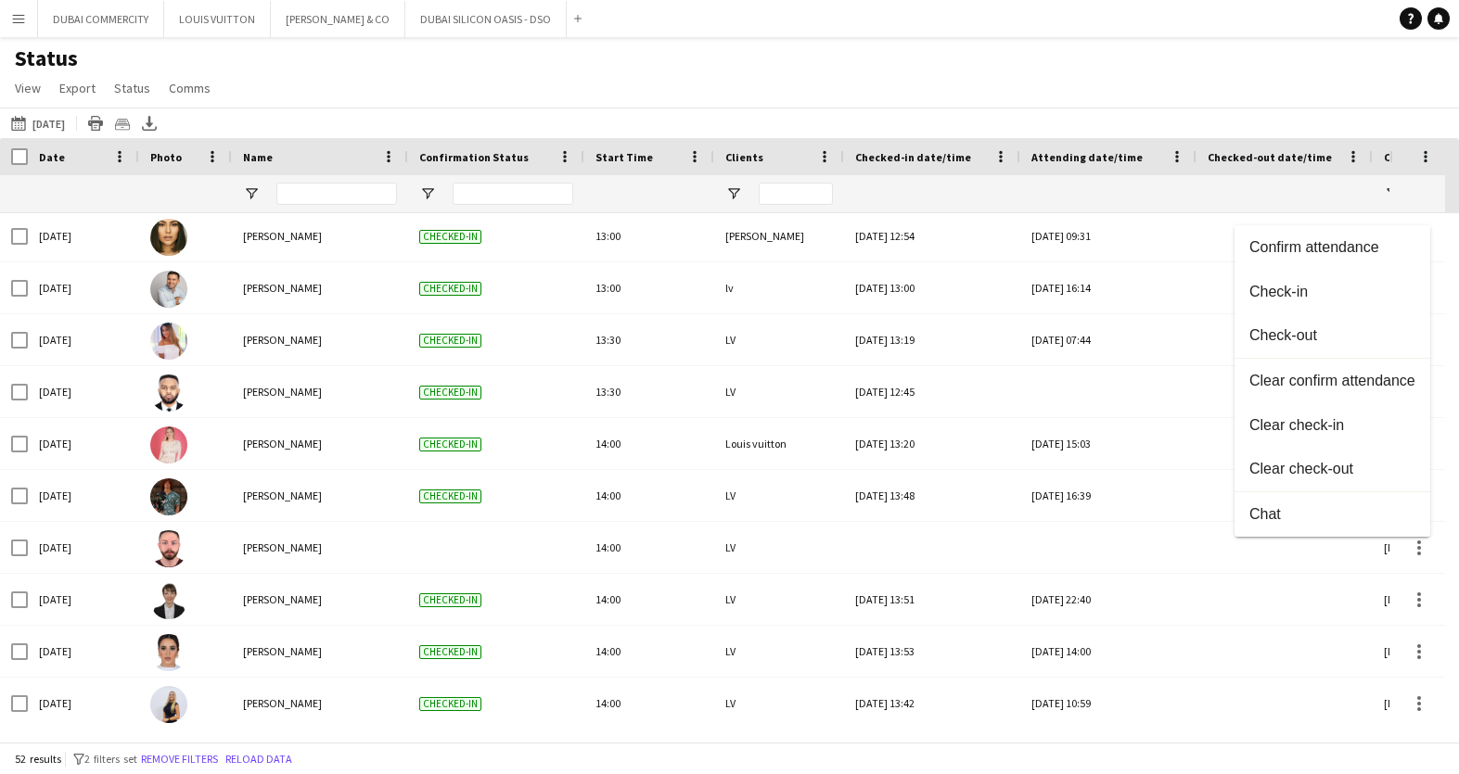
click at [399, 556] on div at bounding box center [729, 387] width 1459 height 774
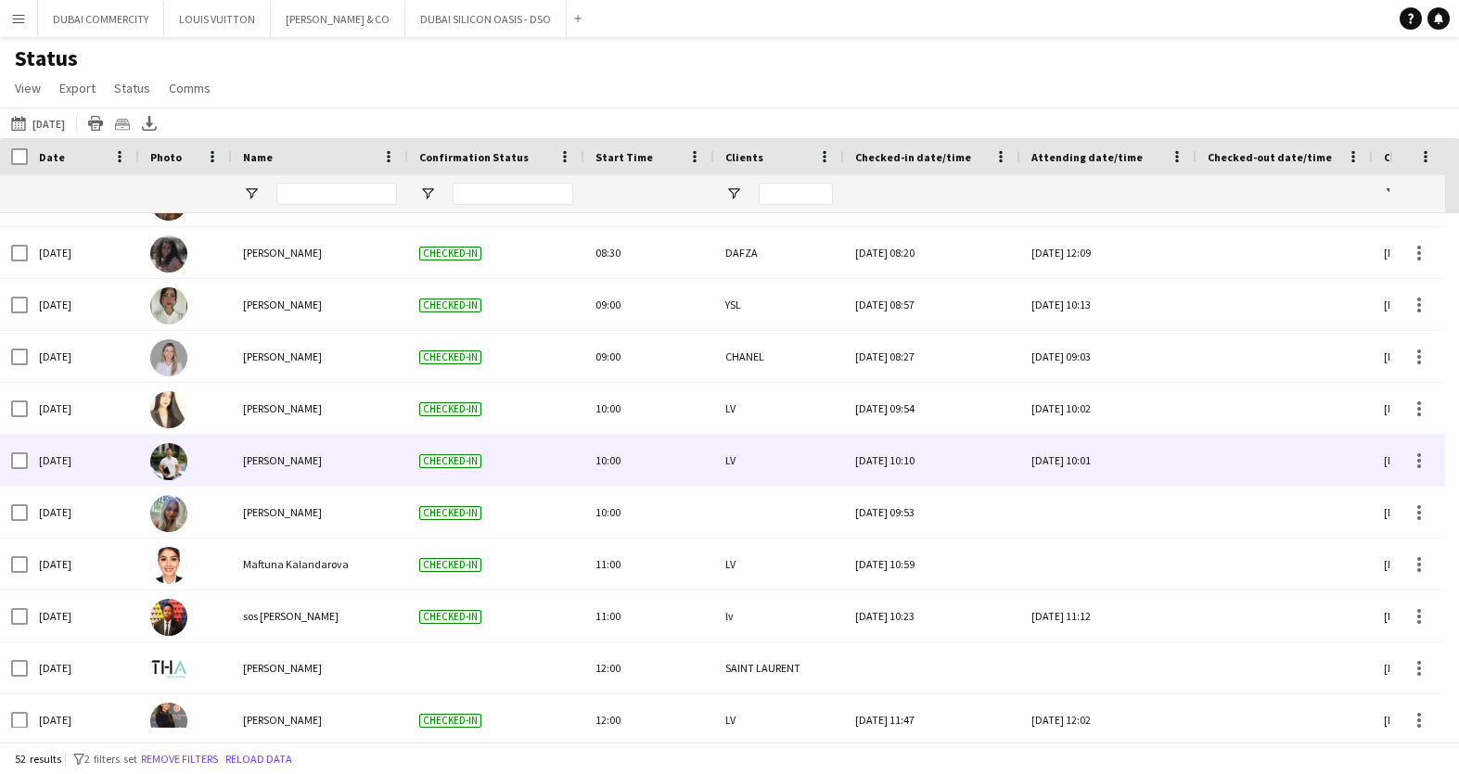
scroll to position [892, 0]
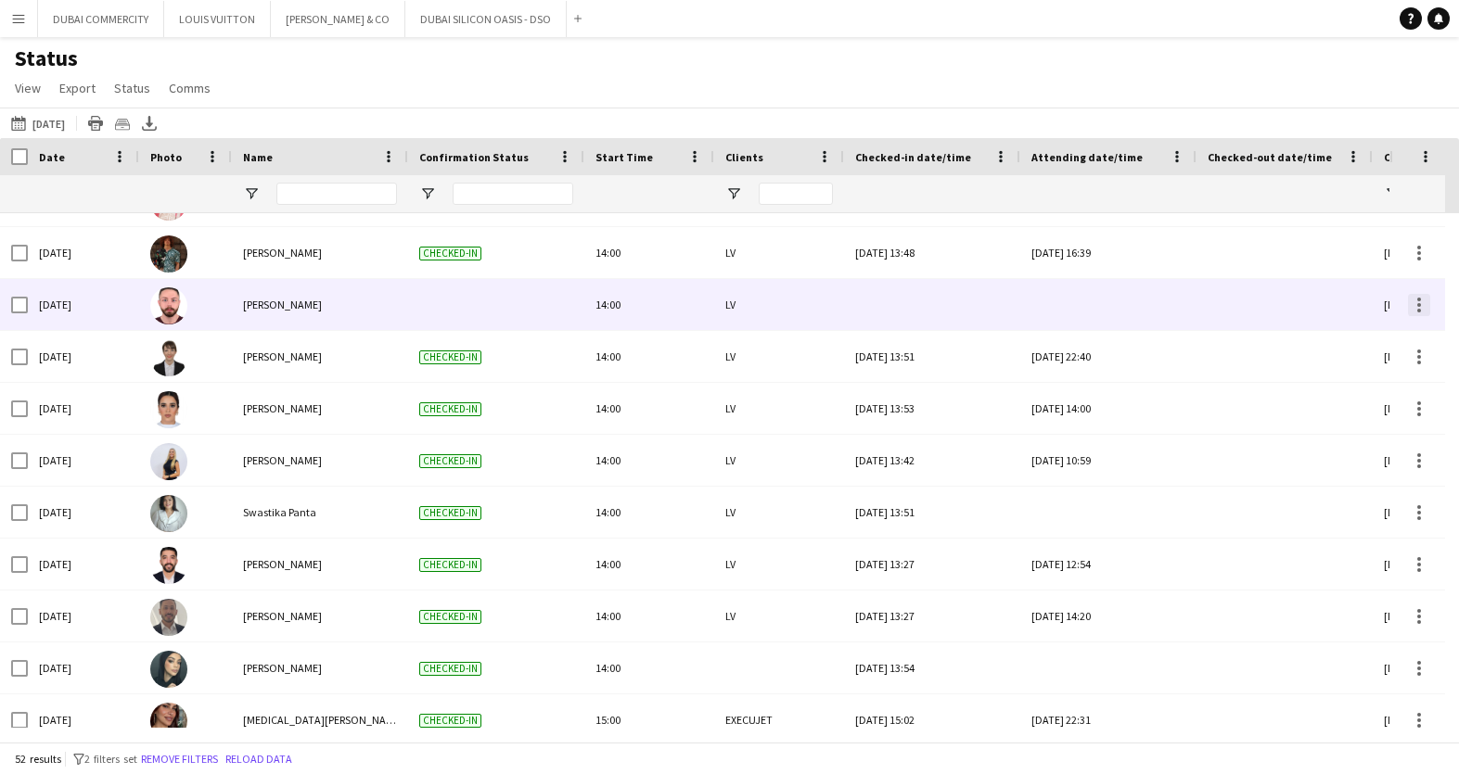
click at [1409, 304] on div at bounding box center [1419, 305] width 22 height 22
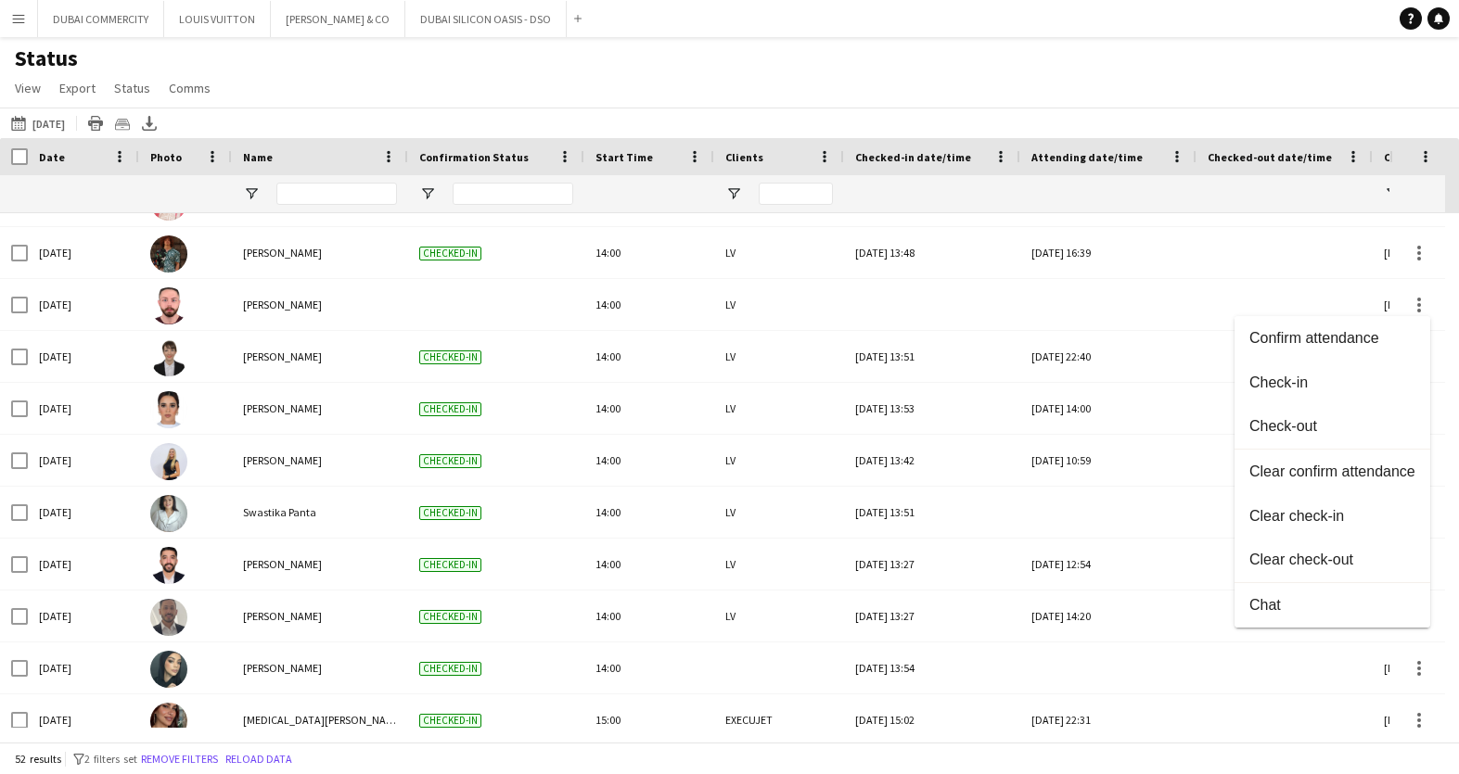
click at [1254, 254] on div at bounding box center [729, 387] width 1459 height 774
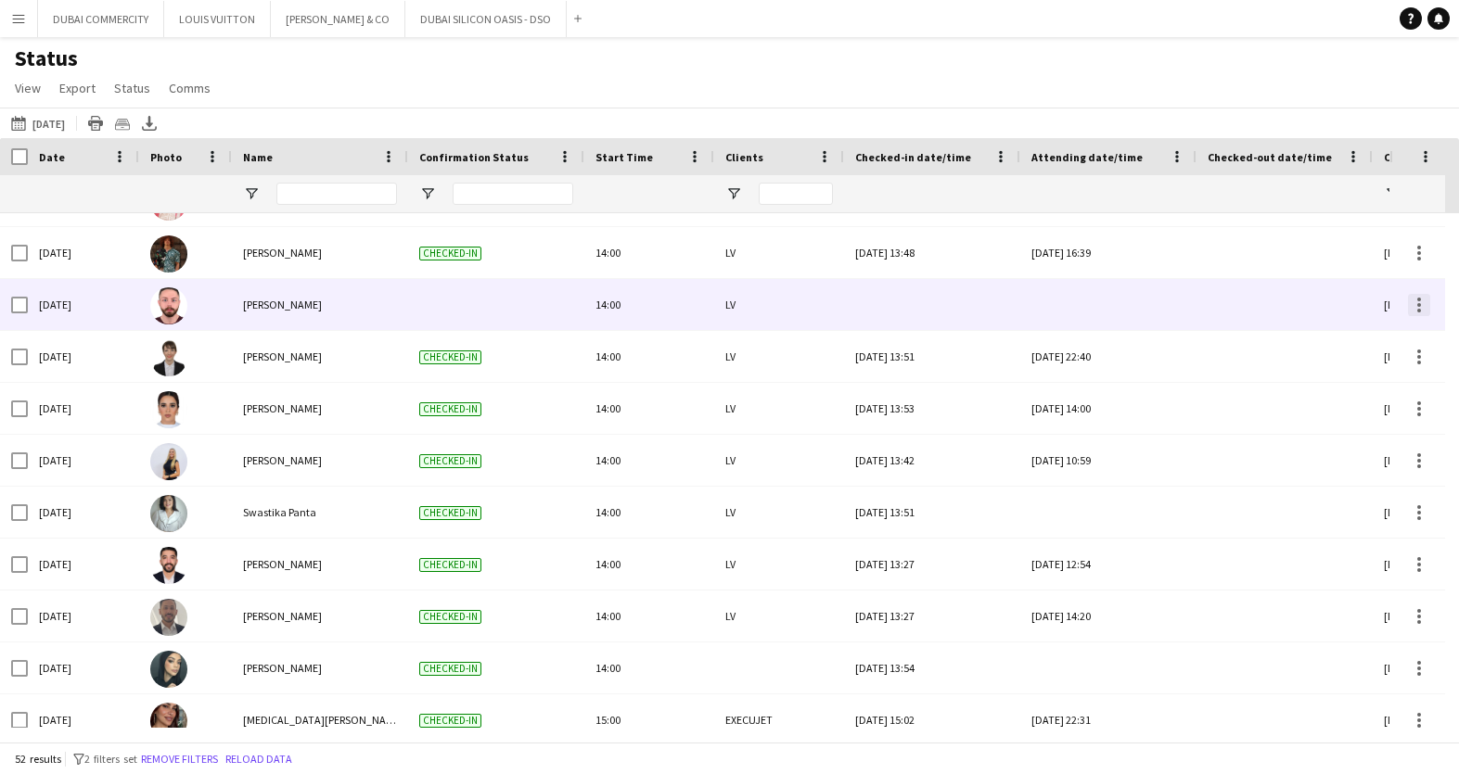
click at [1423, 307] on div at bounding box center [1419, 305] width 22 height 22
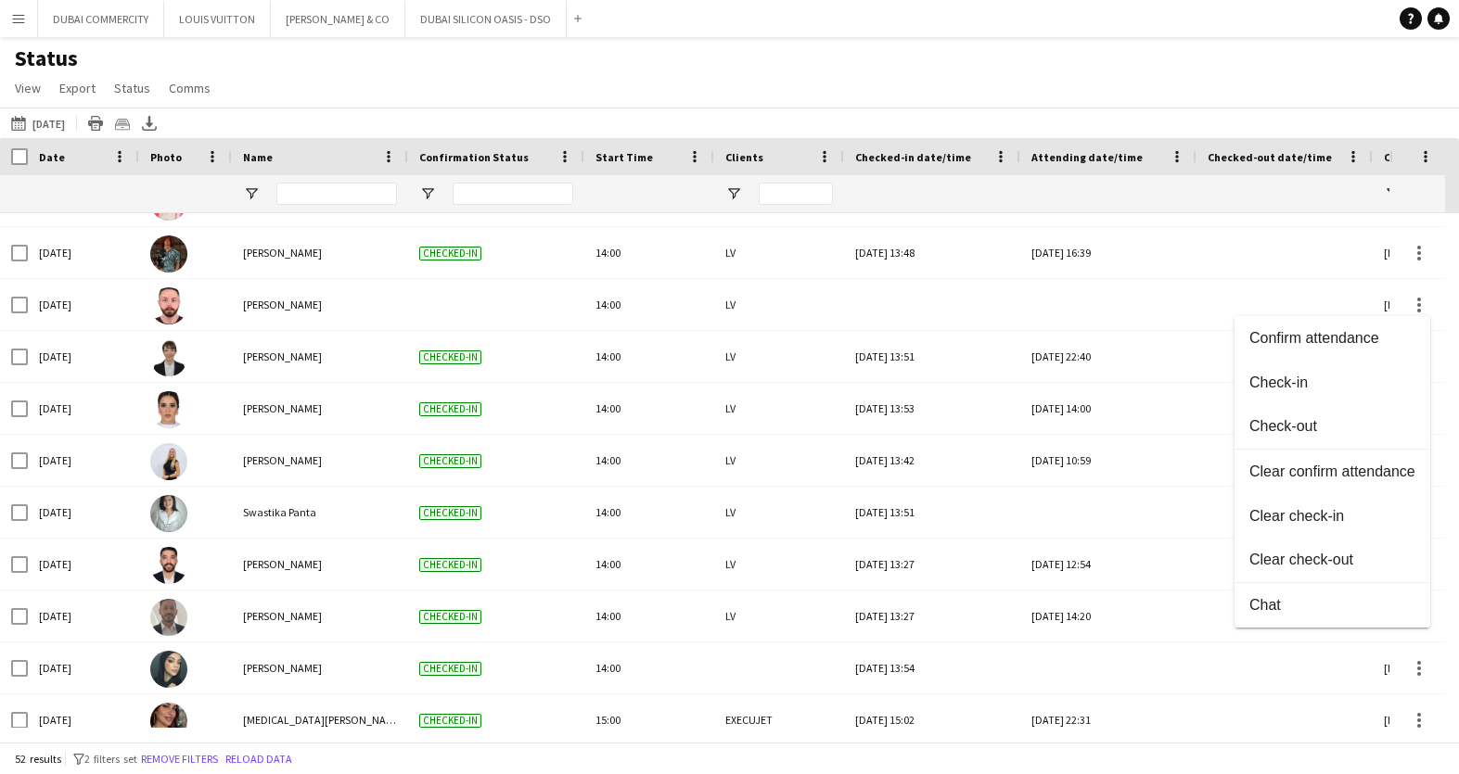
click at [263, 313] on div at bounding box center [729, 387] width 1459 height 774
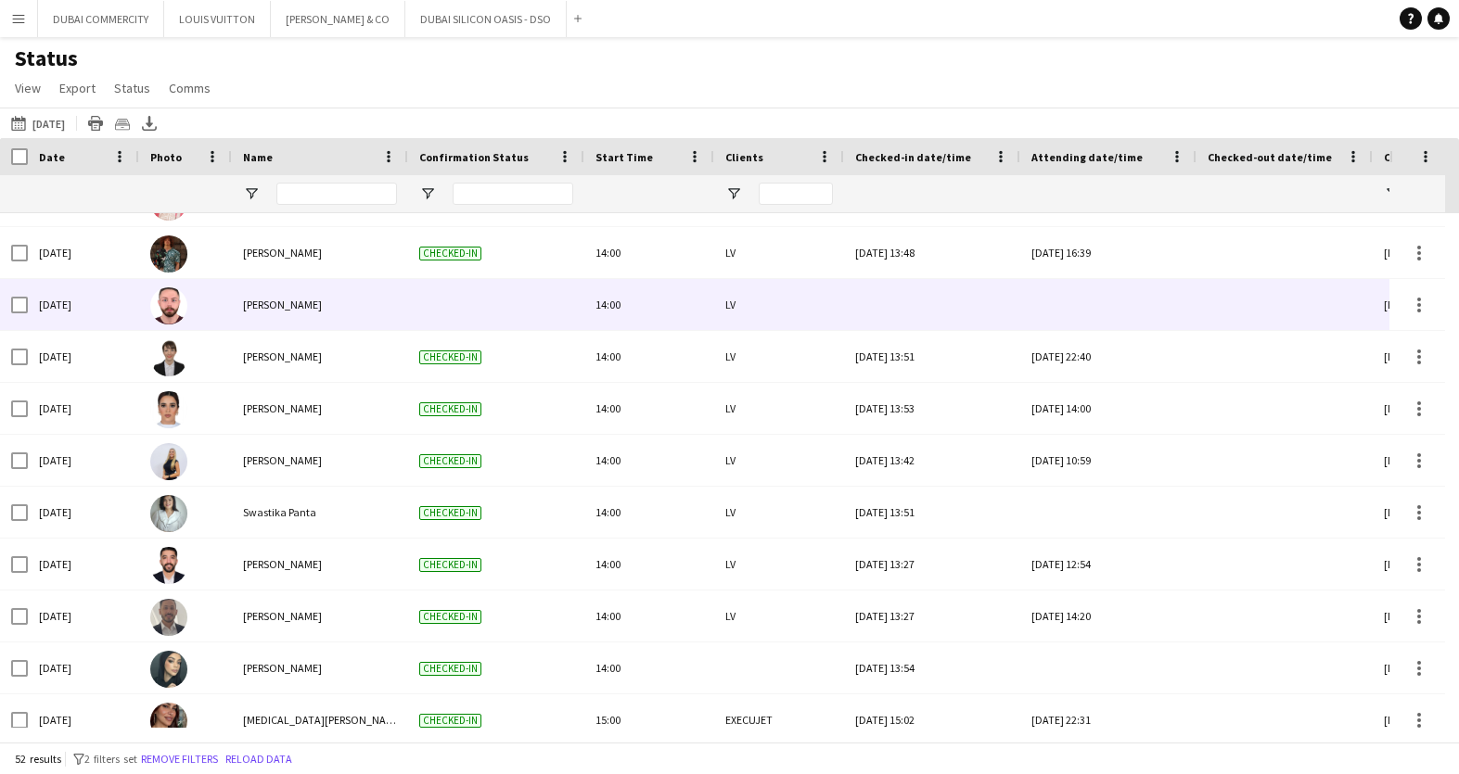
click at [263, 298] on span "Anas Mohamed Nour" at bounding box center [282, 305] width 79 height 14
drag, startPoint x: 1120, startPoint y: 311, endPoint x: 1096, endPoint y: 311, distance: 24.1
click at [1096, 311] on div at bounding box center [1108, 304] width 154 height 51
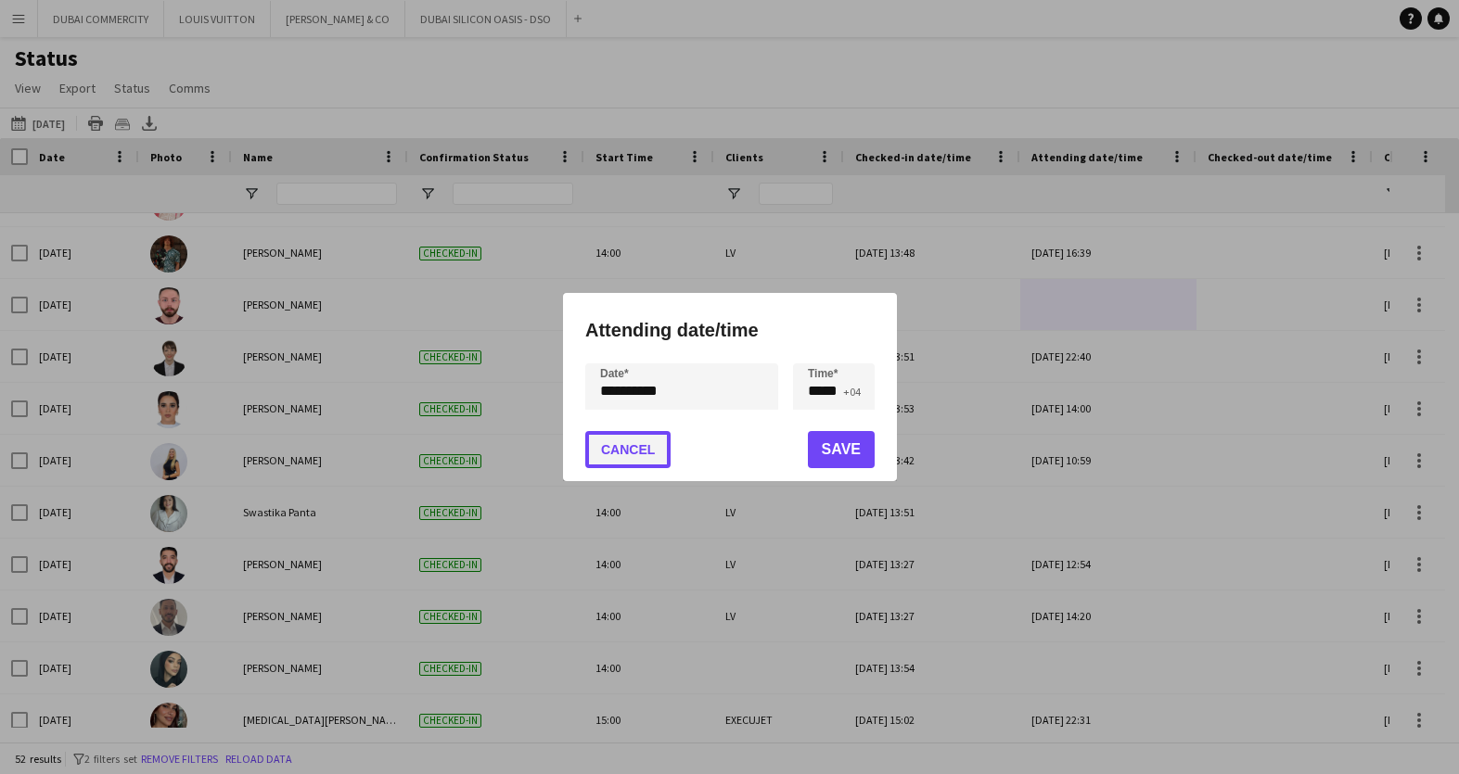
click at [607, 456] on button "Cancel" at bounding box center [627, 449] width 85 height 37
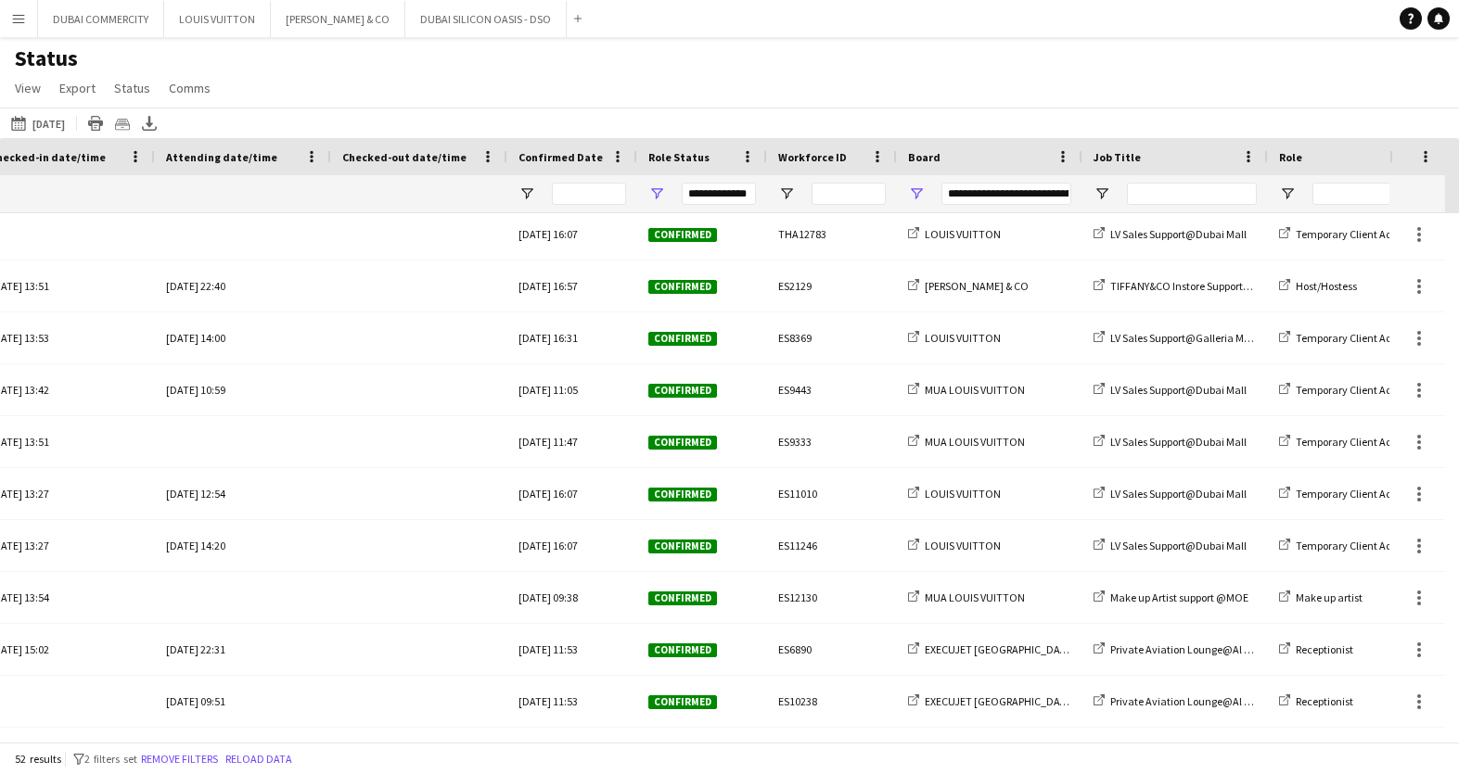
scroll to position [0, 304]
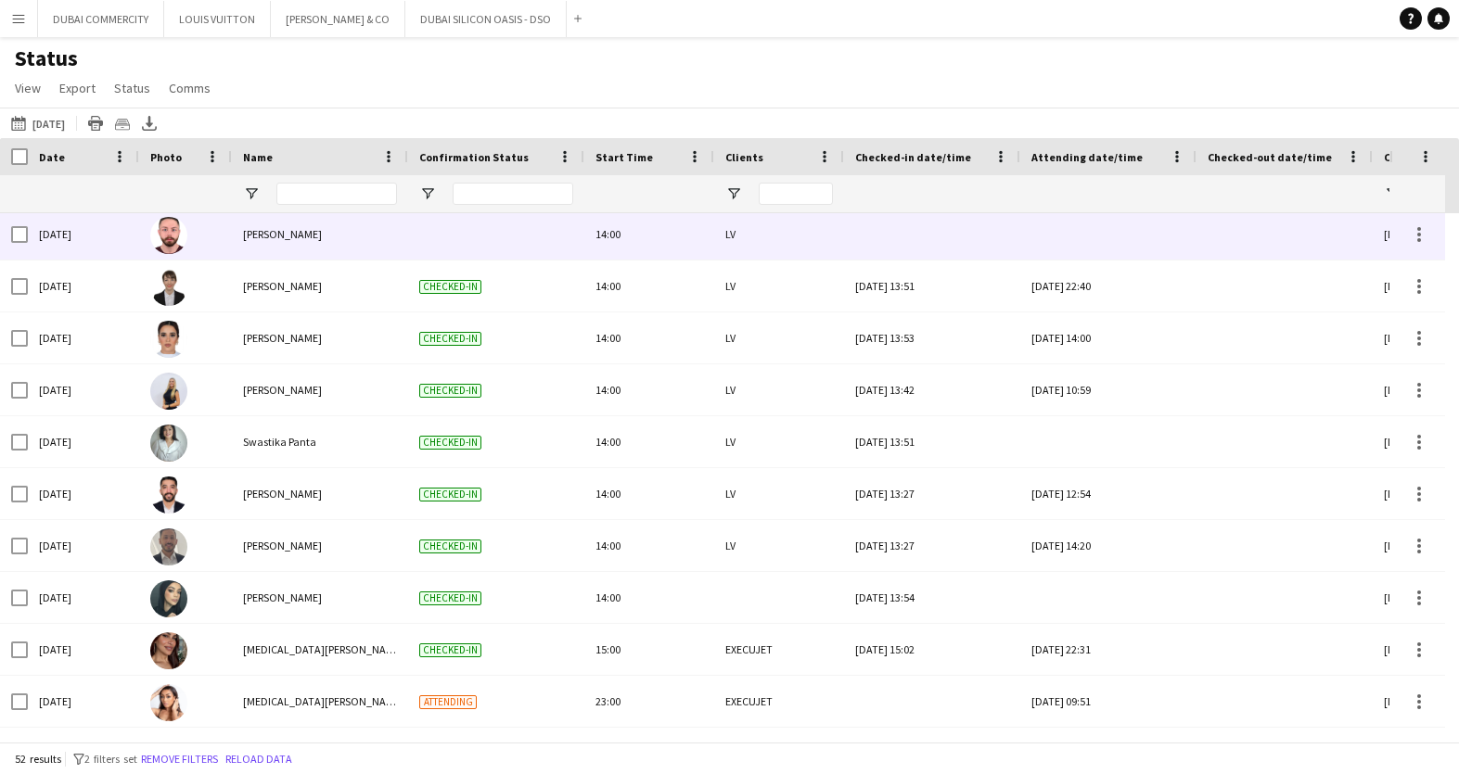
click at [450, 245] on div at bounding box center [496, 234] width 176 height 51
click at [497, 243] on div at bounding box center [496, 234] width 176 height 51
click at [1414, 243] on div at bounding box center [1419, 235] width 22 height 22
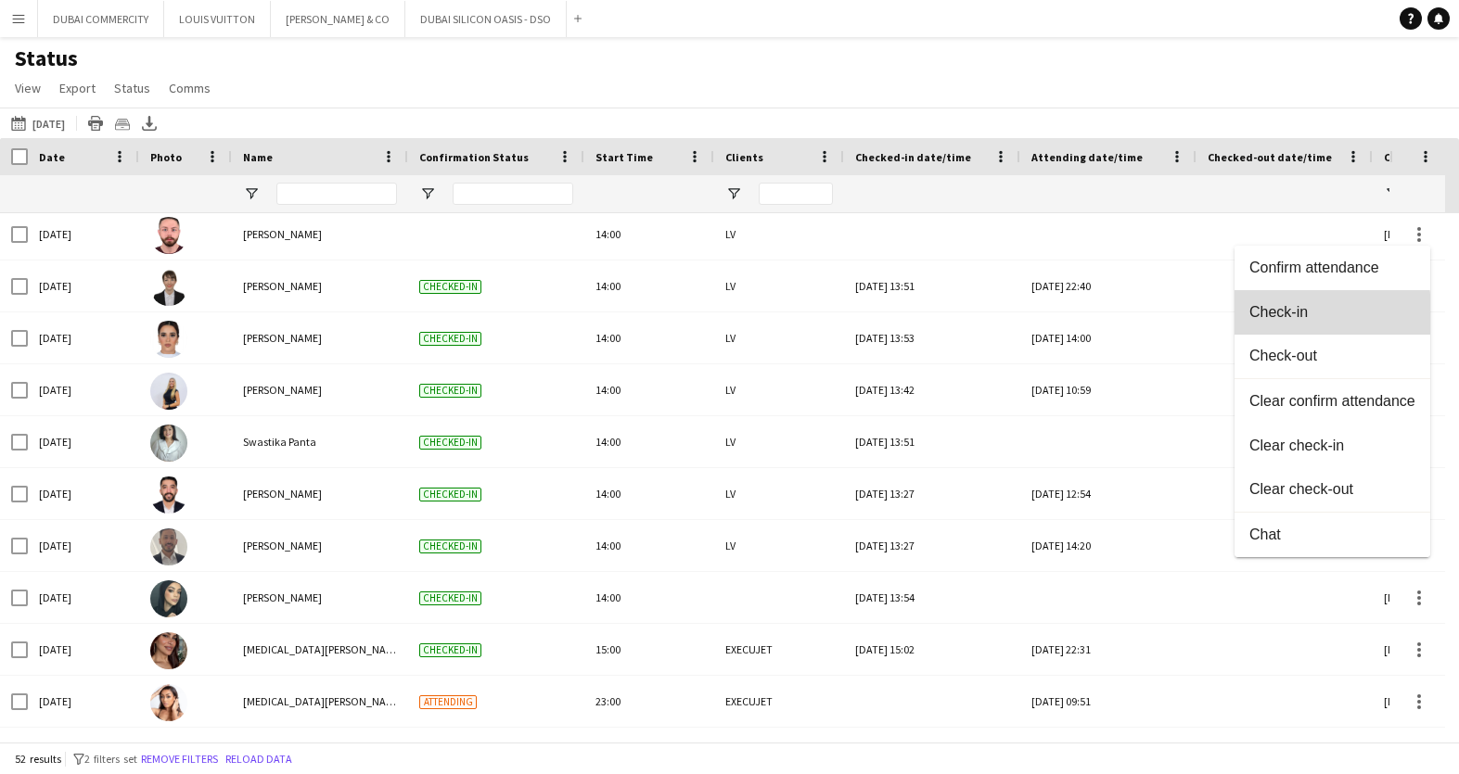
click at [1277, 316] on span "Check-in" at bounding box center [1332, 312] width 166 height 17
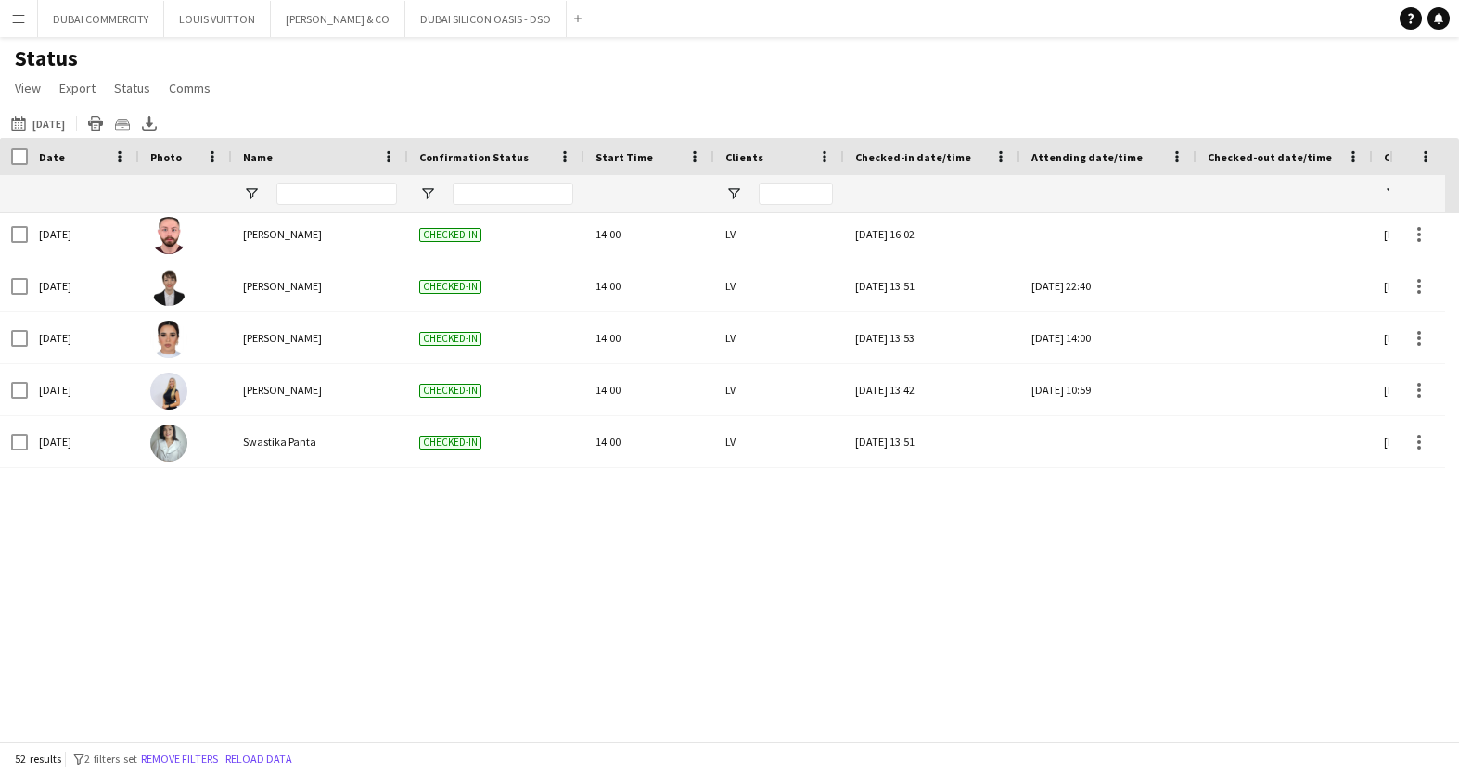
scroll to position [974, 0]
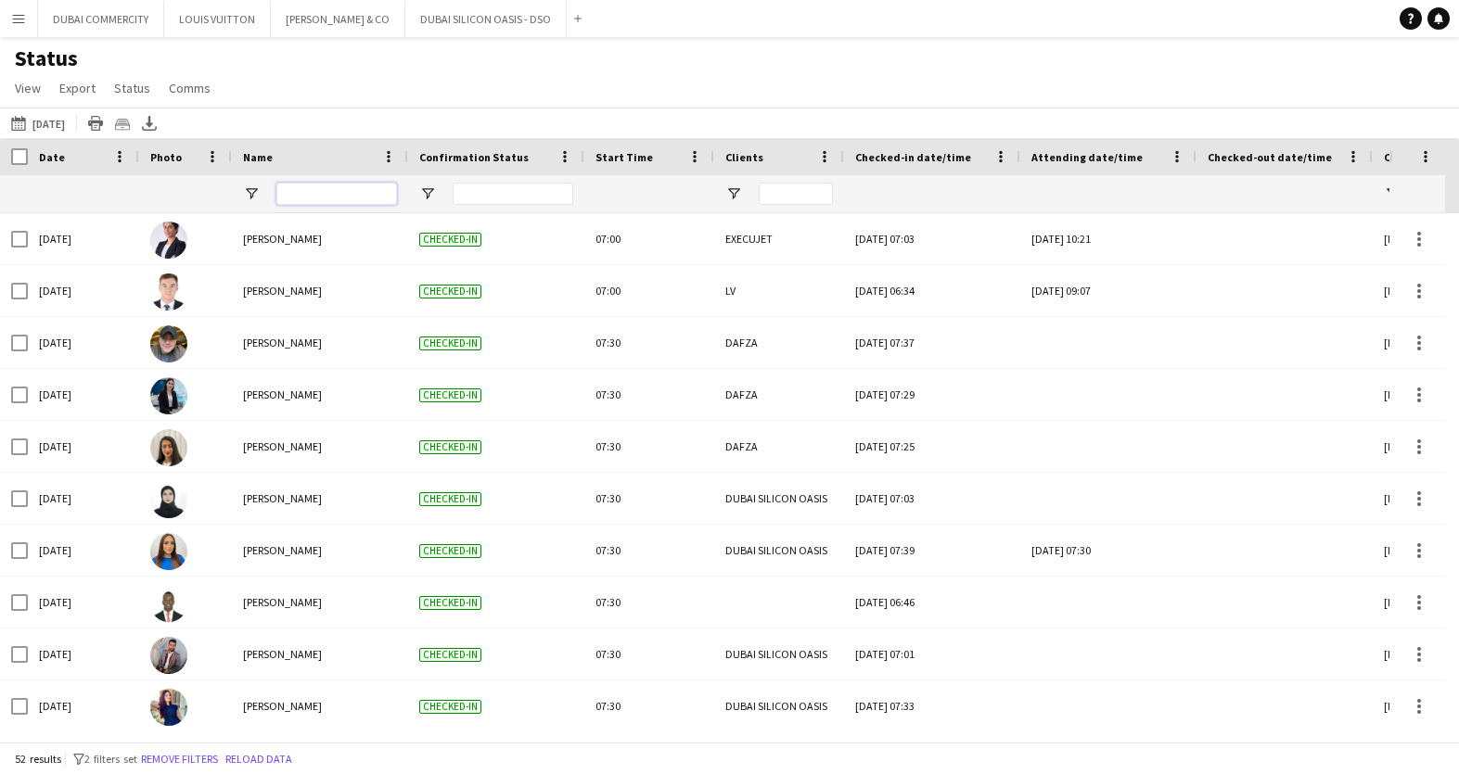
click at [308, 190] on input "Name Filter Input" at bounding box center [336, 194] width 121 height 22
type input "****"
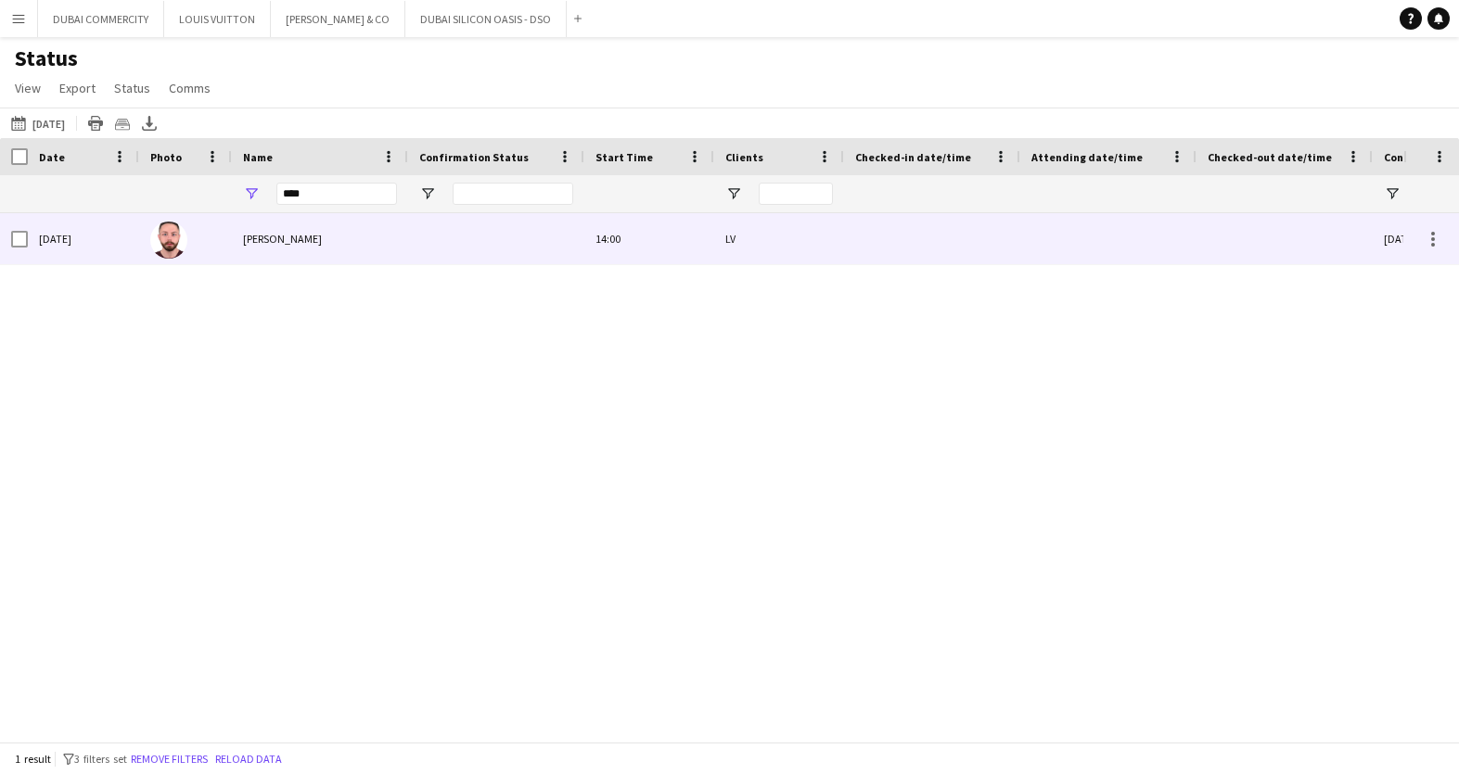
click at [278, 242] on span "[PERSON_NAME]" at bounding box center [282, 239] width 79 height 14
click at [349, 258] on div "[PERSON_NAME]" at bounding box center [320, 238] width 176 height 51
click at [272, 233] on span "[PERSON_NAME]" at bounding box center [282, 239] width 79 height 14
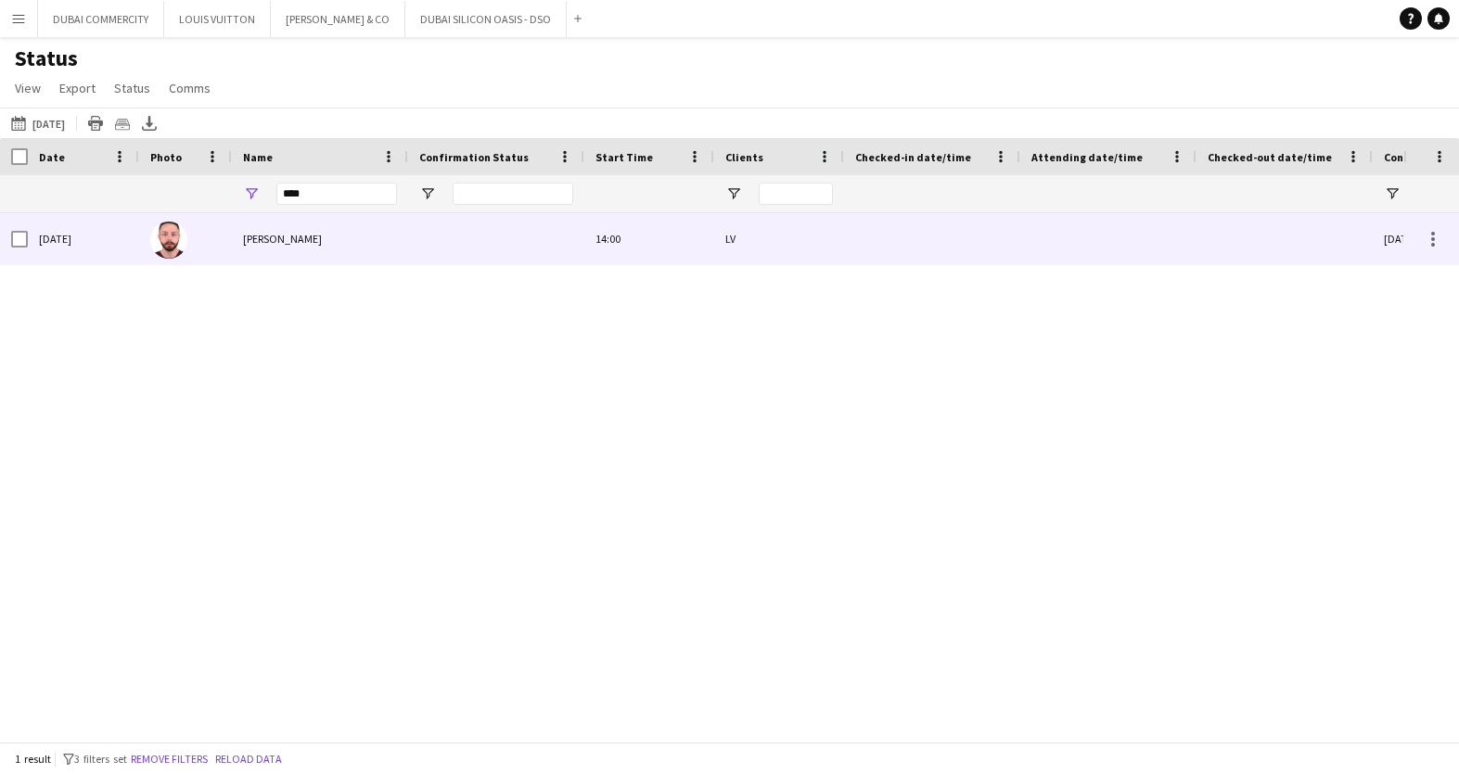
click at [272, 233] on span "Anas Mohamed Nour" at bounding box center [282, 239] width 79 height 14
click at [301, 239] on span "Anas Mohamed Nour" at bounding box center [282, 239] width 79 height 14
click at [1433, 237] on div at bounding box center [1433, 239] width 4 height 4
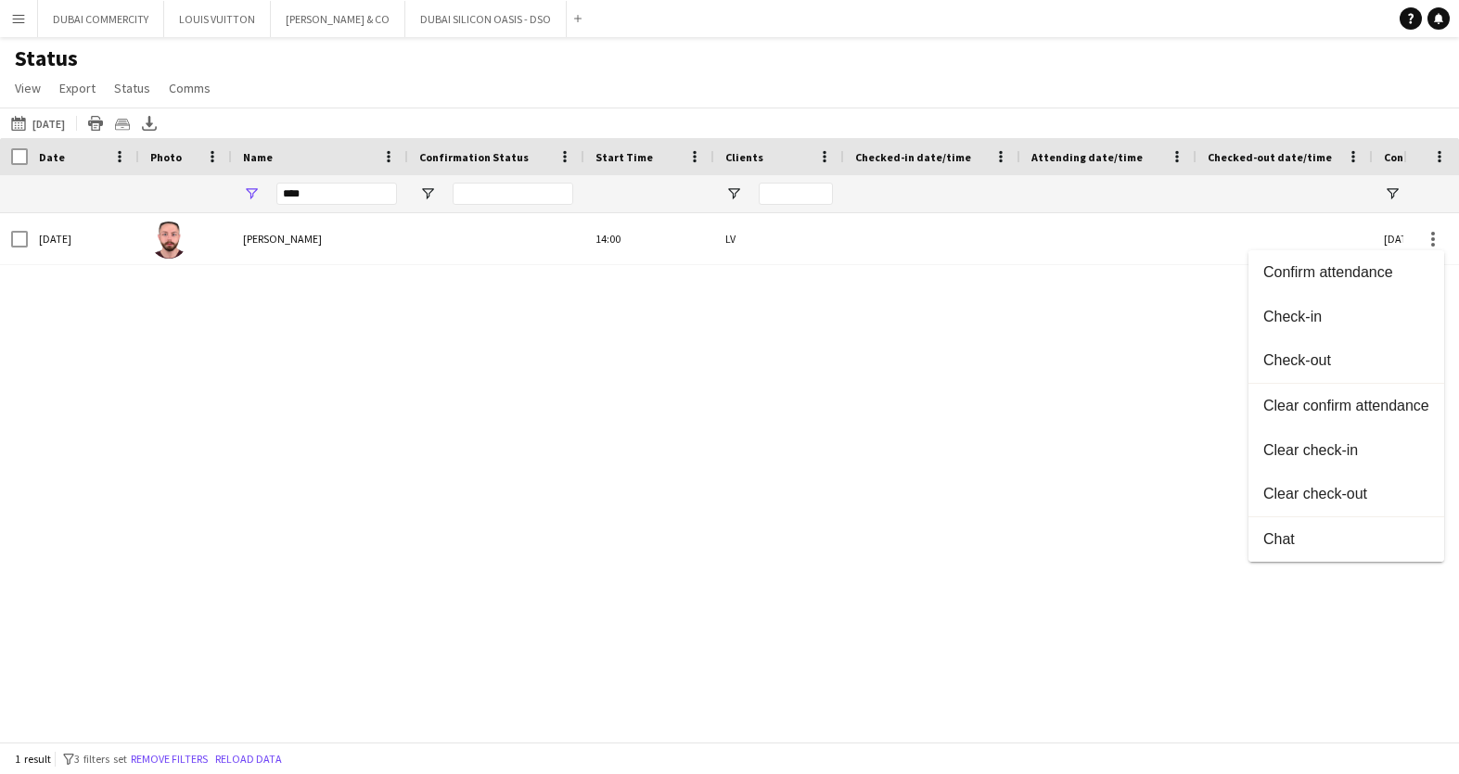
click at [1058, 382] on div at bounding box center [729, 387] width 1459 height 774
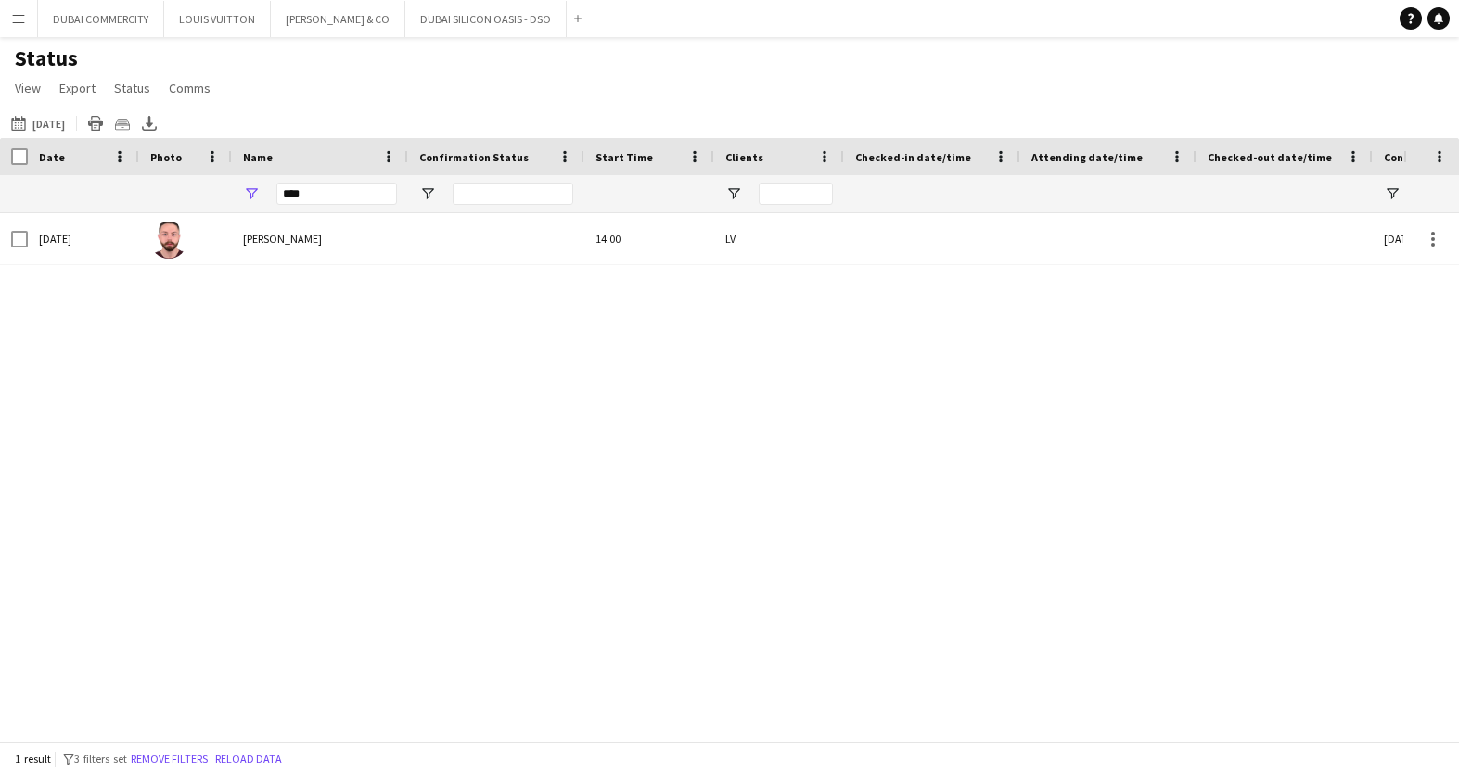
click at [20, 19] on app-icon "Menu" at bounding box center [18, 18] width 15 height 15
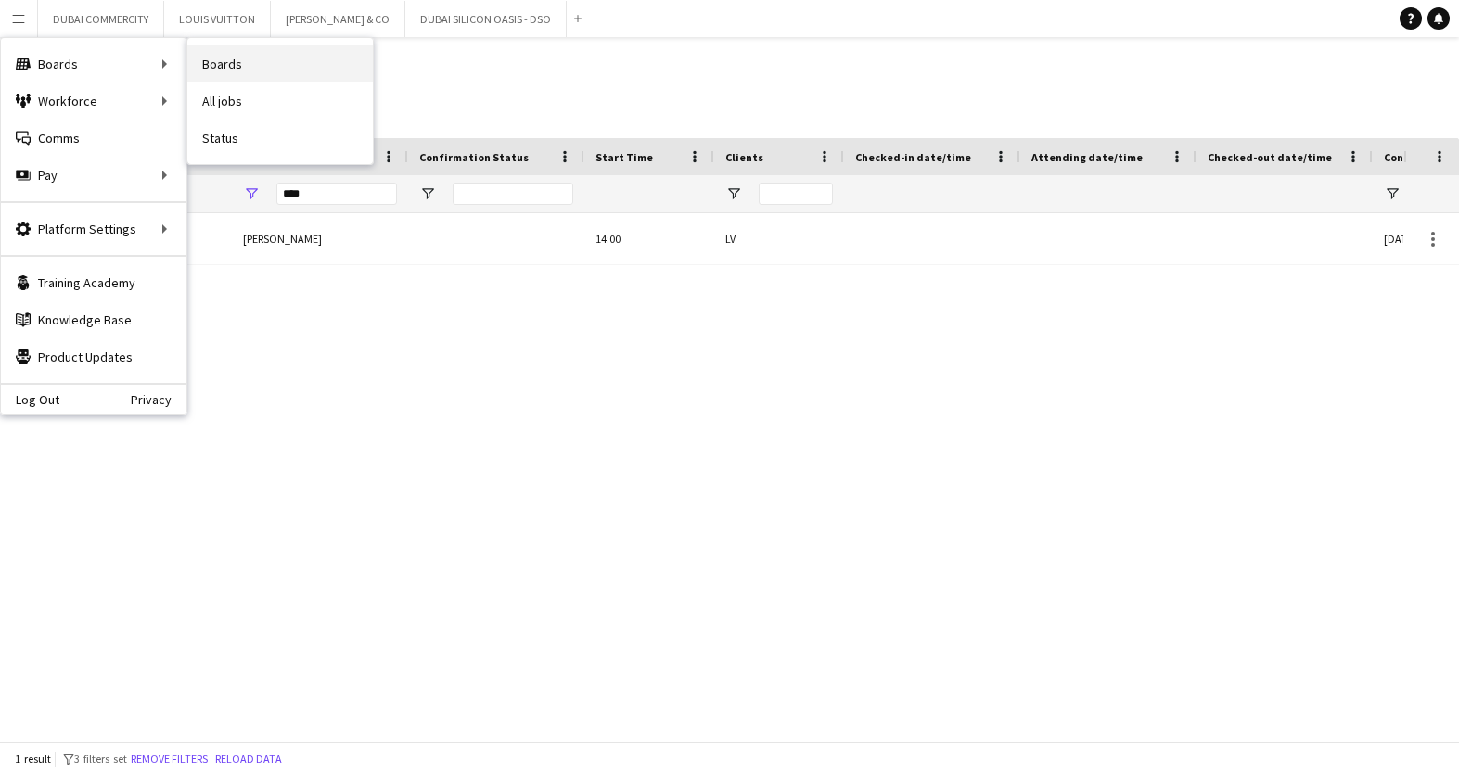
click at [236, 70] on link "Boards" at bounding box center [279, 63] width 185 height 37
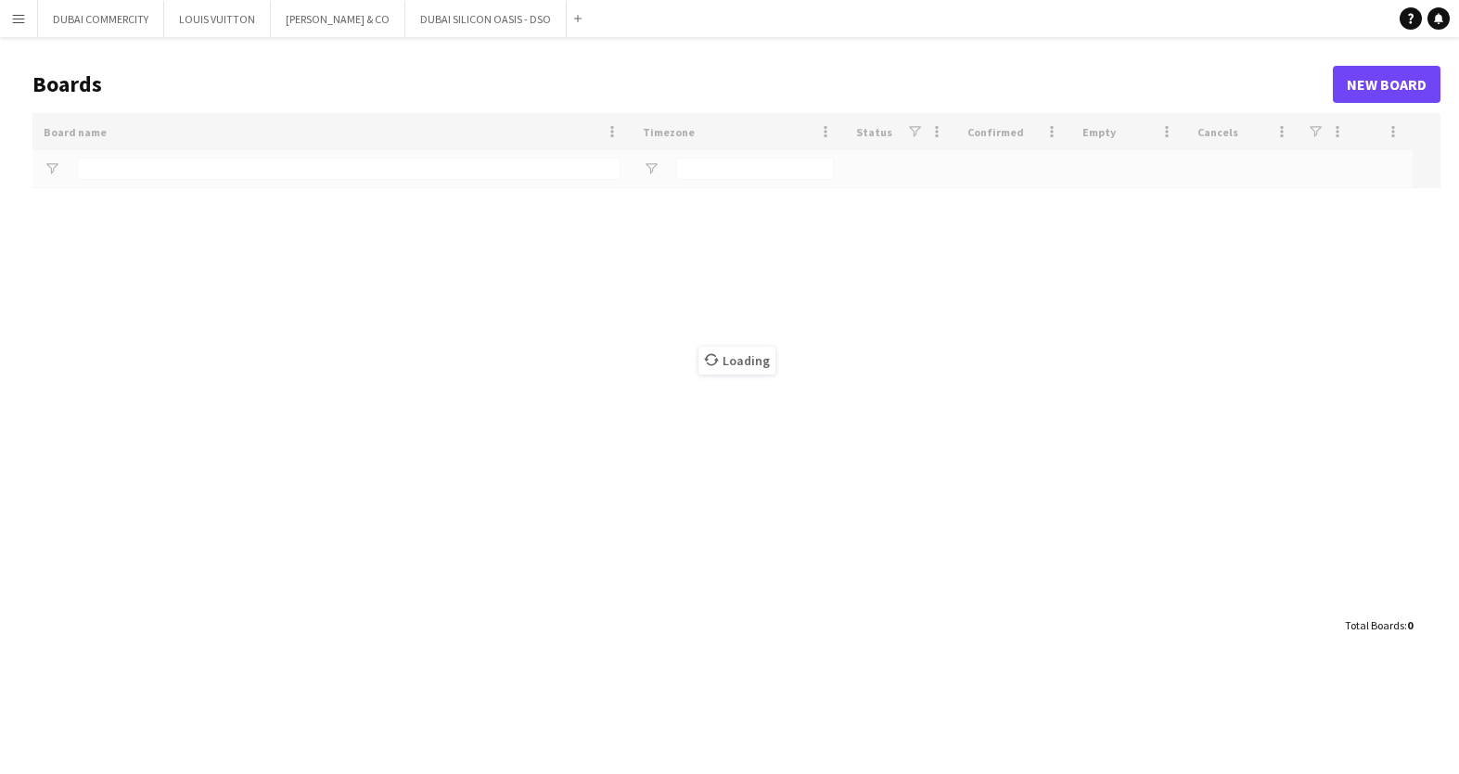
type input "***"
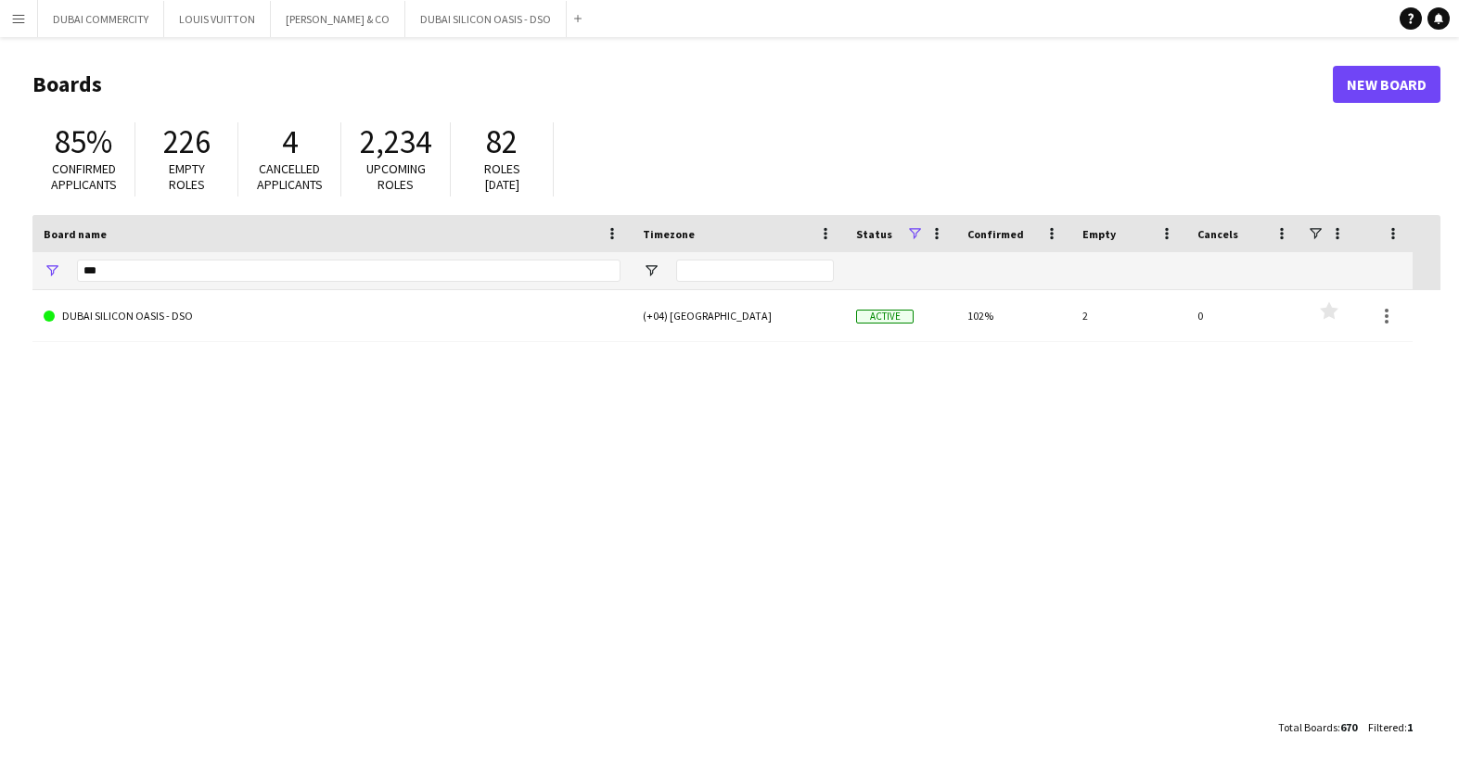
click at [18, 20] on app-icon "Menu" at bounding box center [18, 18] width 15 height 15
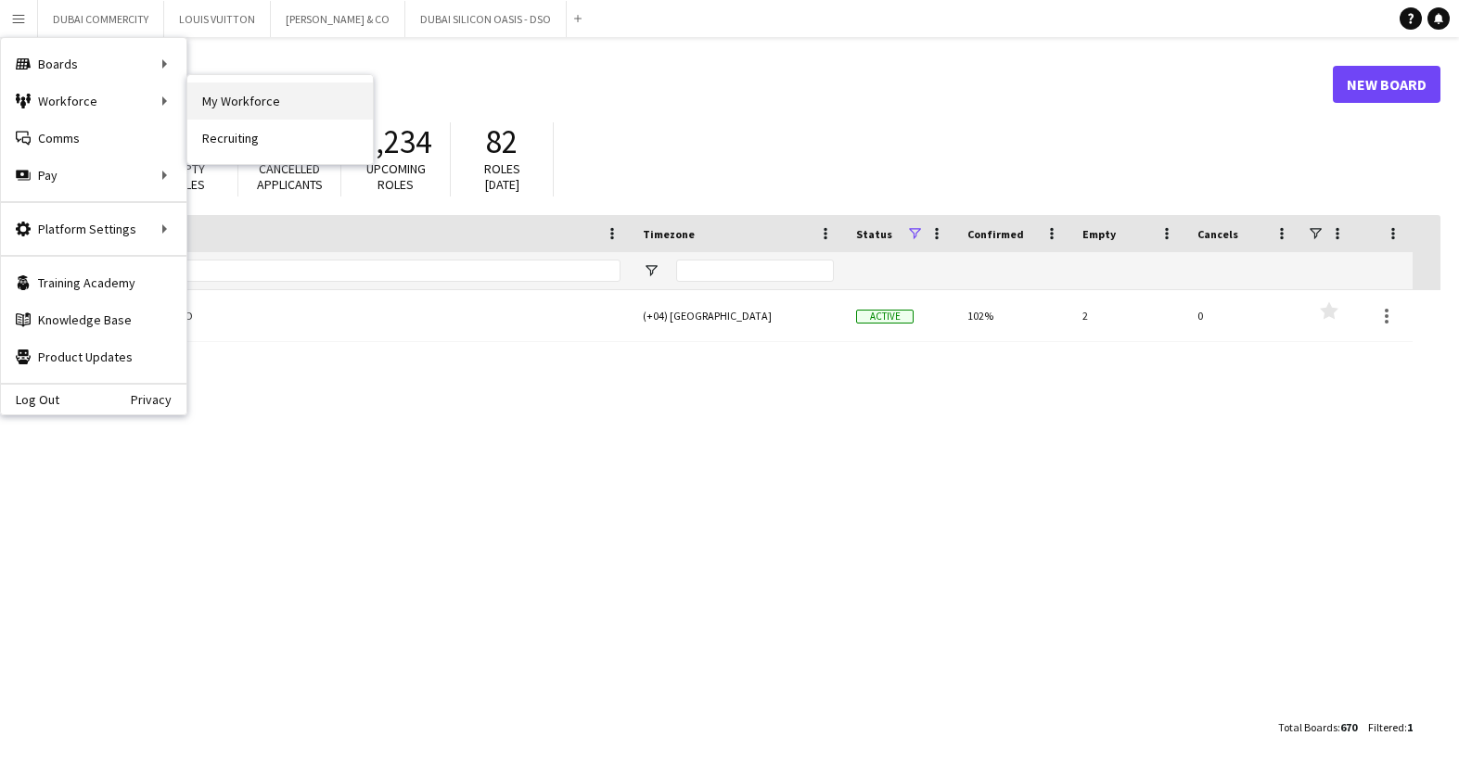
click at [257, 103] on link "My Workforce" at bounding box center [279, 101] width 185 height 37
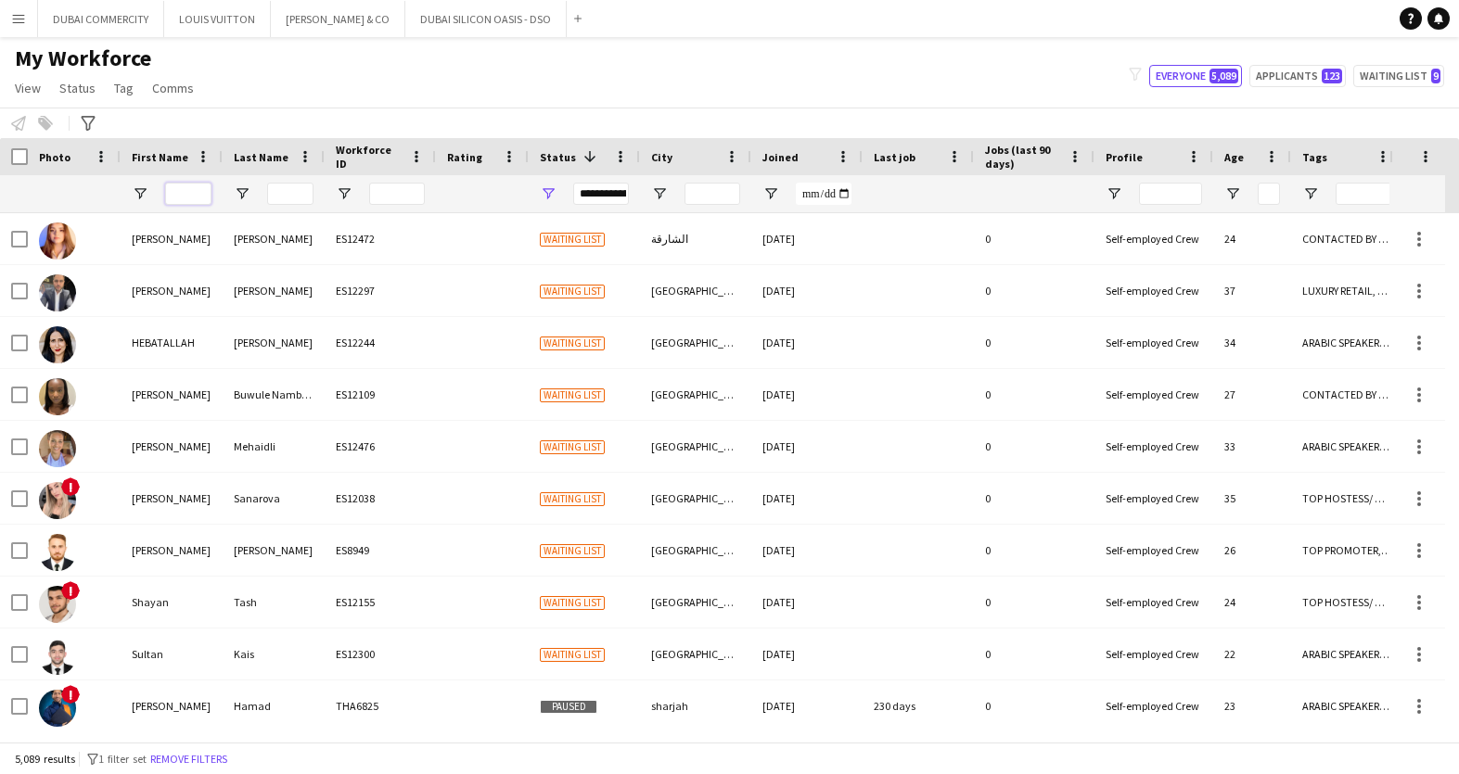
click at [175, 189] on input "First Name Filter Input" at bounding box center [188, 194] width 46 height 22
type input "****"
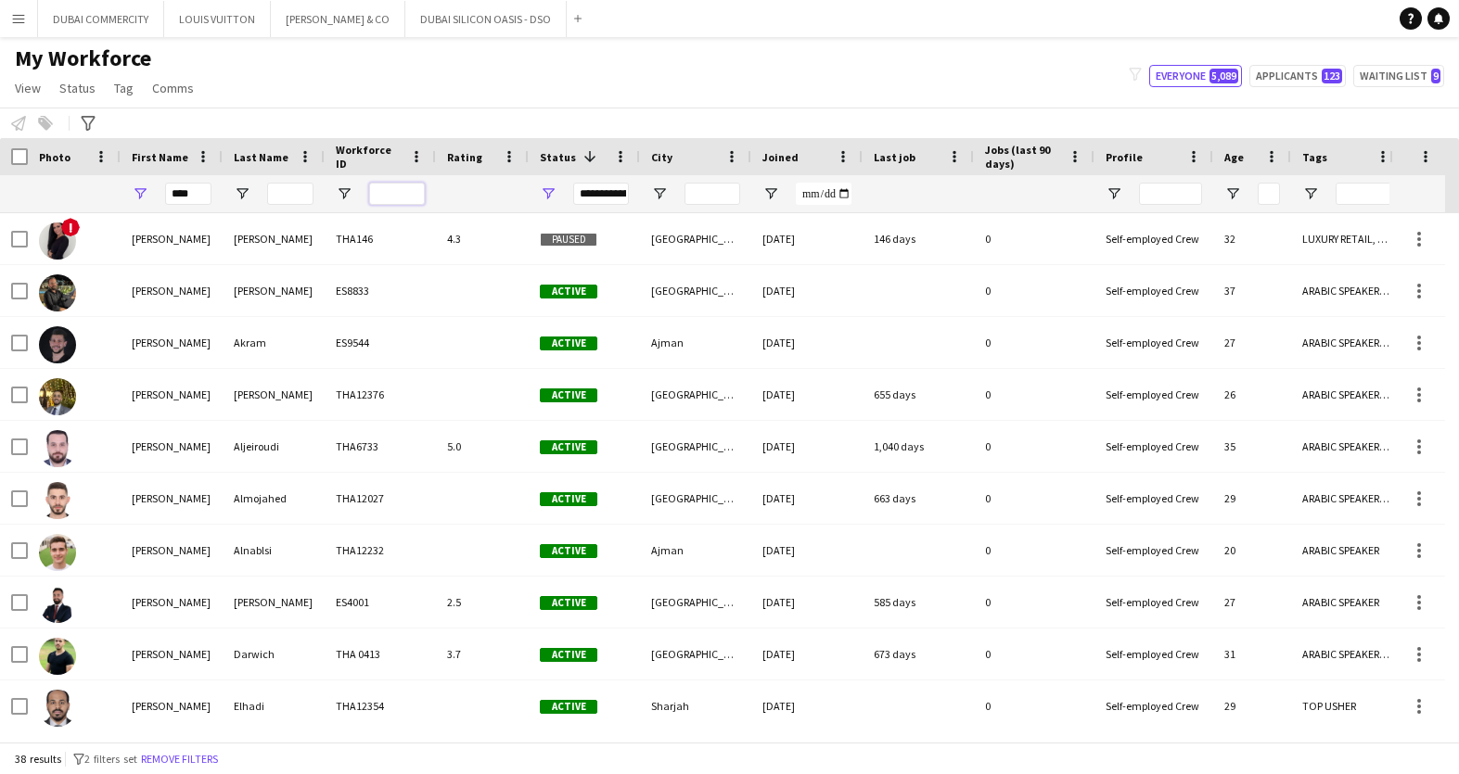
click at [413, 192] on input "Workforce ID Filter Input" at bounding box center [397, 194] width 56 height 22
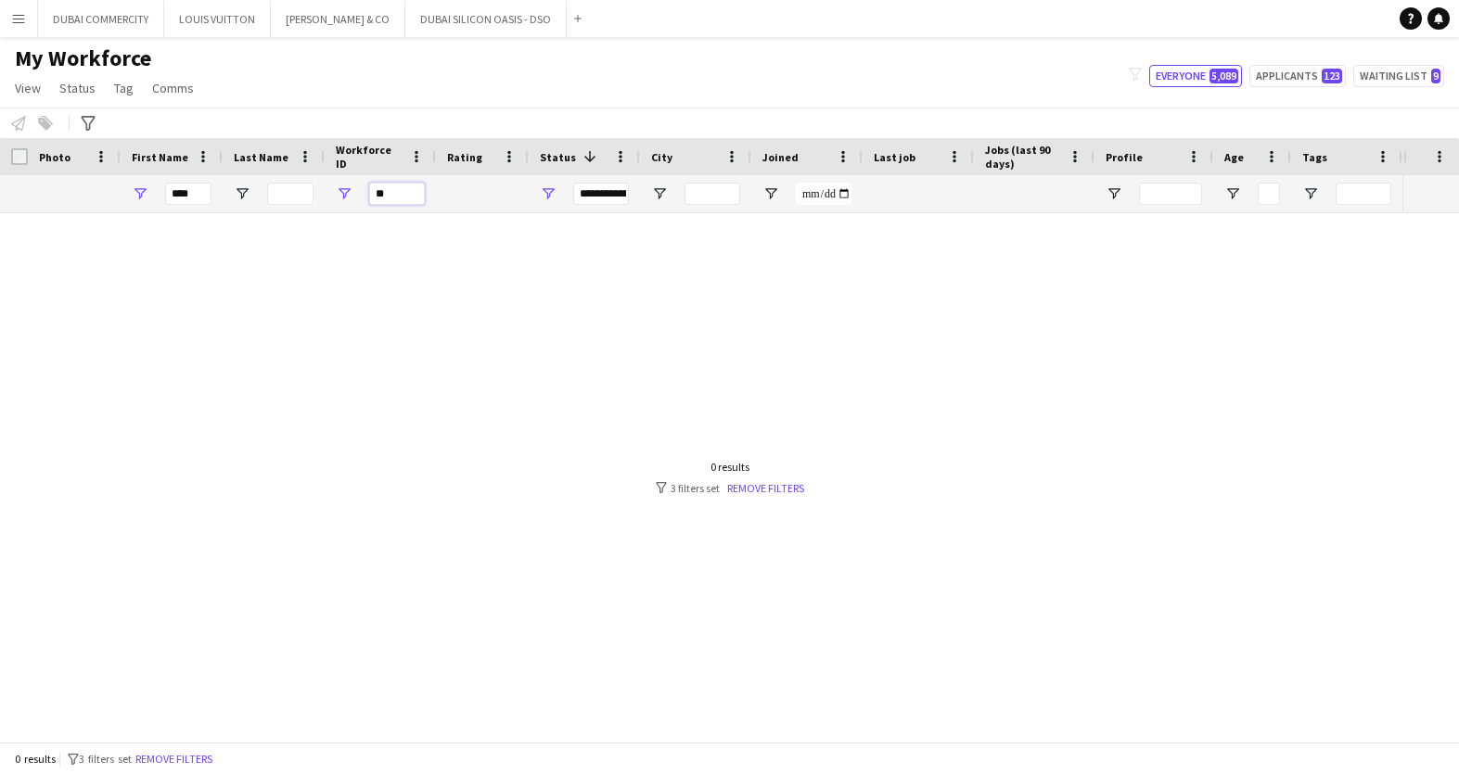
type input "*"
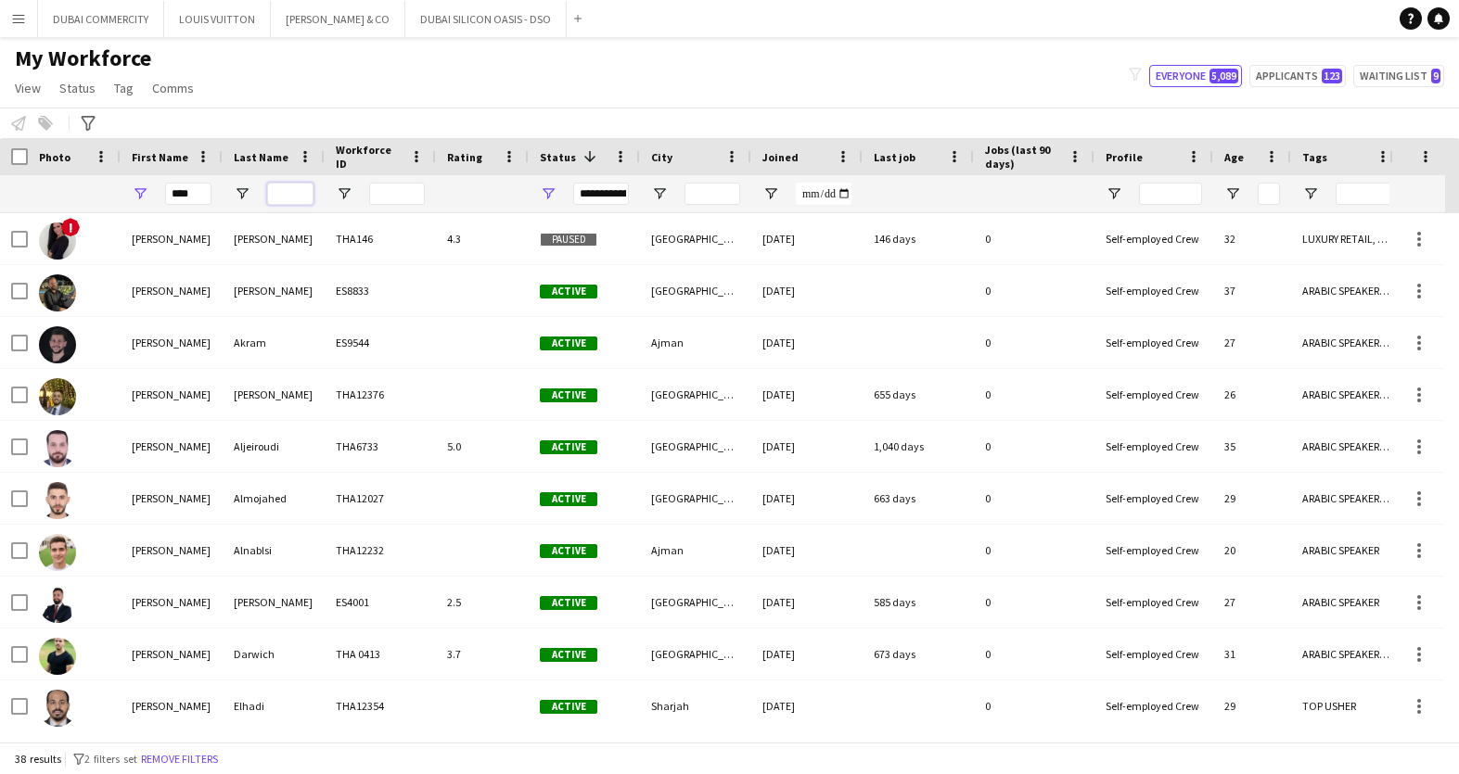
click at [288, 192] on input "Last Name Filter Input" at bounding box center [290, 194] width 46 height 22
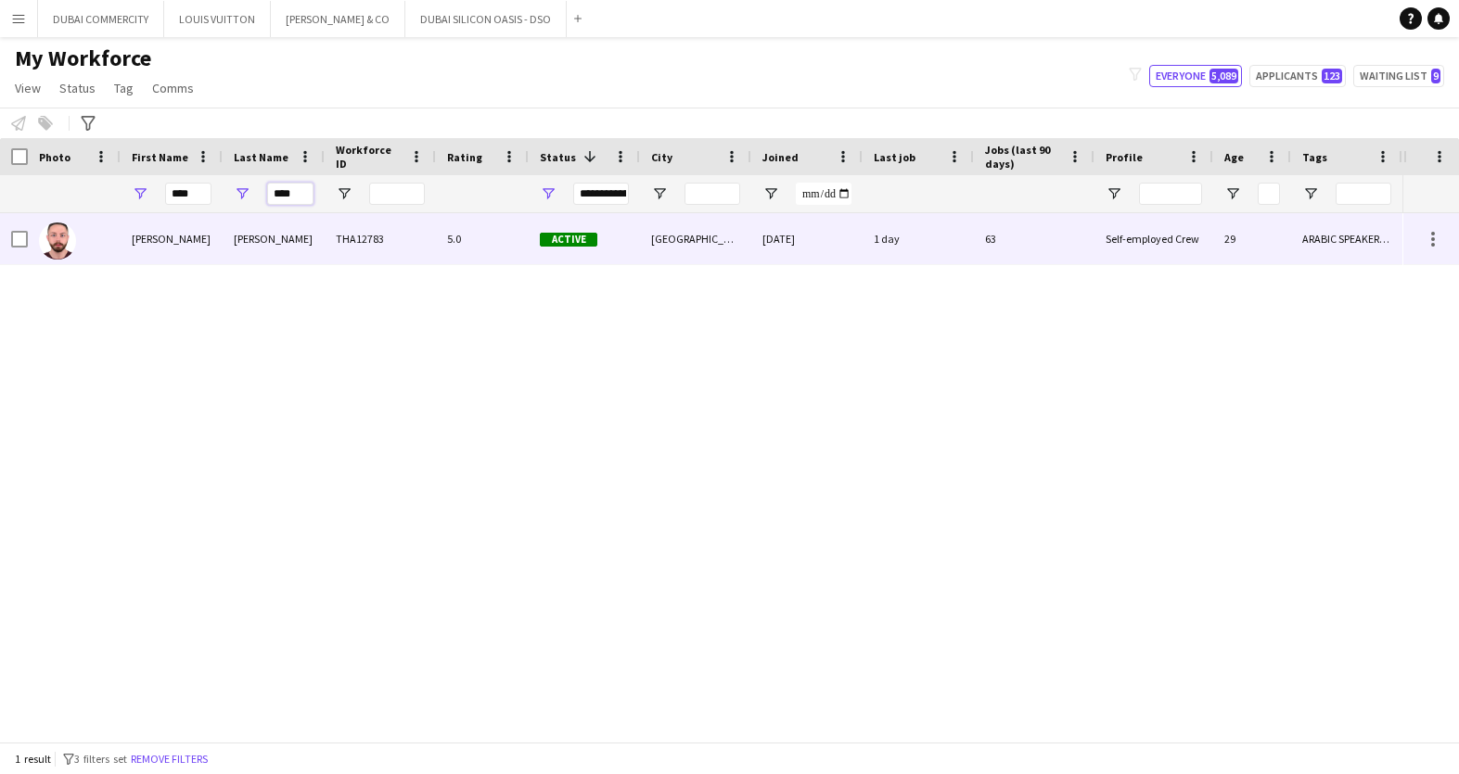
type input "****"
click at [443, 247] on div "5.0" at bounding box center [482, 238] width 93 height 51
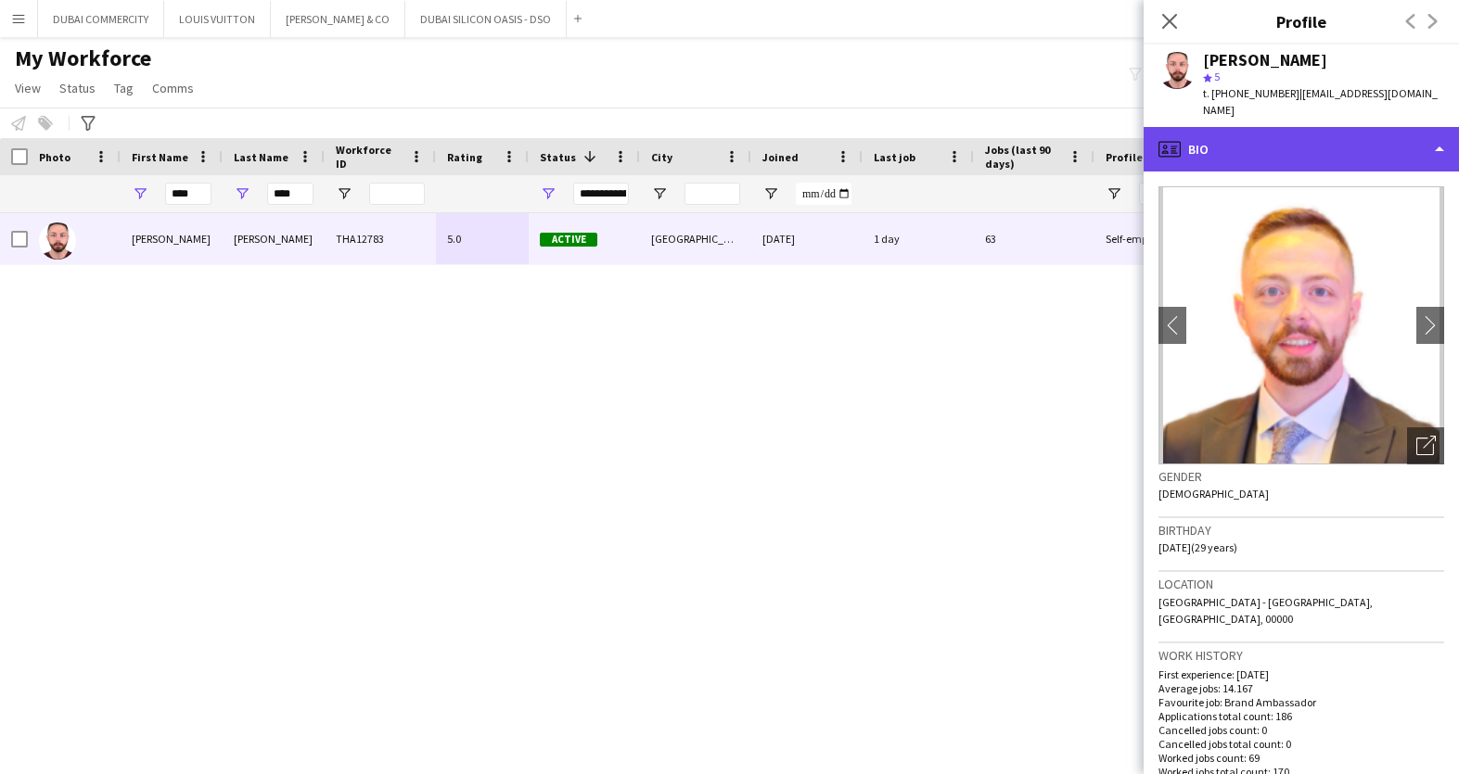
click at [1421, 129] on div "profile Bio" at bounding box center [1301, 149] width 315 height 45
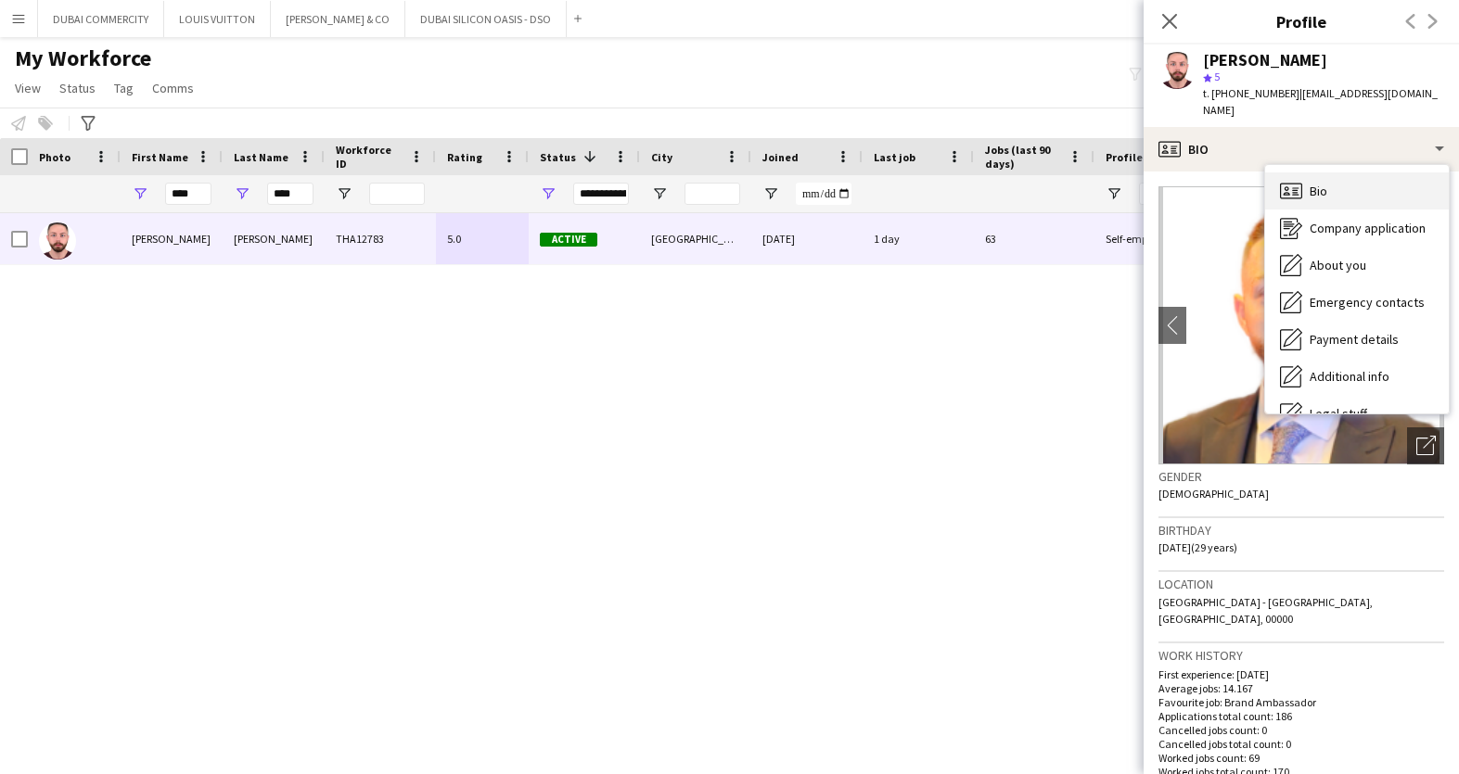
click at [1320, 183] on span "Bio" at bounding box center [1319, 191] width 18 height 17
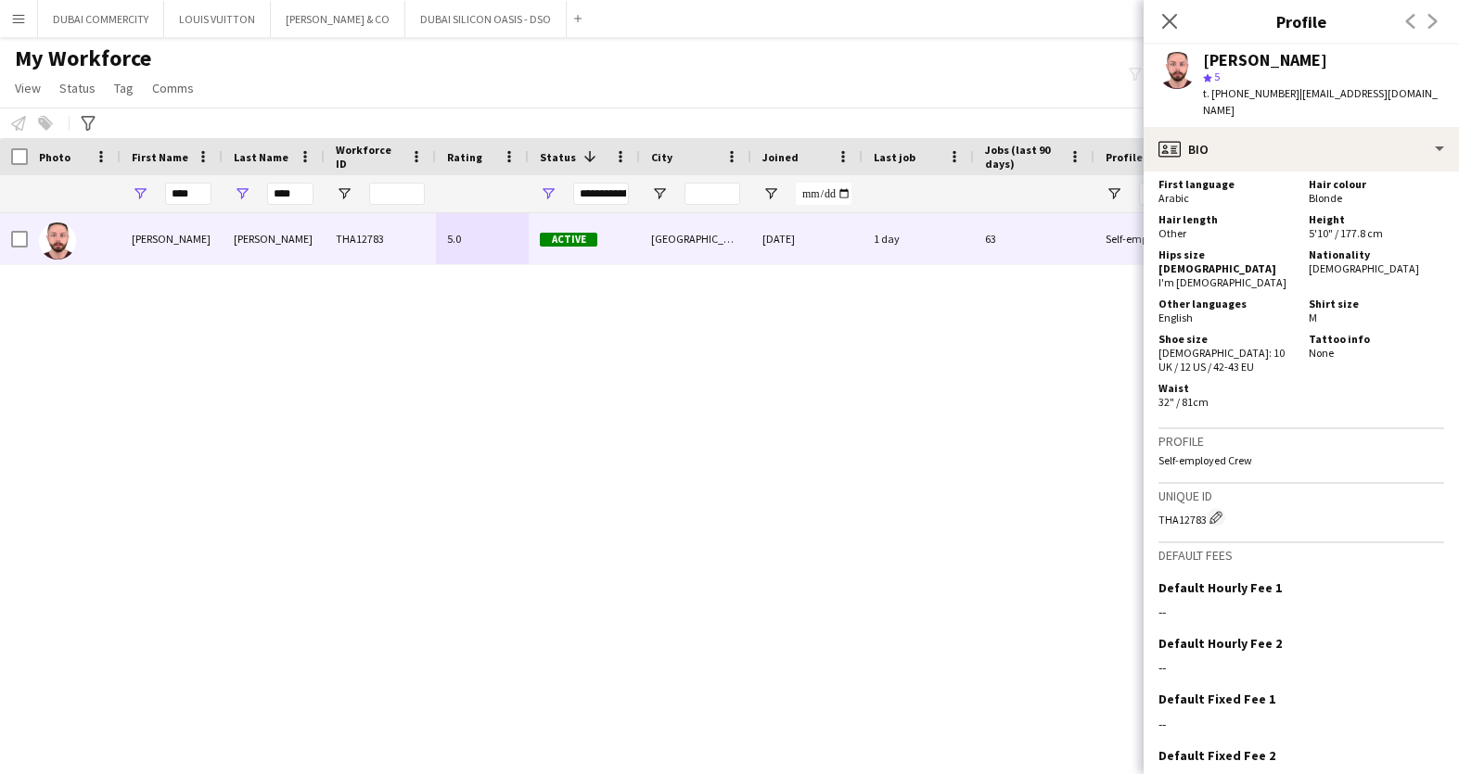
scroll to position [1642, 0]
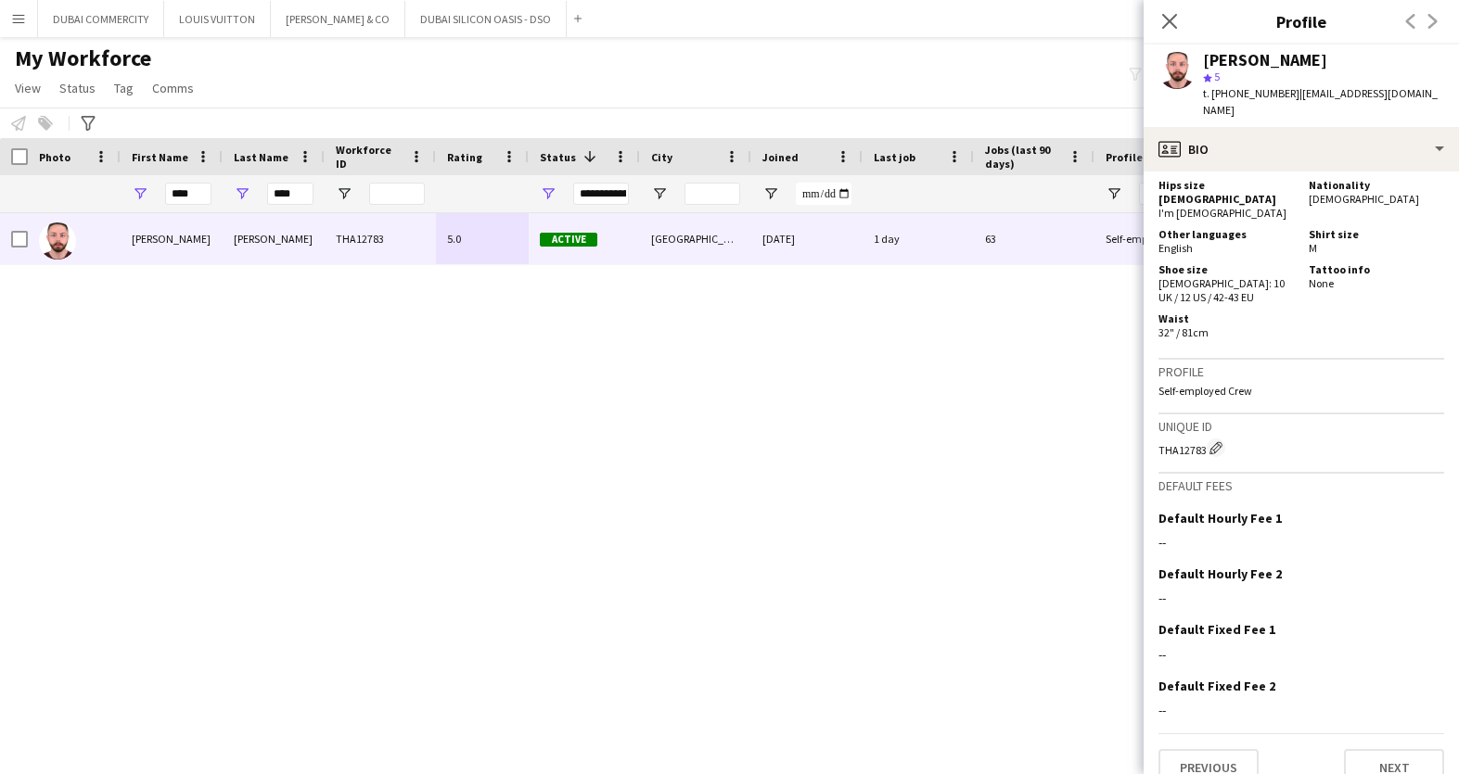
click at [1433, 18] on div "Previous Next" at bounding box center [1422, 21] width 74 height 43
click at [1402, 22] on div "Previous Next" at bounding box center [1422, 21] width 74 height 43
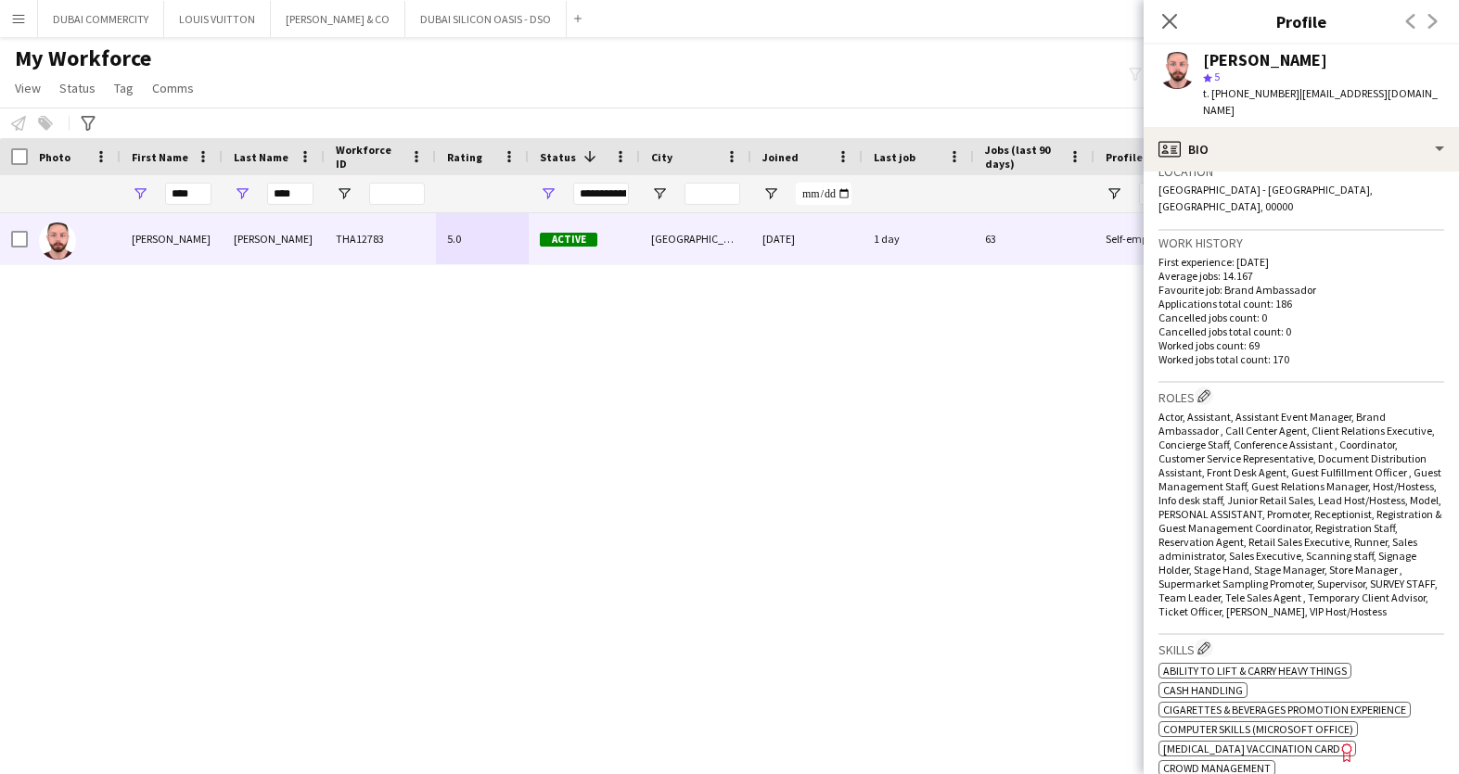
scroll to position [0, 0]
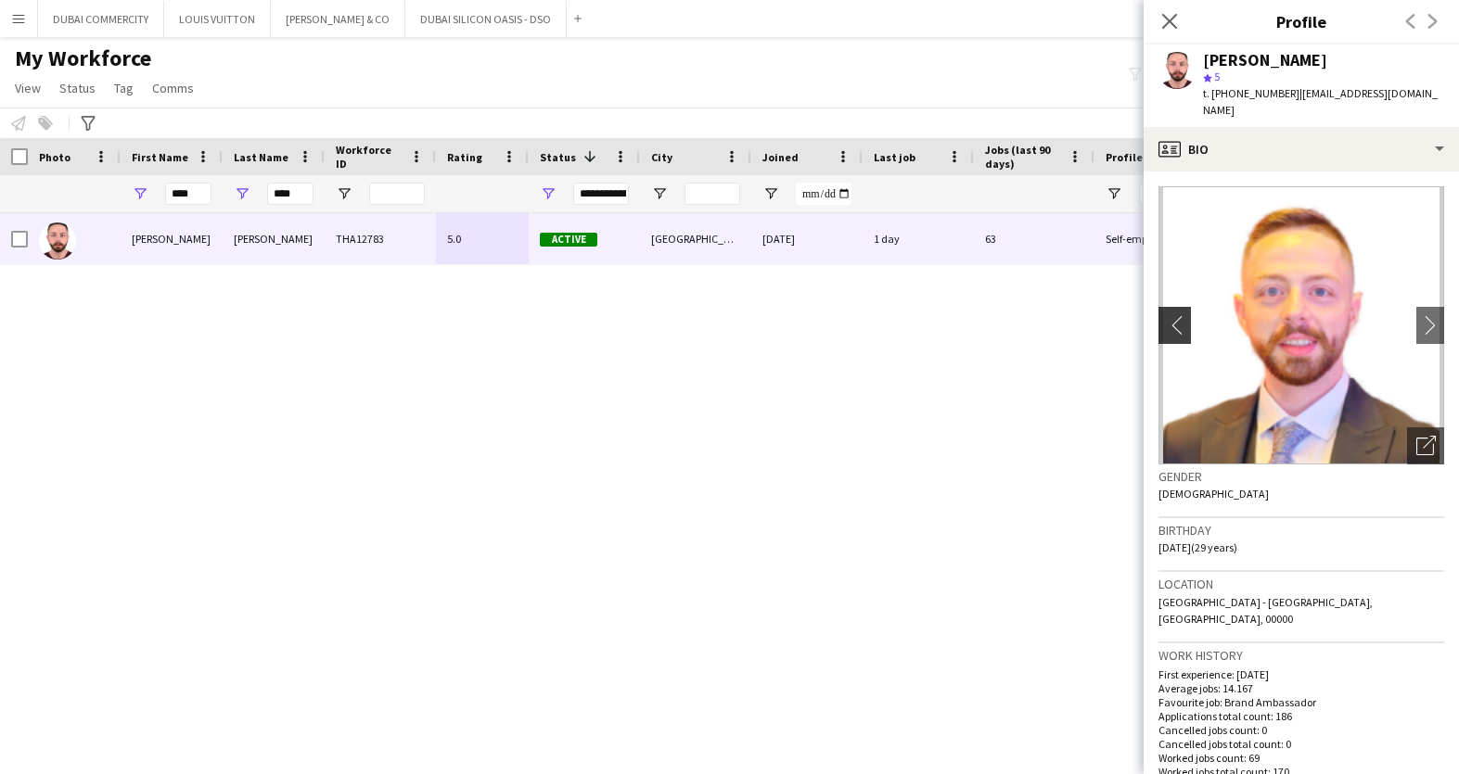
click at [1169, 315] on app-icon "chevron-left" at bounding box center [1172, 324] width 29 height 19
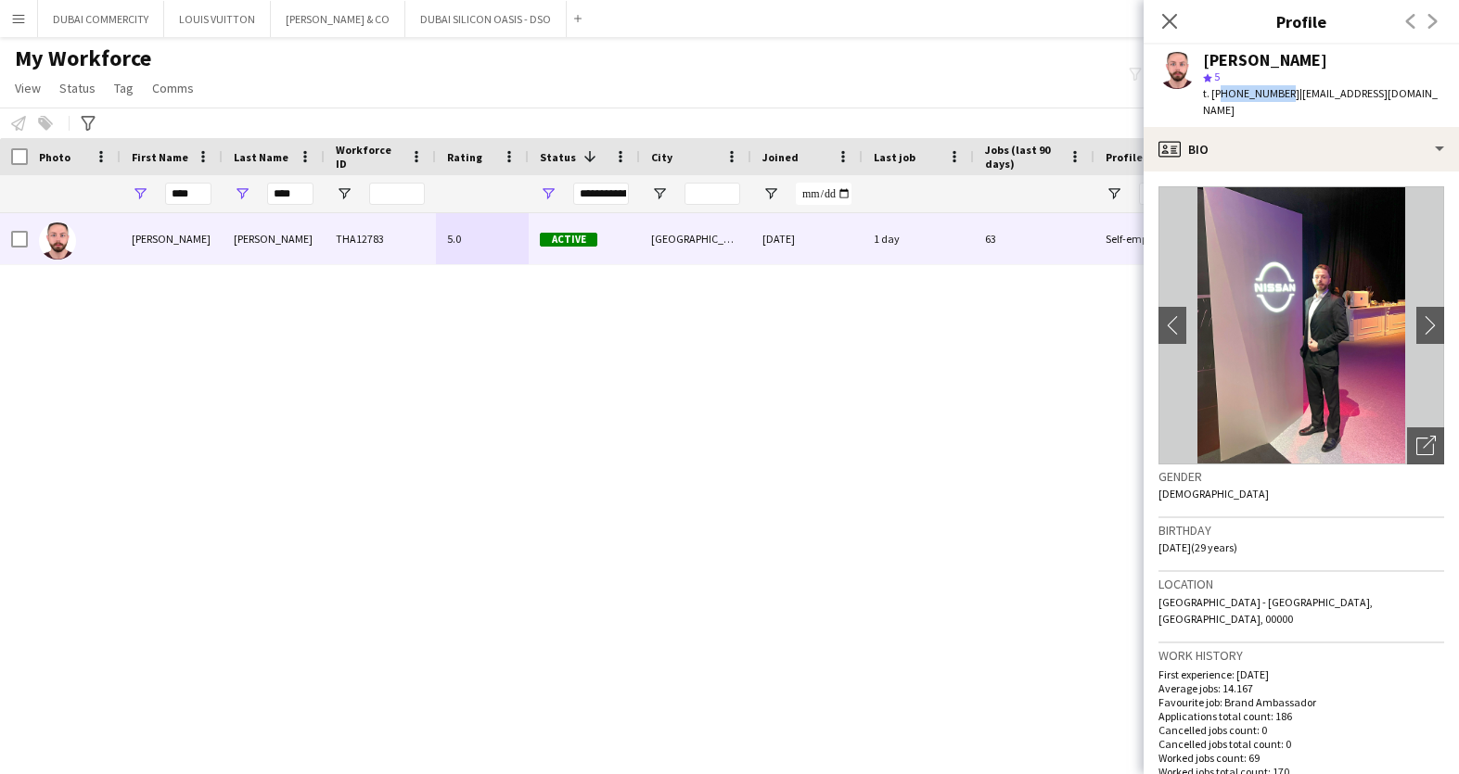
drag, startPoint x: 1218, startPoint y: 93, endPoint x: 1281, endPoint y: 92, distance: 63.1
click at [1281, 92] on span "t. +971501381238" at bounding box center [1251, 93] width 96 height 14
copy span "971501381238"
click at [24, 19] on app-icon "Menu" at bounding box center [18, 18] width 15 height 15
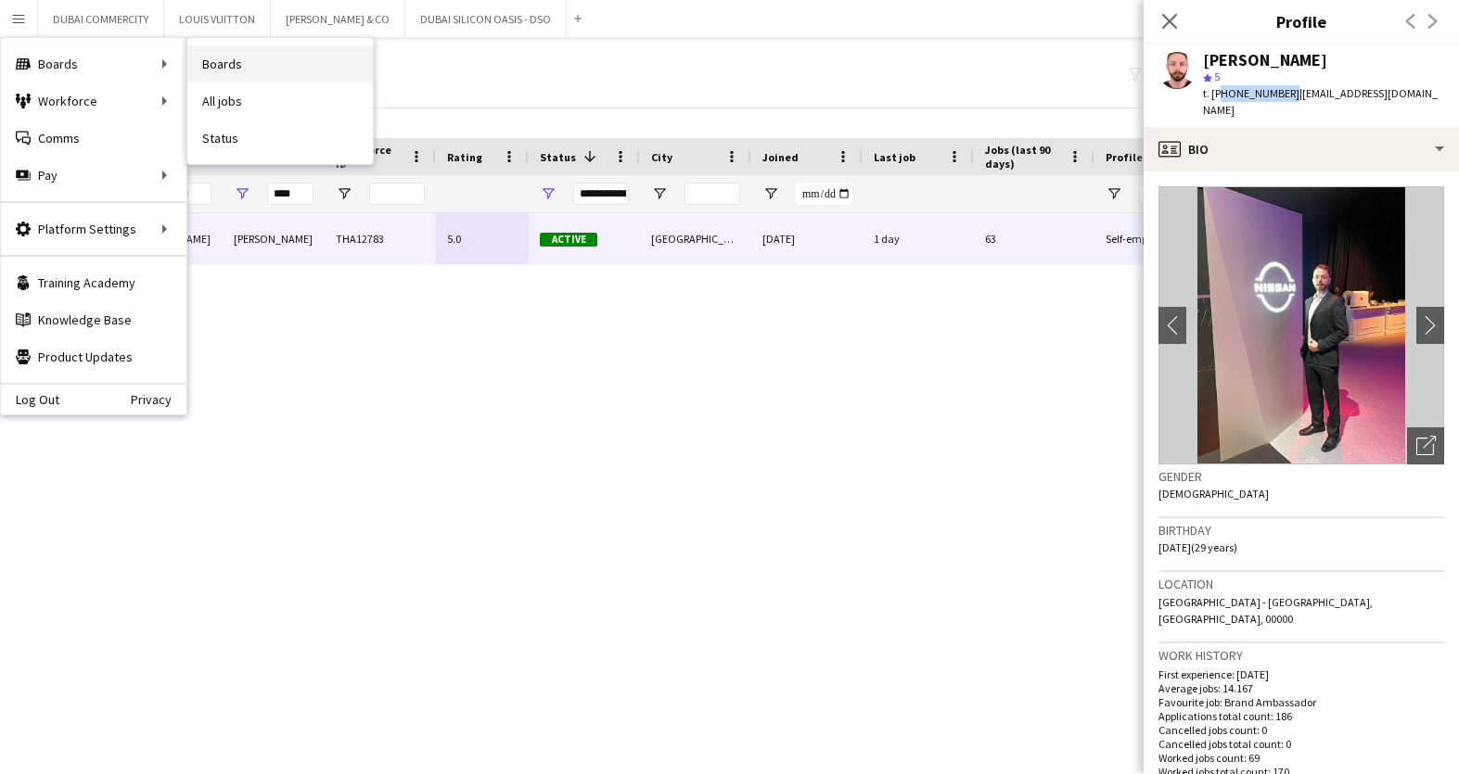
click at [233, 63] on link "Boards" at bounding box center [279, 63] width 185 height 37
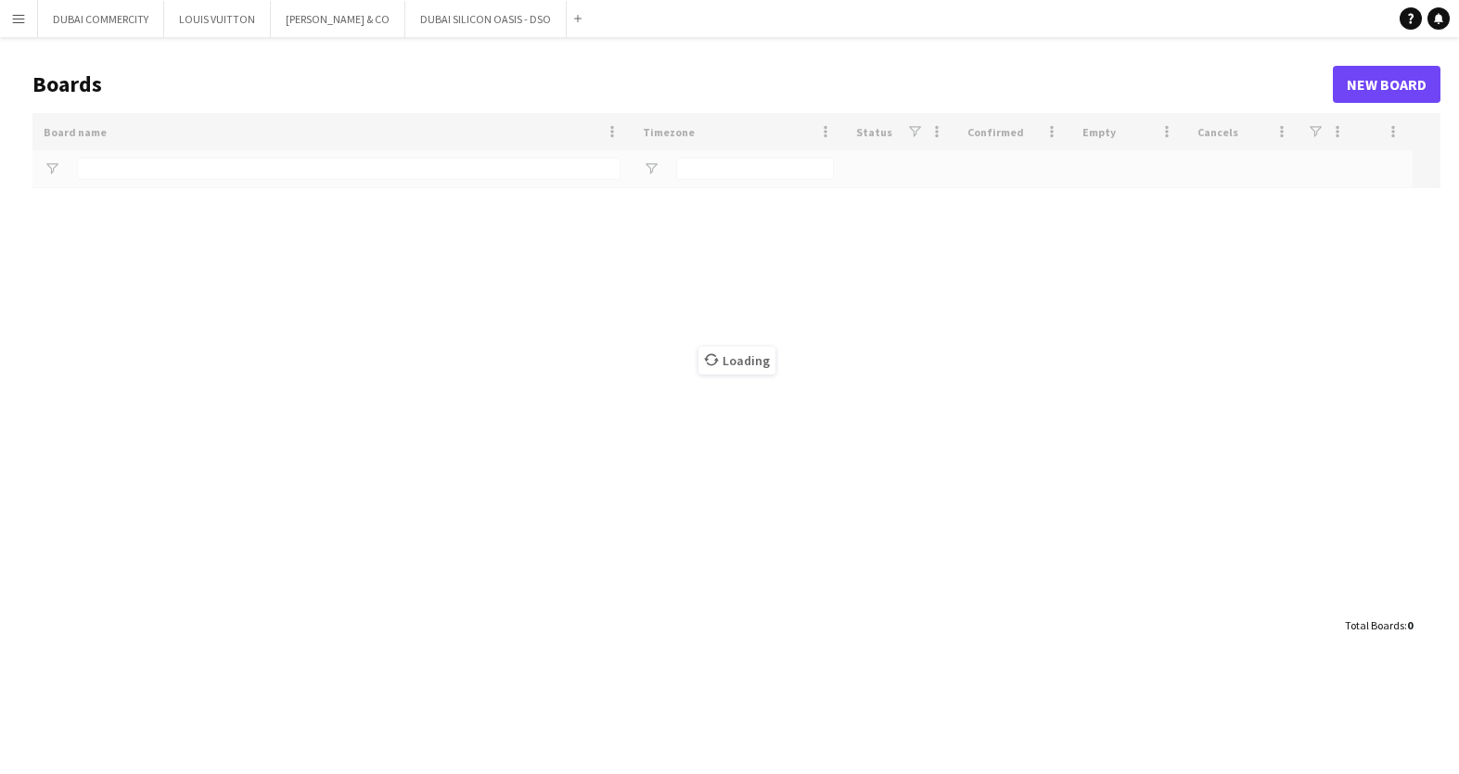
type input "***"
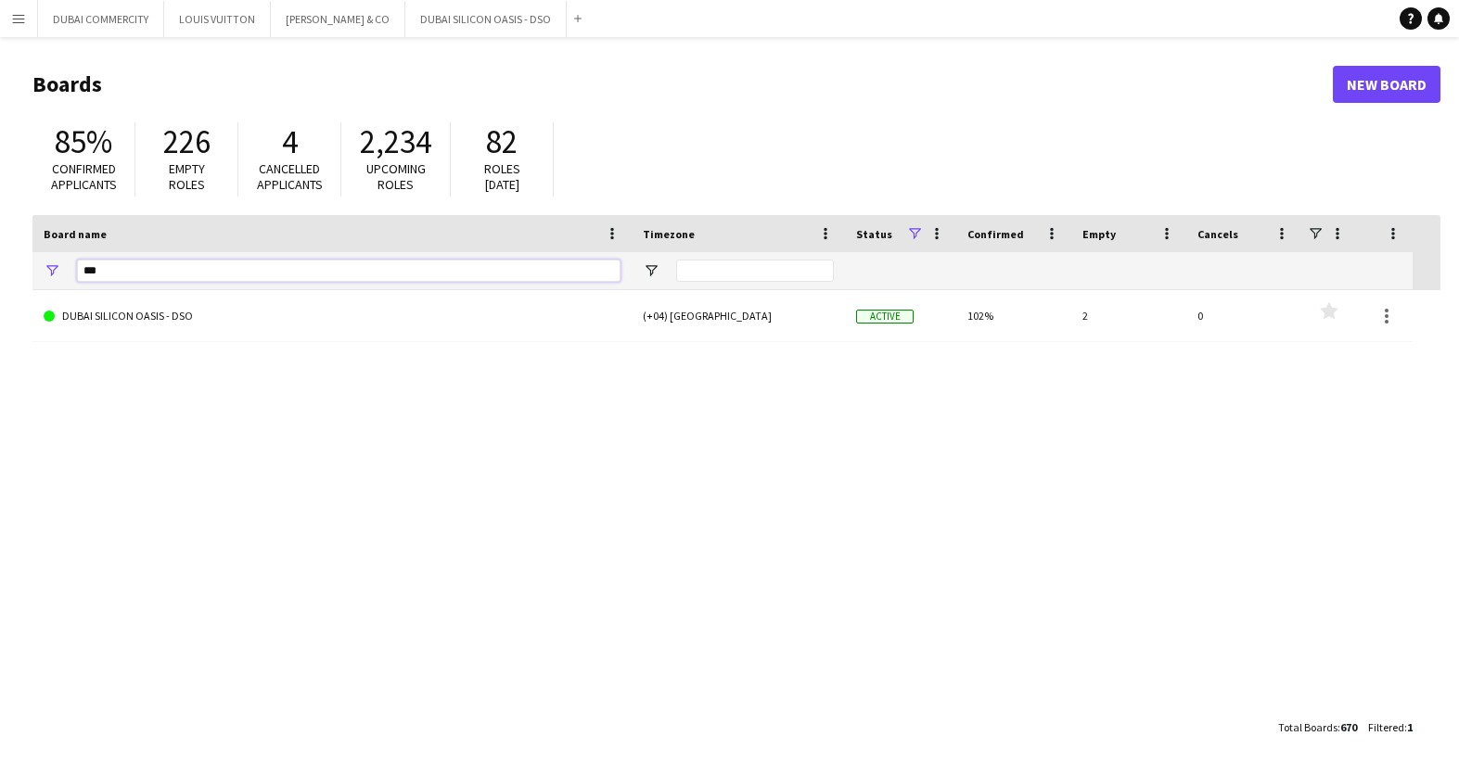
click at [153, 272] on input "***" at bounding box center [348, 271] width 543 height 22
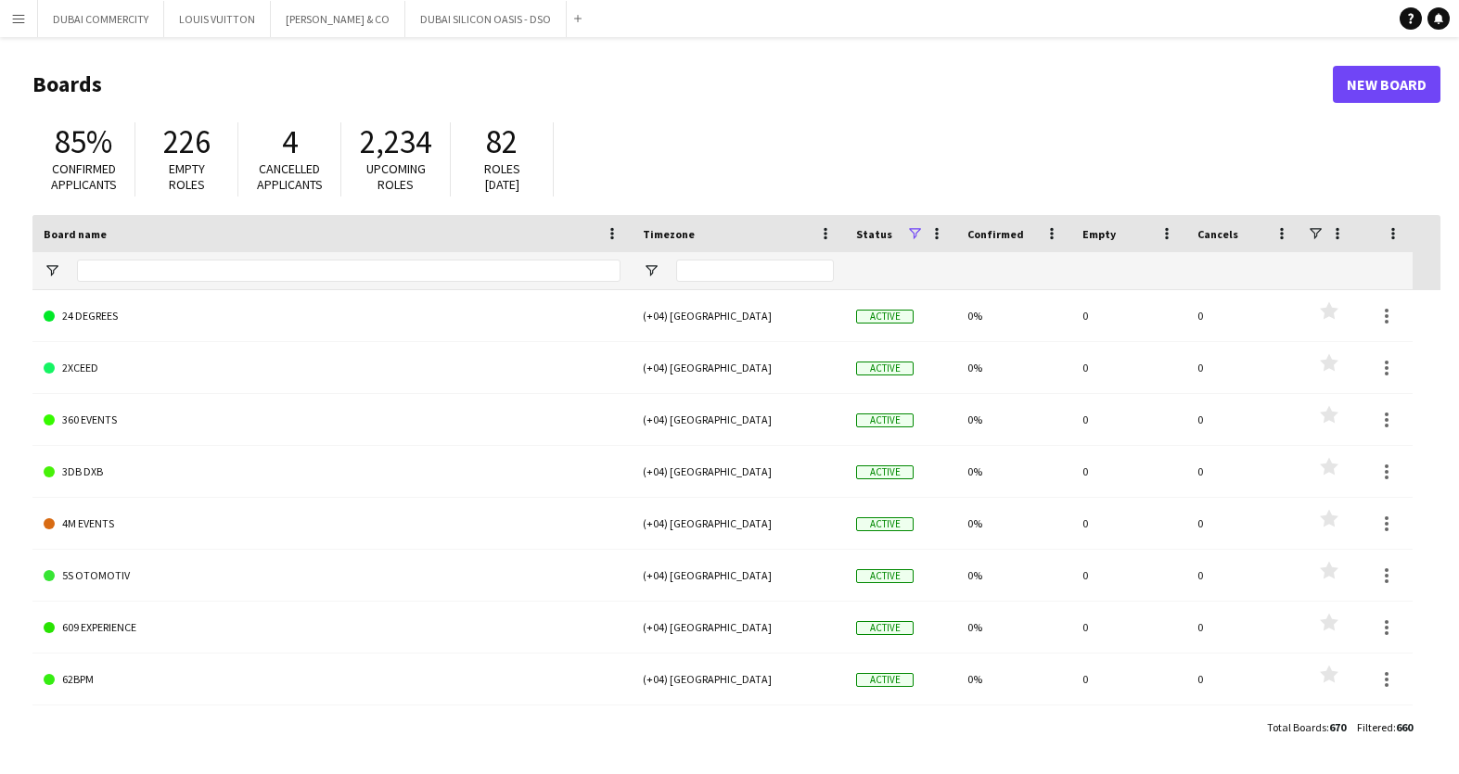
click at [24, 17] on app-icon "Menu" at bounding box center [18, 18] width 15 height 15
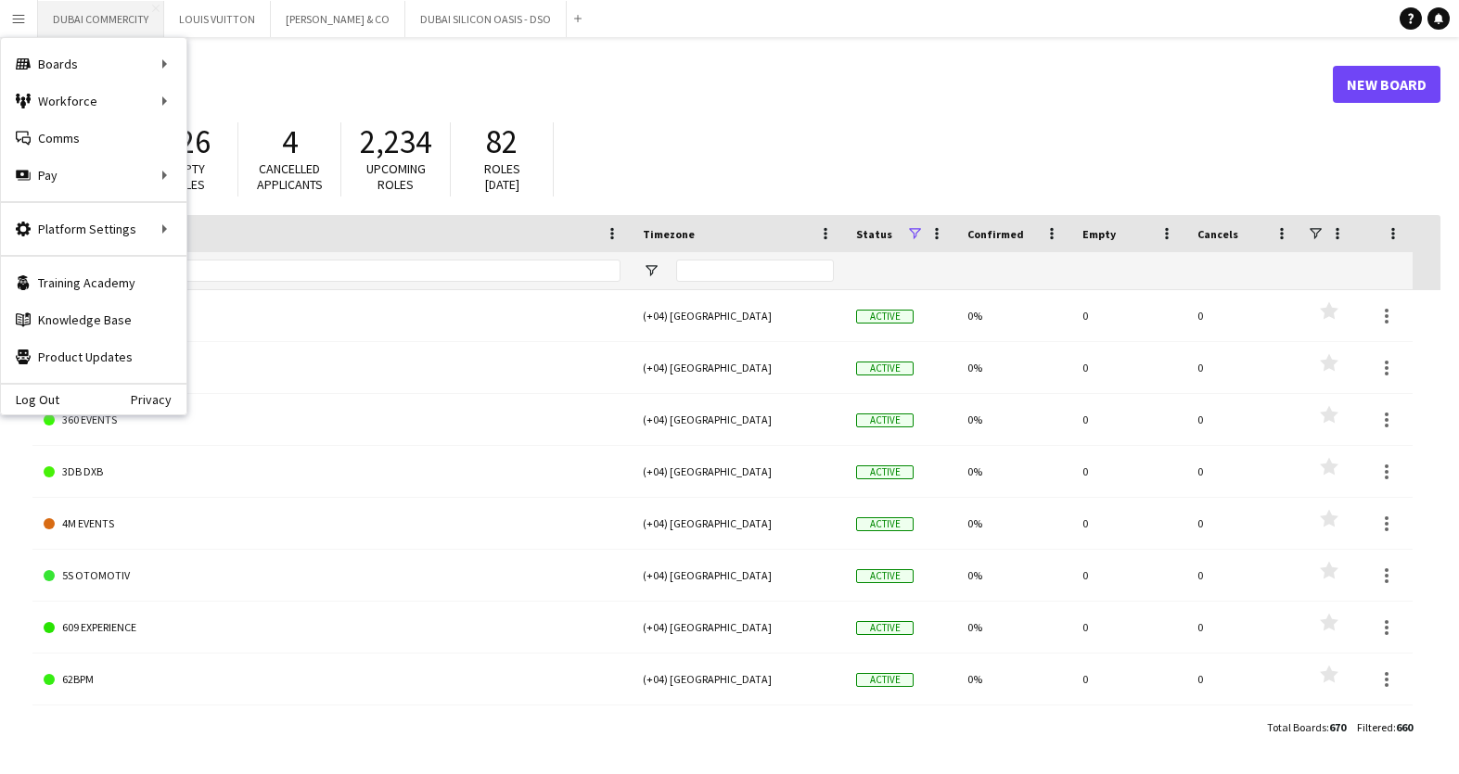
click at [94, 19] on button "DUBAI COMMERCITY Close" at bounding box center [101, 19] width 126 height 36
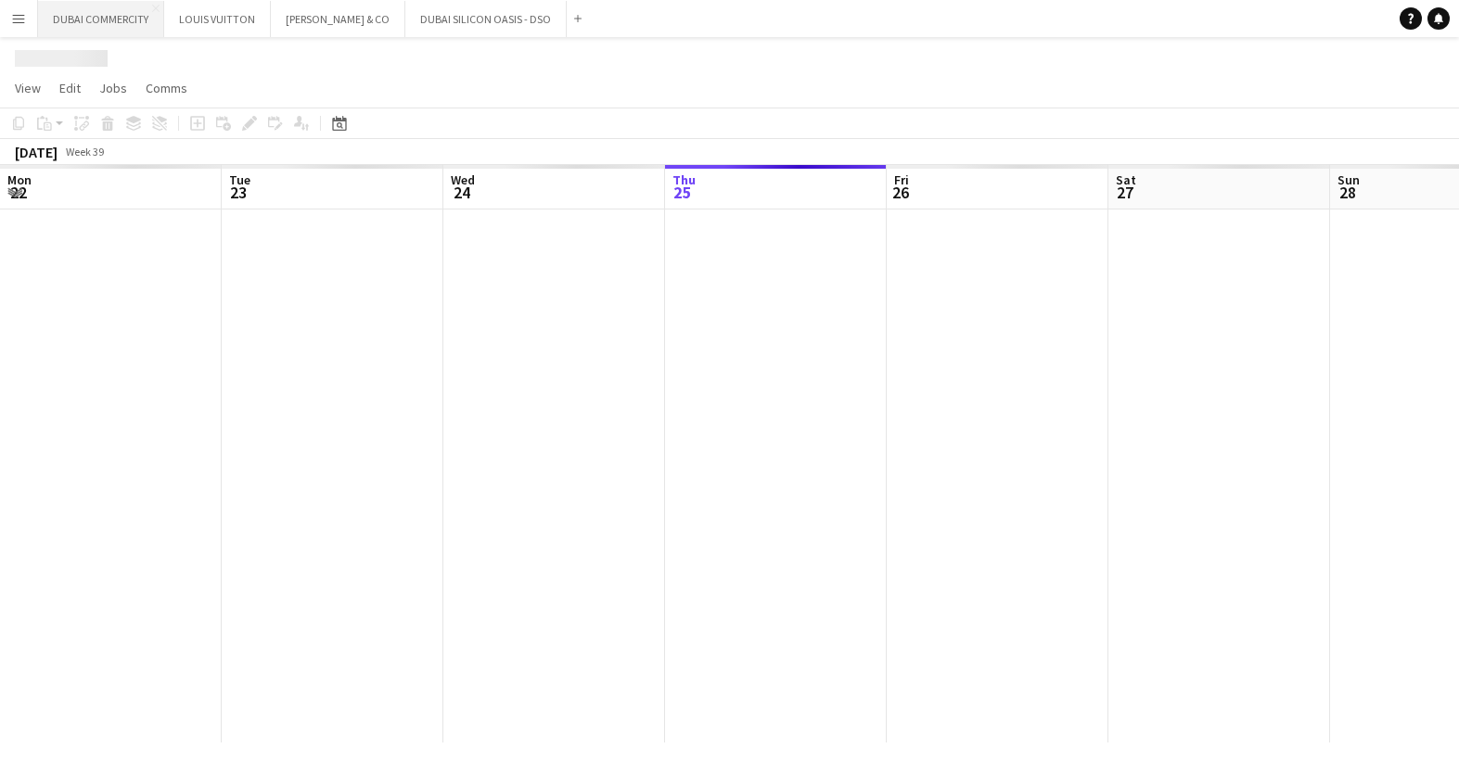
scroll to position [0, 443]
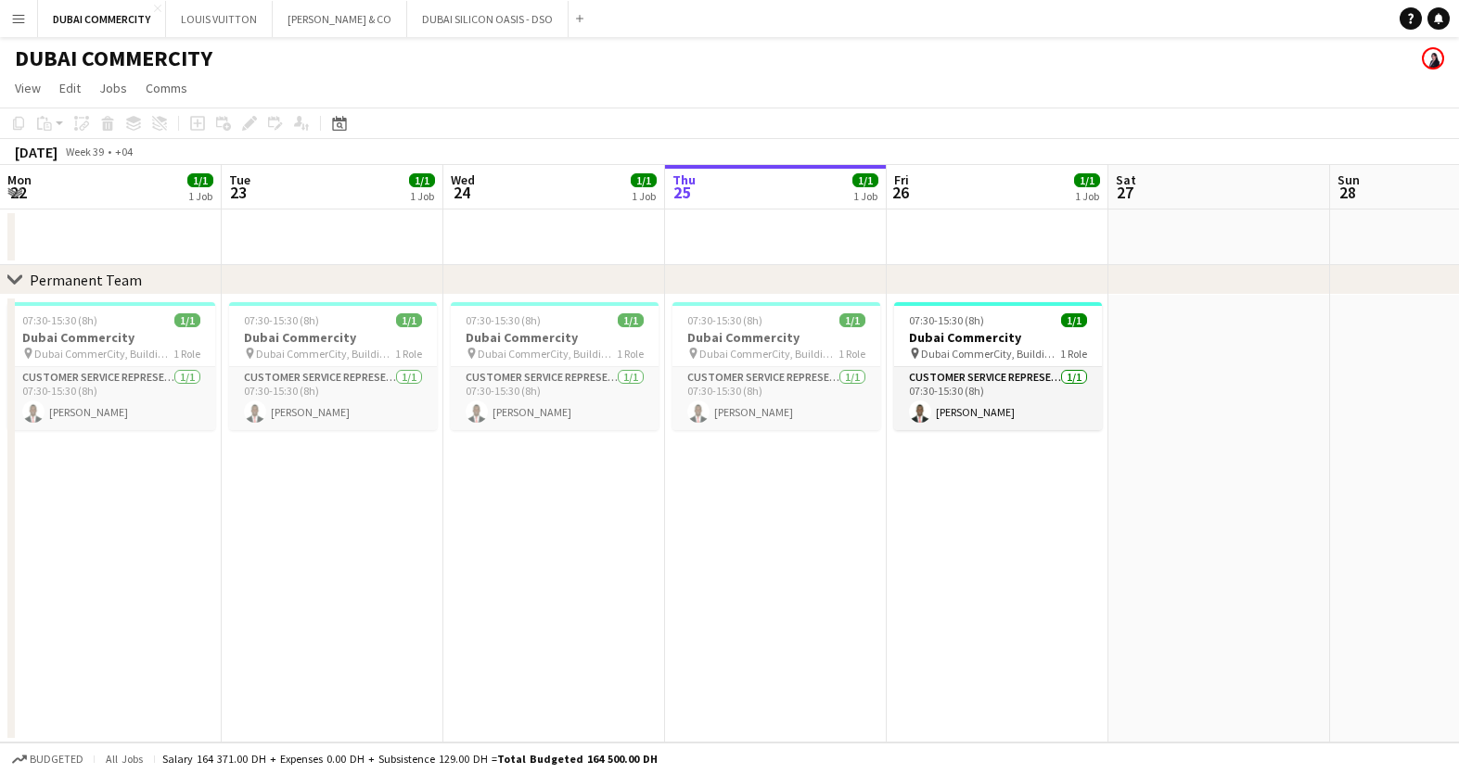
scroll to position [0, 443]
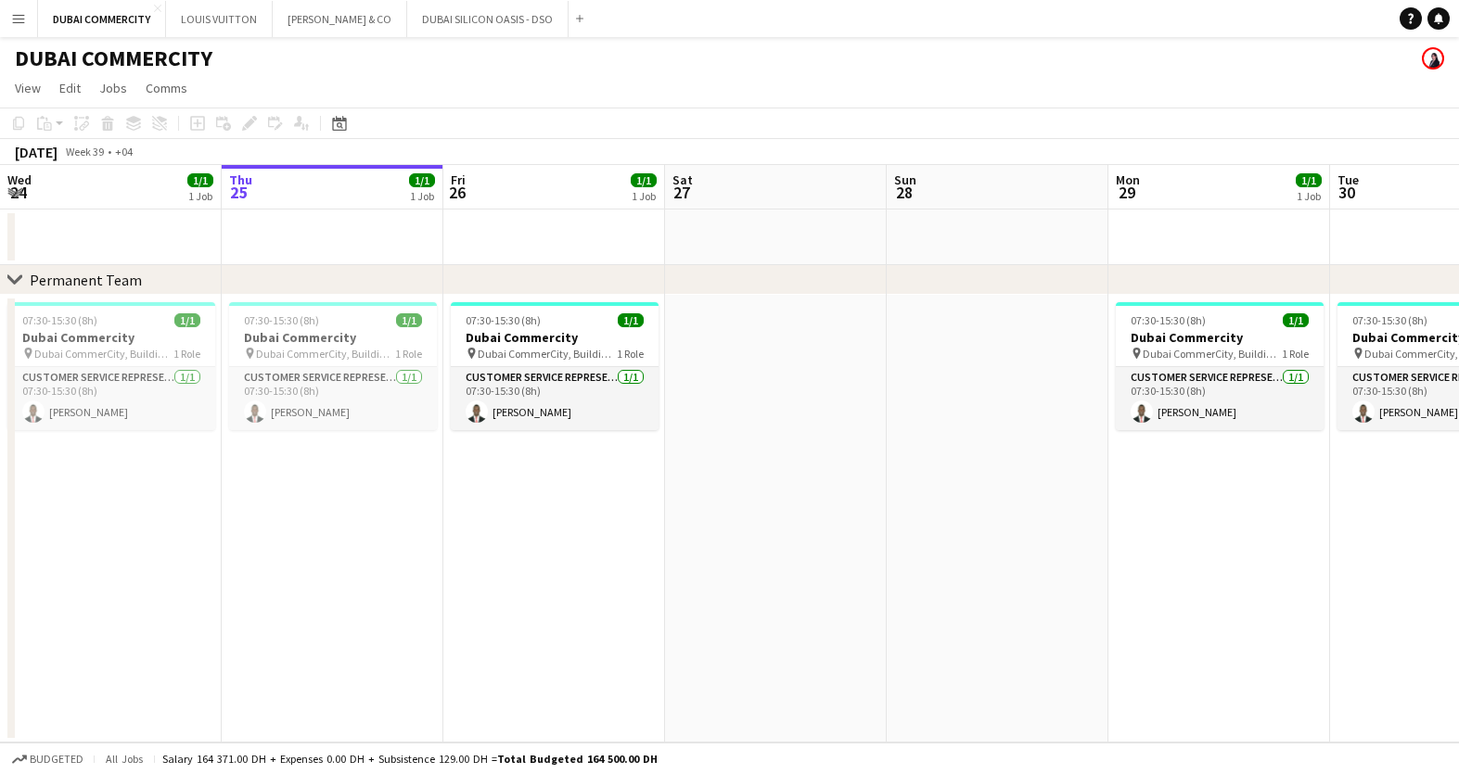
click at [19, 18] on app-icon "Menu" at bounding box center [18, 18] width 15 height 15
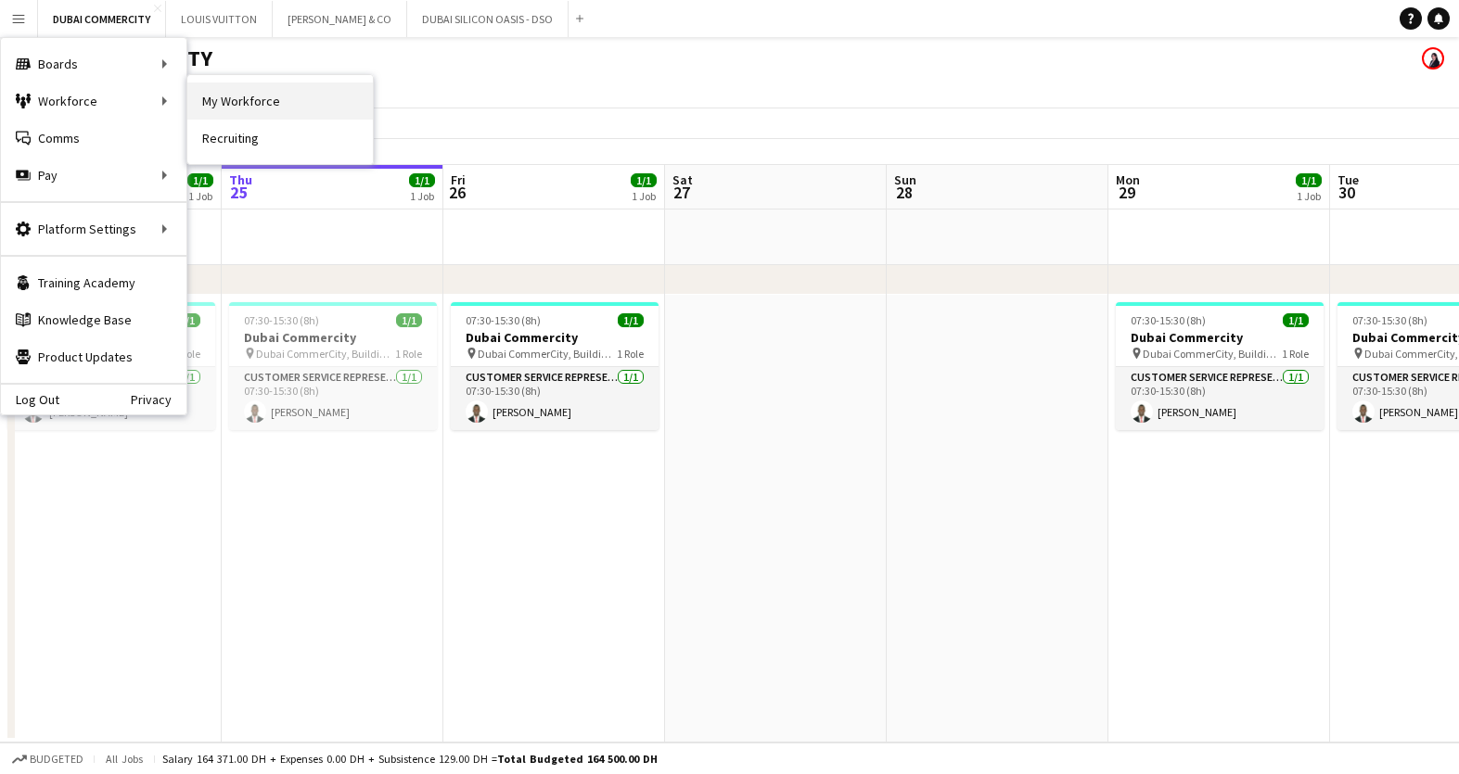
click at [247, 99] on link "My Workforce" at bounding box center [279, 101] width 185 height 37
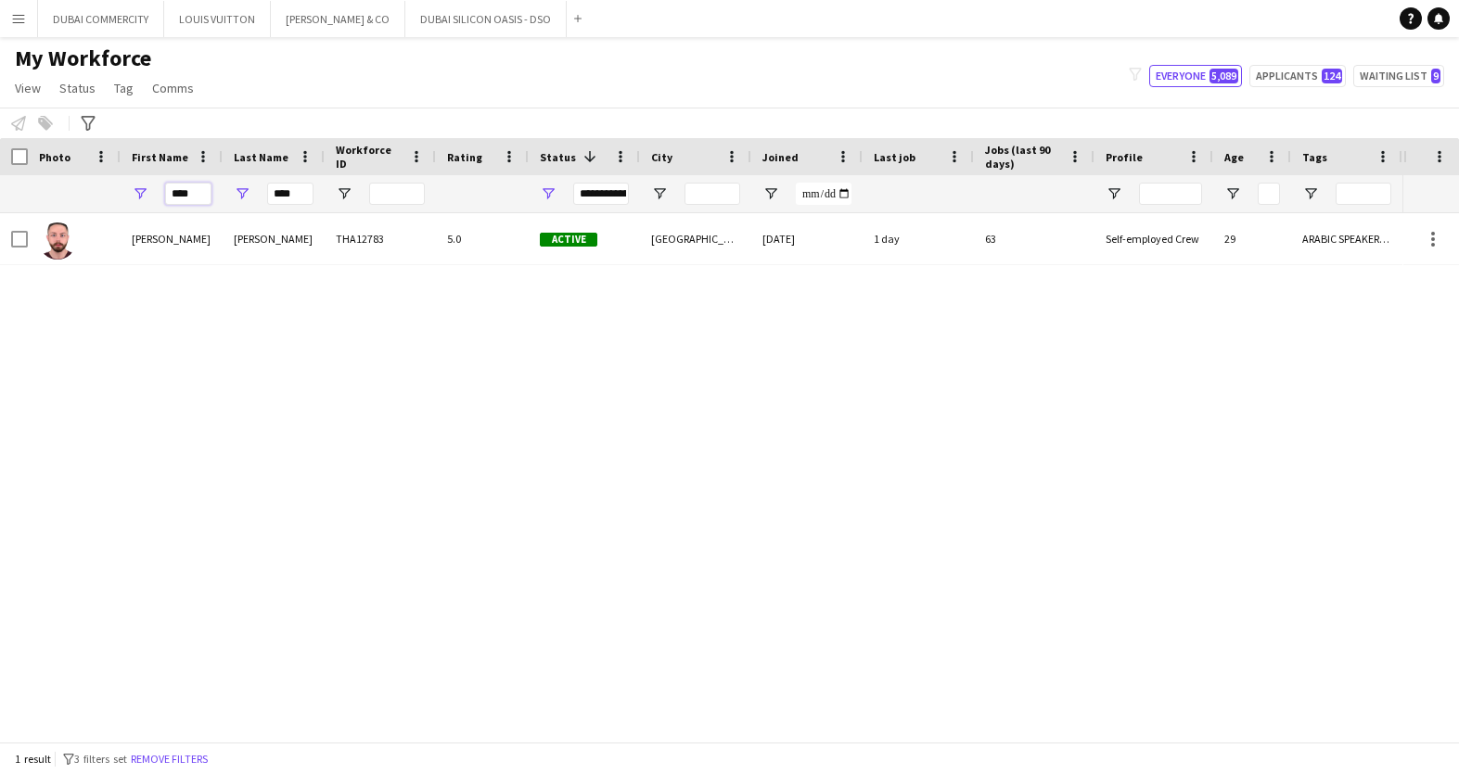
click at [203, 186] on input "****" at bounding box center [188, 194] width 46 height 22
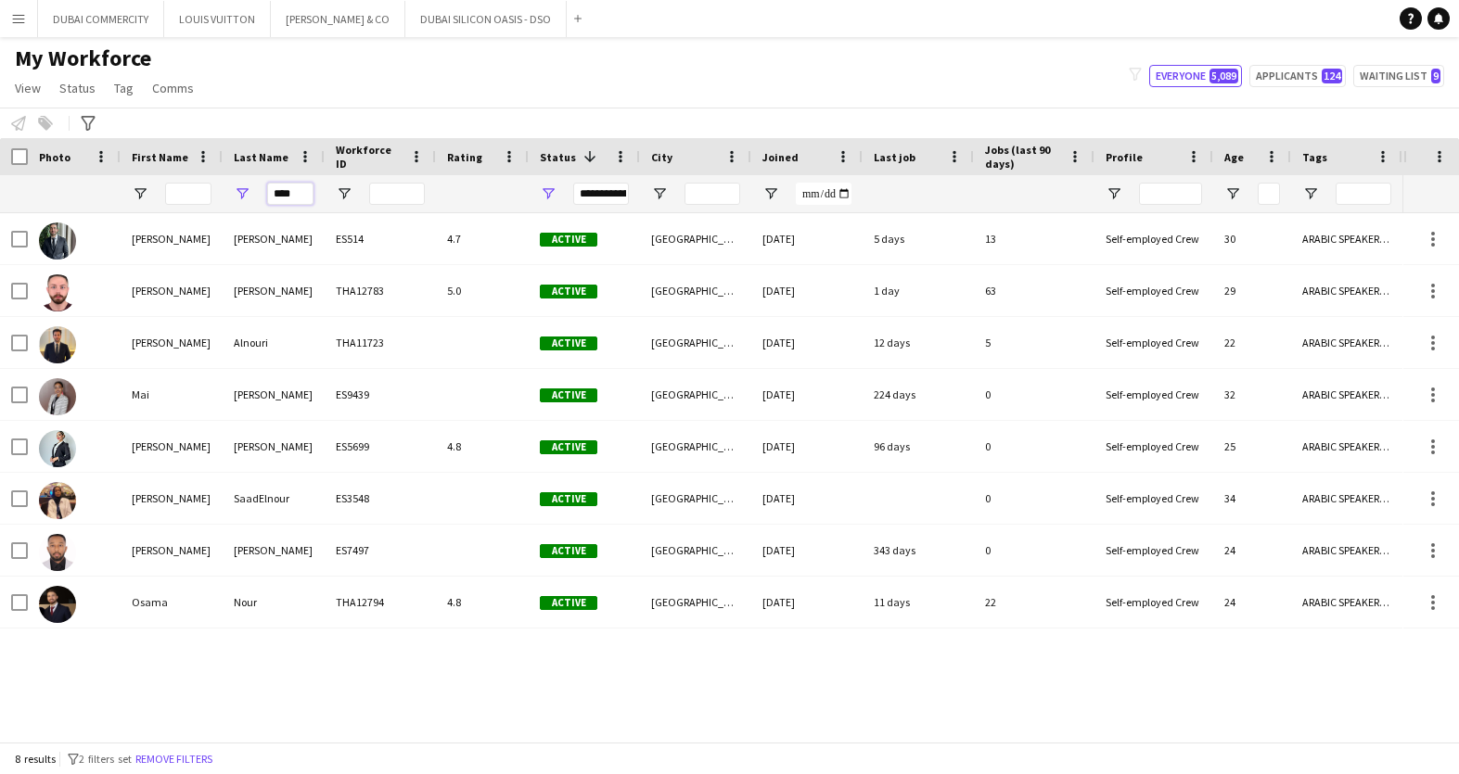
click at [285, 195] on input "****" at bounding box center [290, 194] width 46 height 22
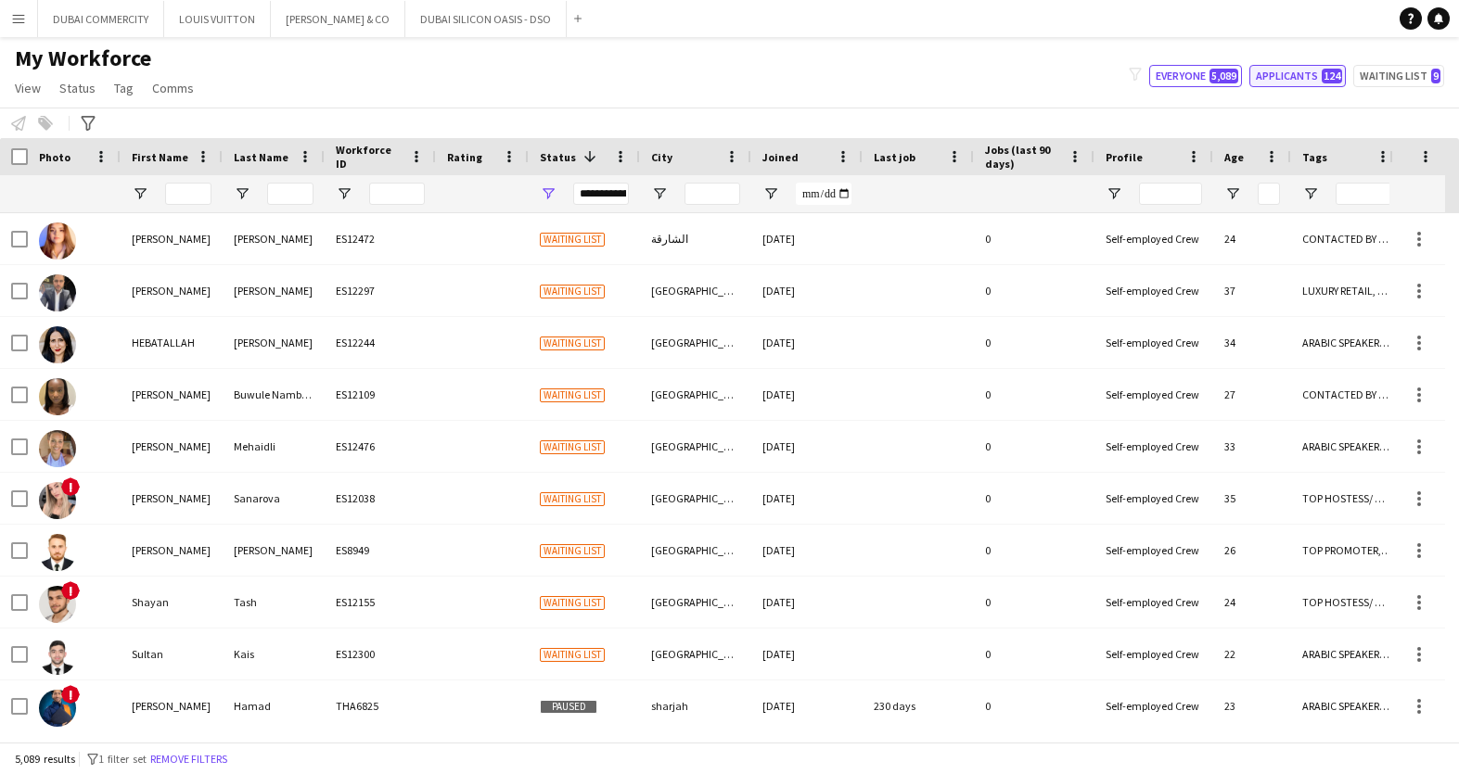
click at [1291, 74] on button "Applicants 124" at bounding box center [1297, 76] width 96 height 22
type input "**********"
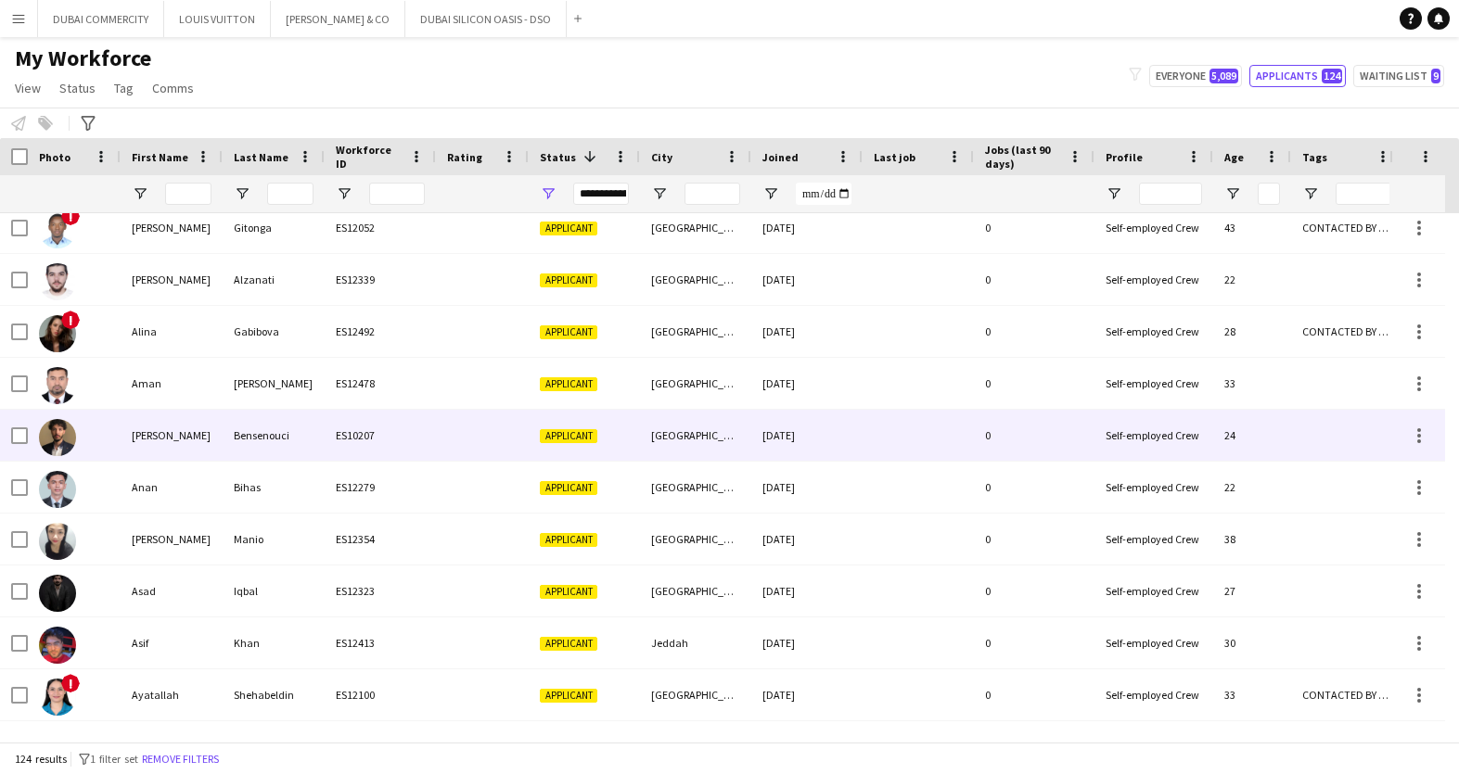
scroll to position [761, 0]
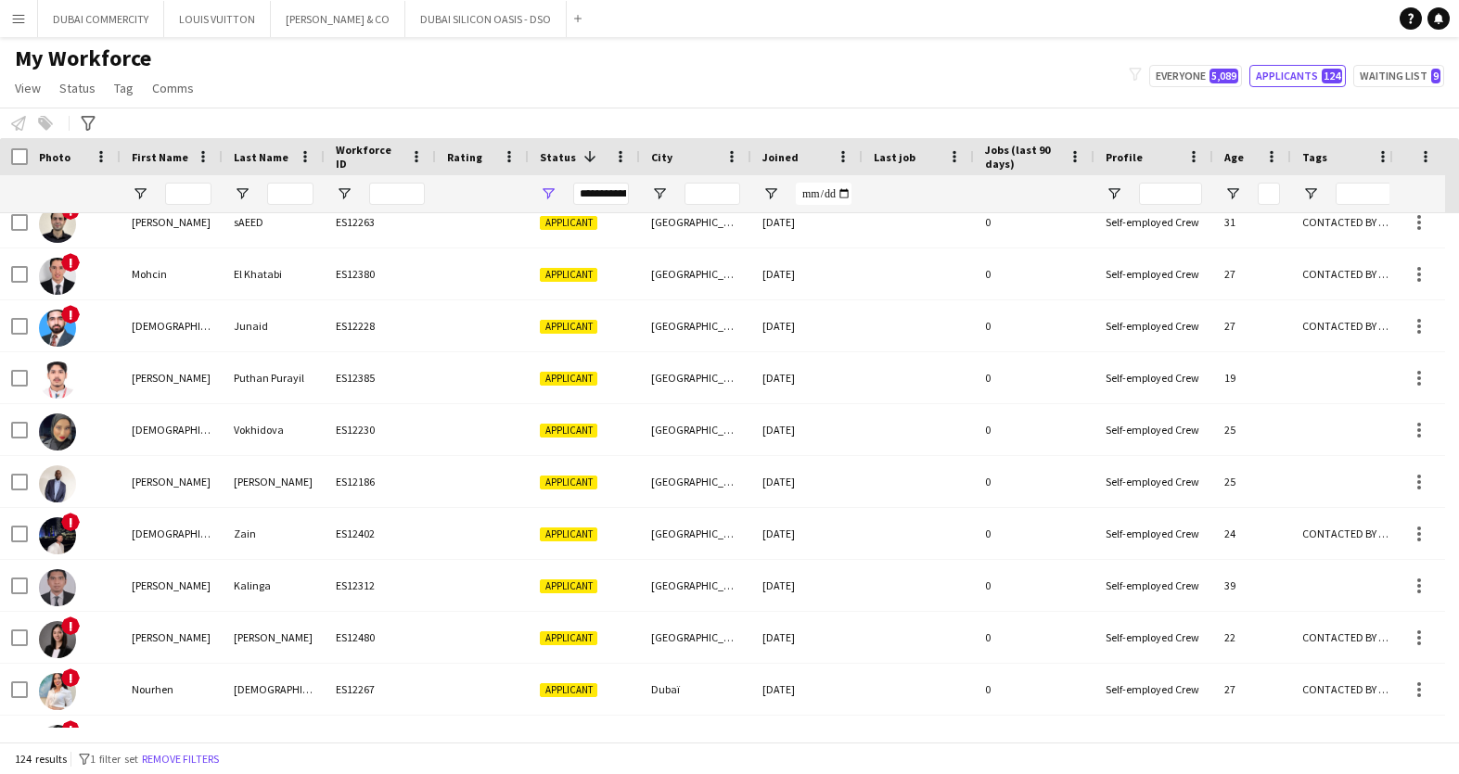
click at [28, 19] on button "Menu" at bounding box center [18, 18] width 37 height 37
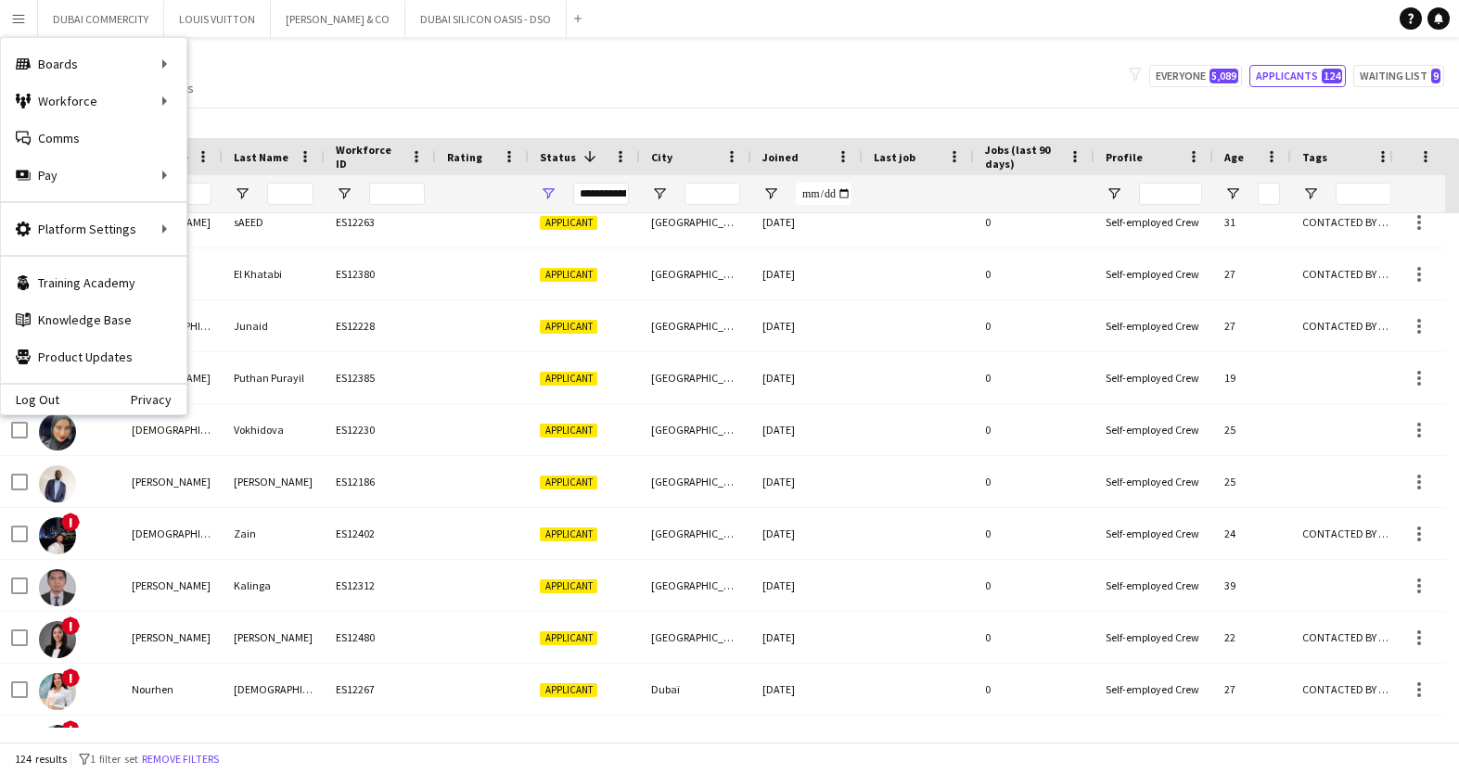
click at [540, 62] on div "My Workforce View Views Default view New view Update view Delete view Edit name…" at bounding box center [729, 76] width 1459 height 63
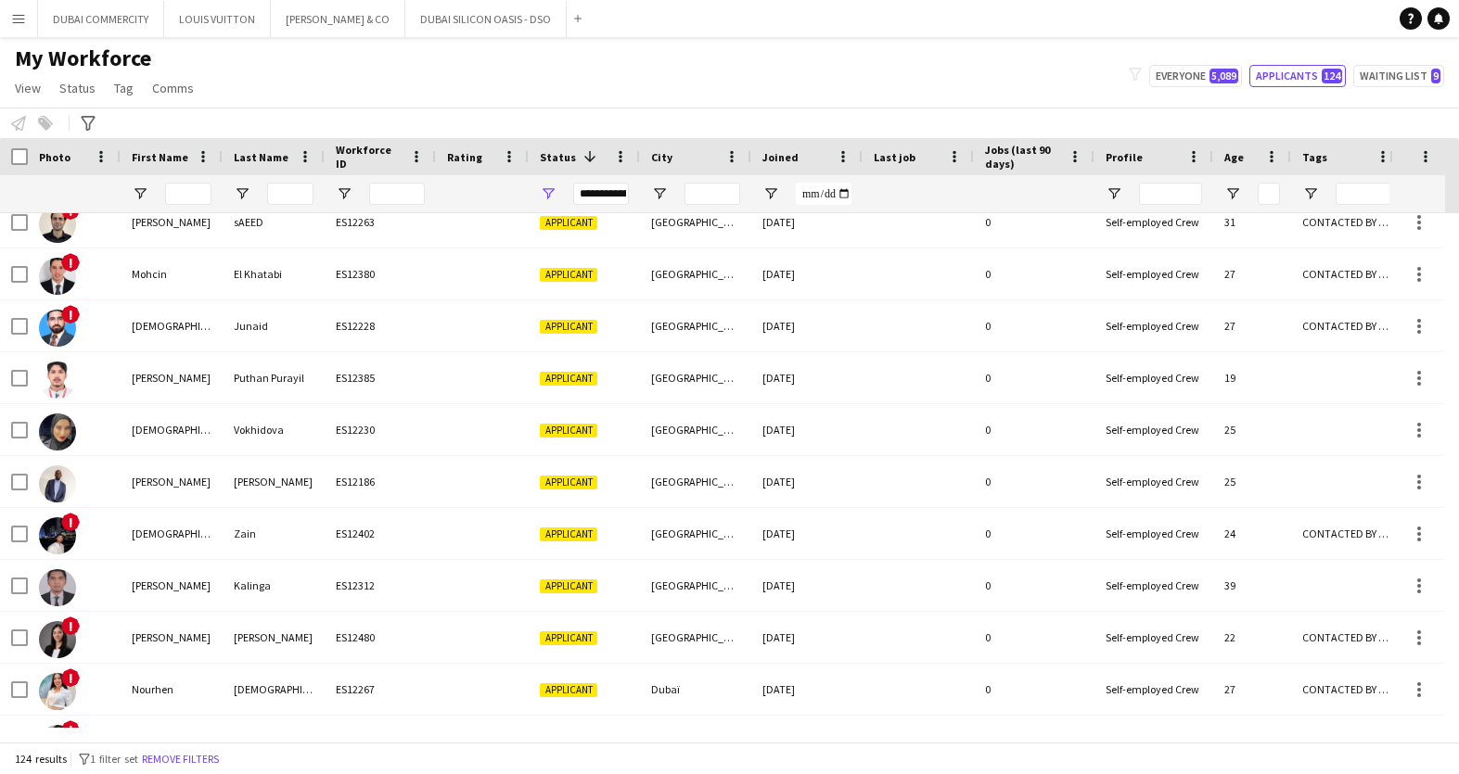
click at [24, 15] on app-icon "Menu" at bounding box center [18, 18] width 15 height 15
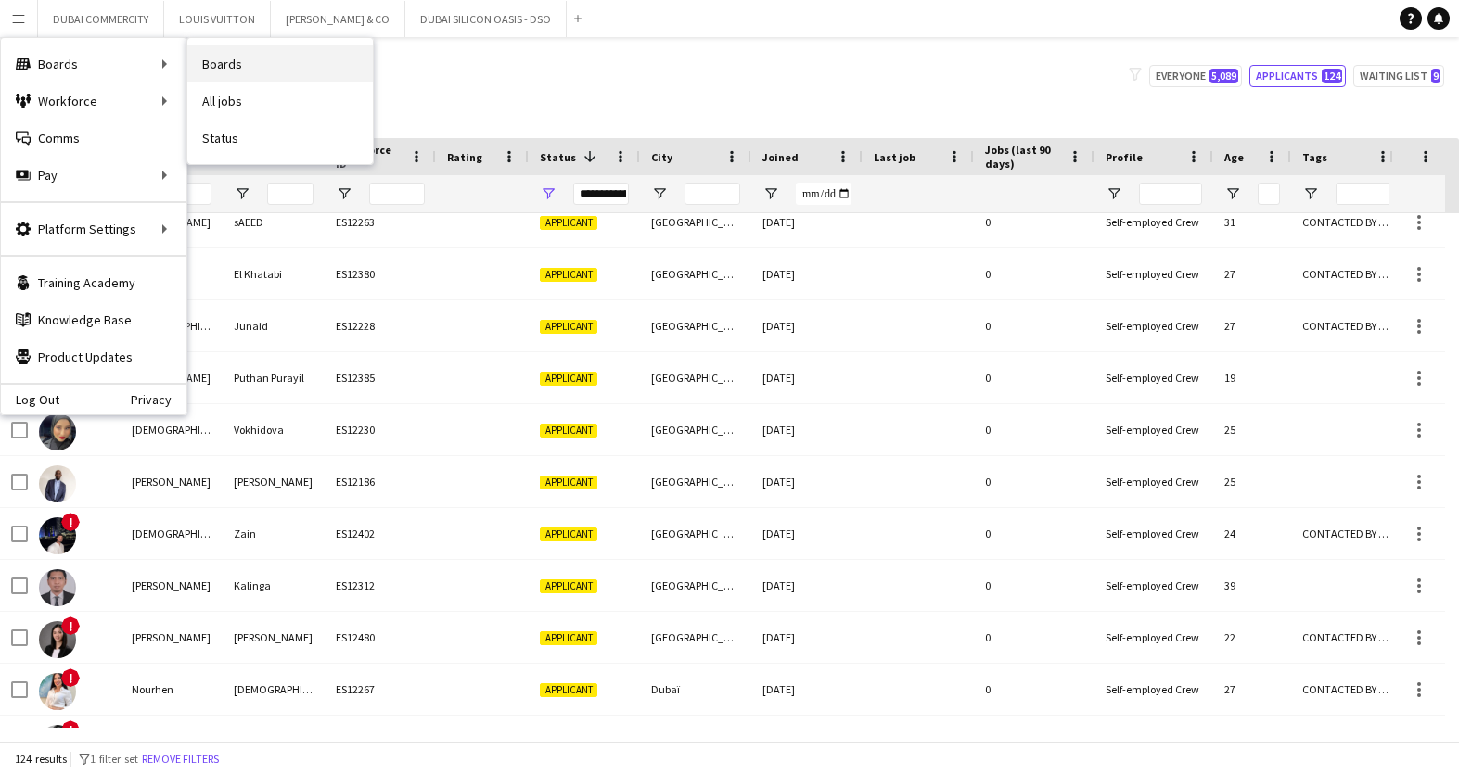
click at [238, 66] on link "Boards" at bounding box center [279, 63] width 185 height 37
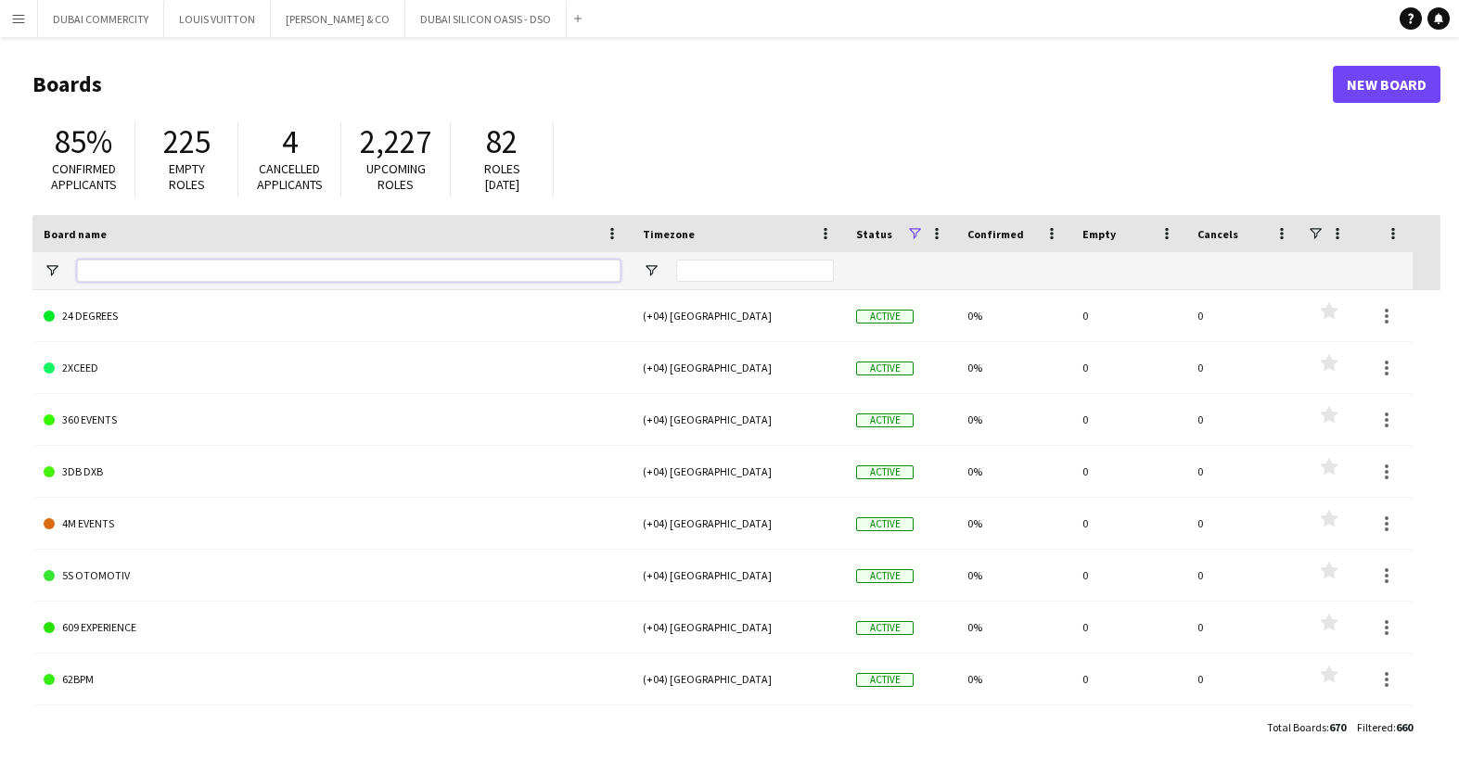
click at [160, 274] on input "Board name Filter Input" at bounding box center [348, 271] width 543 height 22
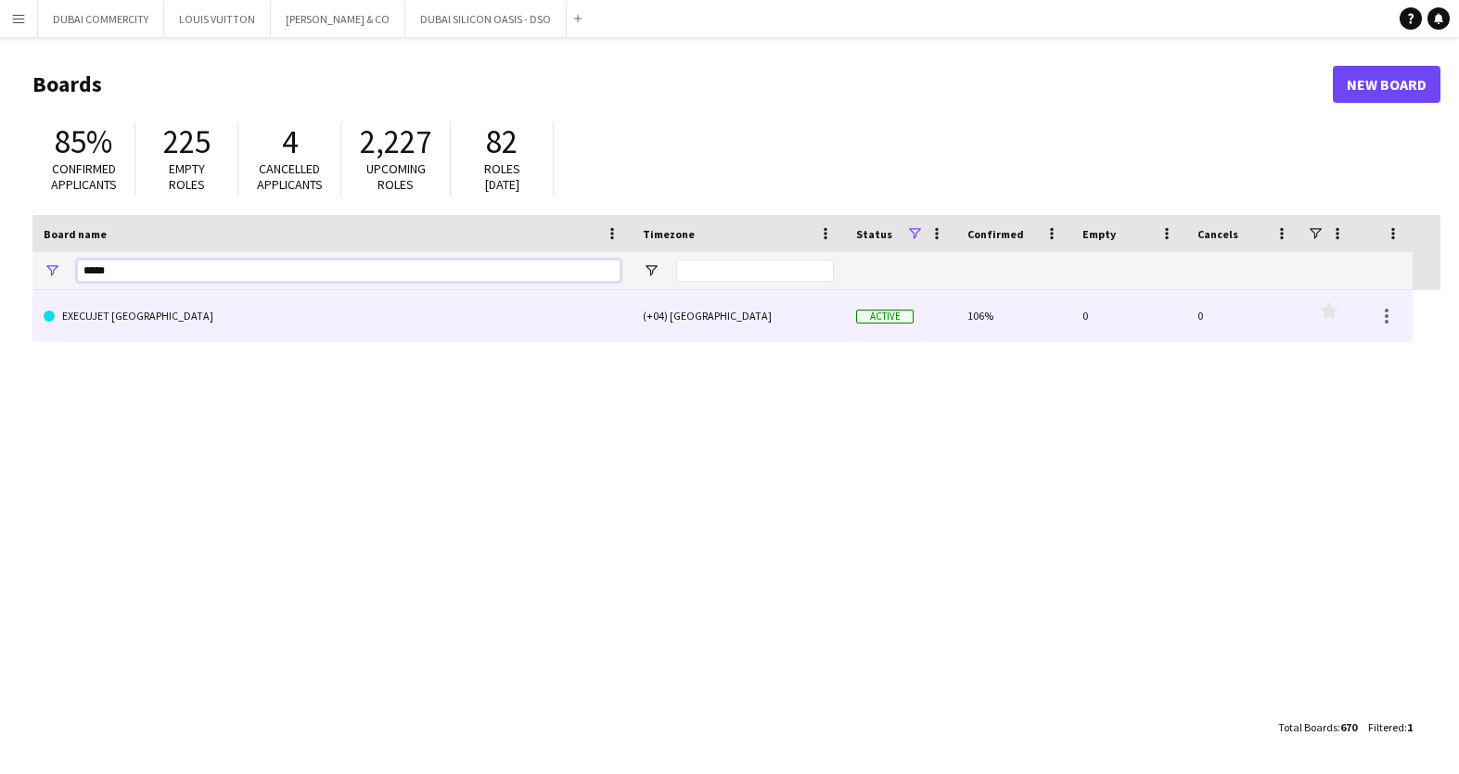
type input "*****"
click at [152, 322] on link "EXECUJET [GEOGRAPHIC_DATA]" at bounding box center [332, 316] width 577 height 52
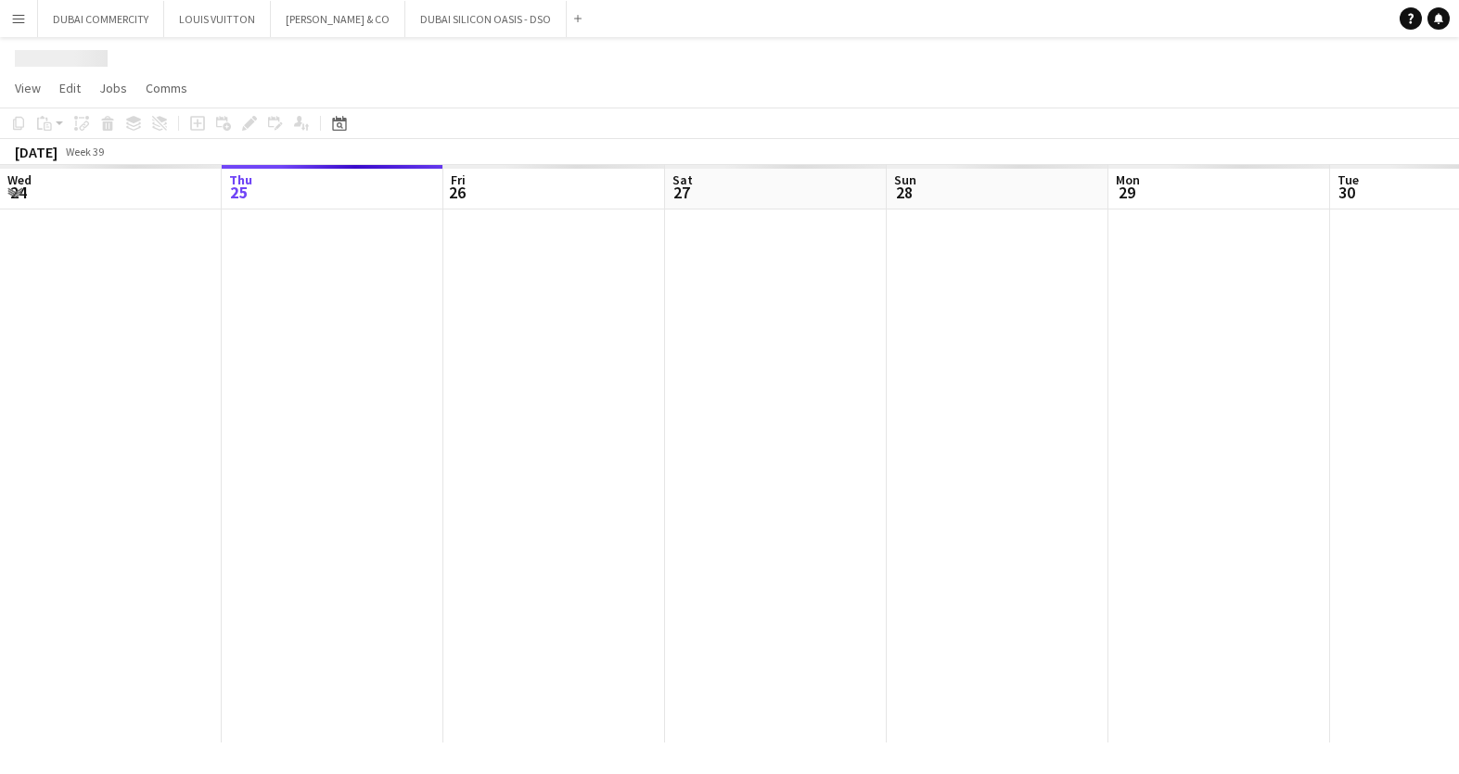
click at [152, 322] on div at bounding box center [887, 476] width 2660 height 533
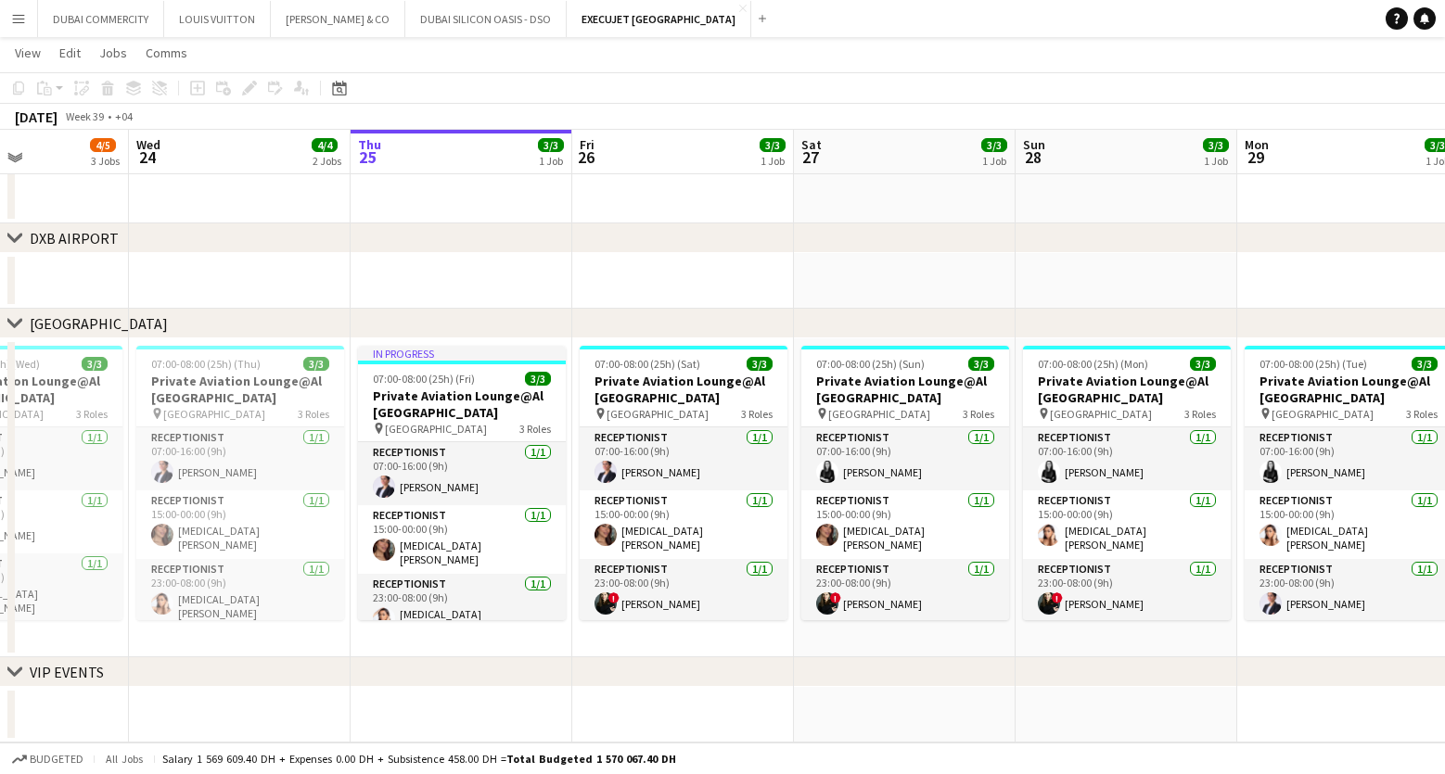
drag, startPoint x: 173, startPoint y: 696, endPoint x: 302, endPoint y: 709, distance: 129.7
click at [302, 709] on app-calendar-viewport "Sun 21 3/3 1 Job Mon 22 3/3 1 Job Tue 23 4/5 3 Jobs Wed 24 4/4 2 Jobs Thu 25 3/…" at bounding box center [722, 243] width 1445 height 999
click at [195, 413] on span "Al Maktoum Airport" at bounding box center [214, 414] width 102 height 14
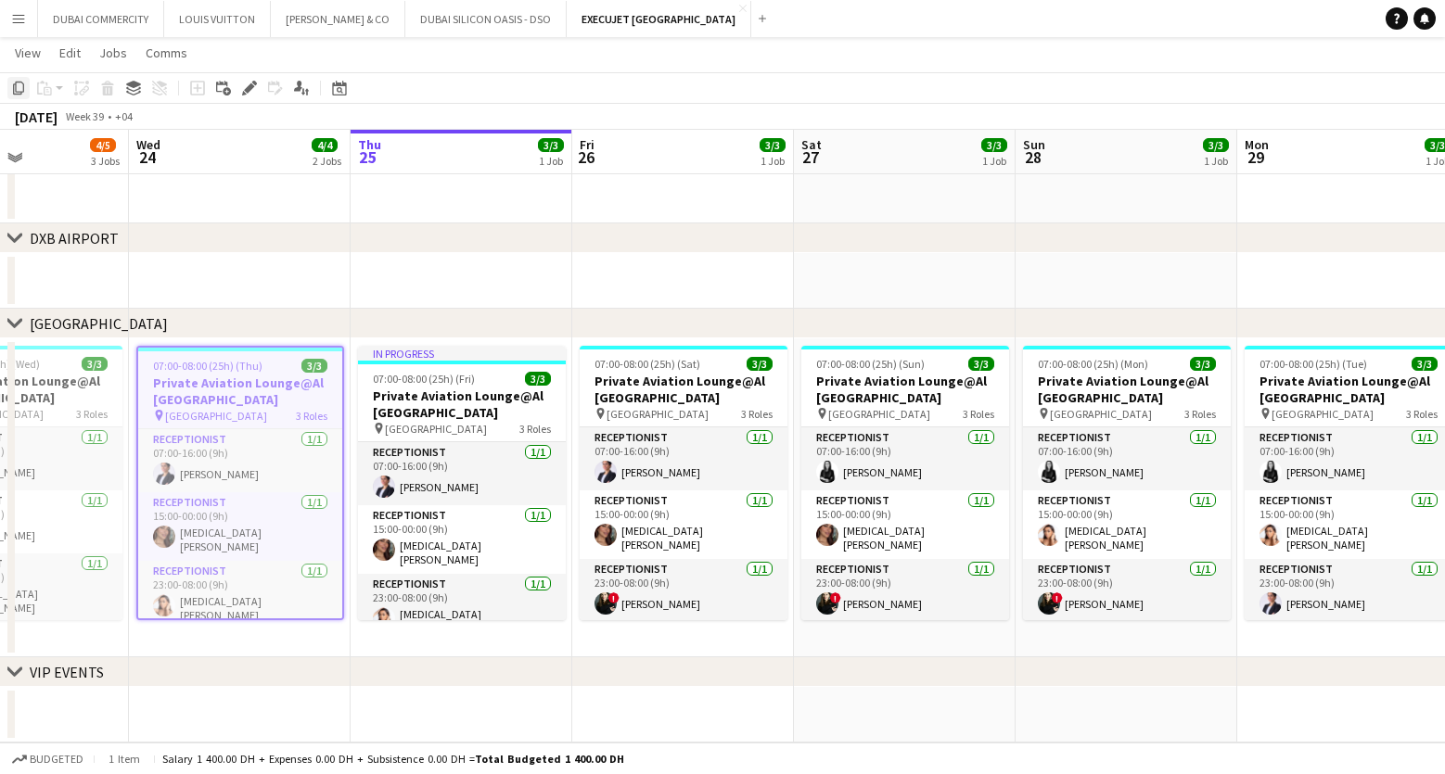
click at [21, 91] on icon at bounding box center [18, 88] width 11 height 13
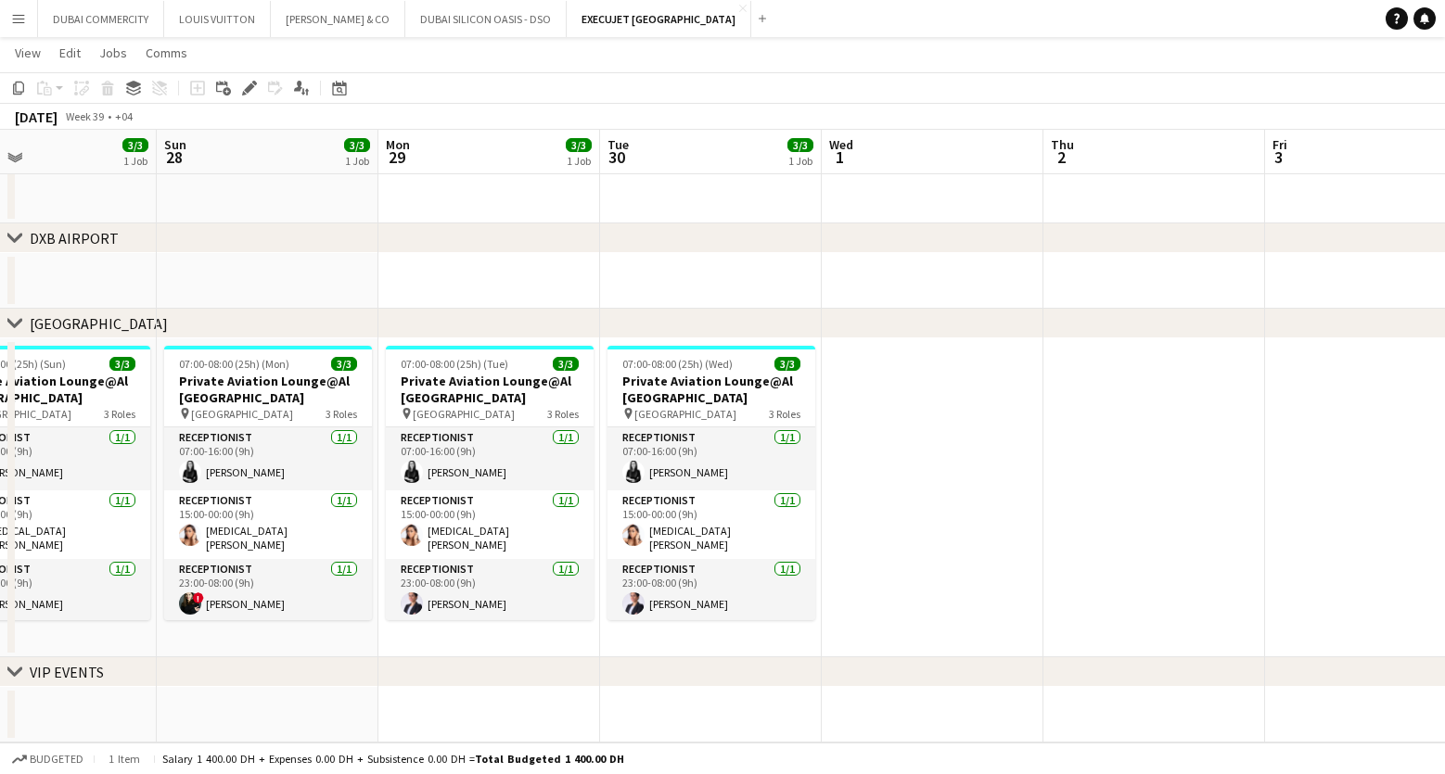
drag, startPoint x: 1184, startPoint y: 568, endPoint x: 393, endPoint y: 577, distance: 791.2
click at [393, 577] on app-calendar-viewport "Wed 24 4/4 2 Jobs Thu 25 3/3 1 Job Fri 26 3/3 1 Job Sat 27 3/3 1 Job Sun 28 3/3…" at bounding box center [722, 243] width 1445 height 999
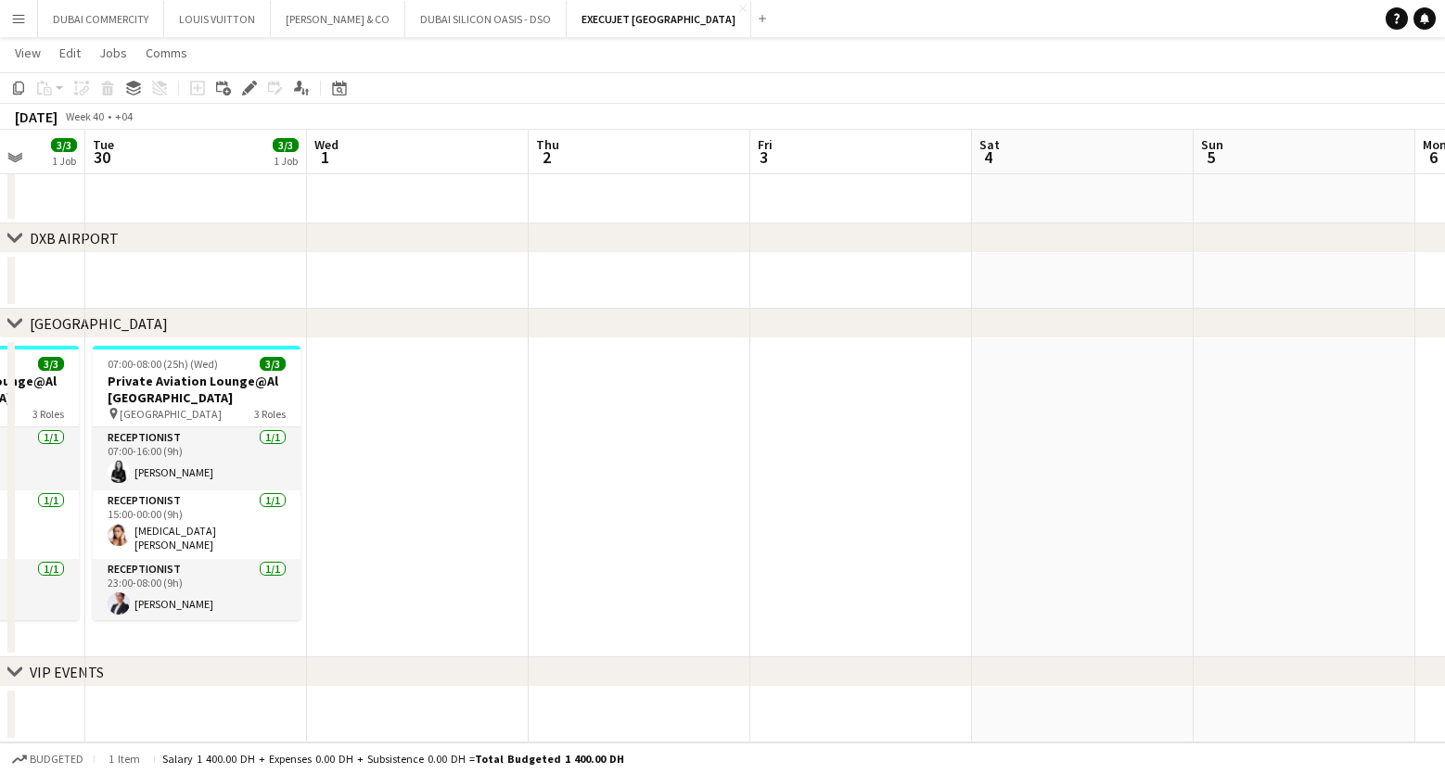
scroll to position [0, 829]
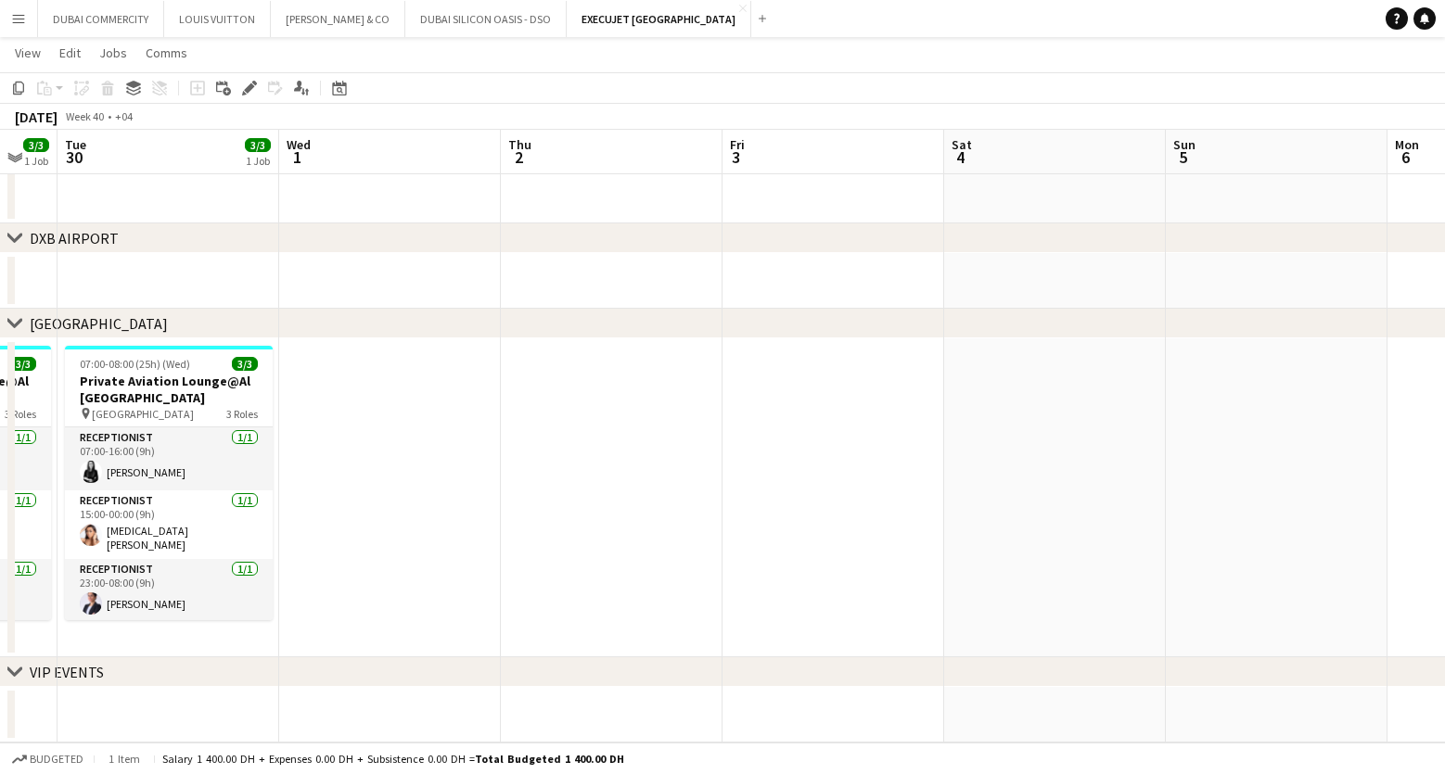
drag, startPoint x: 945, startPoint y: 559, endPoint x: 403, endPoint y: 549, distance: 542.6
click at [403, 549] on app-calendar-viewport "Fri 26 3/3 1 Job Sat 27 3/3 1 Job Sun 28 3/3 1 Job Mon 29 3/3 1 Job Tue 30 3/3 …" at bounding box center [722, 243] width 1445 height 999
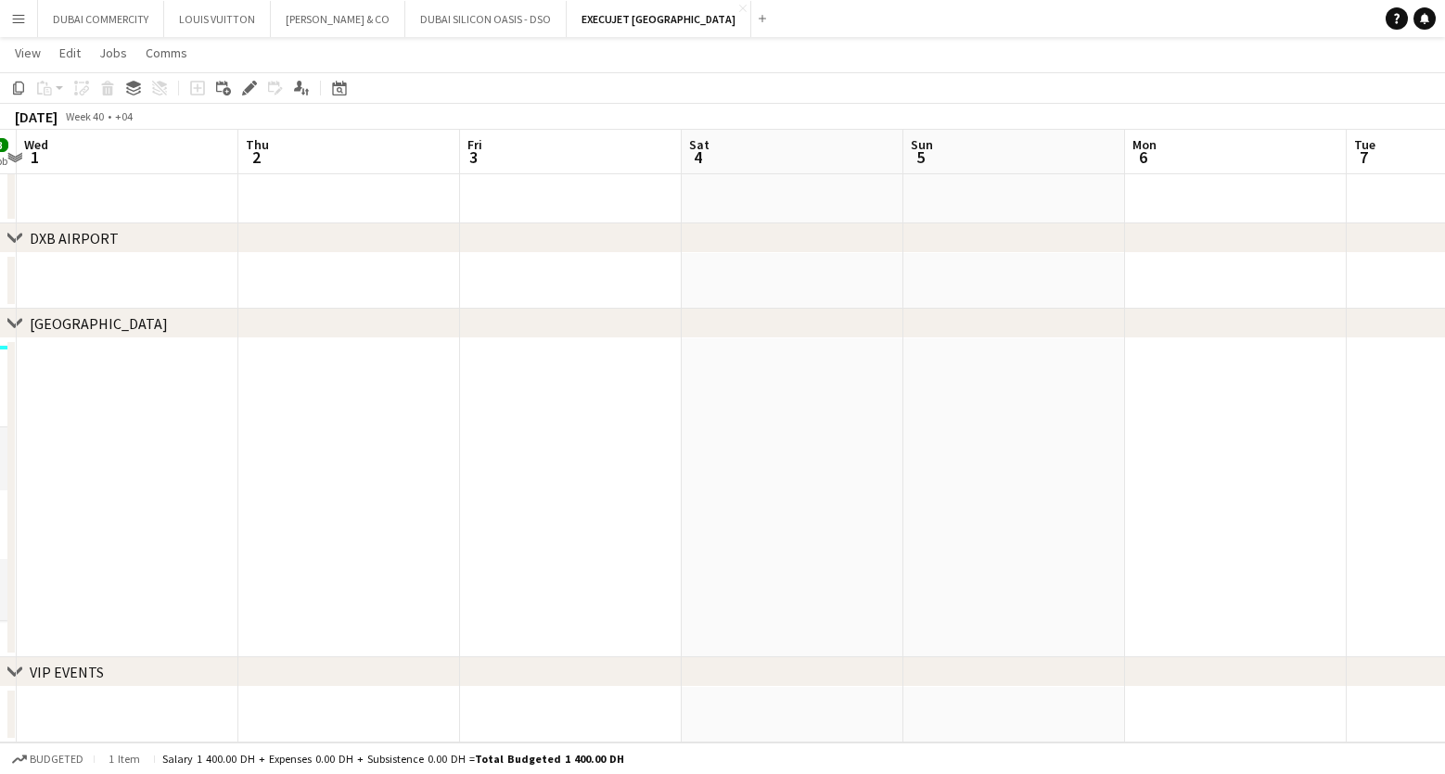
scroll to position [0, 654]
drag, startPoint x: 379, startPoint y: 545, endPoint x: 119, endPoint y: 532, distance: 260.9
click at [119, 532] on app-calendar-viewport "Sun 28 3/3 1 Job Mon 29 3/3 1 Job Tue 30 3/3 1 Job Wed 1 Thu 2 Fri 3 Sat 4 Sun …" at bounding box center [722, 243] width 1445 height 999
click at [134, 526] on app-date-cell at bounding box center [122, 498] width 222 height 319
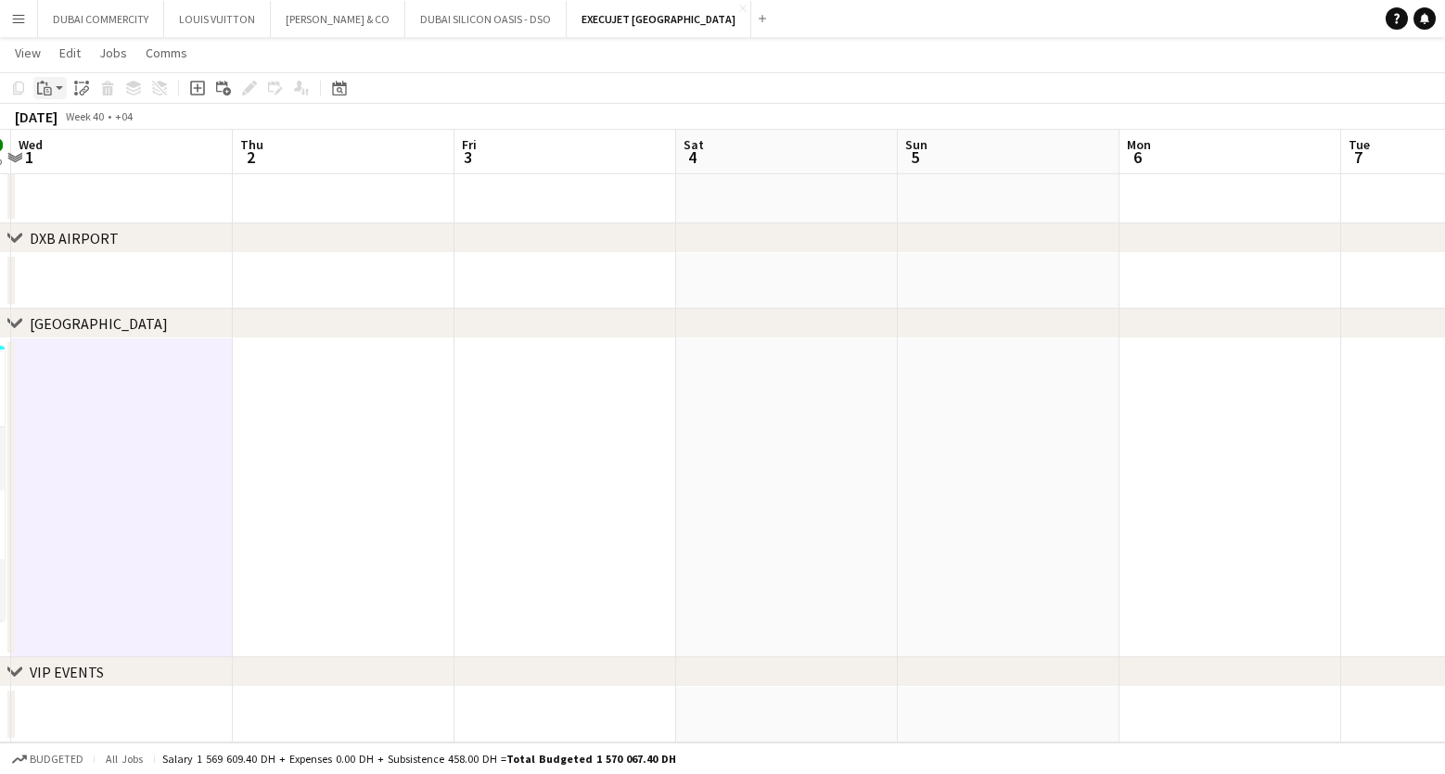
click at [61, 86] on app-action-btn "Paste" at bounding box center [49, 88] width 33 height 22
click at [531, 597] on app-date-cell at bounding box center [565, 498] width 222 height 319
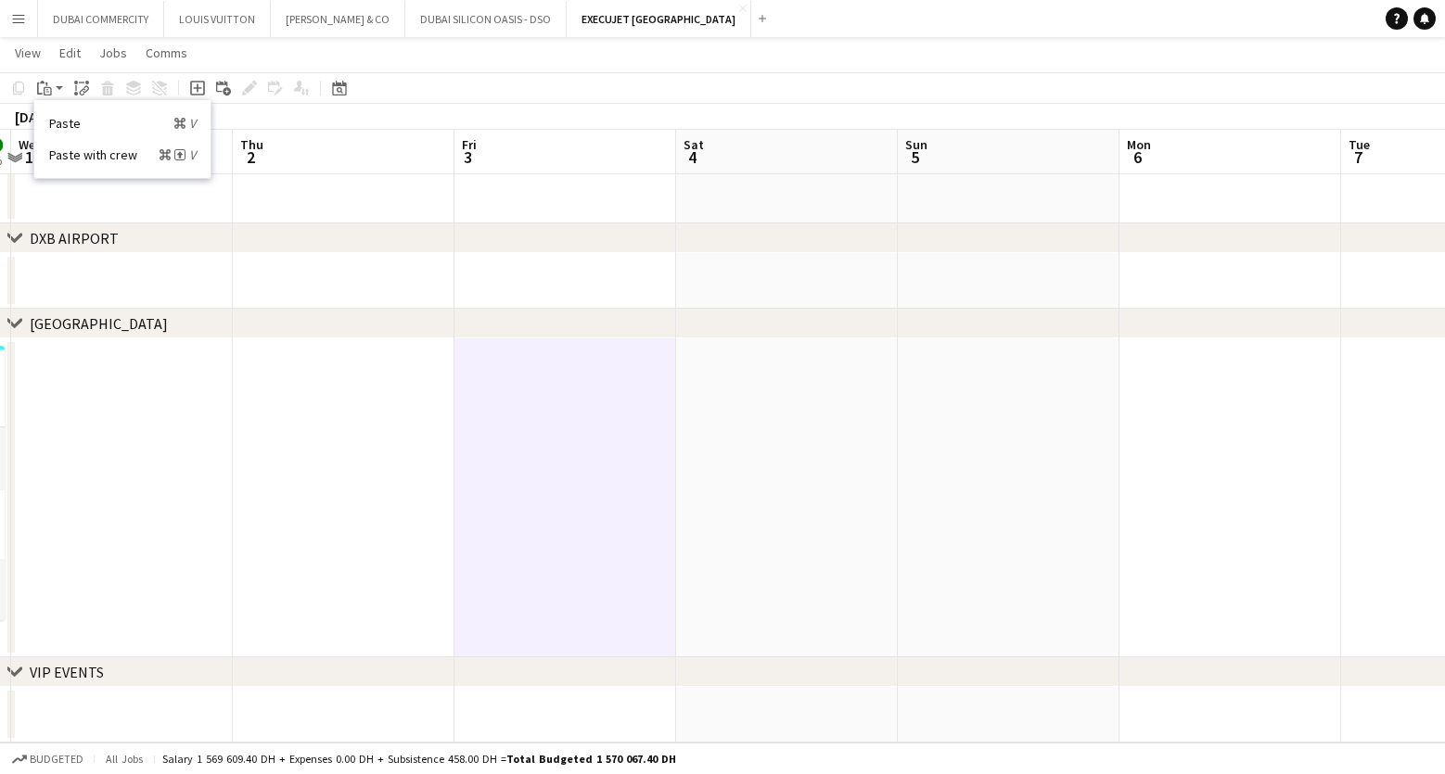
click at [127, 517] on app-date-cell at bounding box center [122, 498] width 222 height 319
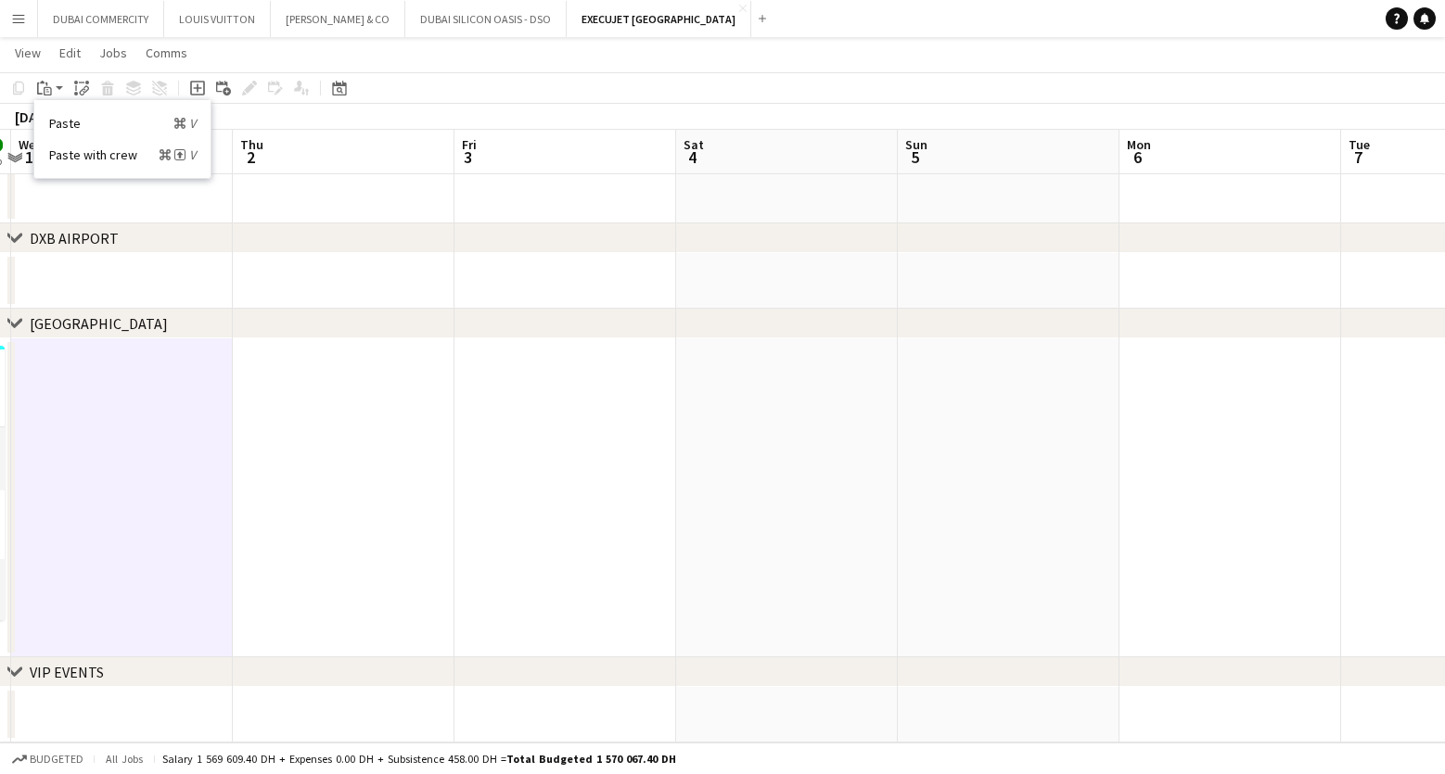
click at [391, 535] on app-date-cell at bounding box center [344, 498] width 222 height 319
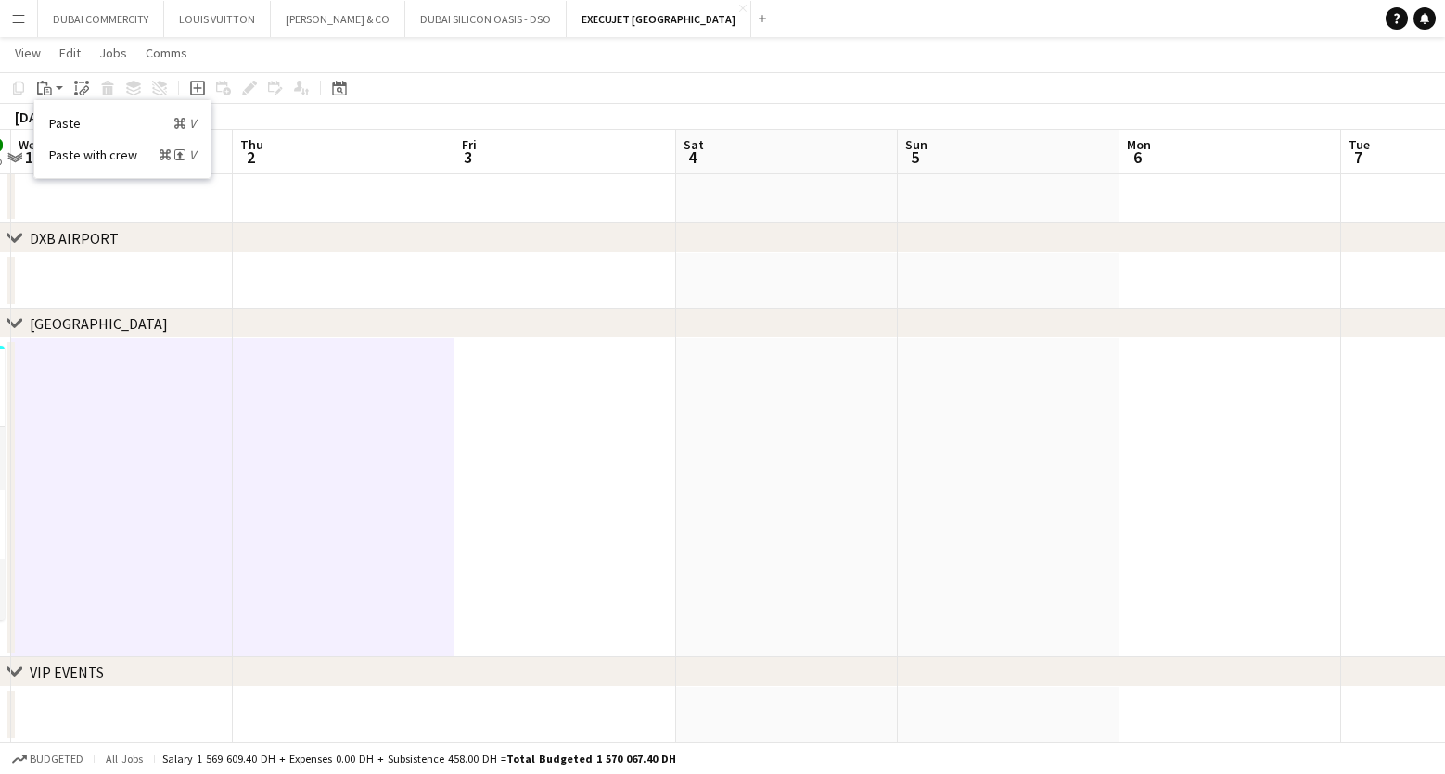
click at [553, 534] on app-date-cell at bounding box center [565, 498] width 222 height 319
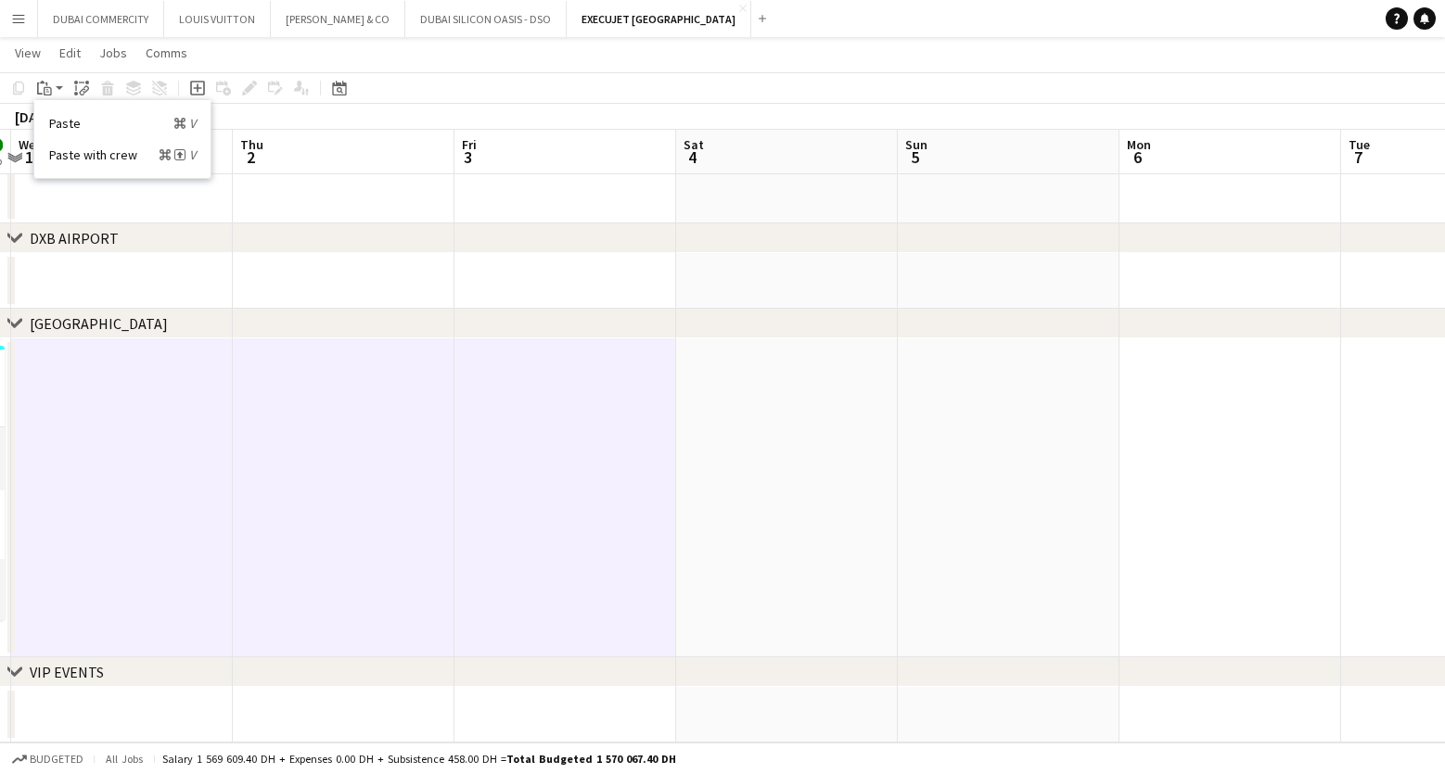
click at [746, 537] on app-date-cell at bounding box center [787, 498] width 222 height 319
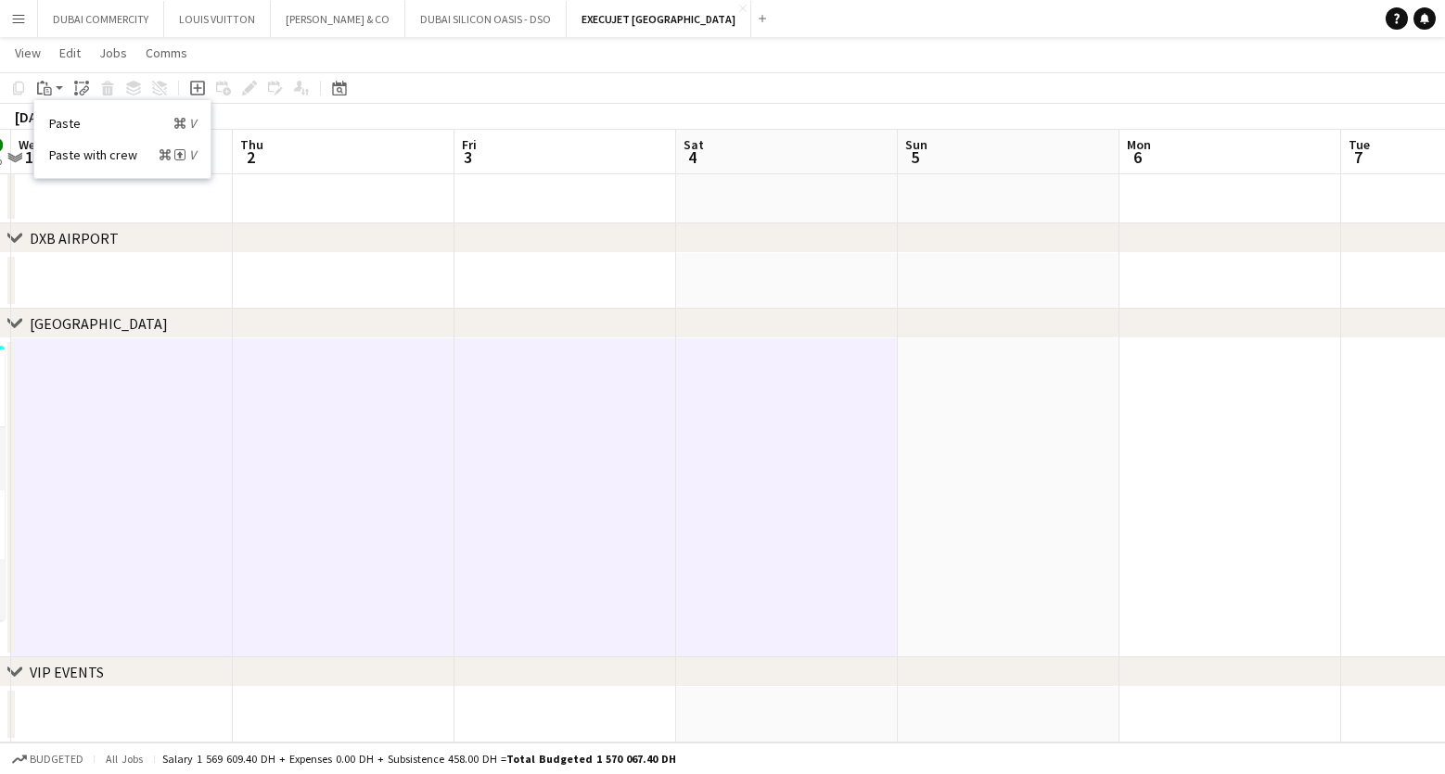
click at [952, 535] on app-date-cell at bounding box center [1009, 498] width 222 height 319
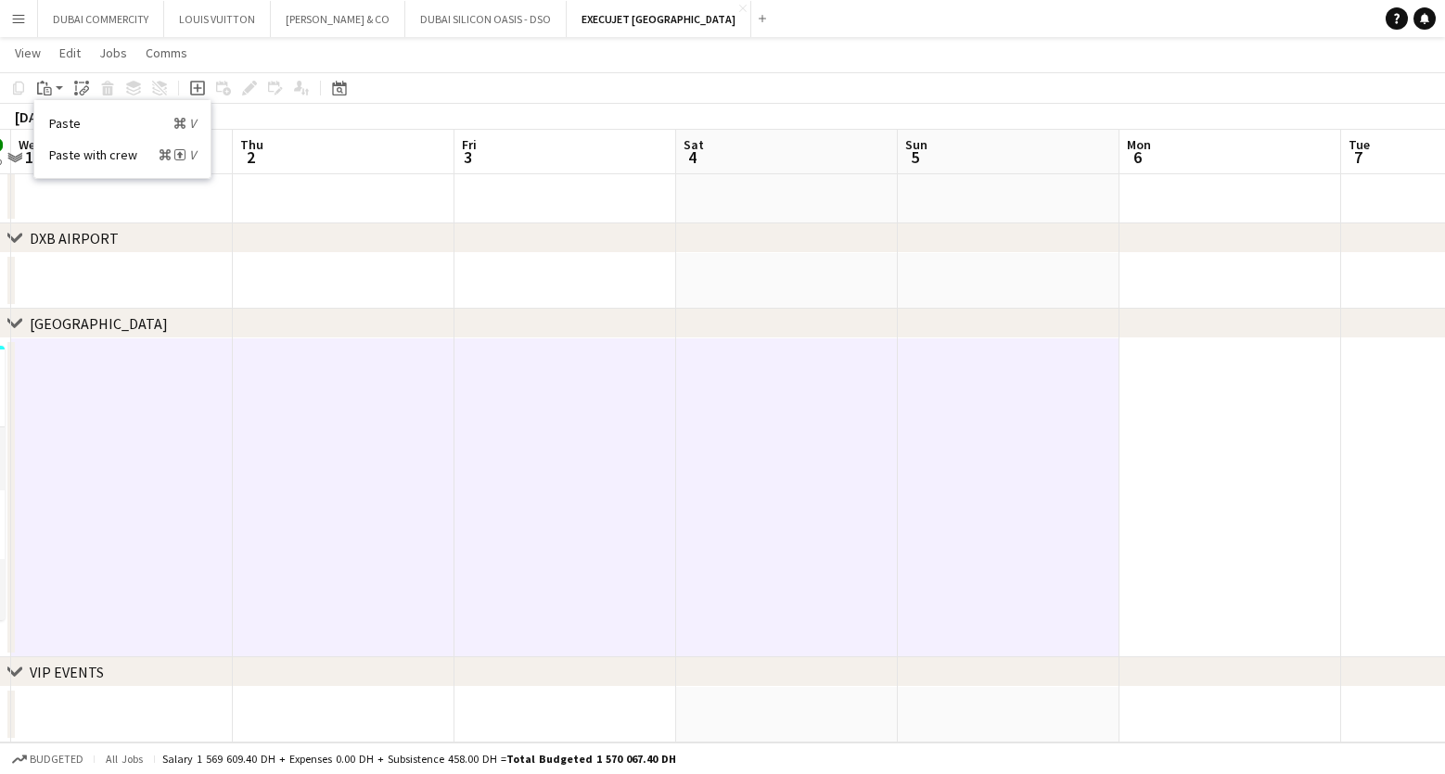
click at [1238, 517] on app-date-cell at bounding box center [1230, 498] width 222 height 319
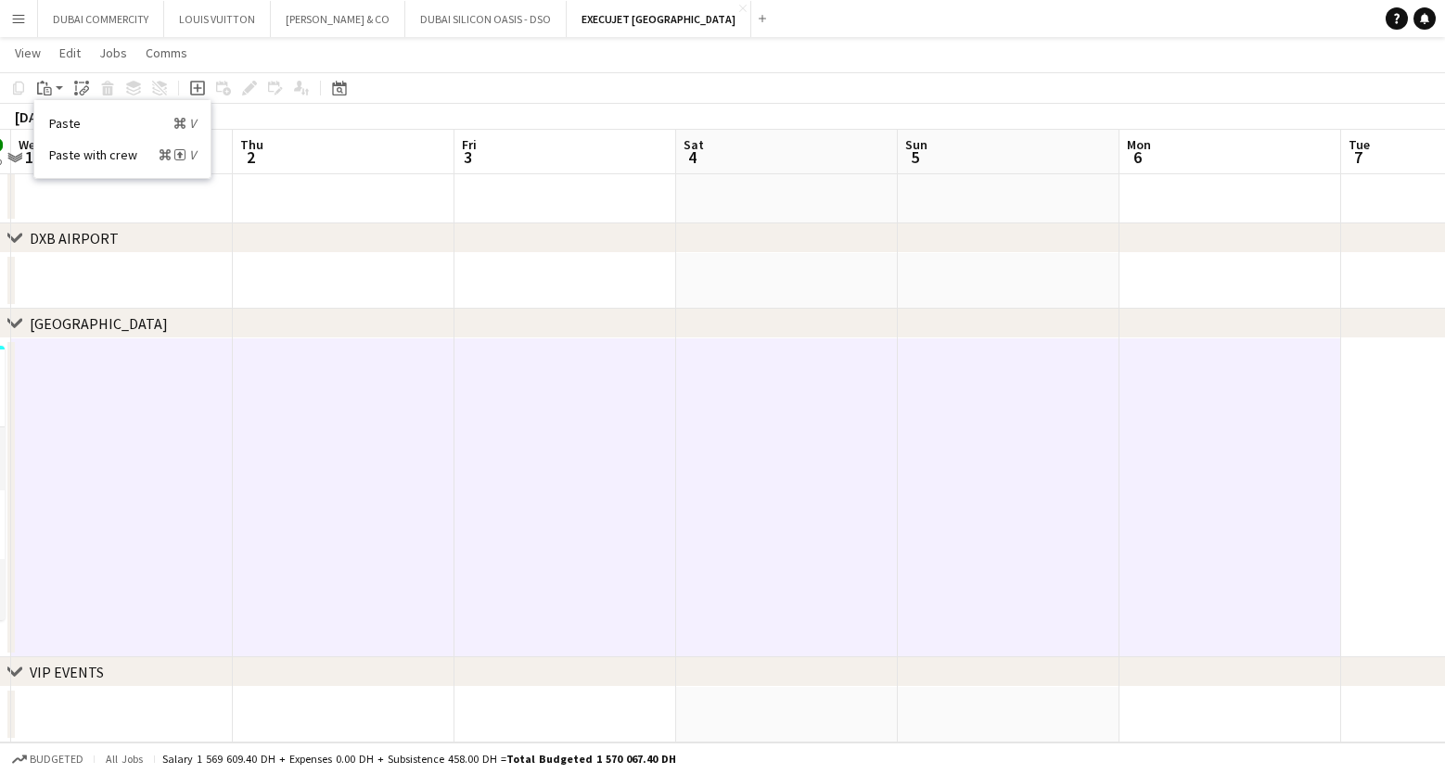
click at [1385, 527] on app-date-cell at bounding box center [1452, 498] width 222 height 319
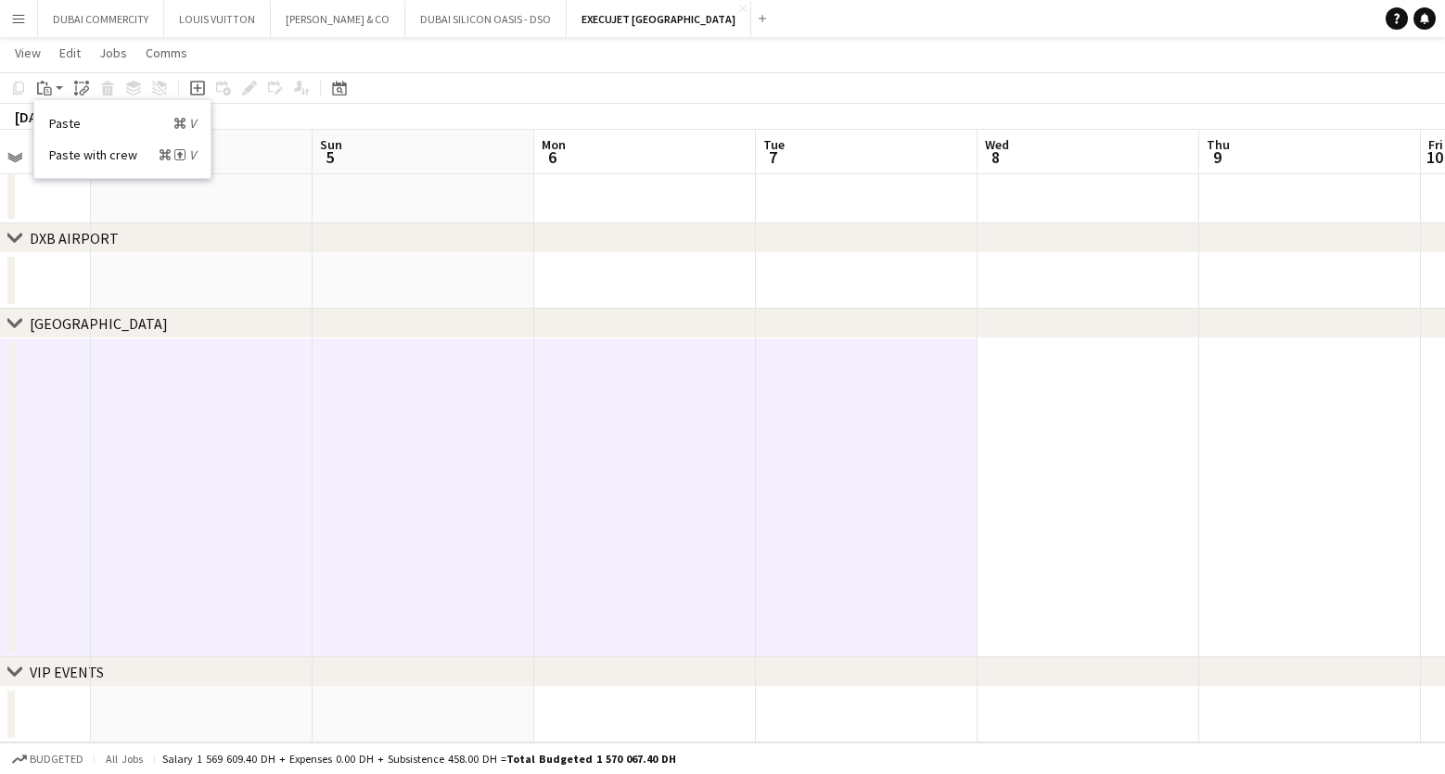
scroll to position [0, 744]
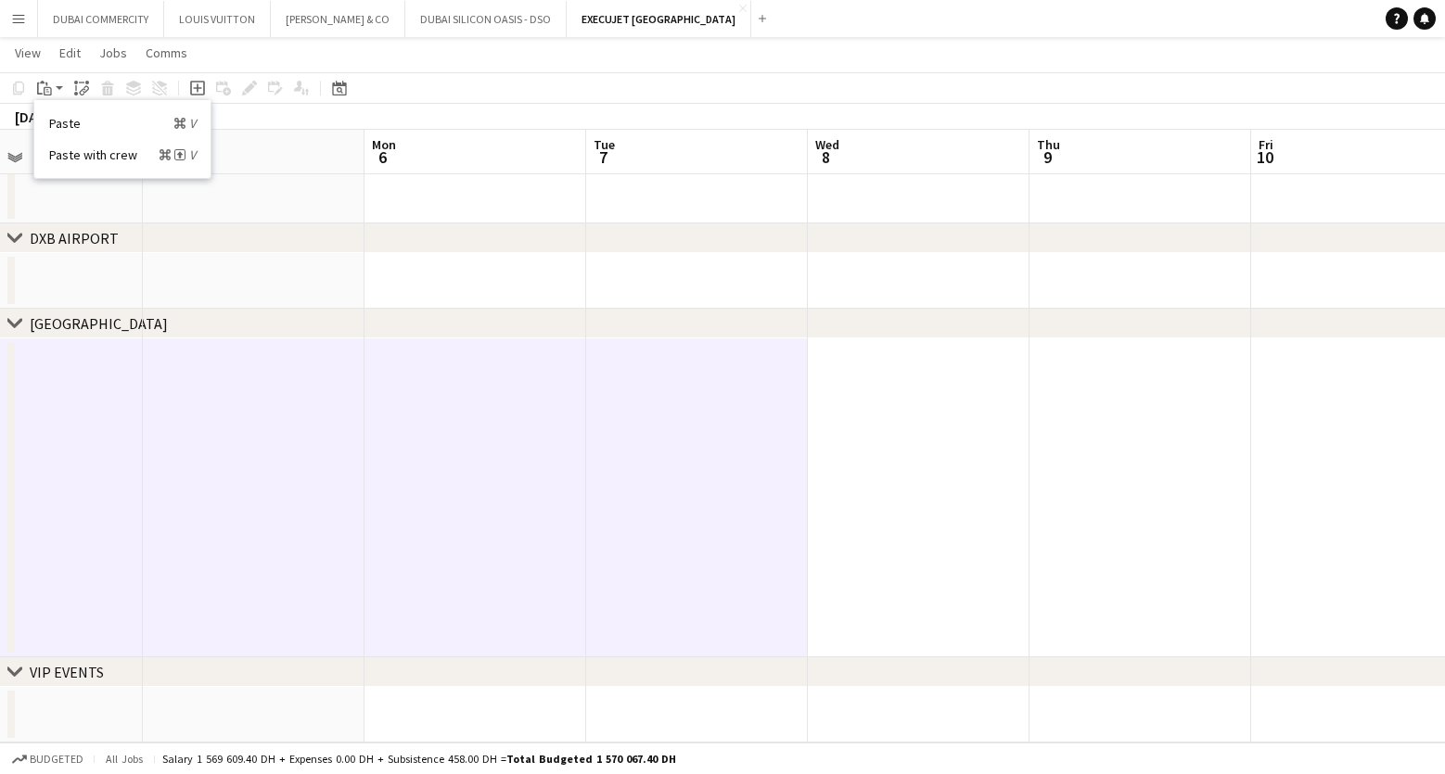
drag, startPoint x: 1284, startPoint y: 546, endPoint x: 529, endPoint y: 596, distance: 756.6
click at [529, 596] on app-calendar-viewport "Wed 1 Thu 2 Fri 3 Sat 4 Sun 5 Mon 6 Tue 7 Wed 8 Thu 9 Fri 10 Sat 11 Sun 12" at bounding box center [722, 243] width 1445 height 999
click at [847, 560] on app-date-cell at bounding box center [919, 498] width 222 height 319
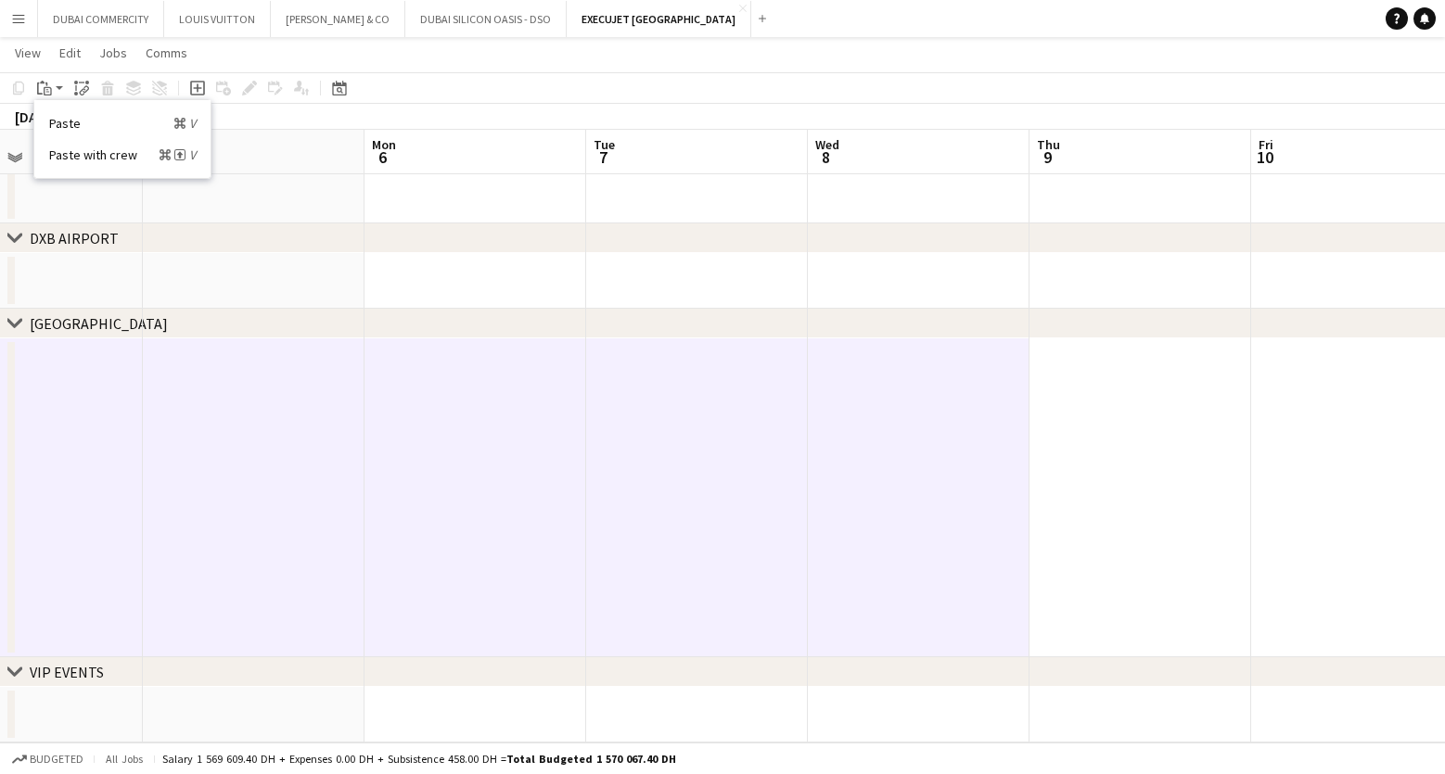
click at [1124, 543] on app-date-cell at bounding box center [1140, 498] width 222 height 319
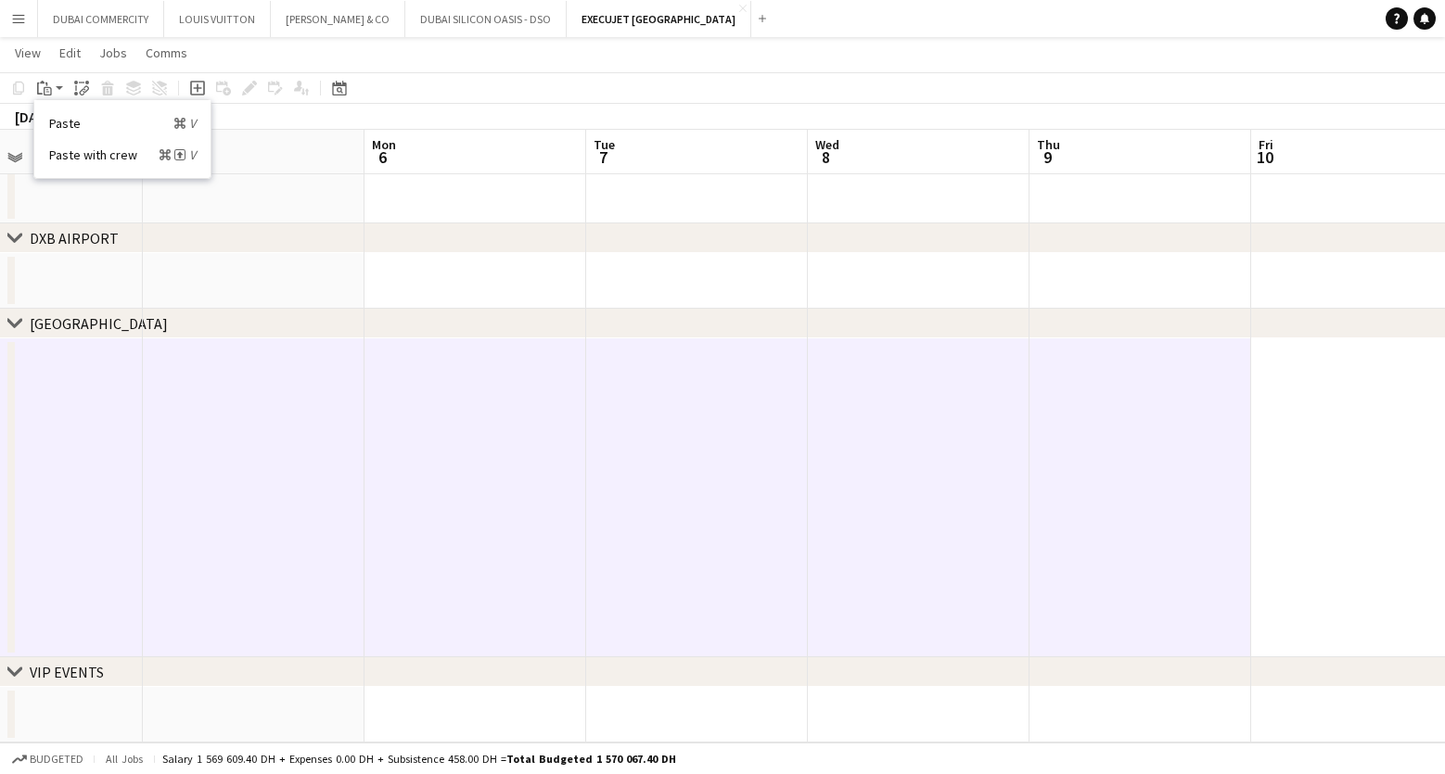
drag, startPoint x: 1297, startPoint y: 522, endPoint x: 1250, endPoint y: 522, distance: 47.3
click at [1297, 522] on app-date-cell at bounding box center [1362, 498] width 222 height 319
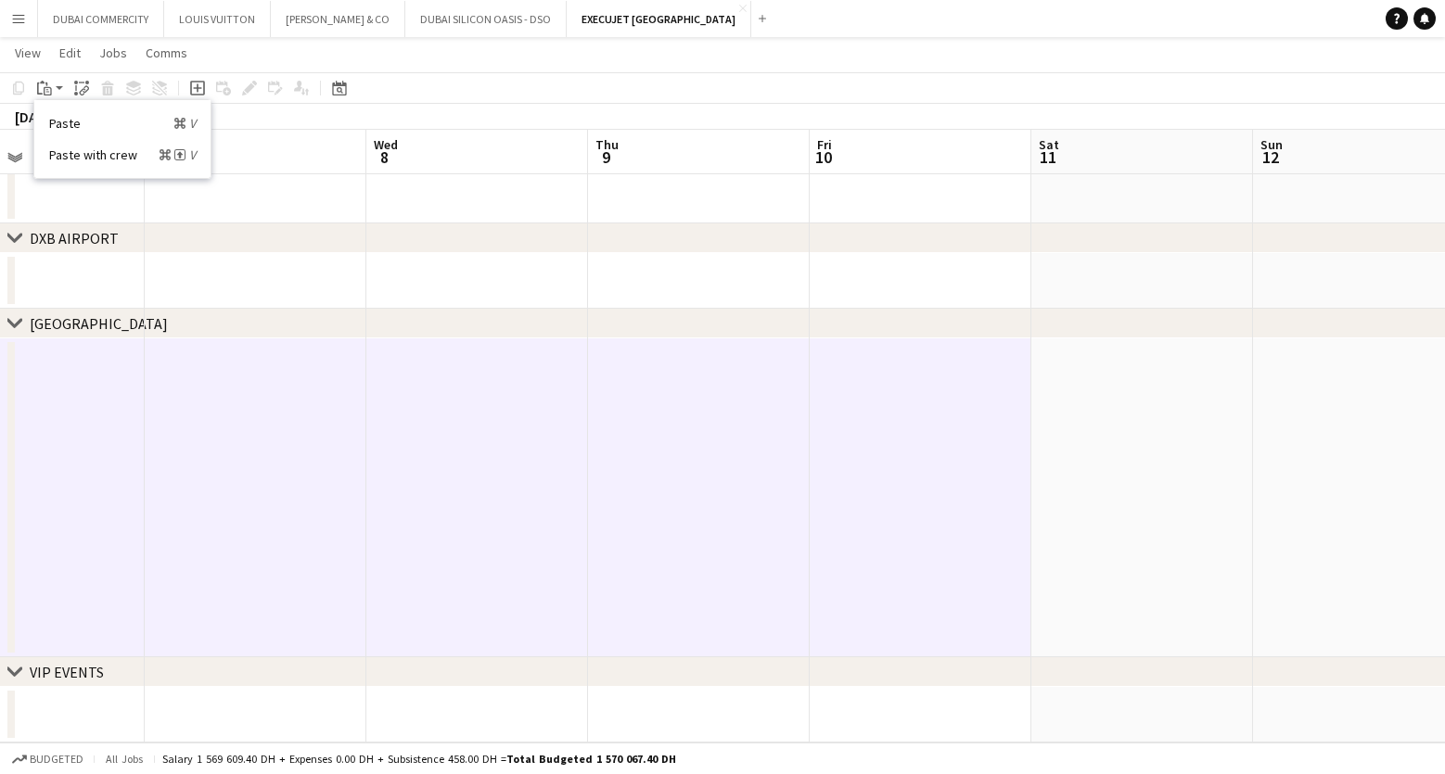
drag, startPoint x: 1219, startPoint y: 524, endPoint x: 784, endPoint y: 554, distance: 436.0
click at [737, 566] on app-calendar-viewport "Fri 3 Sat 4 Sun 5 Mon 6 Tue 7 Wed 8 Thu 9 Fri 10 Sat 11 Sun 12 Mon 13 Tue 14" at bounding box center [722, 243] width 1445 height 999
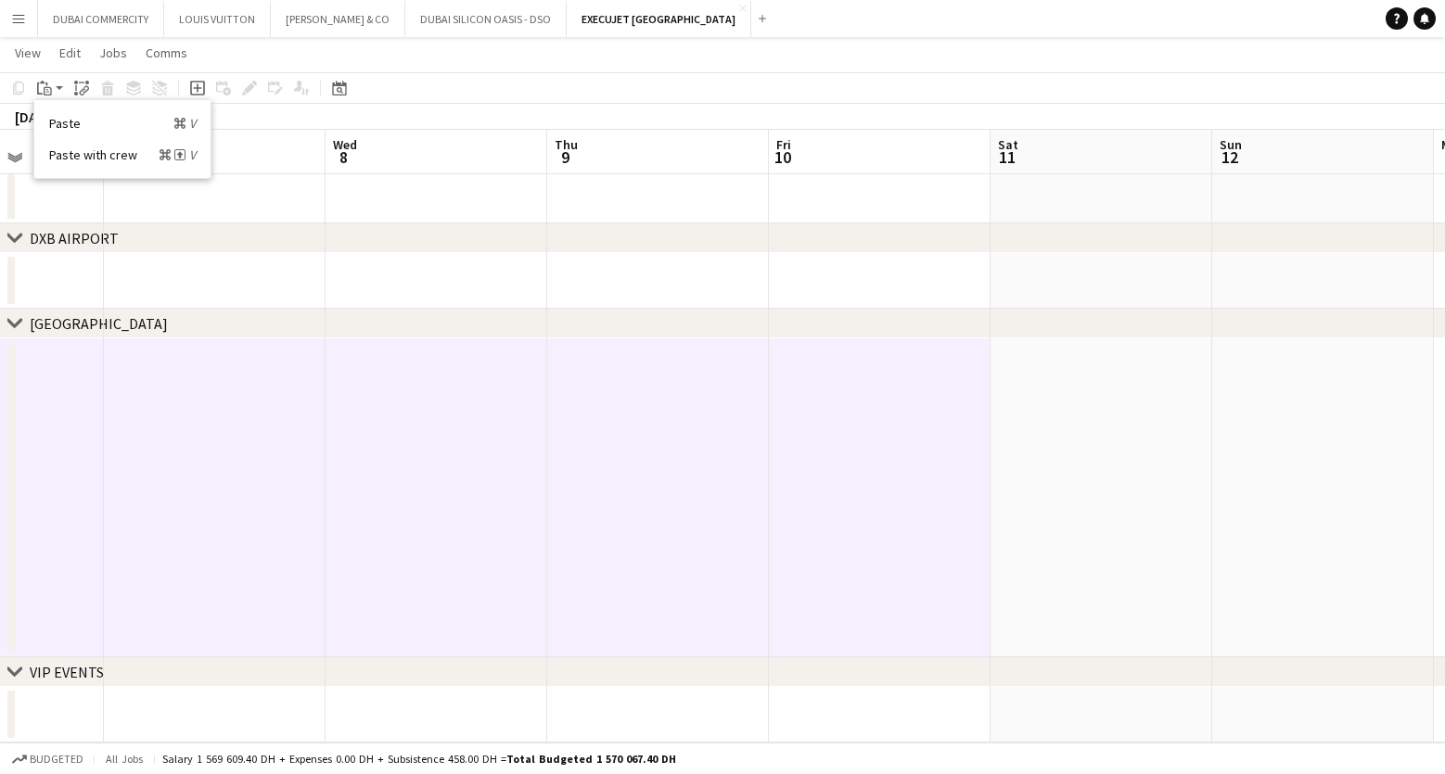
click at [1097, 509] on app-date-cell at bounding box center [1102, 498] width 222 height 319
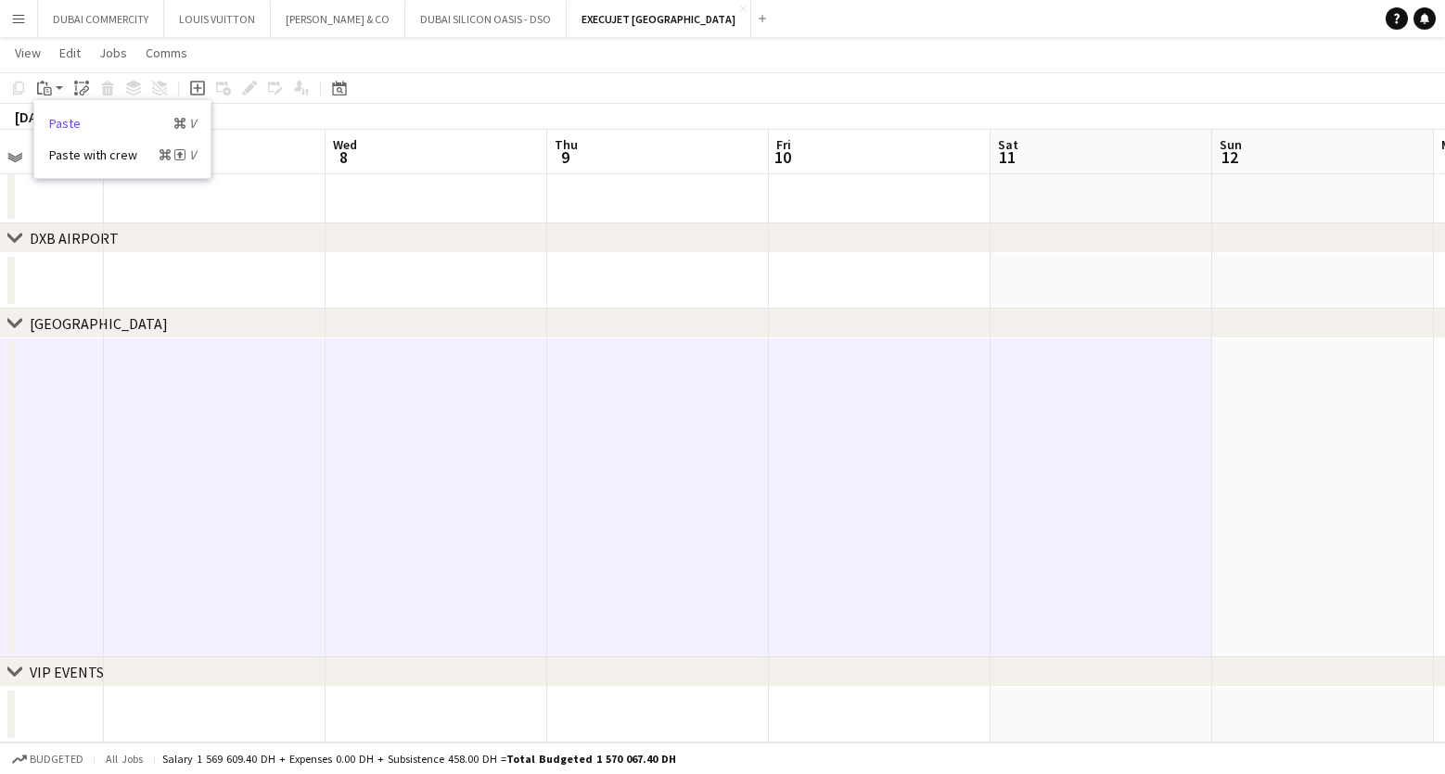
click at [64, 121] on link "Paste Command V" at bounding box center [122, 123] width 147 height 17
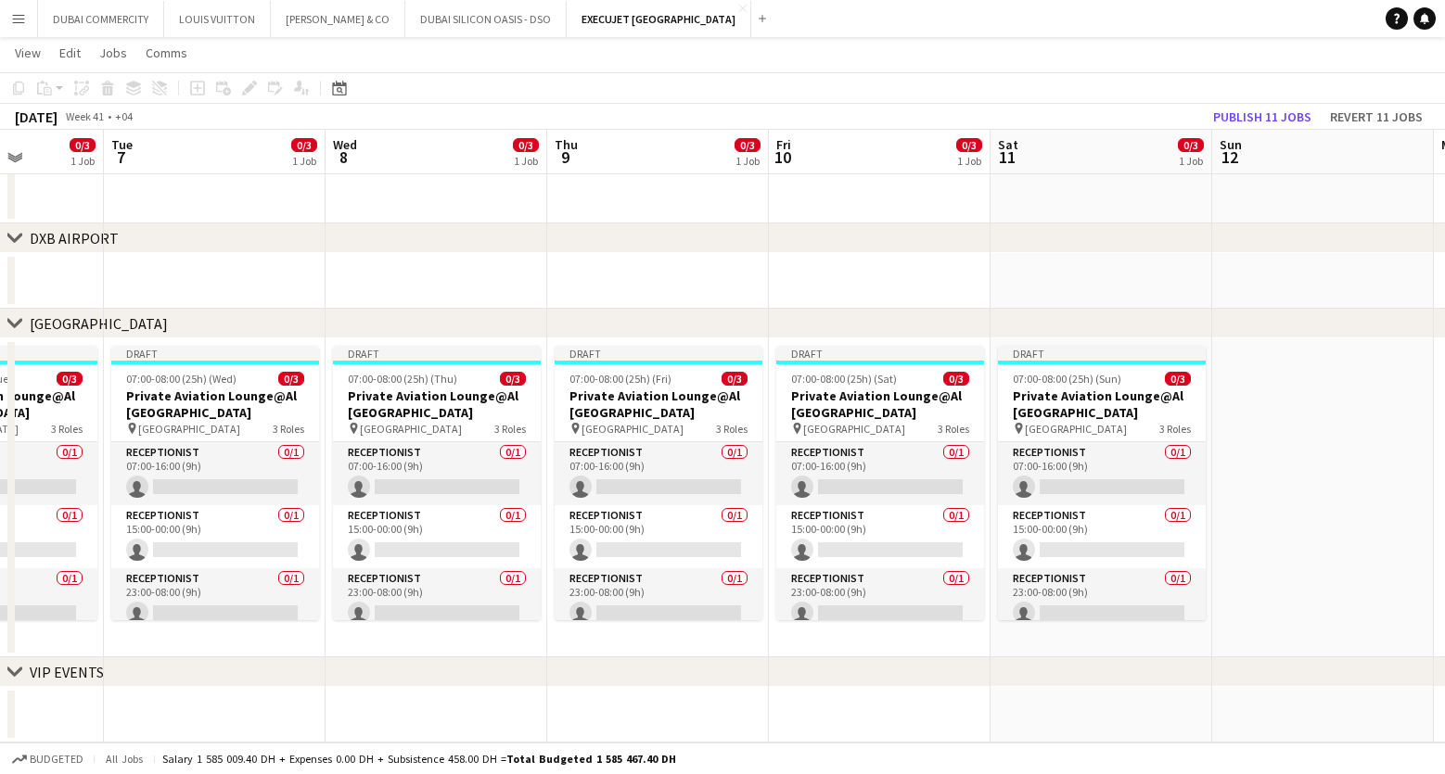
drag, startPoint x: 539, startPoint y: 686, endPoint x: 939, endPoint y: 696, distance: 399.8
click at [939, 696] on div "chevron-right DXB AIRPORT chevron-right AL MAKTOUM AIRPORT chevron-right VIP EV…" at bounding box center [722, 243] width 1445 height 999
drag, startPoint x: 611, startPoint y: 684, endPoint x: 325, endPoint y: 679, distance: 286.6
click at [334, 680] on div "chevron-right VIP EVENTS" at bounding box center [722, 673] width 1445 height 30
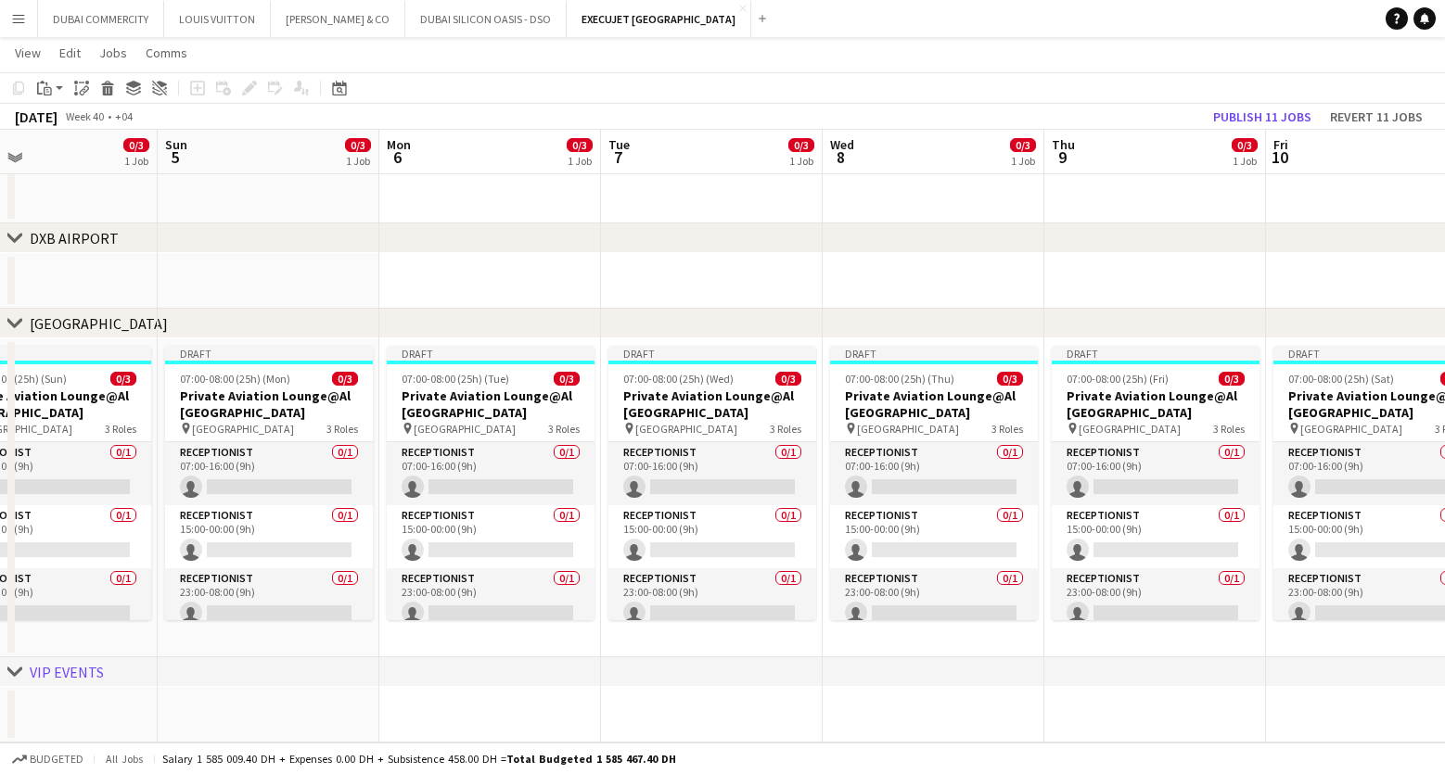
drag, startPoint x: 548, startPoint y: 537, endPoint x: 1276, endPoint y: 545, distance: 728.1
click at [1276, 545] on app-calendar-viewport "Thu 2 0/3 1 Job Fri 3 0/3 1 Job Sat 4 0/3 1 Job Sun 5 0/3 1 Job Mon 6 0/3 1 Job…" at bounding box center [722, 243] width 1445 height 999
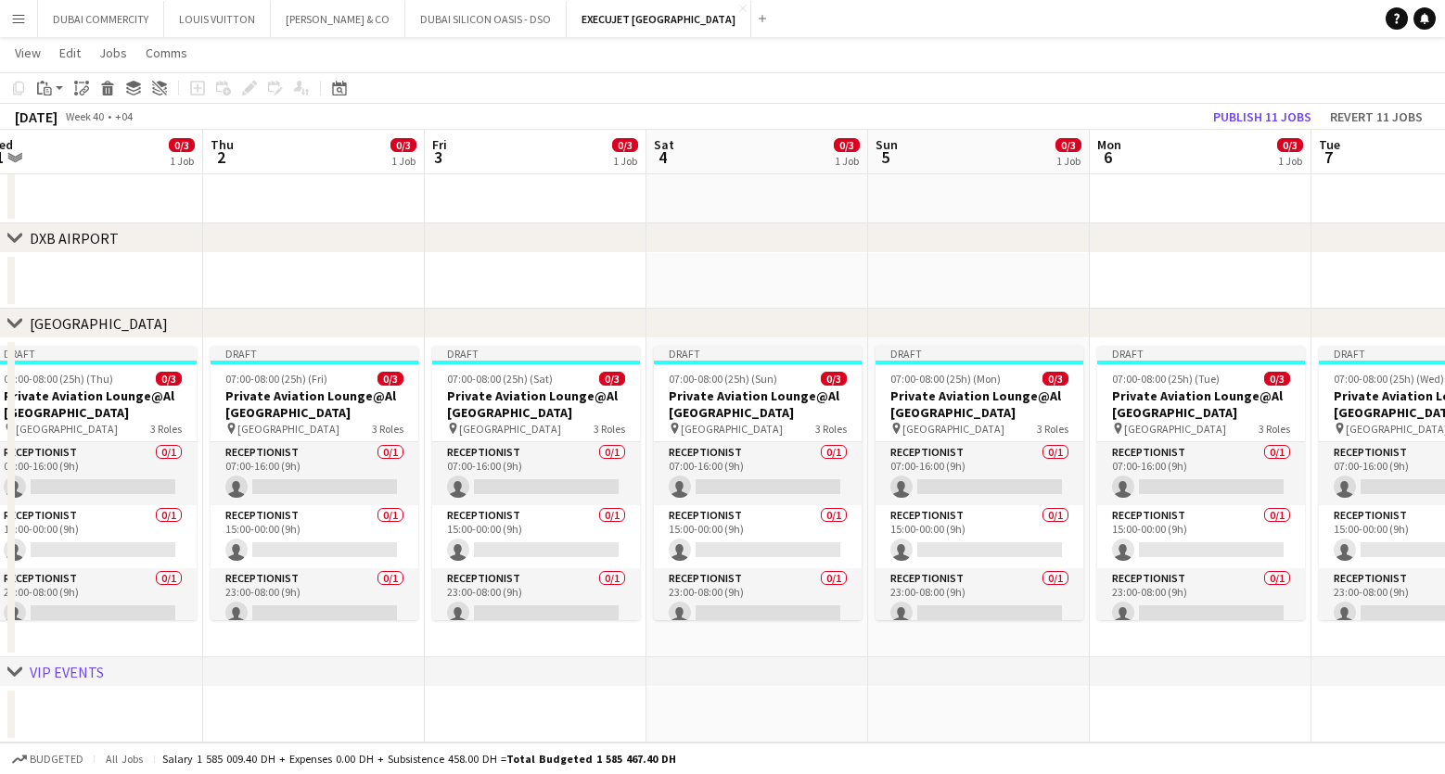
scroll to position [0, 684]
drag, startPoint x: 229, startPoint y: 551, endPoint x: 704, endPoint y: 556, distance: 474.9
click at [704, 556] on app-calendar-viewport "Sun 28 3/3 1 Job Mon 29 3/3 1 Job Tue 30 3/3 1 Job Wed 1 0/3 1 Job Thu 2 0/3 1 …" at bounding box center [722, 243] width 1445 height 999
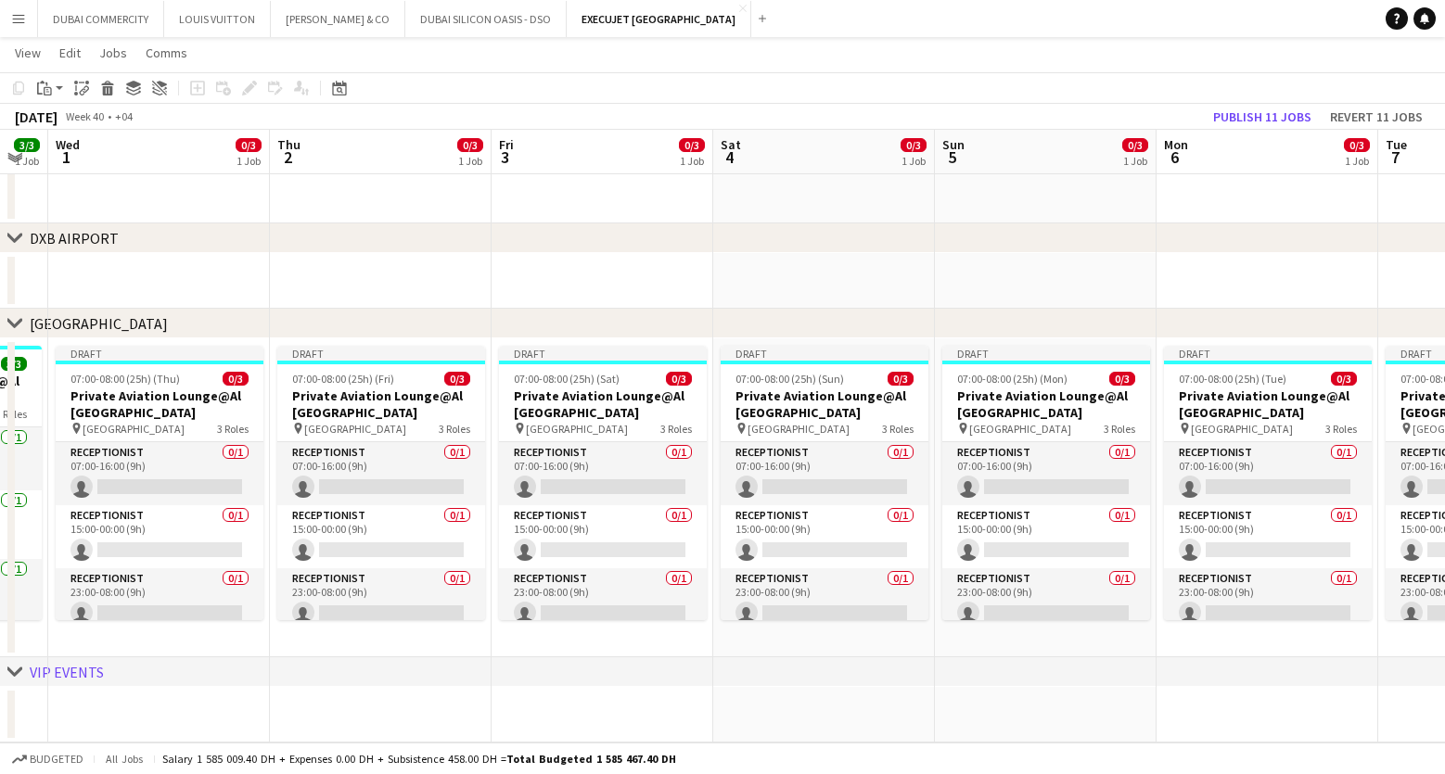
scroll to position [0, 662]
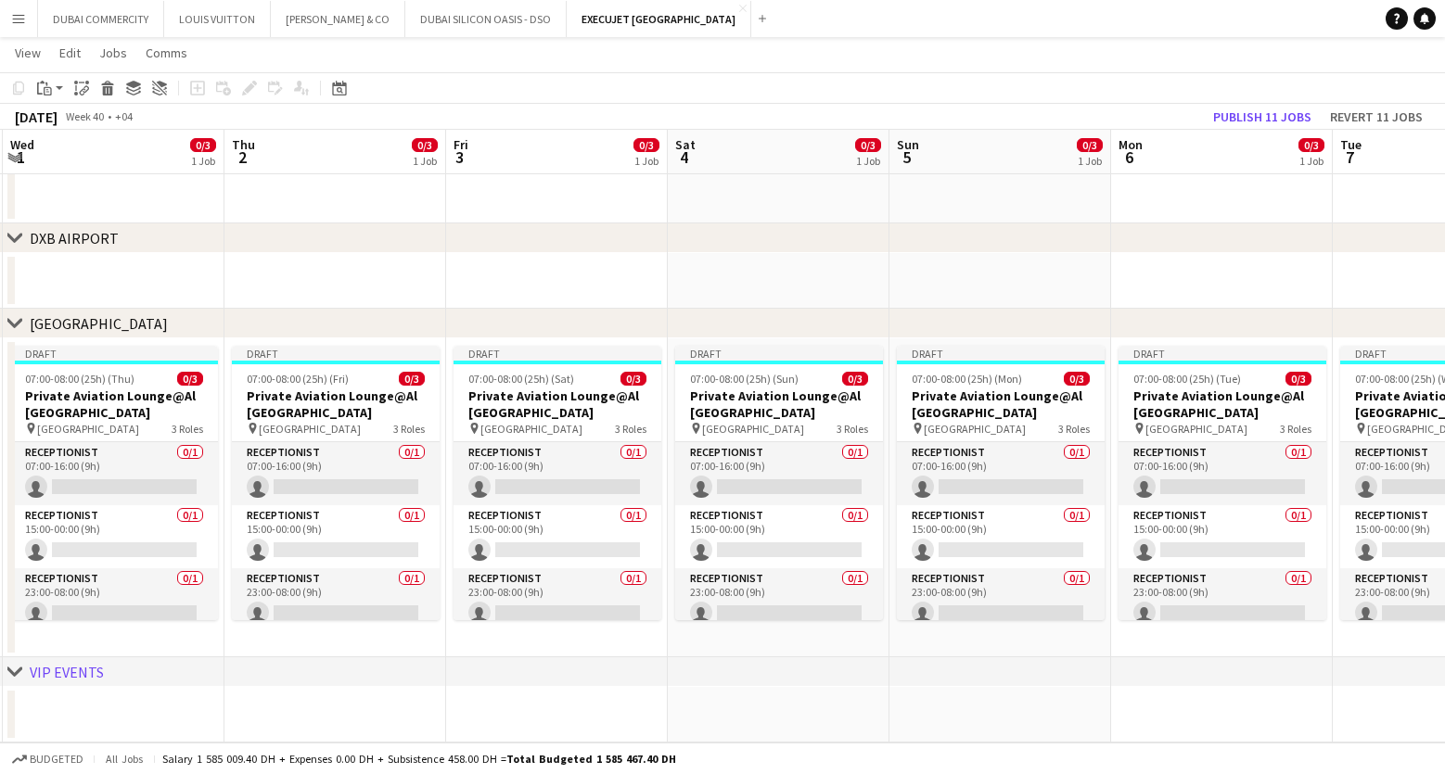
drag, startPoint x: 393, startPoint y: 472, endPoint x: 415, endPoint y: 489, distance: 27.8
click at [415, 489] on app-calendar-viewport "Sun 28 3/3 1 Job Mon 29 3/3 1 Job Tue 30 3/3 1 Job Wed 1 0/3 1 Job Thu 2 0/3 1 …" at bounding box center [722, 243] width 1445 height 999
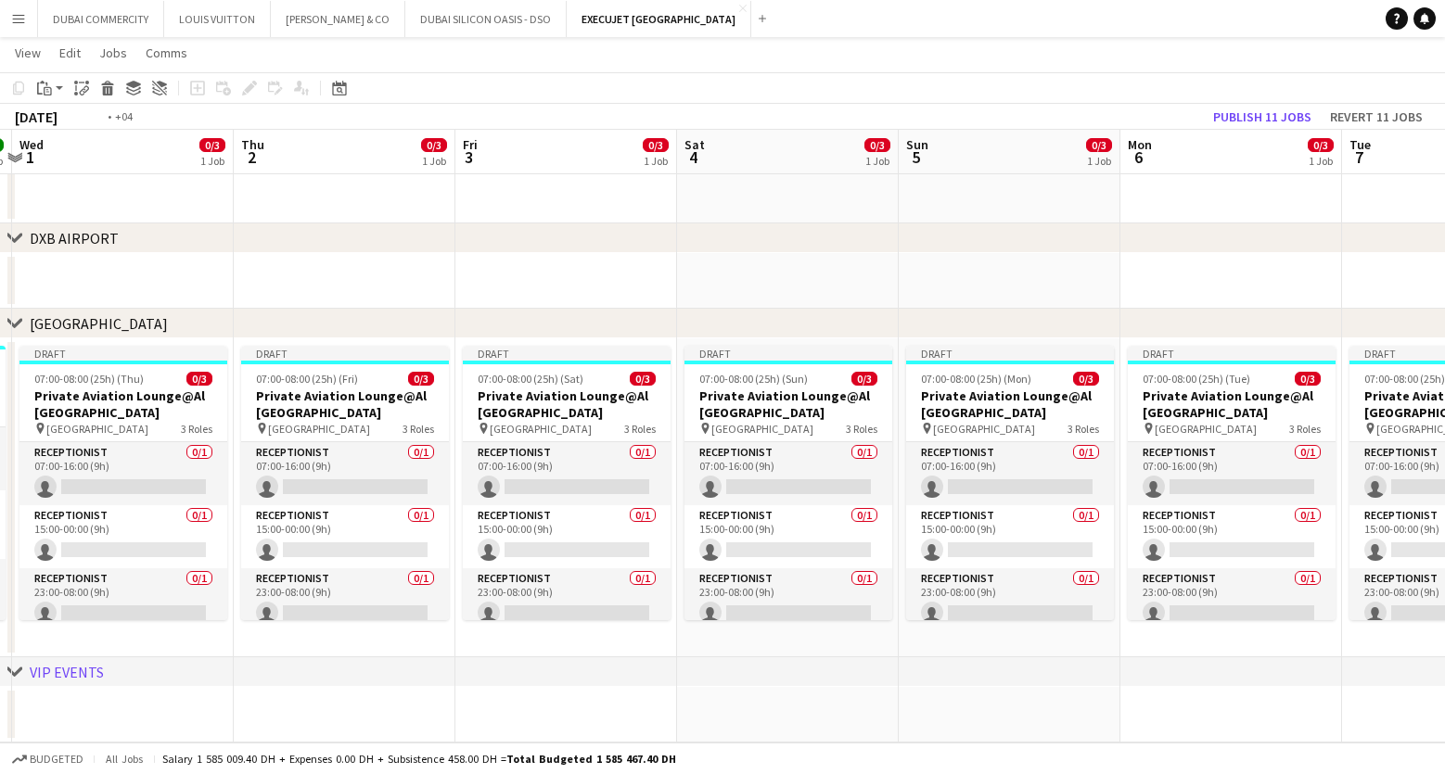
scroll to position [0, 387]
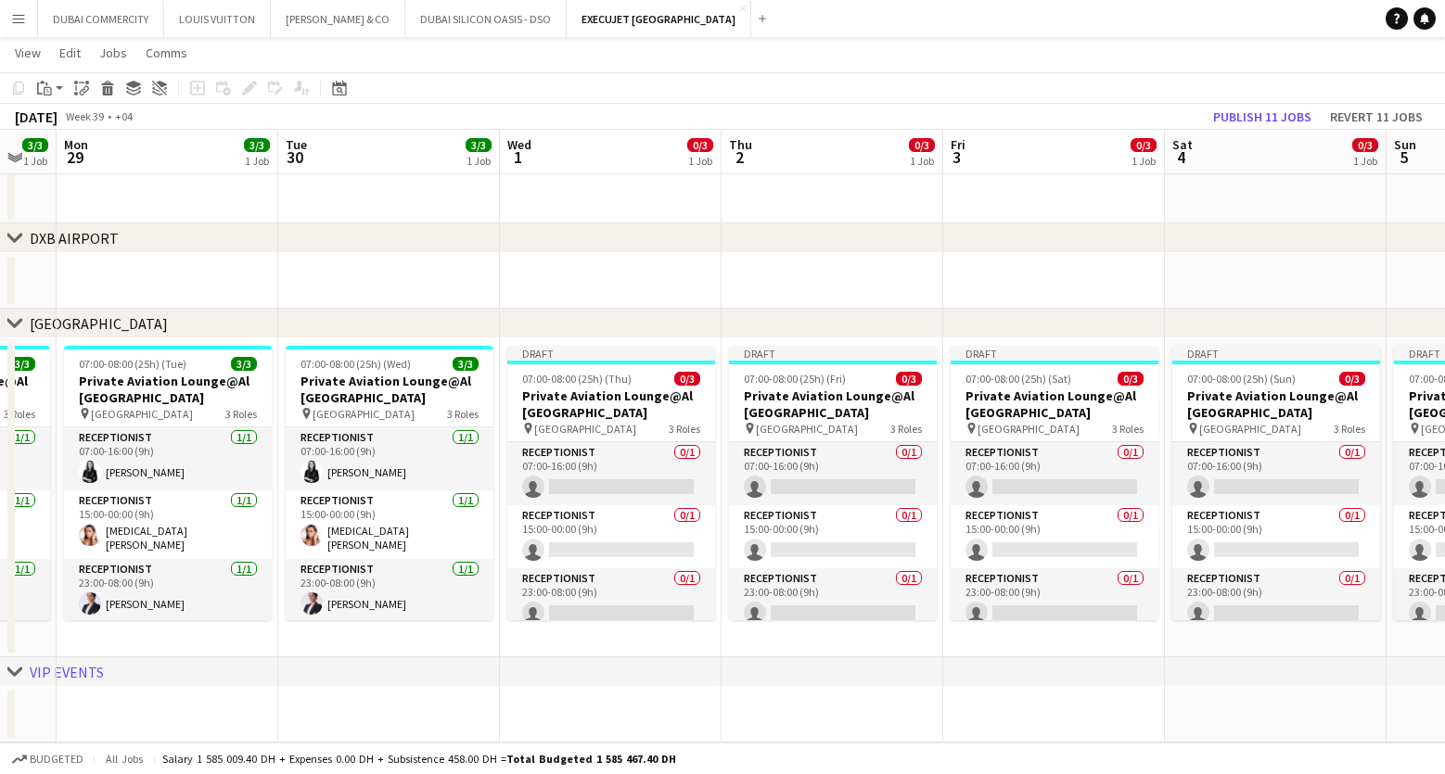
drag, startPoint x: 217, startPoint y: 690, endPoint x: 714, endPoint y: 688, distance: 497.1
click at [714, 688] on app-calendar-viewport "Sat 27 3/3 1 Job Sun 28 3/3 1 Job Mon 29 3/3 1 Job Tue 30 3/3 1 Job Wed 1 0/3 1…" at bounding box center [722, 243] width 1445 height 999
click at [160, 515] on app-card-role "Receptionist 1/1 15:00-00:00 (9h) Yasmin El Rahi" at bounding box center [168, 525] width 208 height 69
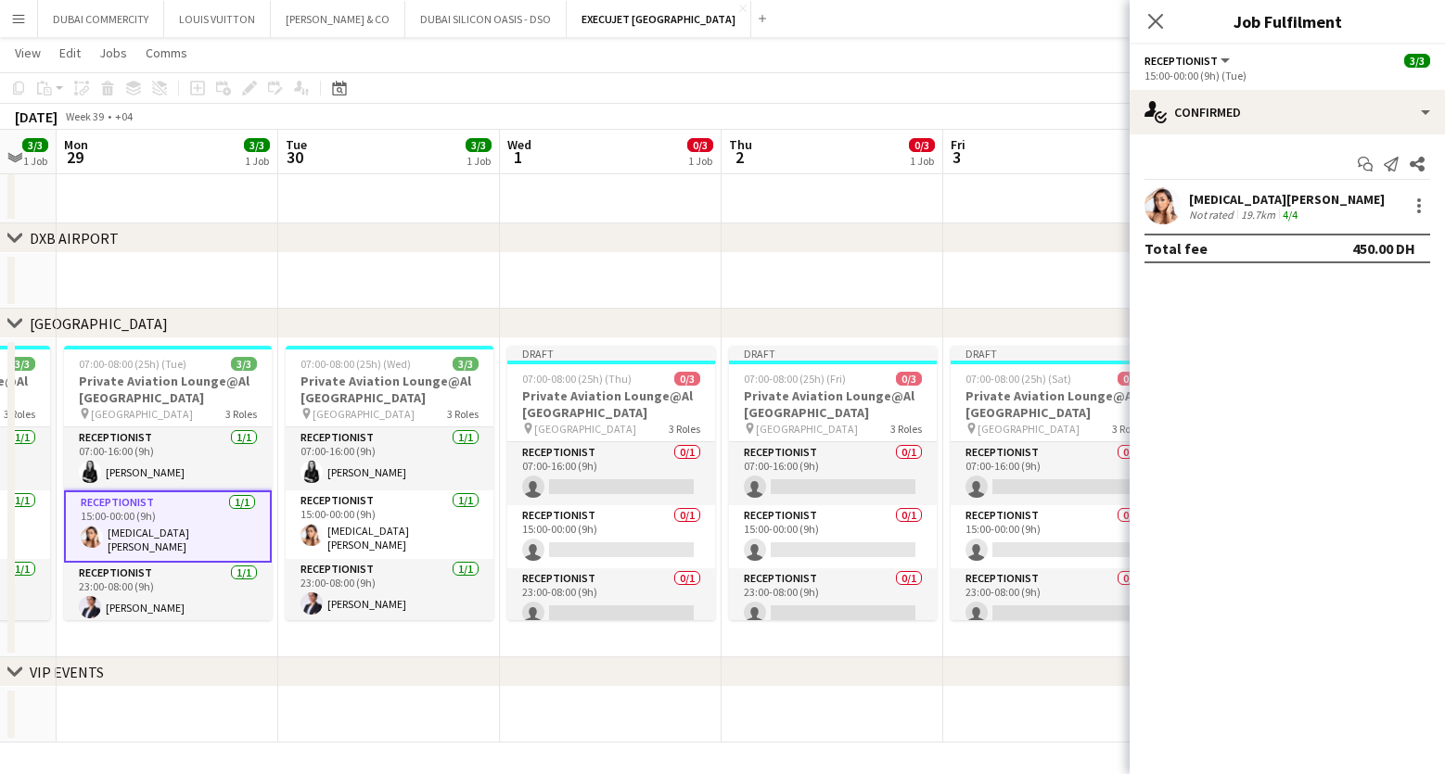
click at [485, 710] on app-date-cell at bounding box center [389, 715] width 222 height 56
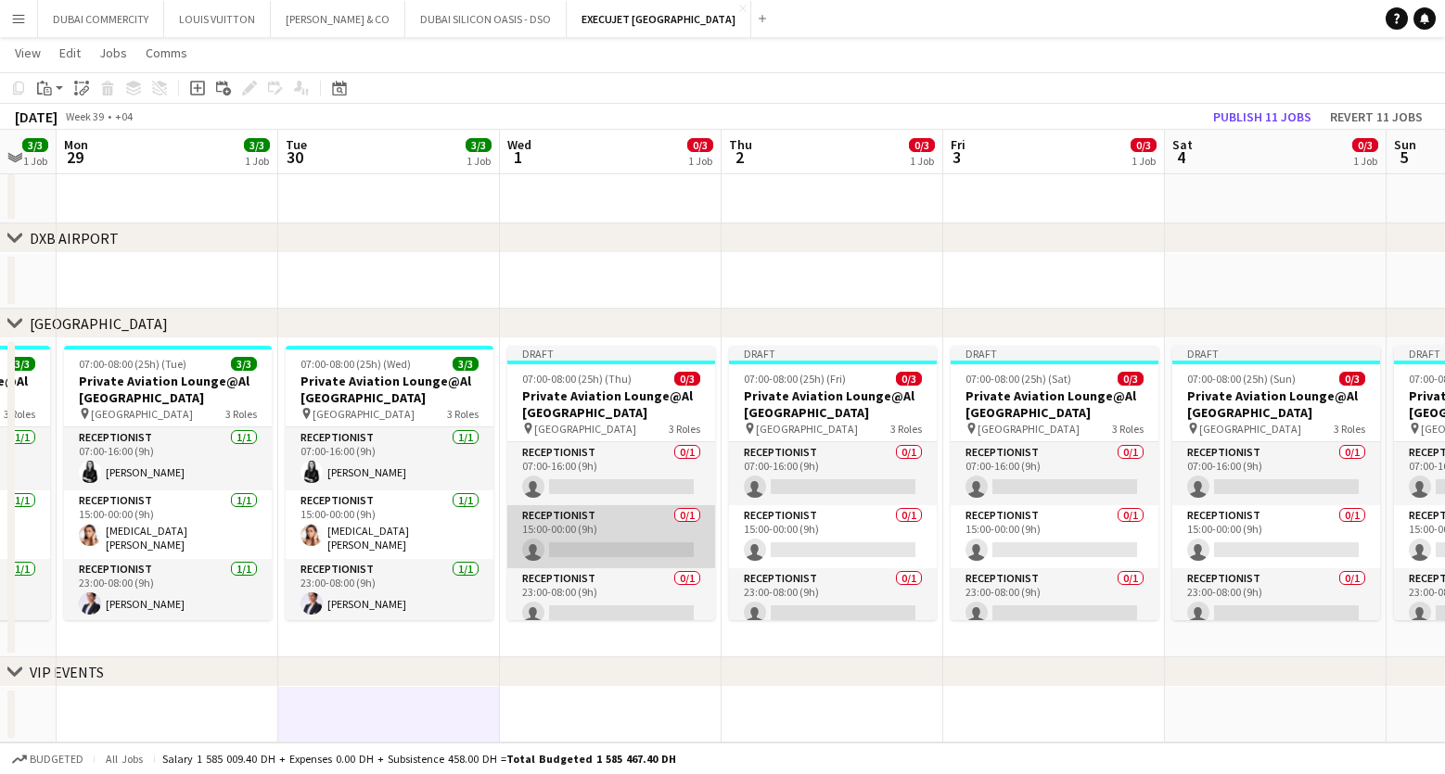
click at [580, 525] on app-card-role "Receptionist 0/1 15:00-00:00 (9h) single-neutral-actions" at bounding box center [611, 536] width 208 height 63
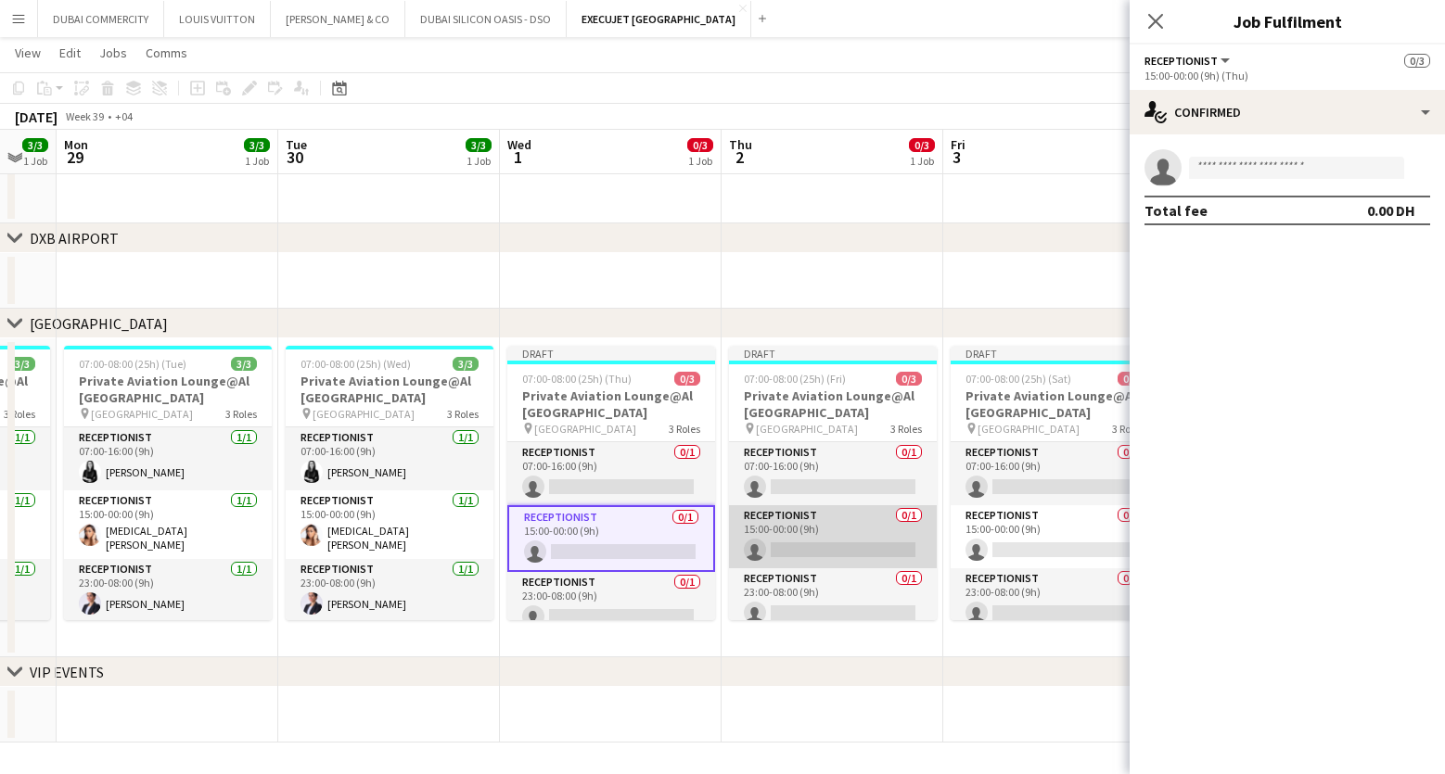
click at [825, 536] on app-card-role "Receptionist 0/1 15:00-00:00 (9h) single-neutral-actions" at bounding box center [833, 536] width 208 height 63
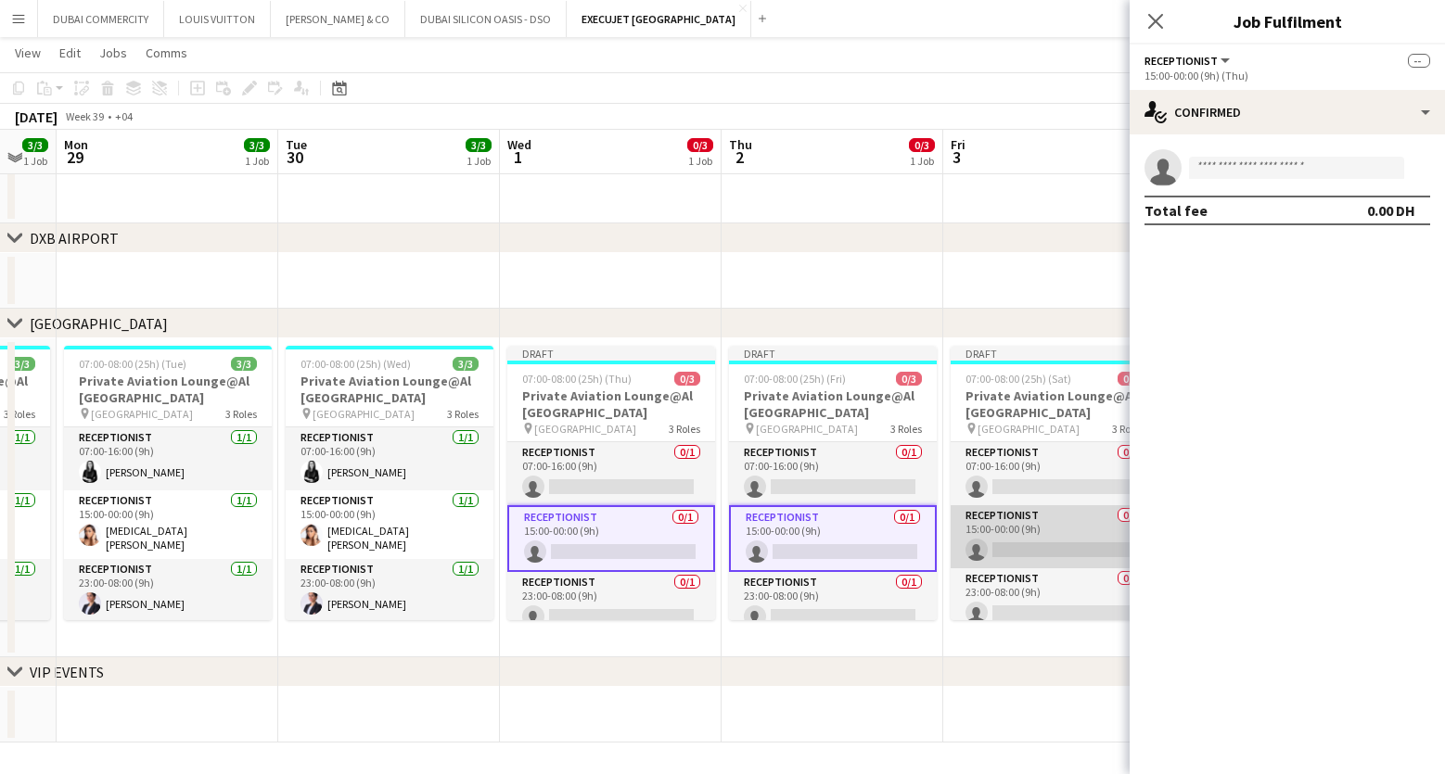
click at [1048, 545] on app-card-role "Receptionist 0/1 15:00-00:00 (9h) single-neutral-actions" at bounding box center [1055, 536] width 208 height 63
drag, startPoint x: 986, startPoint y: 670, endPoint x: 688, endPoint y: 673, distance: 297.7
click at [688, 673] on div "chevron-right VIP EVENTS" at bounding box center [722, 673] width 1445 height 30
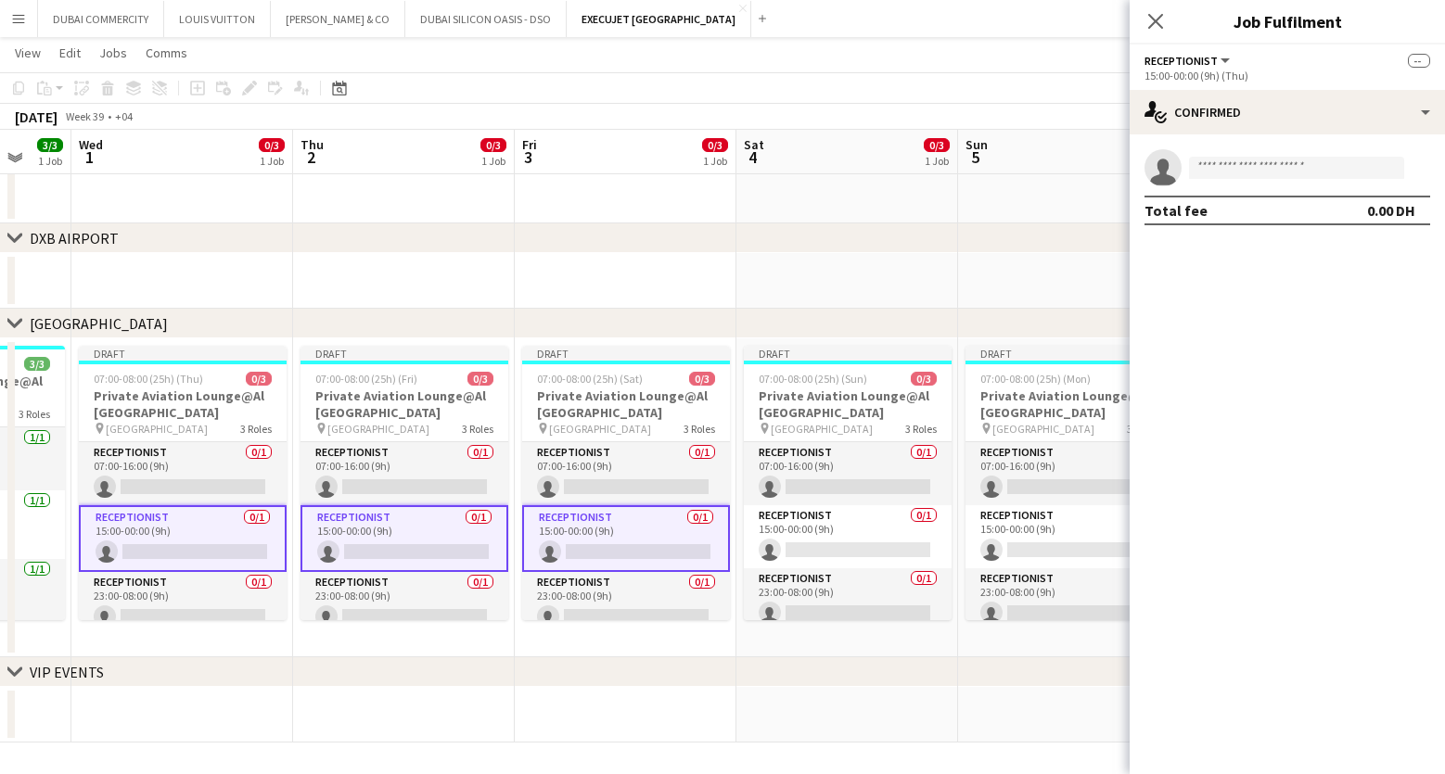
scroll to position [0, 827]
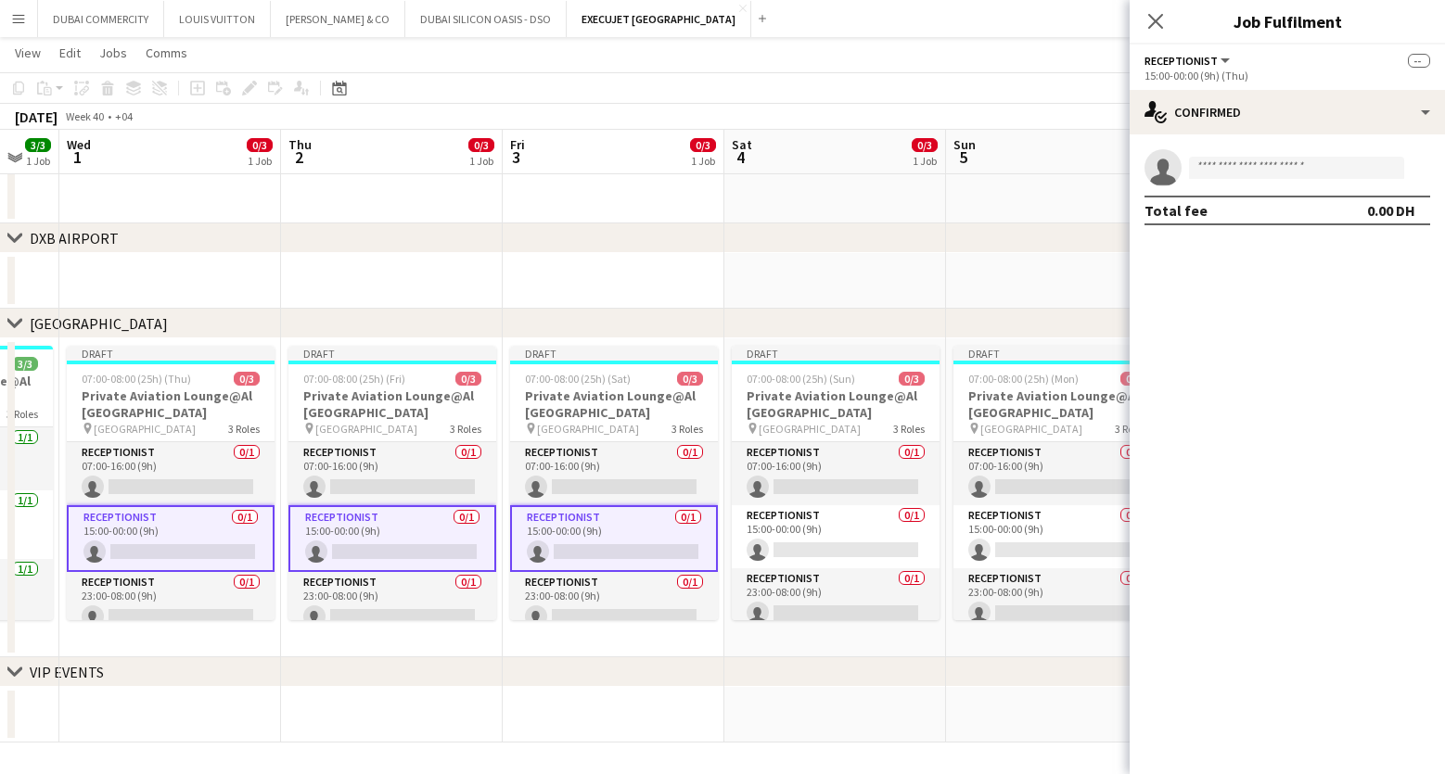
drag, startPoint x: 968, startPoint y: 690, endPoint x: 528, endPoint y: 692, distance: 440.5
click at [528, 692] on app-calendar-viewport "Sat 27 3/3 1 Job Sun 28 3/3 1 Job Mon 29 3/3 1 Job Tue 30 3/3 1 Job Wed 1 0/3 1…" at bounding box center [722, 243] width 1445 height 999
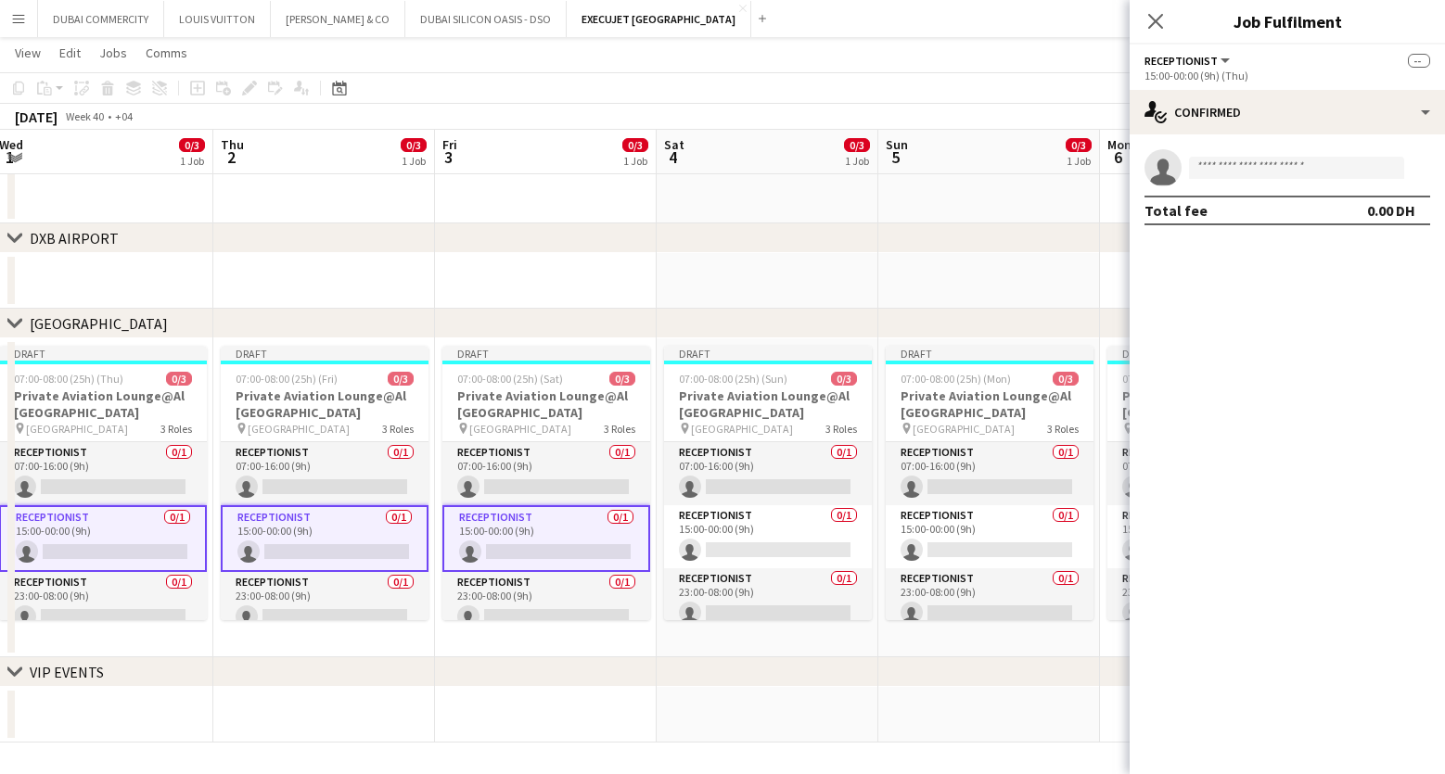
scroll to position [0, 680]
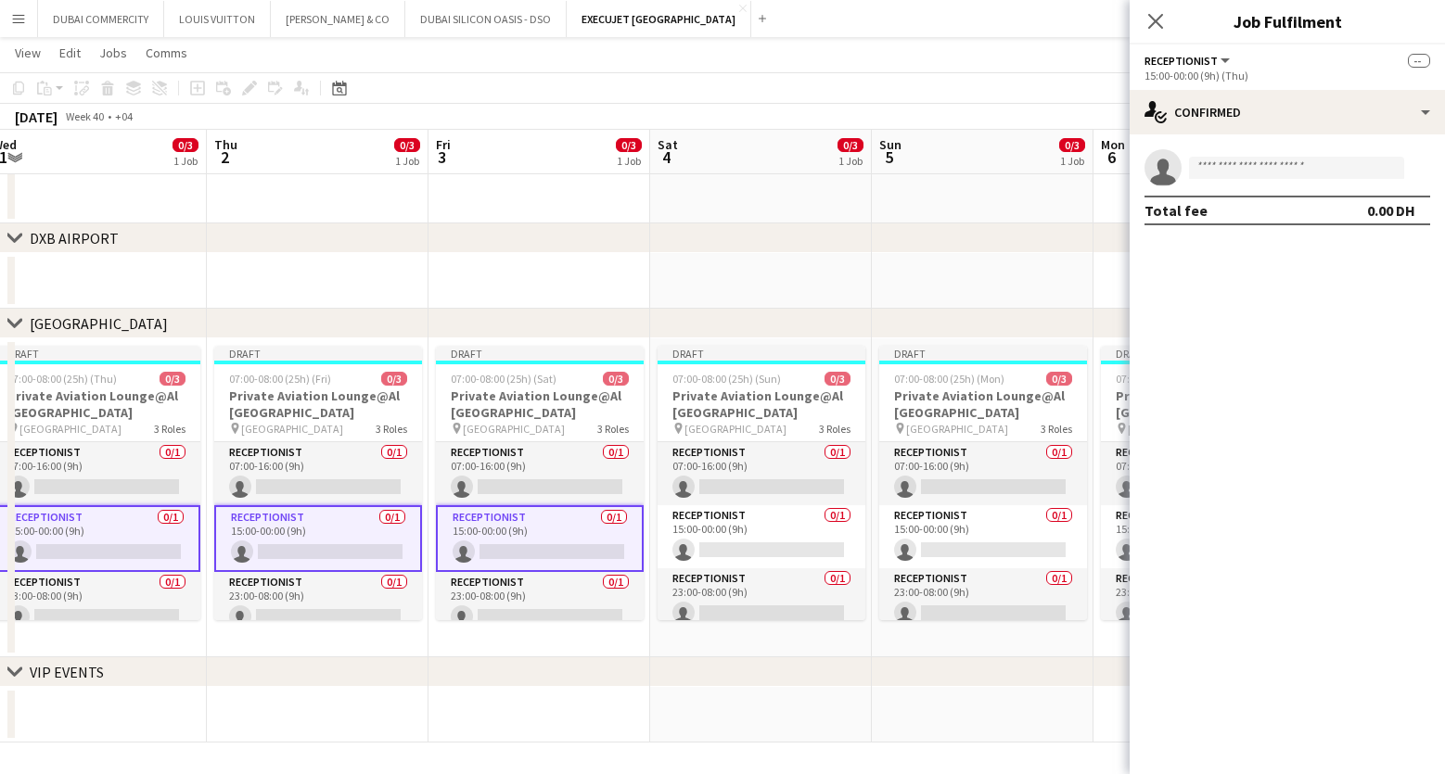
drag, startPoint x: 1031, startPoint y: 708, endPoint x: 735, endPoint y: 708, distance: 295.9
click at [735, 708] on app-calendar-viewport "Sun 28 3/3 1 Job Mon 29 3/3 1 Job Tue 30 3/3 1 Job Wed 1 0/3 1 Job Thu 2 0/3 1 …" at bounding box center [722, 243] width 1445 height 999
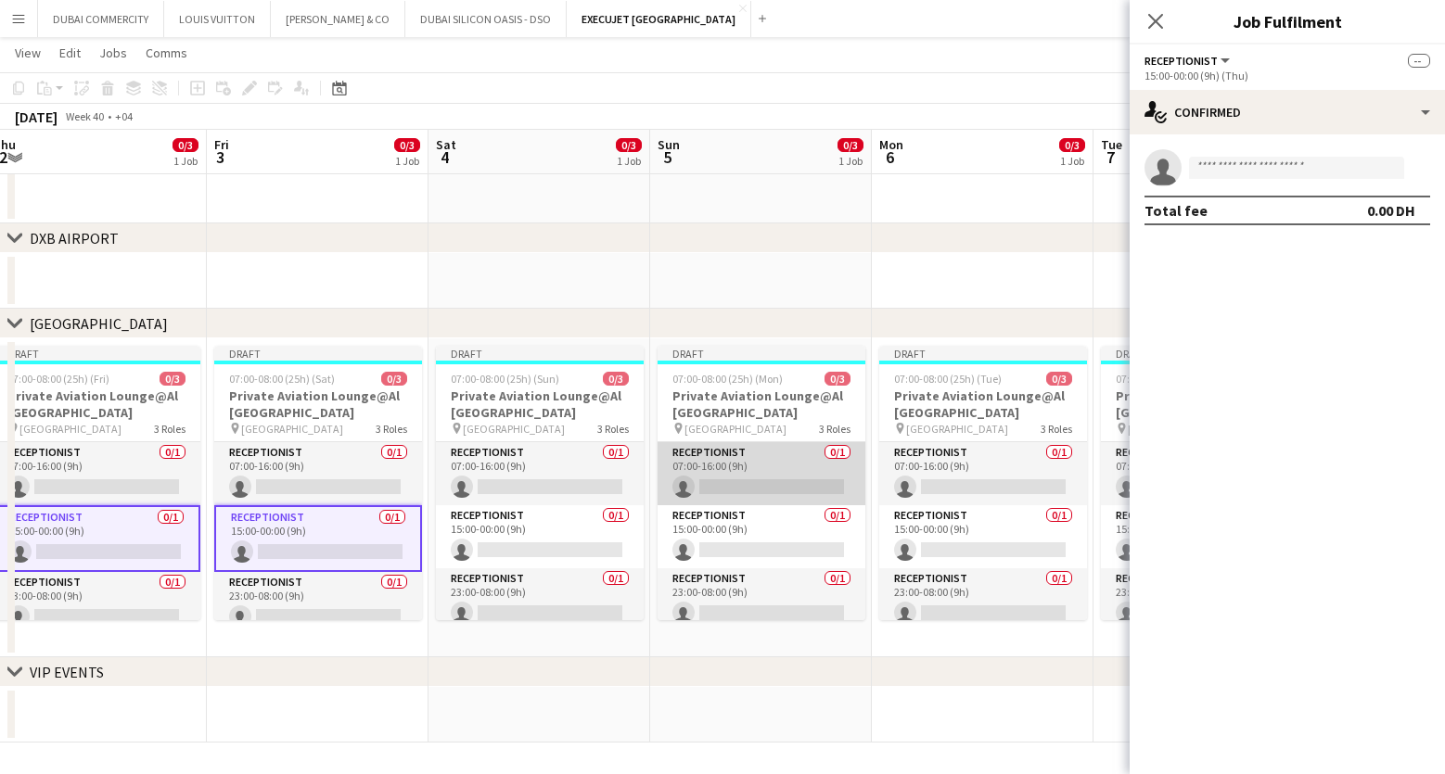
click at [743, 462] on app-card-role "Receptionist 0/1 07:00-16:00 (9h) single-neutral-actions" at bounding box center [762, 473] width 208 height 63
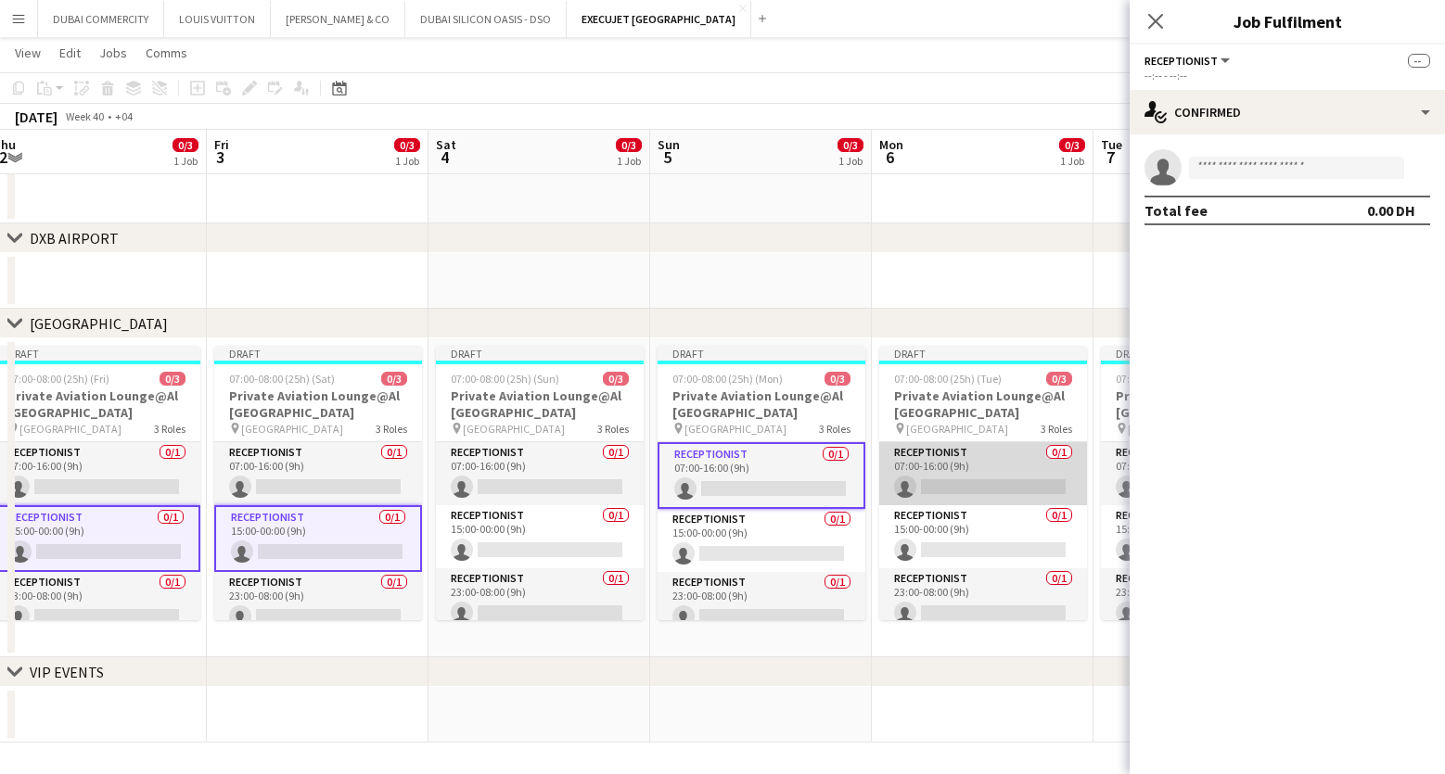
click at [942, 471] on app-card-role "Receptionist 0/1 07:00-16:00 (9h) single-neutral-actions" at bounding box center [983, 473] width 208 height 63
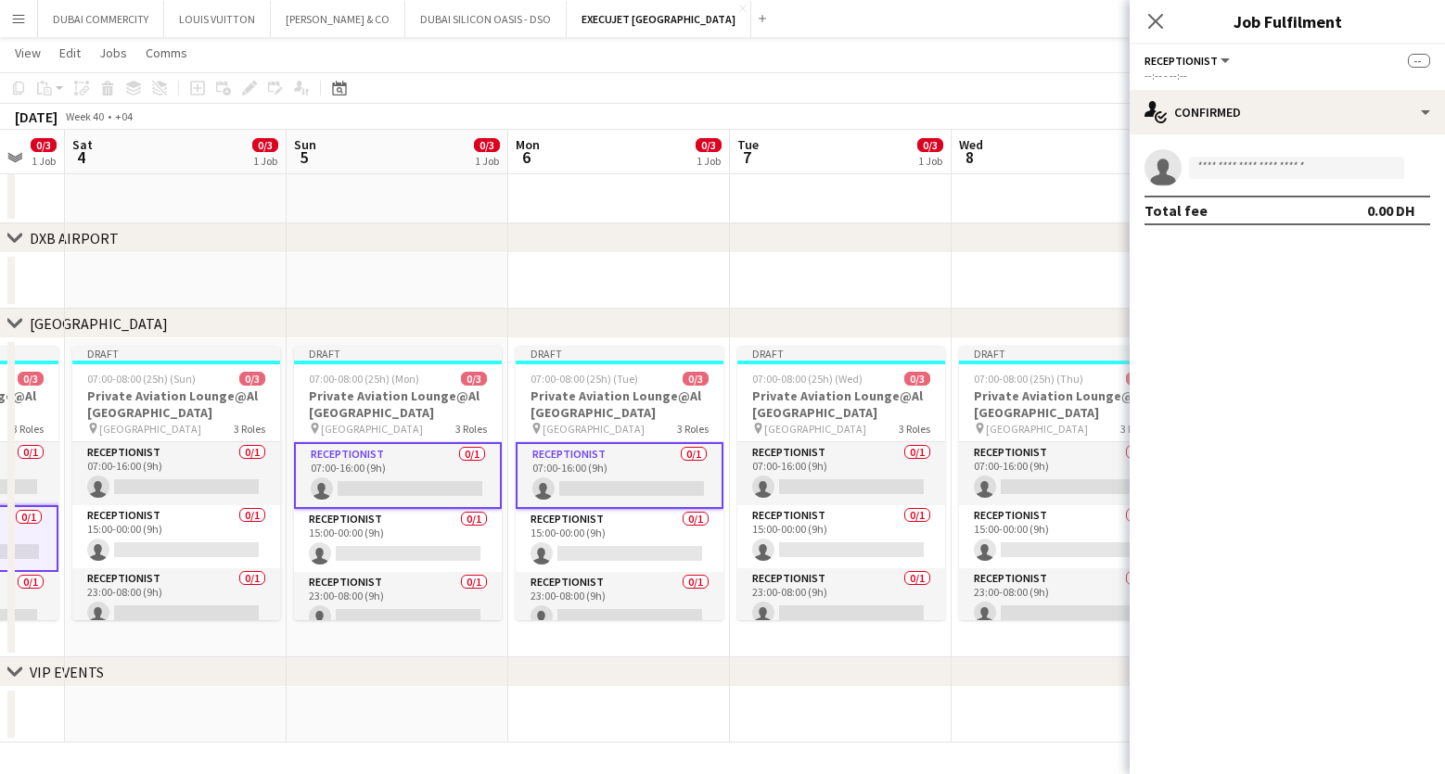
scroll to position [0, 824]
drag, startPoint x: 930, startPoint y: 704, endPoint x: 580, endPoint y: 706, distance: 350.6
click at [580, 706] on app-calendar-viewport "Tue 30 3/3 1 Job Wed 1 0/3 1 Job Thu 2 0/3 1 Job Fri 3 0/3 1 Job Sat 4 0/3 1 Jo…" at bounding box center [722, 243] width 1445 height 999
click at [811, 466] on app-card-role "Receptionist 0/1 07:00-16:00 (9h) single-neutral-actions" at bounding box center [839, 473] width 208 height 63
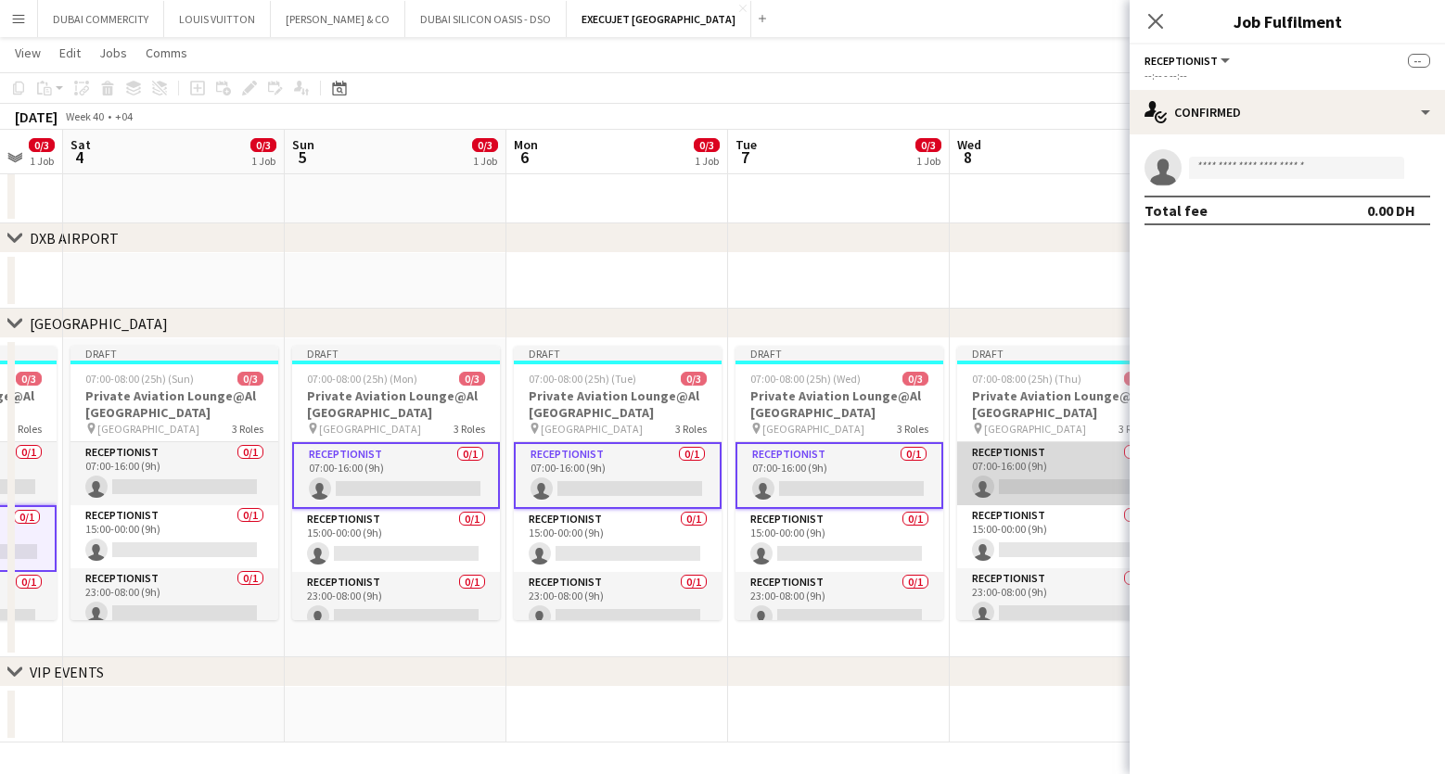
click at [1049, 477] on app-card-role "Receptionist 0/1 07:00-16:00 (9h) single-neutral-actions" at bounding box center [1061, 473] width 208 height 63
drag, startPoint x: 982, startPoint y: 678, endPoint x: 556, endPoint y: 674, distance: 425.7
click at [556, 674] on div "chevron-right VIP EVENTS" at bounding box center [722, 673] width 1445 height 30
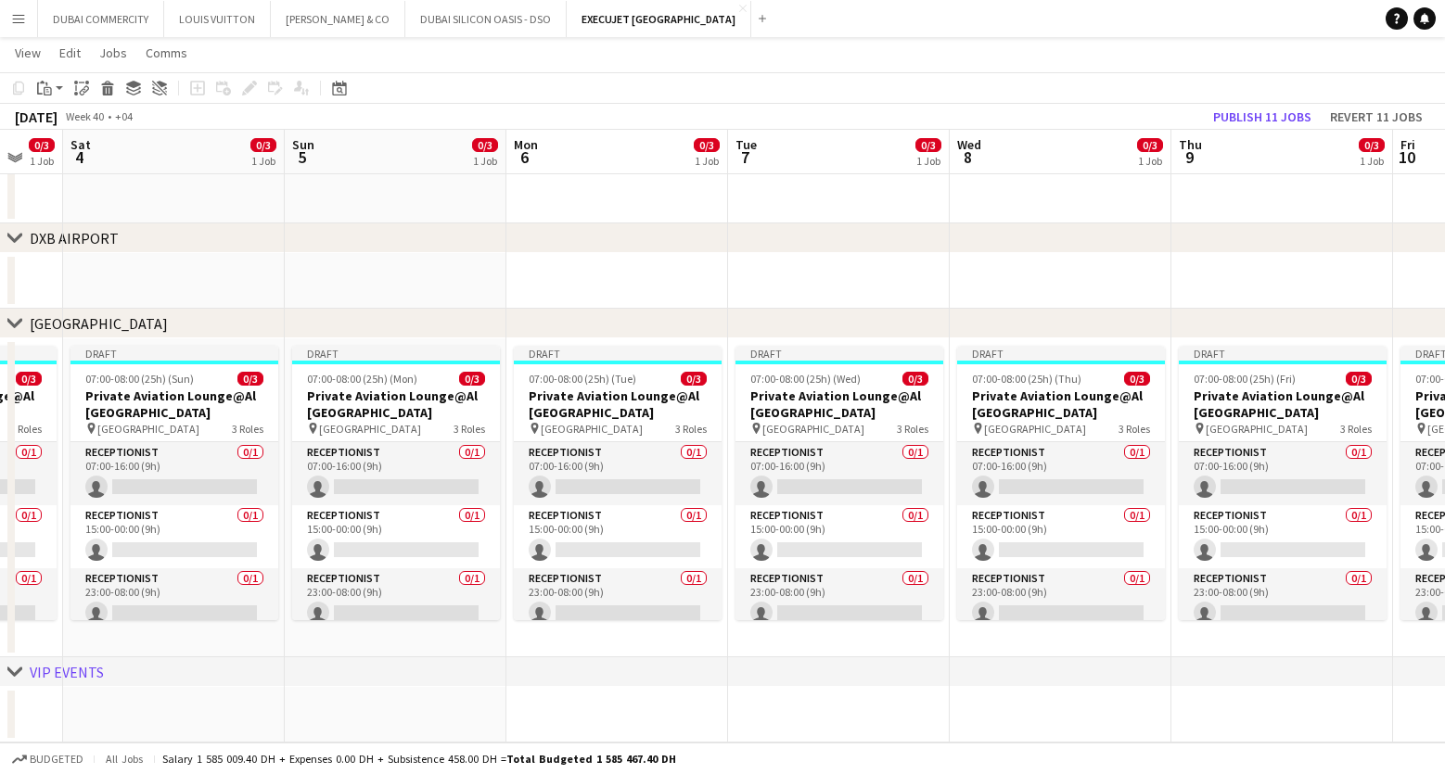
drag, startPoint x: 647, startPoint y: 681, endPoint x: 978, endPoint y: 674, distance: 330.2
click at [978, 674] on div "chevron-right VIP EVENTS" at bounding box center [722, 673] width 1445 height 30
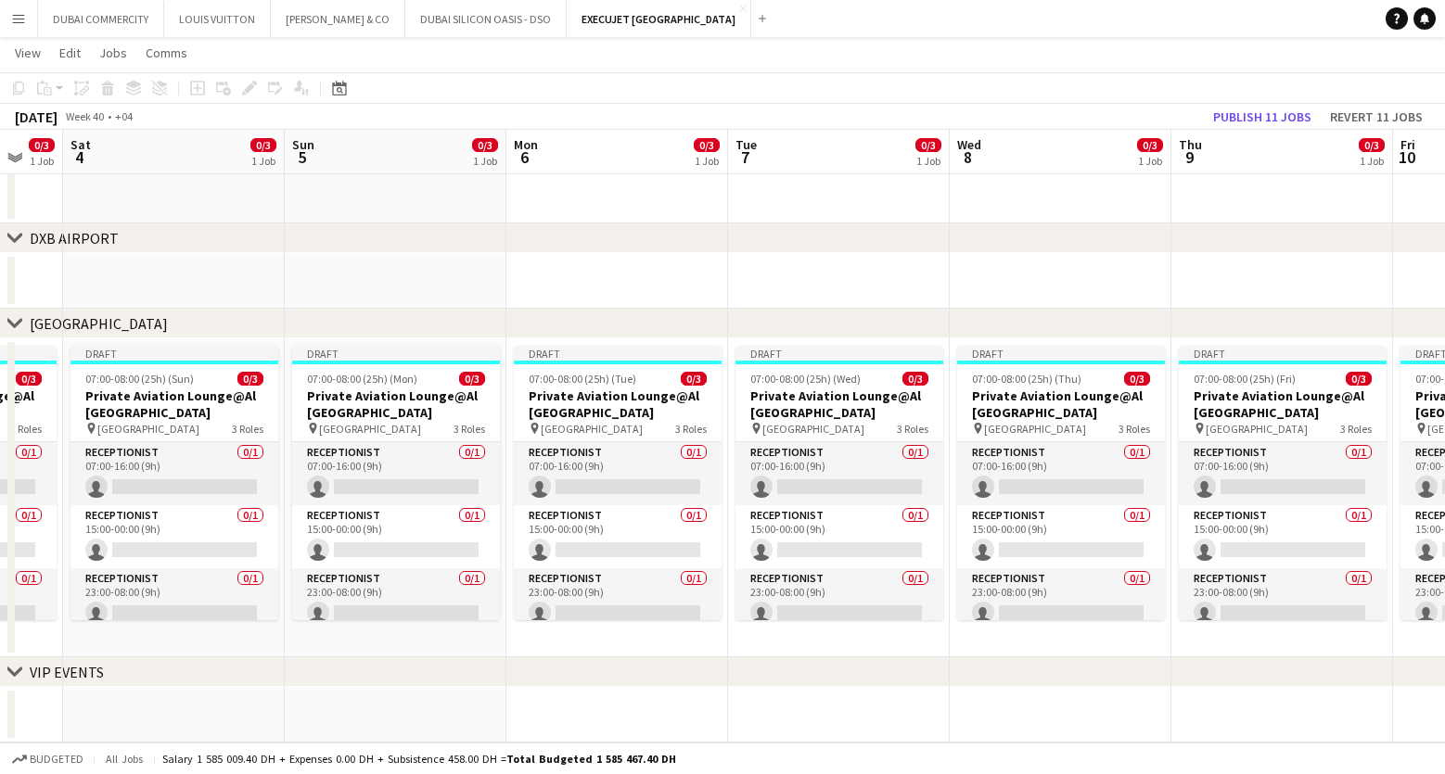
drag, startPoint x: 703, startPoint y: 659, endPoint x: 534, endPoint y: 658, distance: 168.8
click at [534, 658] on div "chevron-right VIP EVENTS" at bounding box center [722, 673] width 1445 height 30
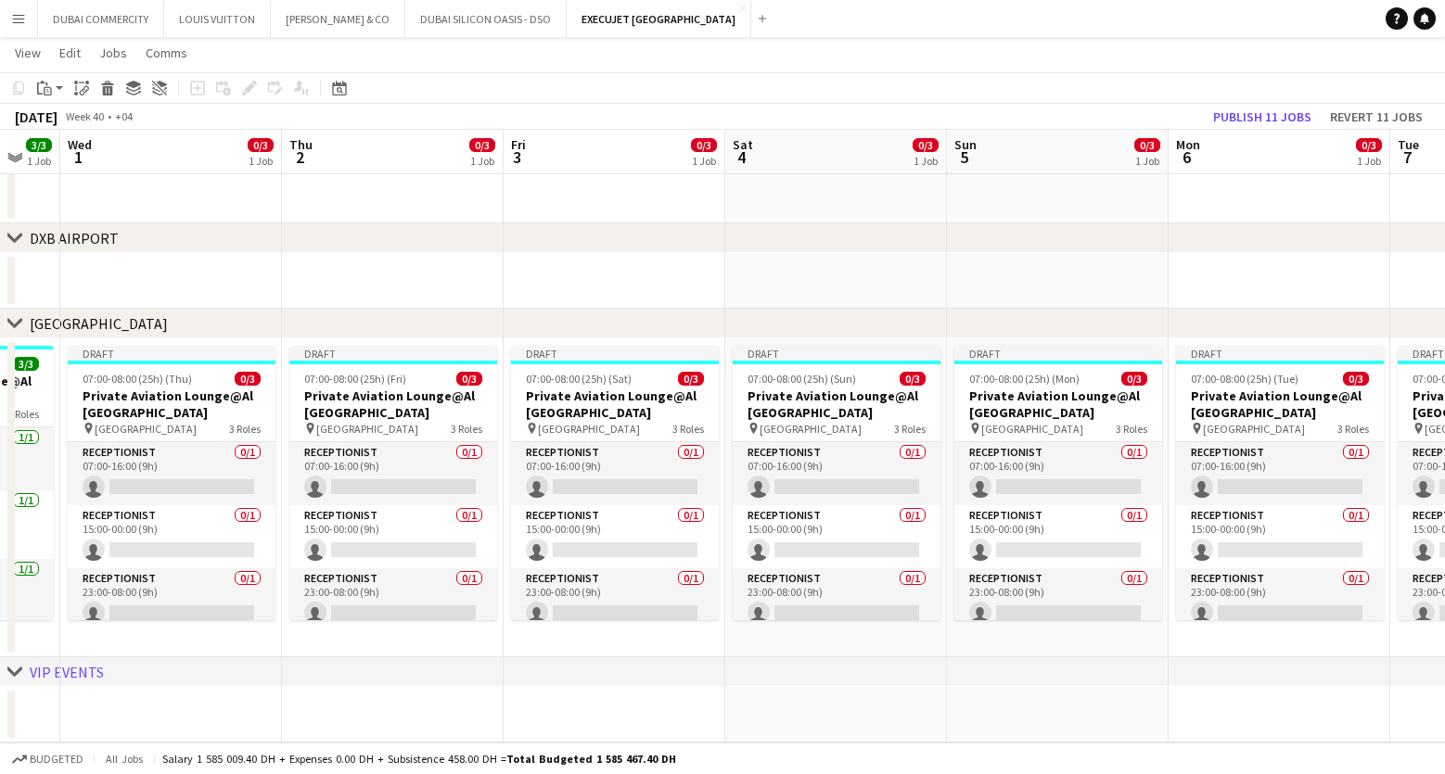
scroll to position [0, 630]
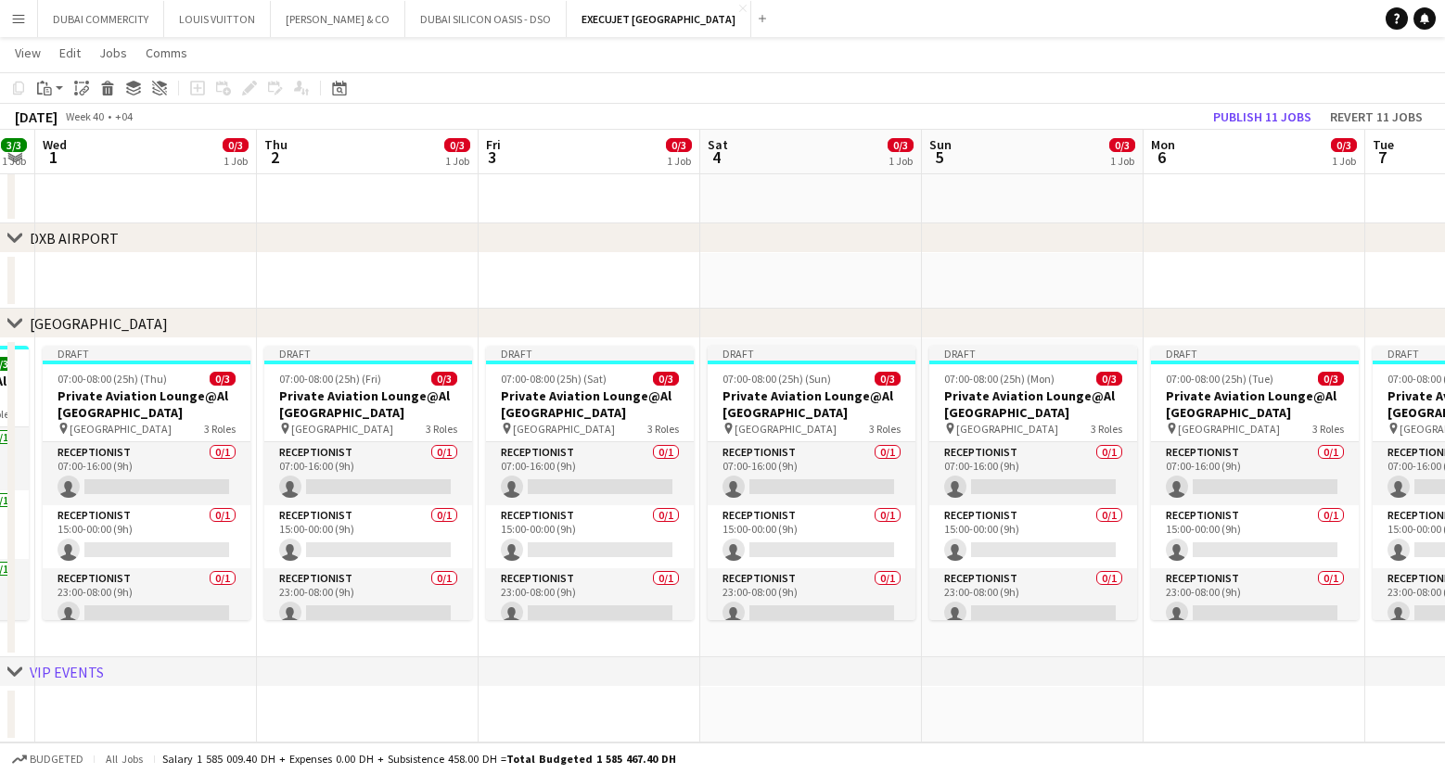
drag, startPoint x: 170, startPoint y: 470, endPoint x: 807, endPoint y: 496, distance: 637.7
click at [807, 496] on app-calendar-viewport "Sun 28 3/3 1 Job Mon 29 3/3 1 Job Tue 30 3/3 1 Job Wed 1 0/3 1 Job Thu 2 0/3 1 …" at bounding box center [722, 243] width 1445 height 999
click at [136, 538] on app-card-role "Receptionist 0/1 15:00-00:00 (9h) single-neutral-actions" at bounding box center [147, 536] width 208 height 63
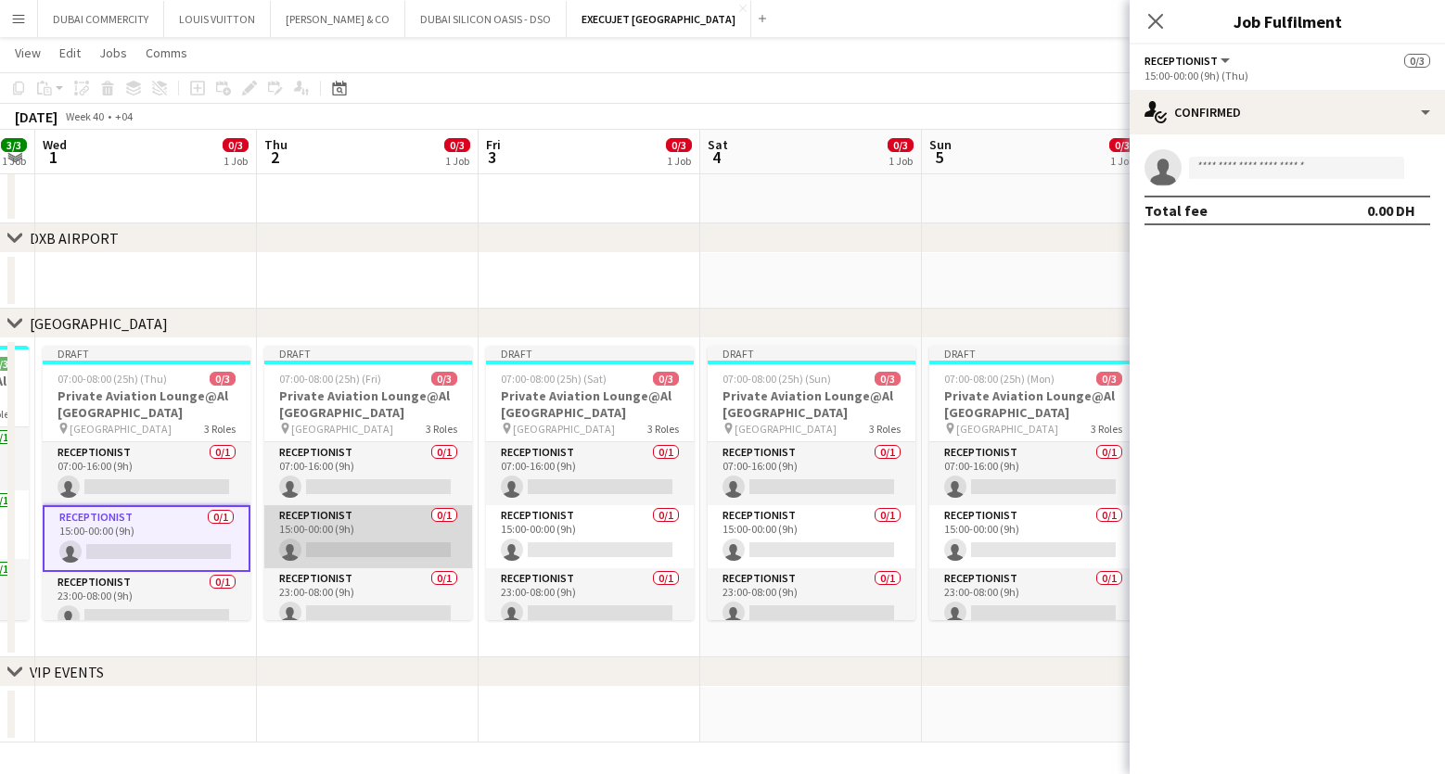
click at [321, 548] on app-card-role "Receptionist 0/1 15:00-00:00 (9h) single-neutral-actions" at bounding box center [368, 536] width 208 height 63
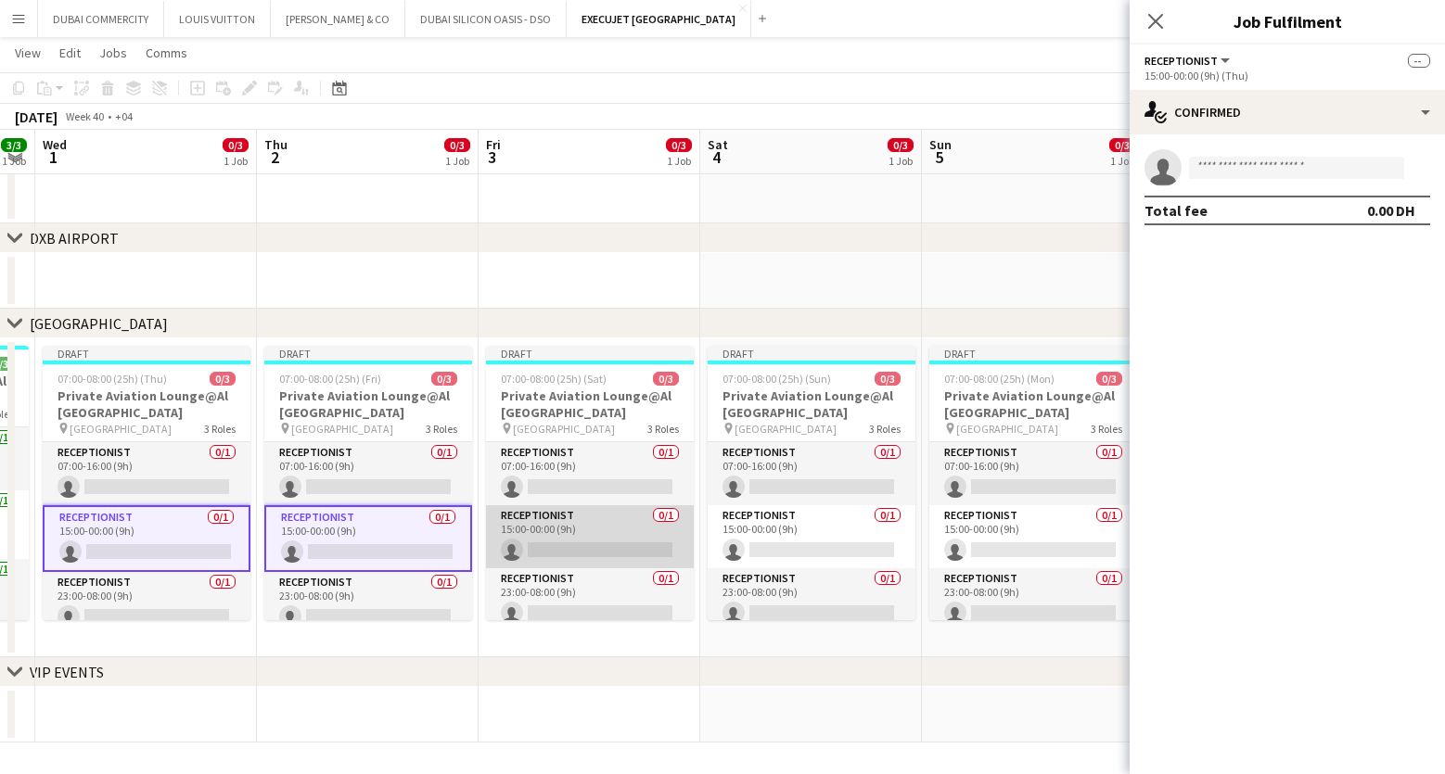
click at [569, 543] on app-card-role "Receptionist 0/1 15:00-00:00 (9h) single-neutral-actions" at bounding box center [590, 536] width 208 height 63
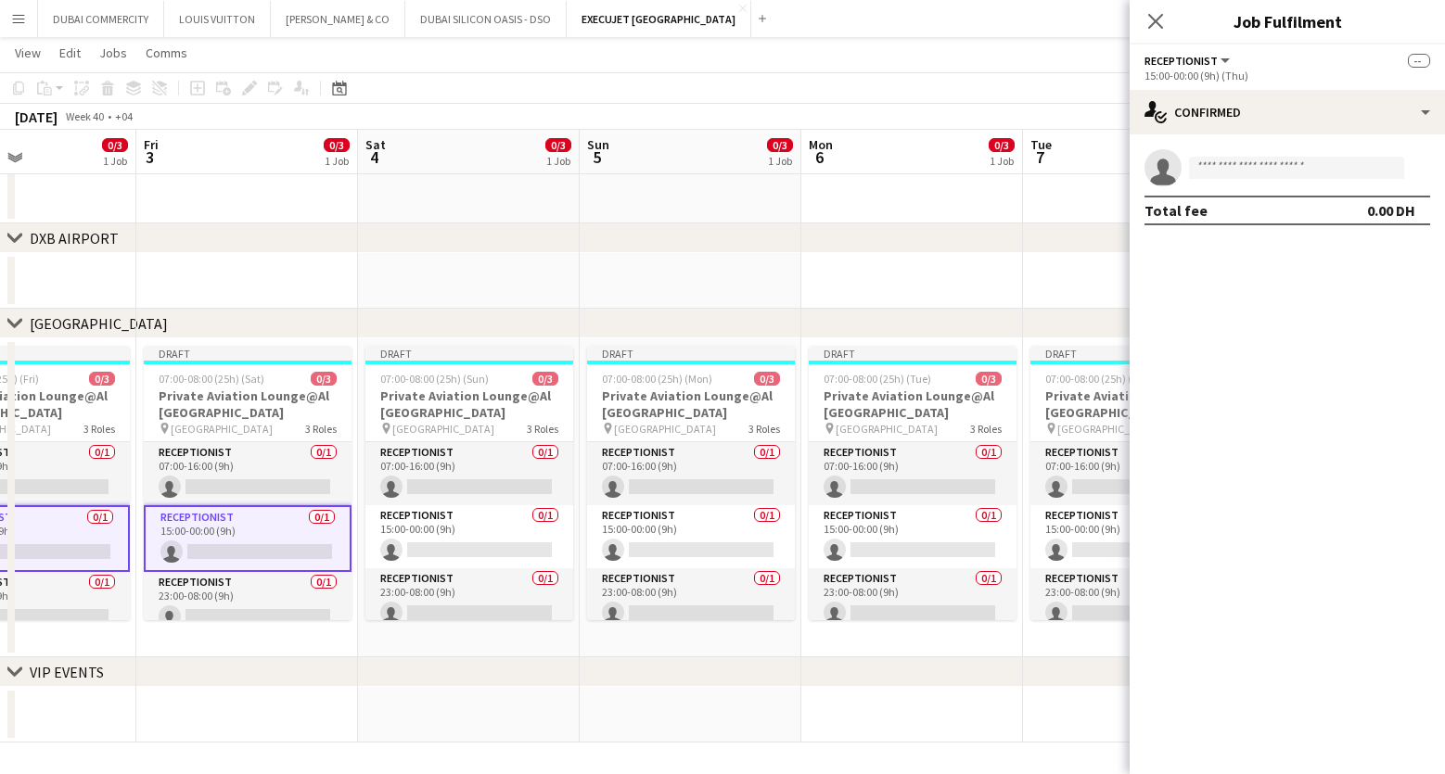
scroll to position [0, 483]
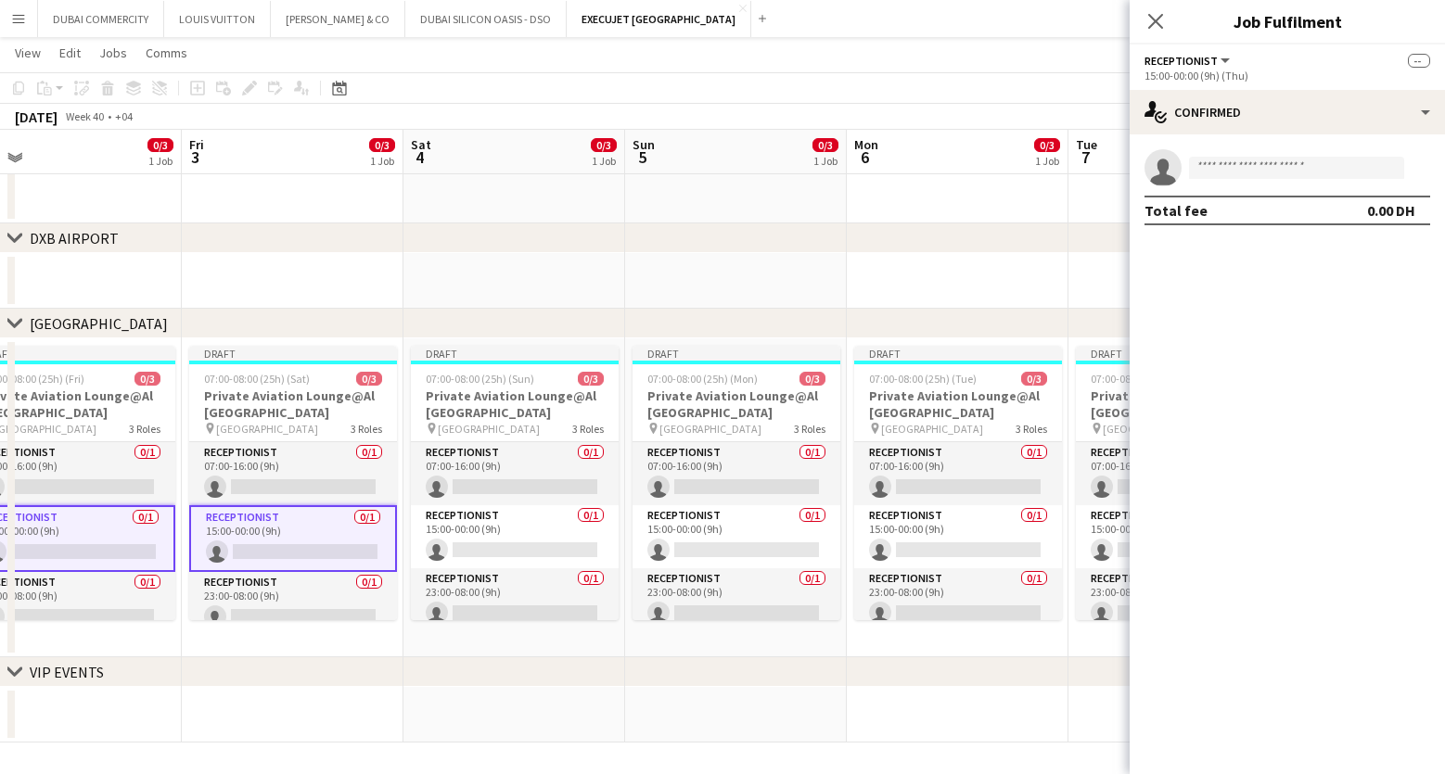
drag, startPoint x: 885, startPoint y: 694, endPoint x: 588, endPoint y: 700, distance: 296.9
click at [588, 700] on app-calendar-viewport "Tue 30 3/3 1 Job Wed 1 0/3 1 Job Thu 2 0/3 1 Job Fri 3 0/3 1 Job Sat 4 0/3 1 Jo…" at bounding box center [722, 243] width 1445 height 999
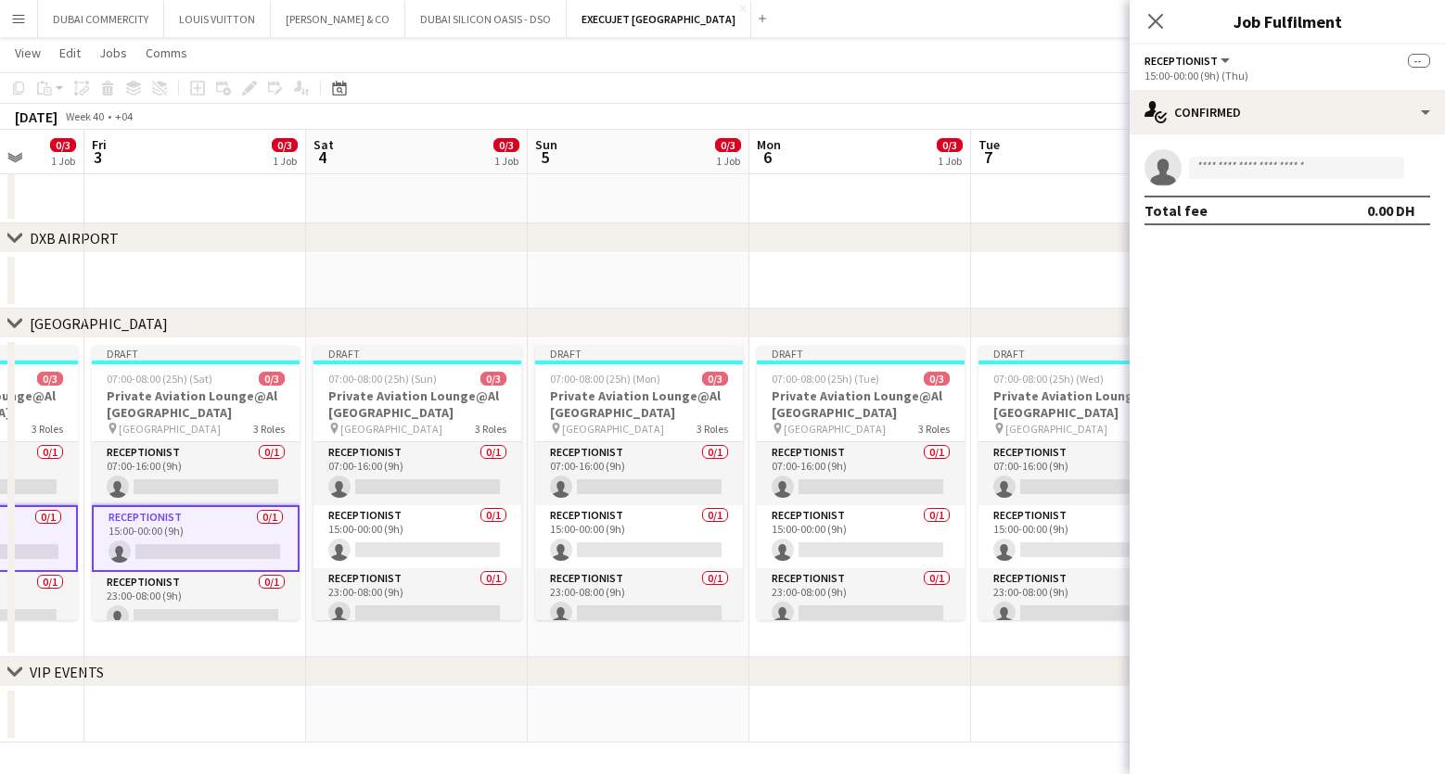
scroll to position [0, 637]
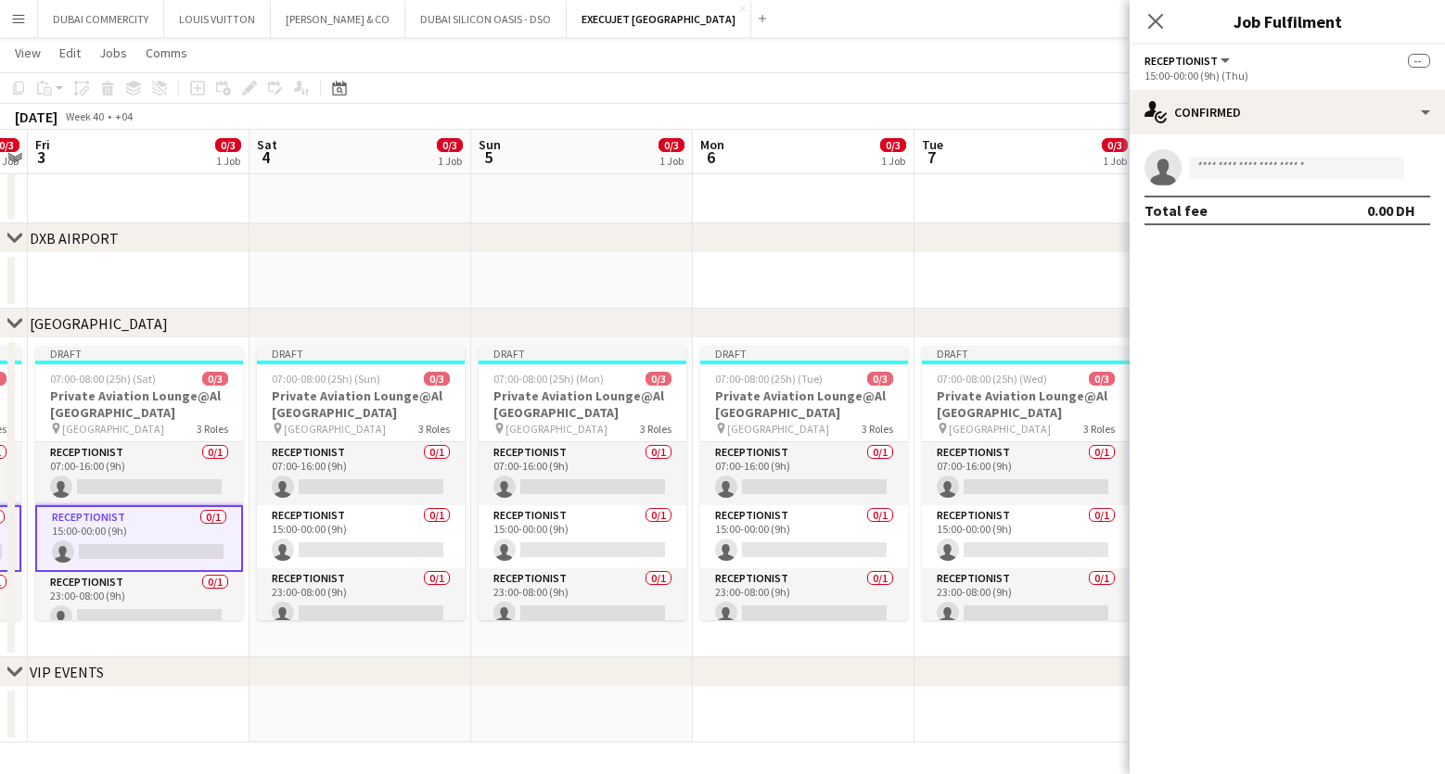
drag, startPoint x: 806, startPoint y: 693, endPoint x: 652, endPoint y: 688, distance: 154.0
click at [652, 688] on app-calendar-viewport "Tue 30 3/3 1 Job Wed 1 0/3 1 Job Thu 2 0/3 1 Job Fri 3 0/3 1 Job Sat 4 0/3 1 Jo…" at bounding box center [722, 243] width 1445 height 999
click at [571, 477] on app-card-role "Receptionist 0/1 07:00-16:00 (9h) single-neutral-actions" at bounding box center [583, 473] width 208 height 63
drag, startPoint x: 805, startPoint y: 676, endPoint x: 519, endPoint y: 676, distance: 285.7
click at [519, 676] on div "chevron-right VIP EVENTS" at bounding box center [722, 673] width 1445 height 30
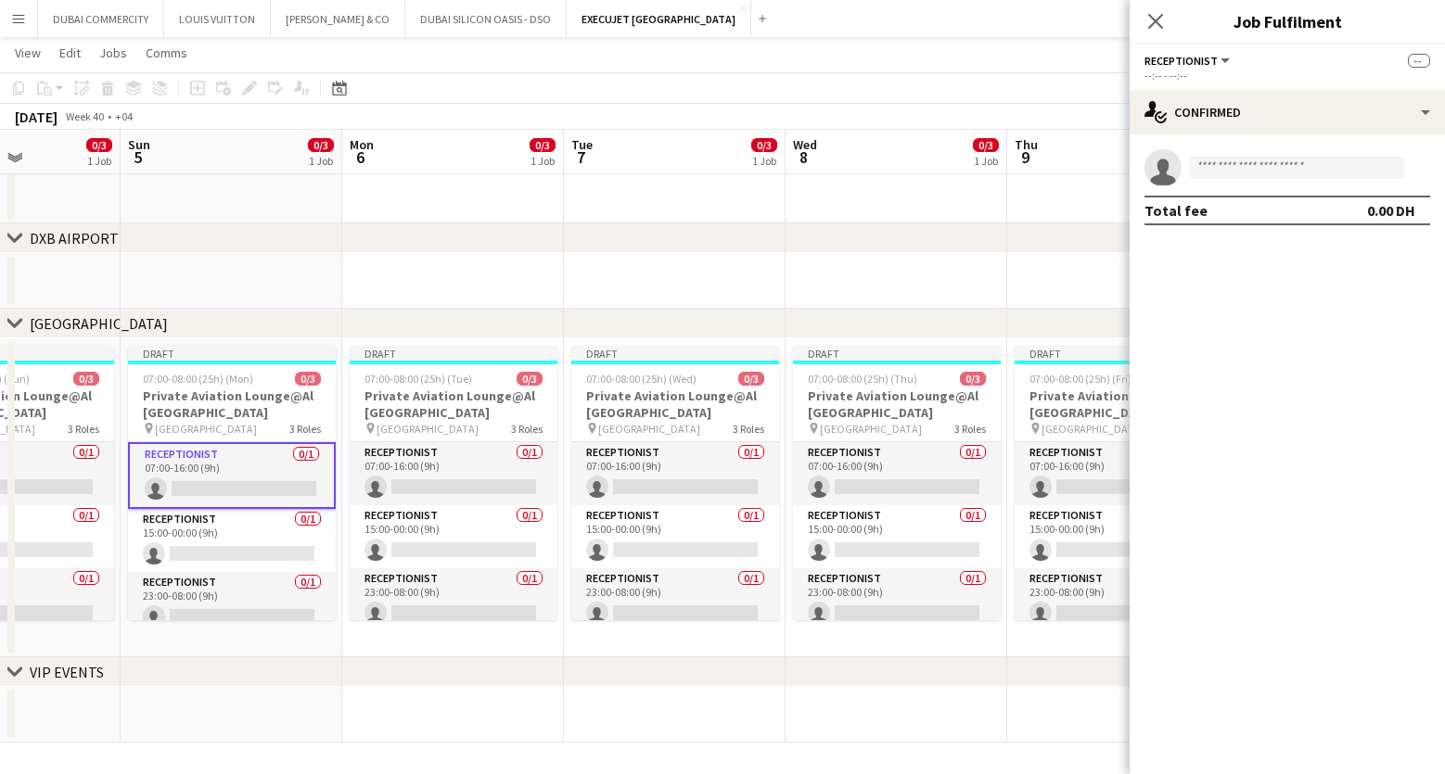
scroll to position [0, 812]
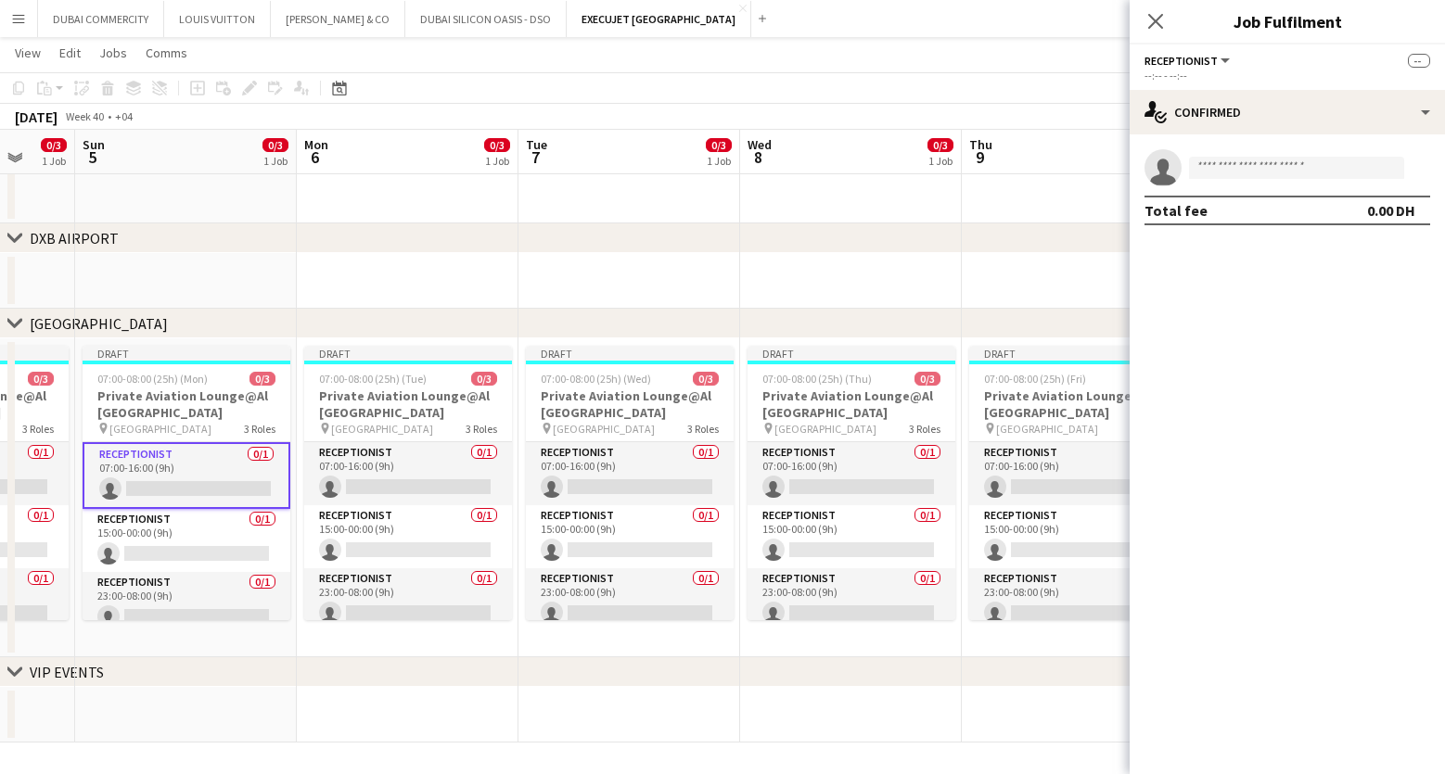
drag, startPoint x: 833, startPoint y: 704, endPoint x: 437, endPoint y: 704, distance: 396.0
click at [437, 704] on app-calendar-viewport "Wed 1 0/3 1 Job Thu 2 0/3 1 Job Fri 3 0/3 1 Job Sat 4 0/3 1 Job Sun 5 0/3 1 Job…" at bounding box center [722, 243] width 1445 height 999
click at [371, 473] on app-card-role "Receptionist 0/1 07:00-16:00 (9h) single-neutral-actions" at bounding box center [408, 473] width 208 height 63
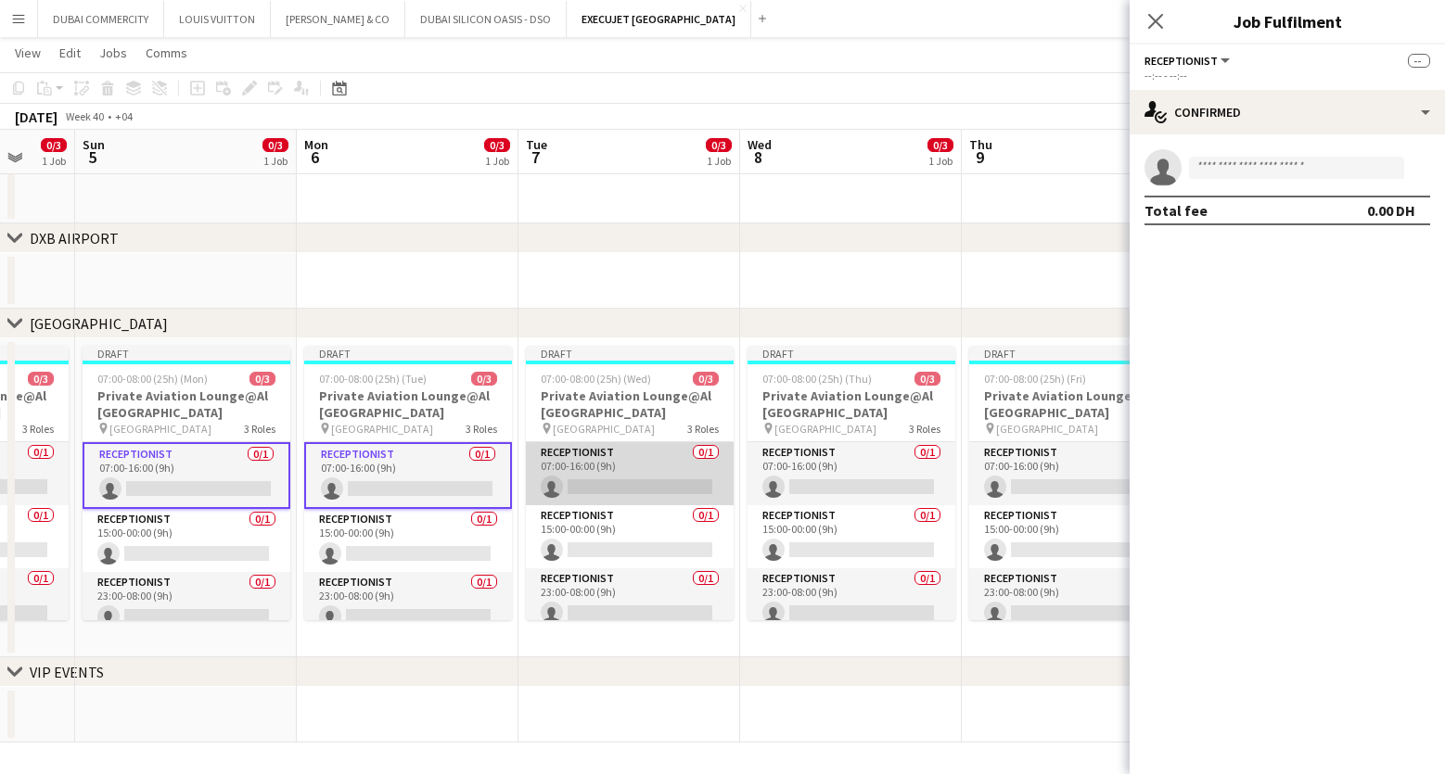
click at [594, 471] on app-card-role "Receptionist 0/1 07:00-16:00 (9h) single-neutral-actions" at bounding box center [630, 473] width 208 height 63
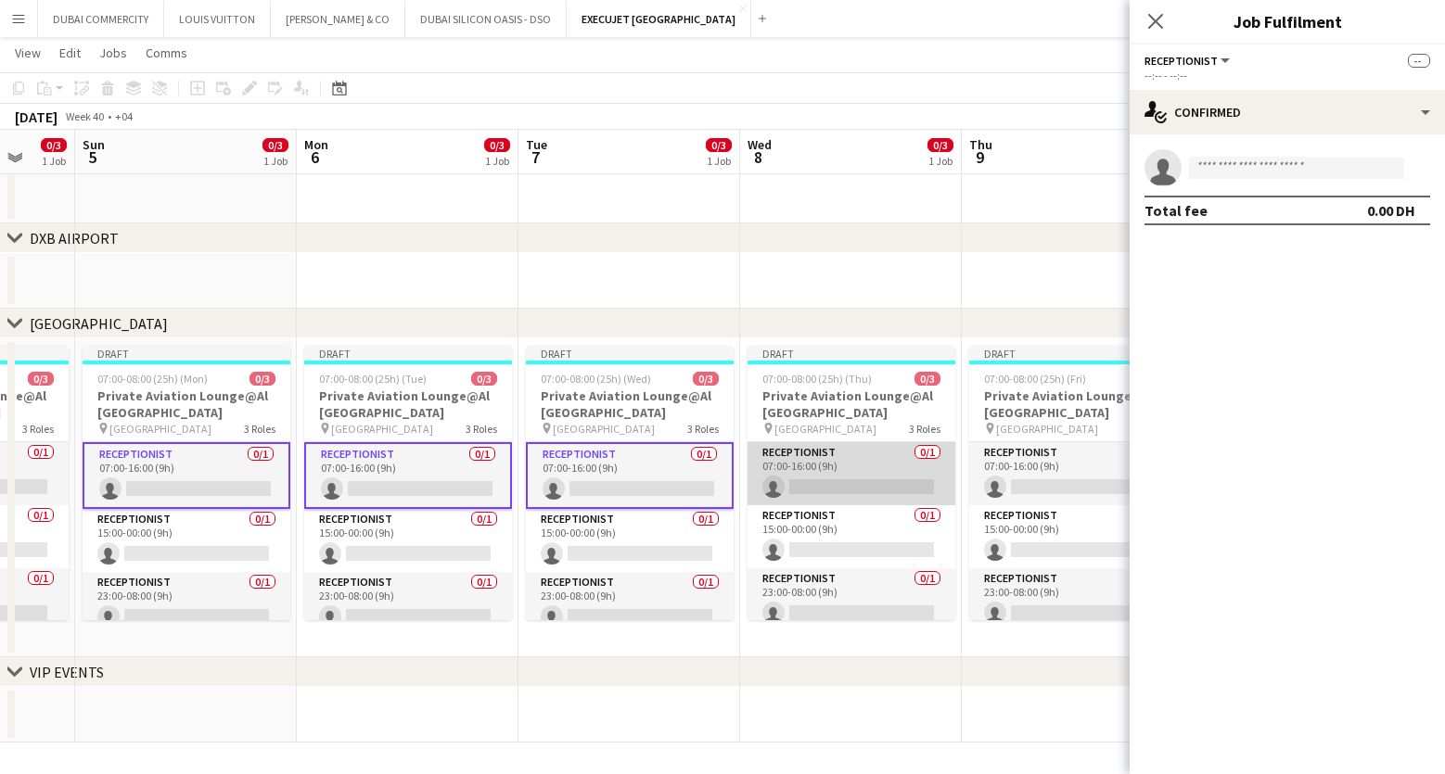
click at [821, 469] on app-card-role "Receptionist 0/1 07:00-16:00 (9h) single-neutral-actions" at bounding box center [852, 473] width 208 height 63
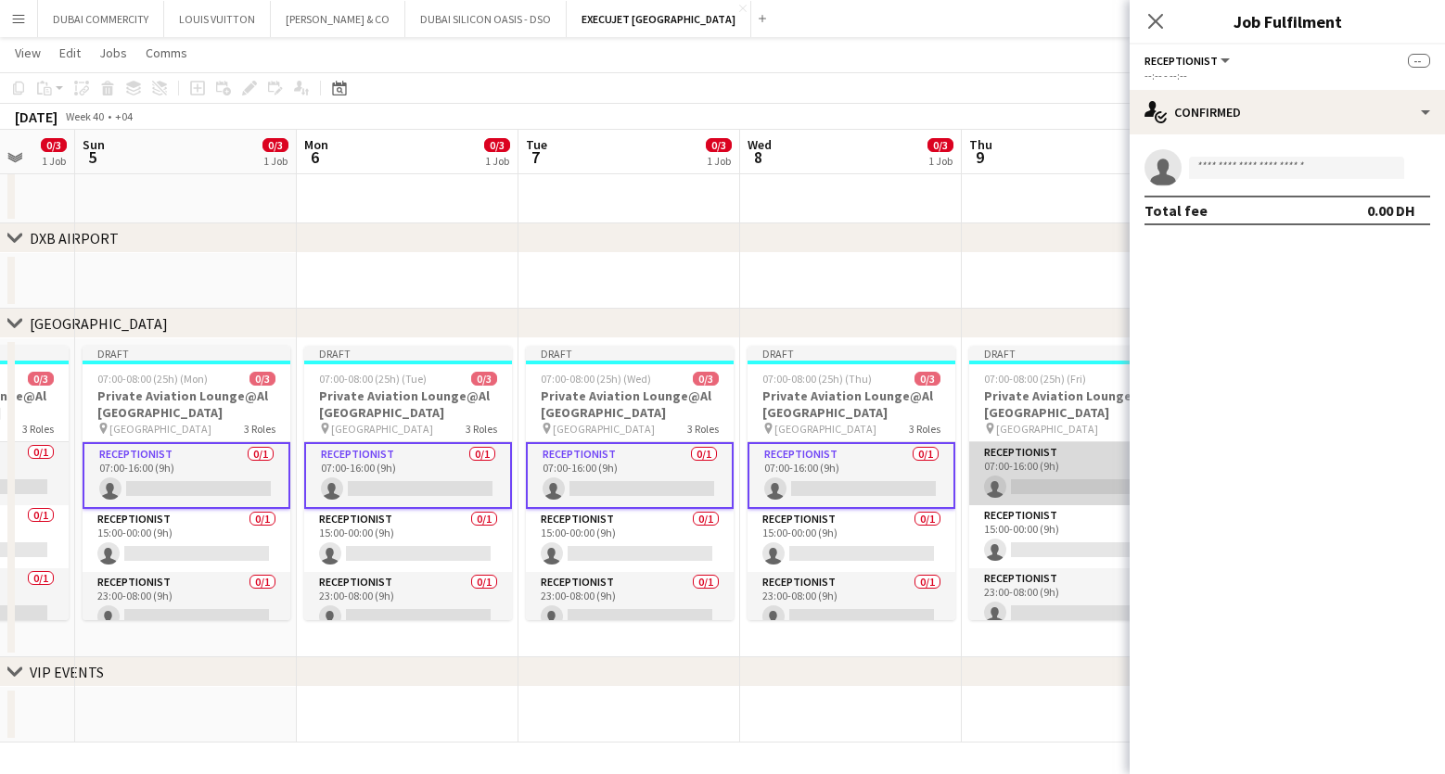
click at [1008, 476] on app-card-role "Receptionist 0/1 07:00-16:00 (9h) single-neutral-actions" at bounding box center [1073, 473] width 208 height 63
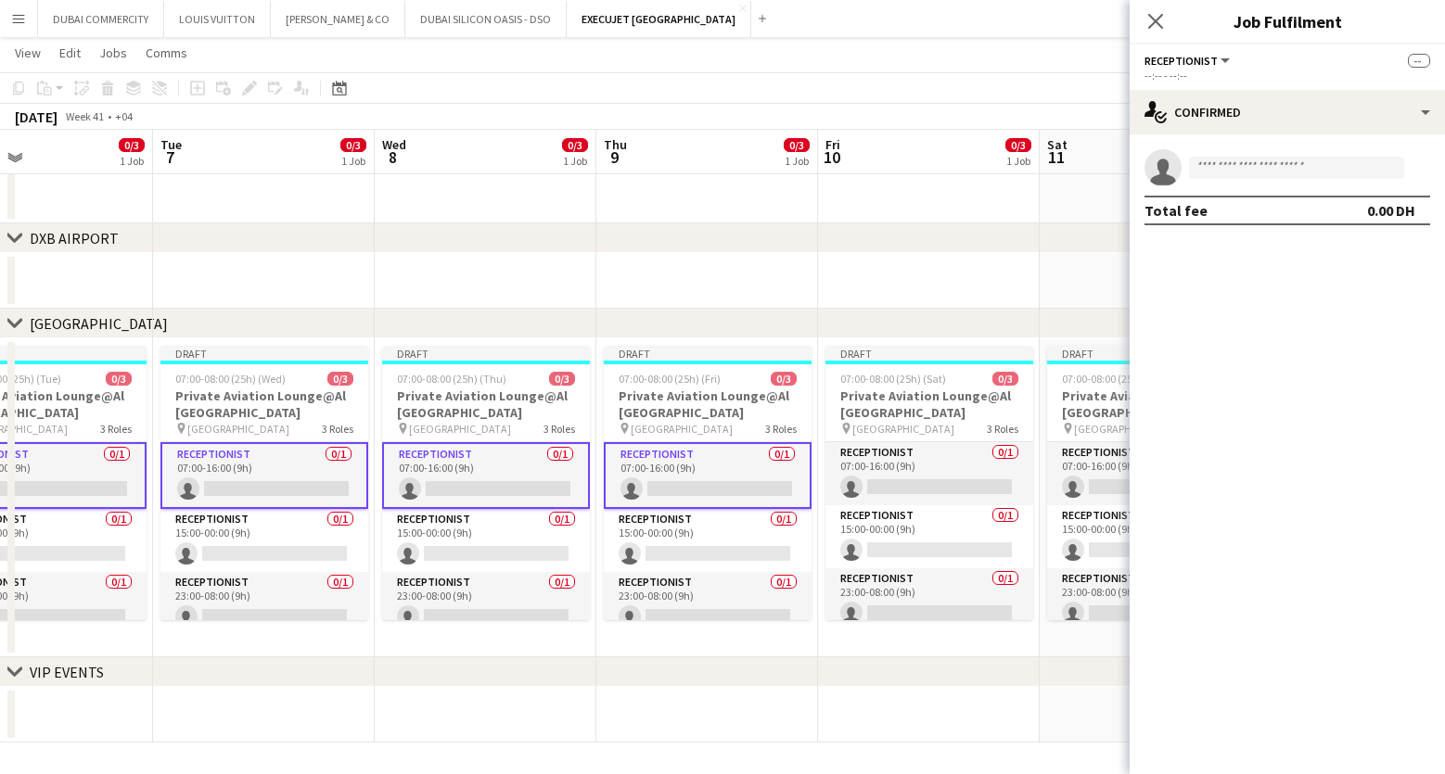
scroll to position [0, 571]
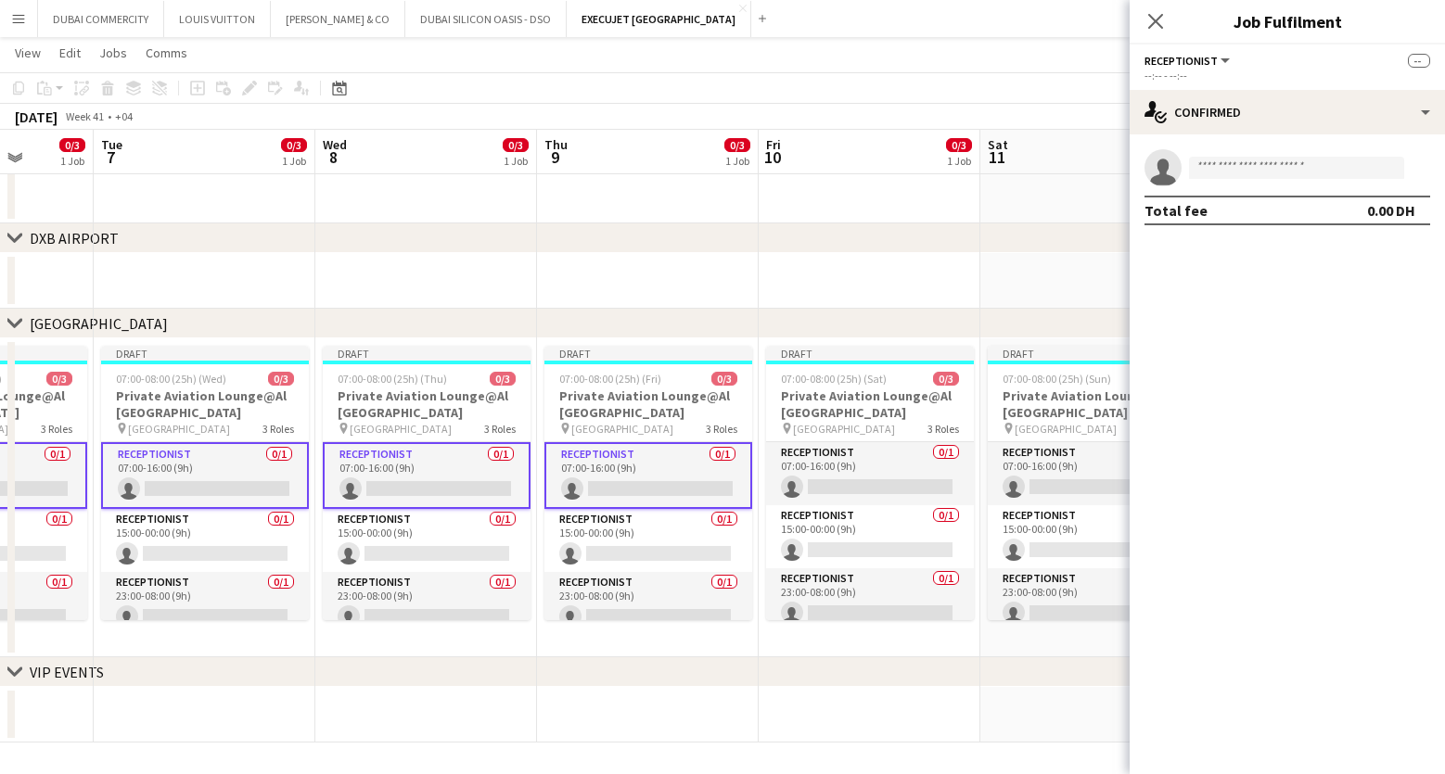
drag, startPoint x: 914, startPoint y: 688, endPoint x: 623, endPoint y: 662, distance: 291.4
click at [489, 700] on app-calendar-viewport "Sat 4 0/3 1 Job Sun 5 0/3 1 Job Mon 6 0/3 1 Job Tue 7 0/3 1 Job Wed 8 0/3 1 Job…" at bounding box center [722, 243] width 1445 height 999
click at [829, 464] on app-card-role "Receptionist 0/1 07:00-16:00 (9h) single-neutral-actions" at bounding box center [870, 473] width 208 height 63
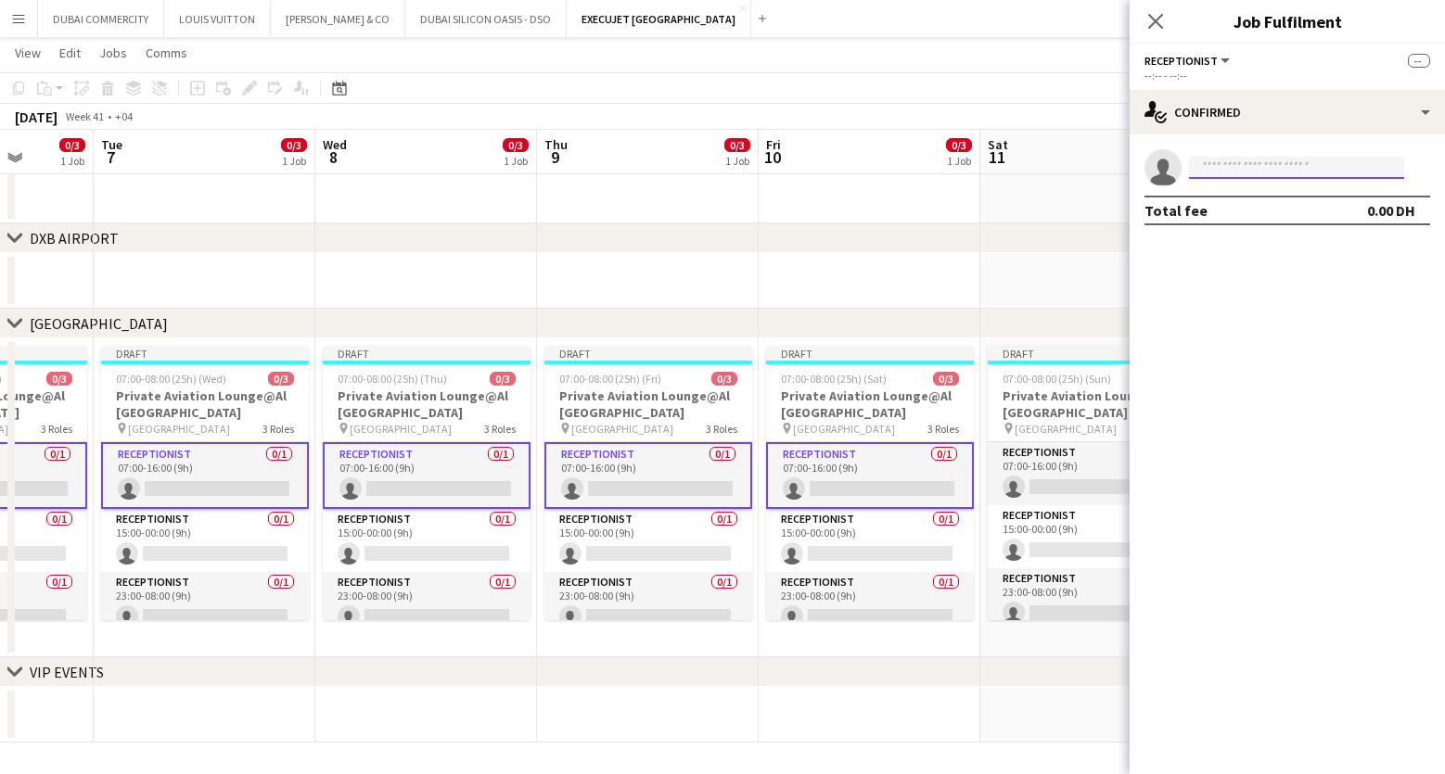
click at [1226, 169] on input at bounding box center [1296, 168] width 215 height 22
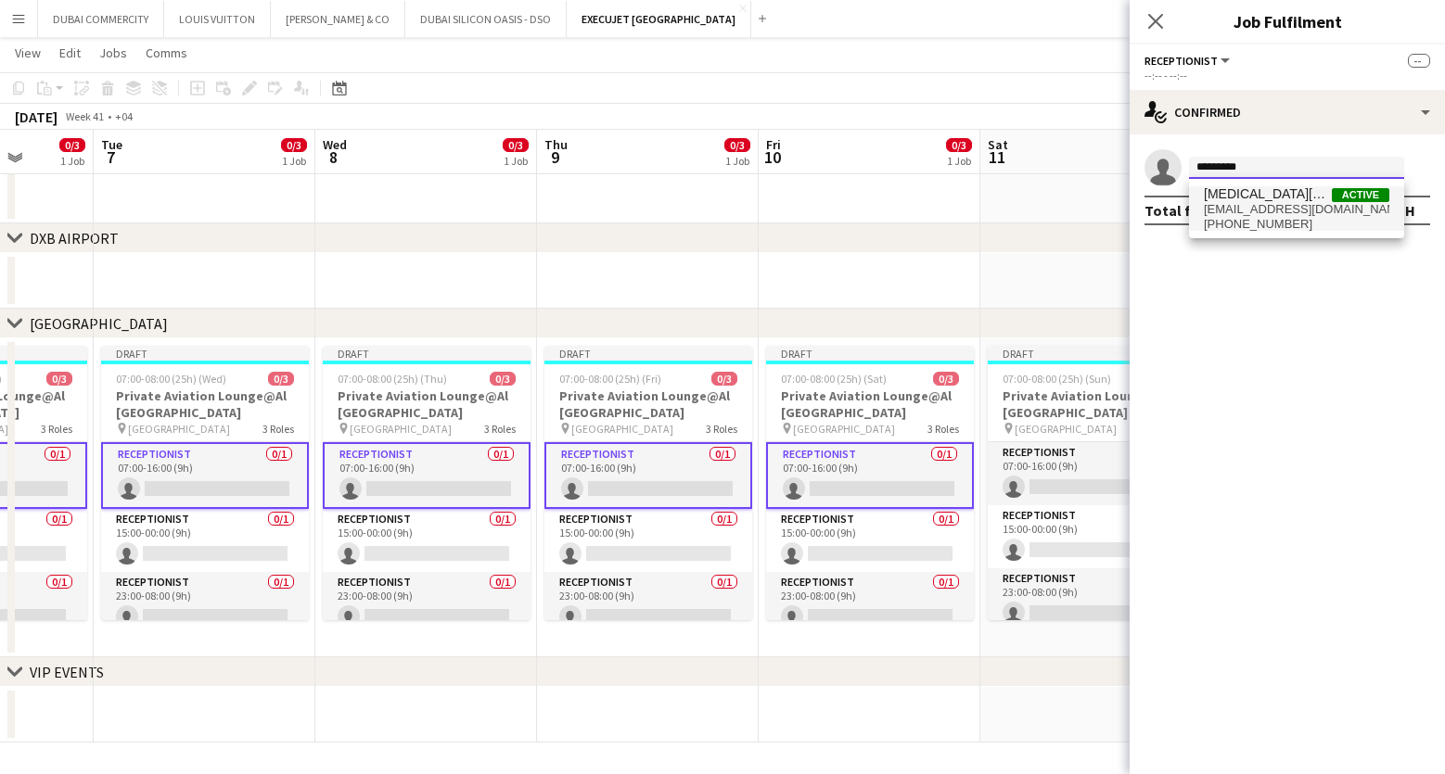
type input "*********"
click at [1247, 213] on span "yasminrahi1996@yahoo.com" at bounding box center [1296, 209] width 185 height 15
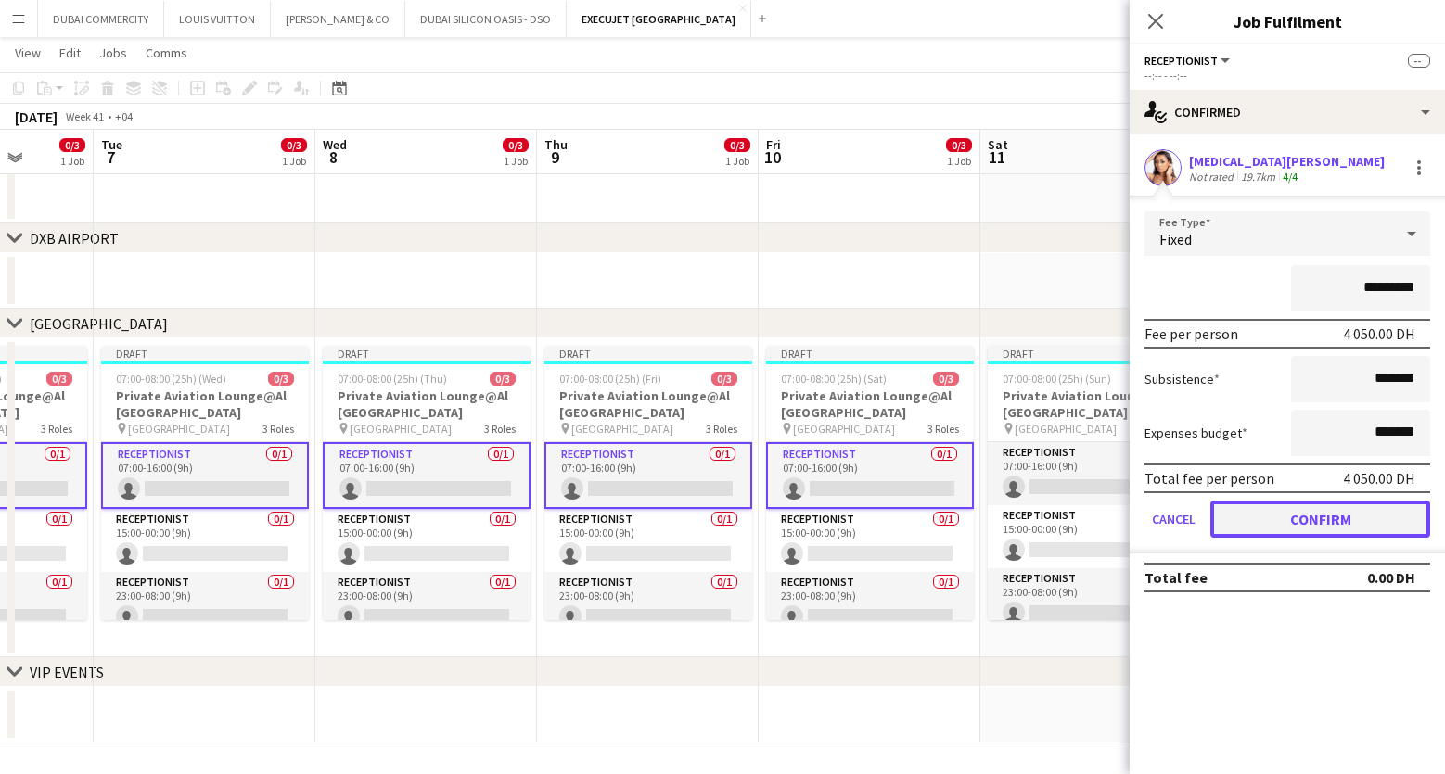
click at [1318, 522] on button "Confirm" at bounding box center [1320, 519] width 220 height 37
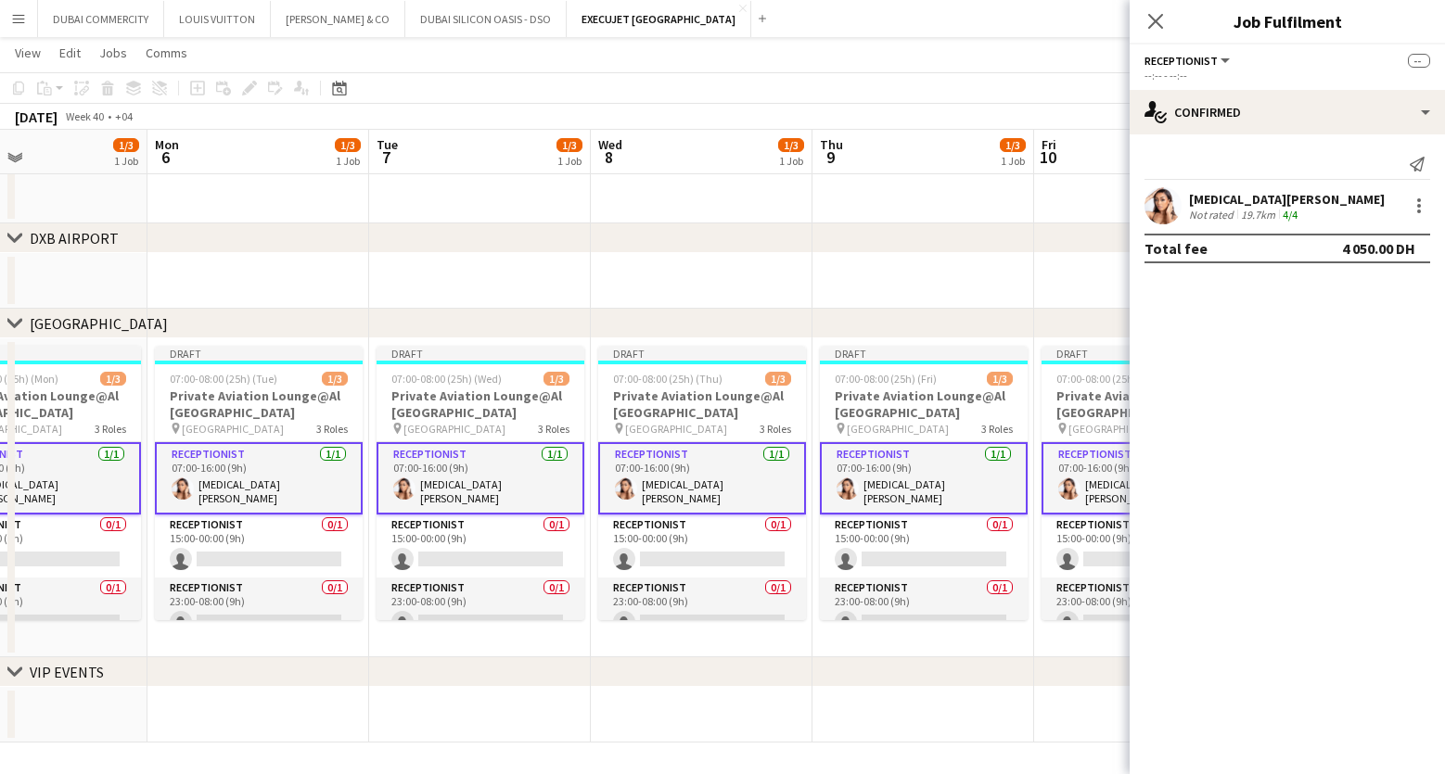
drag, startPoint x: 484, startPoint y: 704, endPoint x: 760, endPoint y: 719, distance: 275.8
click at [760, 719] on app-calendar-viewport "Fri 3 1/3 1 Job Sat 4 0/3 1 Job Sun 5 1/3 1 Job Mon 6 1/3 1 Job Tue 7 1/3 1 Job…" at bounding box center [722, 243] width 1445 height 999
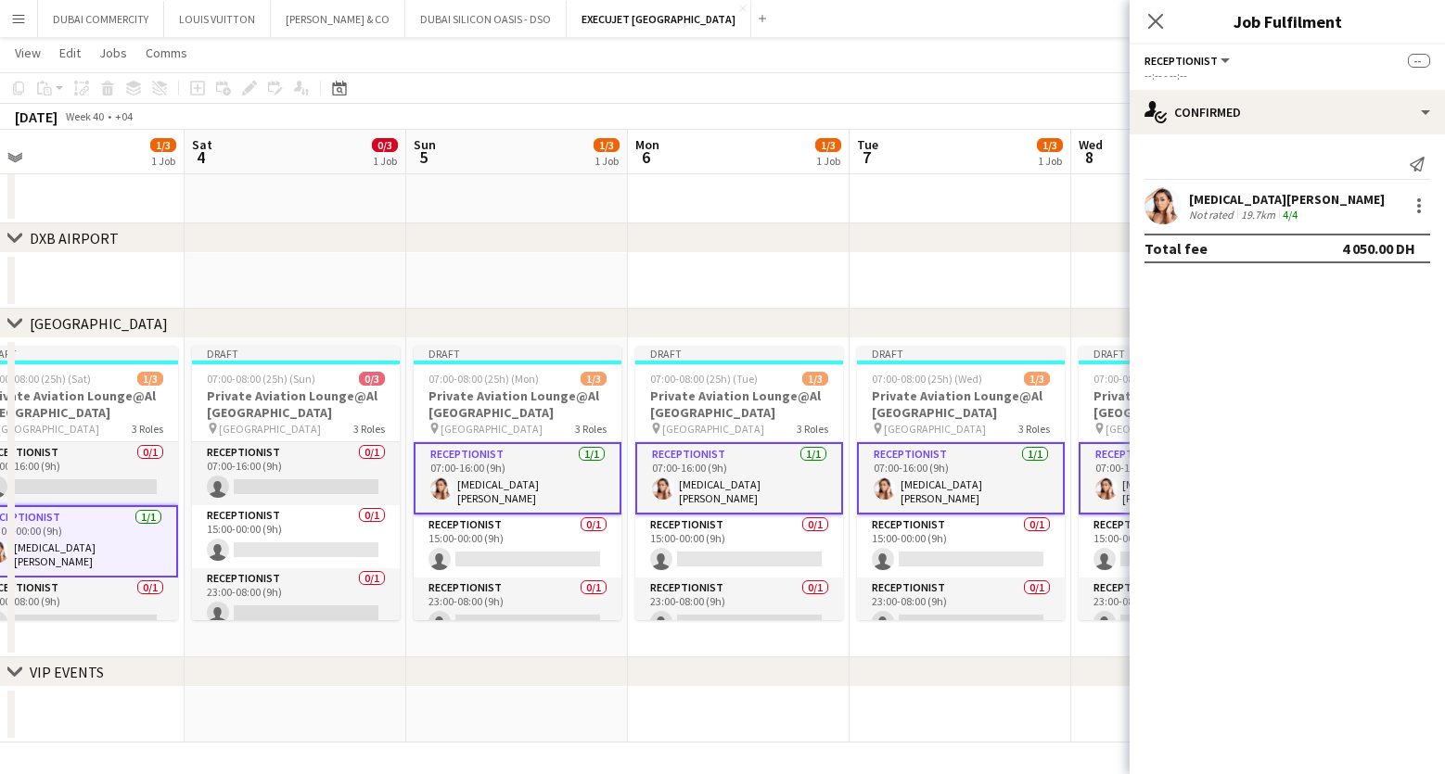
drag, startPoint x: 274, startPoint y: 704, endPoint x: 743, endPoint y: 716, distance: 469.4
click at [766, 717] on app-calendar-viewport "Wed 1 1/3 1 Job Thu 2 1/3 1 Job Fri 3 1/3 1 Job Sat 4 0/3 1 Job Sun 5 1/3 1 Job…" at bounding box center [722, 243] width 1445 height 999
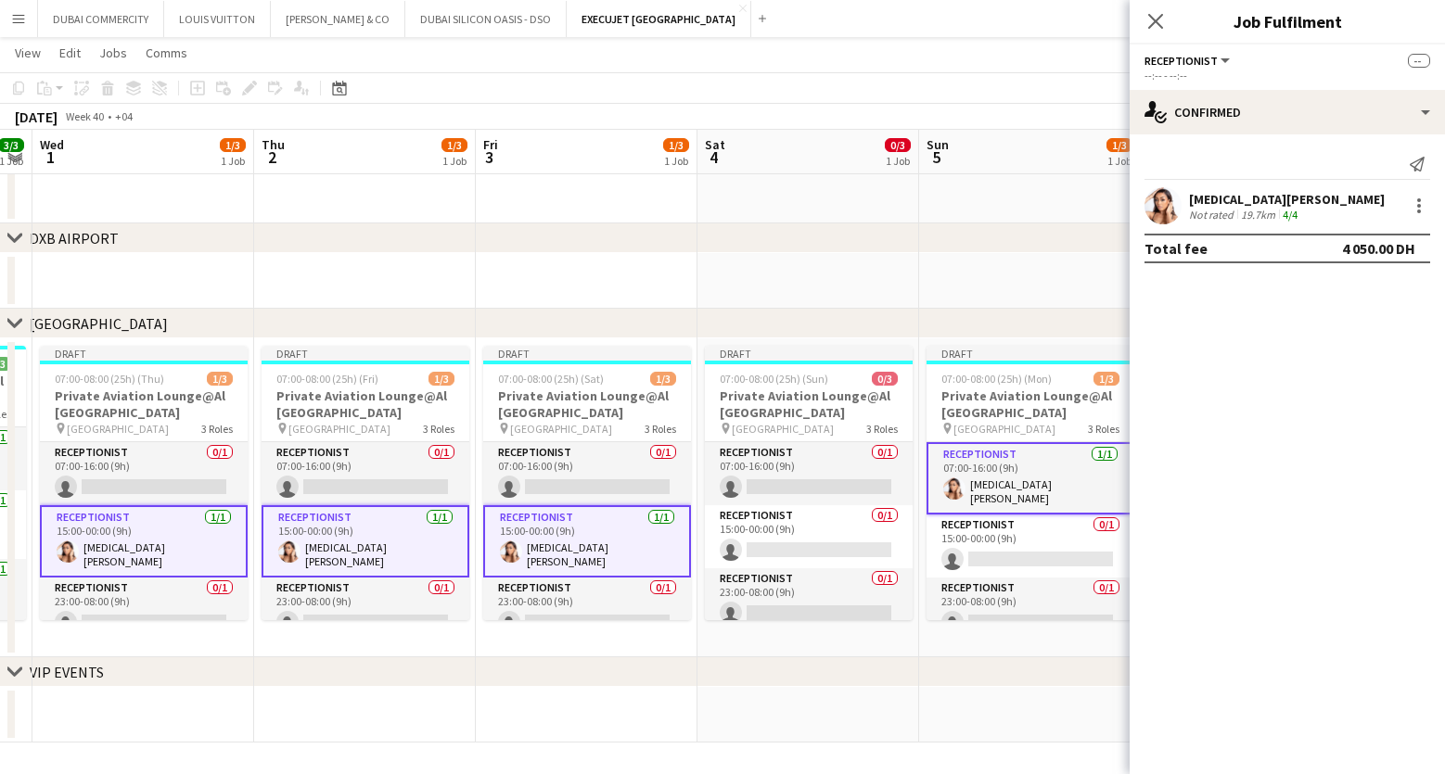
scroll to position [0, 430]
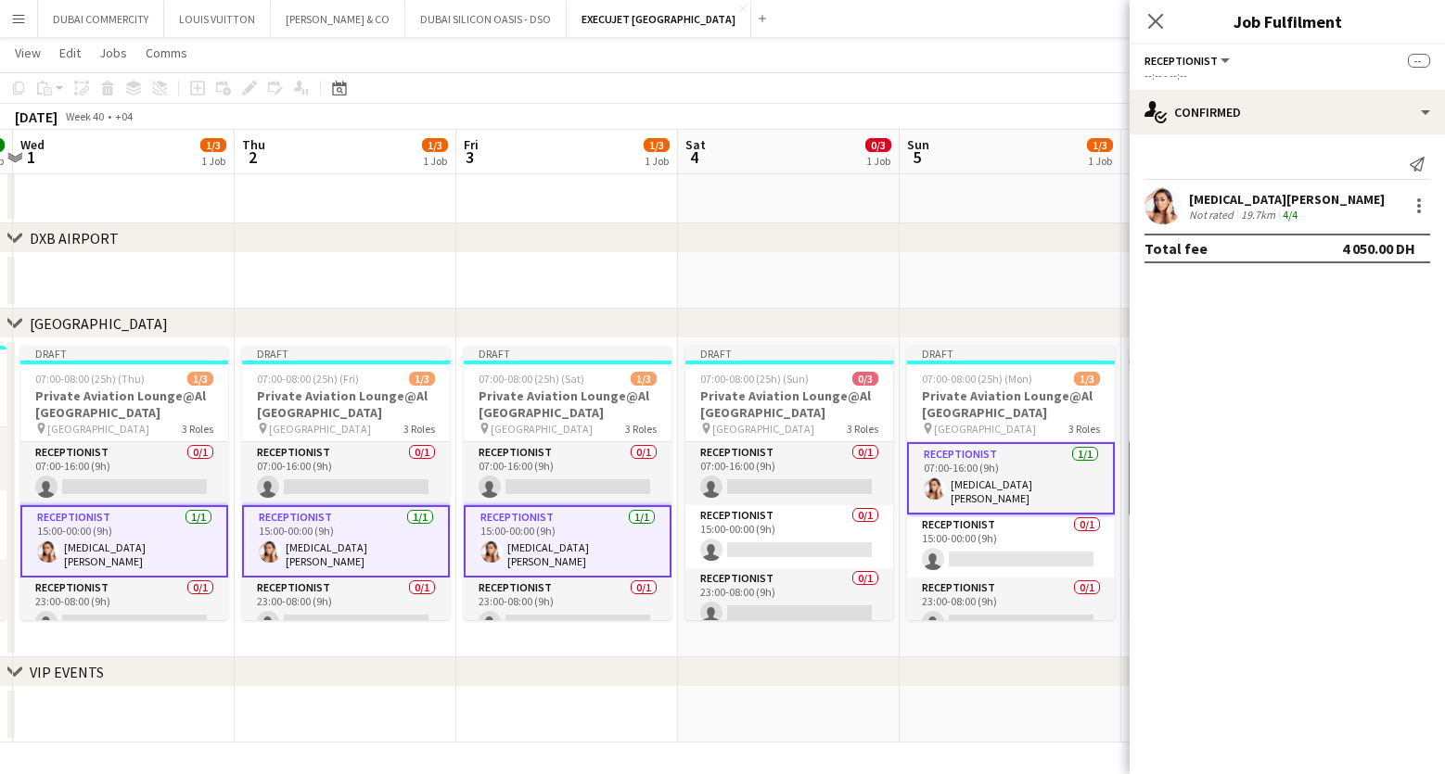
drag, startPoint x: 236, startPoint y: 722, endPoint x: 718, endPoint y: 727, distance: 481.4
click at [718, 727] on app-calendar-viewport "Mon 29 3/3 1 Job Tue 30 3/3 1 Job Wed 1 1/3 1 Job Thu 2 1/3 1 Job Fri 3 1/3 1 J…" at bounding box center [722, 243] width 1445 height 999
click at [92, 606] on app-card-role "Receptionist 0/1 23:00-08:00 (9h) single-neutral-actions" at bounding box center [124, 609] width 208 height 63
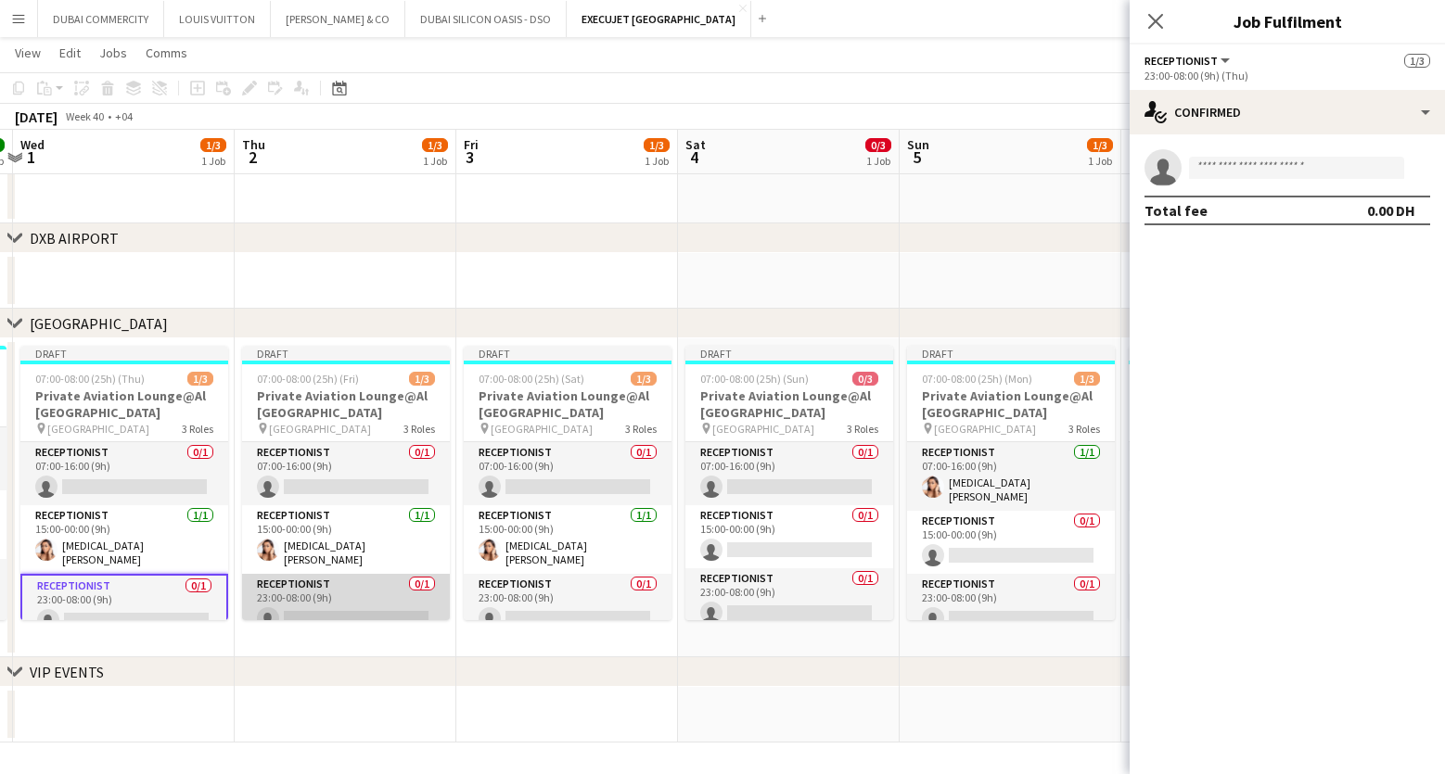
click at [335, 615] on app-card-role "Receptionist 0/1 23:00-08:00 (9h) single-neutral-actions" at bounding box center [346, 605] width 208 height 63
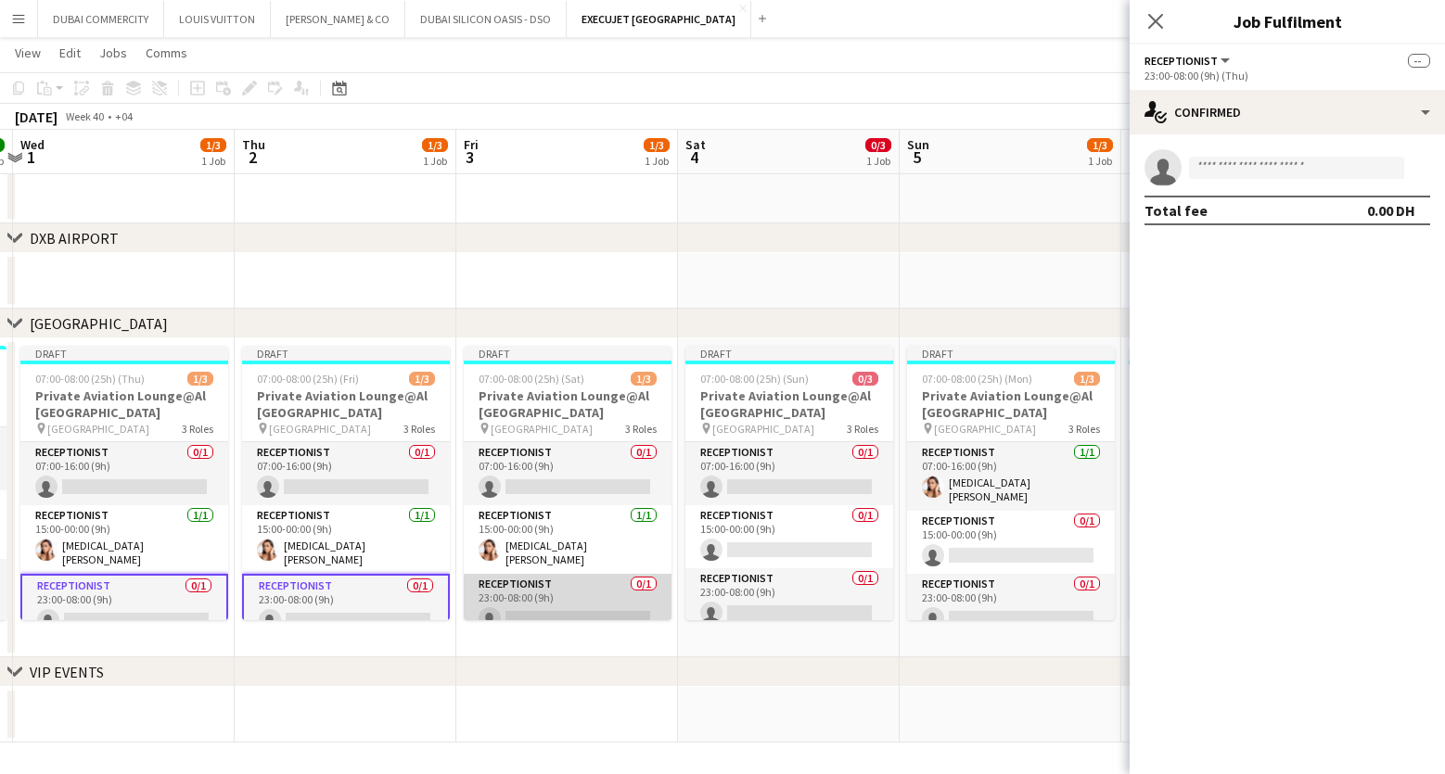
click at [533, 605] on app-card-role "Receptionist 0/1 23:00-08:00 (9h) single-neutral-actions" at bounding box center [568, 605] width 208 height 63
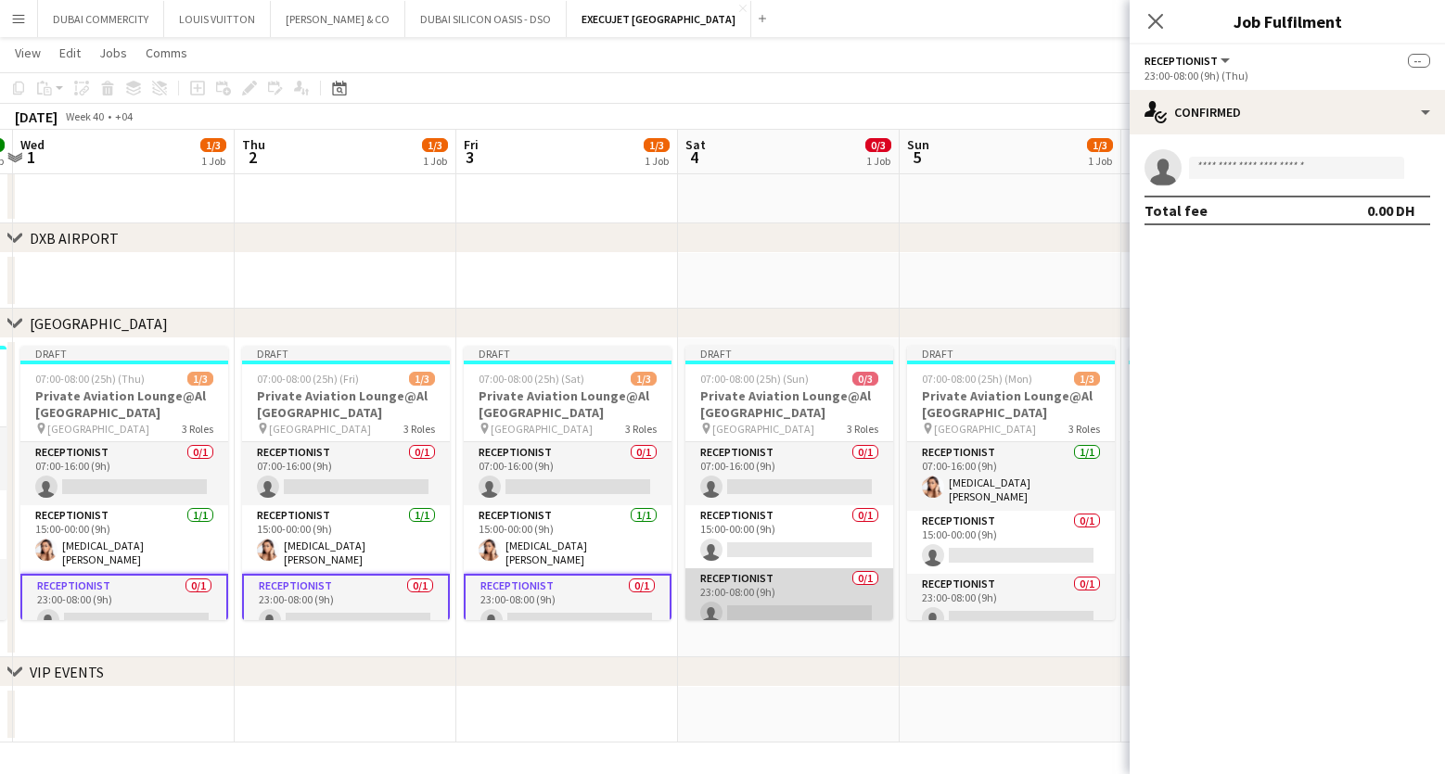
click at [753, 607] on app-card-role "Receptionist 0/1 23:00-08:00 (9h) single-neutral-actions" at bounding box center [789, 600] width 208 height 63
drag, startPoint x: 940, startPoint y: 684, endPoint x: 666, endPoint y: 684, distance: 274.5
click at [666, 684] on div "chevron-right VIP EVENTS" at bounding box center [722, 673] width 1445 height 30
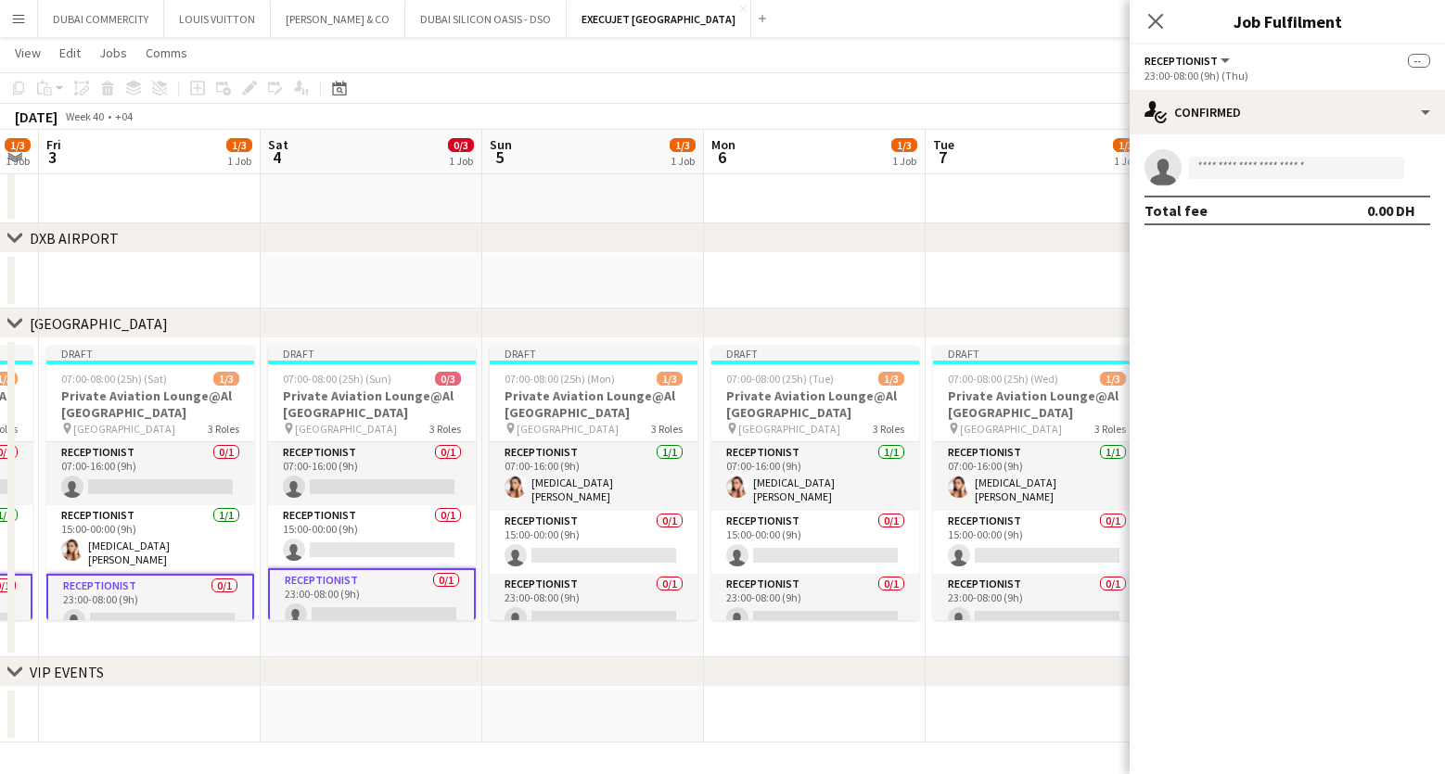
scroll to position [0, 626]
drag, startPoint x: 994, startPoint y: 690, endPoint x: 543, endPoint y: 684, distance: 450.8
click at [543, 684] on div "chevron-right DXB AIRPORT chevron-right AL MAKTOUM AIRPORT chevron-right VIP EV…" at bounding box center [722, 243] width 1445 height 999
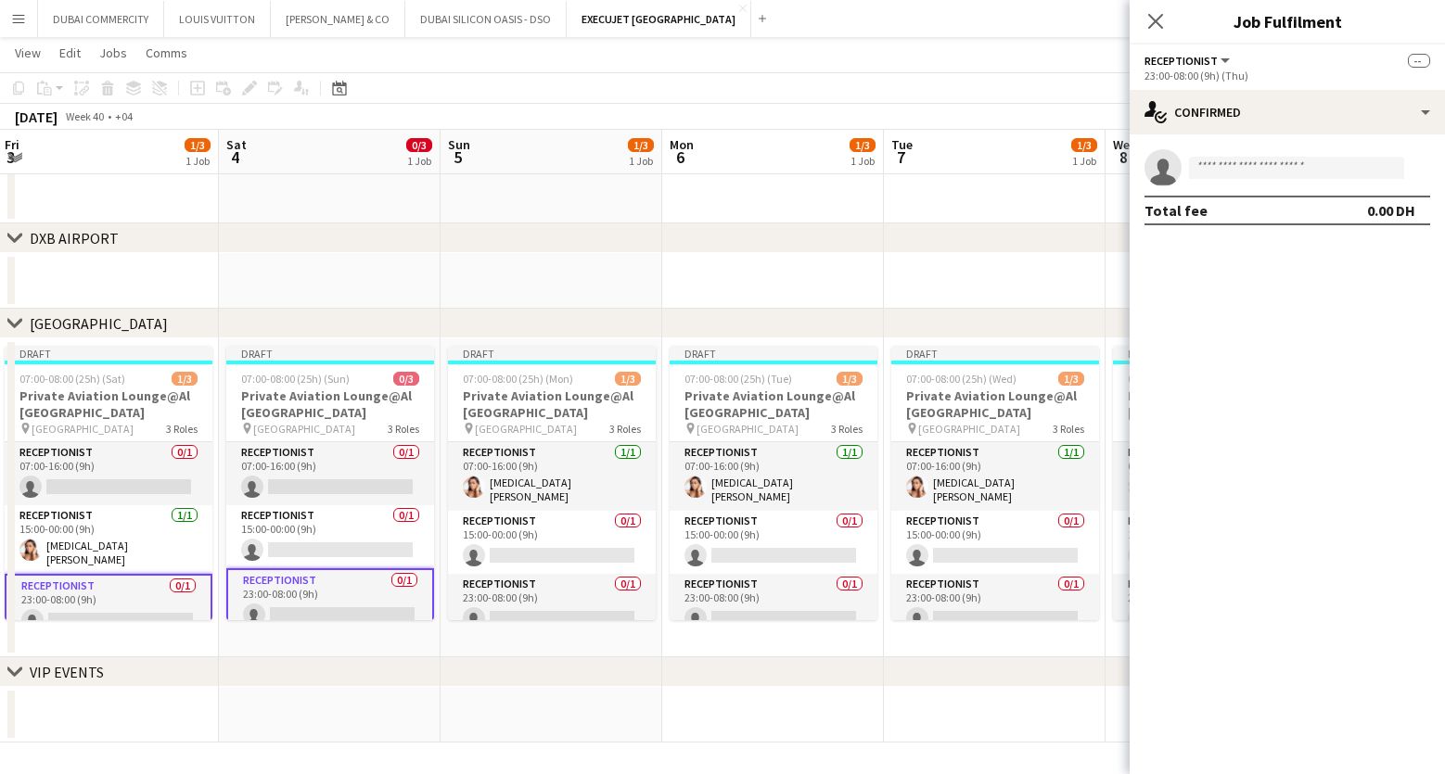
scroll to position [0, 740]
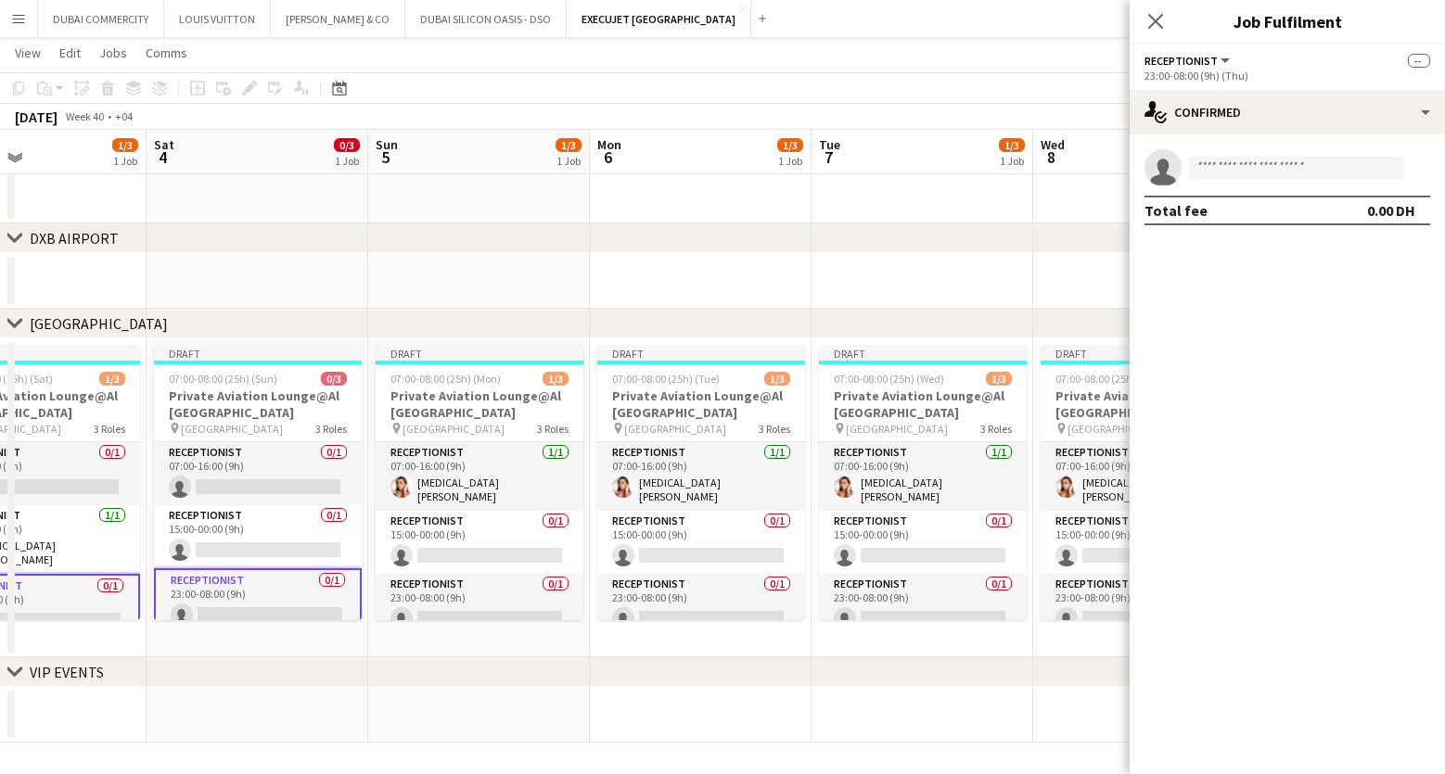
drag, startPoint x: 860, startPoint y: 693, endPoint x: 597, endPoint y: 683, distance: 262.7
click at [597, 683] on div "chevron-right DXB AIRPORT chevron-right AL MAKTOUM AIRPORT chevron-right VIP EV…" at bounding box center [722, 243] width 1445 height 999
click at [657, 519] on app-card-role "Receptionist 0/1 15:00-00:00 (9h) single-neutral-actions" at bounding box center [701, 542] width 208 height 63
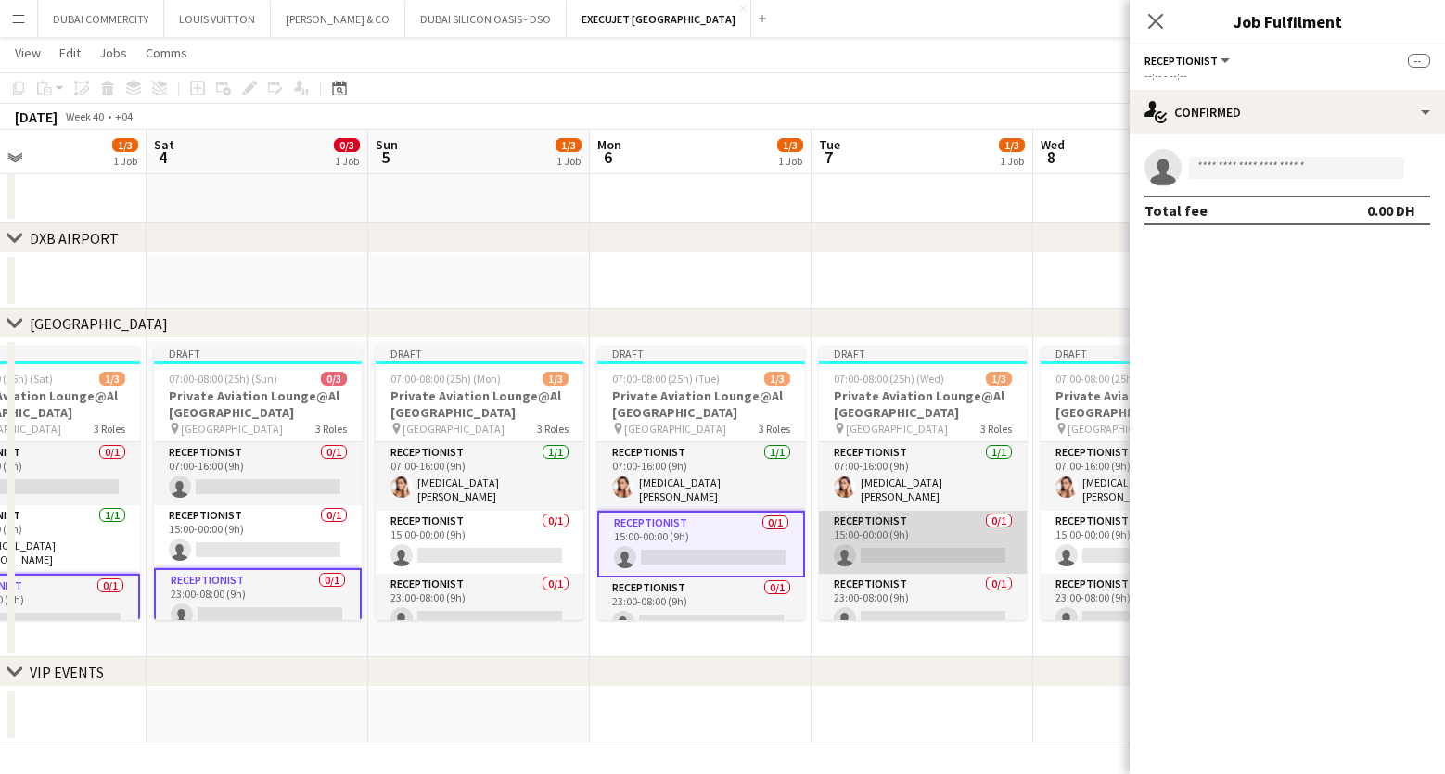
click at [896, 555] on app-card-role "Receptionist 0/1 15:00-00:00 (9h) single-neutral-actions" at bounding box center [923, 542] width 208 height 63
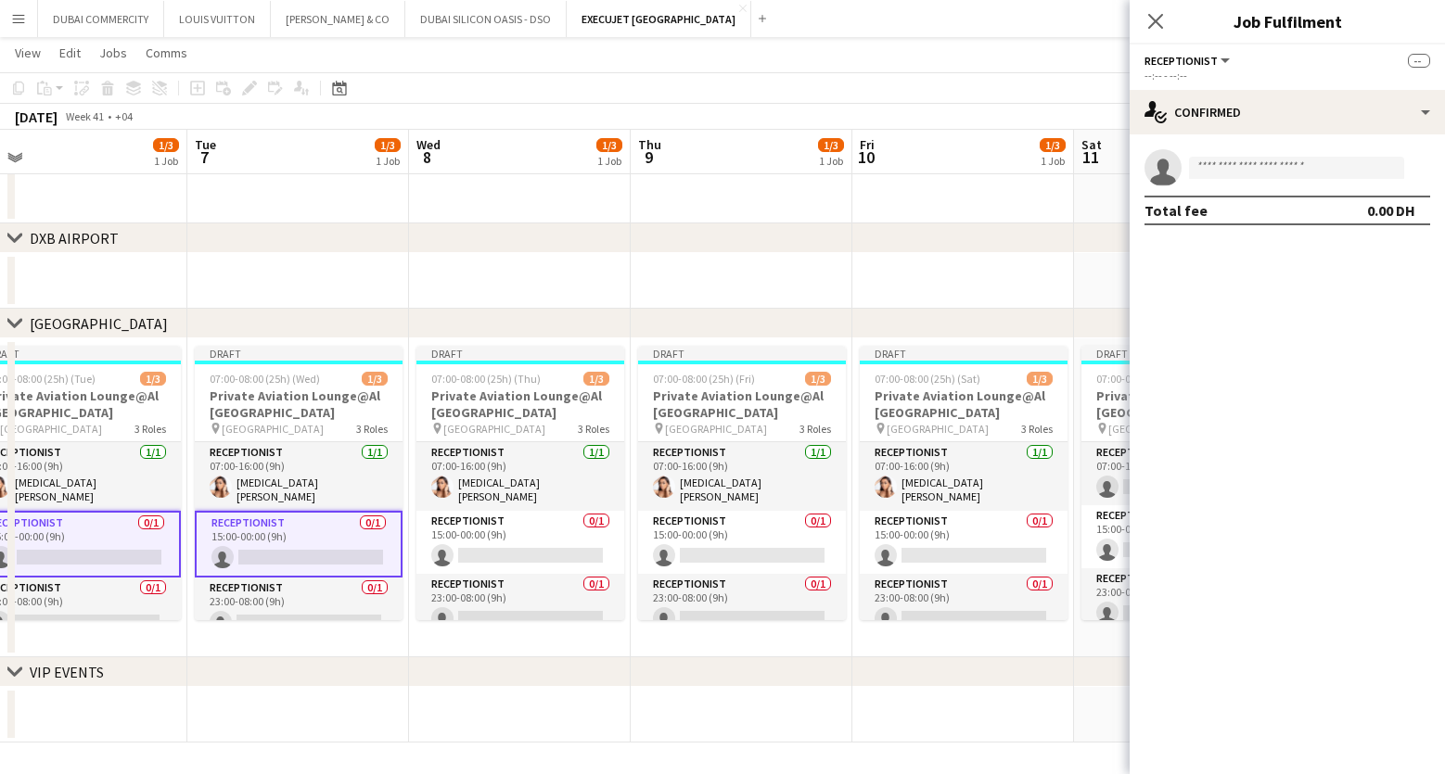
scroll to position [0, 701]
drag, startPoint x: 922, startPoint y: 688, endPoint x: 338, endPoint y: 687, distance: 584.3
click at [338, 687] on app-calendar-viewport "Fri 3 1/3 1 Job Sat 4 0/3 1 Job Sun 5 1/3 1 Job Mon 6 1/3 1 Job Tue 7 1/3 1 Job…" at bounding box center [722, 243] width 1445 height 999
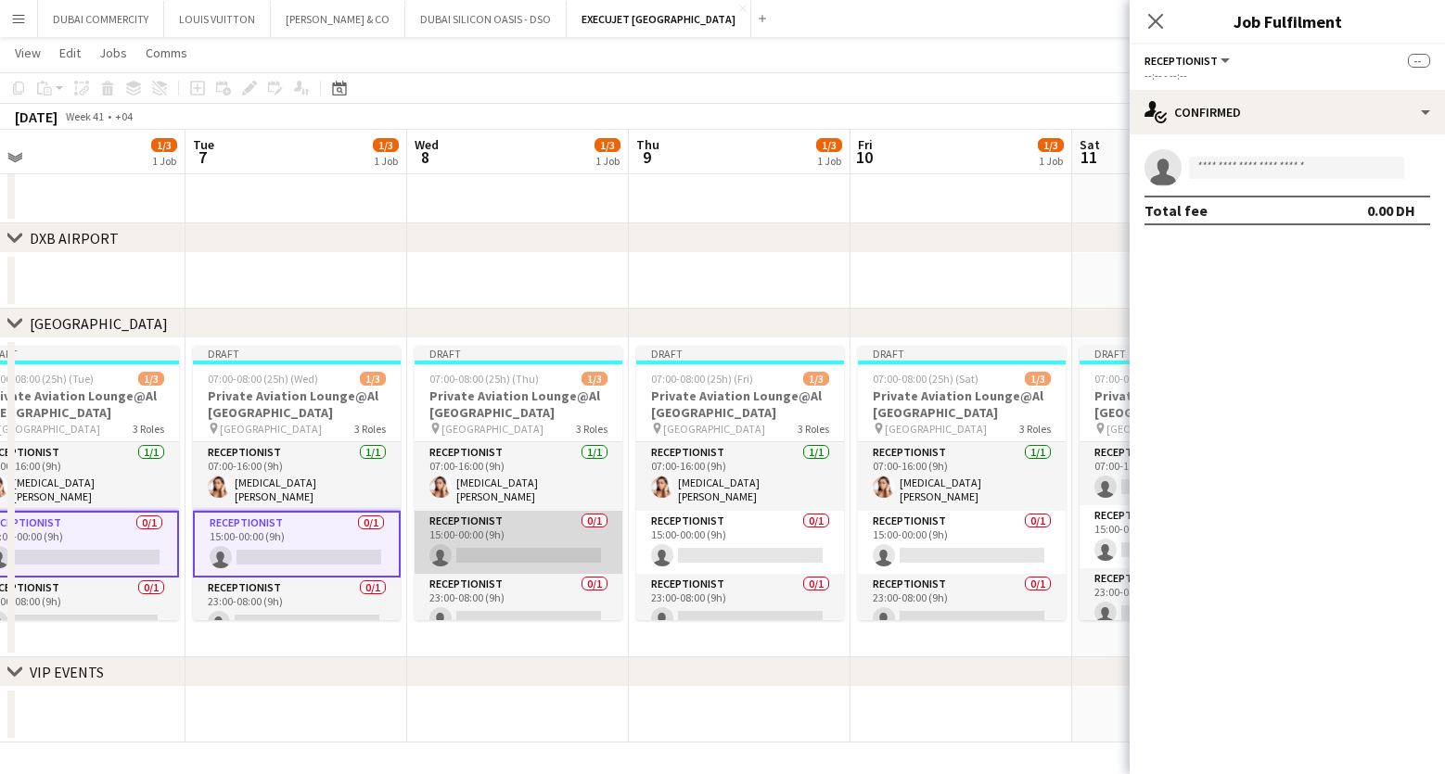
click at [467, 530] on app-card-role "Receptionist 0/1 15:00-00:00 (9h) single-neutral-actions" at bounding box center [519, 542] width 208 height 63
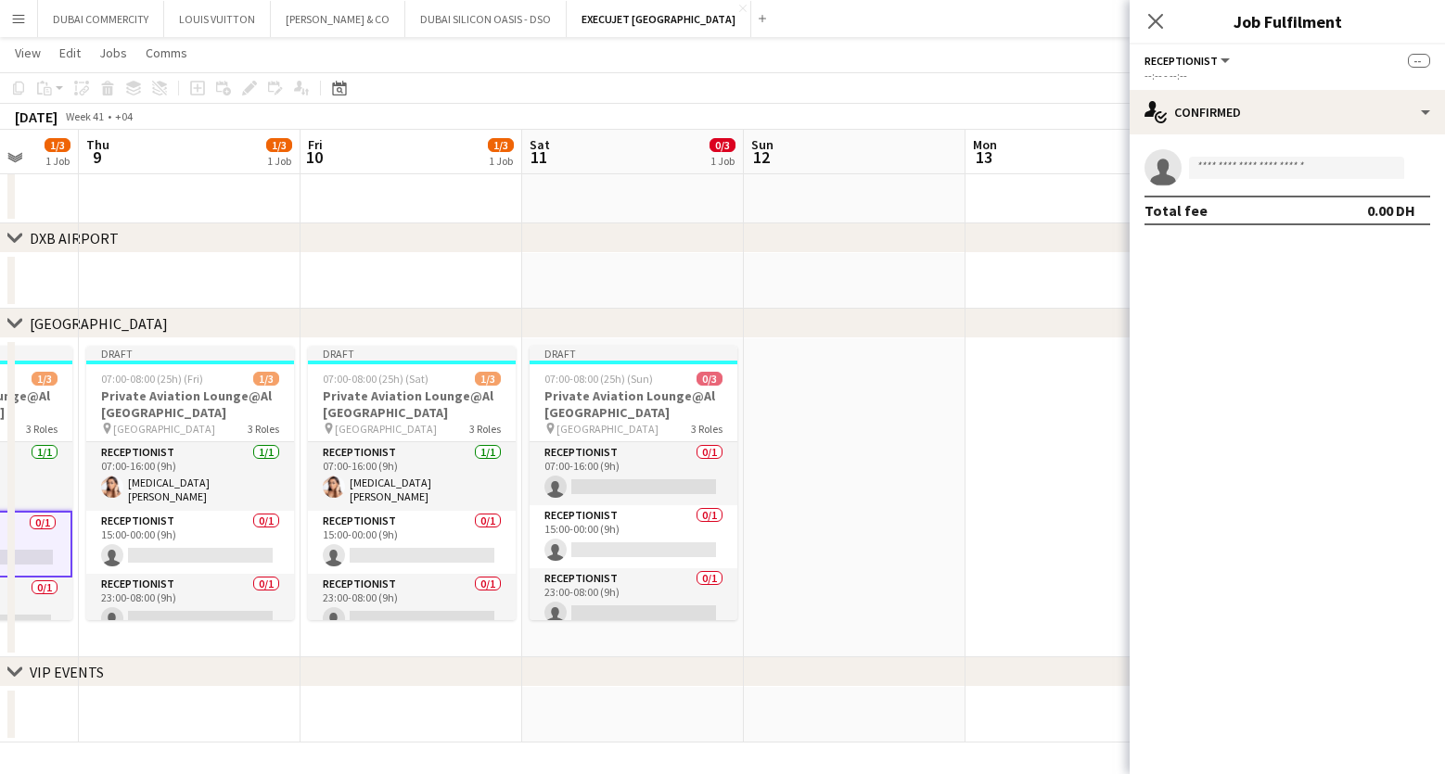
scroll to position [0, 632]
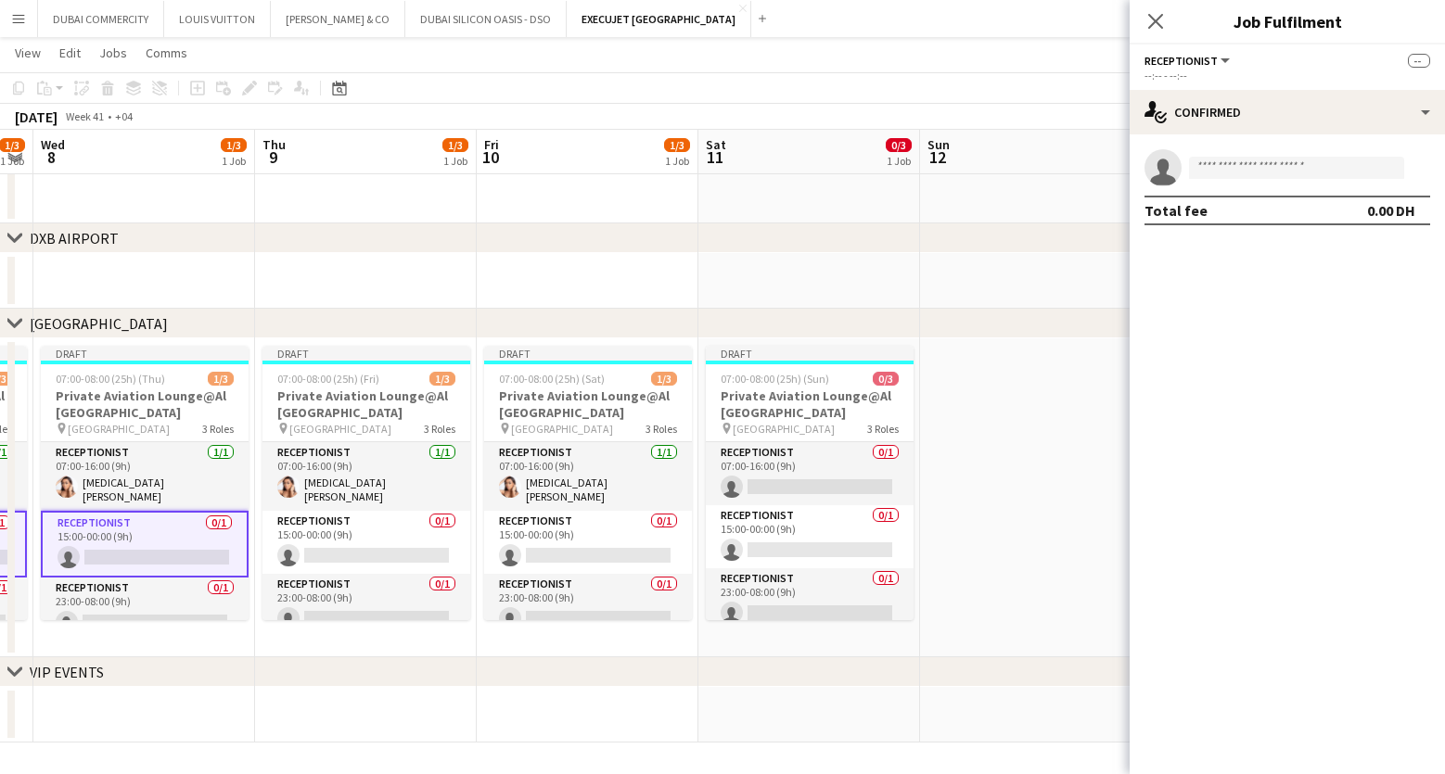
drag, startPoint x: 802, startPoint y: 711, endPoint x: 545, endPoint y: 710, distance: 256.9
click at [545, 710] on app-calendar-viewport "Sun 5 1/3 1 Job Mon 6 1/3 1 Job Tue 7 1/3 1 Job Wed 8 1/3 1 Job Thu 9 1/3 1 Job…" at bounding box center [722, 243] width 1445 height 999
click at [324, 531] on app-card-role "Receptionist 0/1 15:00-00:00 (9h) single-neutral-actions" at bounding box center [366, 542] width 208 height 63
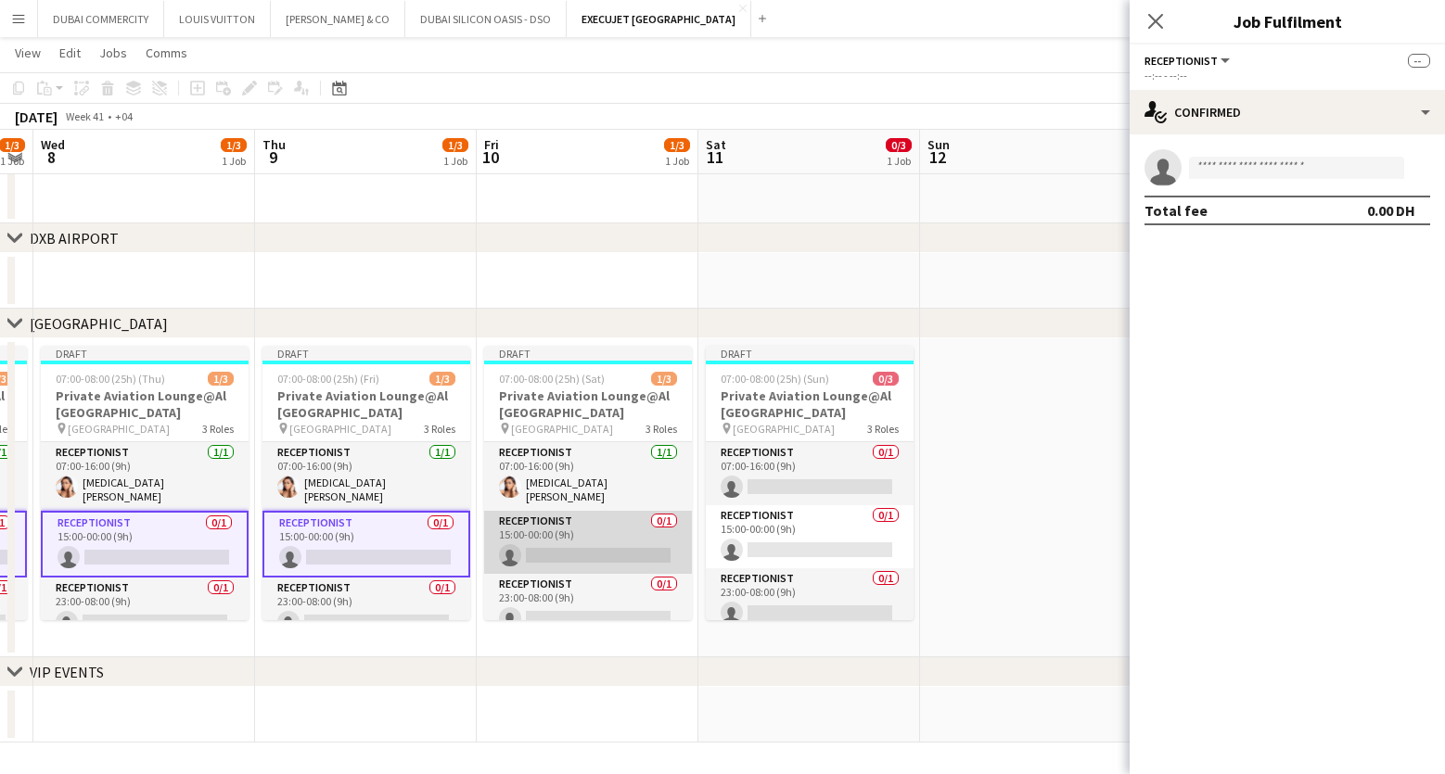
click at [559, 539] on app-card-role "Receptionist 0/1 15:00-00:00 (9h) single-neutral-actions" at bounding box center [588, 542] width 208 height 63
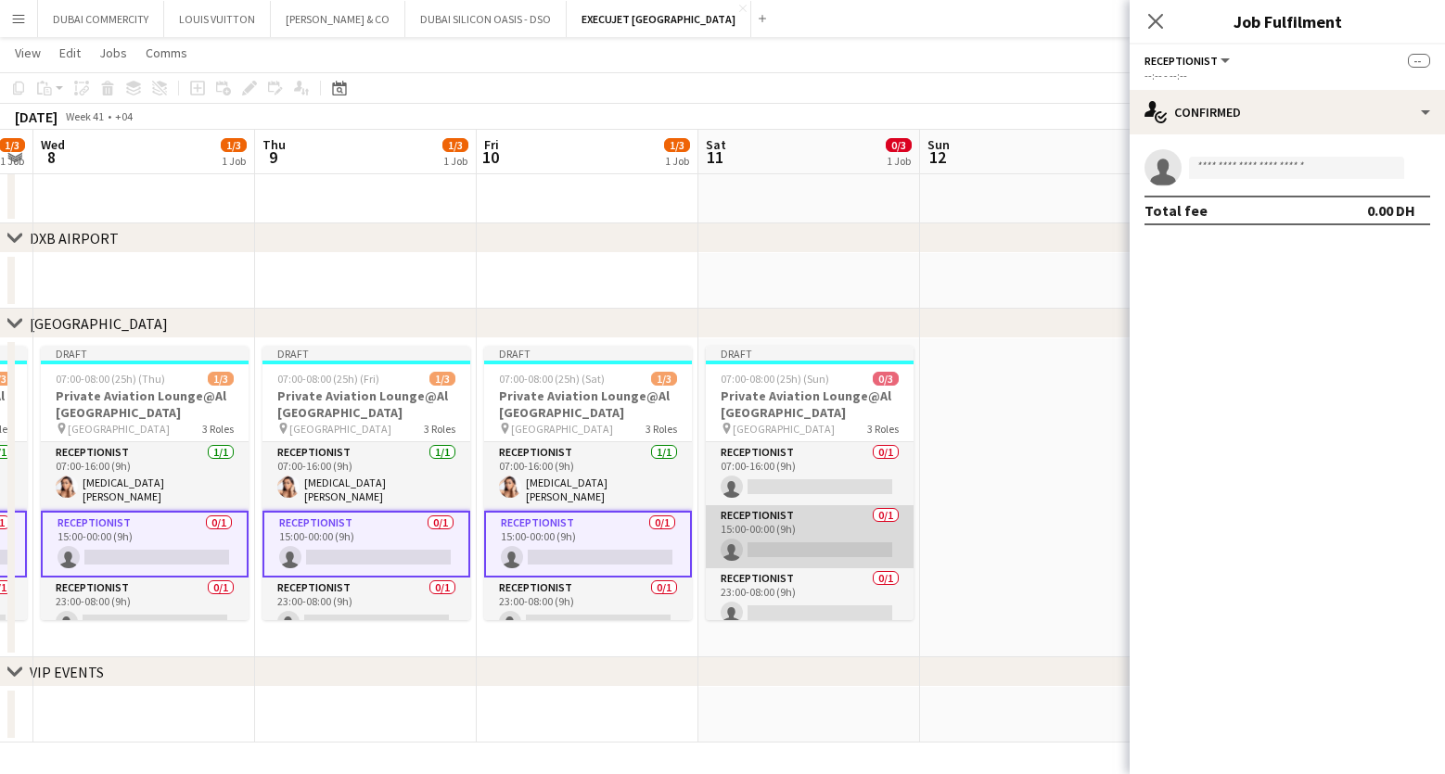
click at [786, 543] on app-card-role "Receptionist 0/1 15:00-00:00 (9h) single-neutral-actions" at bounding box center [810, 536] width 208 height 63
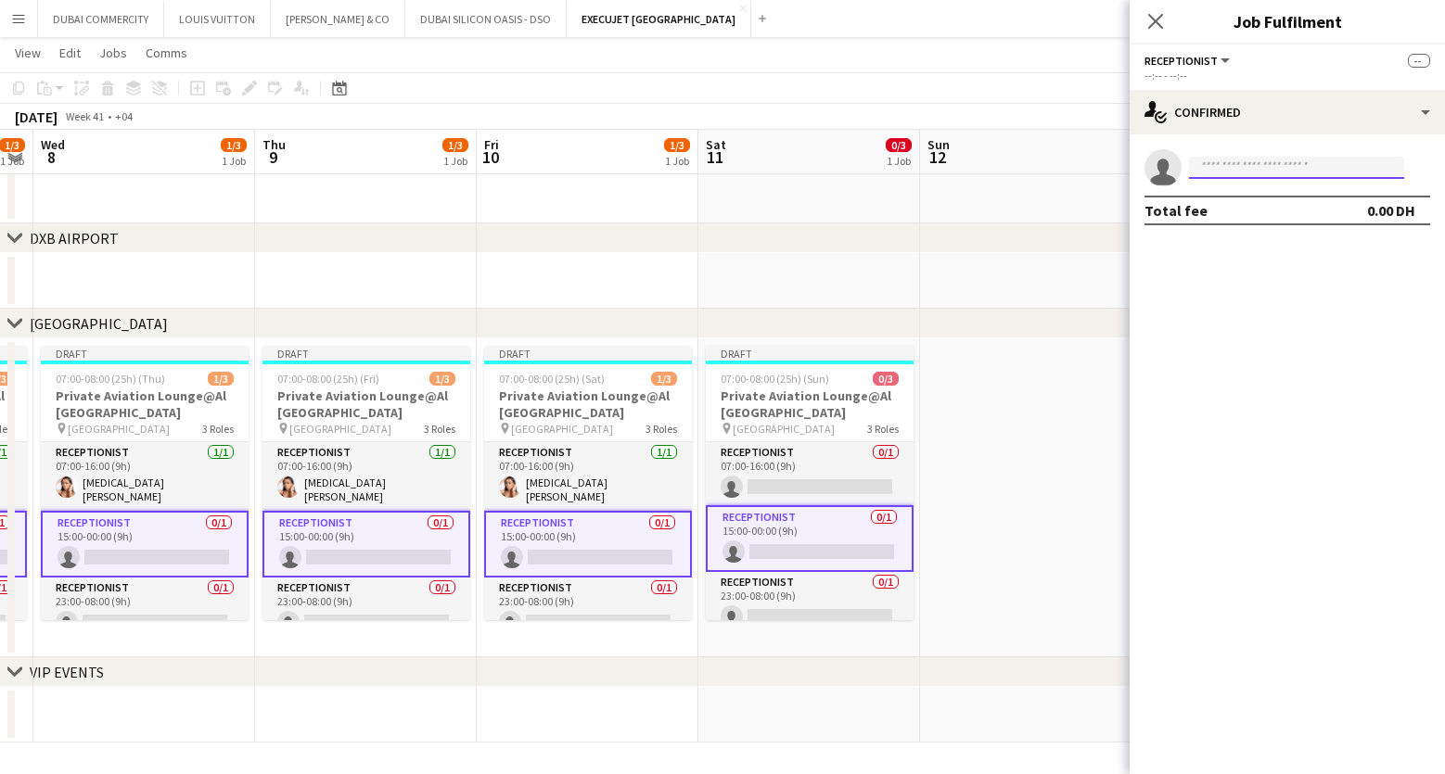
click at [1248, 169] on input at bounding box center [1296, 168] width 215 height 22
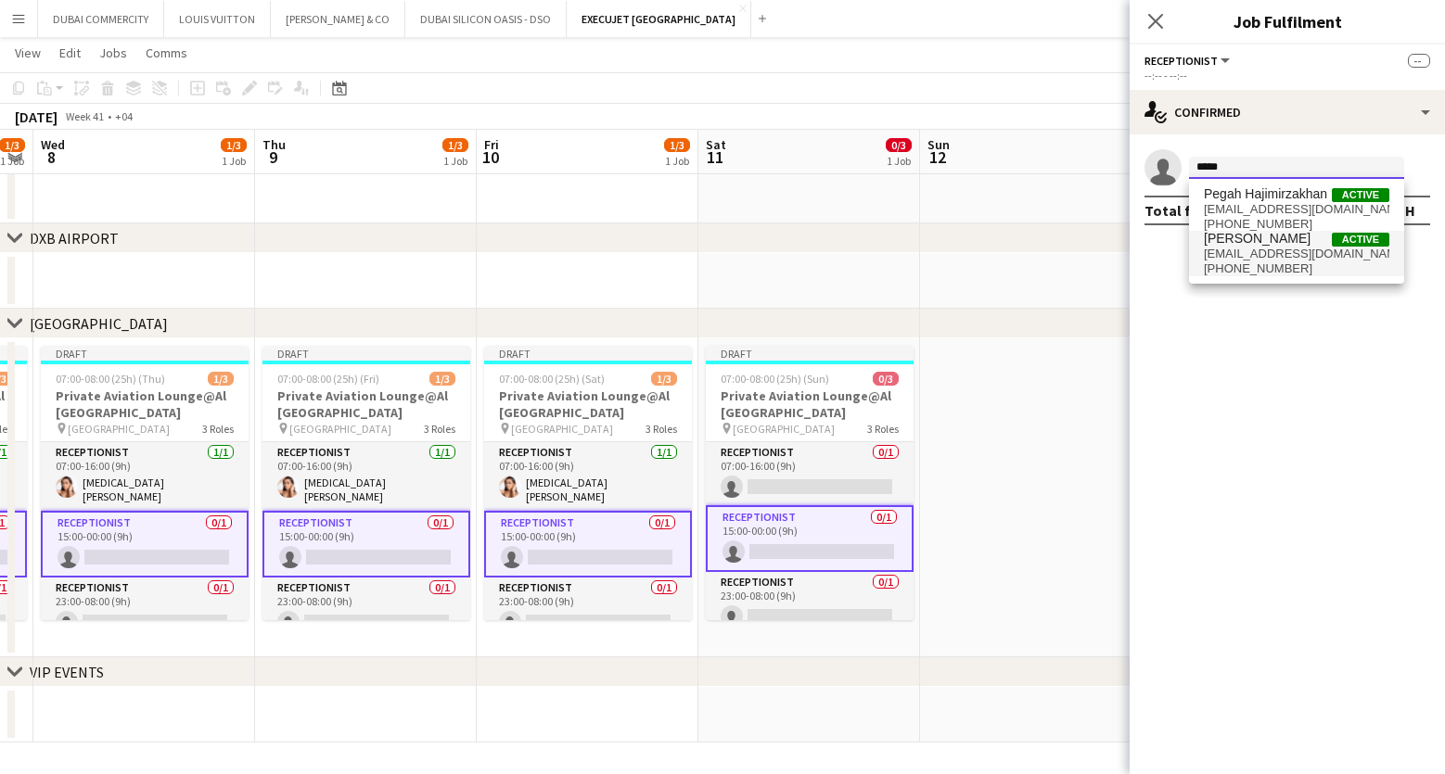
type input "*****"
click at [1263, 256] on span "pegah134@hotmail.com" at bounding box center [1296, 254] width 185 height 15
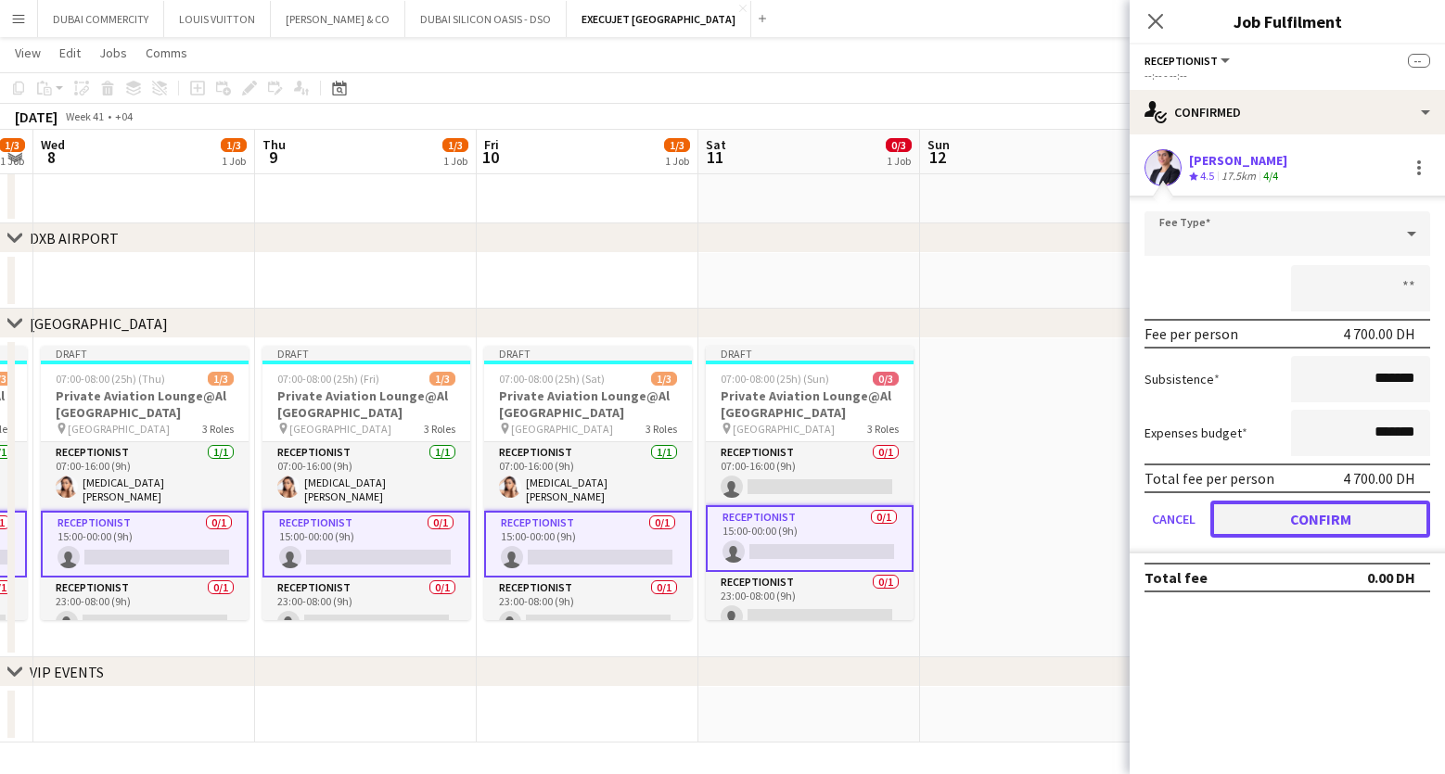
click at [1280, 520] on button "Confirm" at bounding box center [1320, 519] width 220 height 37
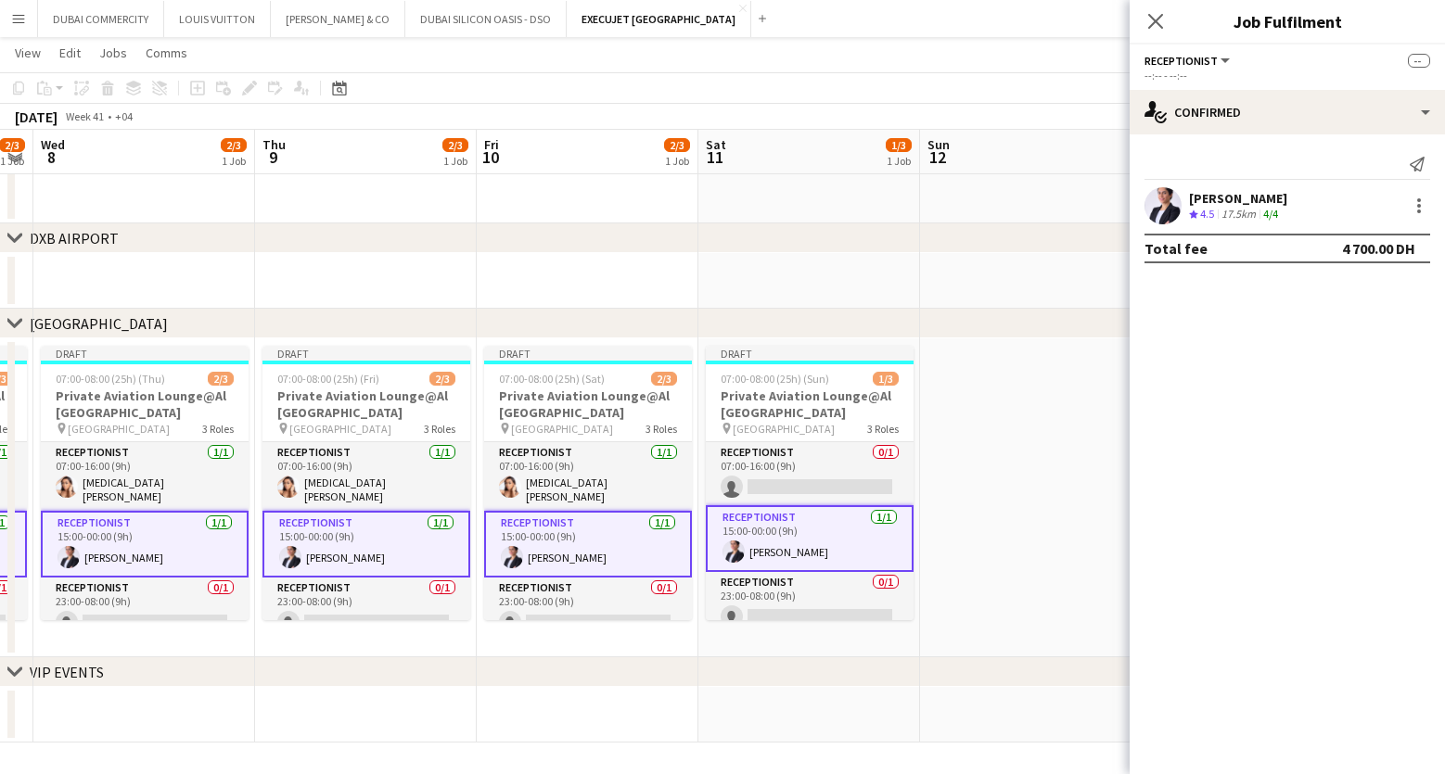
click at [518, 689] on app-date-cell at bounding box center [588, 715] width 222 height 56
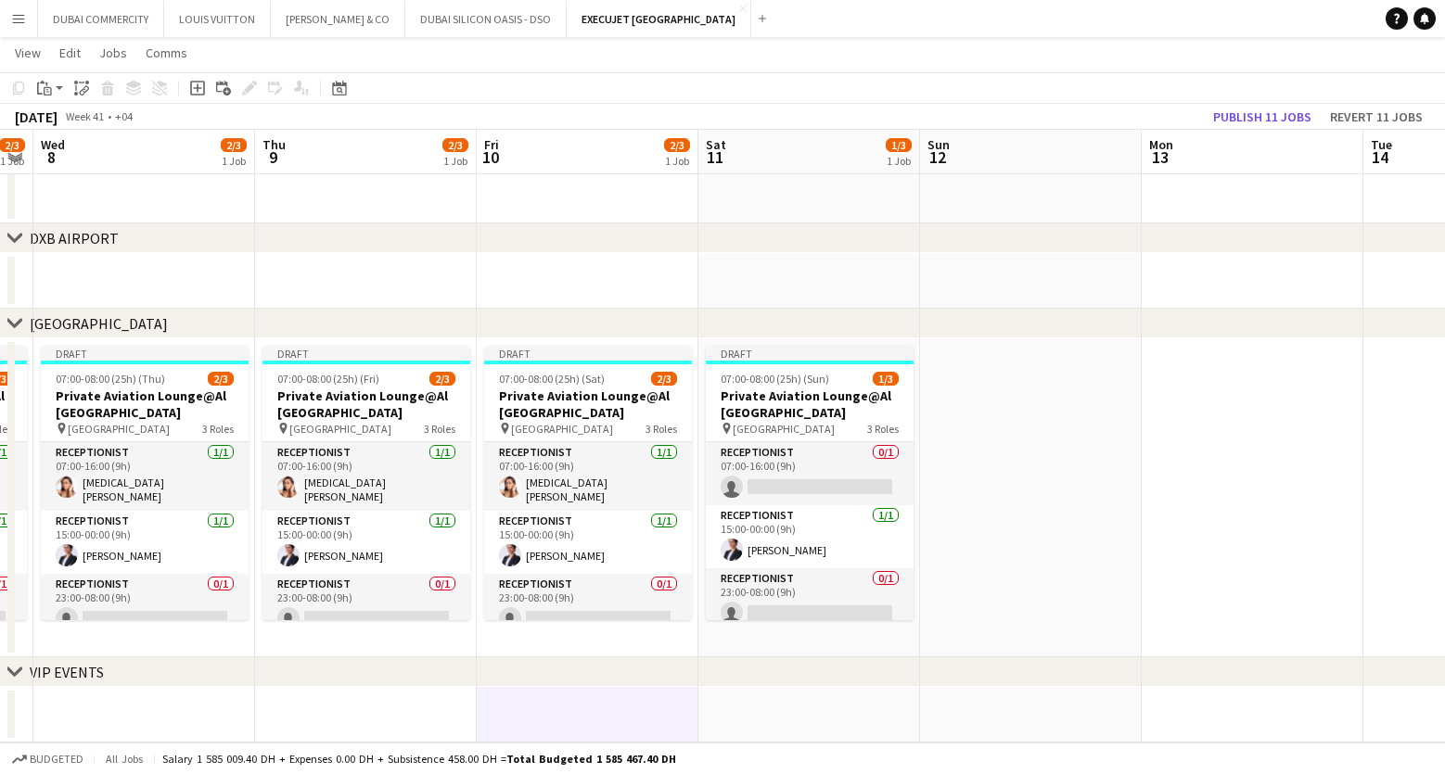
drag, startPoint x: 237, startPoint y: 686, endPoint x: 982, endPoint y: 674, distance: 744.8
click at [1054, 678] on div "chevron-right DXB AIRPORT chevron-right AL MAKTOUM AIRPORT chevron-right VIP EV…" at bounding box center [722, 243] width 1445 height 999
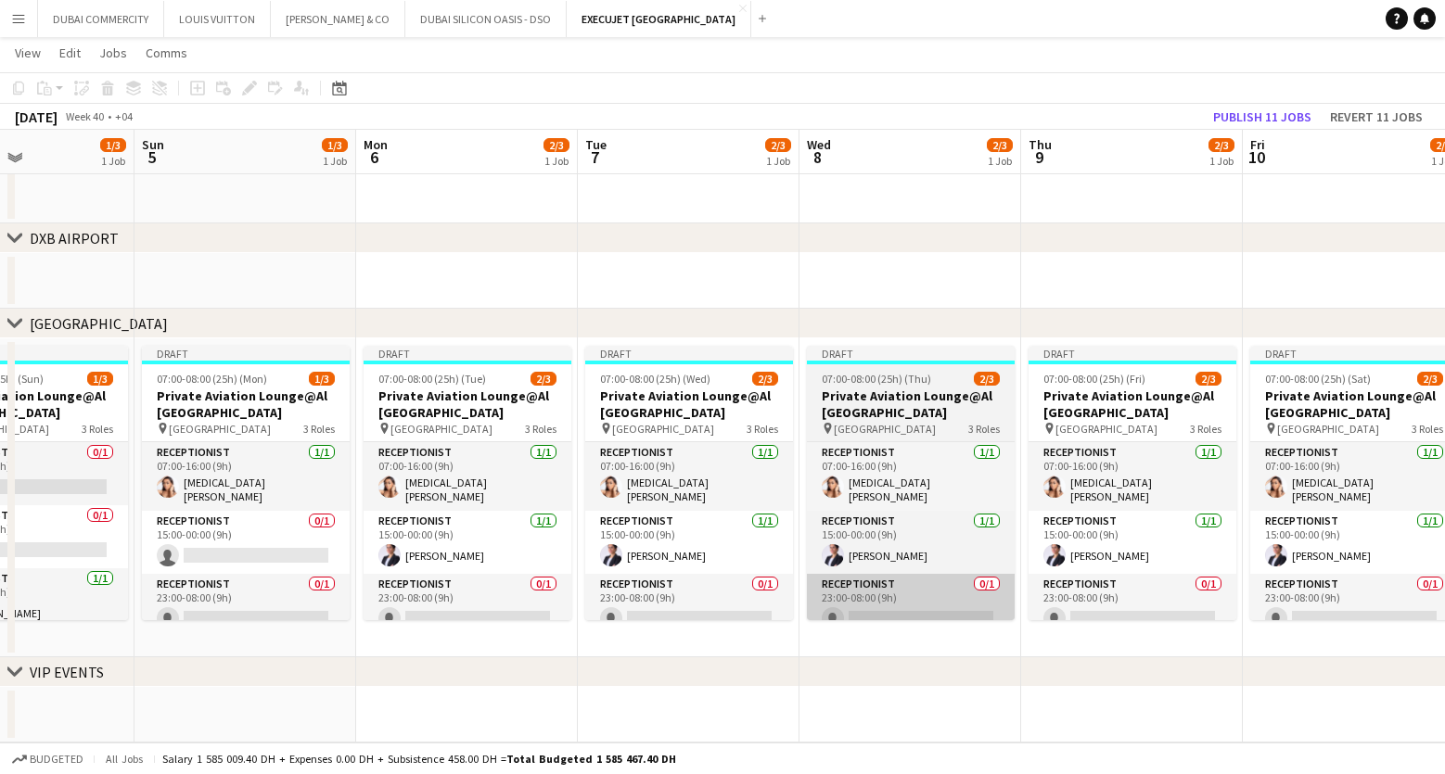
drag, startPoint x: 180, startPoint y: 633, endPoint x: 1113, endPoint y: 619, distance: 933.1
click at [1175, 620] on app-calendar-viewport "Thu 2 2/3 1 Job Fri 3 2/3 1 Job Sat 4 1/3 1 Job Sun 5 1/3 1 Job Mon 6 2/3 1 Job…" at bounding box center [722, 243] width 1445 height 999
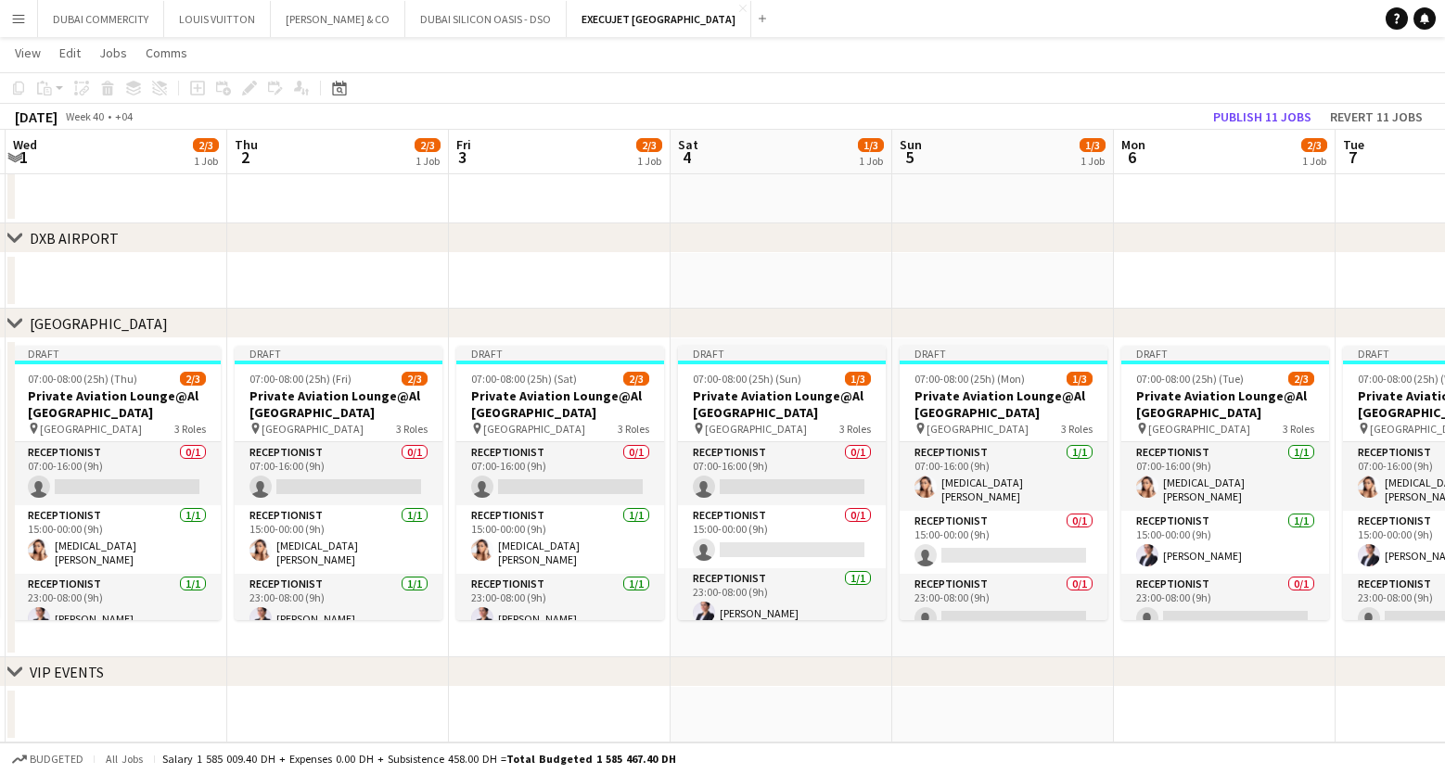
scroll to position [0, 664]
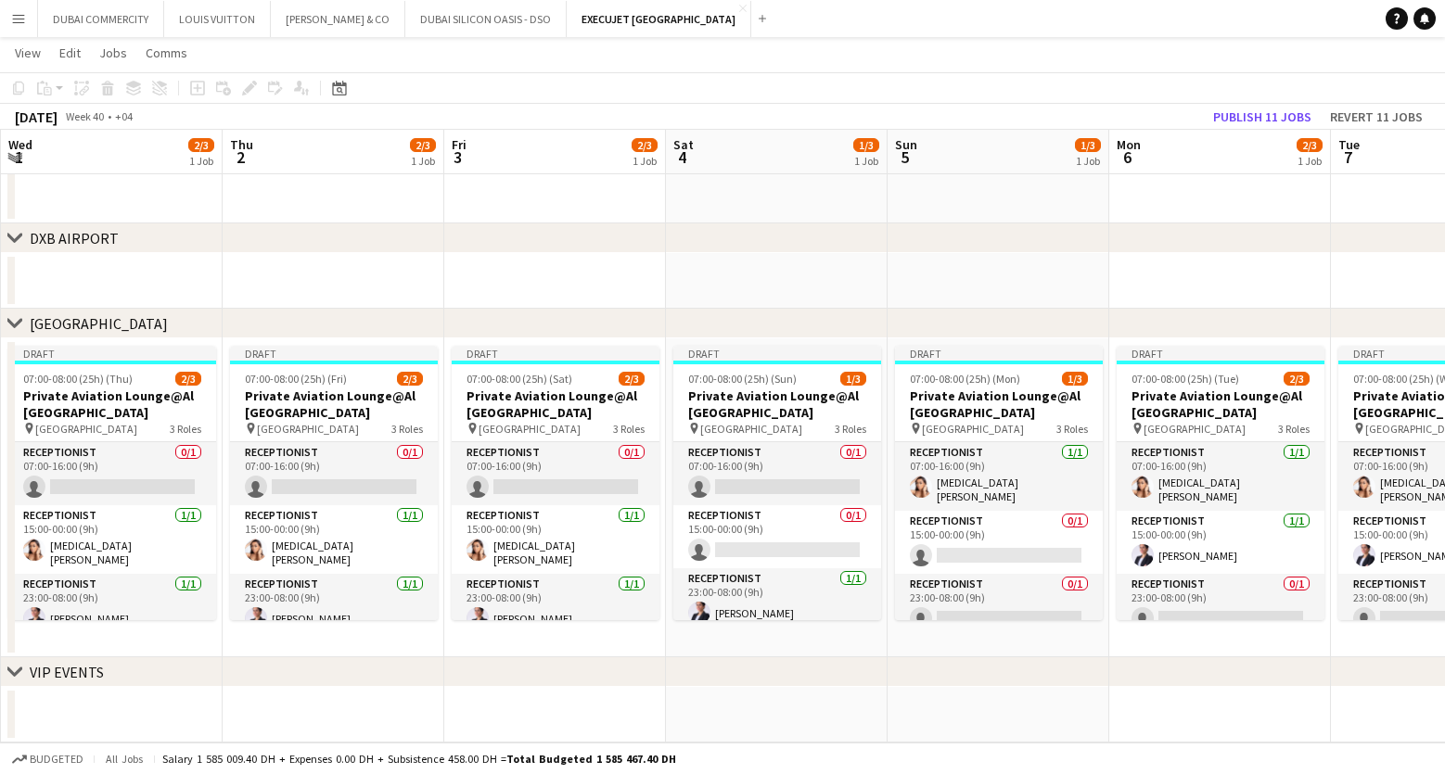
drag, startPoint x: 213, startPoint y: 543, endPoint x: 731, endPoint y: 547, distance: 517.5
click at [731, 547] on app-calendar-viewport "Sun 28 3/3 1 Job Mon 29 3/3 1 Job Tue 30 3/3 1 Job Wed 1 2/3 1 Job Thu 2 2/3 1 …" at bounding box center [722, 243] width 1445 height 999
click at [98, 473] on app-card-role "Receptionist 0/1 07:00-16:00 (9h) single-neutral-actions" at bounding box center [112, 473] width 208 height 63
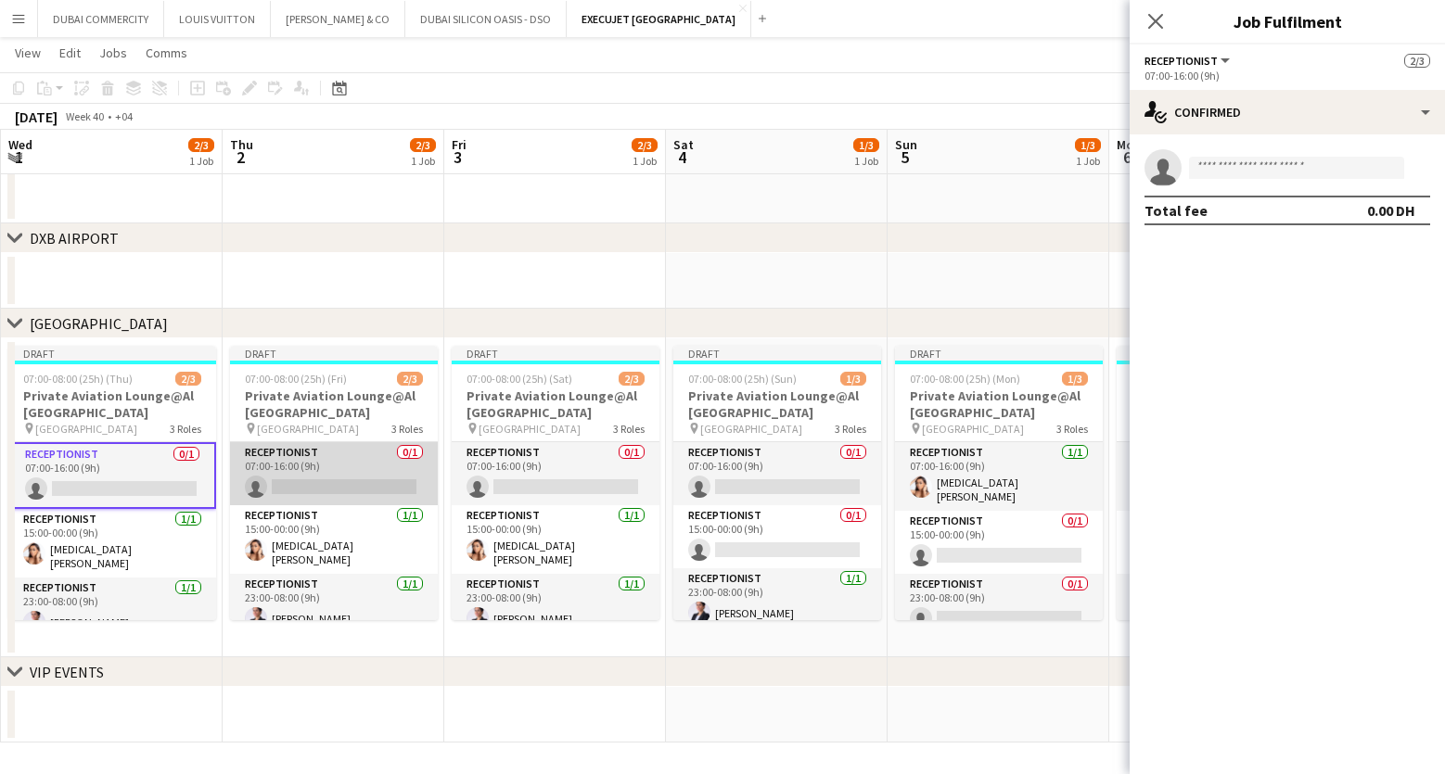
click at [320, 487] on app-card-role "Receptionist 0/1 07:00-16:00 (9h) single-neutral-actions" at bounding box center [334, 473] width 208 height 63
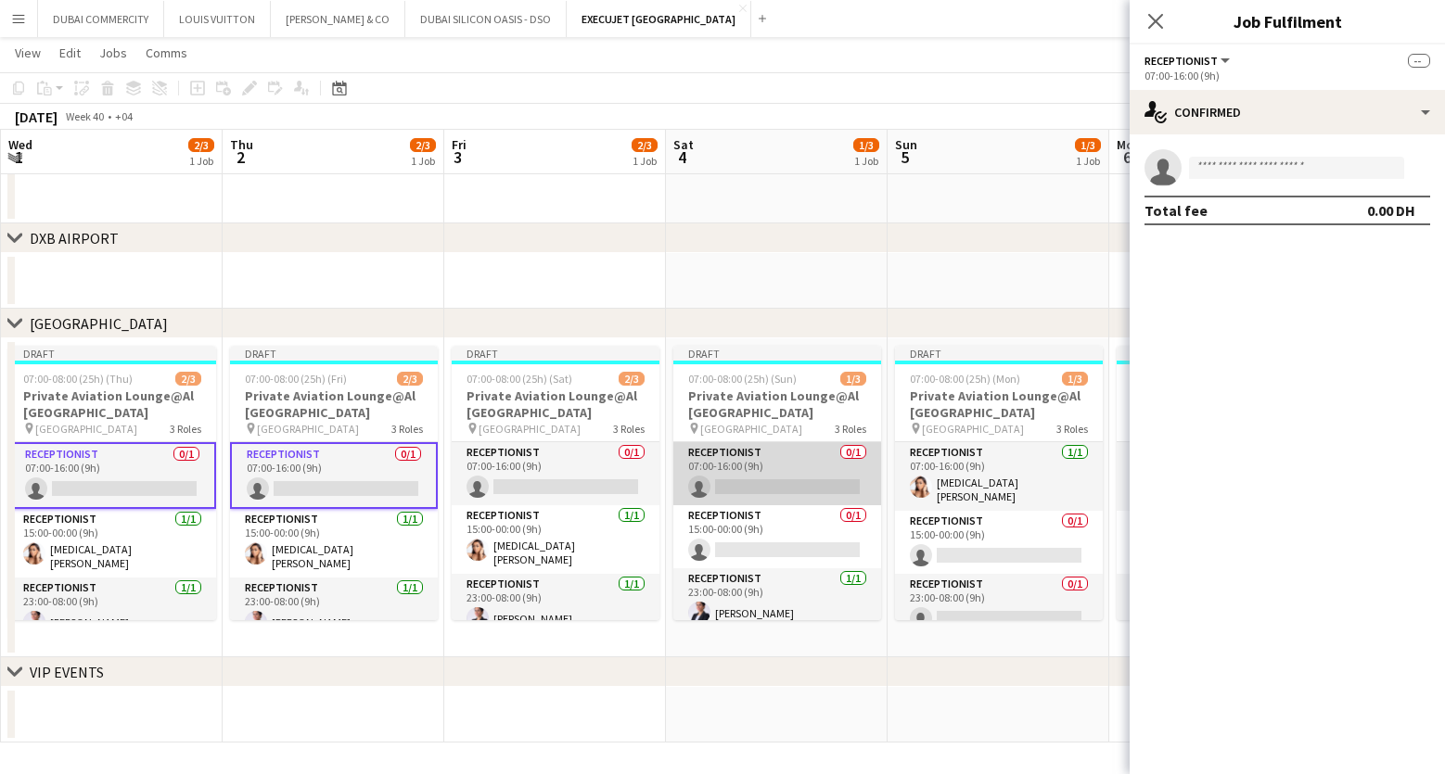
click at [746, 479] on app-card-role "Receptionist 0/1 07:00-16:00 (9h) single-neutral-actions" at bounding box center [777, 473] width 208 height 63
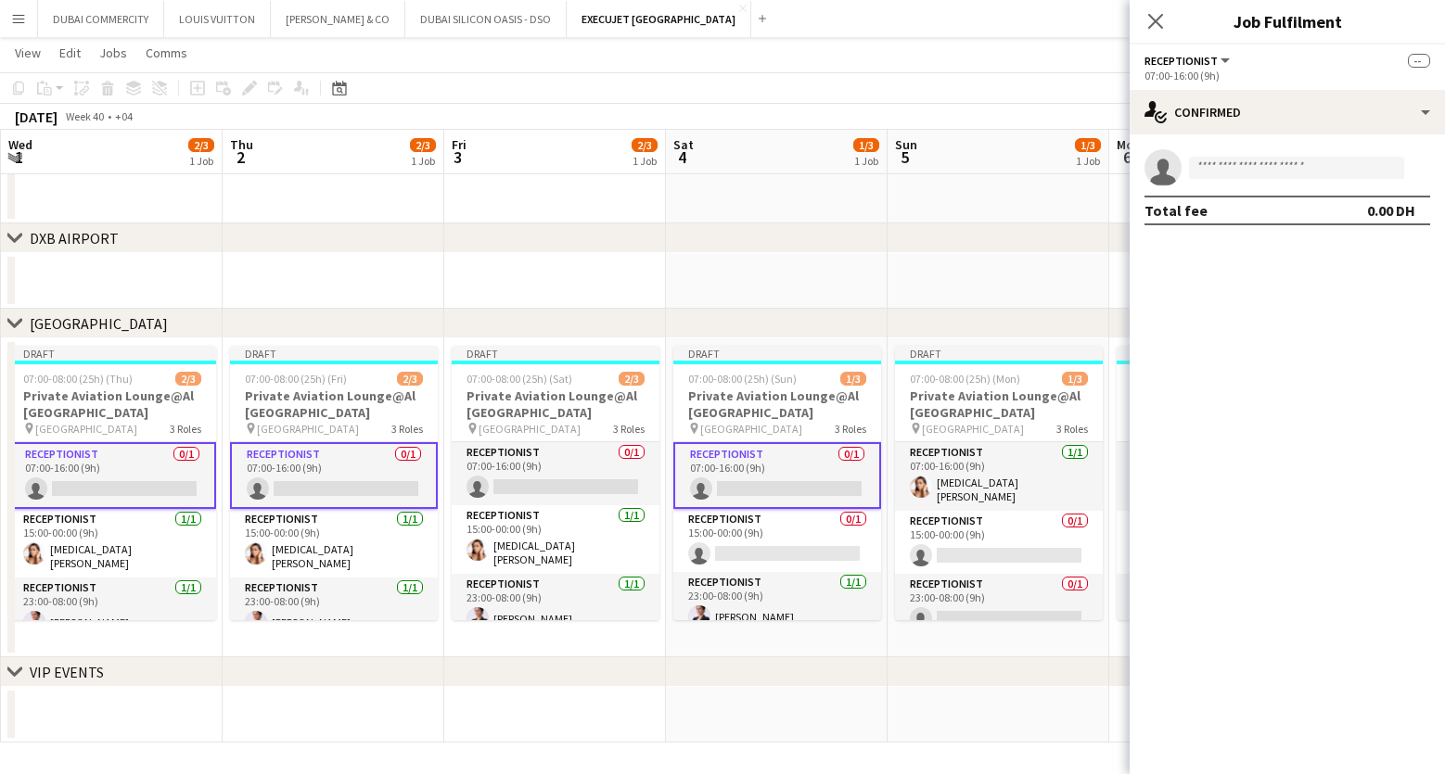
drag, startPoint x: 706, startPoint y: 673, endPoint x: 562, endPoint y: 672, distance: 143.8
click at [562, 672] on div "chevron-right VIP EVENTS" at bounding box center [722, 673] width 1445 height 30
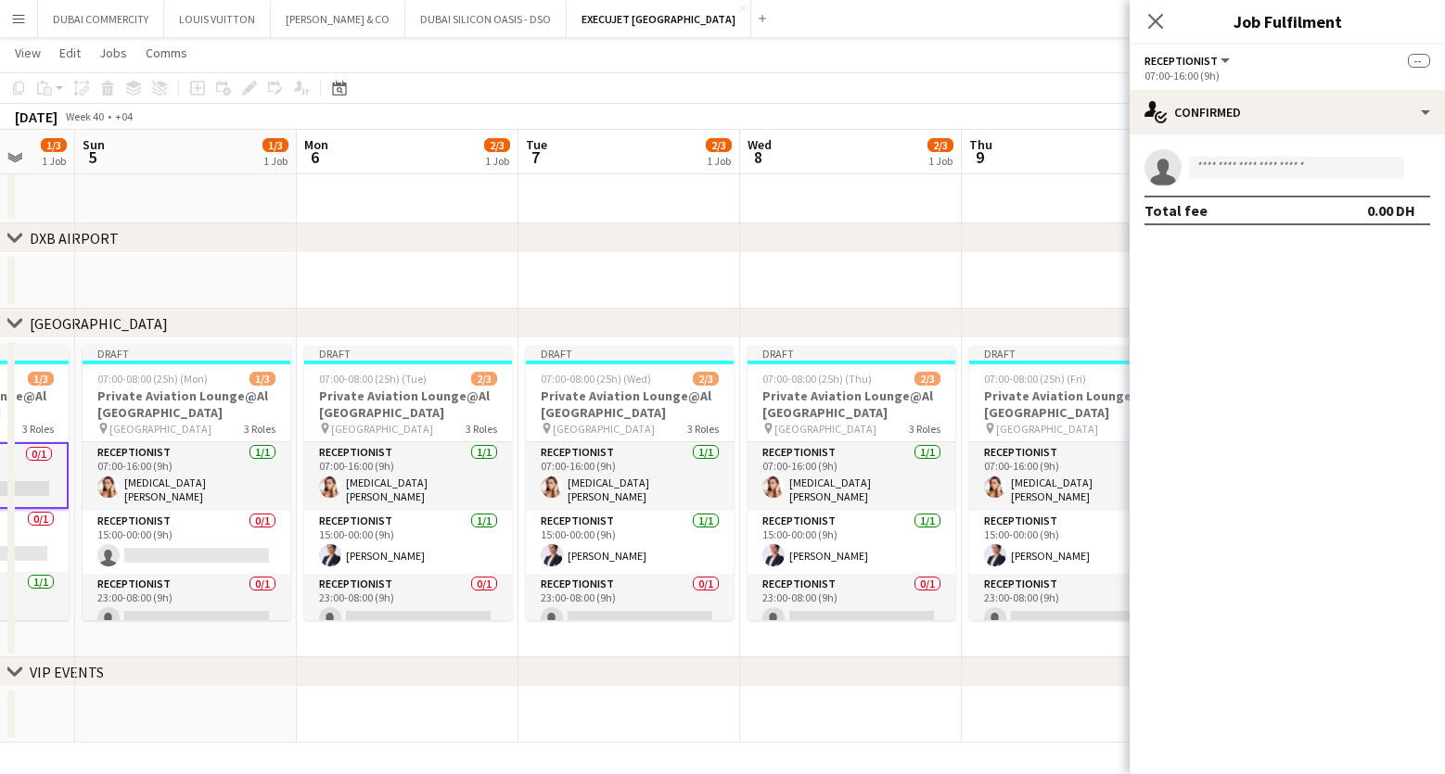
scroll to position [0, 660]
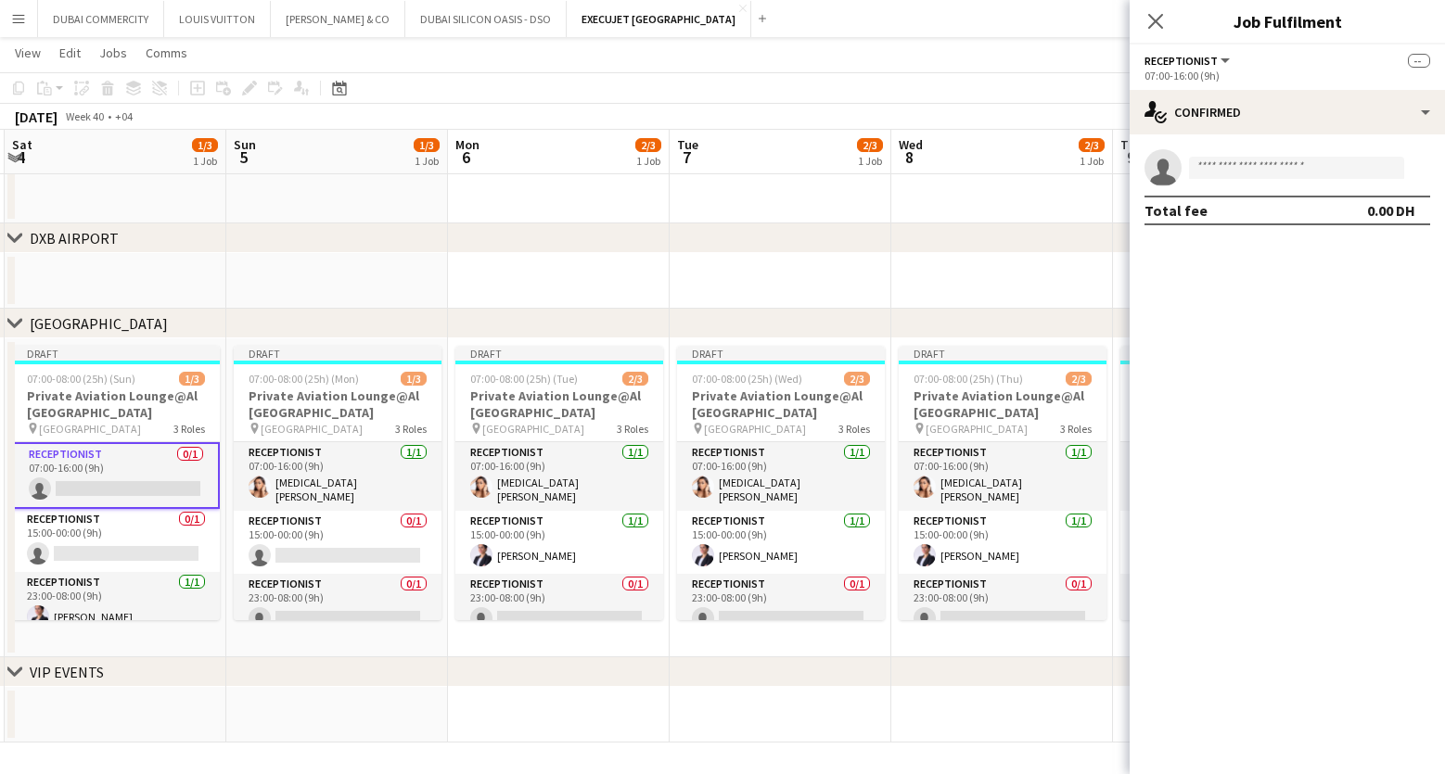
drag, startPoint x: 792, startPoint y: 564, endPoint x: 198, endPoint y: 535, distance: 595.2
click at [198, 535] on app-calendar-viewport "Wed 1 2/3 1 Job Thu 2 2/3 1 Job Fri 3 2/3 1 Job Sat 4 1/3 1 Job Sun 5 1/3 1 Job…" at bounding box center [722, 243] width 1445 height 999
click at [294, 594] on app-card-role "Receptionist 0/1 23:00-08:00 (9h) single-neutral-actions" at bounding box center [338, 605] width 208 height 63
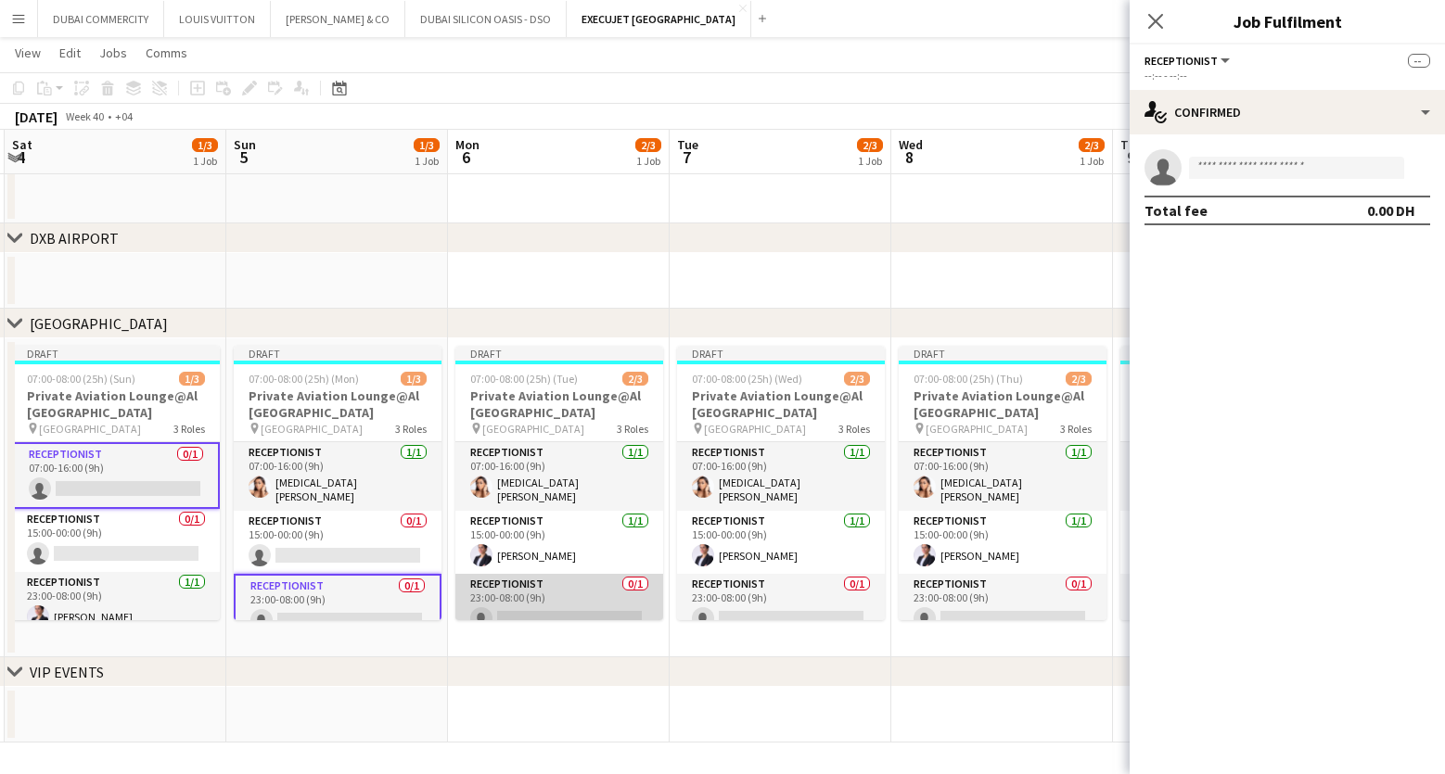
click at [525, 603] on app-card-role "Receptionist 0/1 23:00-08:00 (9h) single-neutral-actions" at bounding box center [559, 605] width 208 height 63
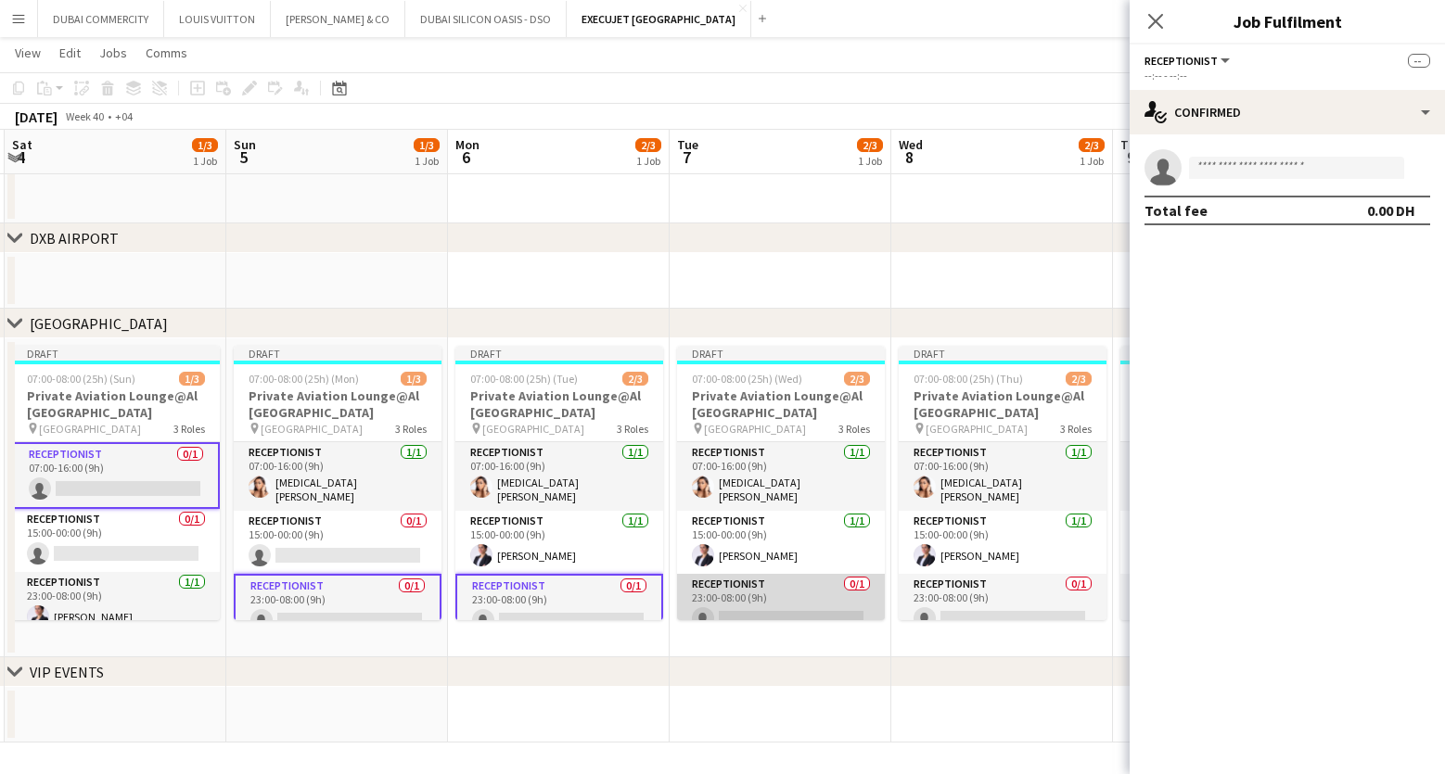
click at [754, 593] on app-card-role "Receptionist 0/1 23:00-08:00 (9h) single-neutral-actions" at bounding box center [781, 605] width 208 height 63
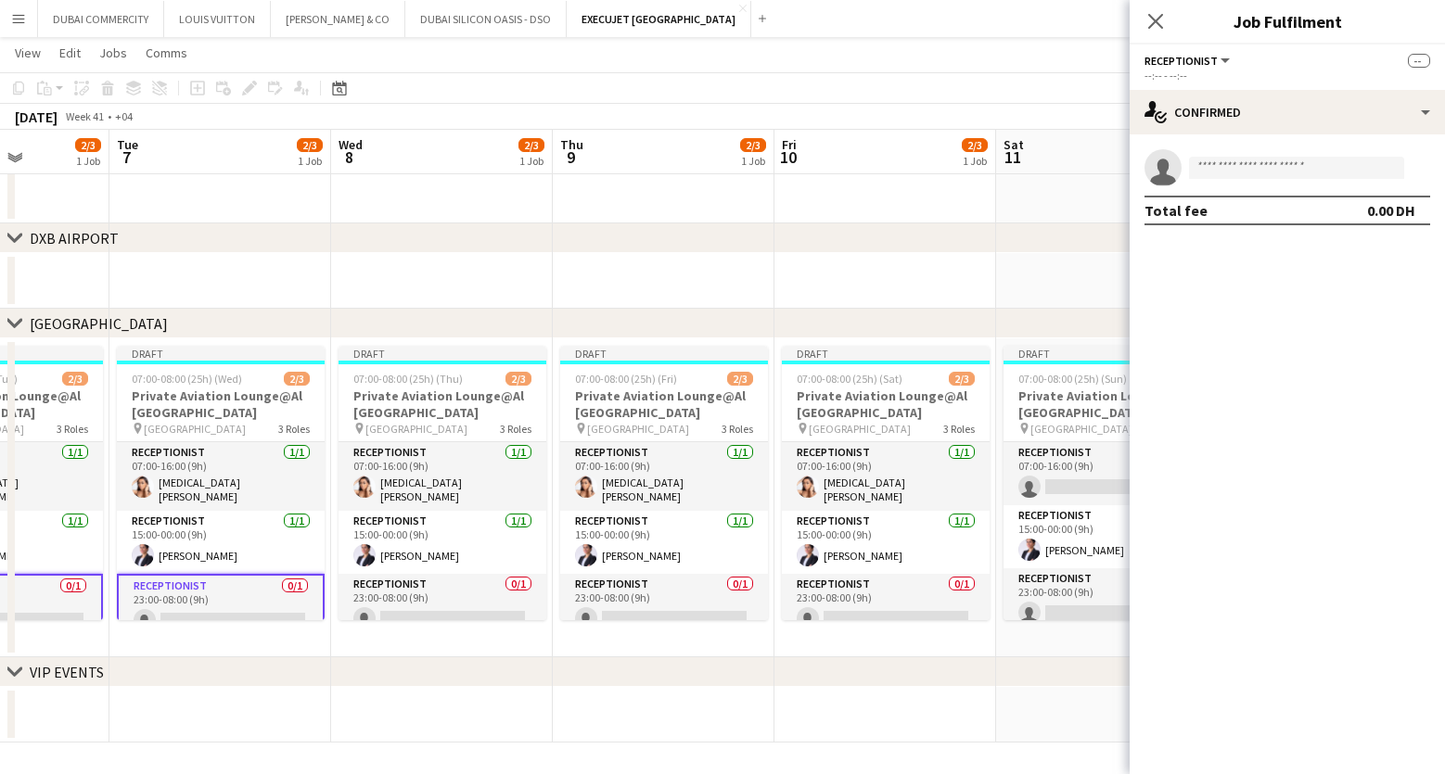
scroll to position [0, 795]
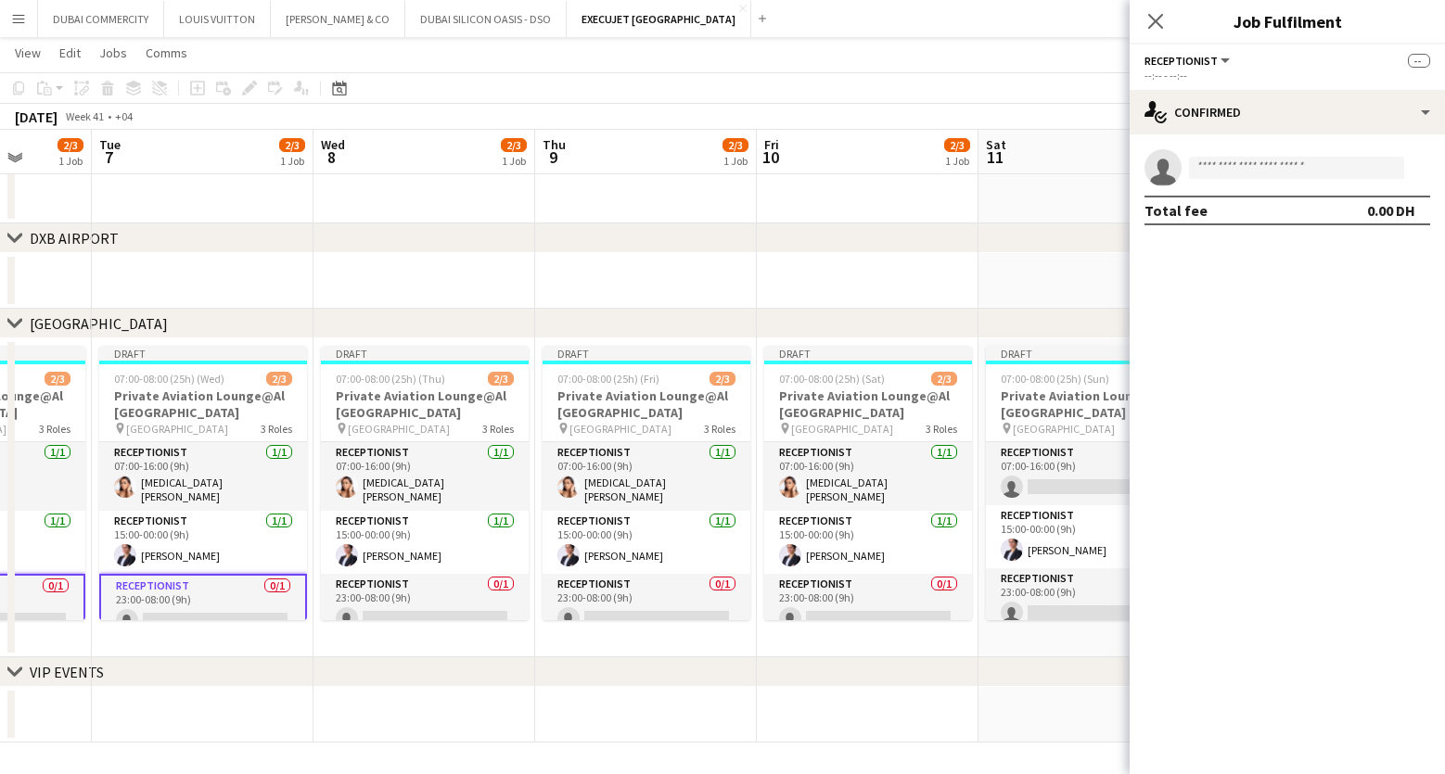
drag, startPoint x: 989, startPoint y: 709, endPoint x: 411, endPoint y: 700, distance: 577.9
click at [411, 700] on app-calendar-viewport "Fri 3 2/3 1 Job Sat 4 1/3 1 Job Sun 5 1/3 1 Job Mon 6 2/3 1 Job Tue 7 2/3 1 Job…" at bounding box center [722, 243] width 1445 height 999
click at [390, 604] on app-card-role "Receptionist 0/1 23:00-08:00 (9h) single-neutral-actions" at bounding box center [425, 605] width 208 height 63
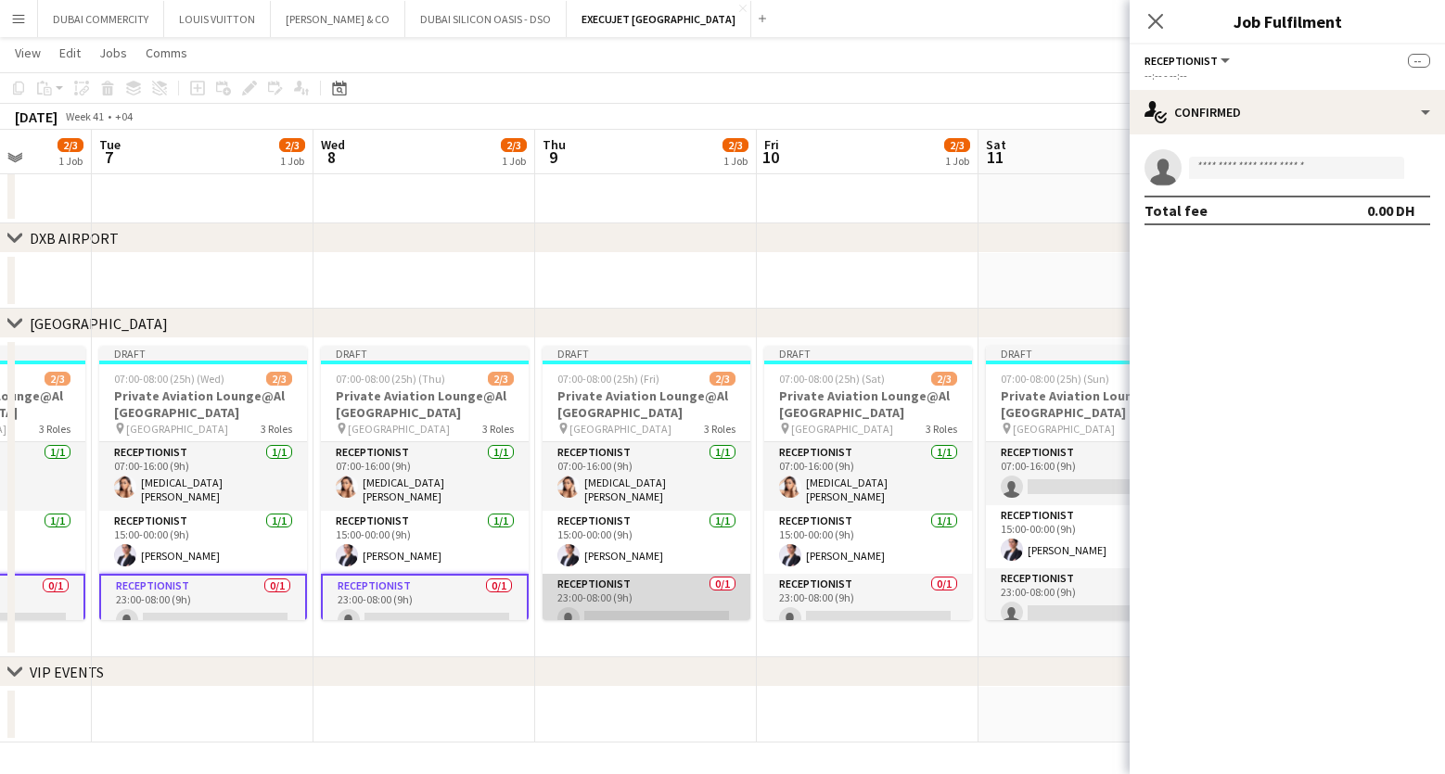
click at [616, 601] on app-card-role "Receptionist 0/1 23:00-08:00 (9h) single-neutral-actions" at bounding box center [647, 605] width 208 height 63
drag, startPoint x: 879, startPoint y: 683, endPoint x: 572, endPoint y: 691, distance: 307.1
click at [572, 691] on div "chevron-right DXB AIRPORT chevron-right AL MAKTOUM AIRPORT chevron-right VIP EV…" at bounding box center [722, 243] width 1445 height 999
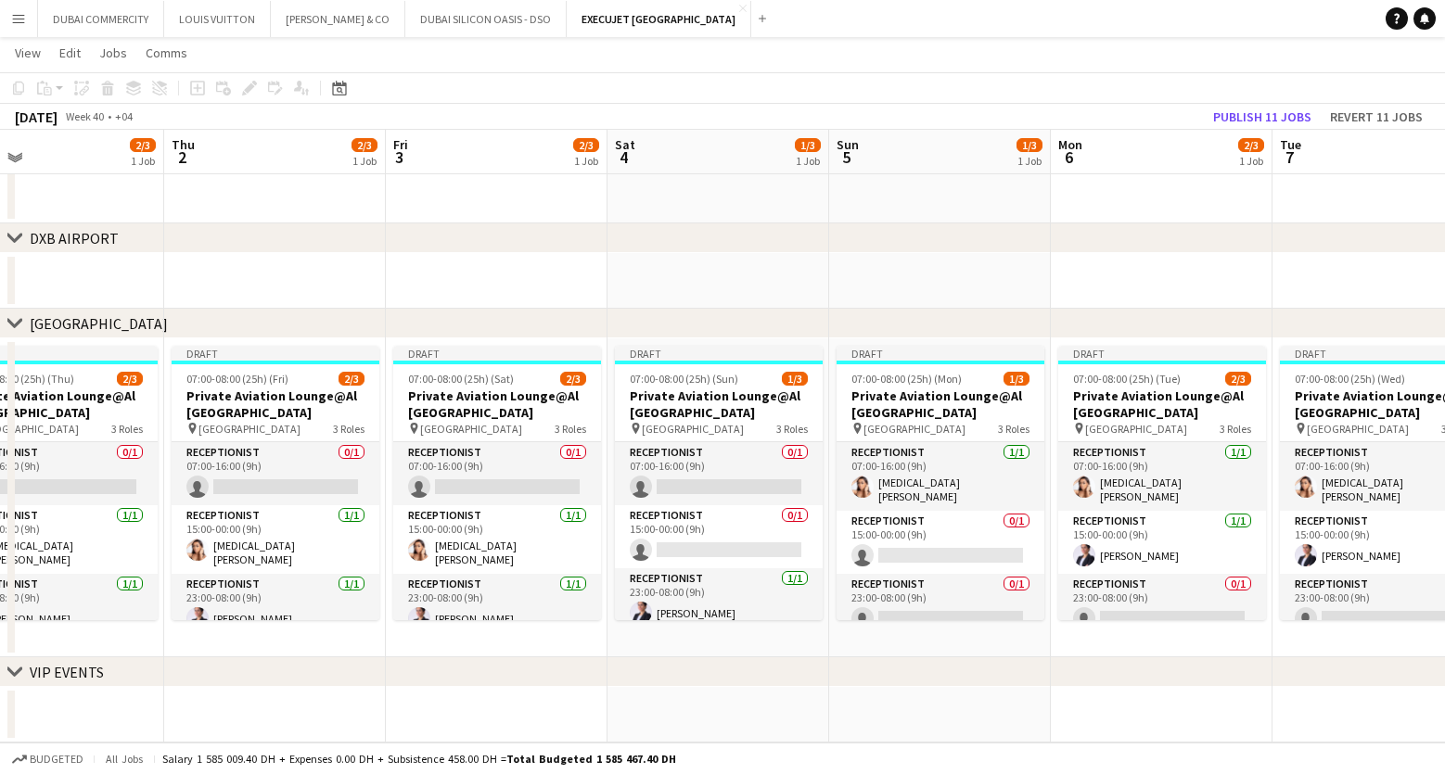
scroll to position [0, 480]
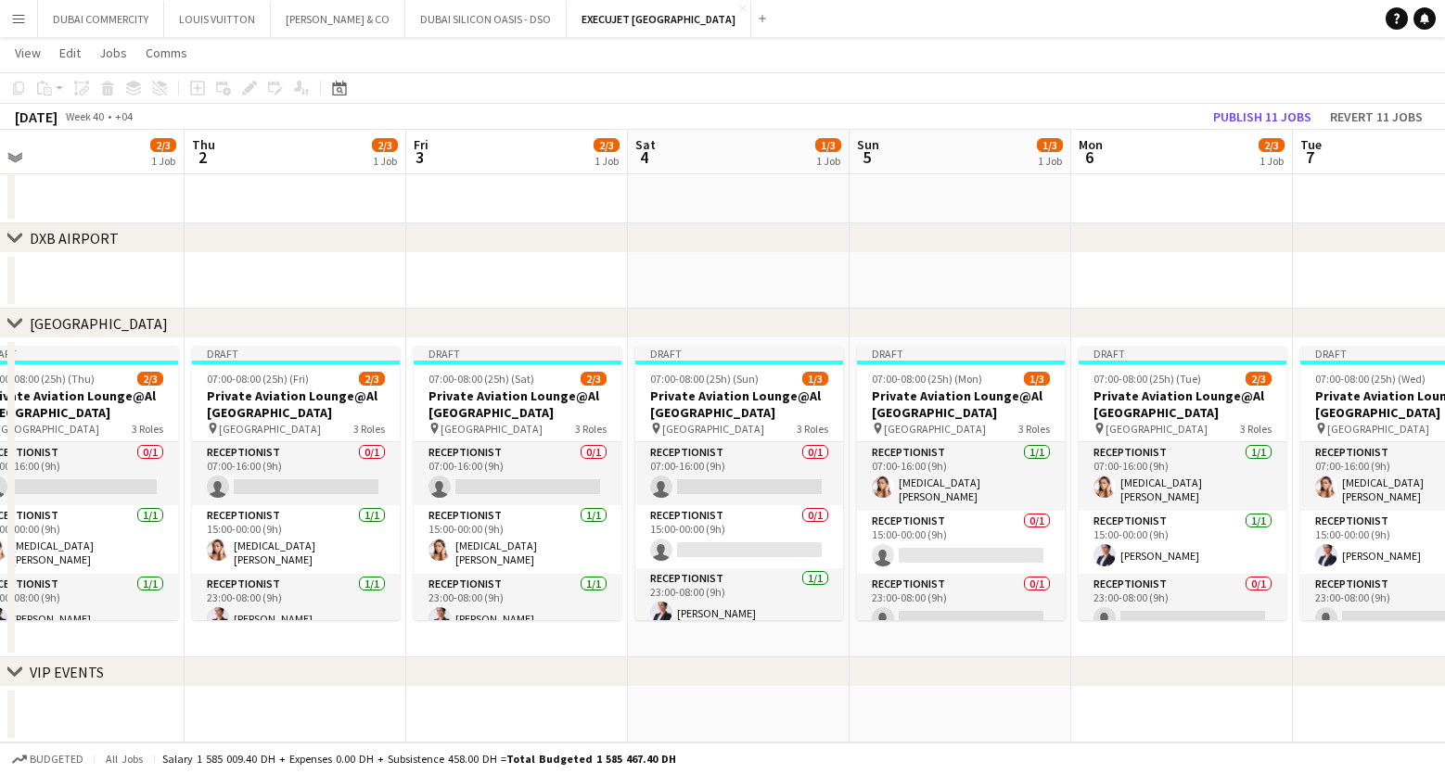
drag, startPoint x: 192, startPoint y: 514, endPoint x: 1534, endPoint y: 537, distance: 1342.2
click at [1445, 537] on html "Menu Boards Boards Boards All jobs Status Workforce Workforce My Workforce Recr…" at bounding box center [722, 223] width 1445 height 1103
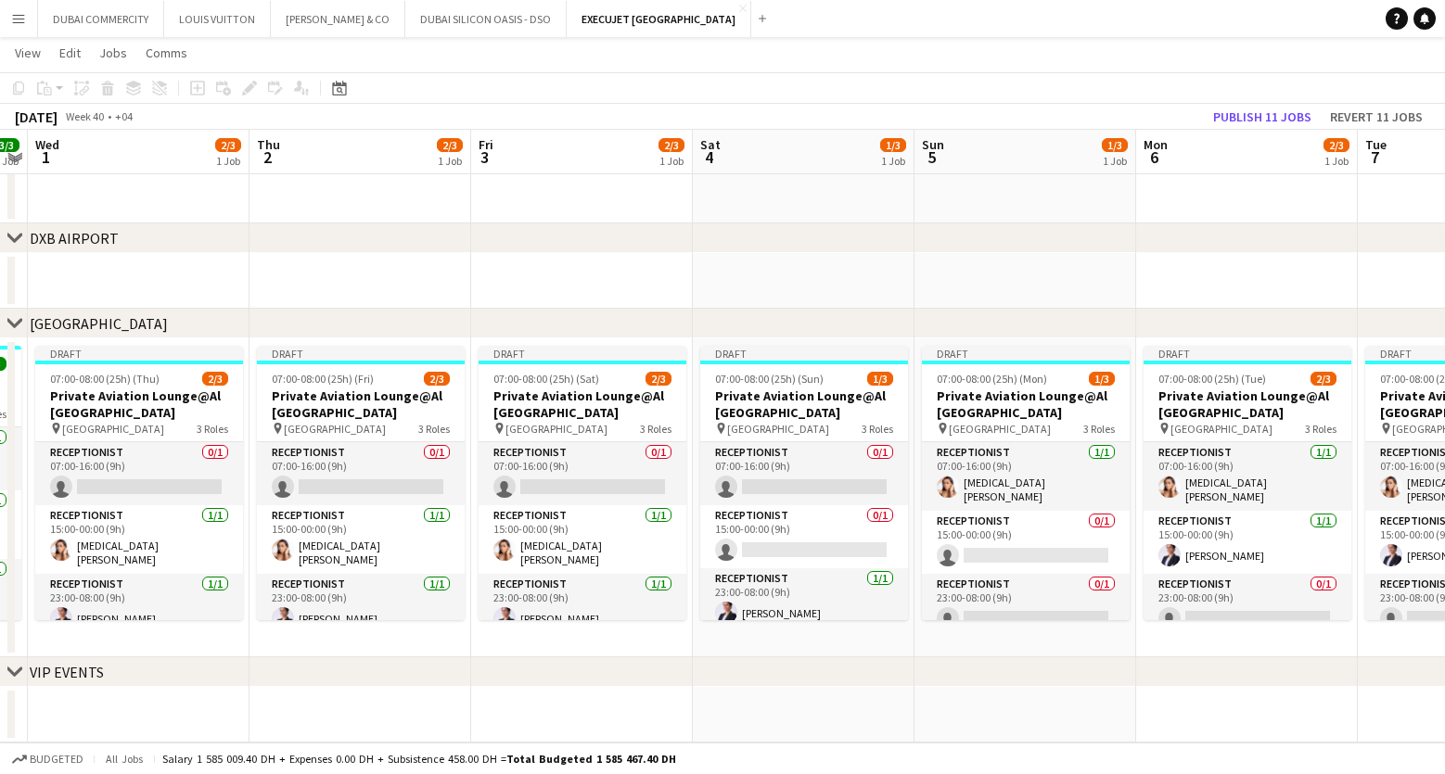
scroll to position [0, 657]
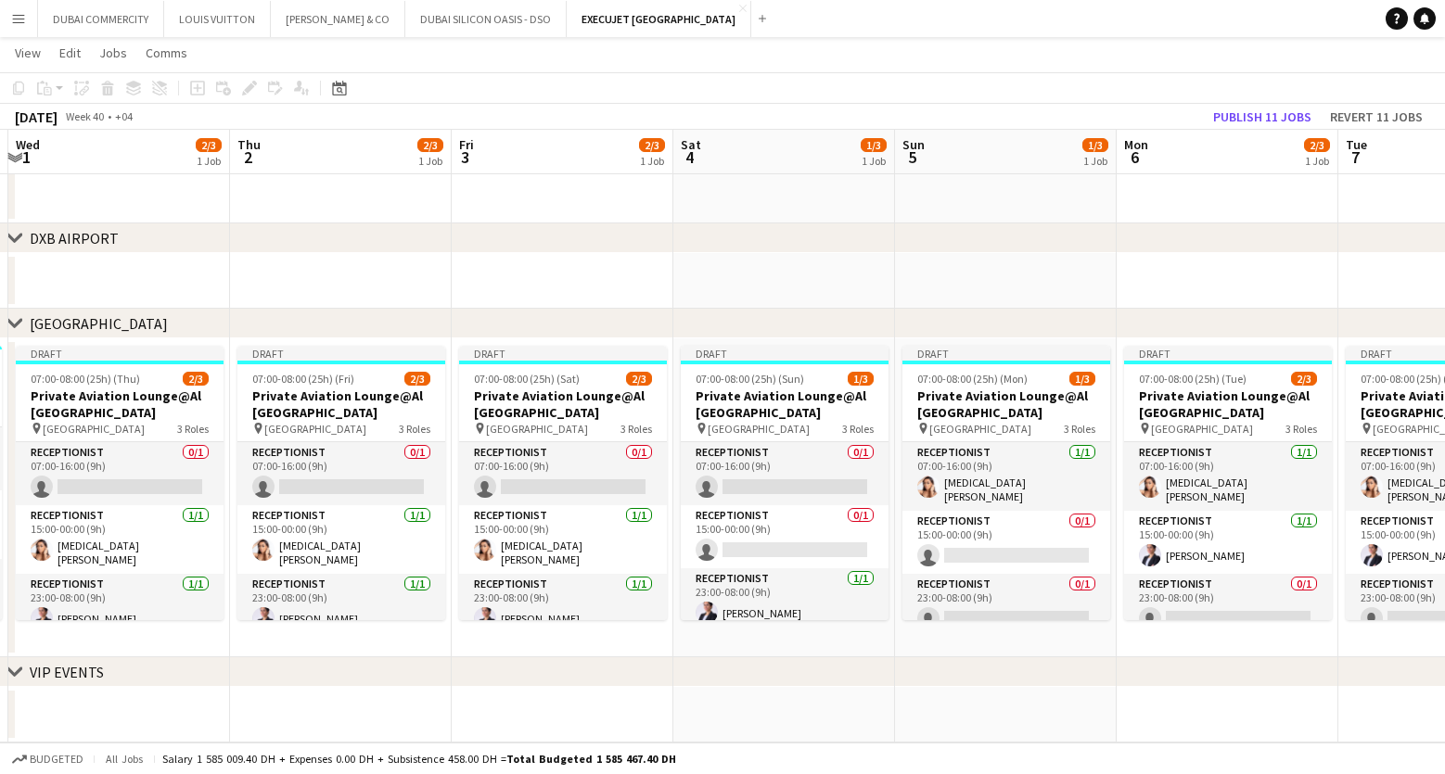
drag, startPoint x: 212, startPoint y: 550, endPoint x: 258, endPoint y: 554, distance: 45.6
click at [258, 554] on app-calendar-viewport "Sun 28 3/3 1 Job Mon 29 3/3 1 Job Tue 30 3/3 1 Job Wed 1 2/3 1 Job Thu 2 2/3 1 …" at bounding box center [722, 243] width 1445 height 999
click at [119, 474] on app-card-role "Receptionist 0/1 07:00-16:00 (9h) single-neutral-actions" at bounding box center [120, 473] width 208 height 63
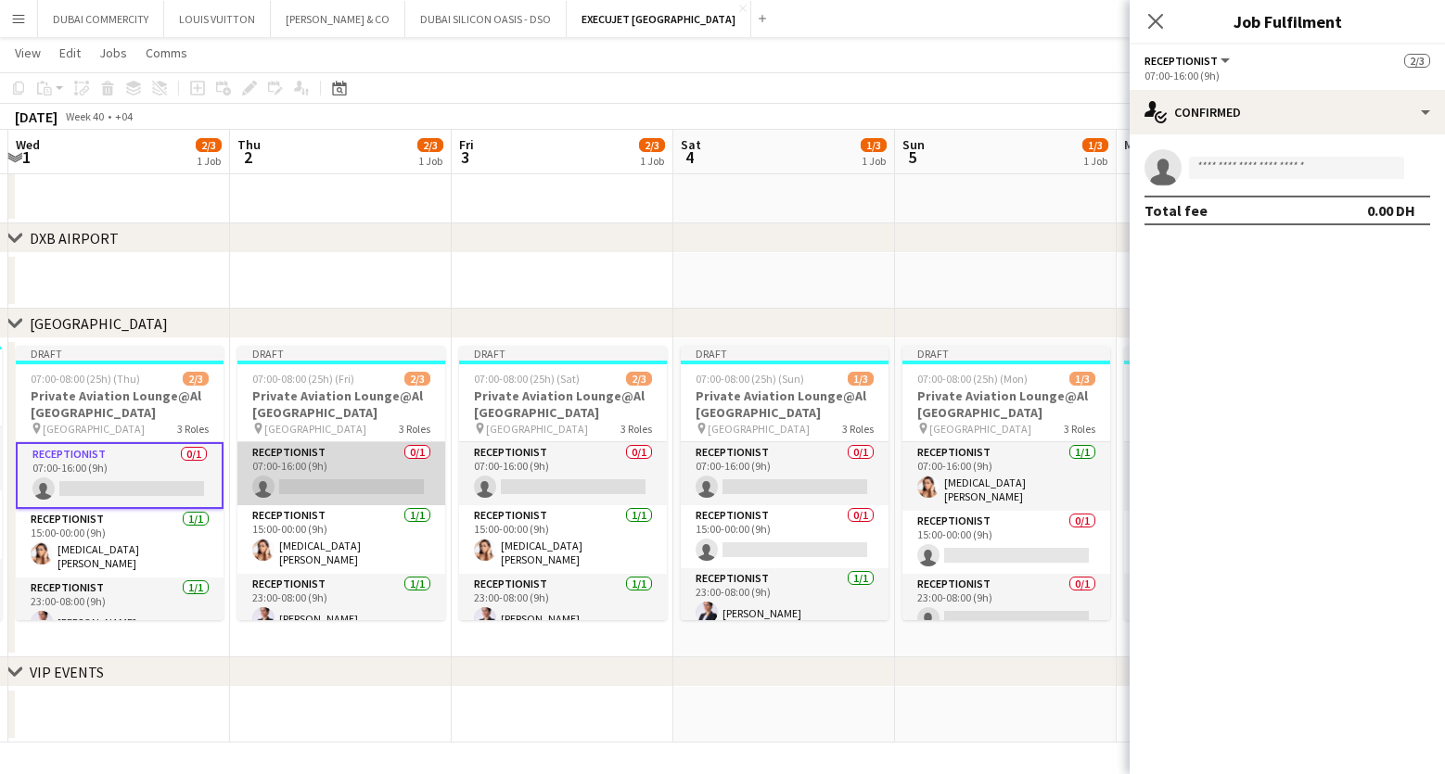
click at [322, 479] on app-card-role "Receptionist 0/1 07:00-16:00 (9h) single-neutral-actions" at bounding box center [341, 473] width 208 height 63
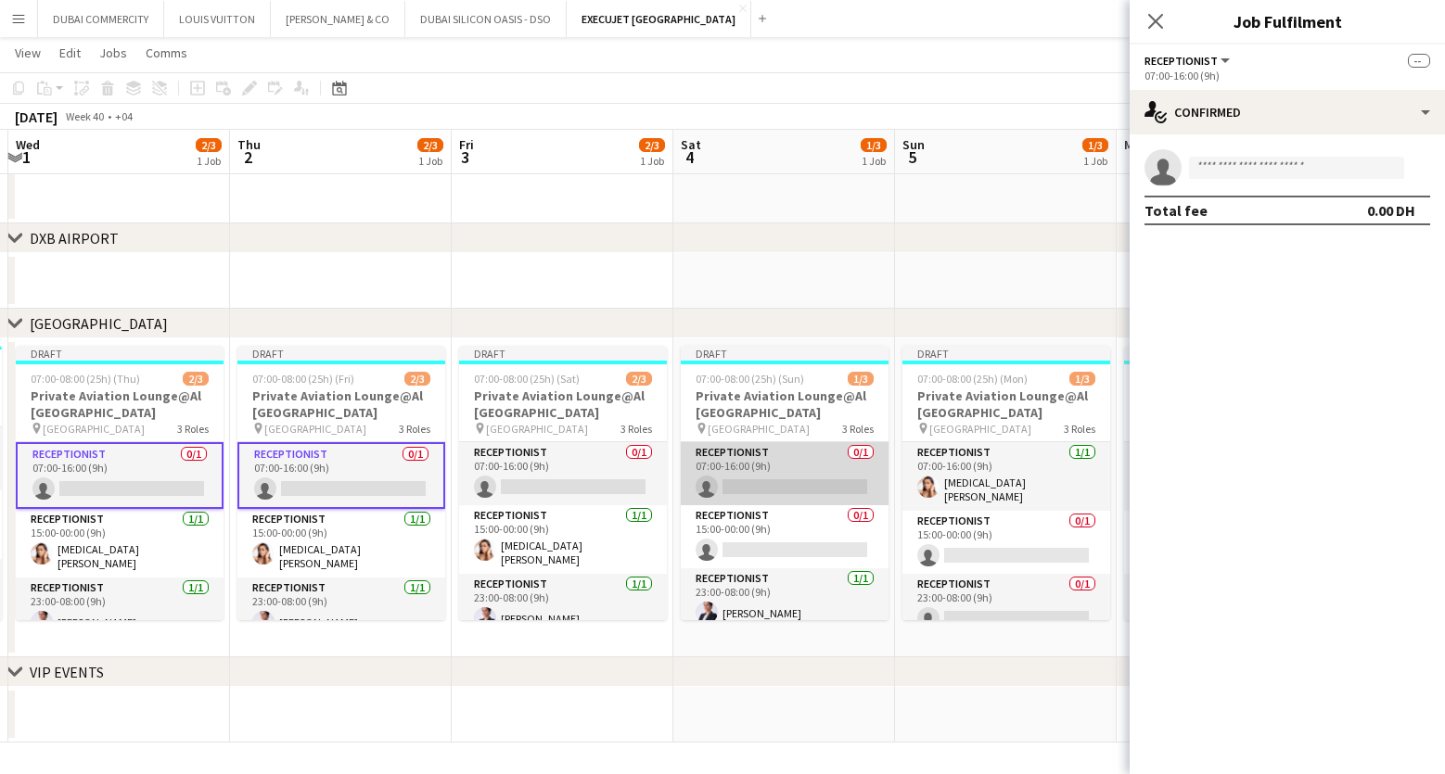
click at [794, 478] on app-card-role "Receptionist 0/1 07:00-16:00 (9h) single-neutral-actions" at bounding box center [785, 473] width 208 height 63
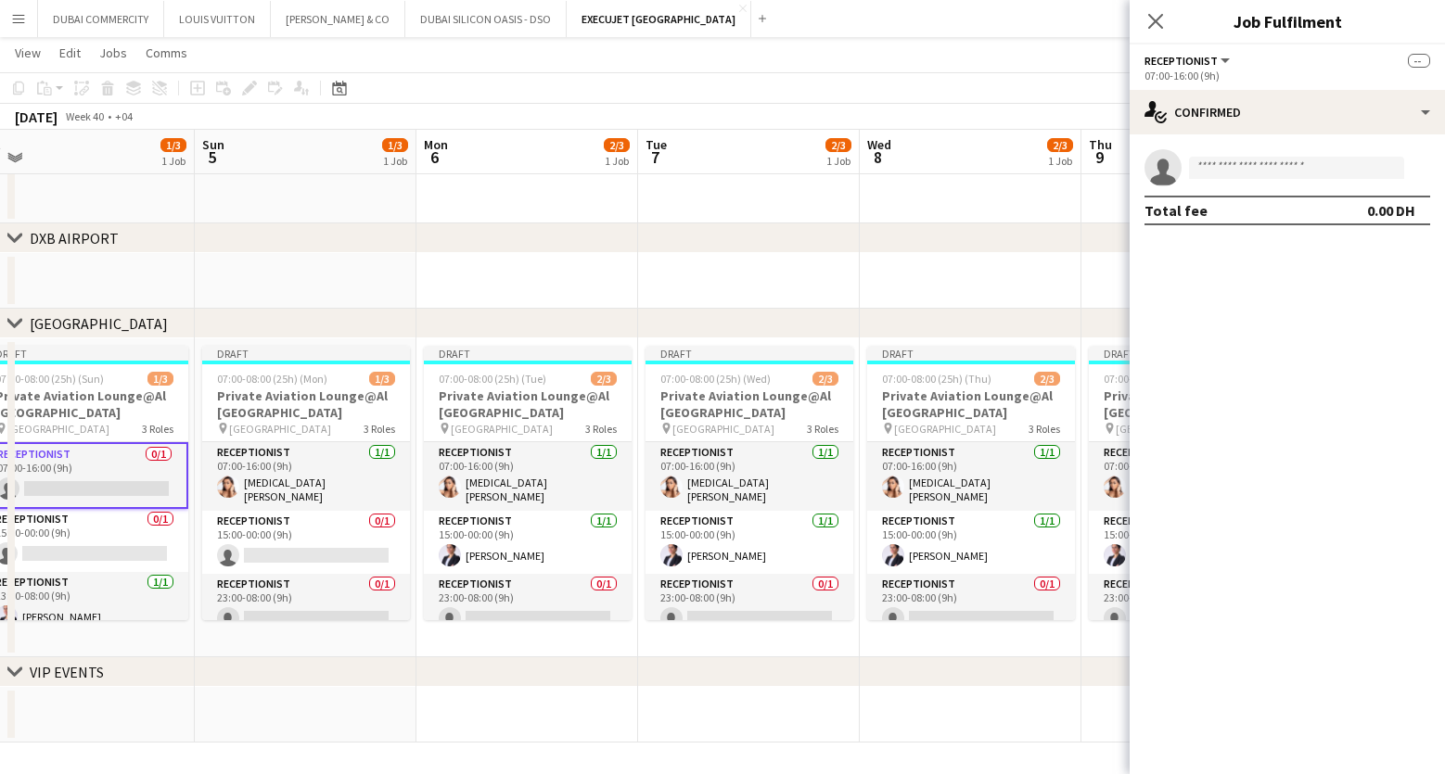
scroll to position [0, 708]
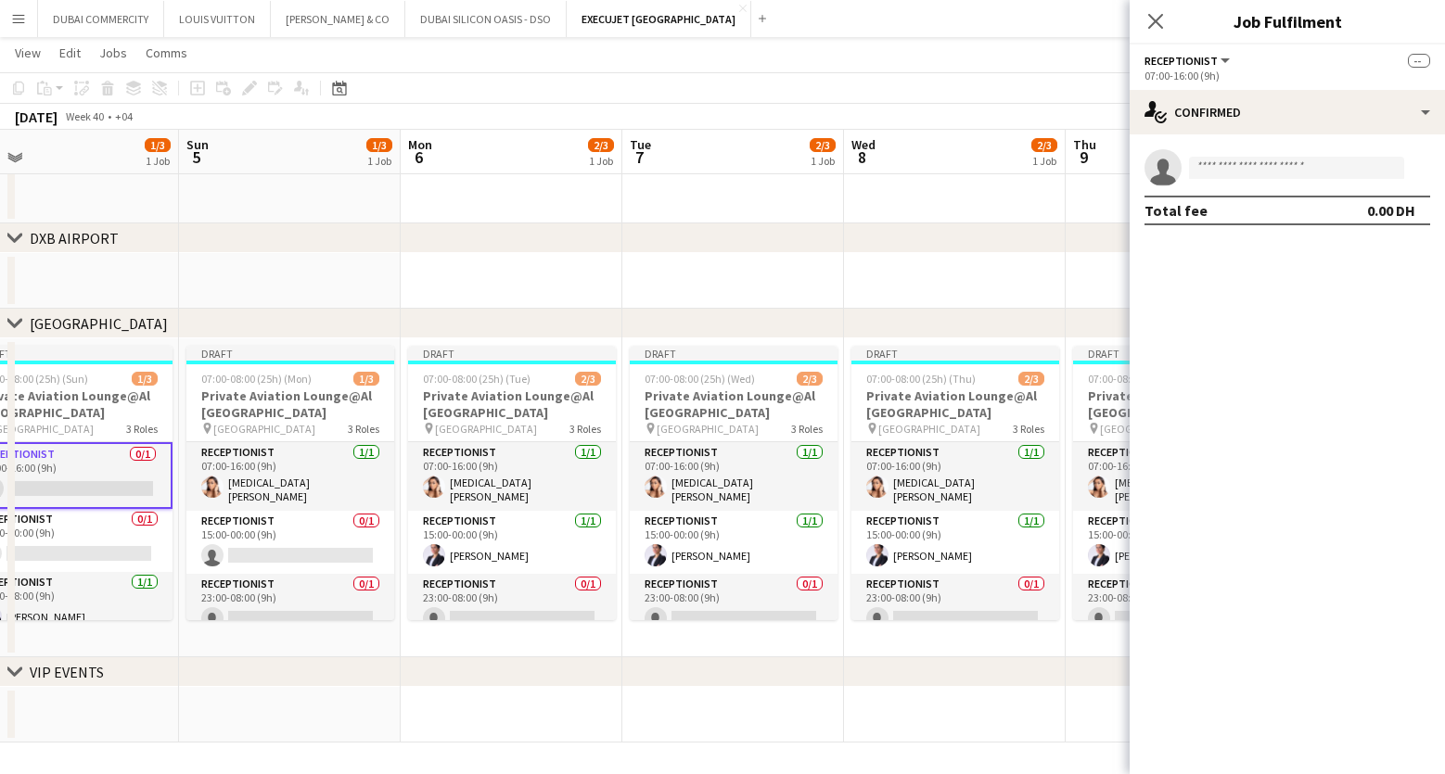
drag, startPoint x: 985, startPoint y: 461, endPoint x: 269, endPoint y: 475, distance: 716.1
click at [269, 475] on app-calendar-viewport "Wed 1 2/3 1 Job Thu 2 2/3 1 Job Fri 3 2/3 1 Job Sat 4 1/3 1 Job Sun 5 1/3 1 Job…" at bounding box center [722, 243] width 1445 height 999
click at [243, 601] on app-card-role "Receptionist 0/1 23:00-08:00 (9h) single-neutral-actions" at bounding box center [290, 605] width 208 height 63
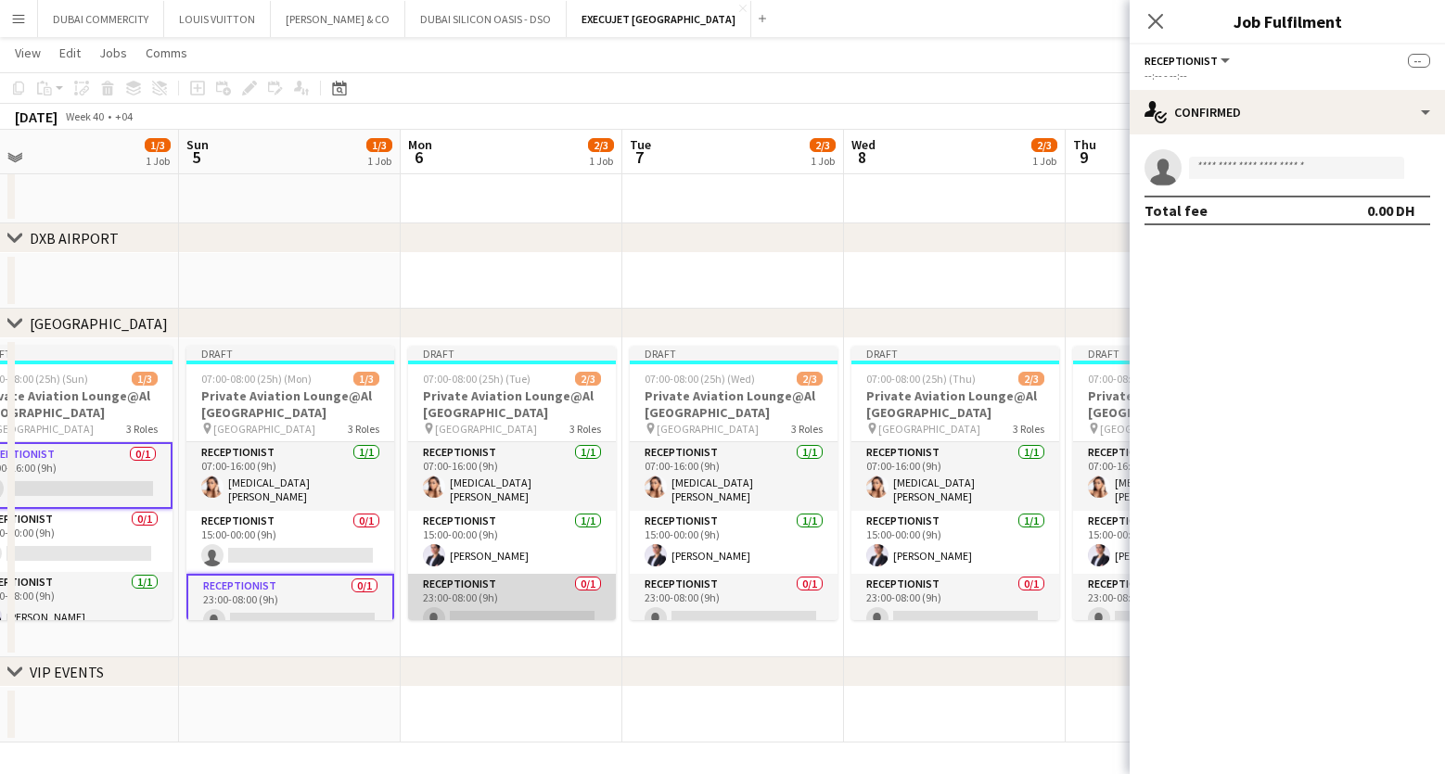
click at [490, 600] on app-card-role "Receptionist 0/1 23:00-08:00 (9h) single-neutral-actions" at bounding box center [512, 605] width 208 height 63
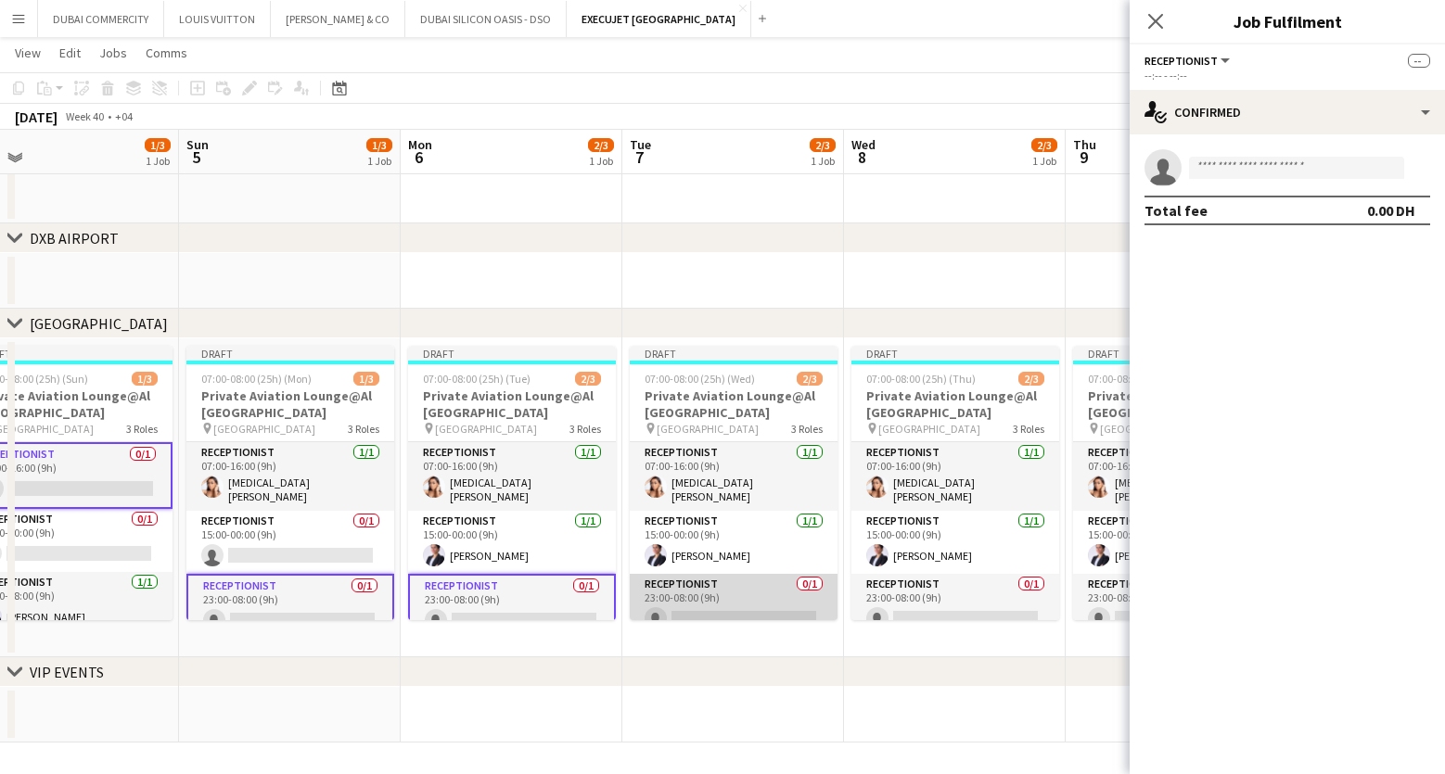
click at [677, 597] on app-card-role "Receptionist 0/1 23:00-08:00 (9h) single-neutral-actions" at bounding box center [734, 605] width 208 height 63
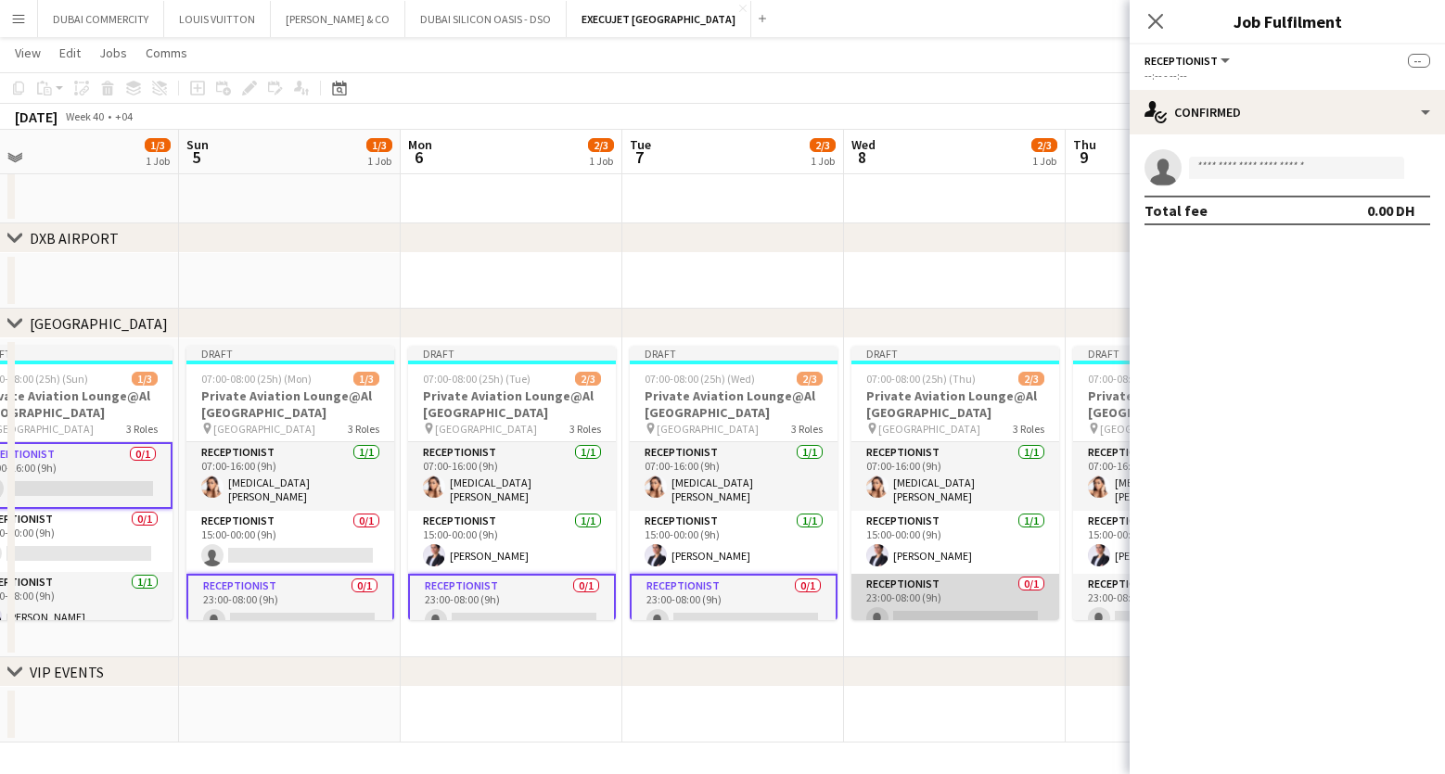
click at [907, 600] on app-card-role "Receptionist 0/1 23:00-08:00 (9h) single-neutral-actions" at bounding box center [955, 605] width 208 height 63
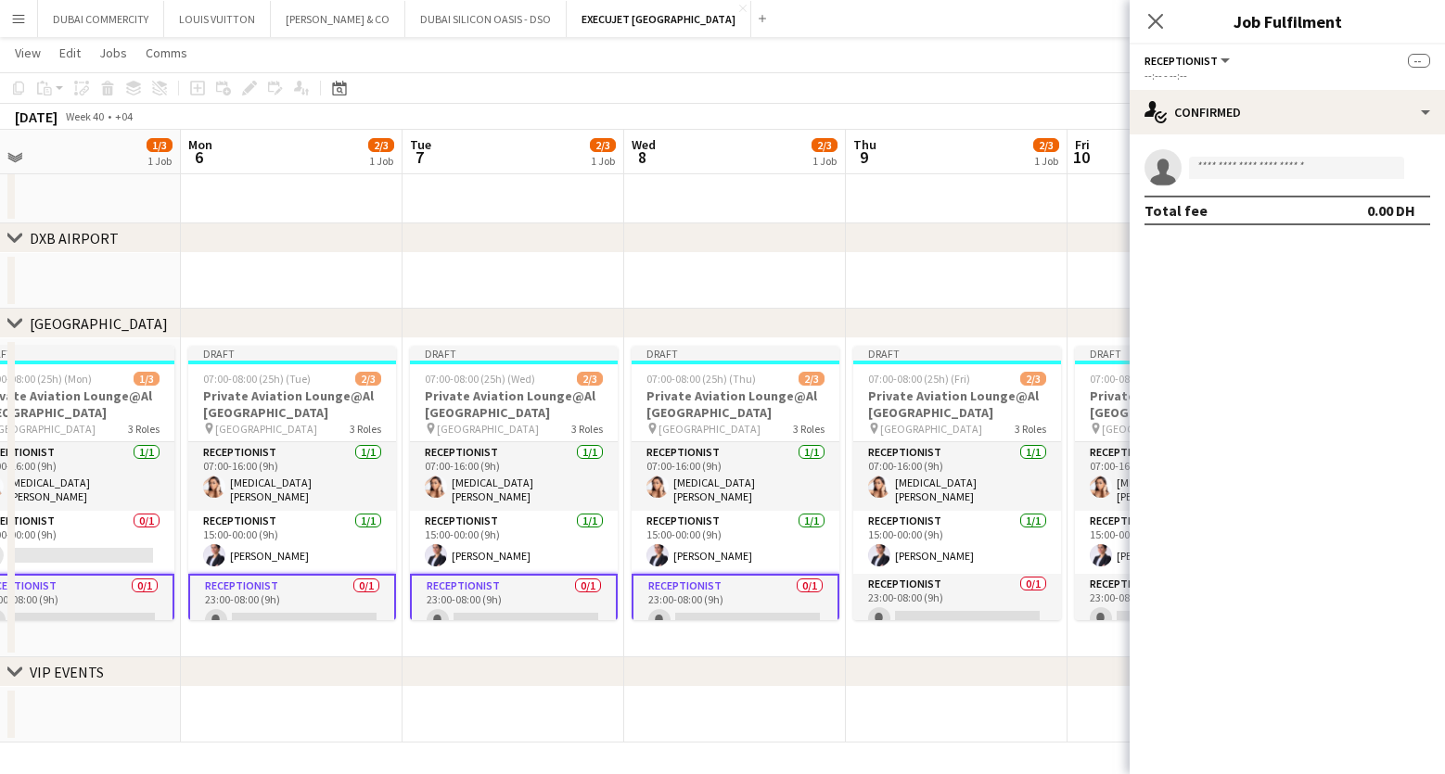
scroll to position [0, 755]
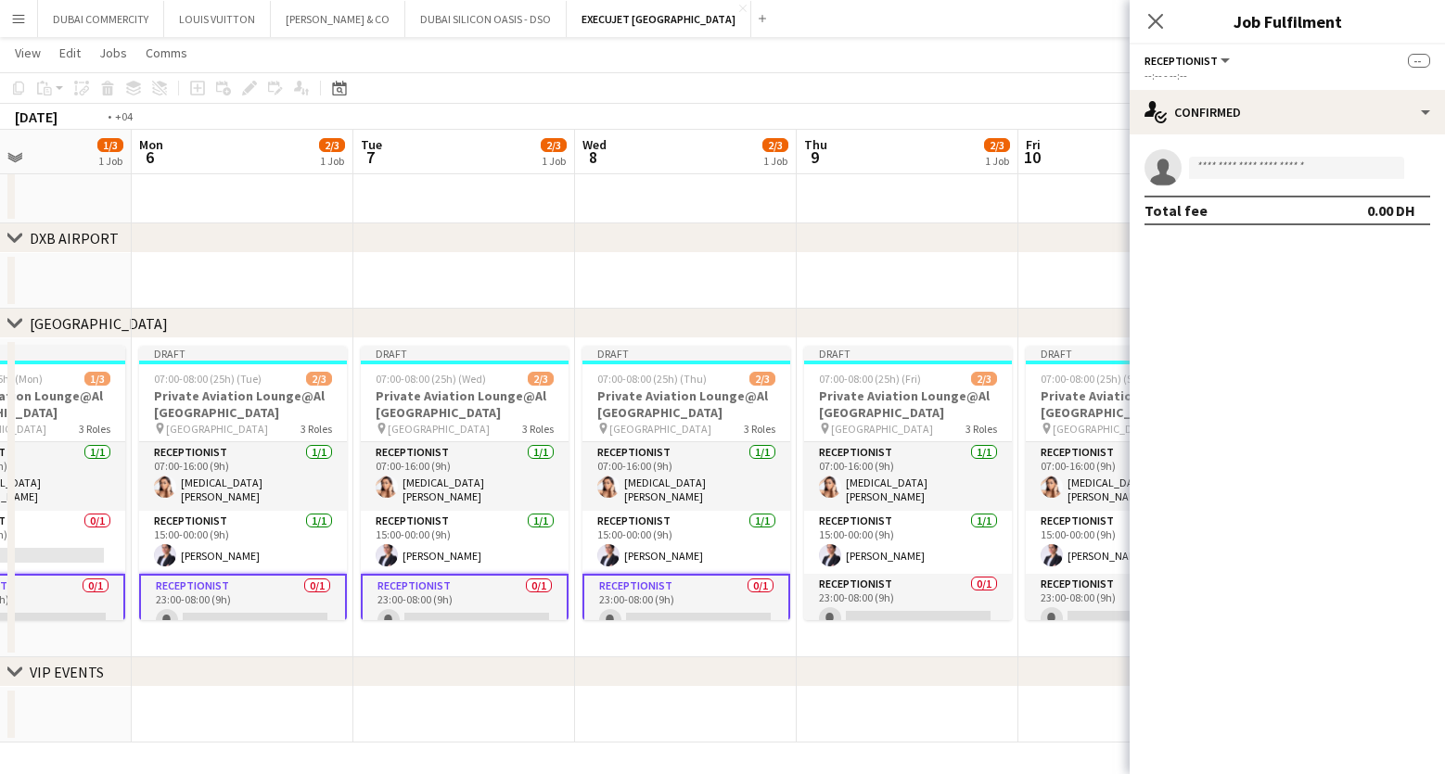
drag, startPoint x: 971, startPoint y: 512, endPoint x: 482, endPoint y: 524, distance: 488.9
click at [482, 524] on app-calendar-viewport "Thu 2 2/3 1 Job Fri 3 2/3 1 Job Sat 4 1/3 1 Job Sun 5 1/3 1 Job Mon 6 2/3 1 Job…" at bounding box center [722, 243] width 1445 height 999
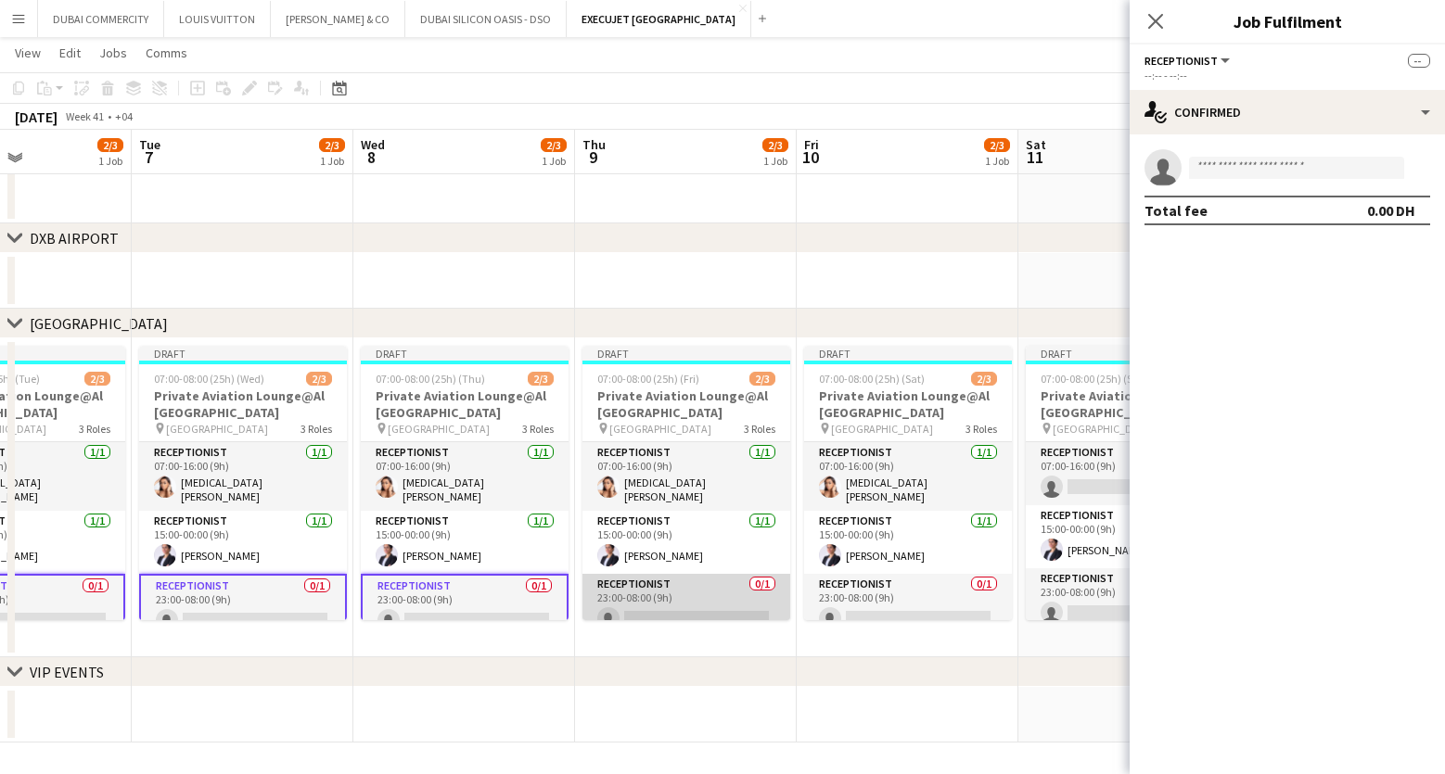
click at [684, 595] on app-card-role "Receptionist 0/1 23:00-08:00 (9h) single-neutral-actions" at bounding box center [686, 605] width 208 height 63
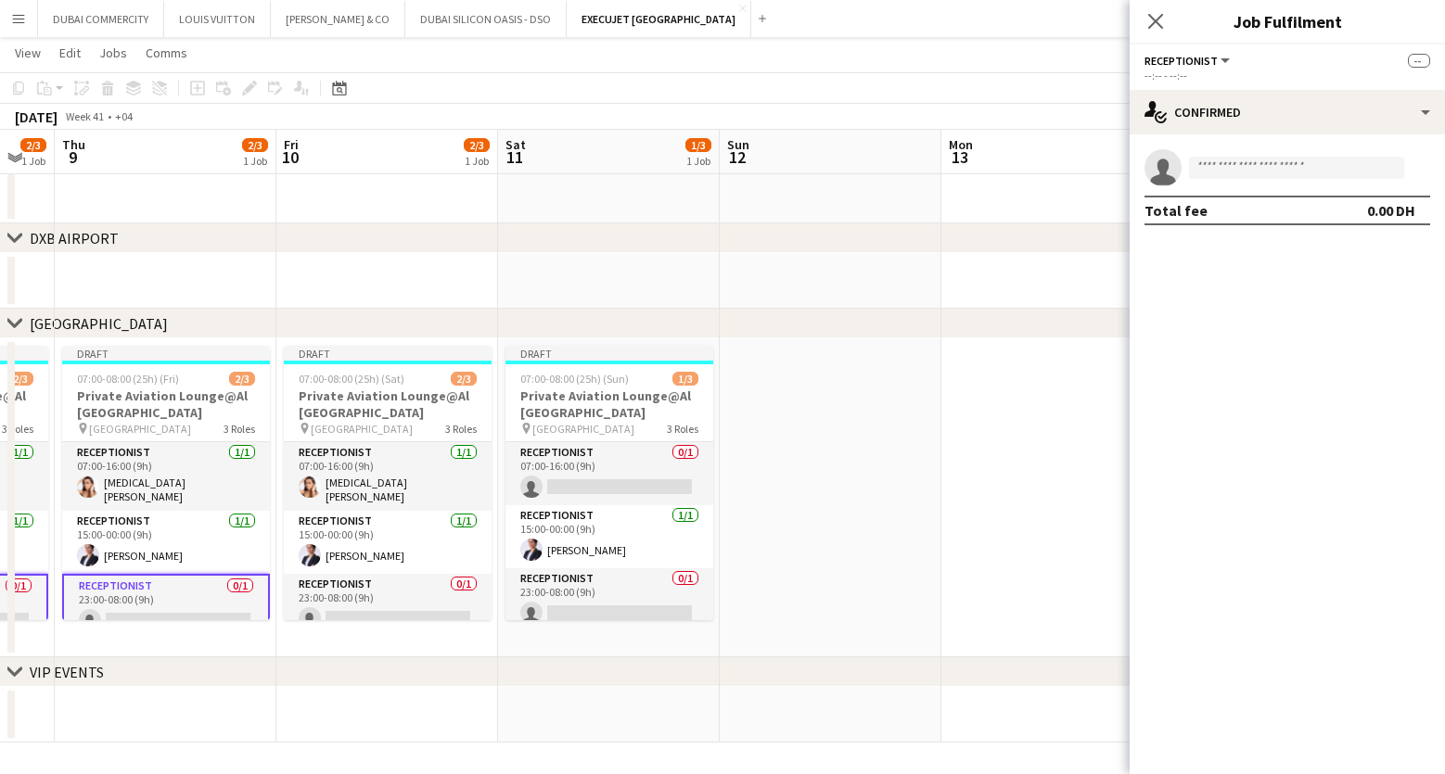
scroll to position [0, 646]
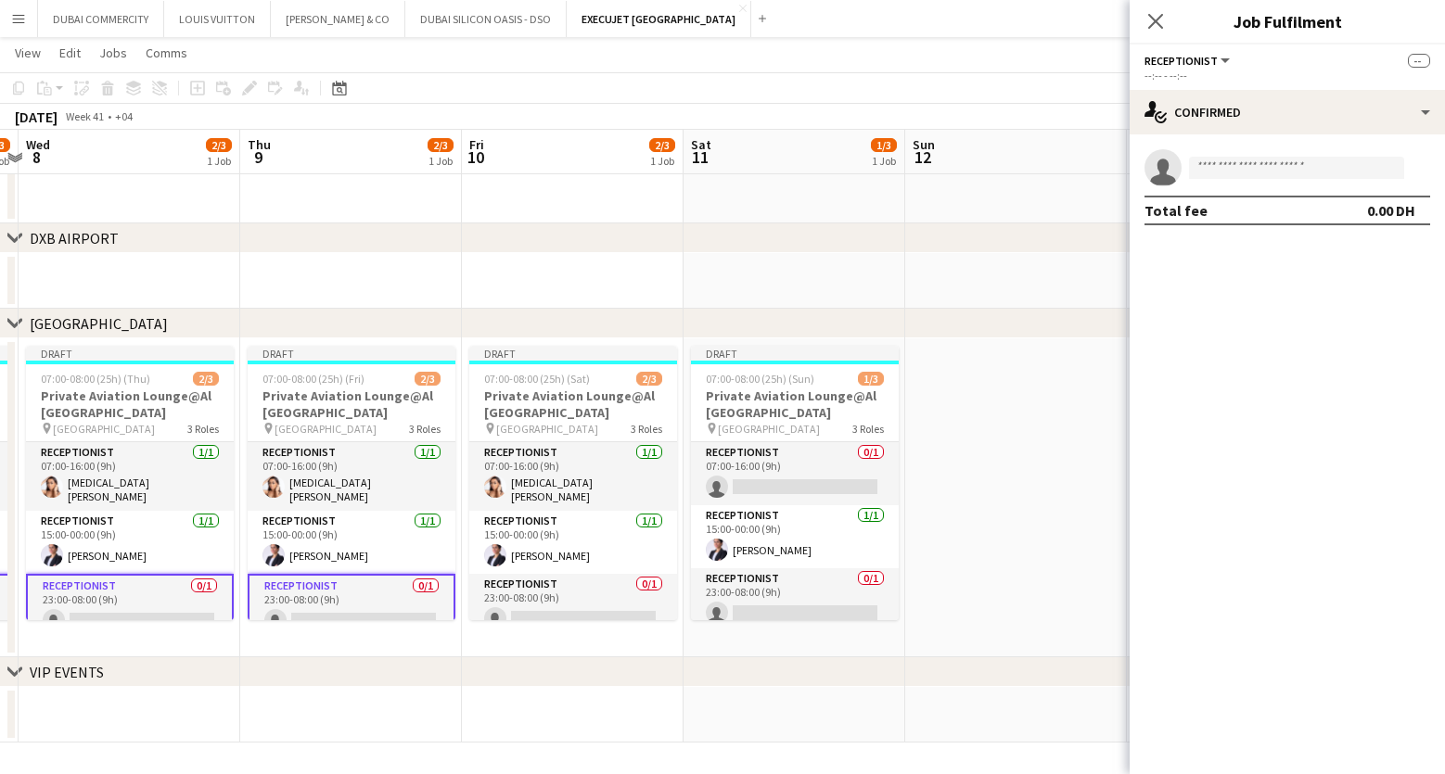
drag, startPoint x: 921, startPoint y: 599, endPoint x: 364, endPoint y: 599, distance: 556.5
click at [364, 599] on app-calendar-viewport "Sun 5 1/3 1 Job Mon 6 2/3 1 Job Tue 7 2/3 1 Job Wed 8 2/3 1 Job Thu 9 2/3 1 Job…" at bounding box center [722, 243] width 1445 height 999
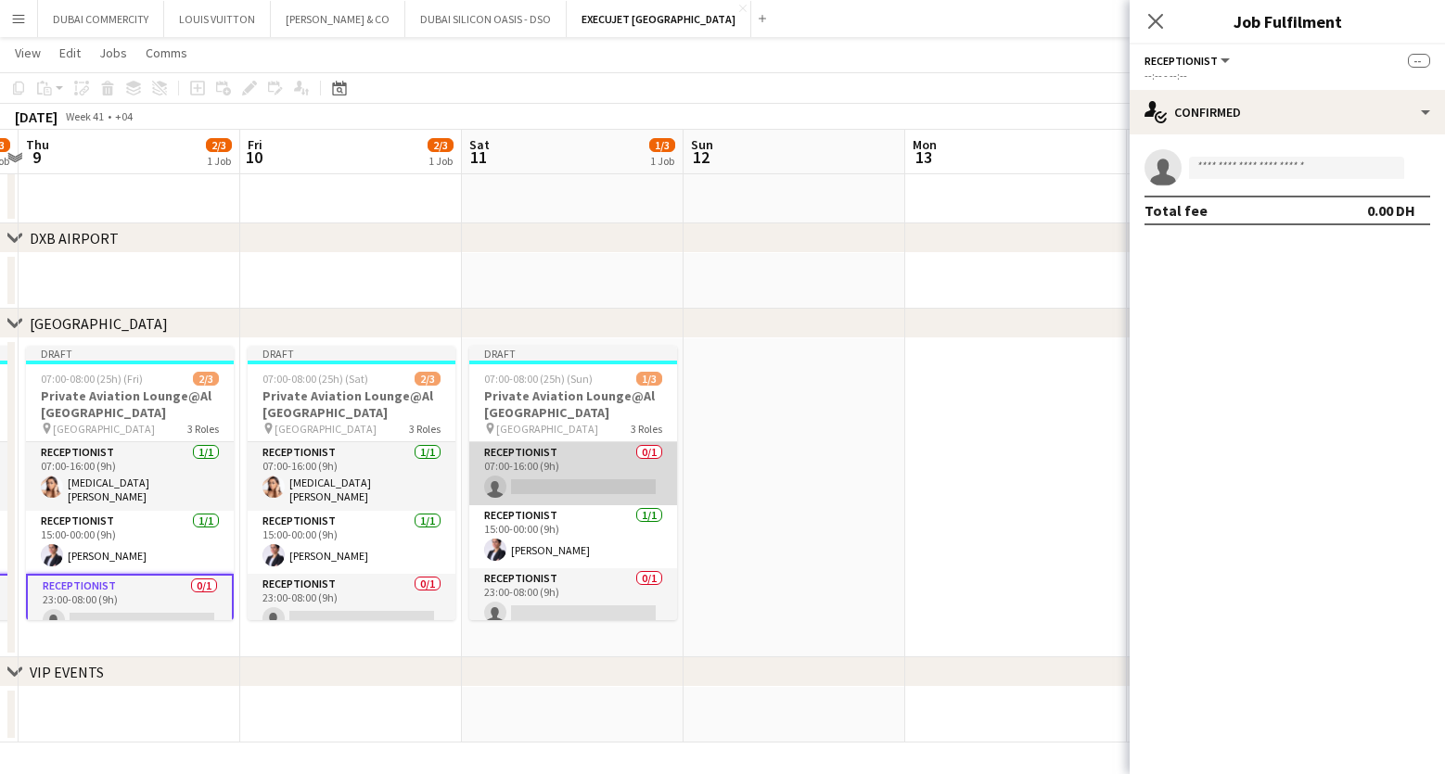
click at [530, 461] on app-card-role "Receptionist 0/1 07:00-16:00 (9h) single-neutral-actions" at bounding box center [573, 473] width 208 height 63
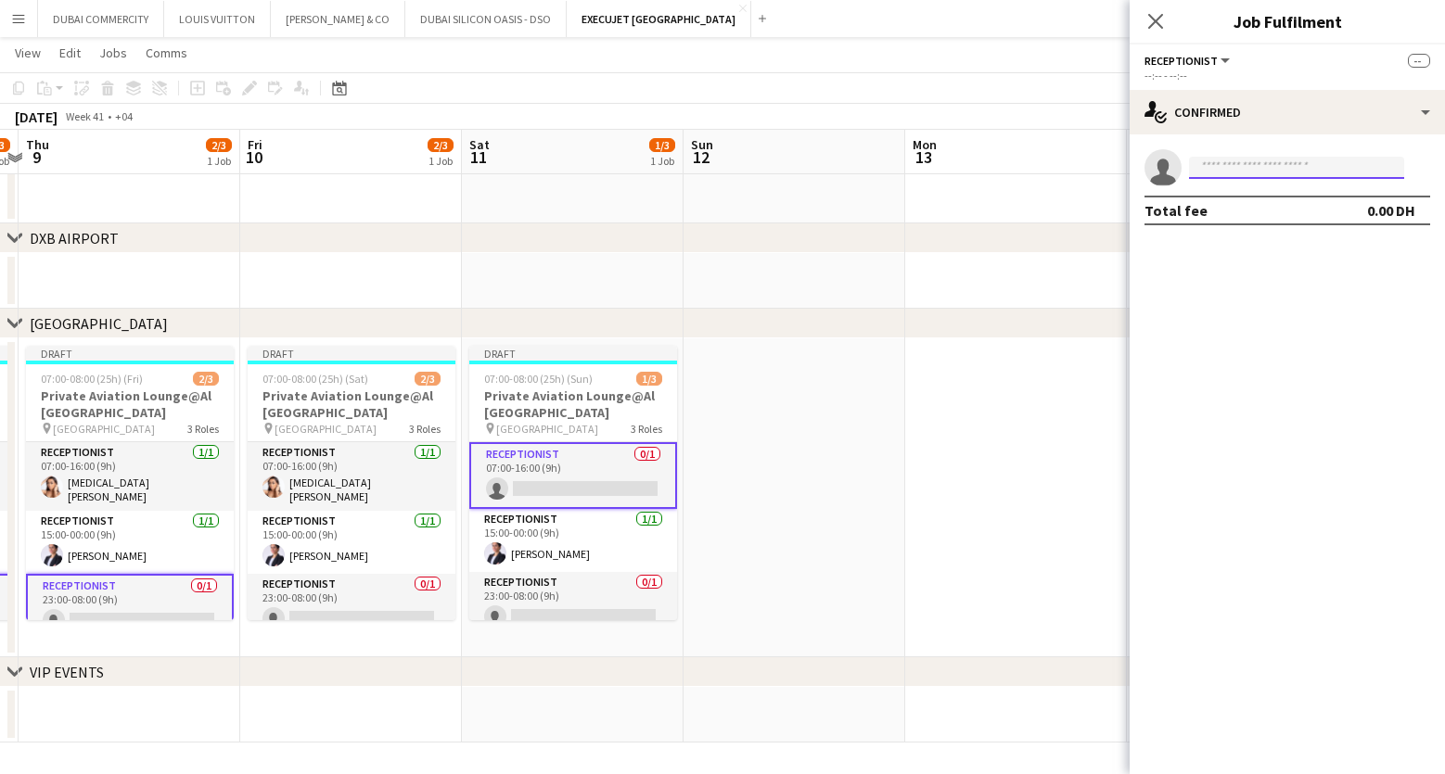
click at [1261, 172] on input at bounding box center [1296, 168] width 215 height 22
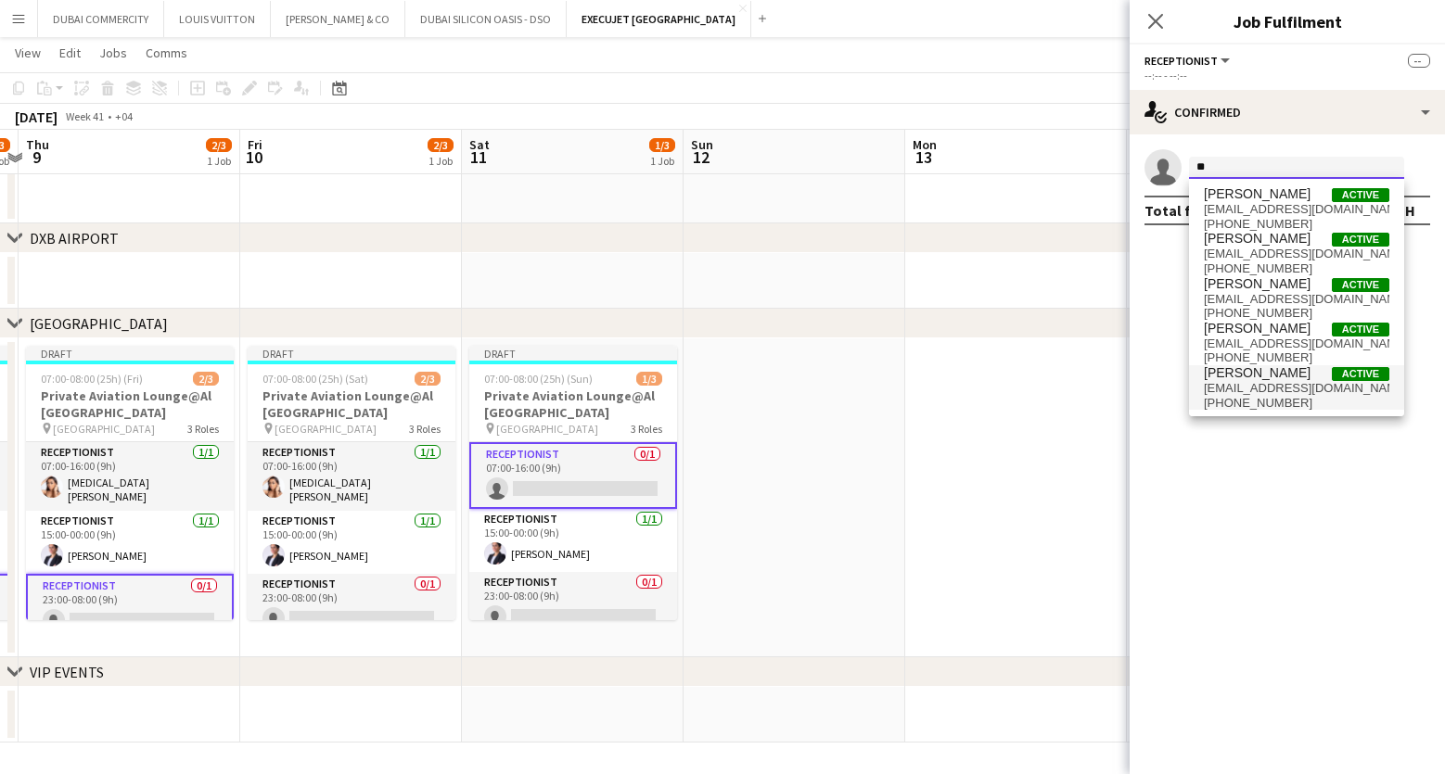
type input "*"
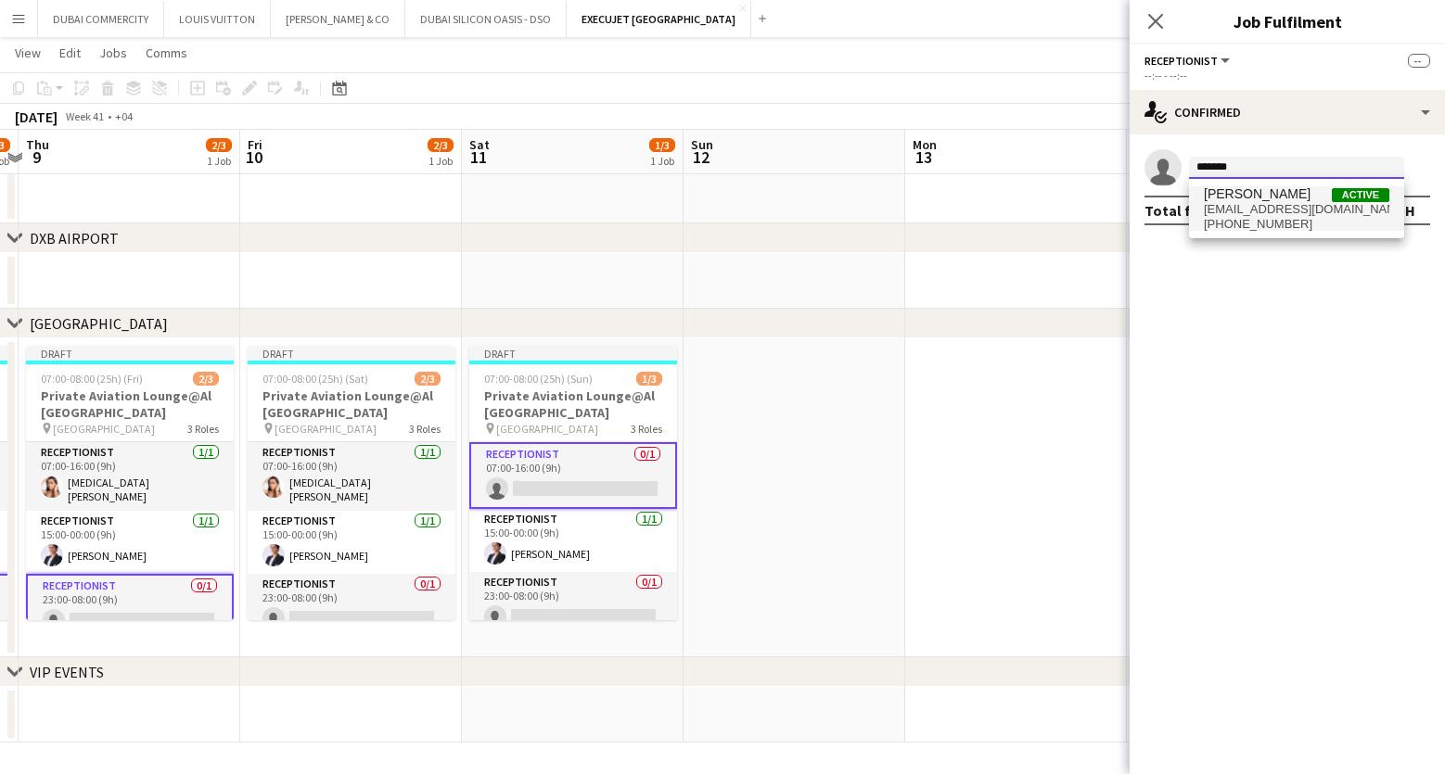
type input "*******"
click at [1252, 217] on span "+971585997117" at bounding box center [1296, 224] width 185 height 15
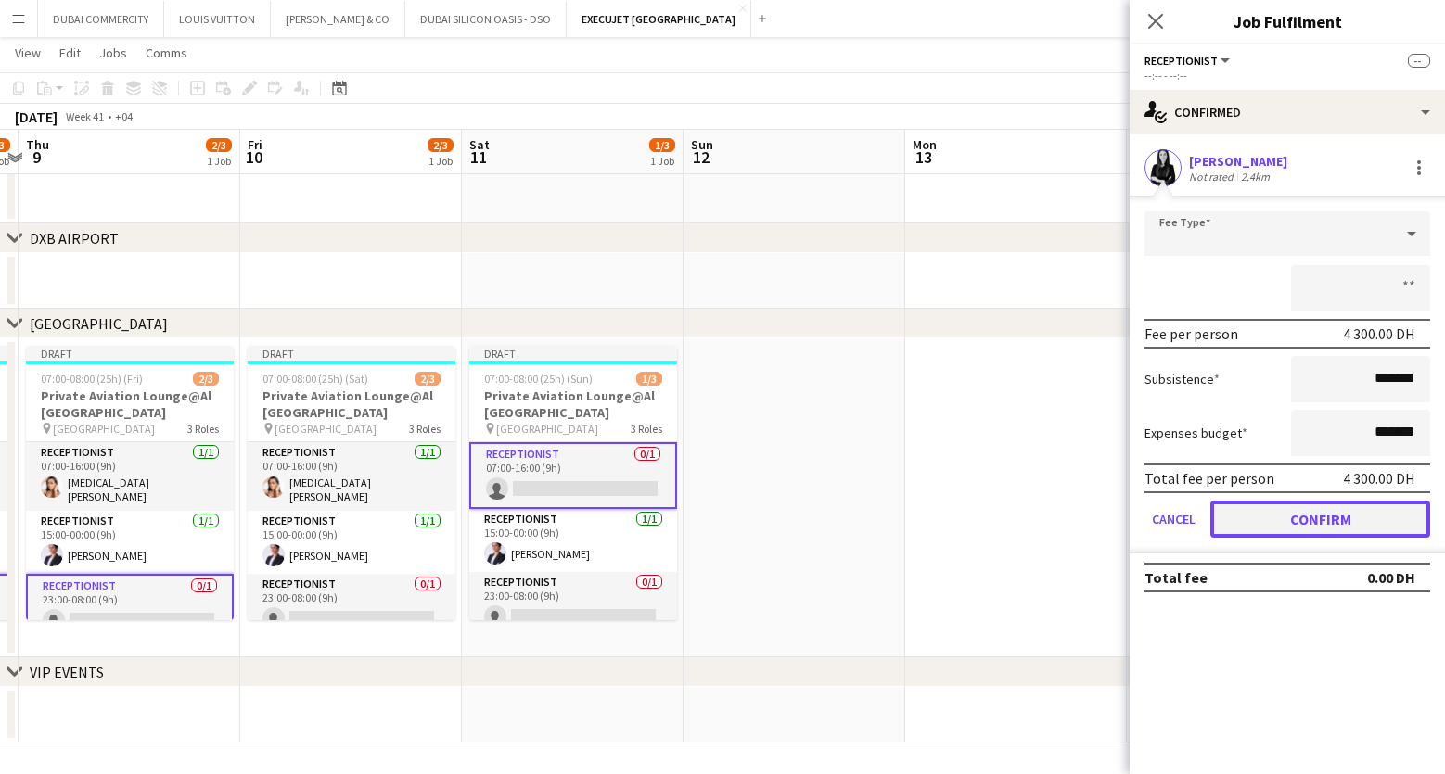
click at [1292, 526] on button "Confirm" at bounding box center [1320, 519] width 220 height 37
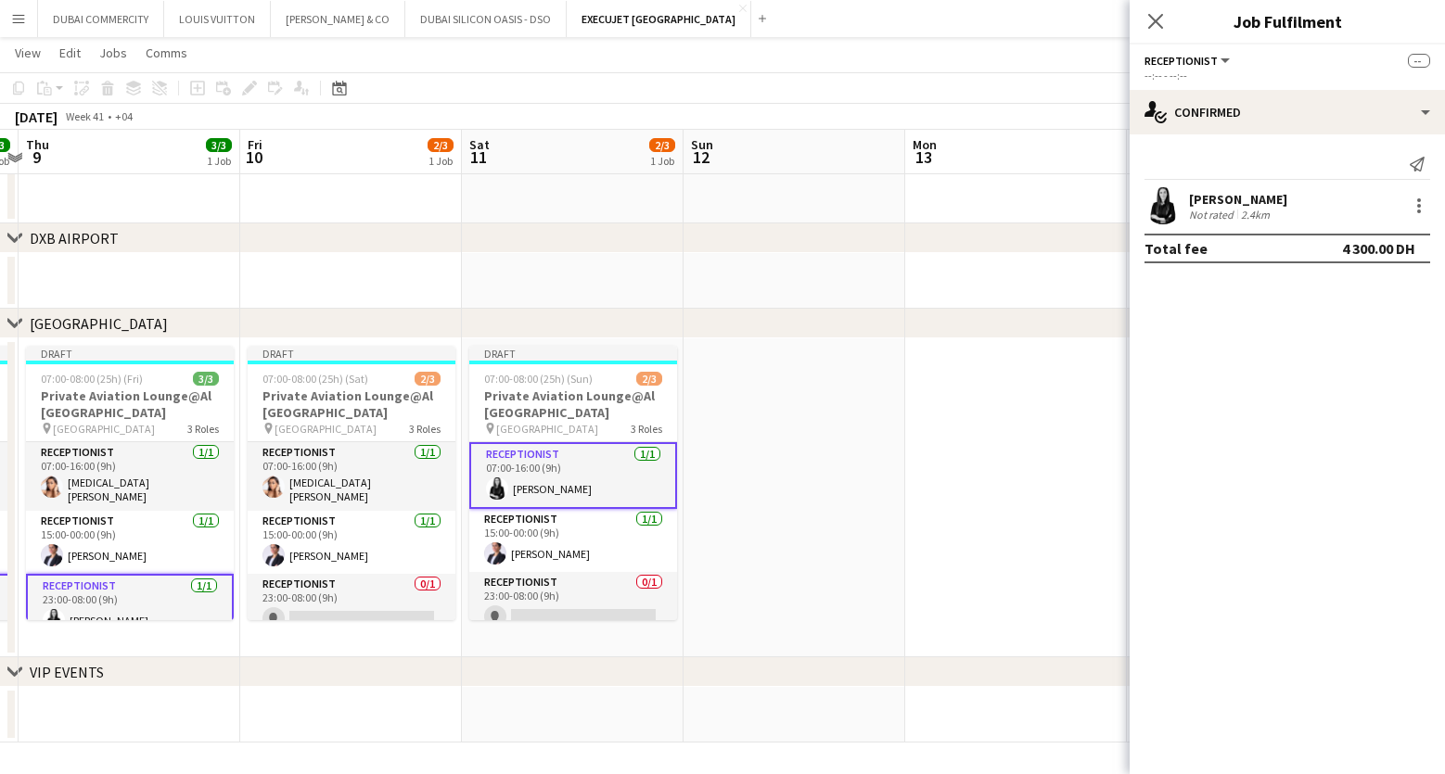
click at [890, 559] on app-date-cell at bounding box center [795, 498] width 222 height 319
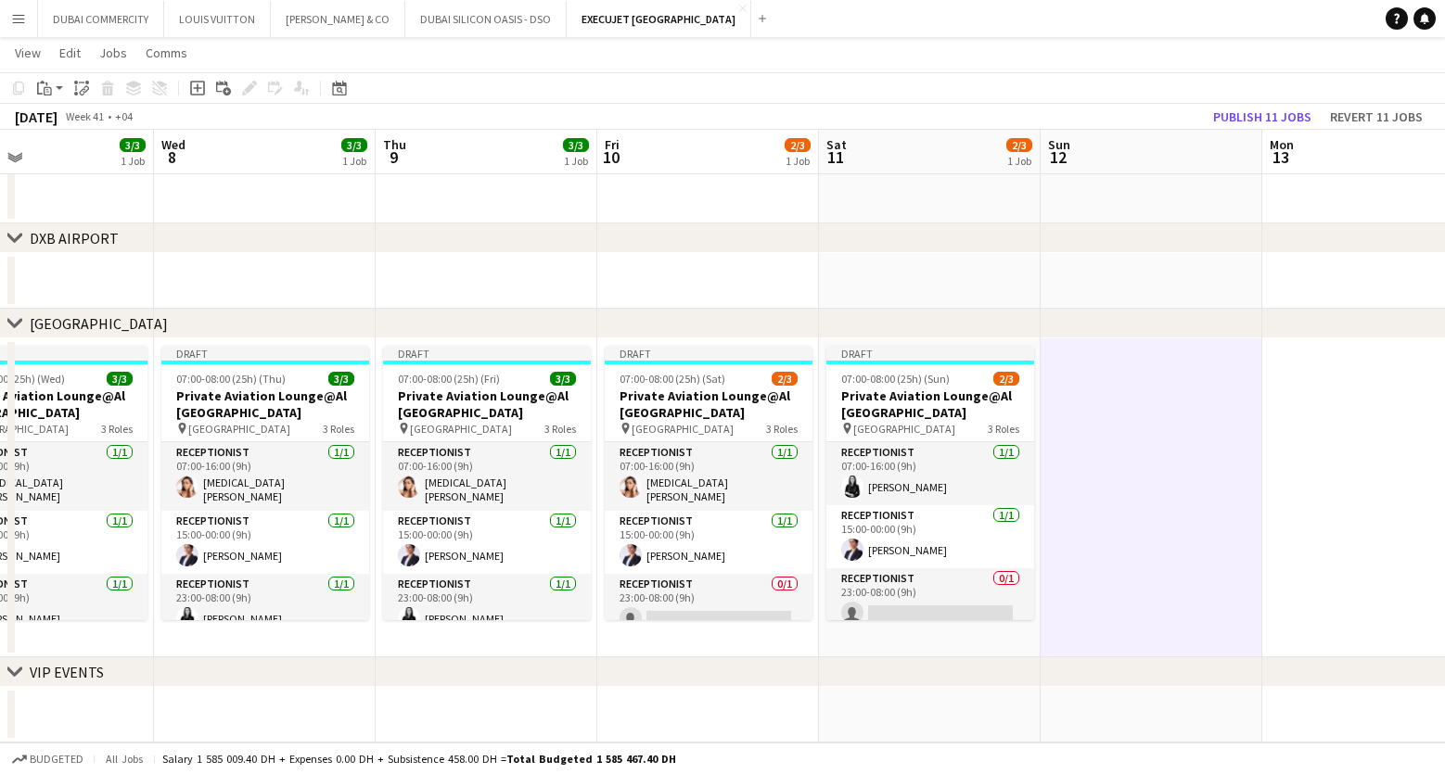
scroll to position [0, 569]
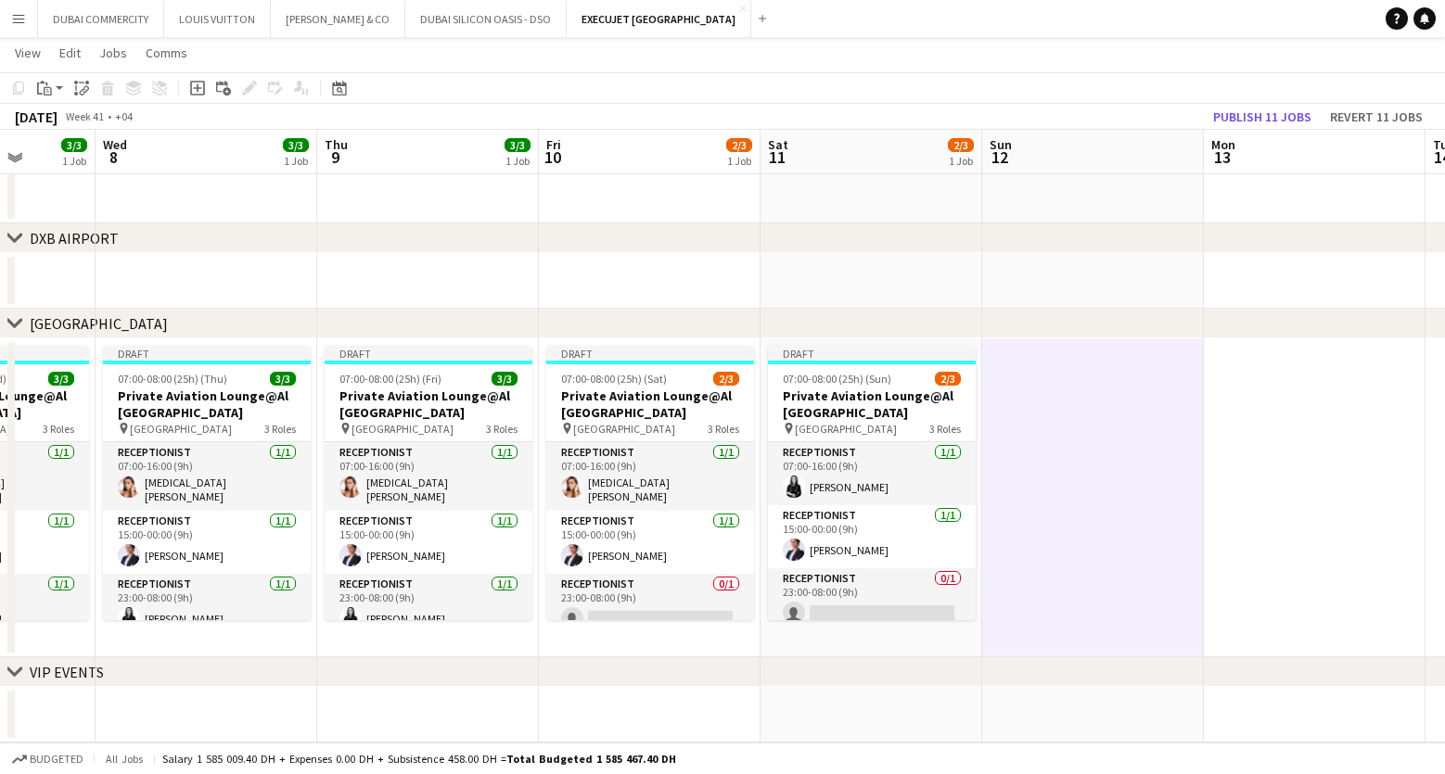
drag, startPoint x: 164, startPoint y: 643, endPoint x: 463, endPoint y: 657, distance: 299.0
click at [463, 657] on app-calendar-viewport "Sun 5 2/3 1 Job Mon 6 3/3 1 Job Tue 7 3/3 1 Job Wed 8 3/3 1 Job Thu 9 3/3 1 Job…" at bounding box center [722, 243] width 1445 height 999
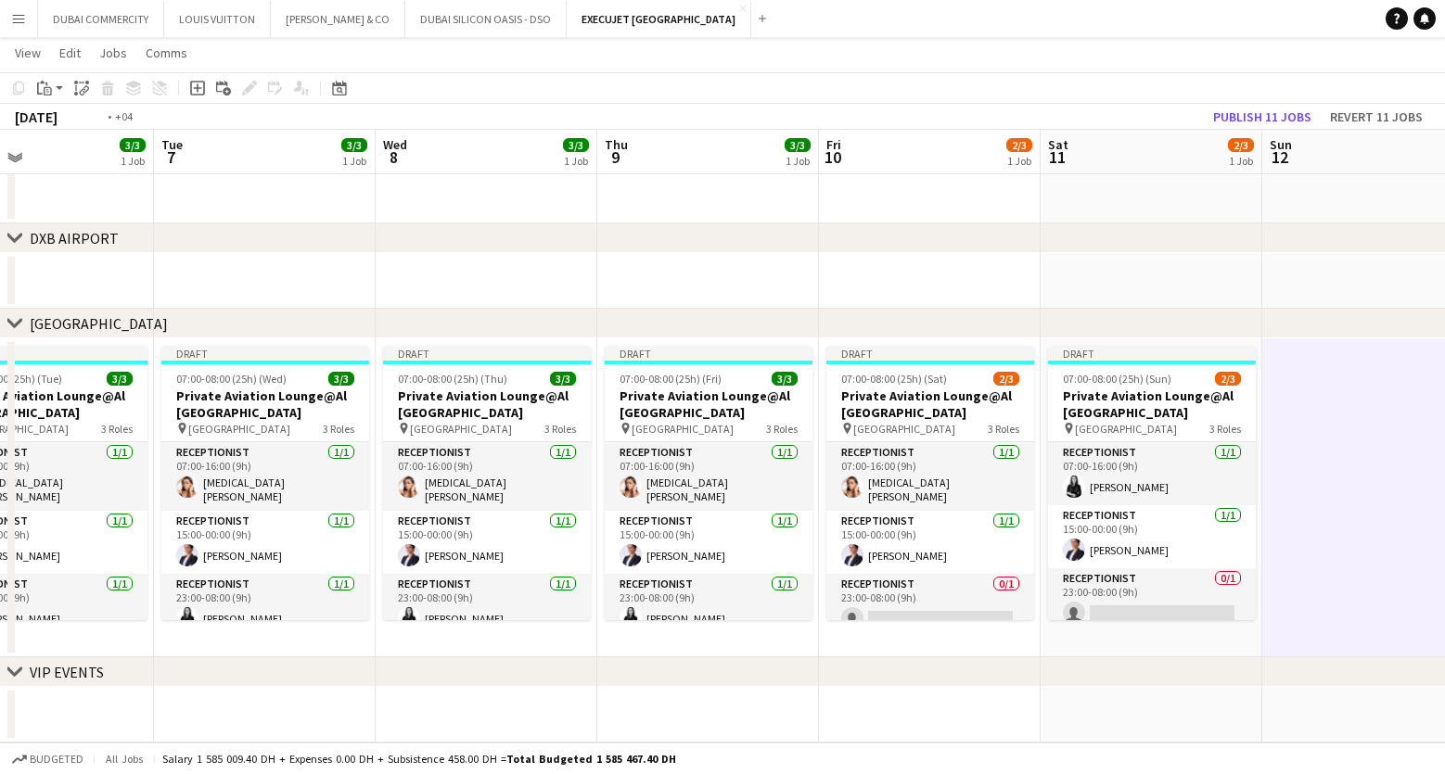
scroll to position [0, 378]
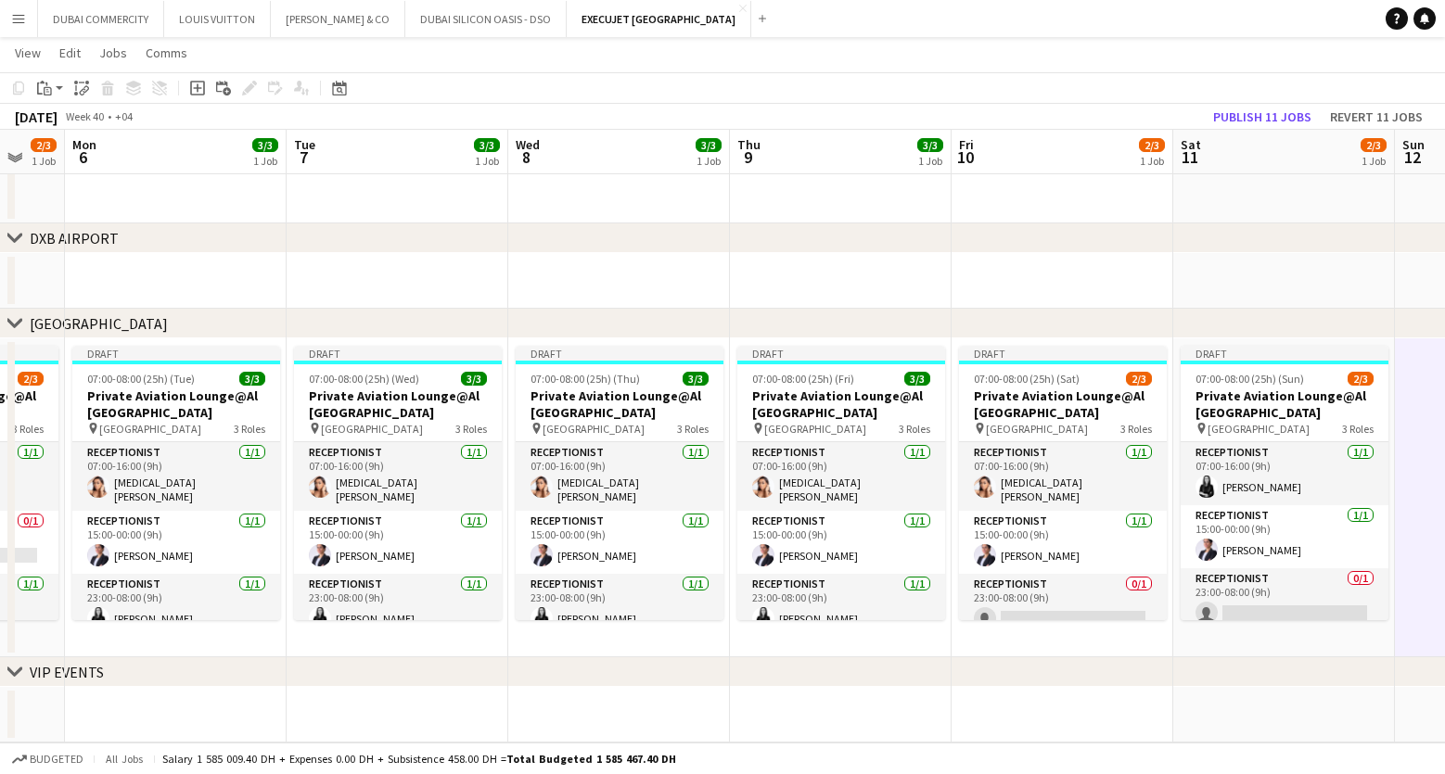
drag, startPoint x: 166, startPoint y: 634, endPoint x: 875, endPoint y: 673, distance: 709.6
click at [875, 673] on div "chevron-right DXB AIRPORT chevron-right AL MAKTOUM AIRPORT chevron-right VIP EV…" at bounding box center [722, 243] width 1445 height 999
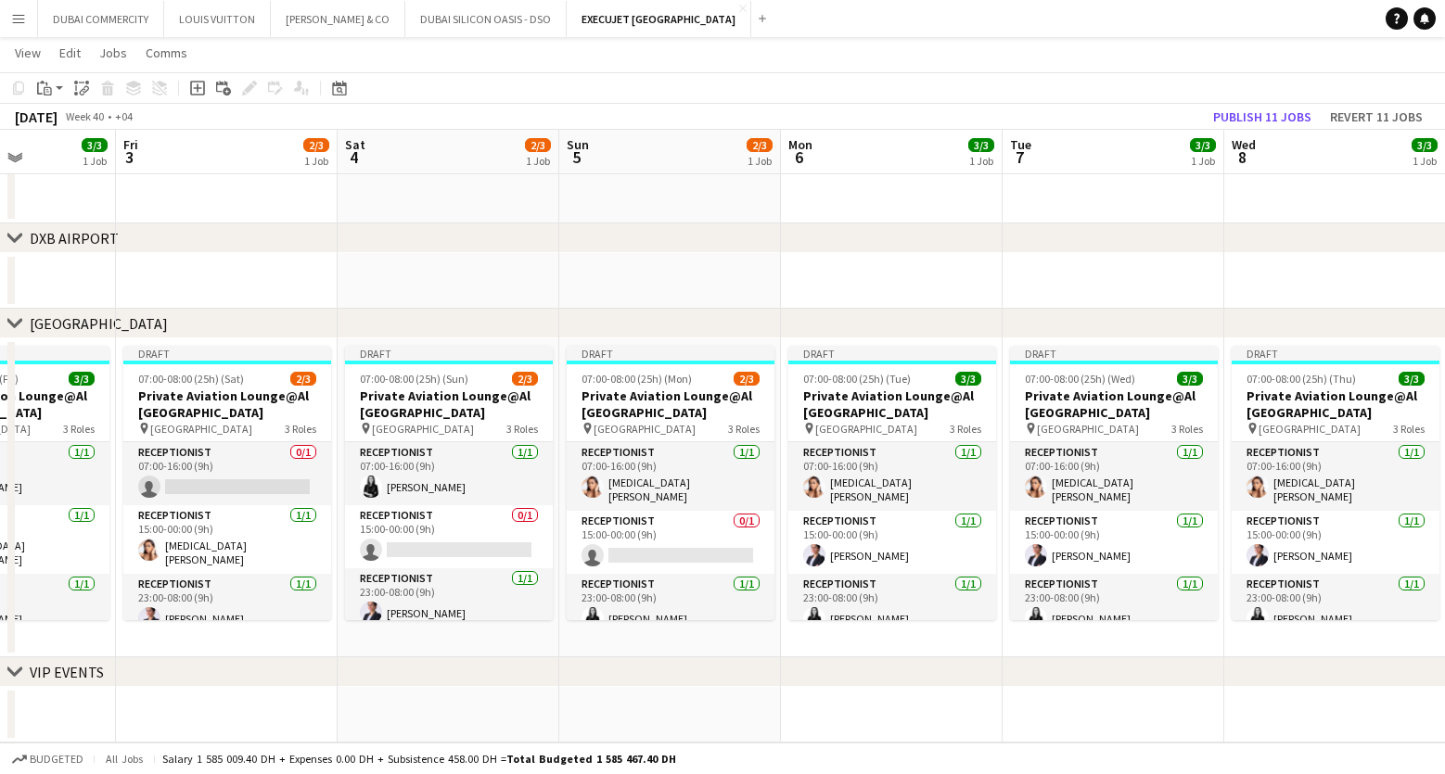
drag, startPoint x: 81, startPoint y: 646, endPoint x: 782, endPoint y: 656, distance: 701.2
click at [782, 656] on app-calendar-viewport "Tue 30 3/3 1 Job Wed 1 3/3 1 Job Thu 2 3/3 1 Job Fri 3 2/3 1 Job Sat 4 2/3 1 Jo…" at bounding box center [722, 243] width 1445 height 999
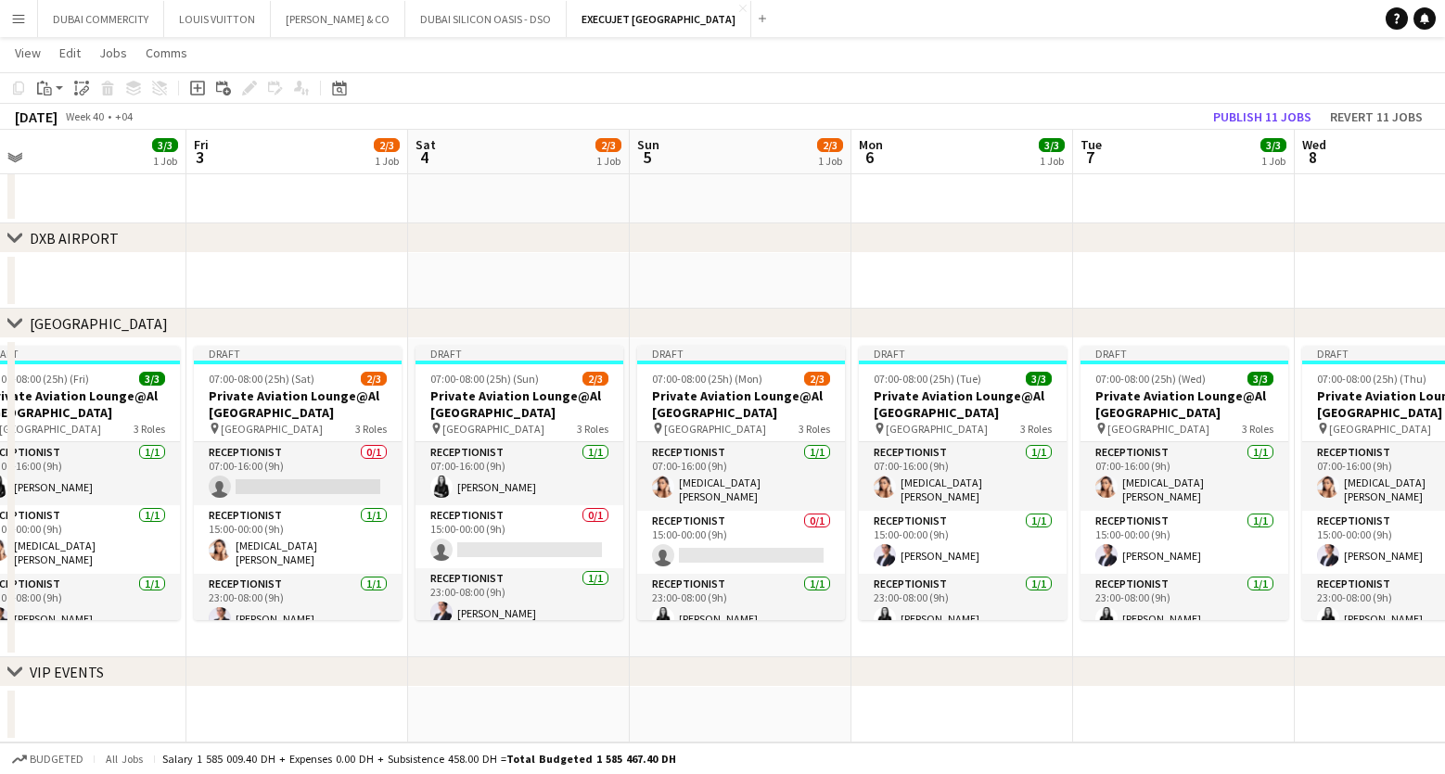
scroll to position [0, 462]
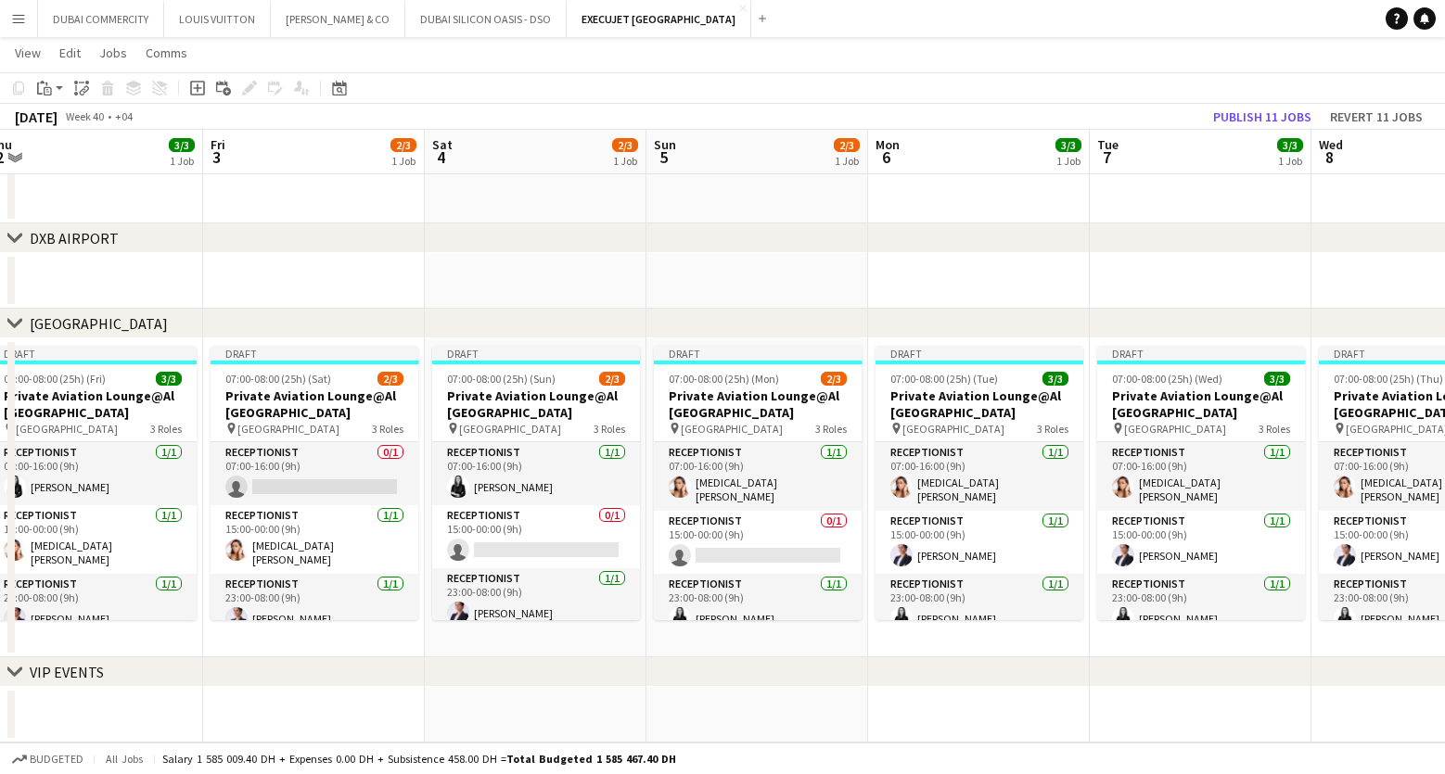
drag, startPoint x: 276, startPoint y: 647, endPoint x: 513, endPoint y: 662, distance: 237.0
click at [513, 662] on div "chevron-right DXB AIRPORT chevron-right AL MAKTOUM AIRPORT chevron-right VIP EV…" at bounding box center [722, 243] width 1445 height 999
click at [309, 477] on app-card-role "Receptionist 0/1 07:00-16:00 (9h) single-neutral-actions" at bounding box center [315, 473] width 208 height 63
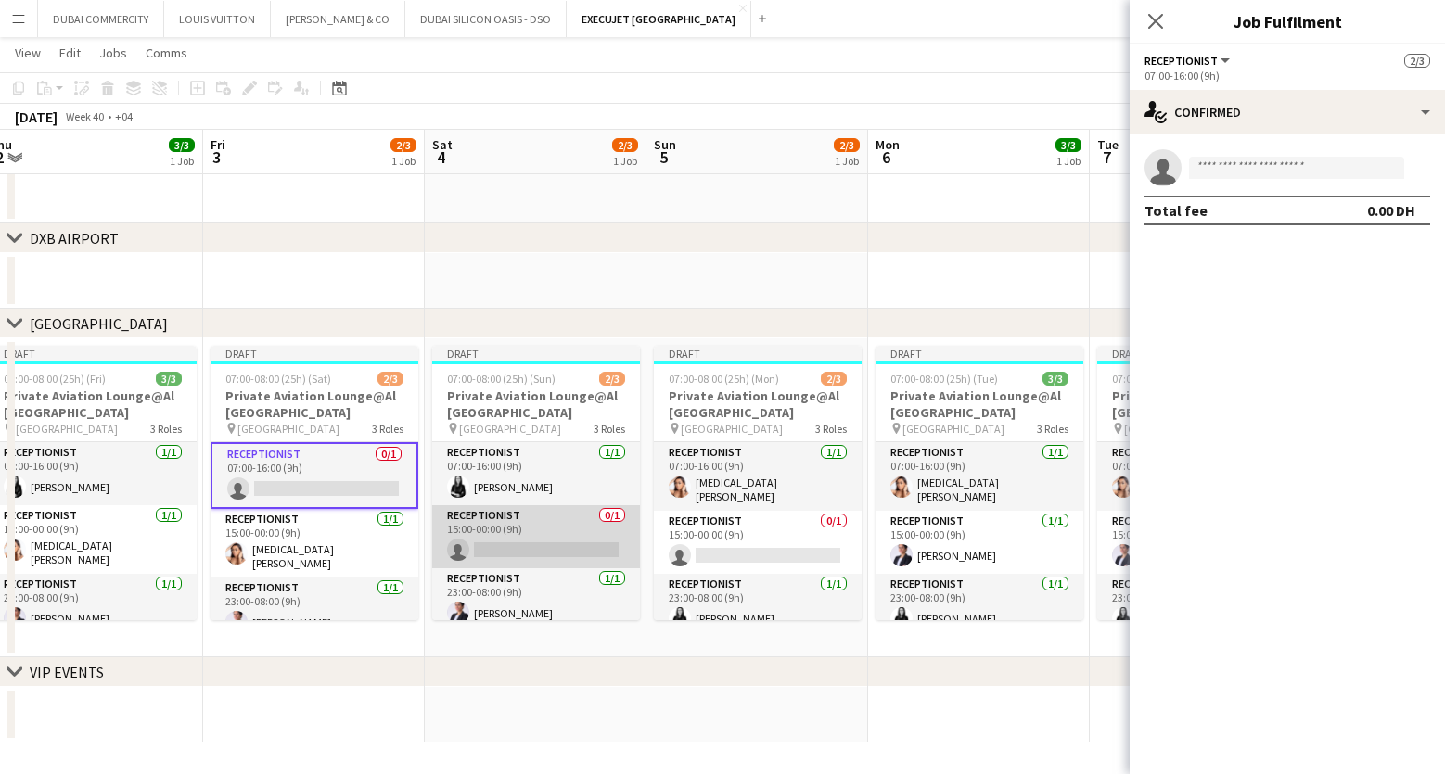
click at [523, 543] on app-card-role "Receptionist 0/1 15:00-00:00 (9h) single-neutral-actions" at bounding box center [536, 536] width 208 height 63
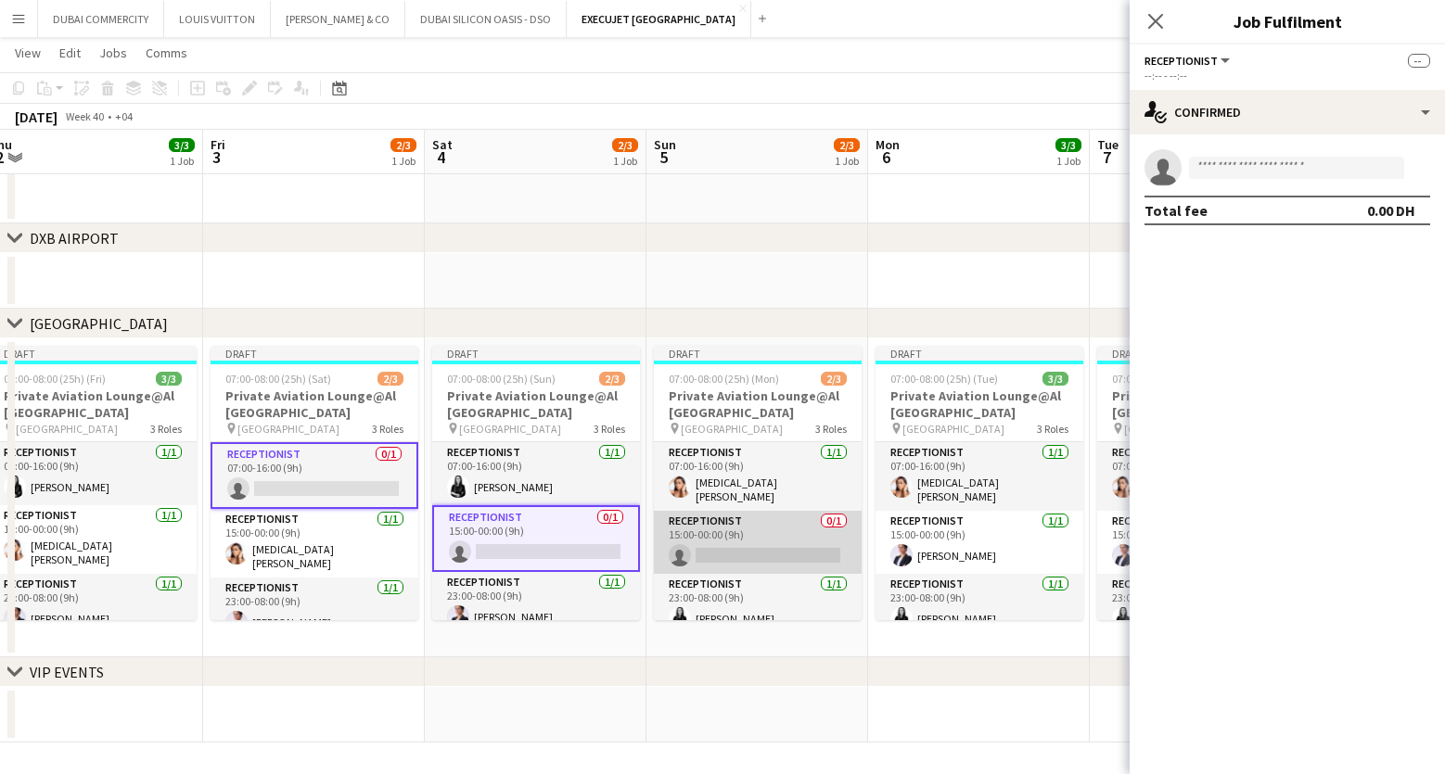
click at [722, 553] on app-card-role "Receptionist 0/1 15:00-00:00 (9h) single-neutral-actions" at bounding box center [758, 542] width 208 height 63
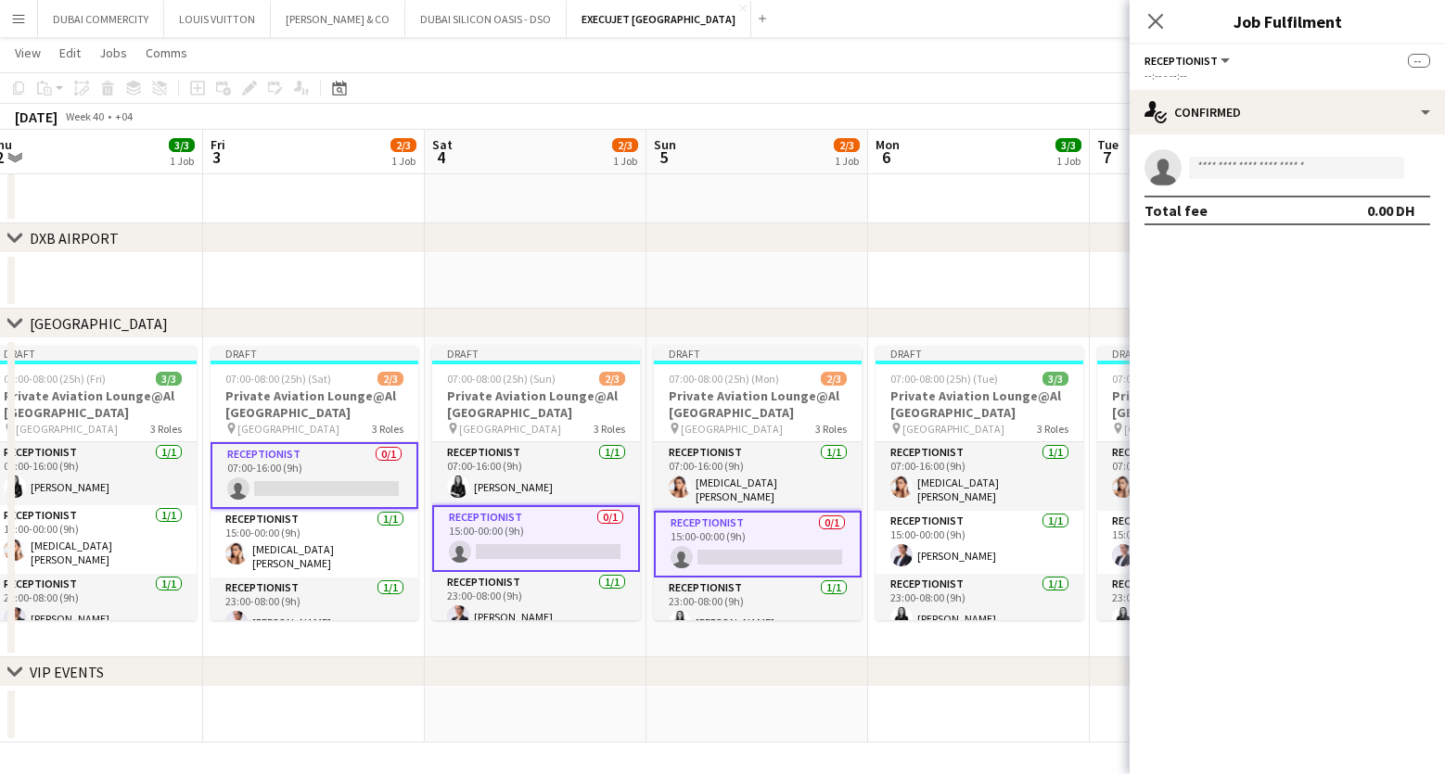
drag, startPoint x: 984, startPoint y: 666, endPoint x: 716, endPoint y: 669, distance: 268.0
click at [716, 669] on div "chevron-right VIP EVENTS" at bounding box center [722, 673] width 1445 height 30
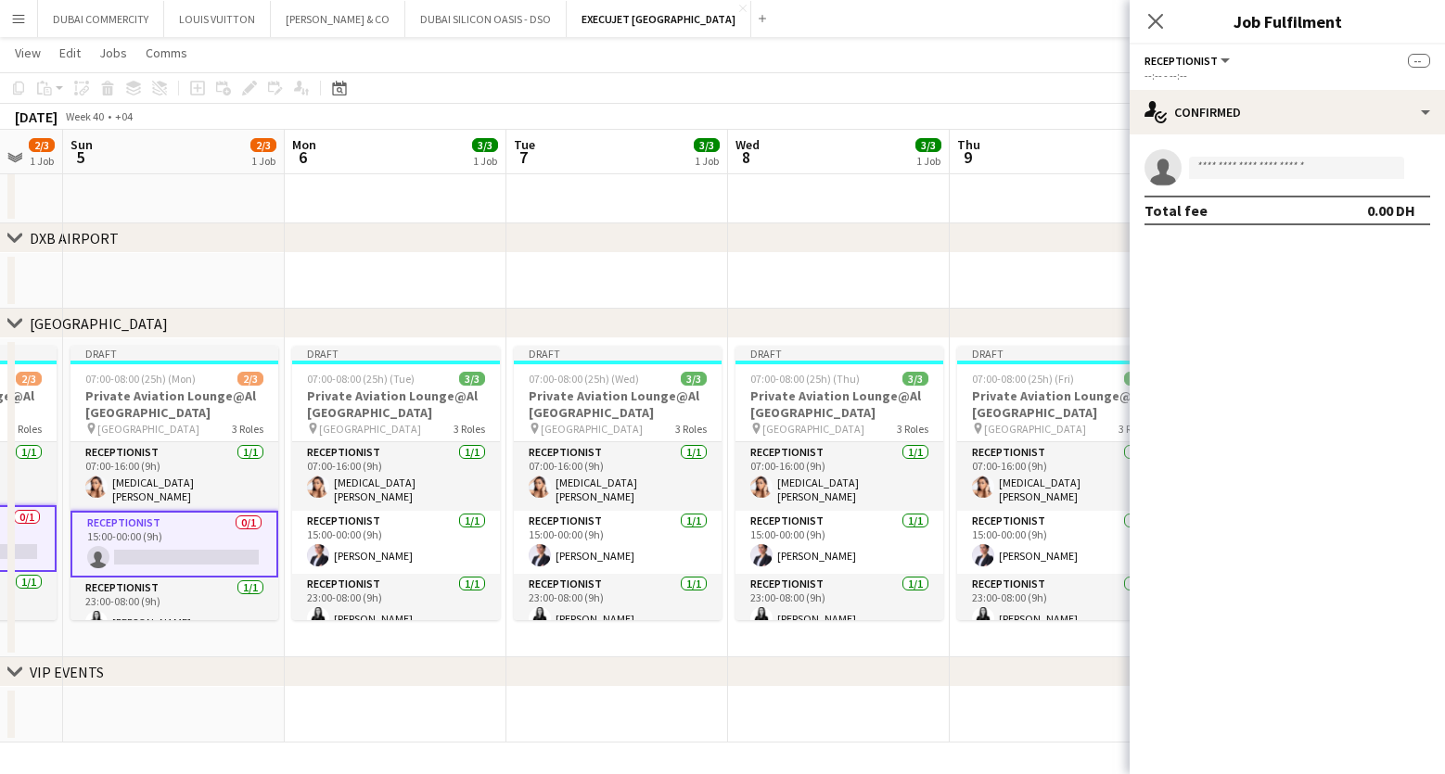
scroll to position [0, 841]
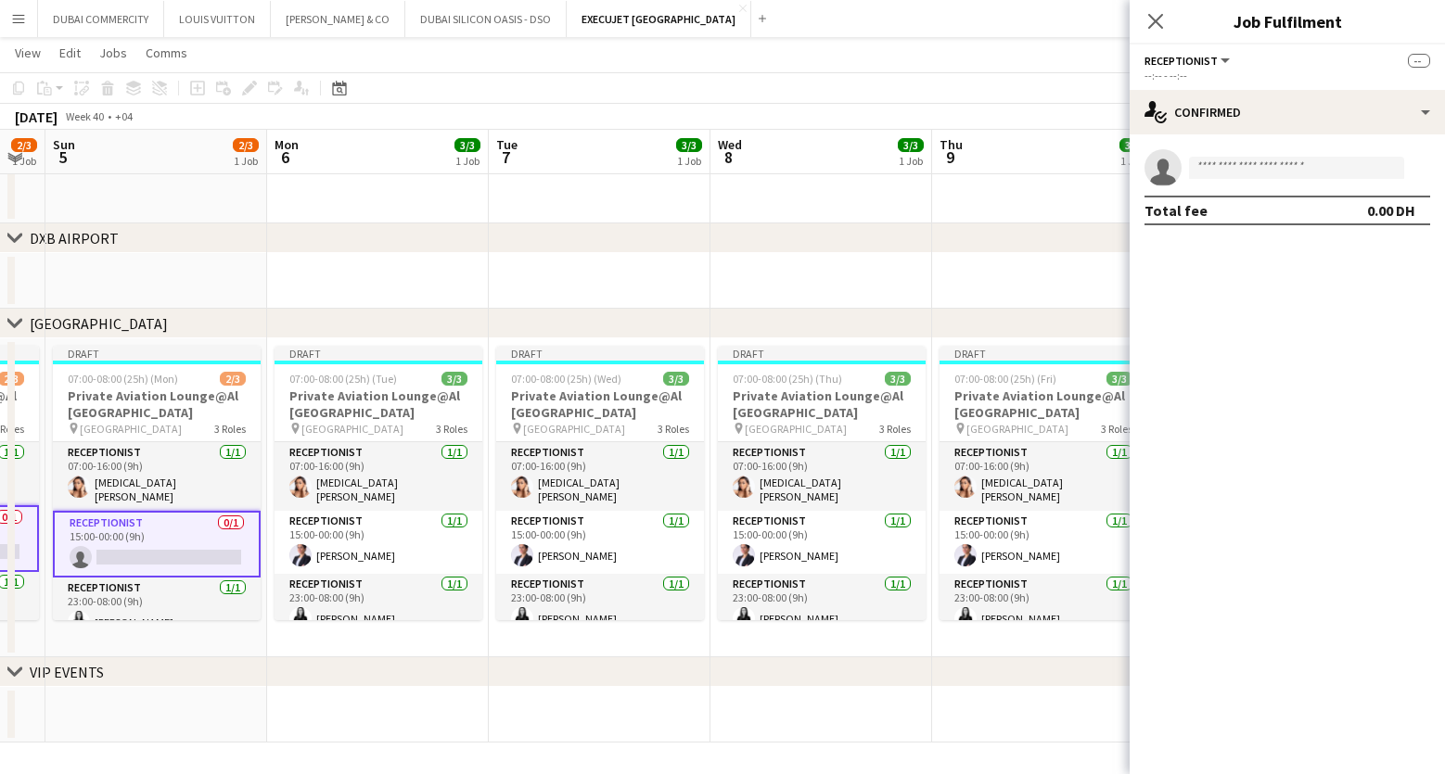
drag, startPoint x: 923, startPoint y: 473, endPoint x: 365, endPoint y: 465, distance: 557.5
click at [365, 465] on app-calendar-viewport "Wed 1 3/3 1 Job Thu 2 3/3 1 Job Fri 3 2/3 1 Job Sat 4 2/3 1 Job Sun 5 2/3 1 Job…" at bounding box center [722, 243] width 1445 height 999
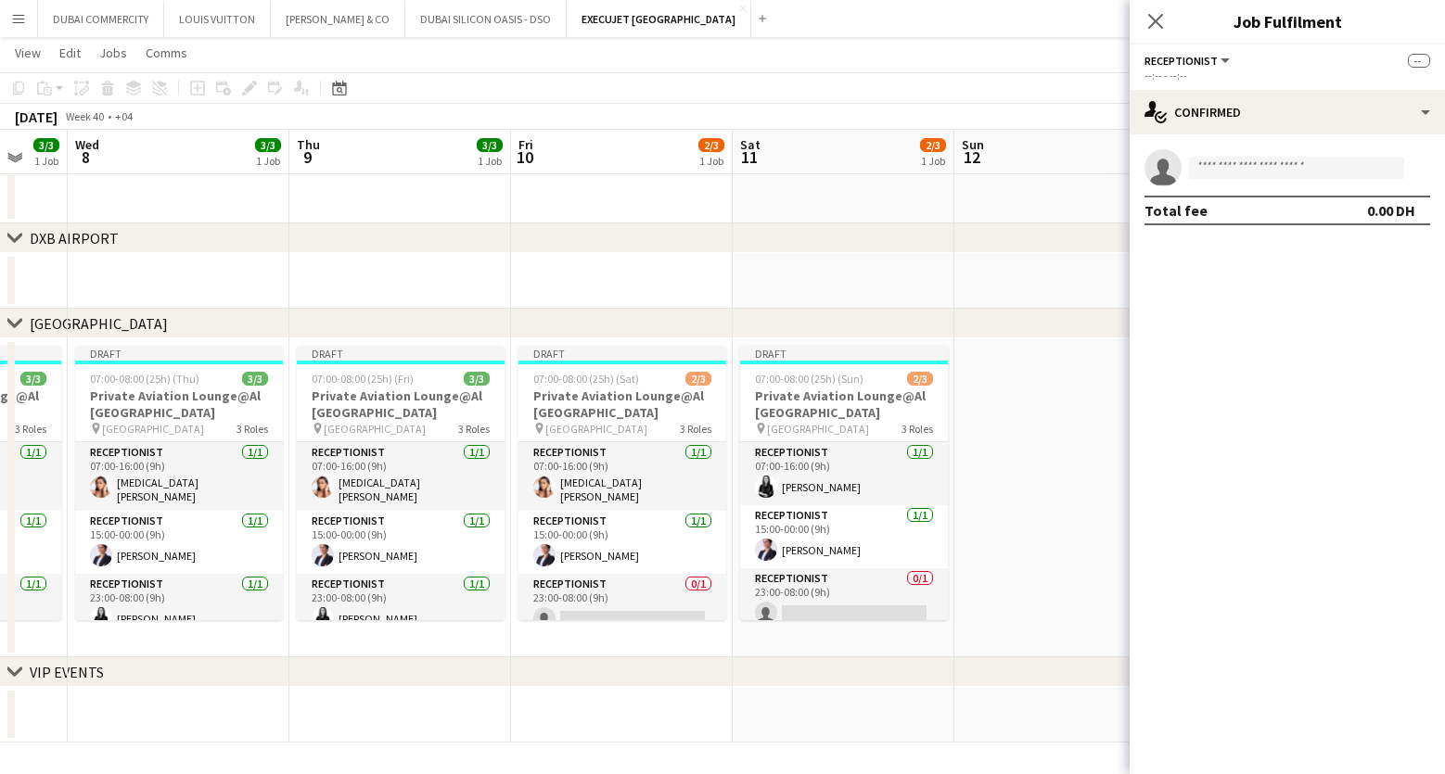
drag, startPoint x: 866, startPoint y: 568, endPoint x: 219, endPoint y: 567, distance: 647.4
click at [219, 567] on app-calendar-viewport "Sat 4 2/3 1 Job Sun 5 2/3 1 Job Mon 6 3/3 1 Job Tue 7 3/3 1 Job Wed 8 3/3 1 Job…" at bounding box center [722, 243] width 1445 height 999
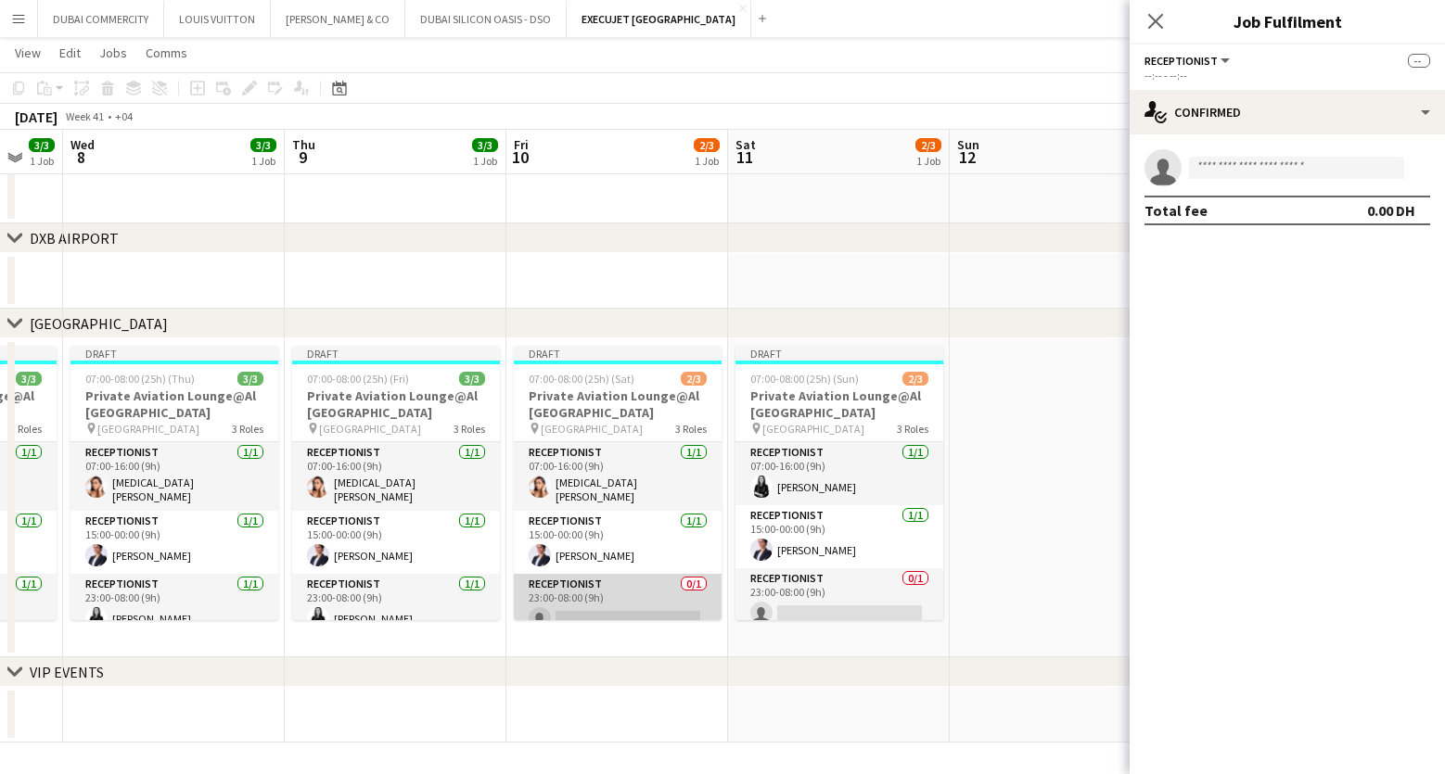
click at [582, 606] on app-card-role "Receptionist 0/1 23:00-08:00 (9h) single-neutral-actions" at bounding box center [618, 605] width 208 height 63
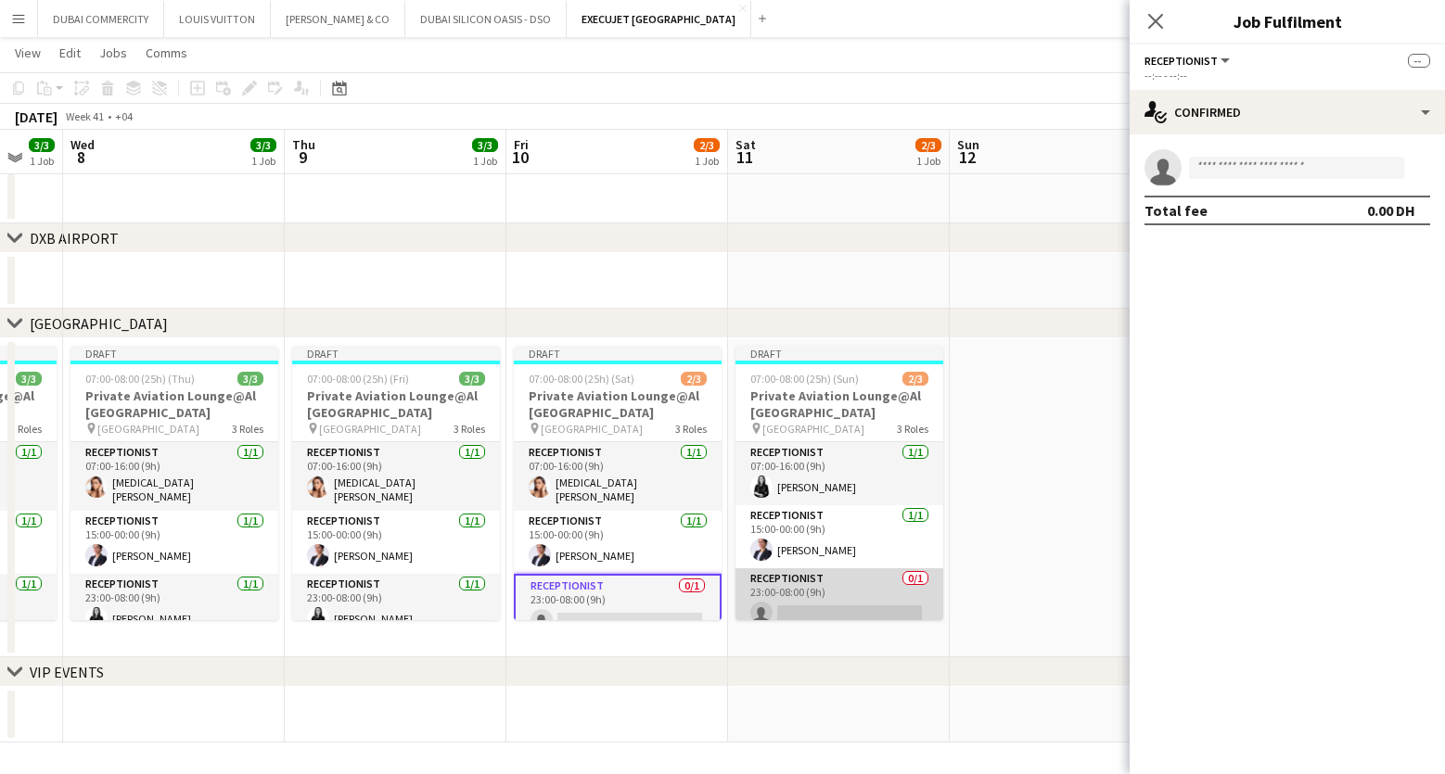
click at [823, 602] on app-card-role "Receptionist 0/1 23:00-08:00 (9h) single-neutral-actions" at bounding box center [839, 600] width 208 height 63
click at [1220, 173] on input at bounding box center [1296, 168] width 215 height 22
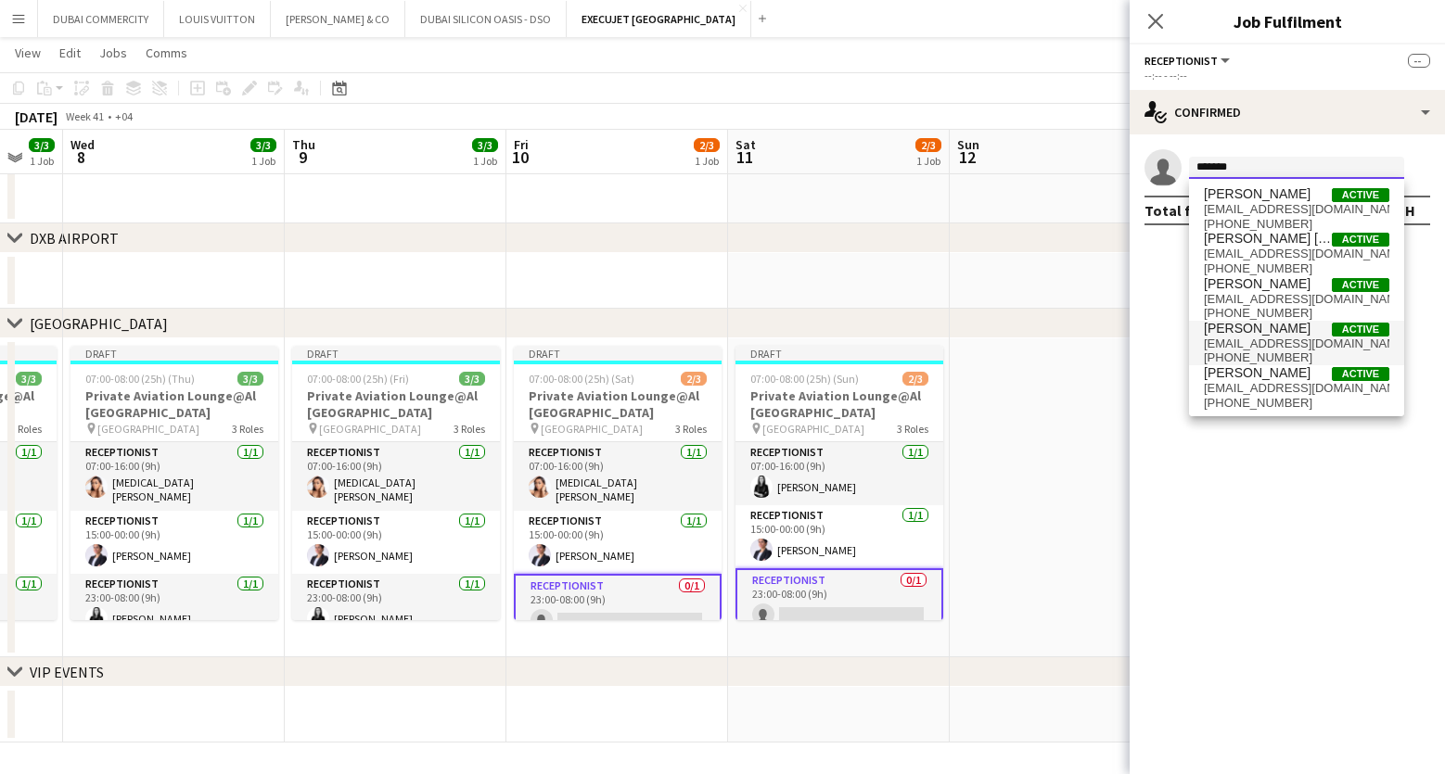
type input "*******"
click at [1259, 338] on span "marileo1171@gmail.com" at bounding box center [1296, 344] width 185 height 15
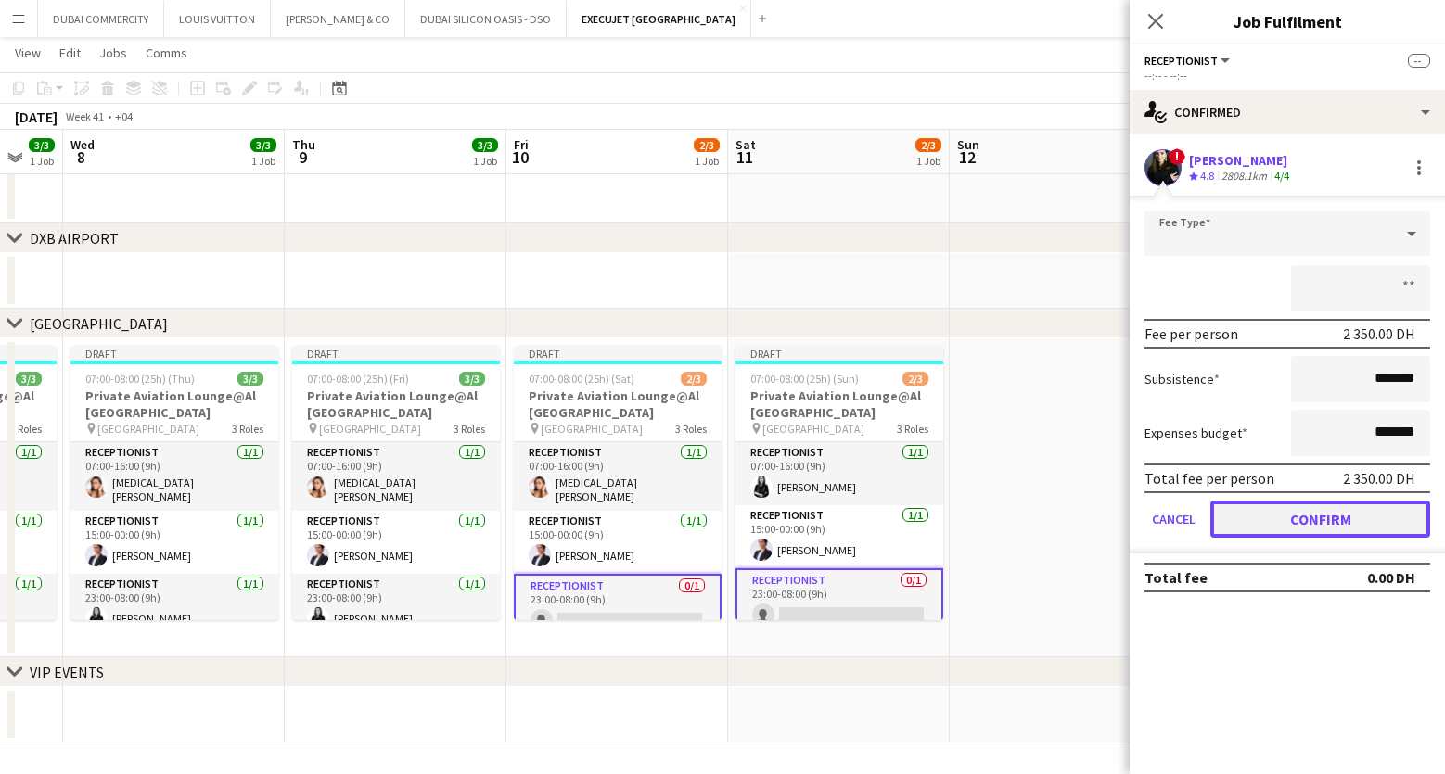
click at [1285, 522] on button "Confirm" at bounding box center [1320, 519] width 220 height 37
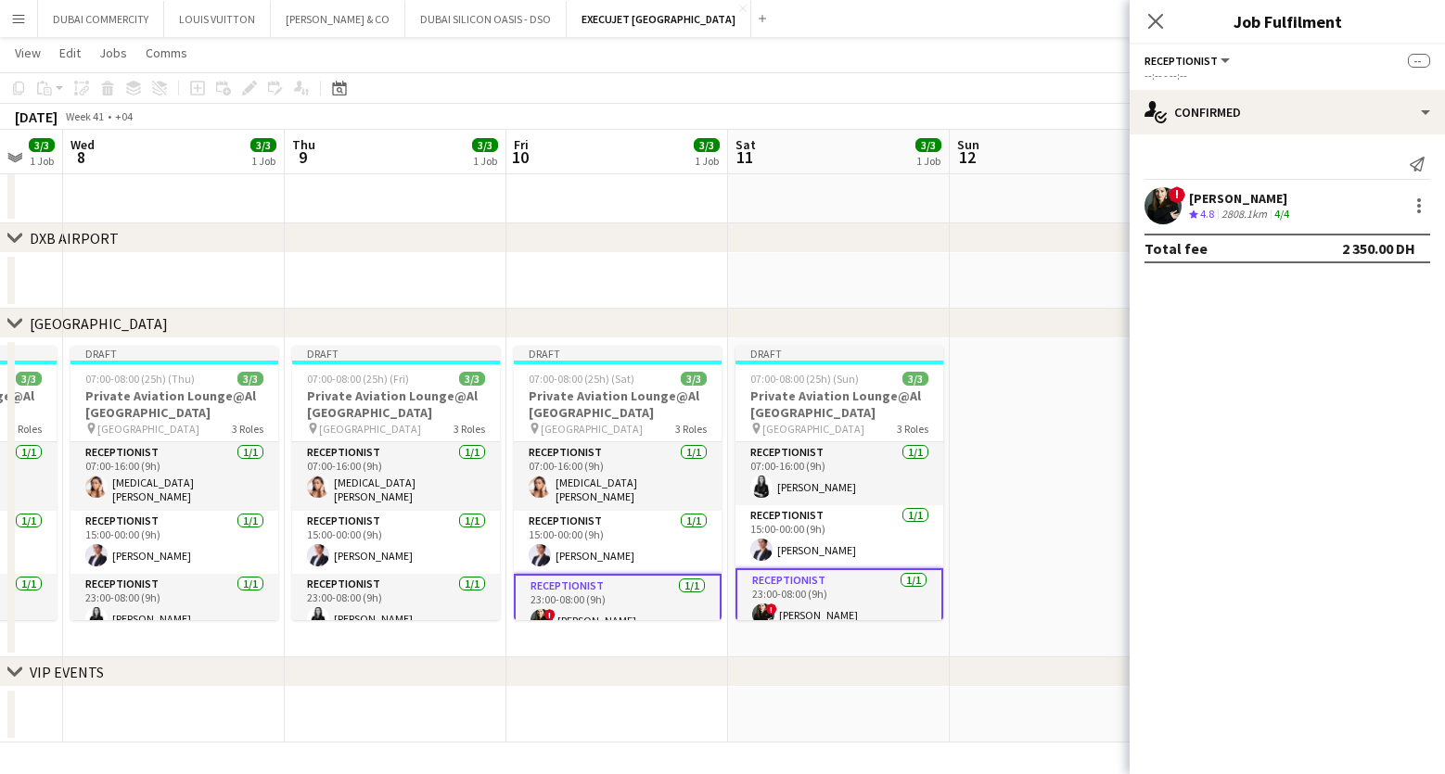
click at [509, 663] on div "chevron-right VIP EVENTS" at bounding box center [722, 673] width 1445 height 30
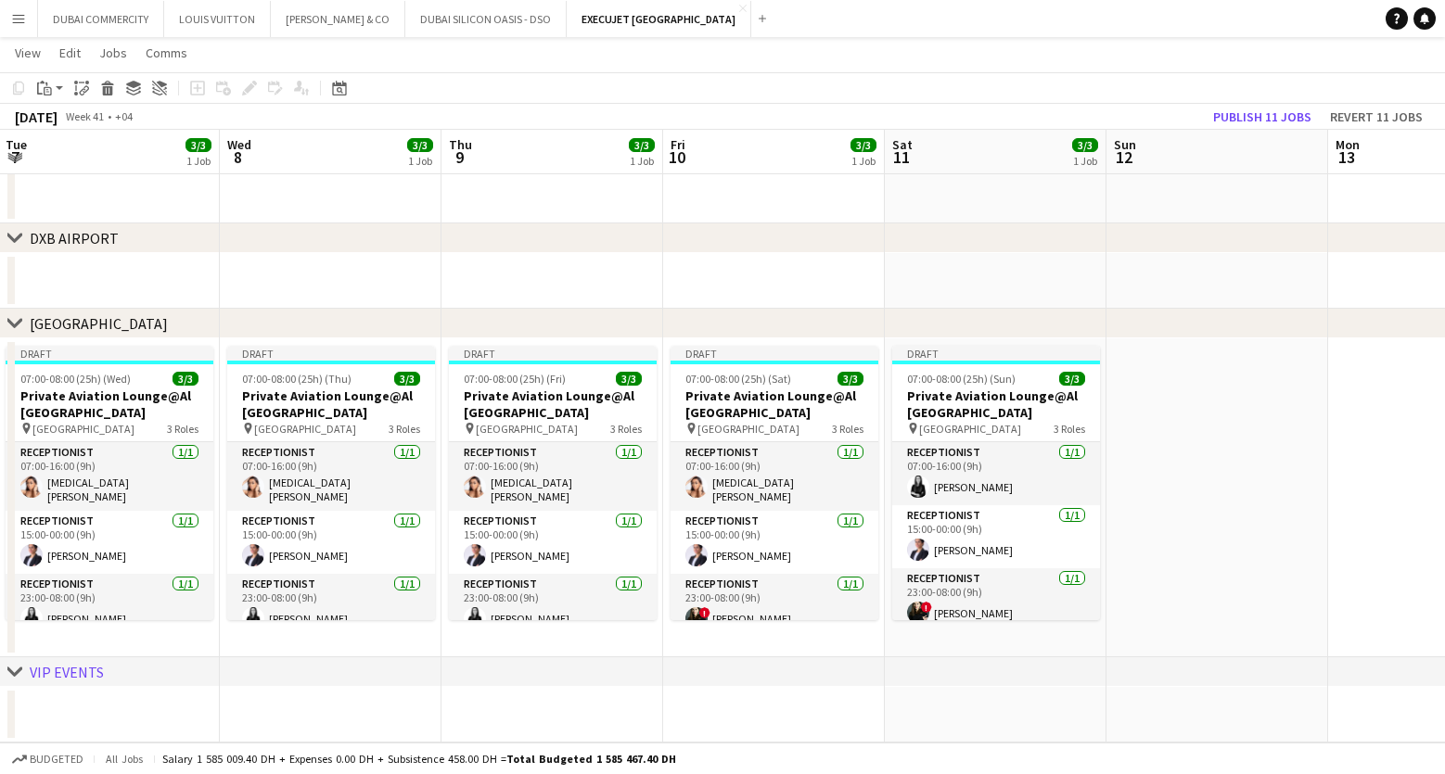
scroll to position [0, 569]
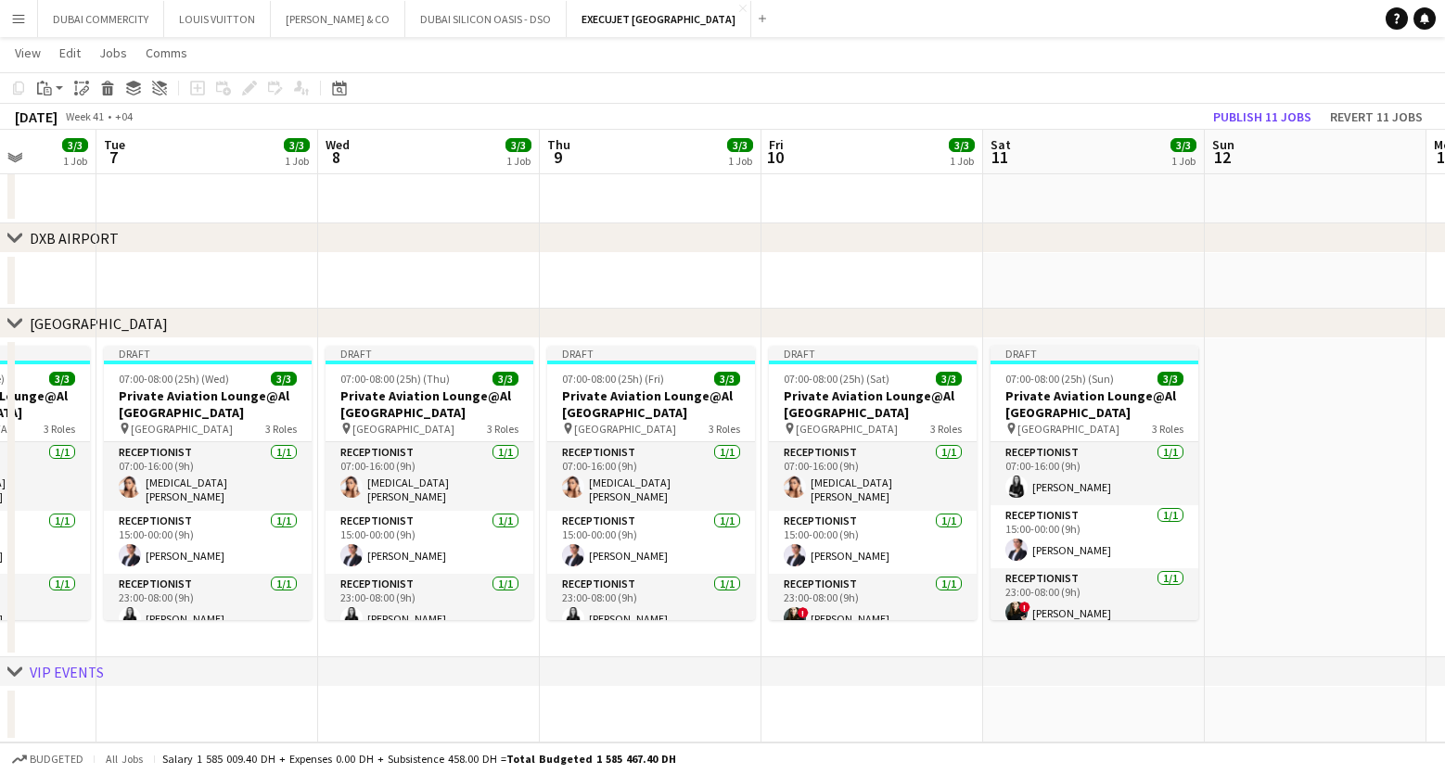
drag, startPoint x: 1056, startPoint y: 513, endPoint x: 1311, endPoint y: 500, distance: 255.4
click at [1311, 500] on app-calendar-viewport "Sat 4 3/3 1 Job Sun 5 3/3 1 Job Mon 6 3/3 1 Job Tue 7 3/3 1 Job Wed 8 3/3 1 Job…" at bounding box center [722, 243] width 1445 height 999
click at [1257, 121] on button "Publish 11 jobs" at bounding box center [1262, 117] width 113 height 24
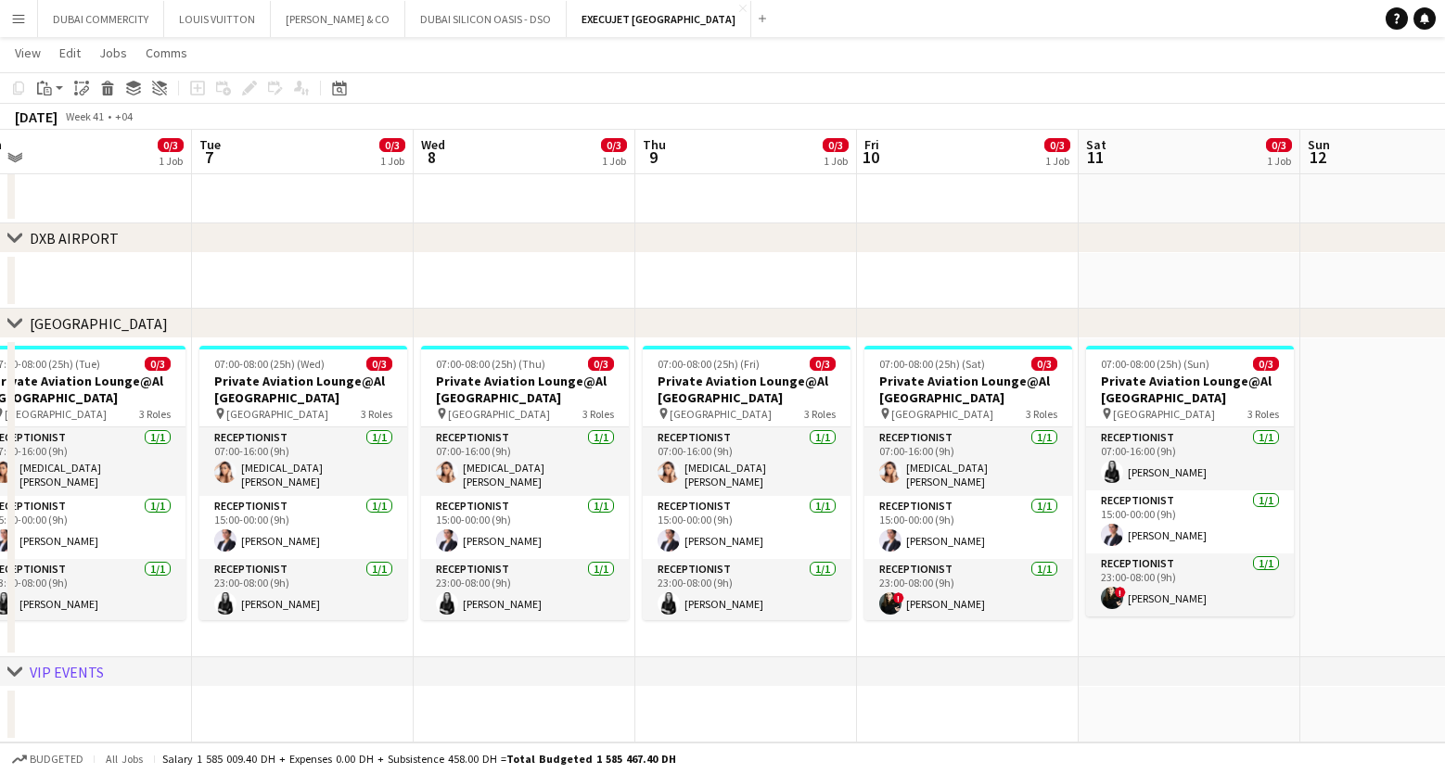
drag, startPoint x: 1321, startPoint y: 579, endPoint x: 1512, endPoint y: 600, distance: 192.2
click at [1445, 600] on html "Menu Boards Boards Boards All jobs Status Workforce Workforce My Workforce Recr…" at bounding box center [722, 223] width 1445 height 1103
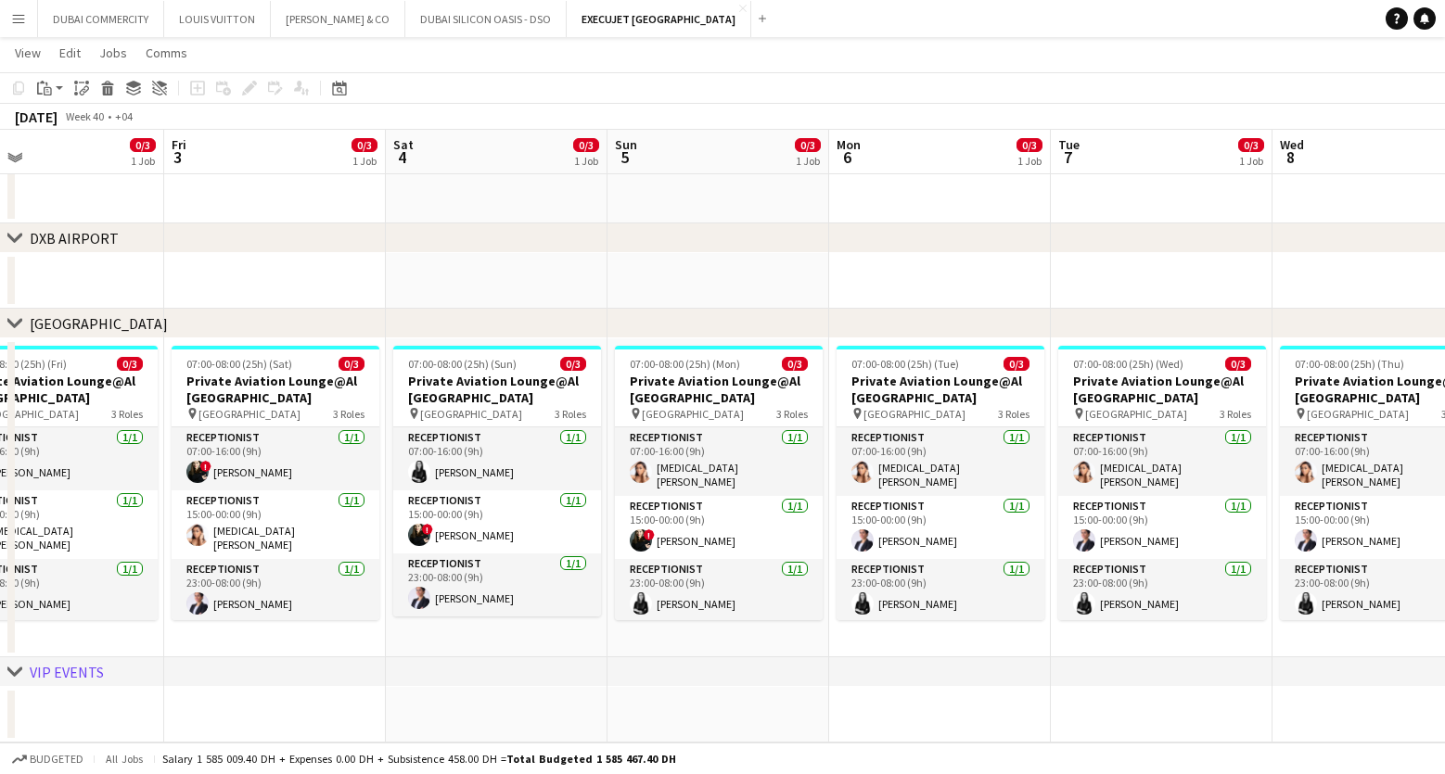
drag, startPoint x: 249, startPoint y: 633, endPoint x: 1106, endPoint y: 633, distance: 857.0
click at [1106, 633] on app-calendar-viewport "Tue 30 3/3 1 Job Wed 1 0/3 1 Job Thu 2 0/3 1 Job Fri 3 0/3 1 Job Sat 4 0/3 1 Jo…" at bounding box center [722, 243] width 1445 height 999
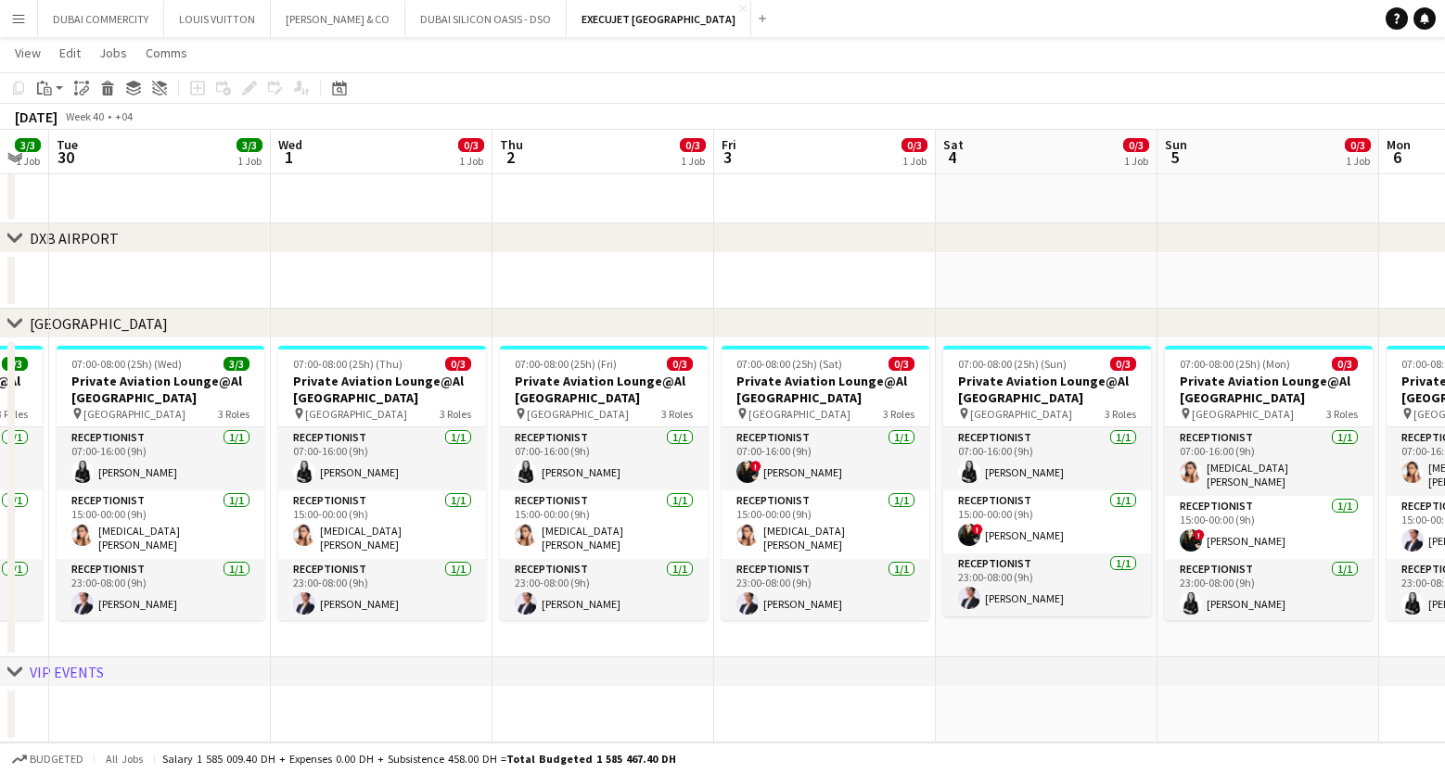
scroll to position [0, 388]
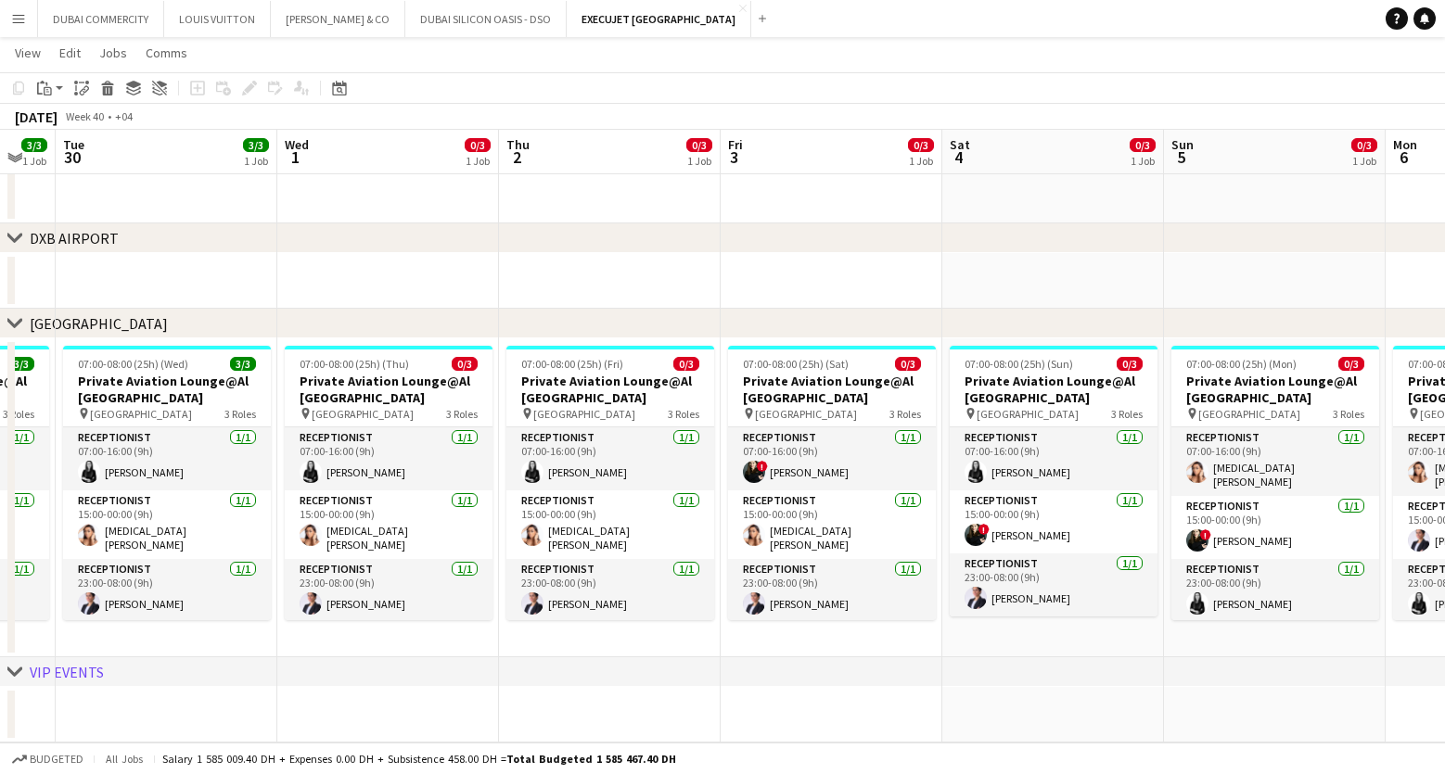
drag, startPoint x: 211, startPoint y: 631, endPoint x: 770, endPoint y: 640, distance: 558.4
click at [770, 640] on app-calendar-viewport "Sun 28 3/3 1 Job Mon 29 3/3 1 Job Tue 30 3/3 1 Job Wed 1 0/3 1 Job Thu 2 0/3 1 …" at bounding box center [722, 243] width 1445 height 999
click at [758, 464] on span "!" at bounding box center [762, 466] width 11 height 11
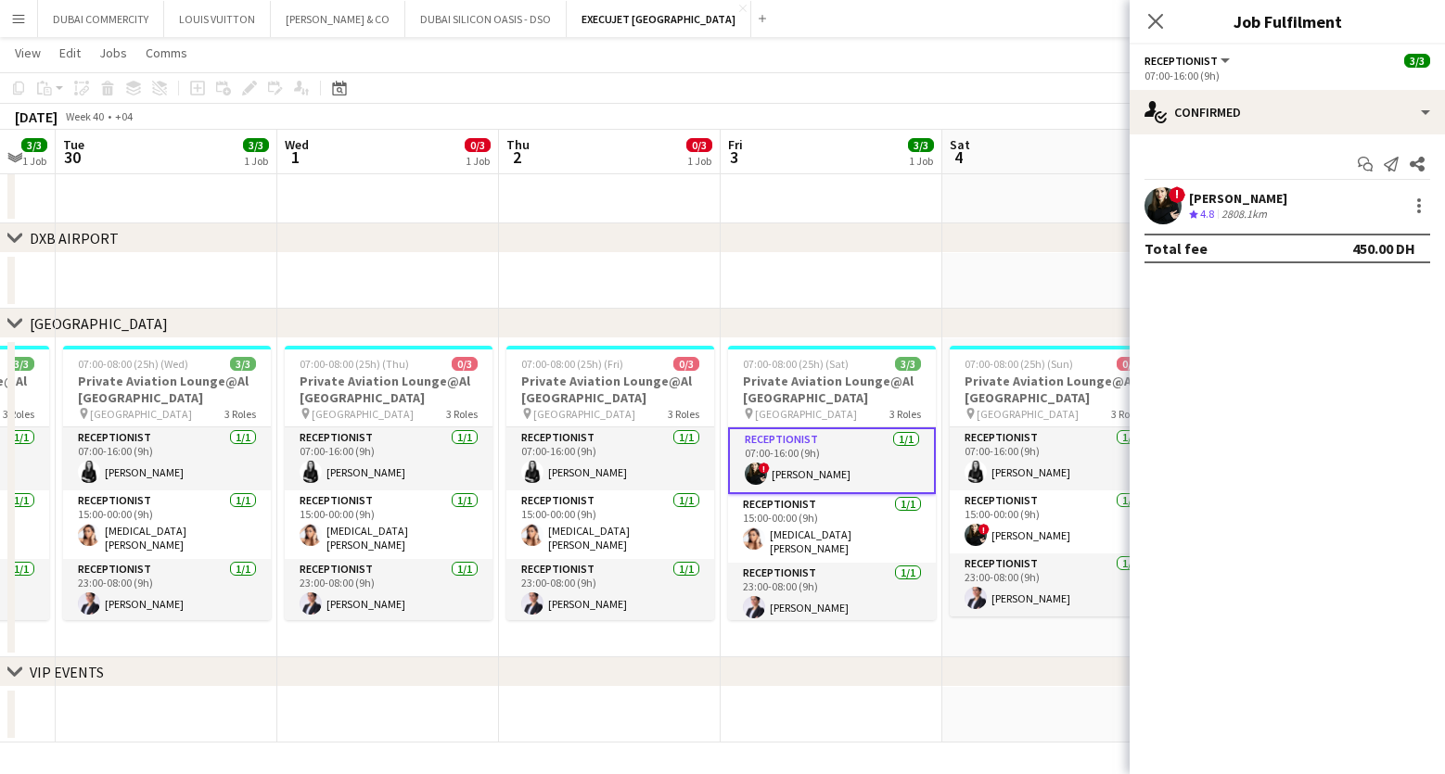
click at [1173, 192] on span "!" at bounding box center [1177, 194] width 17 height 17
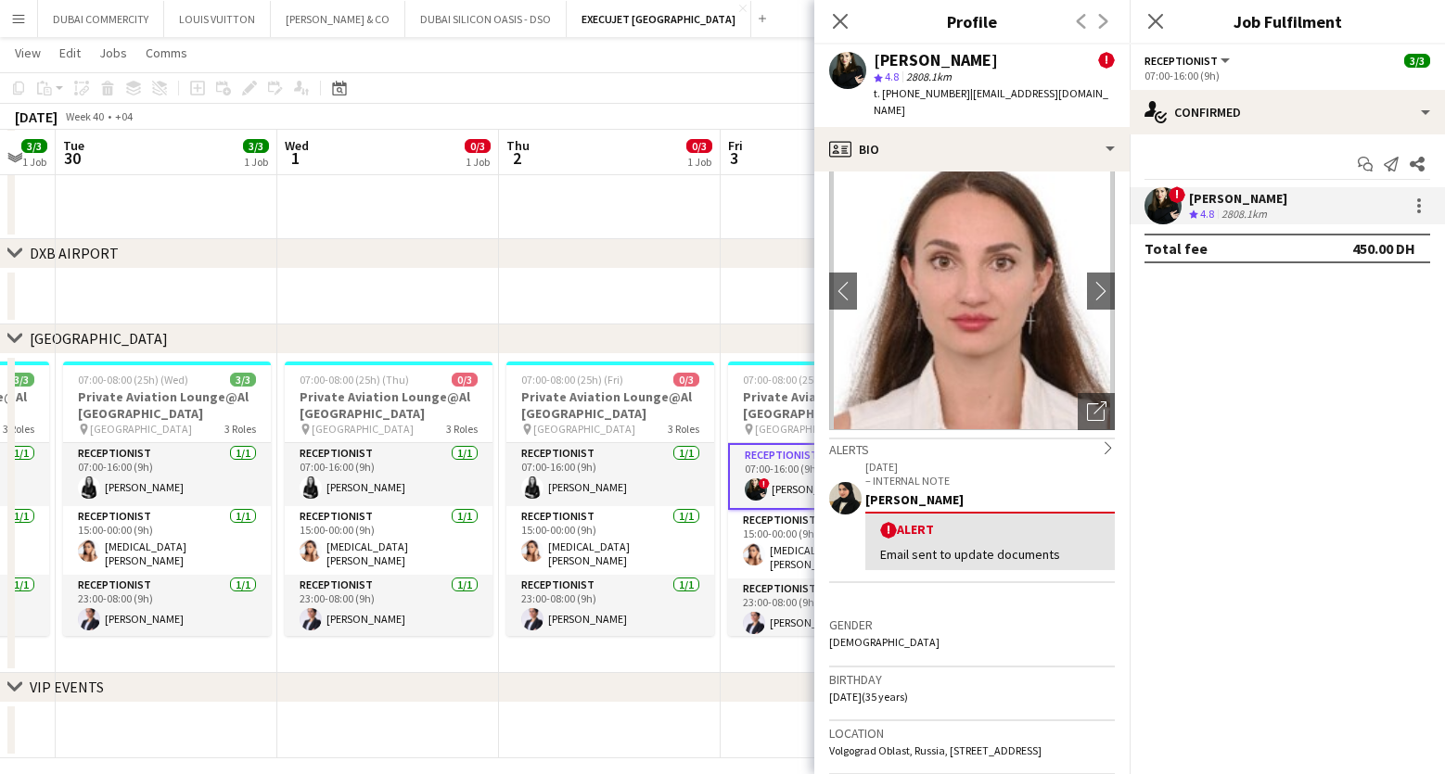
scroll to position [0, 0]
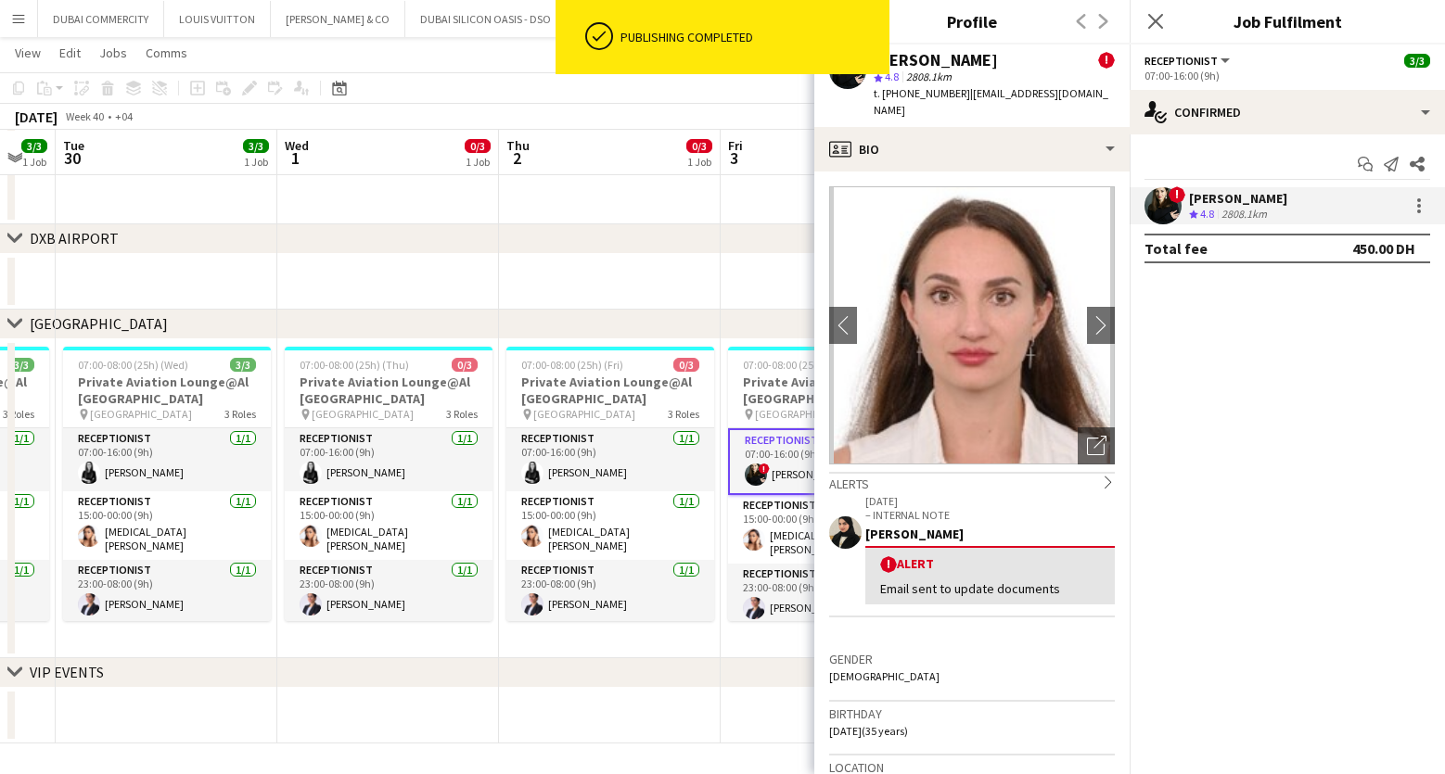
click at [613, 730] on app-date-cell at bounding box center [610, 716] width 222 height 56
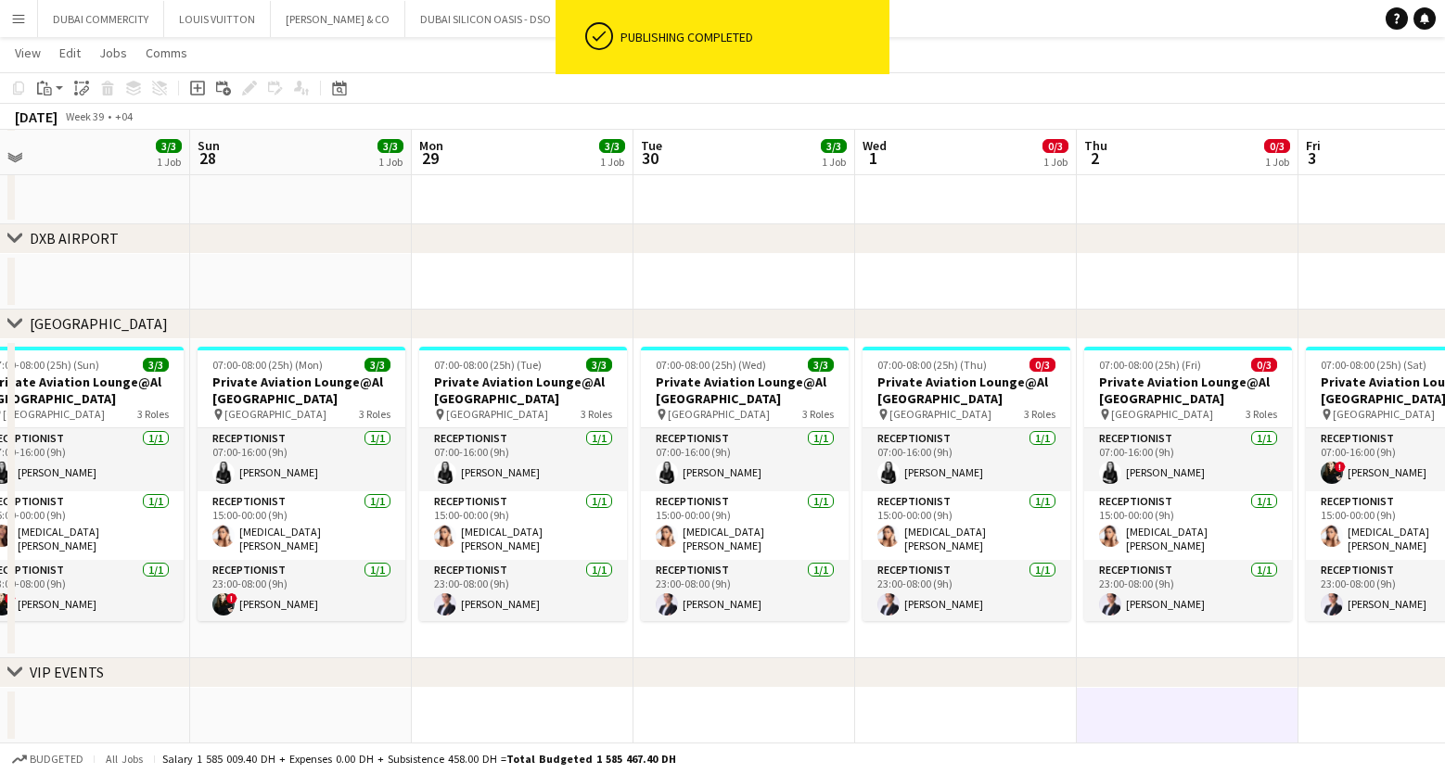
drag, startPoint x: 249, startPoint y: 688, endPoint x: 848, endPoint y: 685, distance: 598.2
click at [848, 685] on div "chevron-right DXB AIRPORT chevron-right AL MAKTOUM AIRPORT chevron-right VIP EV…" at bounding box center [722, 321] width 1445 height 846
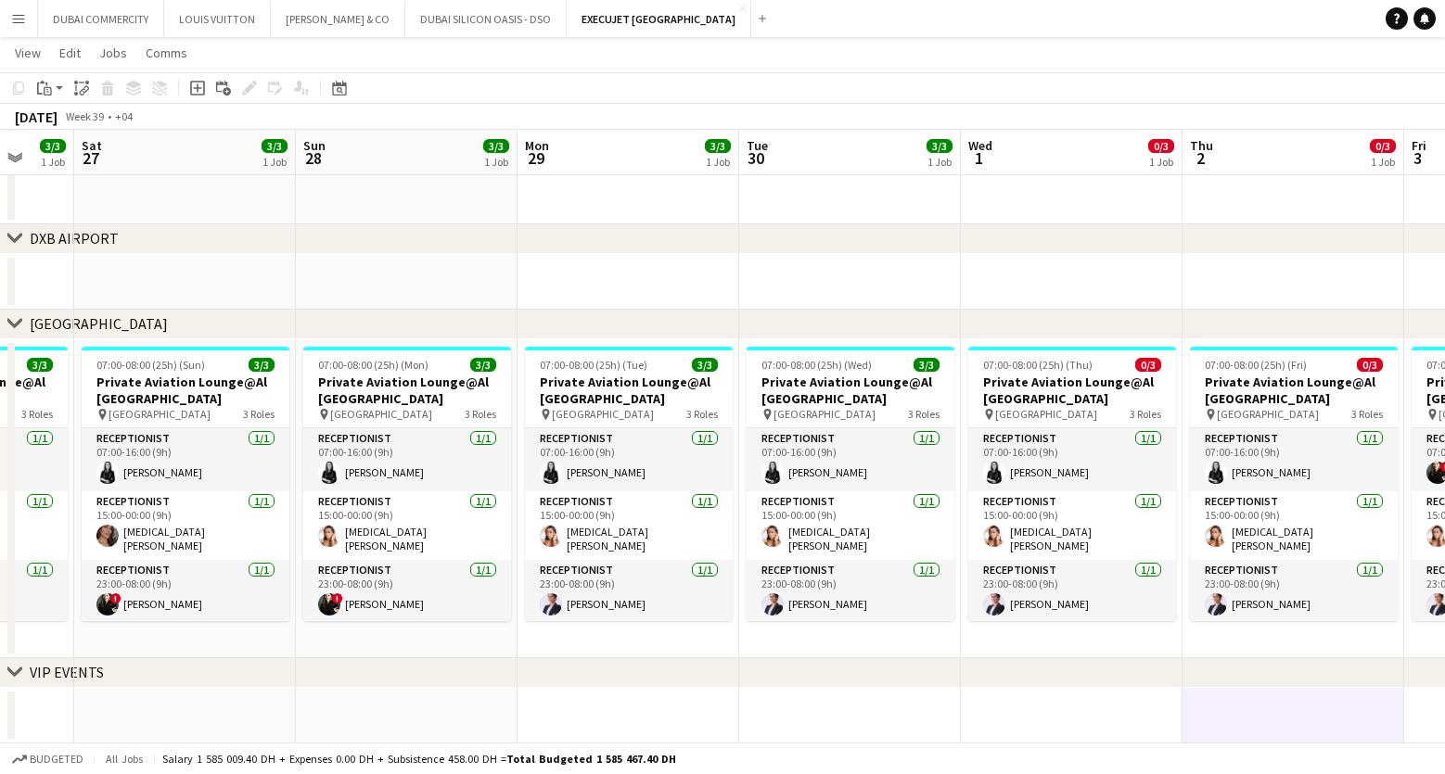
scroll to position [0, 520]
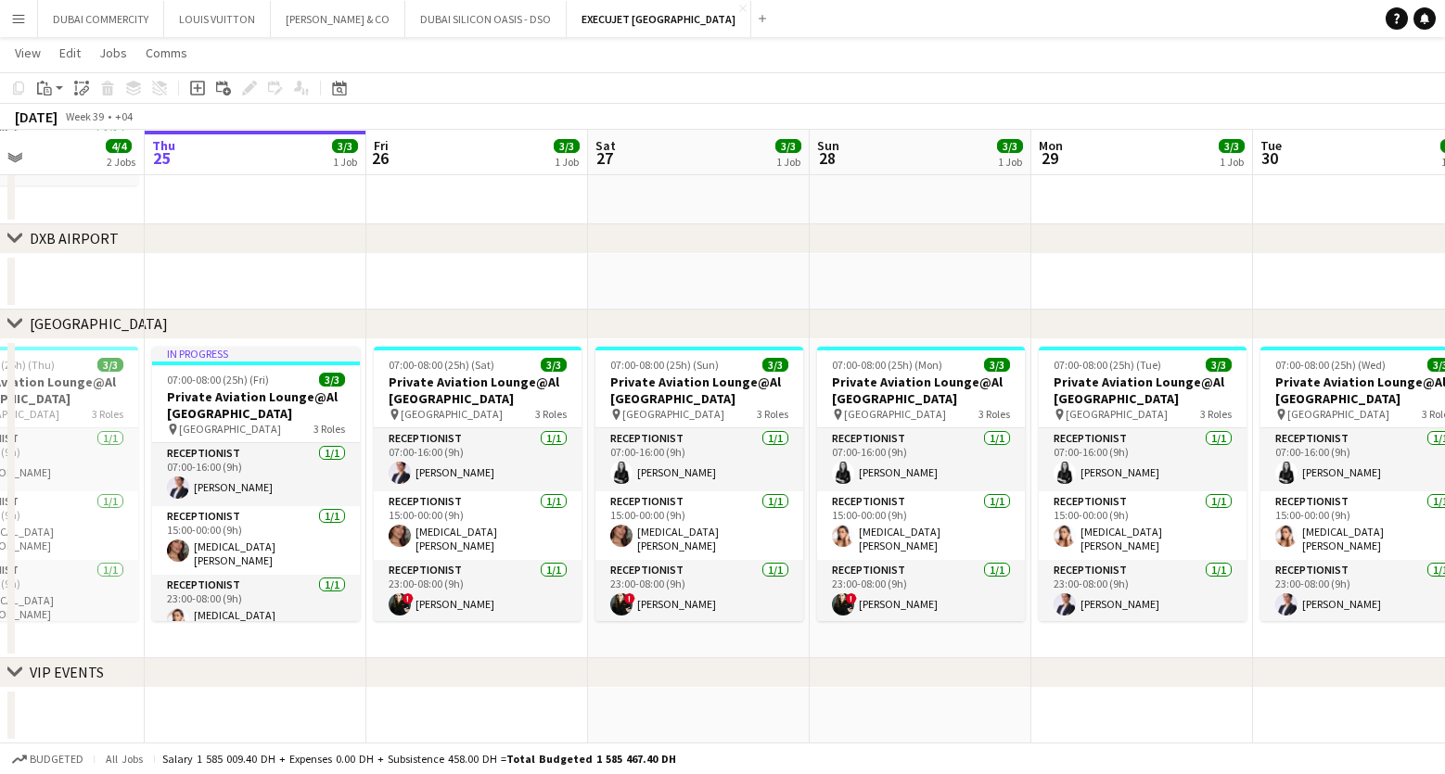
drag, startPoint x: 229, startPoint y: 721, endPoint x: 840, endPoint y: 724, distance: 611.2
click at [840, 724] on app-calendar-viewport "Mon 22 3/3 1 Job Tue 23 4/4 2 Jobs Wed 24 4/4 2 Jobs Thu 25 3/3 1 Job Fri 26 3/…" at bounding box center [722, 321] width 1445 height 846
drag, startPoint x: 238, startPoint y: 673, endPoint x: 309, endPoint y: 679, distance: 70.7
click at [309, 679] on div "chevron-right VIP EVENTS" at bounding box center [722, 673] width 1445 height 30
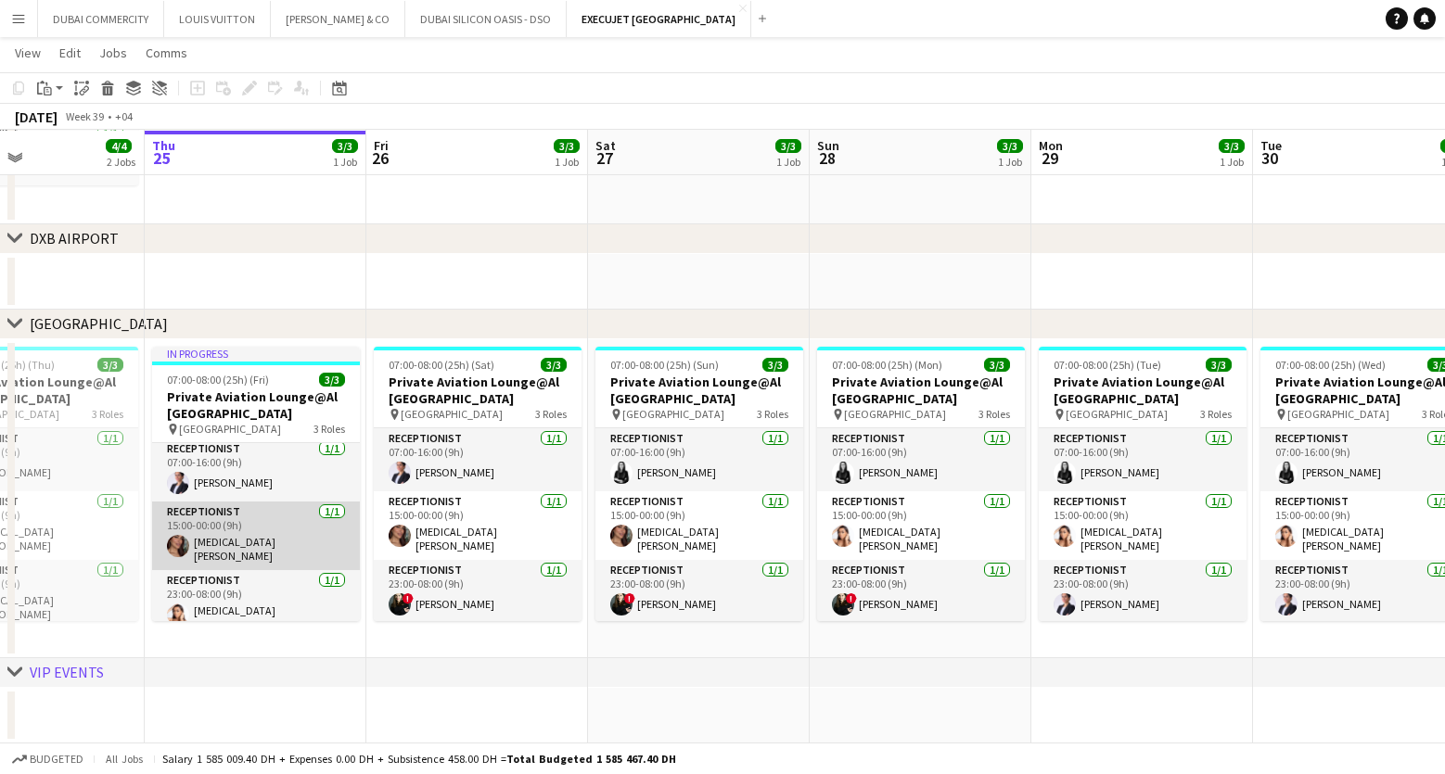
scroll to position [11, 0]
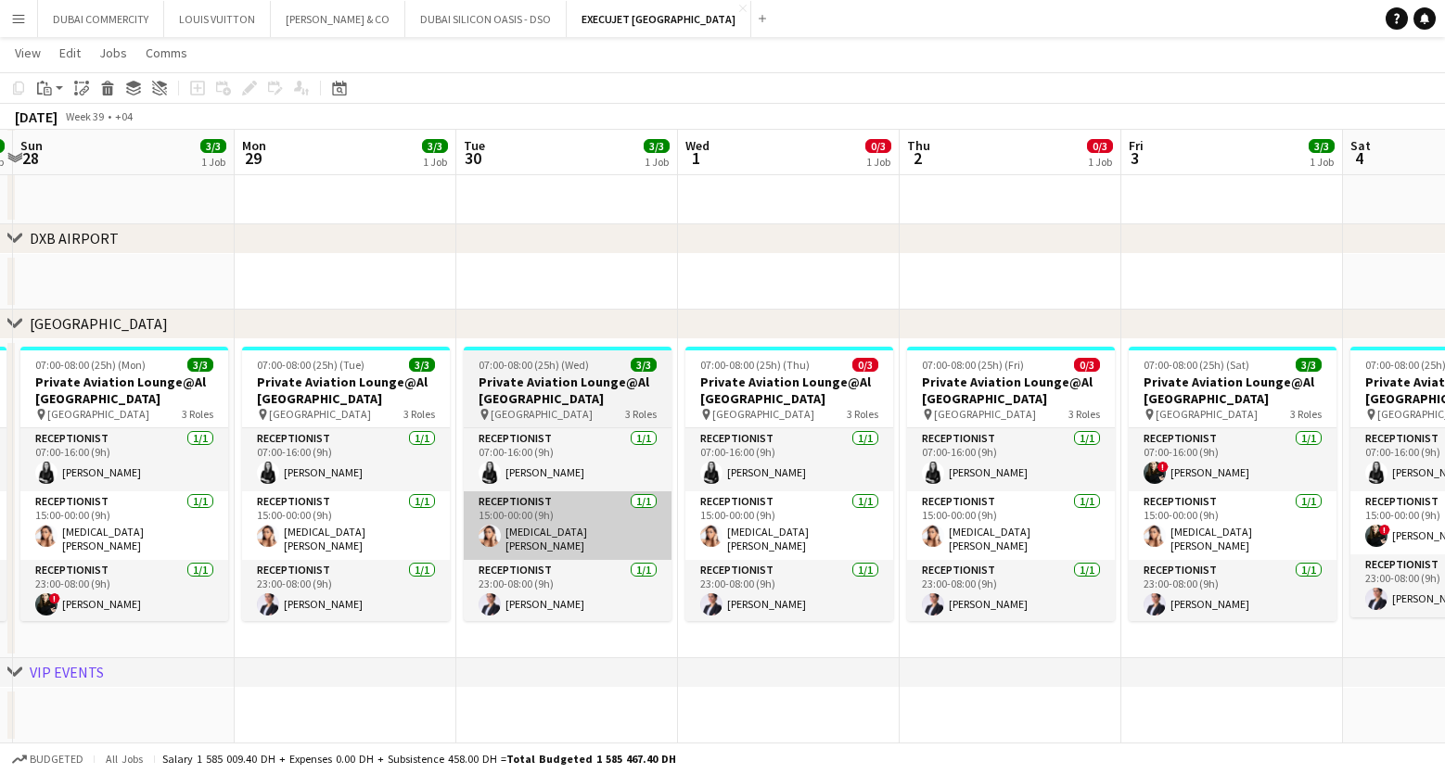
drag, startPoint x: 1300, startPoint y: 510, endPoint x: 504, endPoint y: 517, distance: 796.7
click at [504, 517] on app-calendar-viewport "Thu 25 3/3 1 Job Fri 26 3/3 1 Job Sat 27 3/3 1 Job Sun 28 3/3 1 Job Mon 29 3/3 …" at bounding box center [722, 321] width 1445 height 846
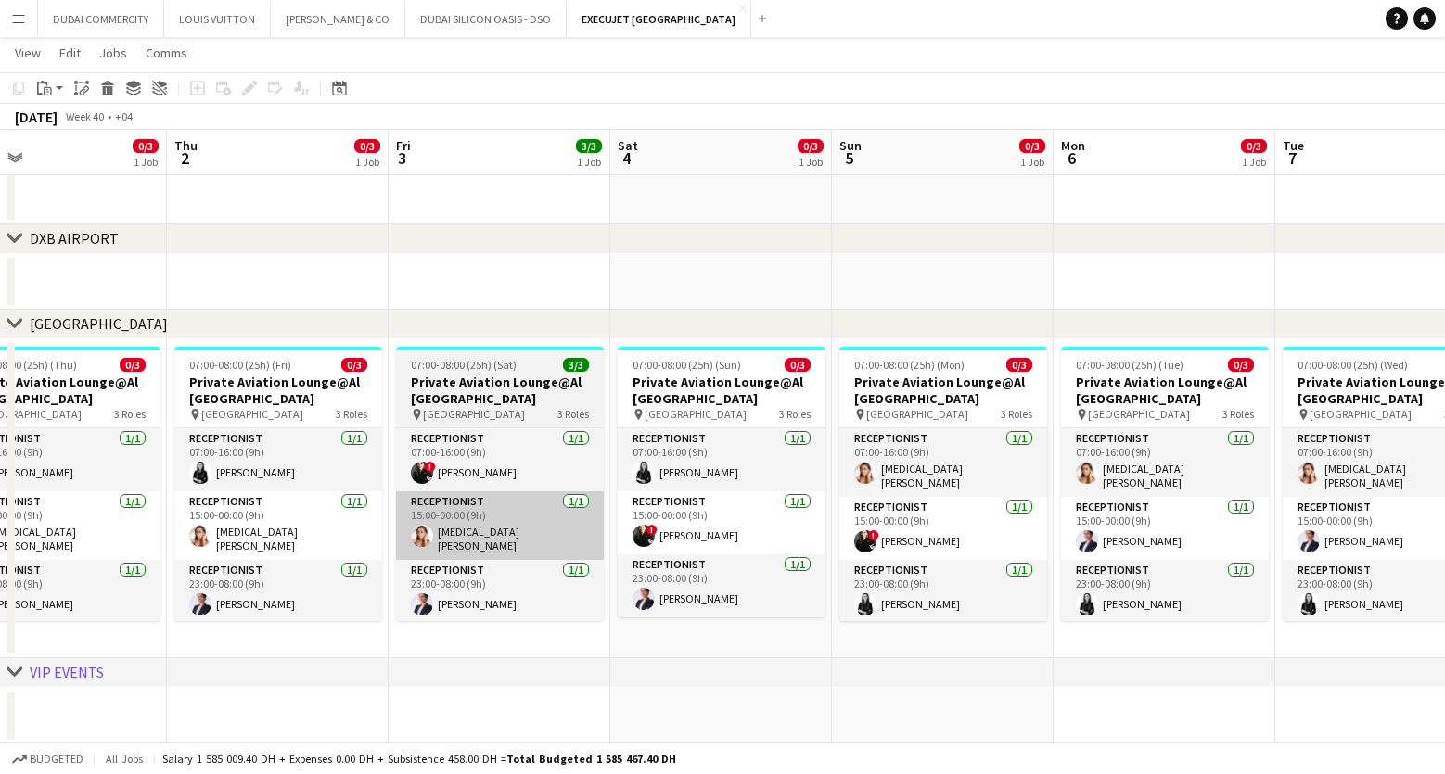
drag, startPoint x: 1182, startPoint y: 501, endPoint x: 447, endPoint y: 495, distance: 735.5
click at [447, 496] on app-calendar-viewport "Sun 28 3/3 1 Job Mon 29 3/3 1 Job Tue 30 3/3 1 Job Wed 1 0/3 1 Job Thu 2 0/3 1 …" at bounding box center [722, 321] width 1445 height 846
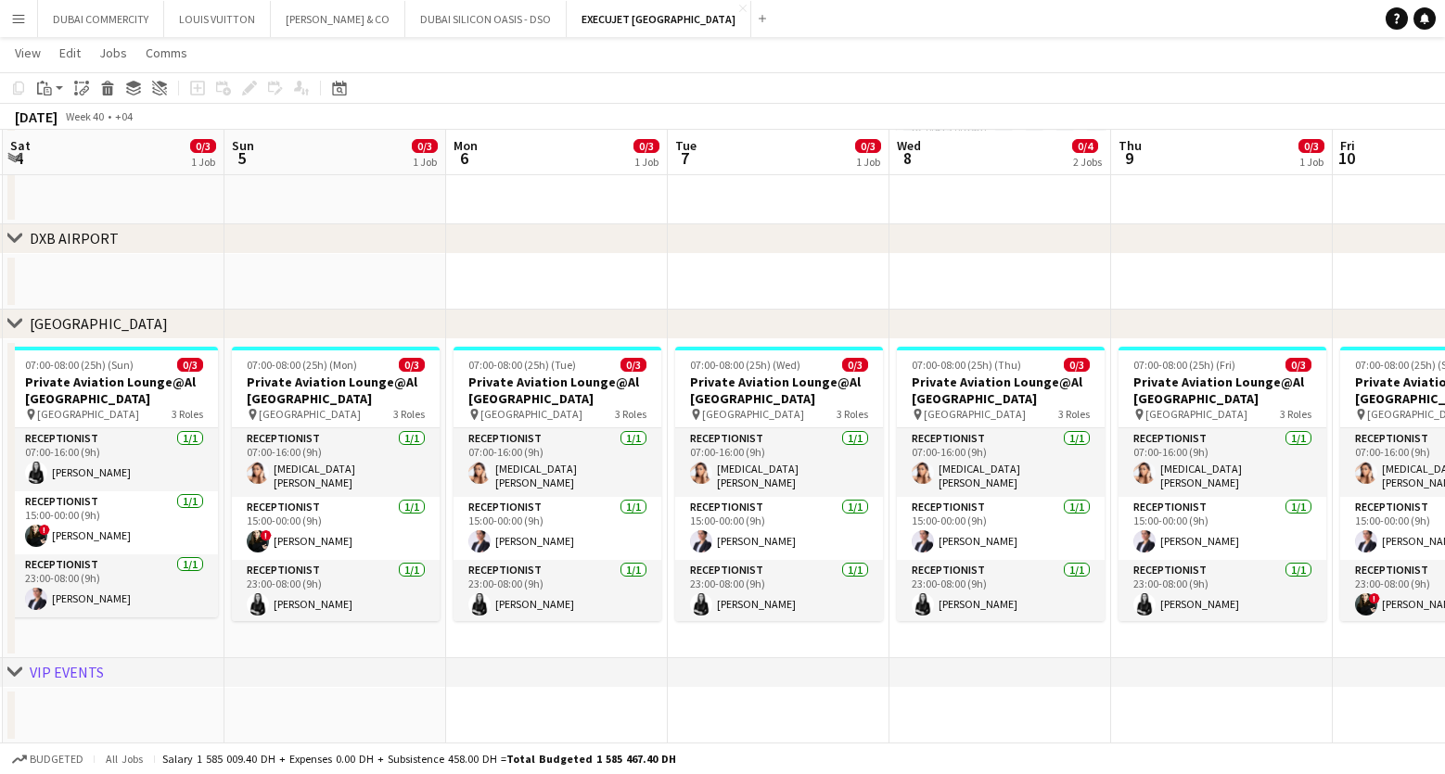
drag, startPoint x: 1213, startPoint y: 503, endPoint x: 389, endPoint y: 496, distance: 824.5
click at [389, 496] on app-calendar-viewport "Wed 1 0/3 1 Job Thu 2 0/3 1 Job Fri 3 3/3 1 Job Sat 4 0/3 1 Job Sun 5 0/3 1 Job…" at bounding box center [722, 321] width 1445 height 846
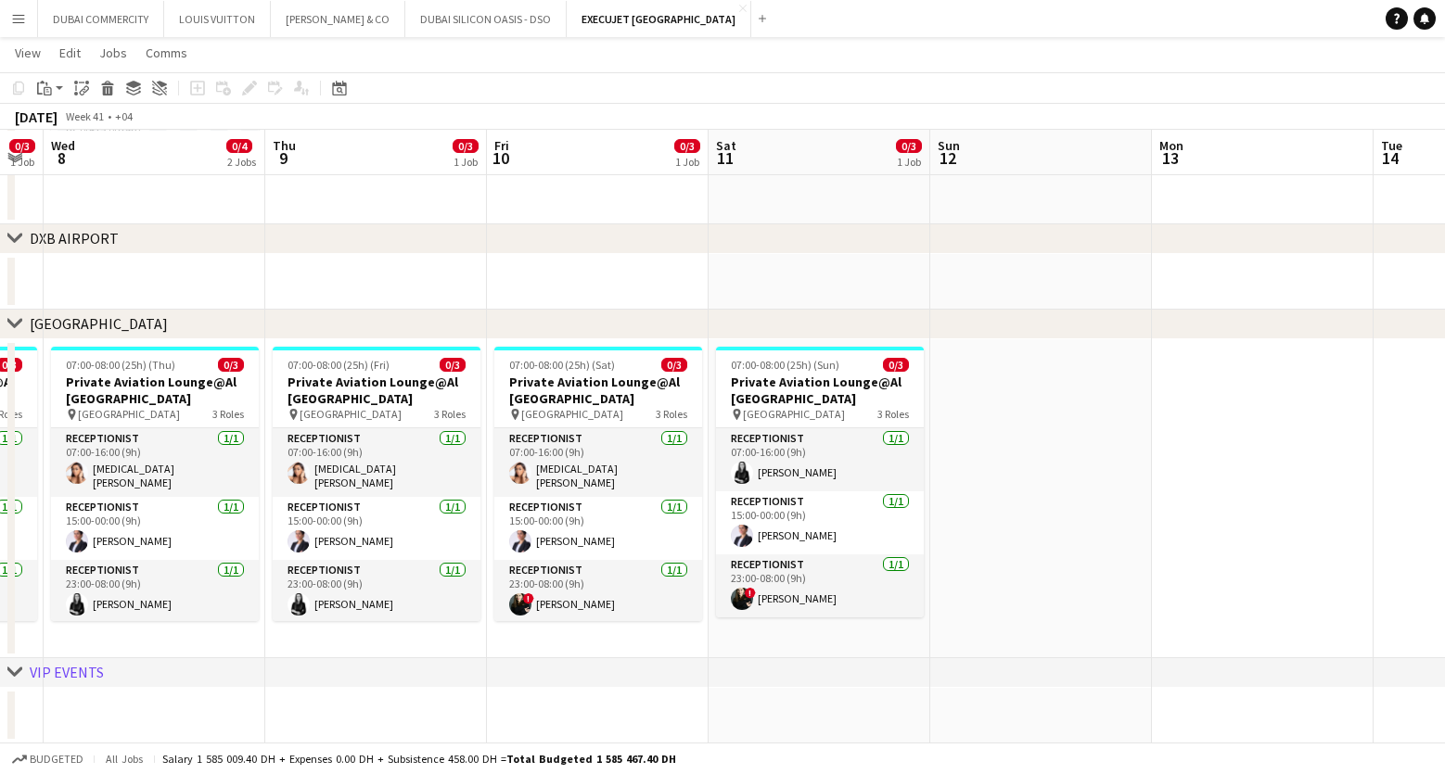
drag, startPoint x: 906, startPoint y: 526, endPoint x: 477, endPoint y: 516, distance: 429.5
click at [477, 516] on app-calendar-viewport "Sat 4 0/3 1 Job Sun 5 0/3 1 Job Mon 6 0/3 1 Job Tue 7 0/3 1 Job Wed 8 0/4 2 Job…" at bounding box center [722, 321] width 1445 height 846
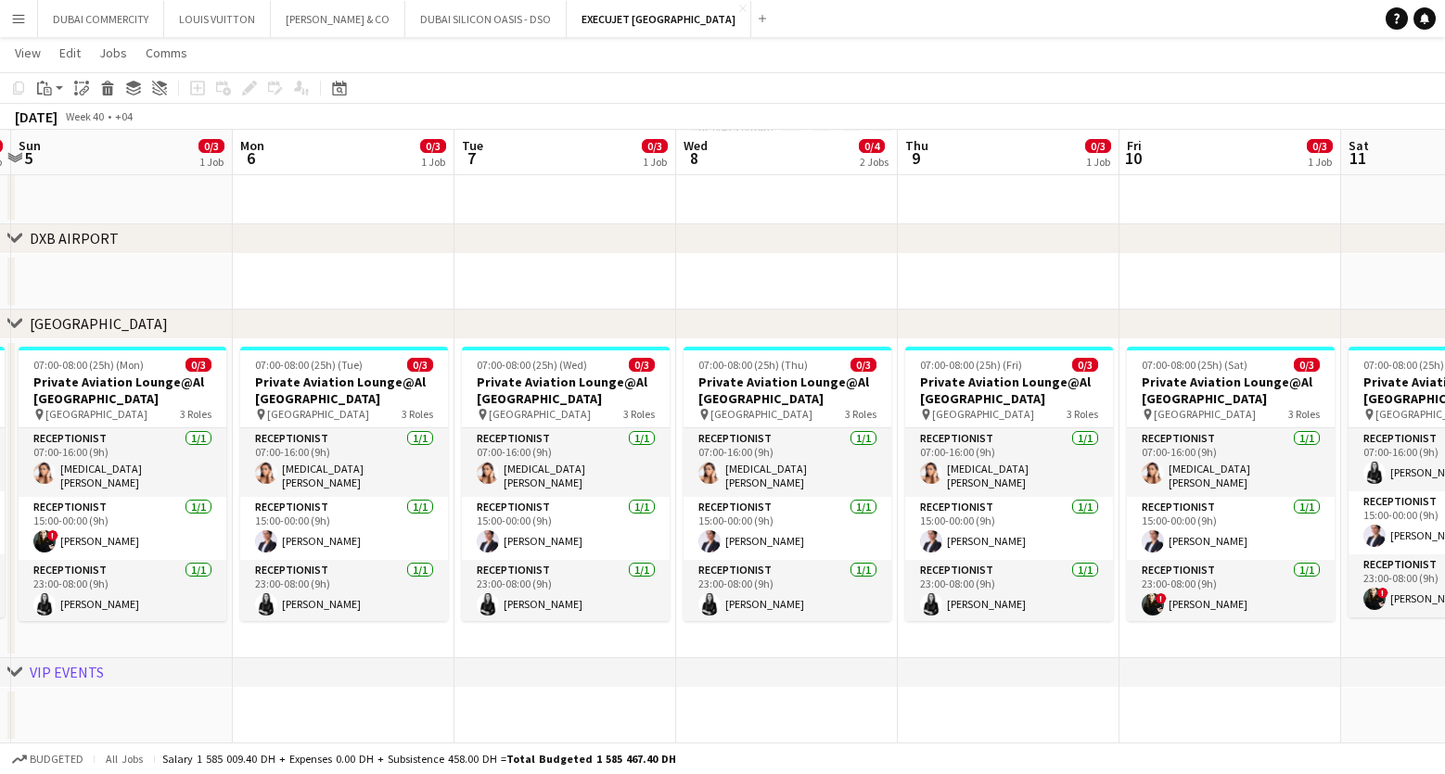
scroll to position [0, 506]
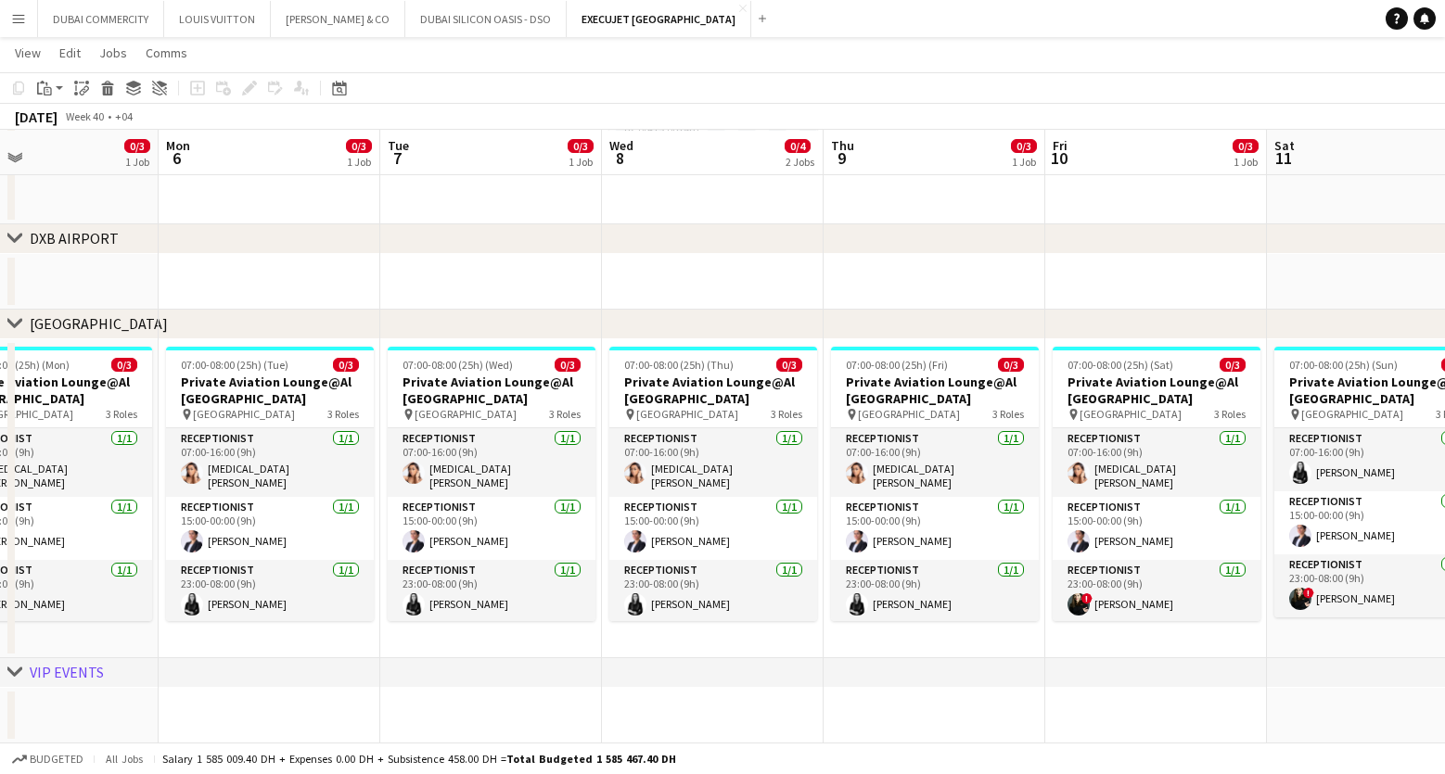
drag, startPoint x: 232, startPoint y: 505, endPoint x: 981, endPoint y: 468, distance: 750.2
click at [981, 468] on app-calendar-viewport "Fri 3 3/3 1 Job Sat 4 0/3 1 Job Sun 5 0/3 1 Job Mon 6 0/3 1 Job Tue 7 0/3 1 Job…" at bounding box center [722, 321] width 1445 height 846
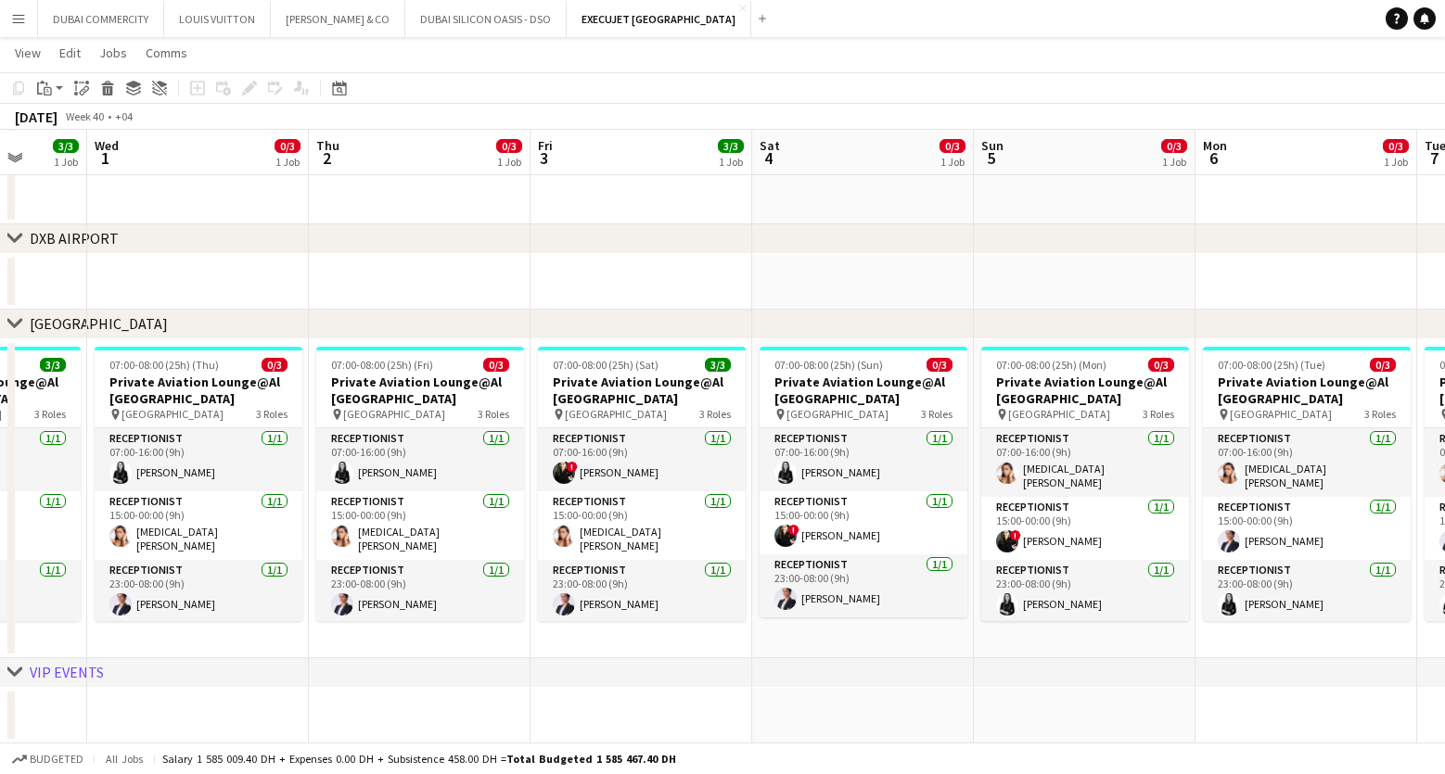
scroll to position [0, 422]
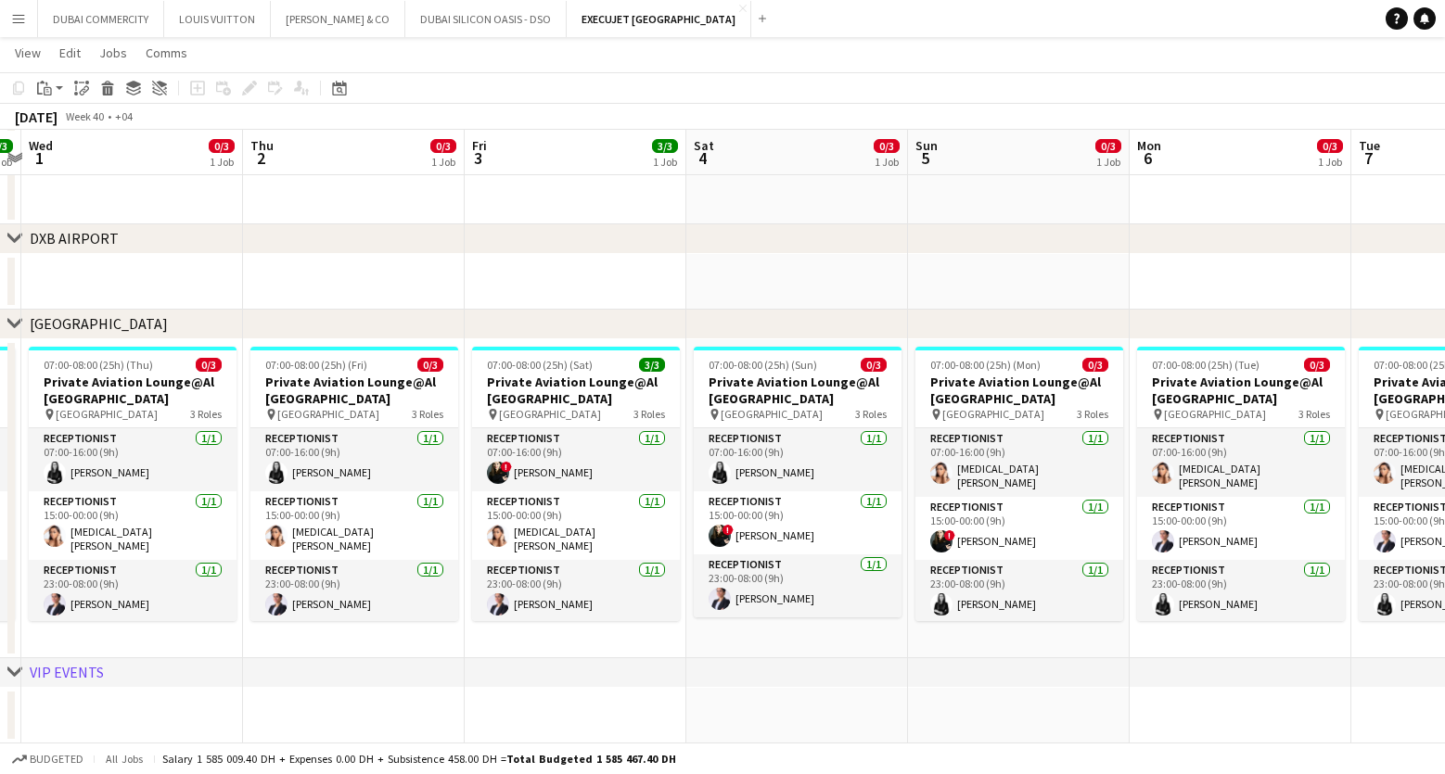
drag, startPoint x: 248, startPoint y: 479, endPoint x: 997, endPoint y: 483, distance: 749.4
click at [997, 483] on app-calendar-viewport "Mon 29 3/3 1 Job Tue 30 3/3 1 Job Wed 1 0/3 1 Job Thu 2 0/3 1 Job Fri 3 3/3 1 J…" at bounding box center [722, 321] width 1445 height 846
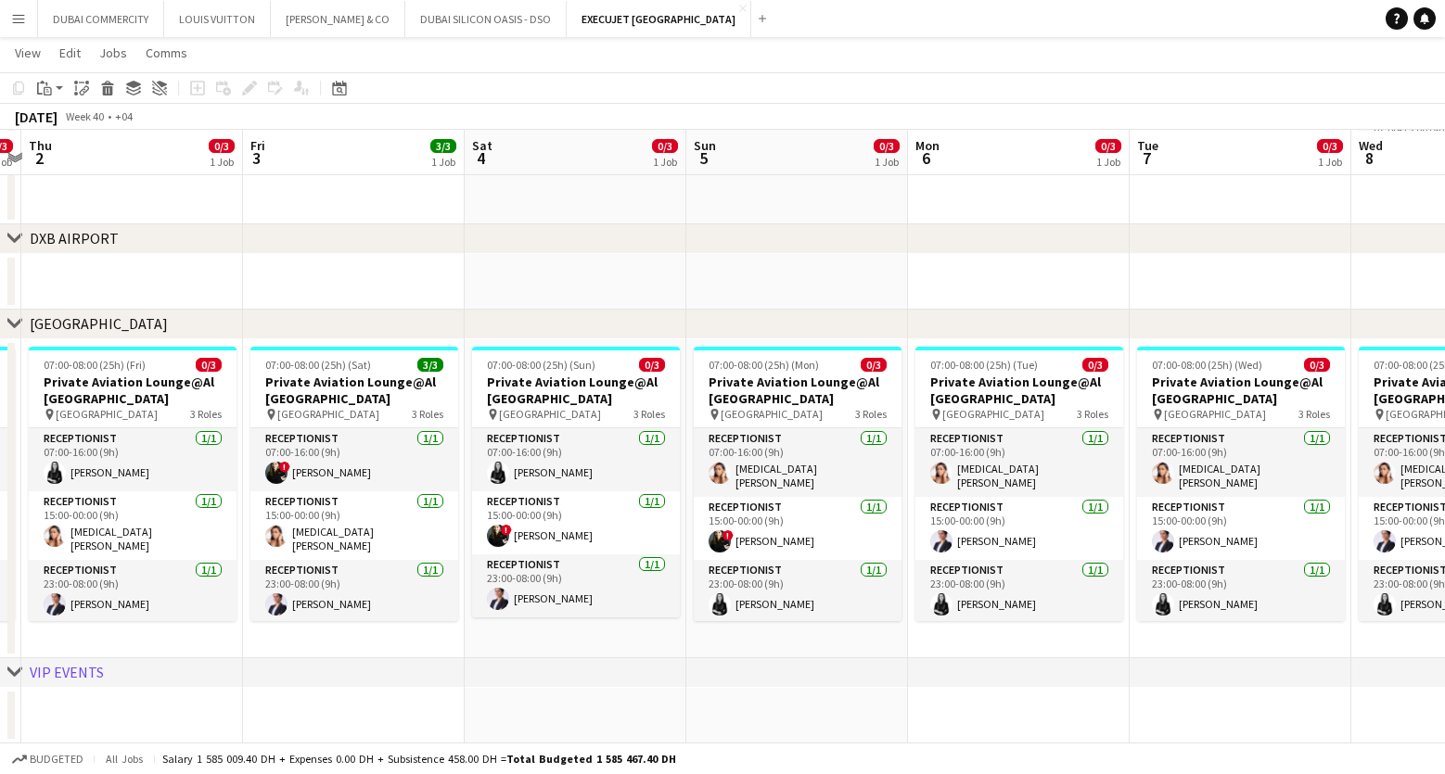
drag, startPoint x: 1029, startPoint y: 646, endPoint x: 301, endPoint y: 649, distance: 728.0
click at [301, 649] on app-calendar-viewport "Mon 29 3/3 1 Job Tue 30 3/3 1 Job Wed 1 0/3 1 Job Thu 2 0/3 1 Job Fri 3 3/3 1 J…" at bounding box center [722, 321] width 1445 height 846
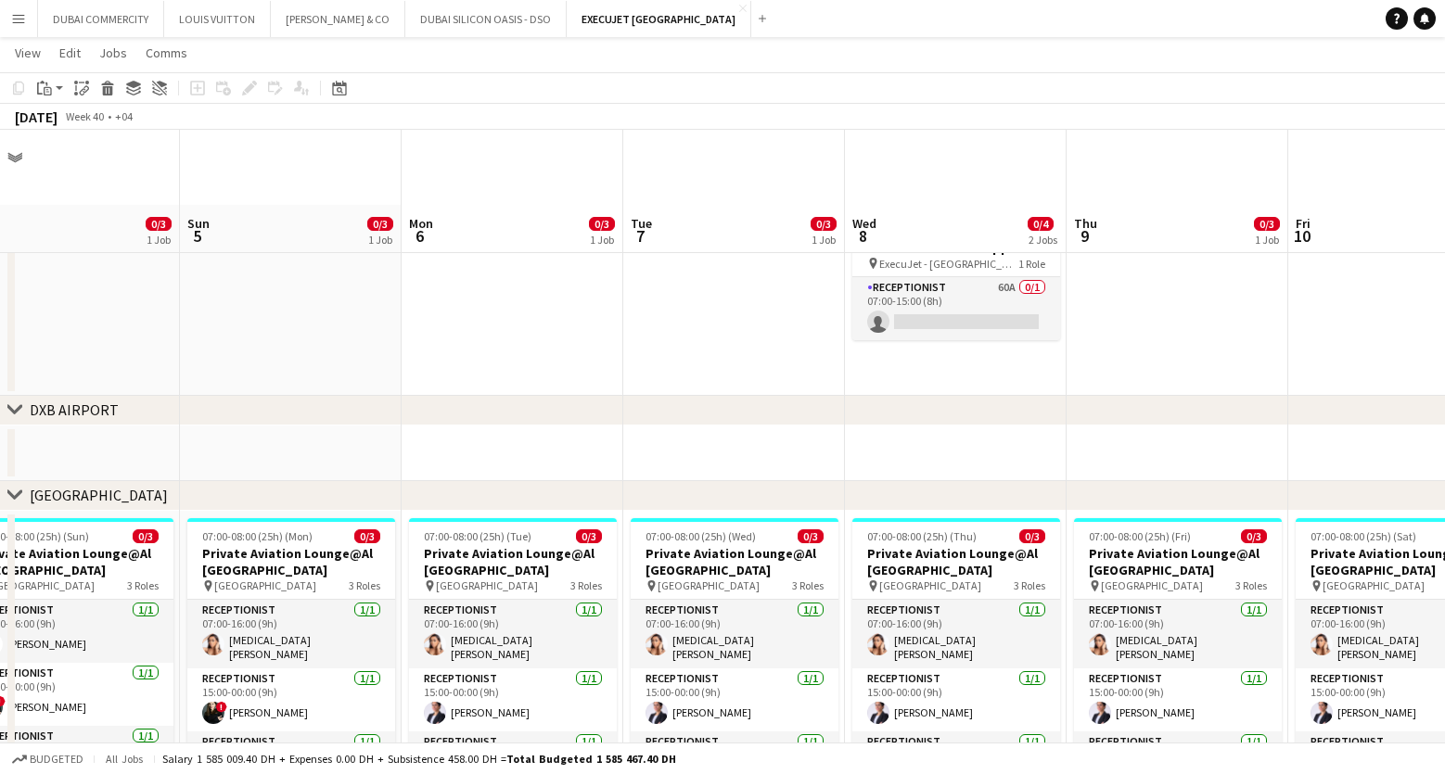
scroll to position [0, 0]
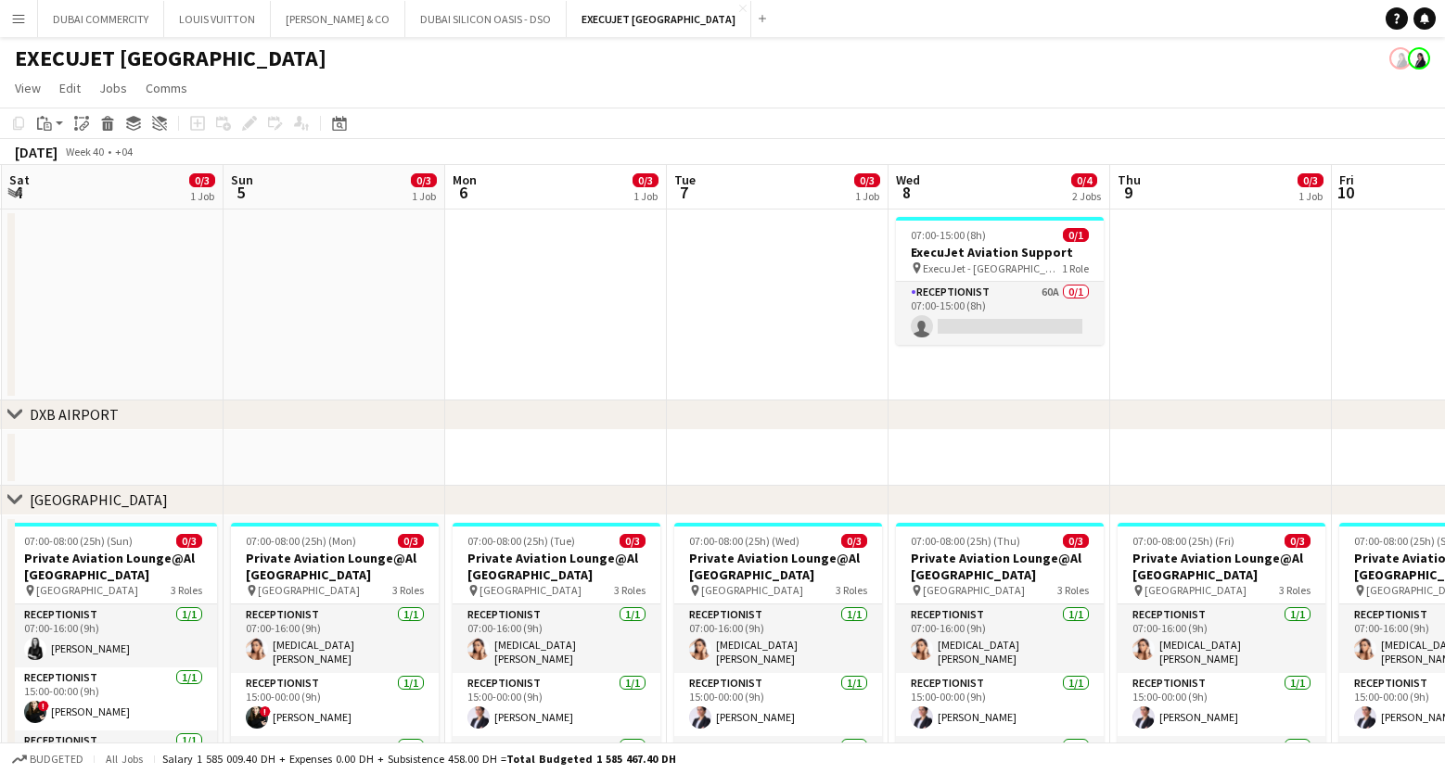
drag, startPoint x: 388, startPoint y: 334, endPoint x: 435, endPoint y: 193, distance: 148.7
click at [435, 193] on app-calendar-viewport "Thu 2 0/3 1 Job Fri 3 3/3 1 Job Sat 4 0/3 1 Job Sun 5 0/3 1 Job Mon 6 0/3 1 Job…" at bounding box center [722, 542] width 1445 height 755
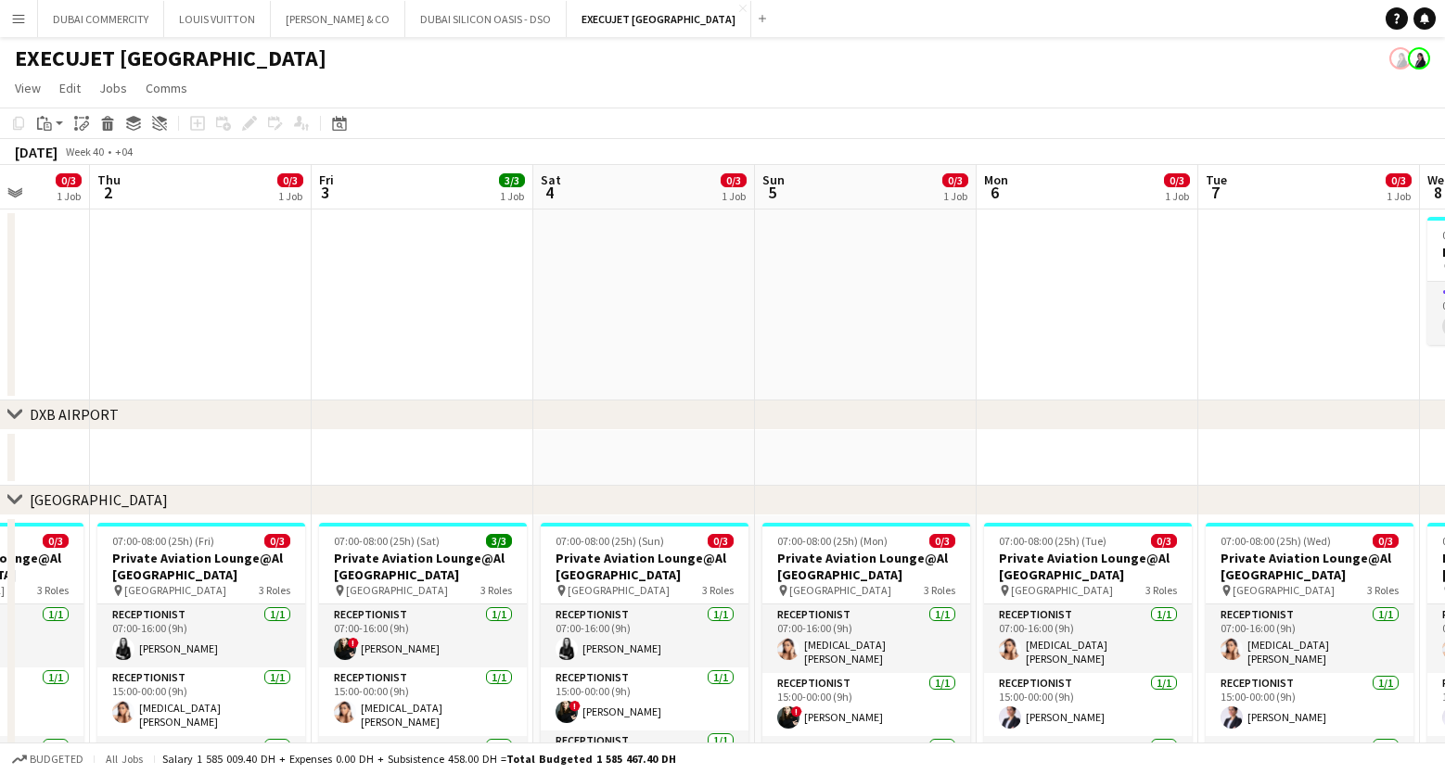
drag, startPoint x: 364, startPoint y: 308, endPoint x: 895, endPoint y: 307, distance: 531.4
click at [895, 307] on app-calendar-viewport "Mon 29 3/3 1 Job Tue 30 3/3 1 Job Wed 1 0/3 1 Job Thu 2 0/3 1 Job Fri 3 3/3 1 J…" at bounding box center [722, 542] width 1445 height 755
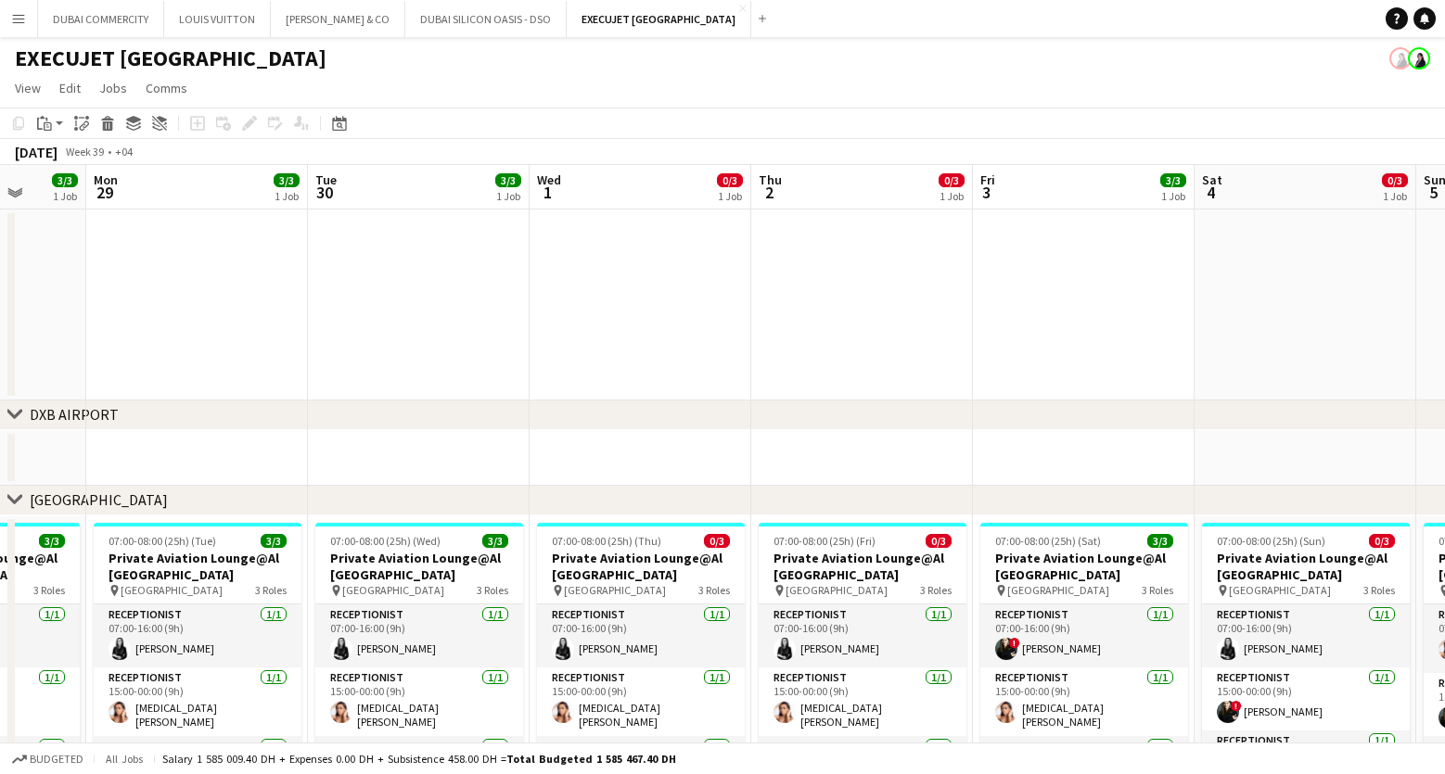
drag, startPoint x: 262, startPoint y: 341, endPoint x: 918, endPoint y: 351, distance: 656.7
click at [918, 351] on app-calendar-viewport "Fri 26 3/3 1 Job Sat 27 3/3 1 Job Sun 28 3/3 1 Job Mon 29 3/3 1 Job Tue 30 3/3 …" at bounding box center [722, 542] width 1445 height 755
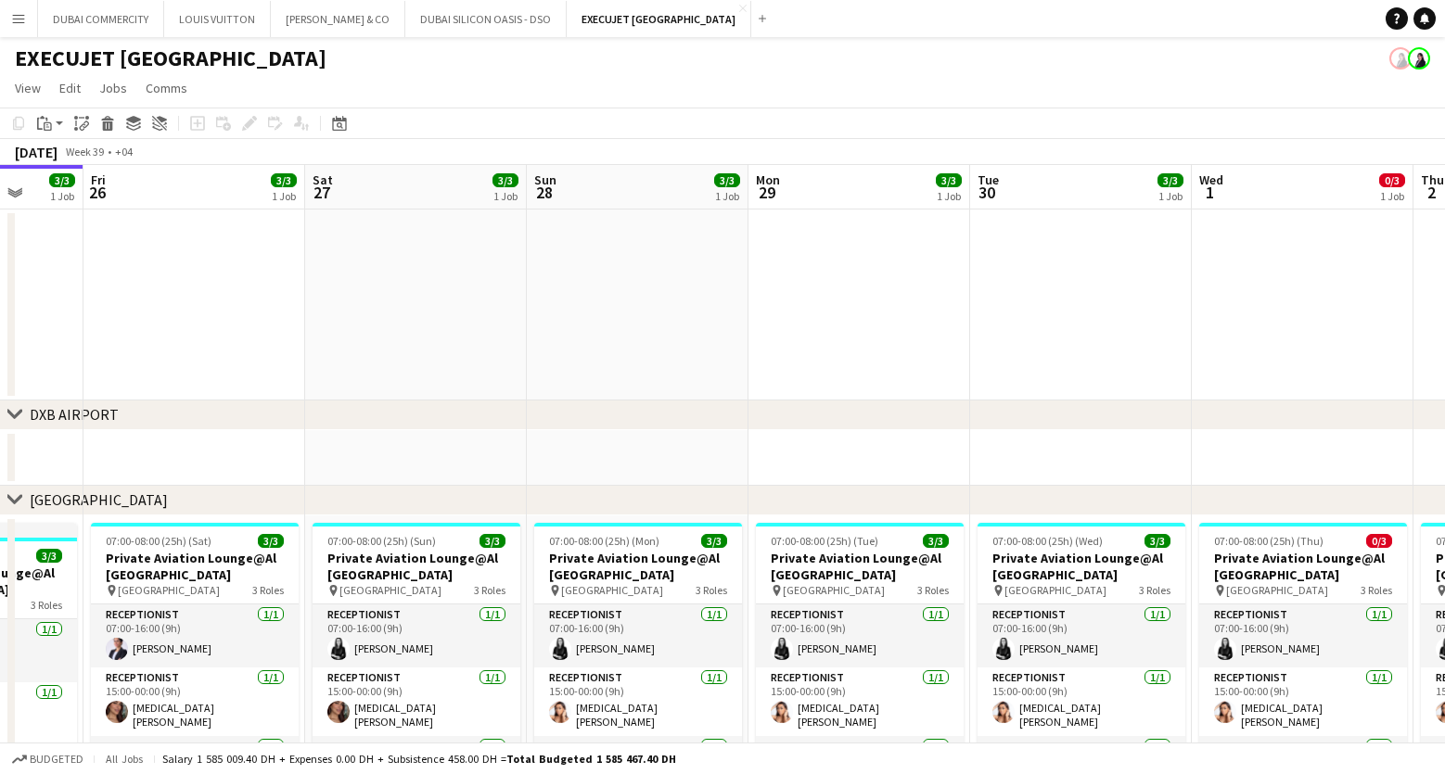
drag, startPoint x: 163, startPoint y: 369, endPoint x: 798, endPoint y: 373, distance: 634.4
click at [825, 378] on app-calendar-viewport "Tue 23 4/4 2 Jobs Wed 24 4/4 2 Jobs Thu 25 3/3 1 Job Fri 26 3/3 1 Job Sat 27 3/…" at bounding box center [722, 542] width 1445 height 755
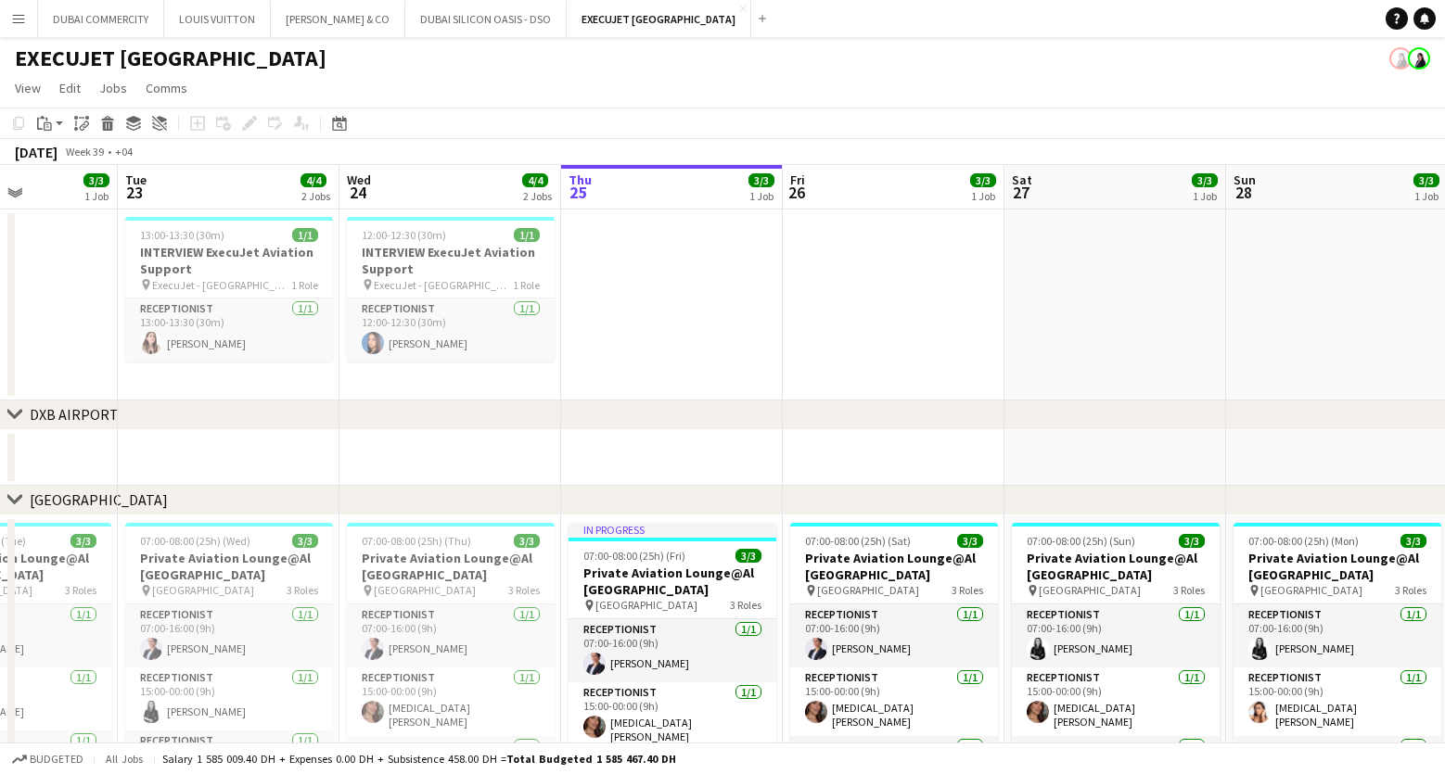
scroll to position [0, 463]
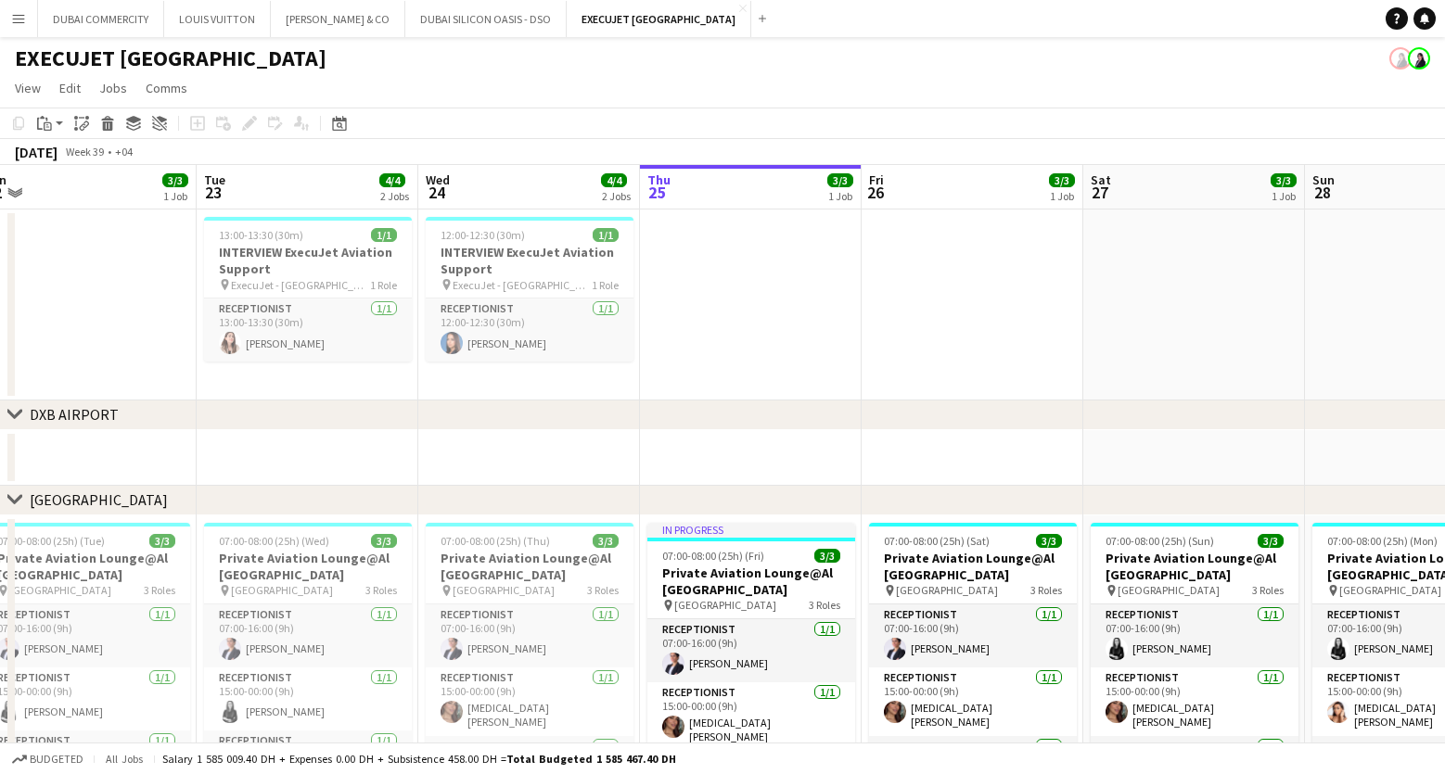
drag, startPoint x: 153, startPoint y: 335, endPoint x: 937, endPoint y: 362, distance: 784.1
click at [937, 362] on app-calendar-viewport "Sat 20 3/3 1 Job Sun 21 3/3 1 Job Mon 22 3/3 1 Job Tue 23 4/4 2 Jobs Wed 24 4/4…" at bounding box center [722, 542] width 1445 height 755
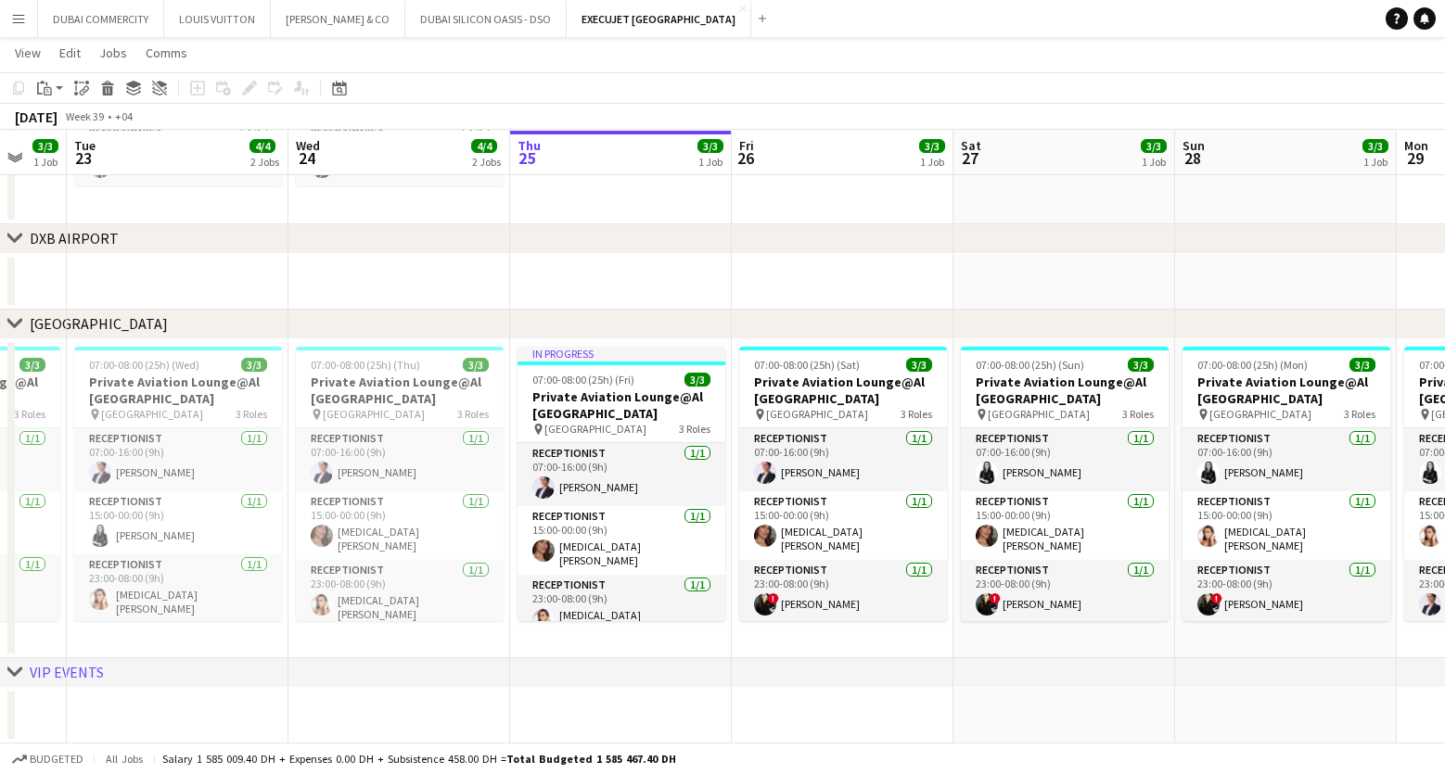
scroll to position [0, 819]
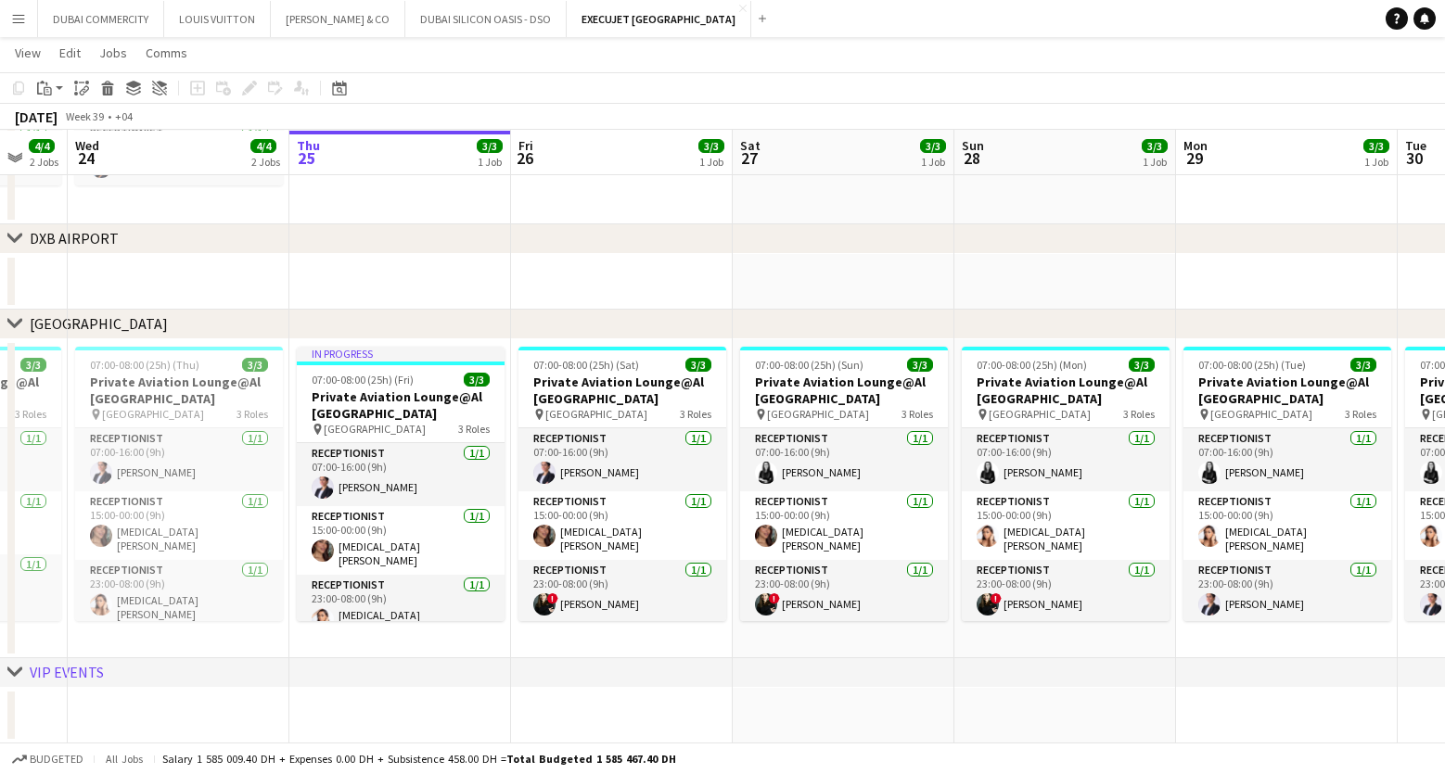
drag, startPoint x: 1034, startPoint y: 291, endPoint x: 417, endPoint y: 326, distance: 617.8
click at [417, 326] on div "chevron-right DXB AIRPORT chevron-right AL MAKTOUM AIRPORT chevron-right VIP EV…" at bounding box center [722, 321] width 1445 height 846
drag, startPoint x: 1056, startPoint y: 690, endPoint x: 863, endPoint y: 694, distance: 193.9
click at [863, 694] on div "chevron-right DXB AIRPORT chevron-right AL MAKTOUM AIRPORT chevron-right VIP EV…" at bounding box center [722, 321] width 1445 height 846
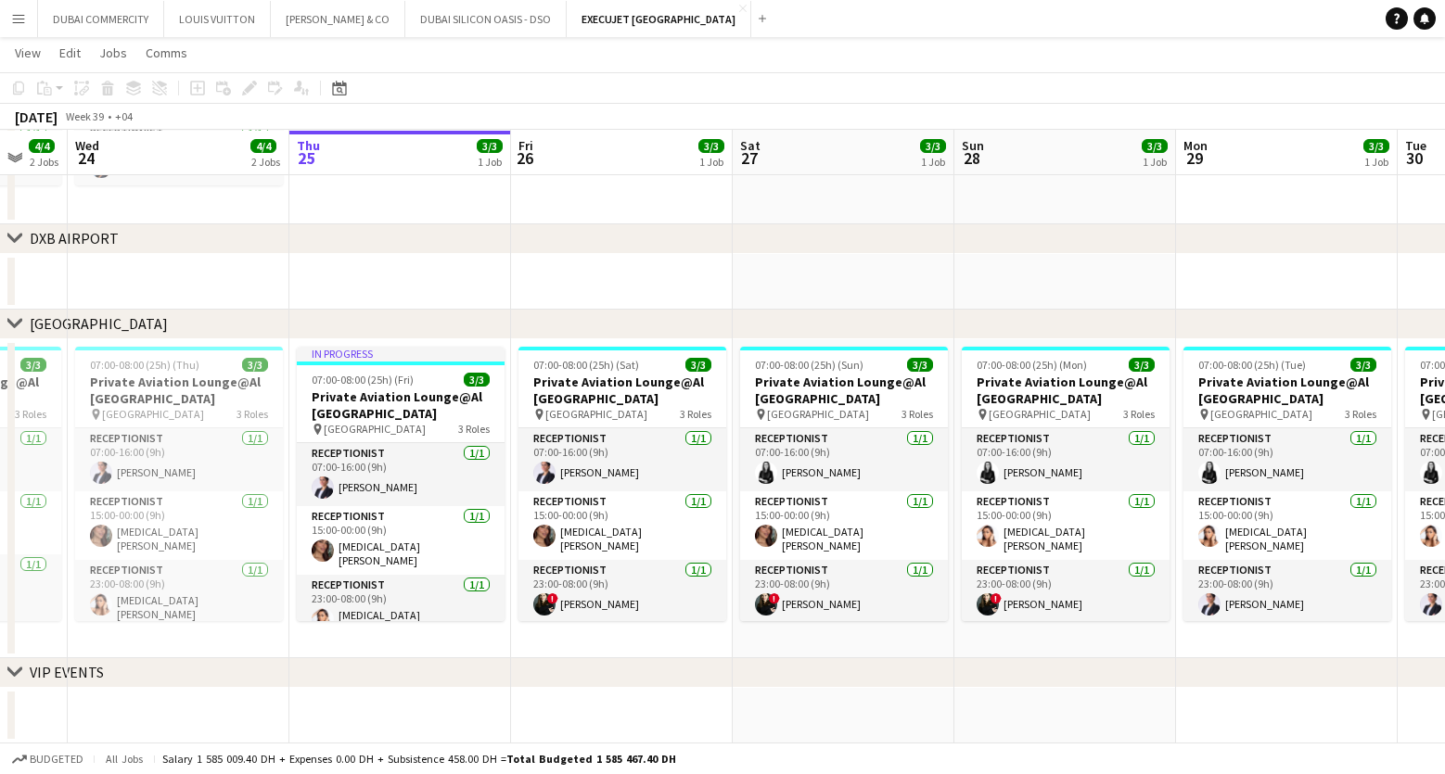
drag, startPoint x: 914, startPoint y: 246, endPoint x: 526, endPoint y: 255, distance: 388.7
click at [526, 255] on div "chevron-right DXB AIRPORT chevron-right AL MAKTOUM AIRPORT chevron-right VIP EV…" at bounding box center [722, 321] width 1445 height 846
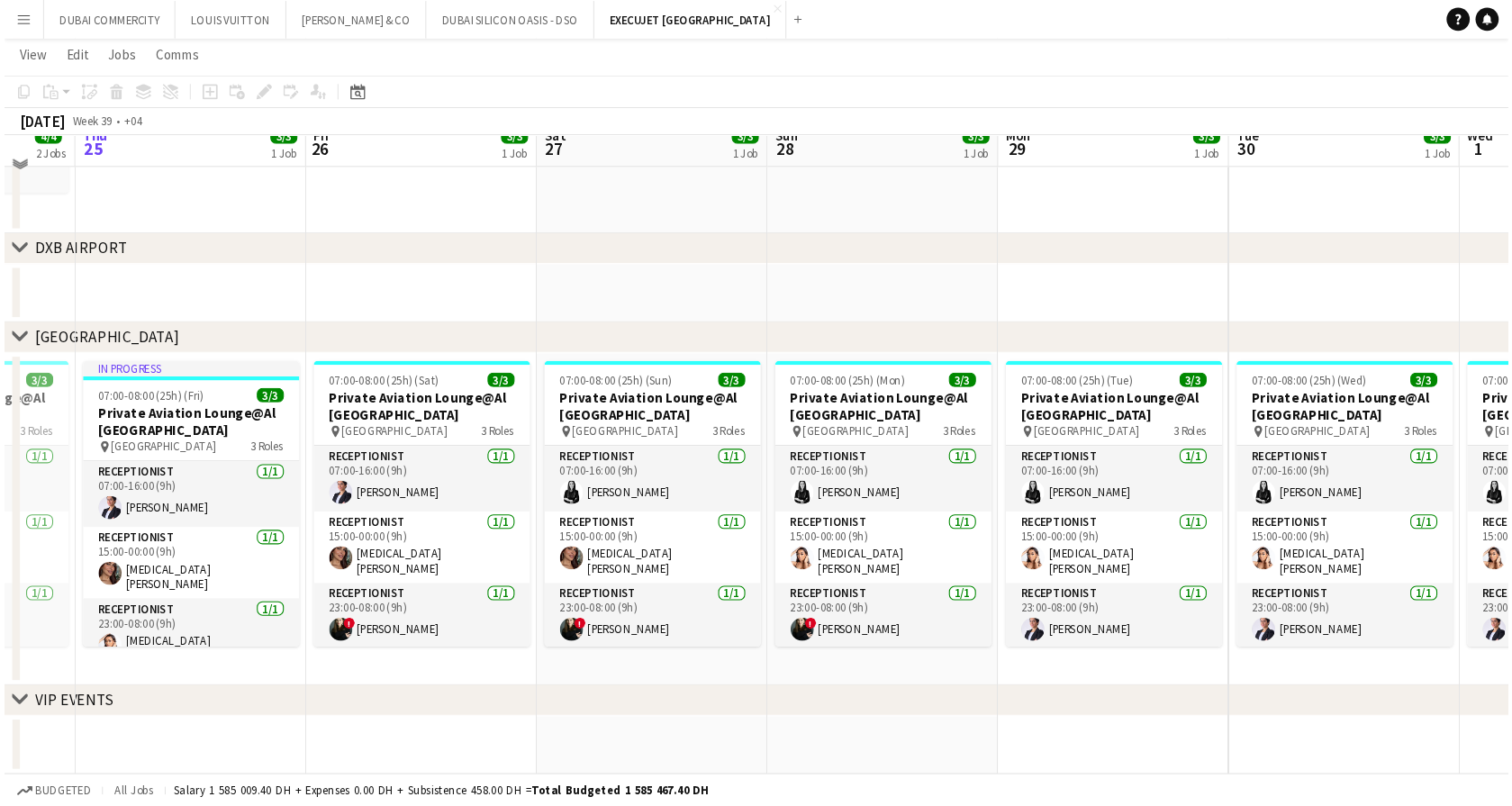
scroll to position [116, 0]
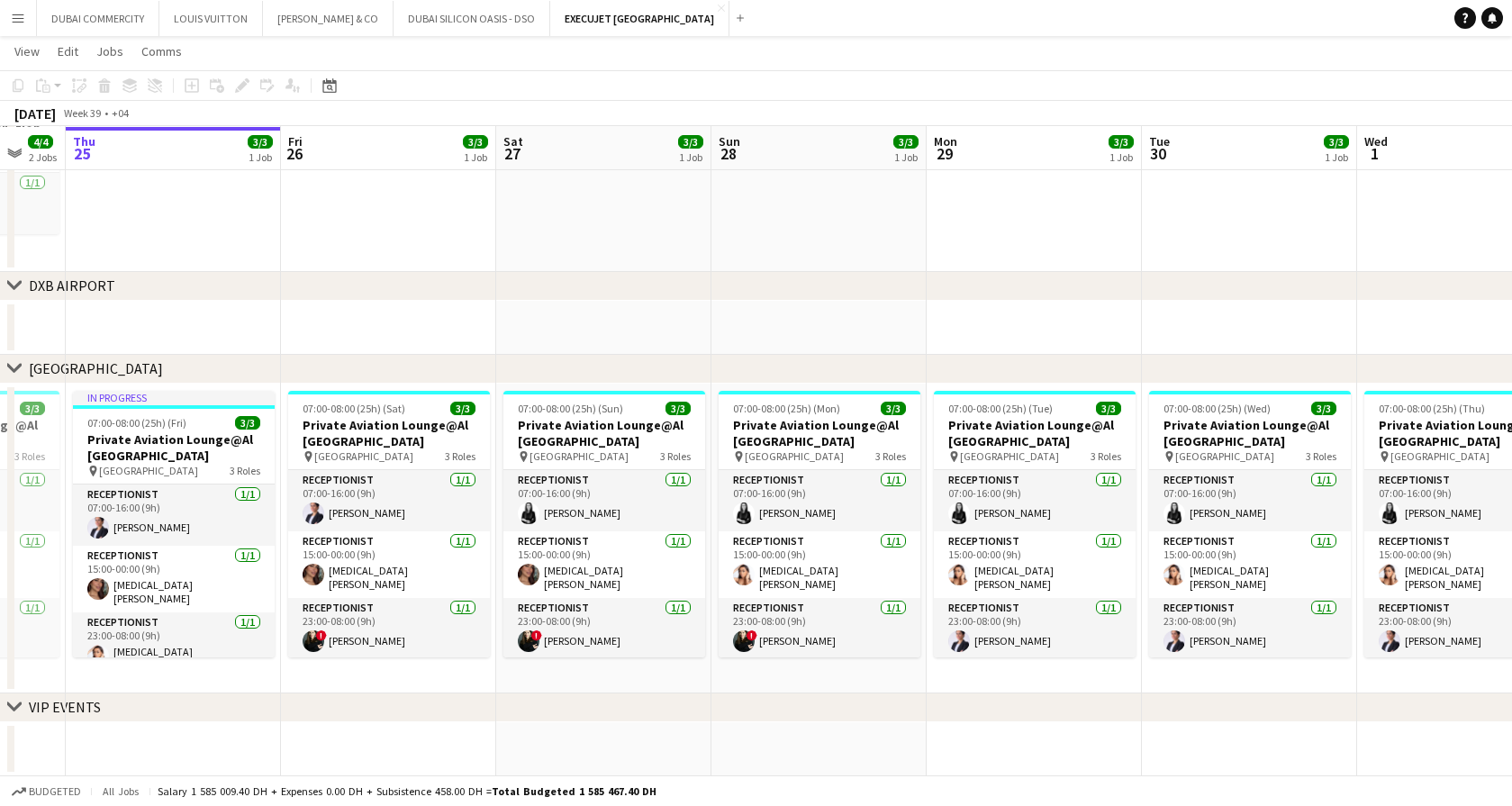
click at [16, 19] on app-icon "Menu" at bounding box center [17, 17] width 15 height 15
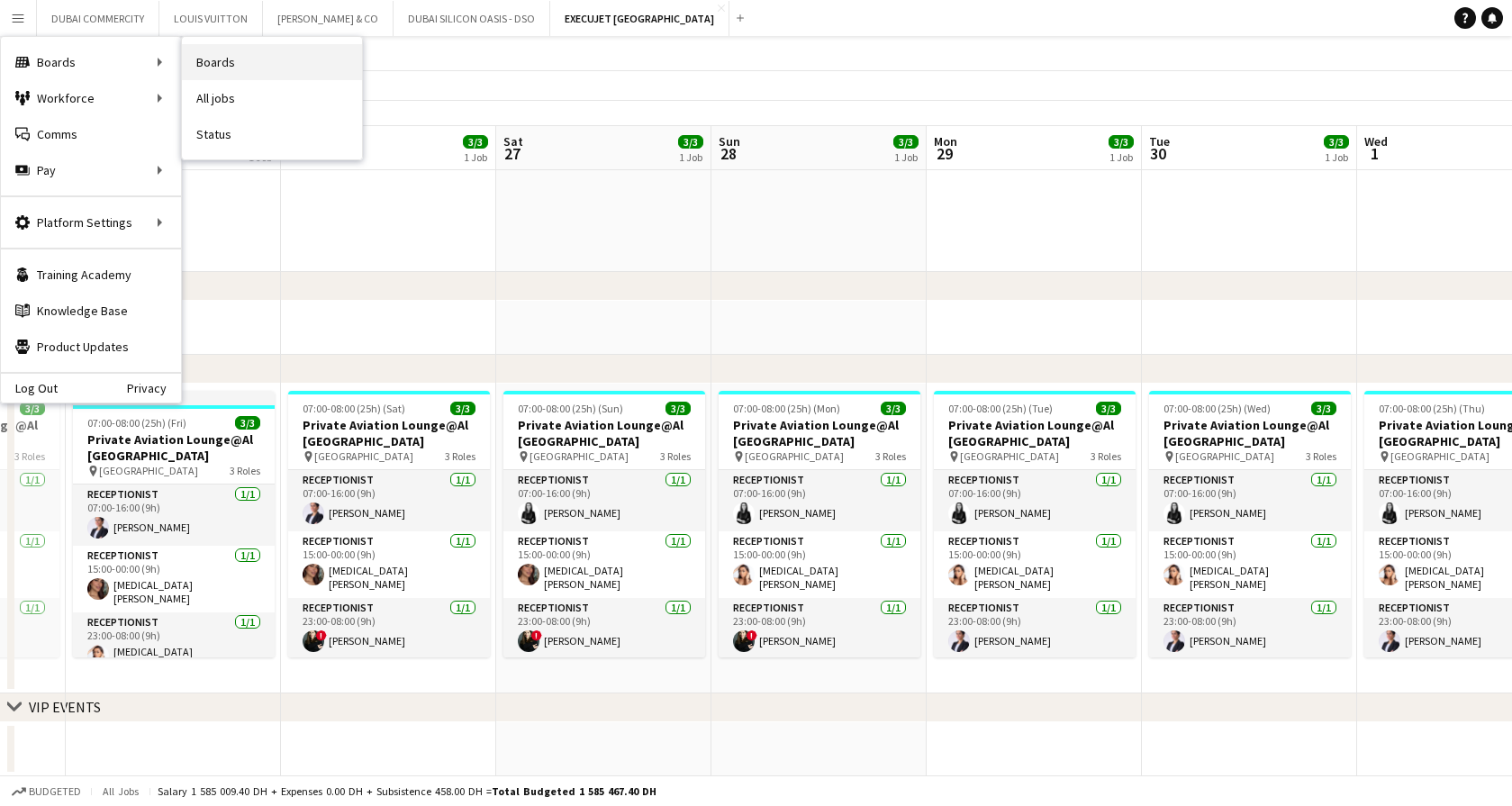
click at [221, 58] on link "Boards" at bounding box center [271, 61] width 180 height 36
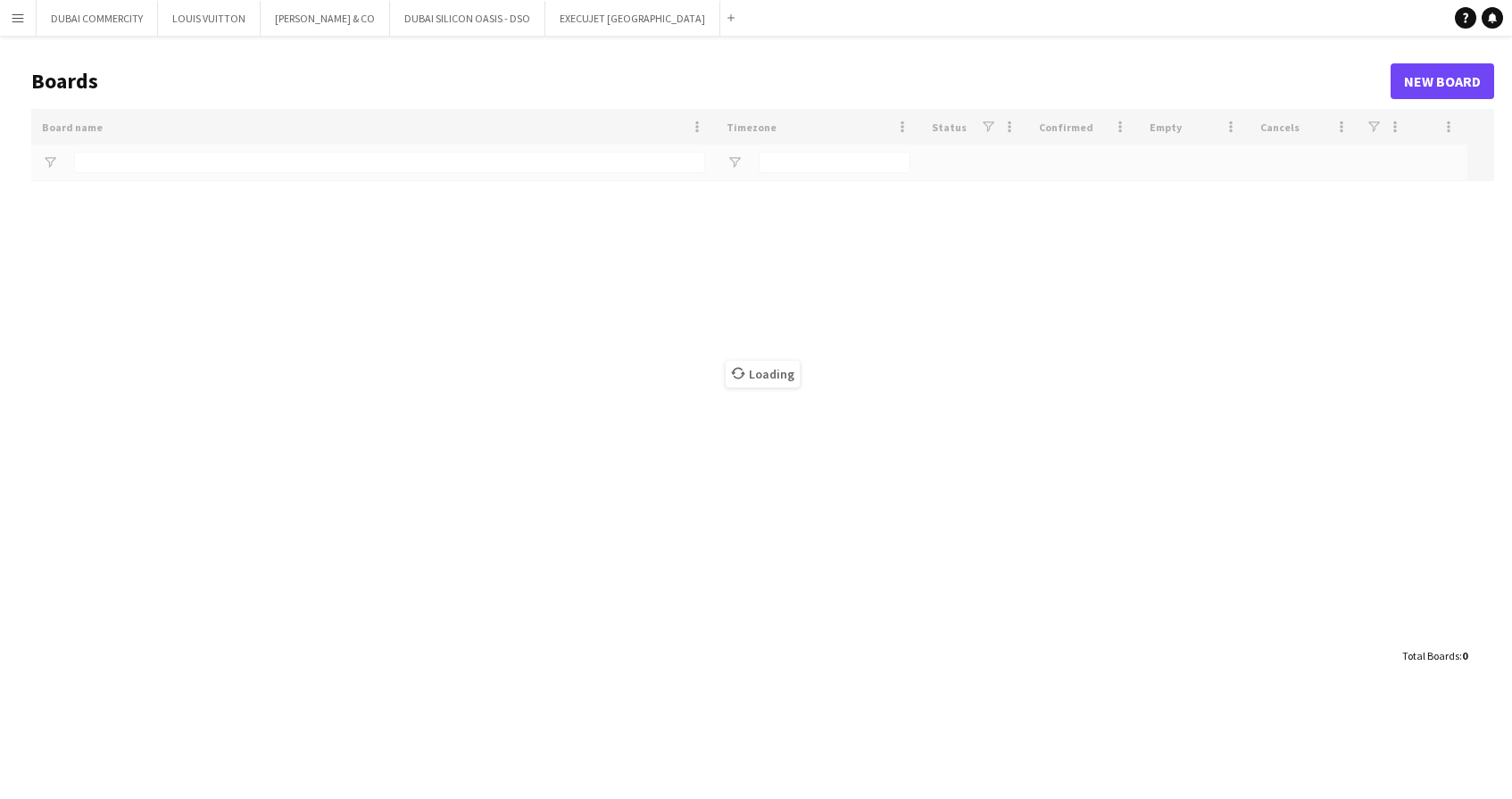
type input "*****"
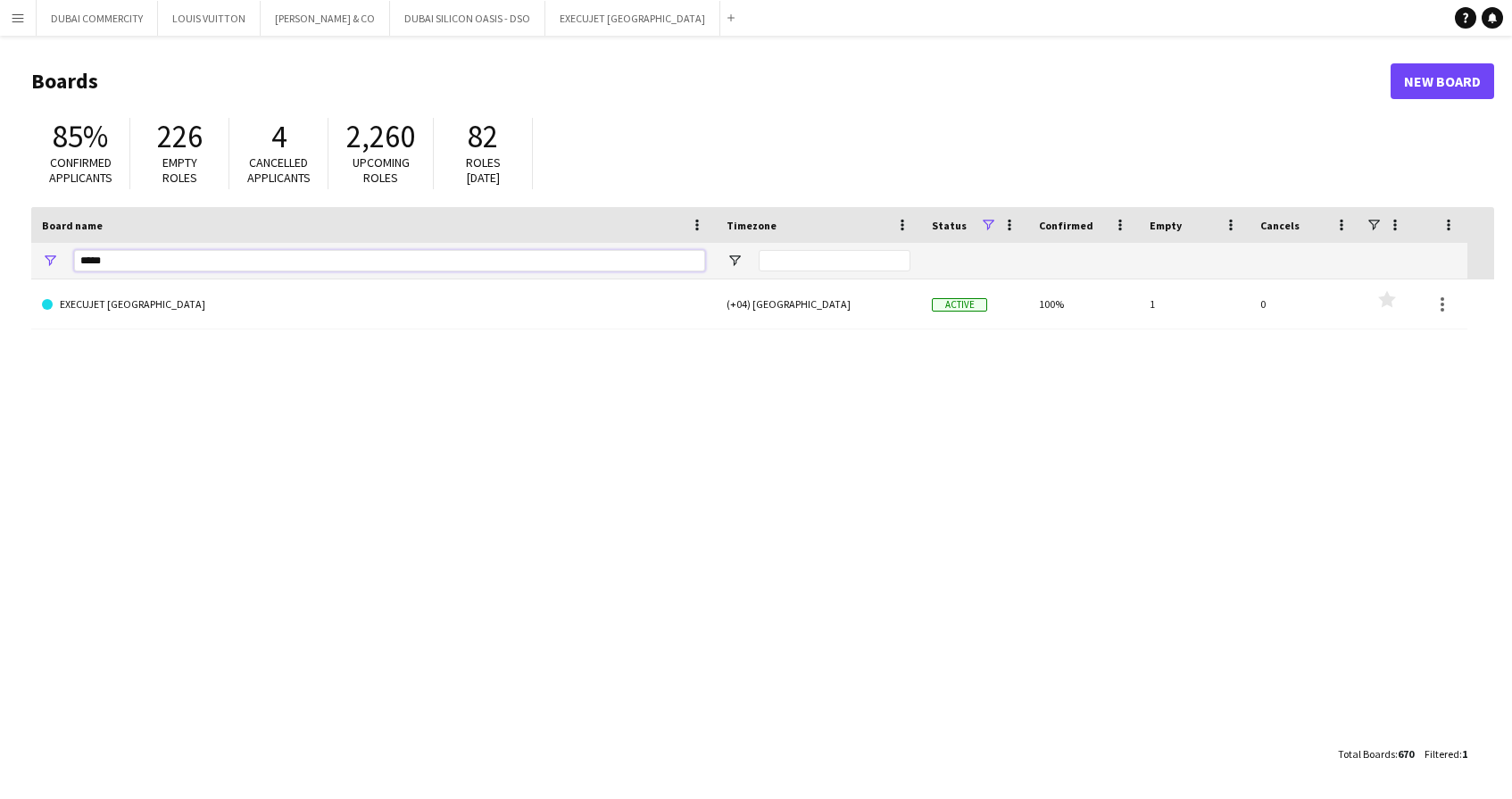
click at [192, 255] on input "*****" at bounding box center [390, 261] width 631 height 21
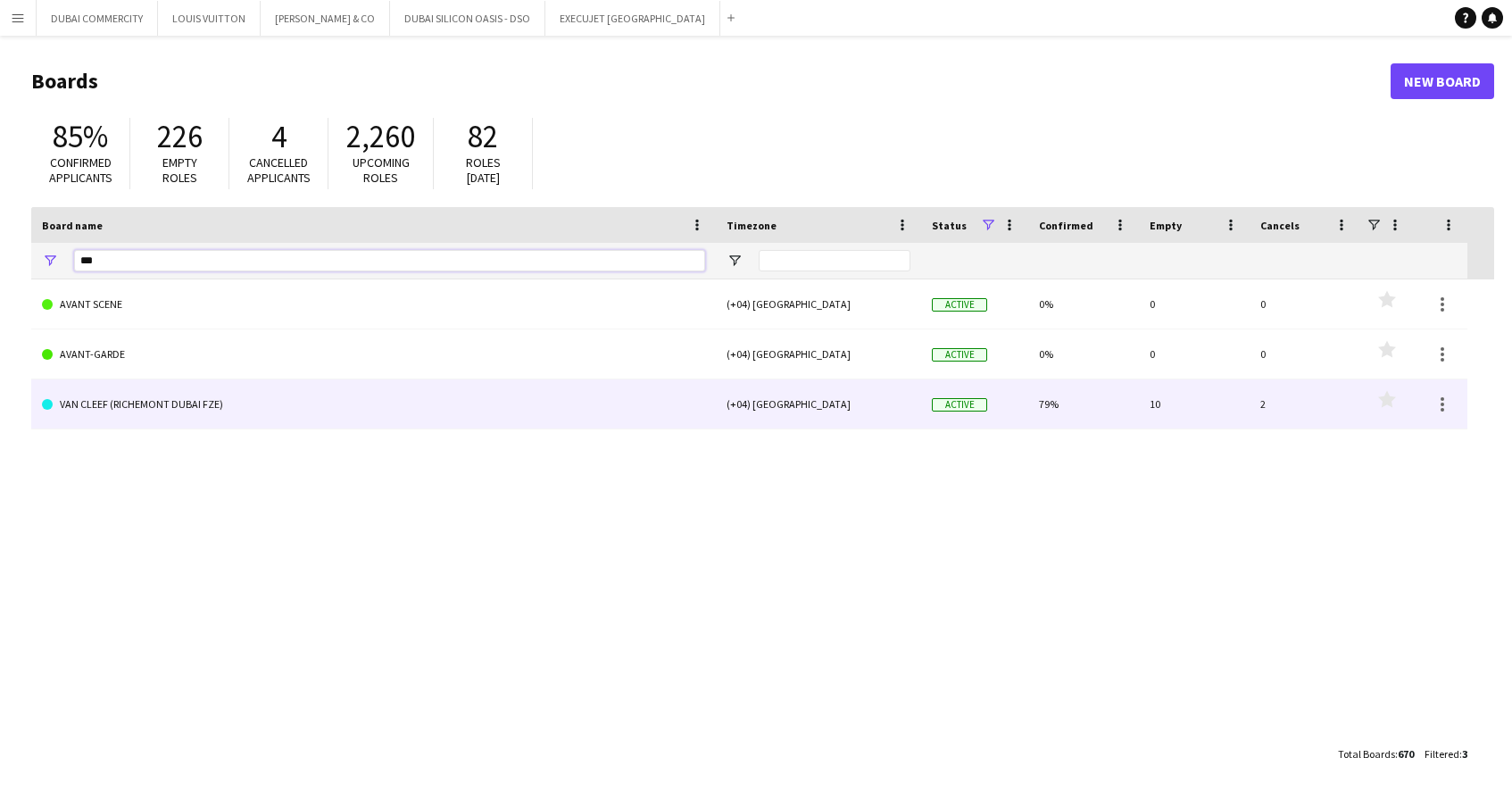
type input "***"
click at [147, 402] on link "VAN CLEEF (RICHEMONT DUBAI FZE)" at bounding box center [373, 404] width 663 height 50
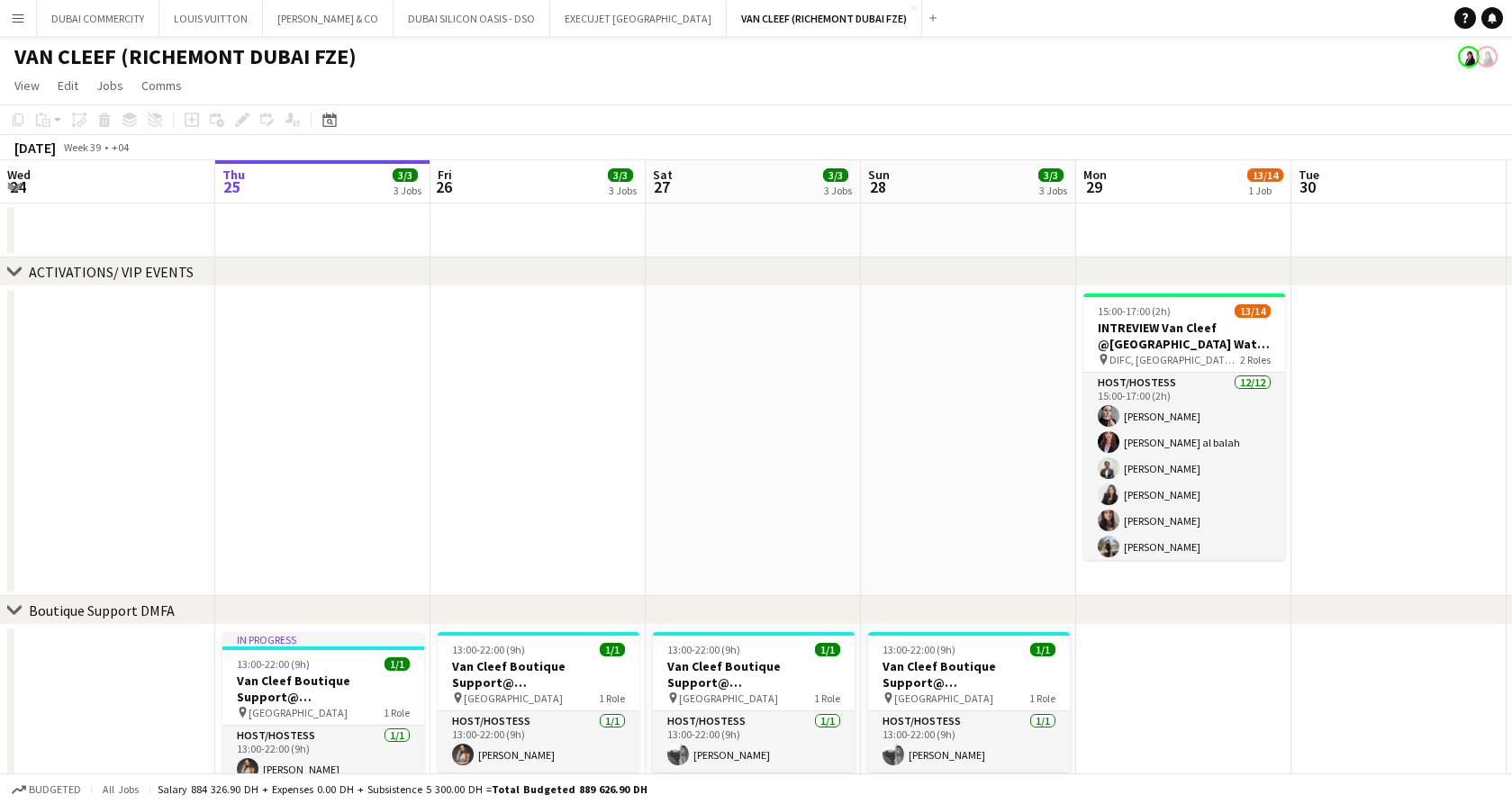
click at [308, 469] on app-date-cell at bounding box center [323, 441] width 216 height 310
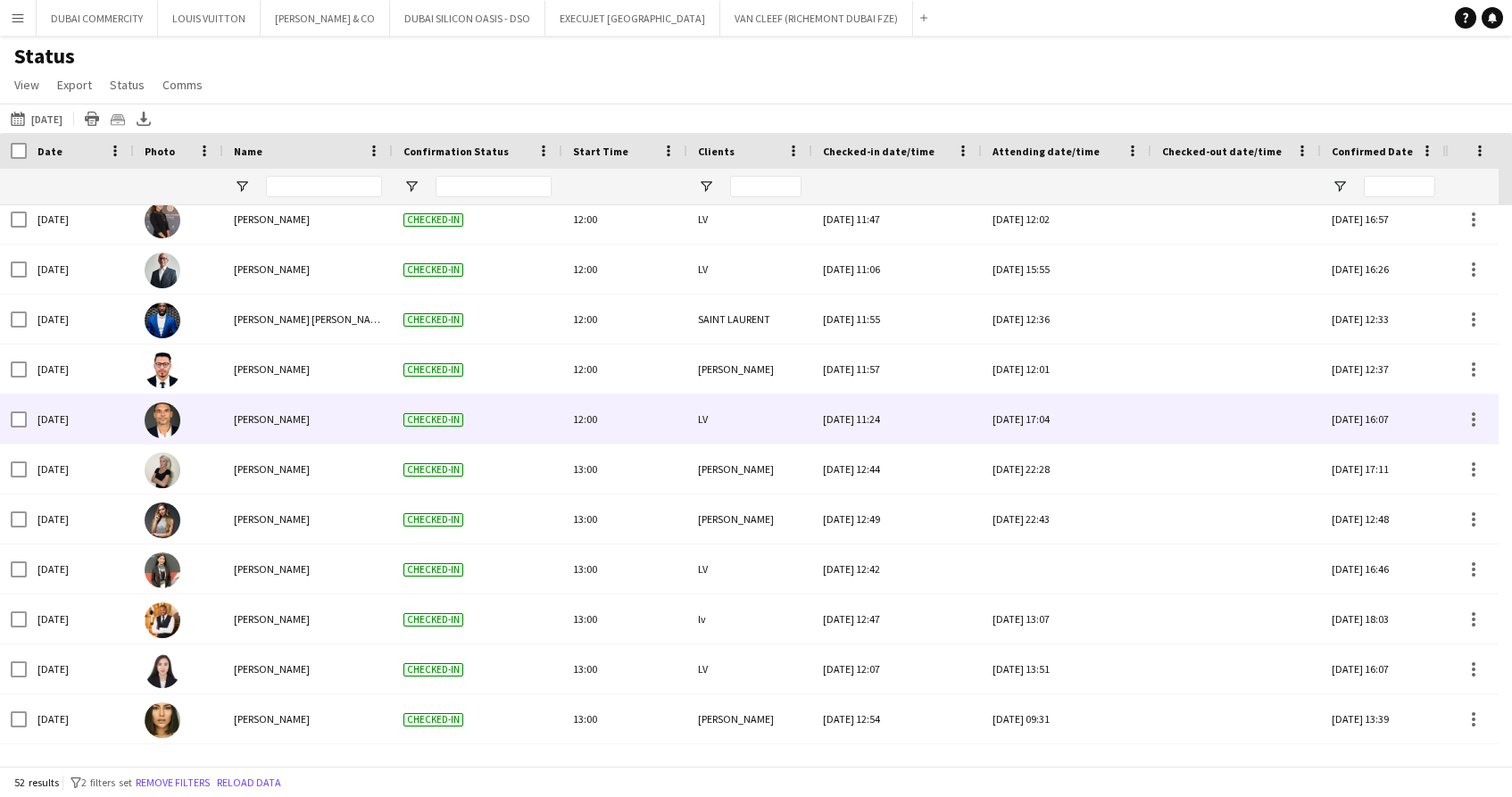
scroll to position [898, 0]
